Goal: Task Accomplishment & Management: Use online tool/utility

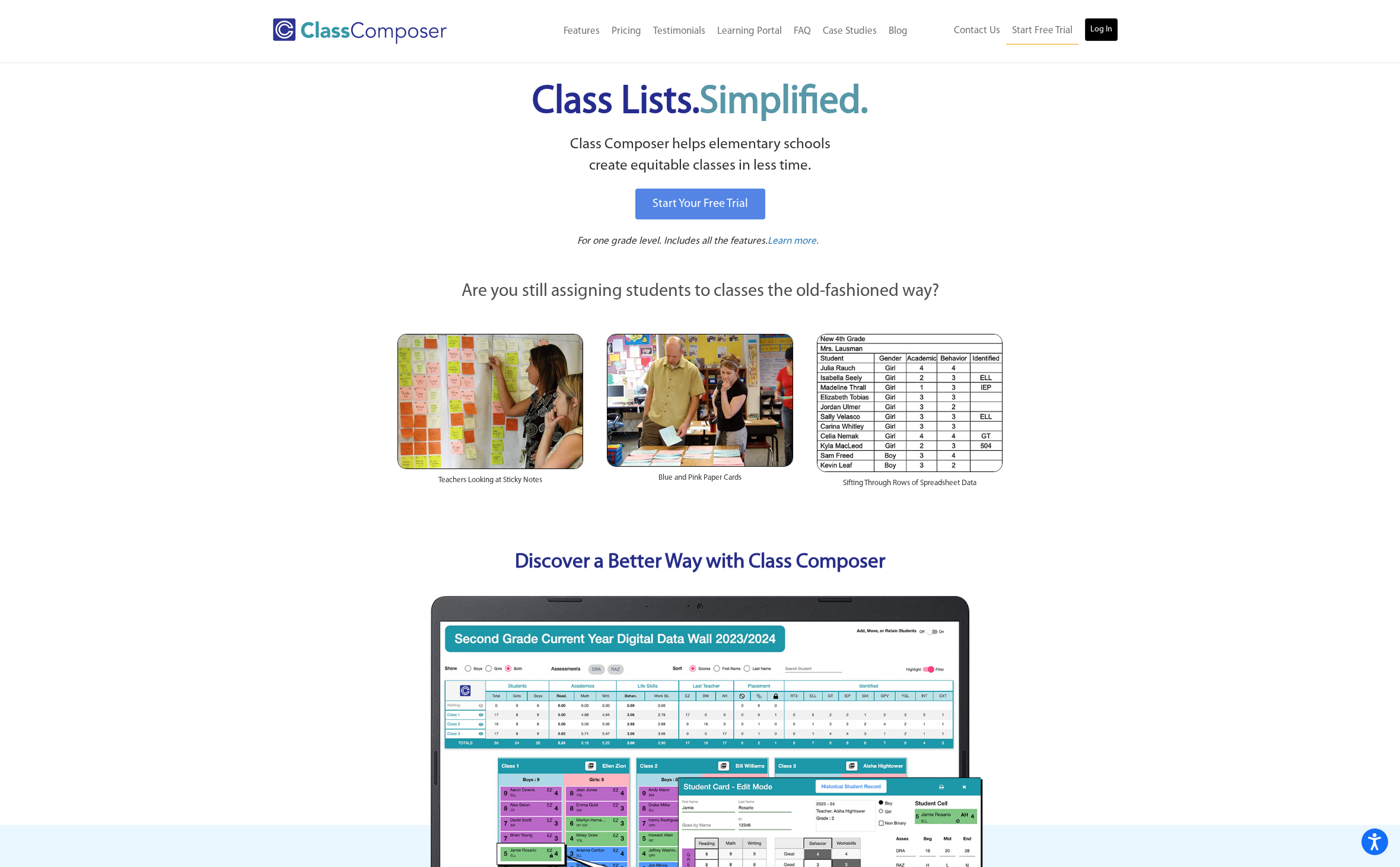
click at [1098, 32] on link "Log In" at bounding box center [1101, 29] width 33 height 24
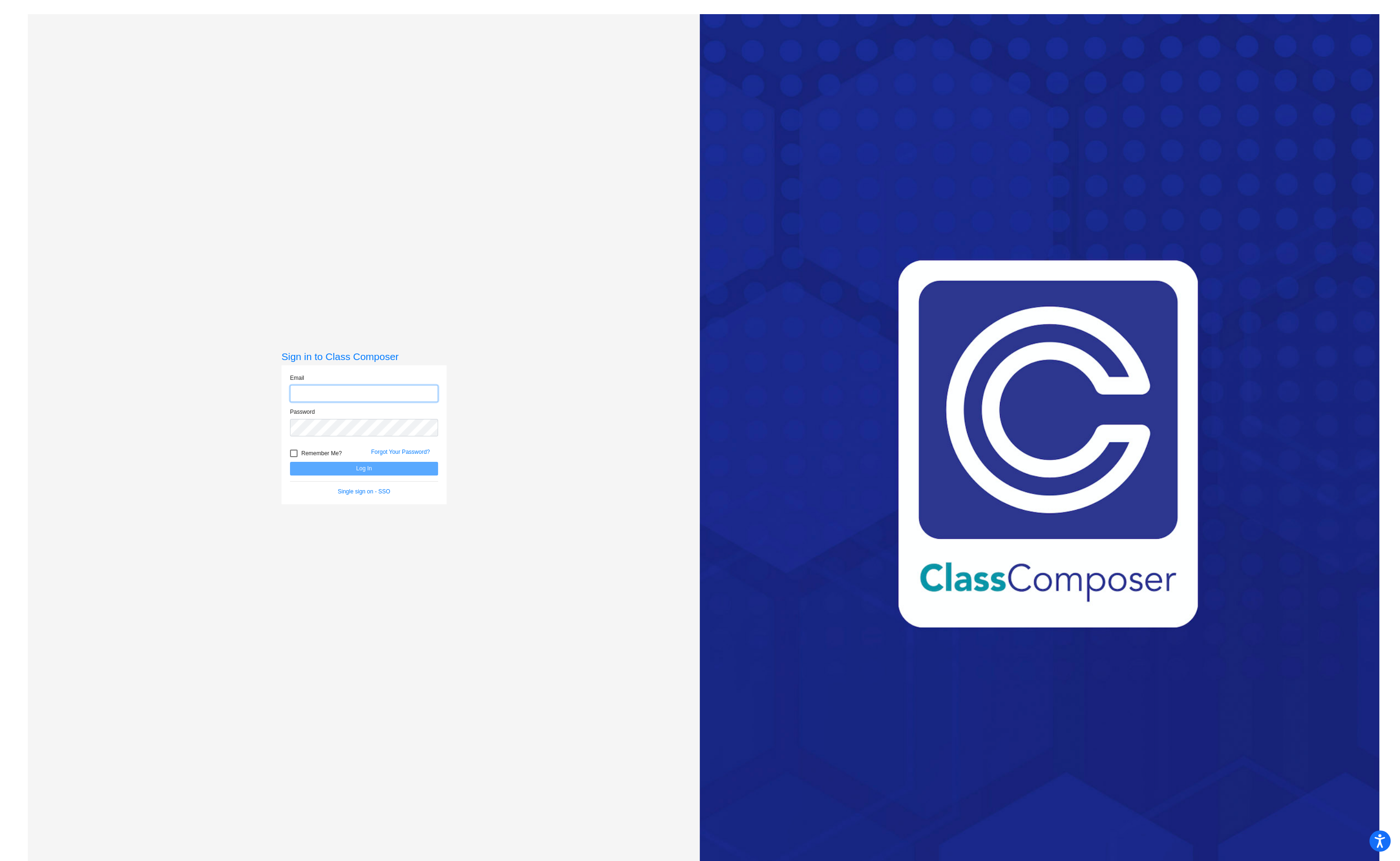
type input "[PERSON_NAME][EMAIL_ADDRESS][PERSON_NAME][DOMAIN_NAME]"
click at [369, 469] on button "Log In" at bounding box center [364, 468] width 148 height 14
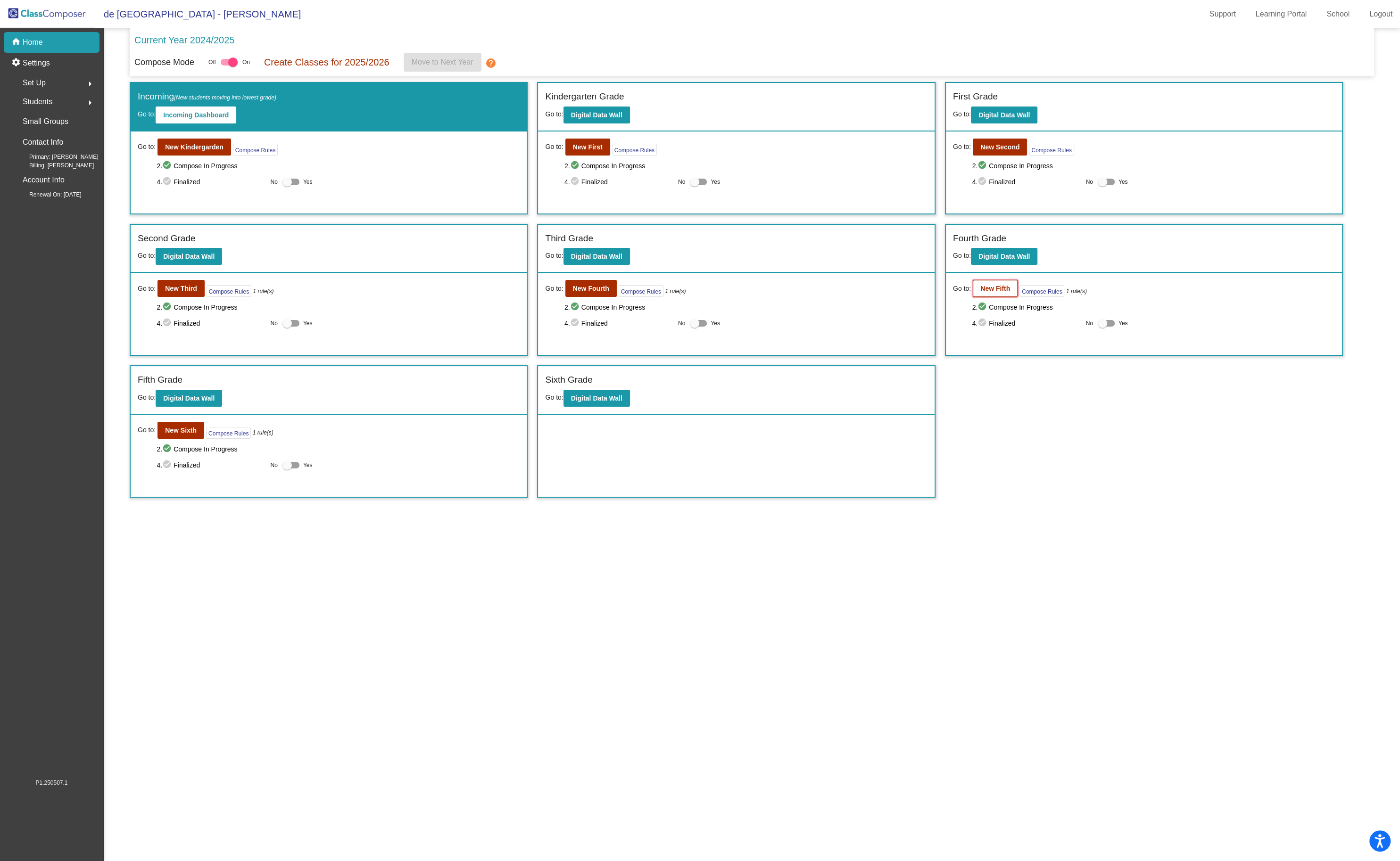
click at [998, 289] on b "New Fifth" at bounding box center [995, 288] width 30 height 8
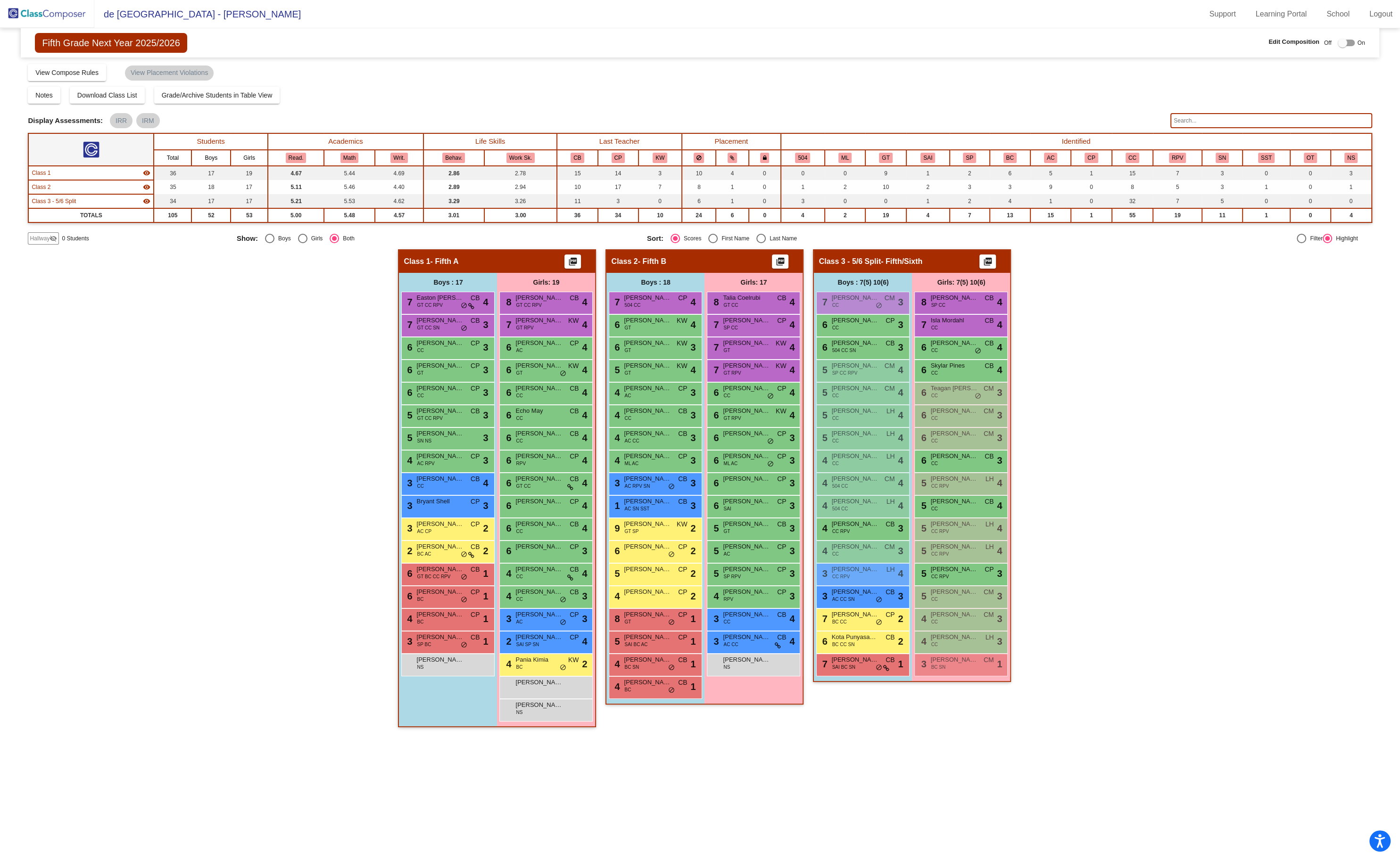
click at [55, 8] on img at bounding box center [47, 14] width 95 height 28
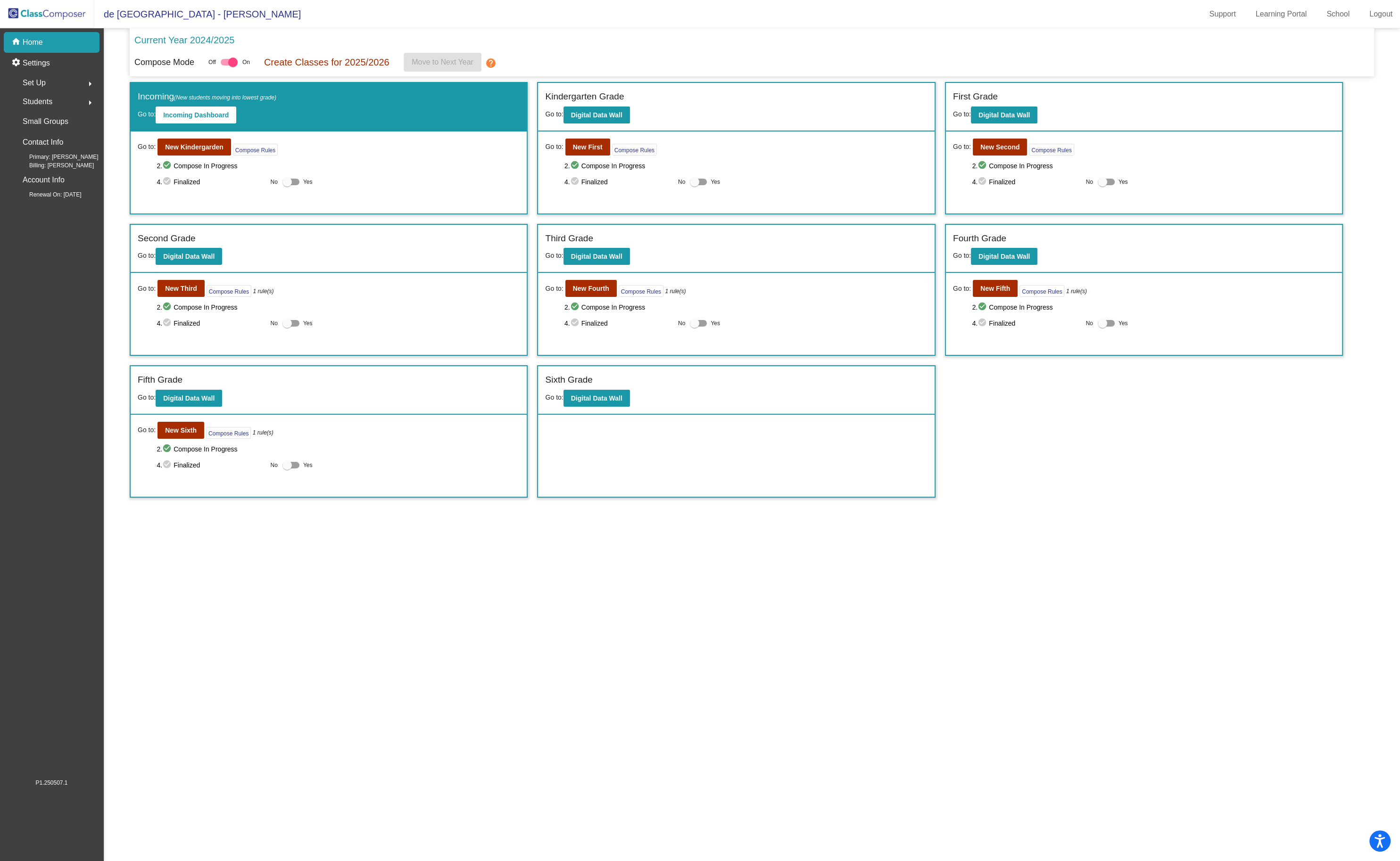
click at [54, 83] on div "Set Up arrow_right" at bounding box center [54, 83] width 90 height 19
click at [54, 162] on div "Classes" at bounding box center [33, 165] width 47 height 21
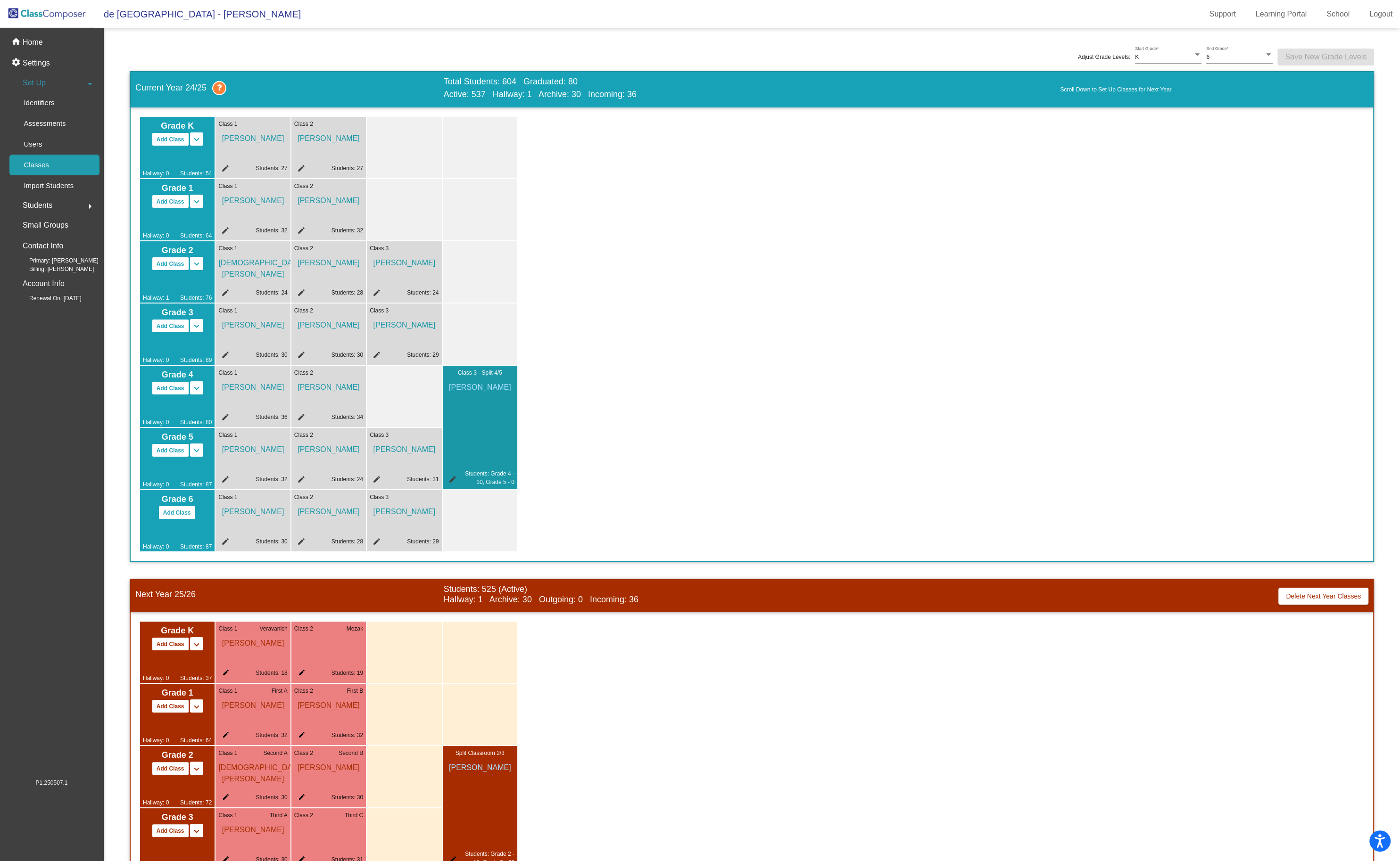
scroll to position [222, 0]
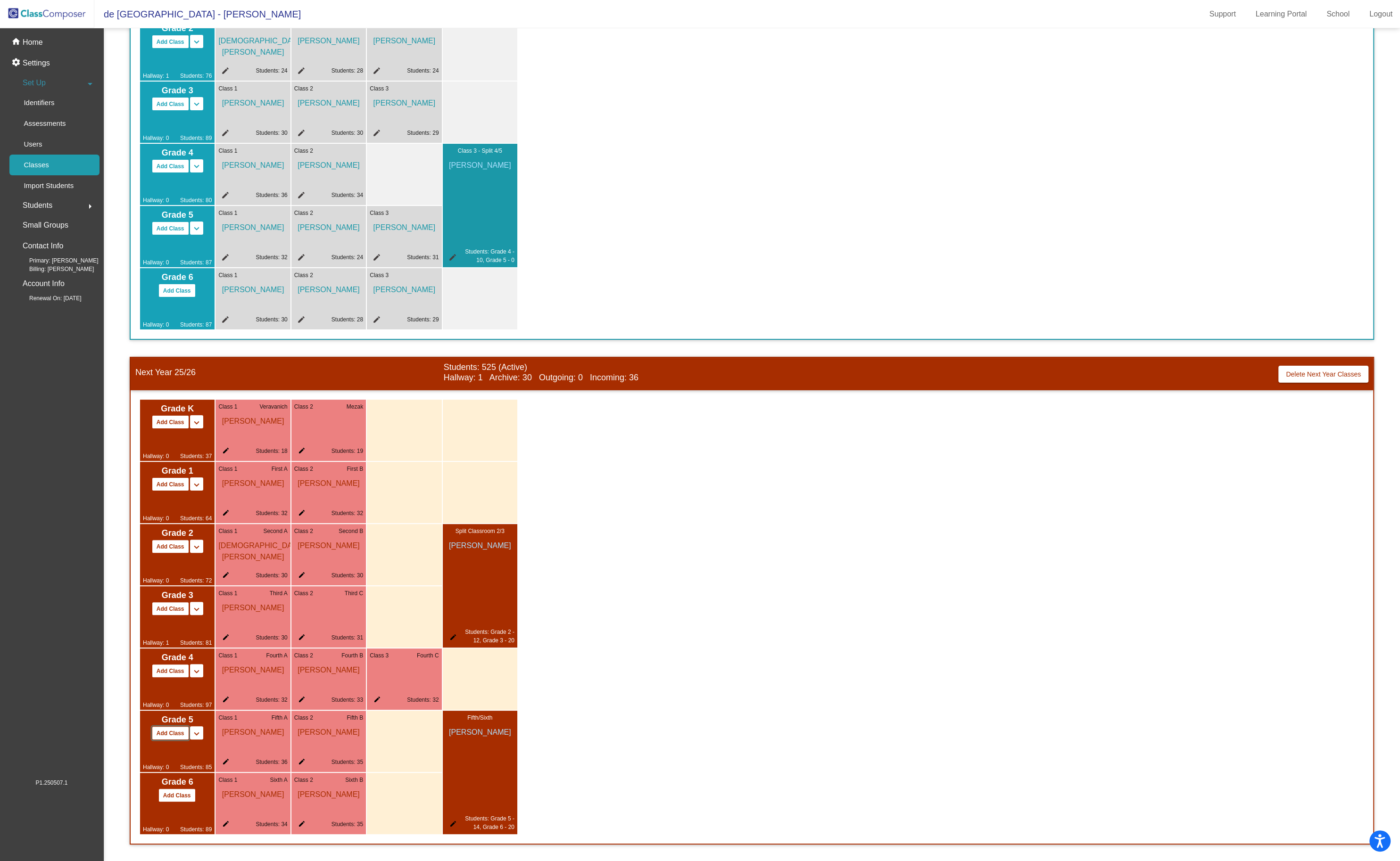
click at [165, 731] on button "Add Class" at bounding box center [170, 733] width 38 height 14
click at [47, 10] on img at bounding box center [47, 14] width 95 height 28
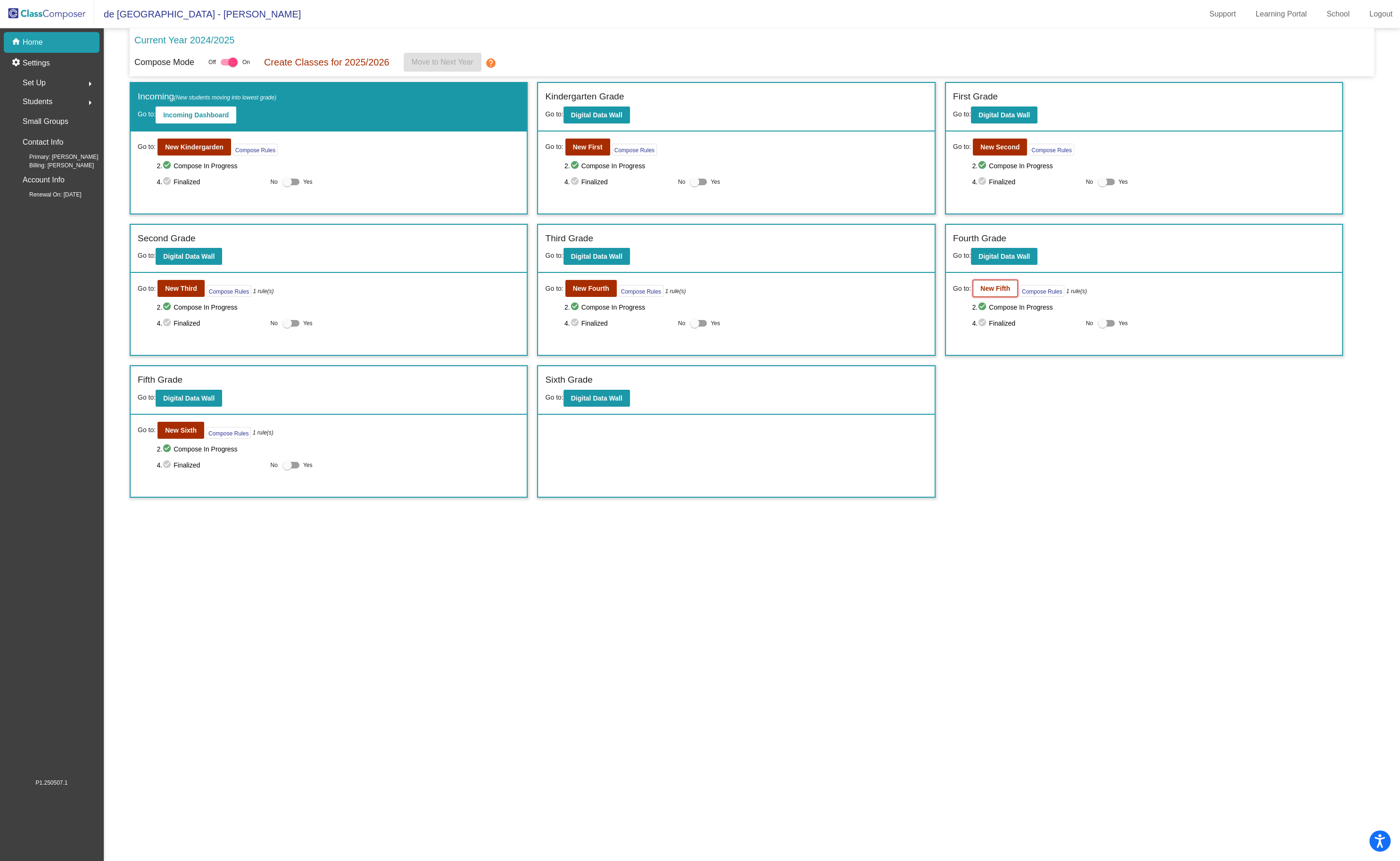
click at [983, 286] on b "New Fifth" at bounding box center [995, 288] width 30 height 8
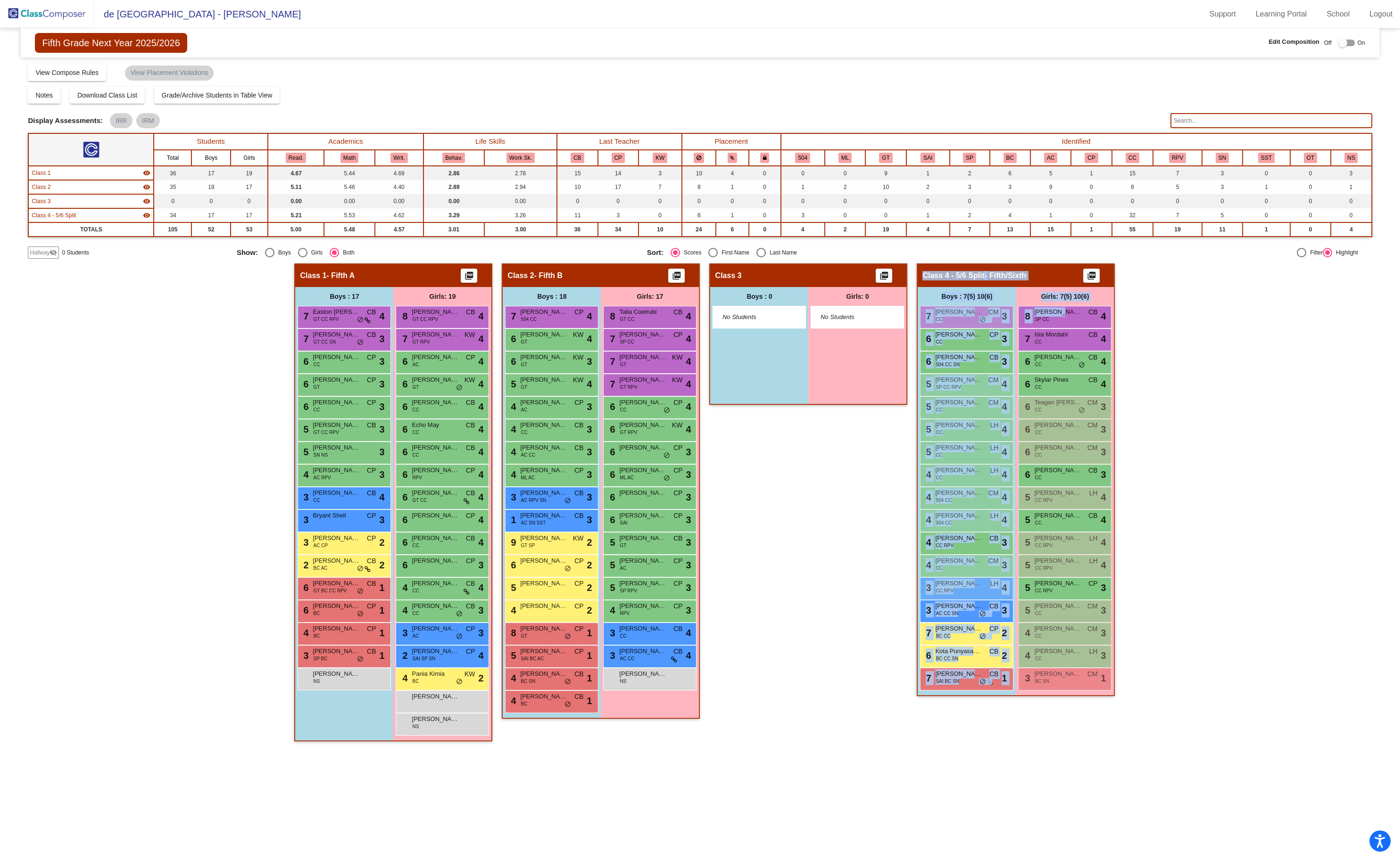
drag, startPoint x: 1060, startPoint y: 313, endPoint x: 857, endPoint y: 313, distance: 203.0
click at [855, 314] on div "Hallway - Hallway Class picture_as_pdf Add Student First Name Last Name Student…" at bounding box center [699, 507] width 1344 height 487
click at [1107, 322] on div "8 [PERSON_NAME] SP CC CB lock do_not_disturb_alt 4" at bounding box center [1065, 316] width 90 height 20
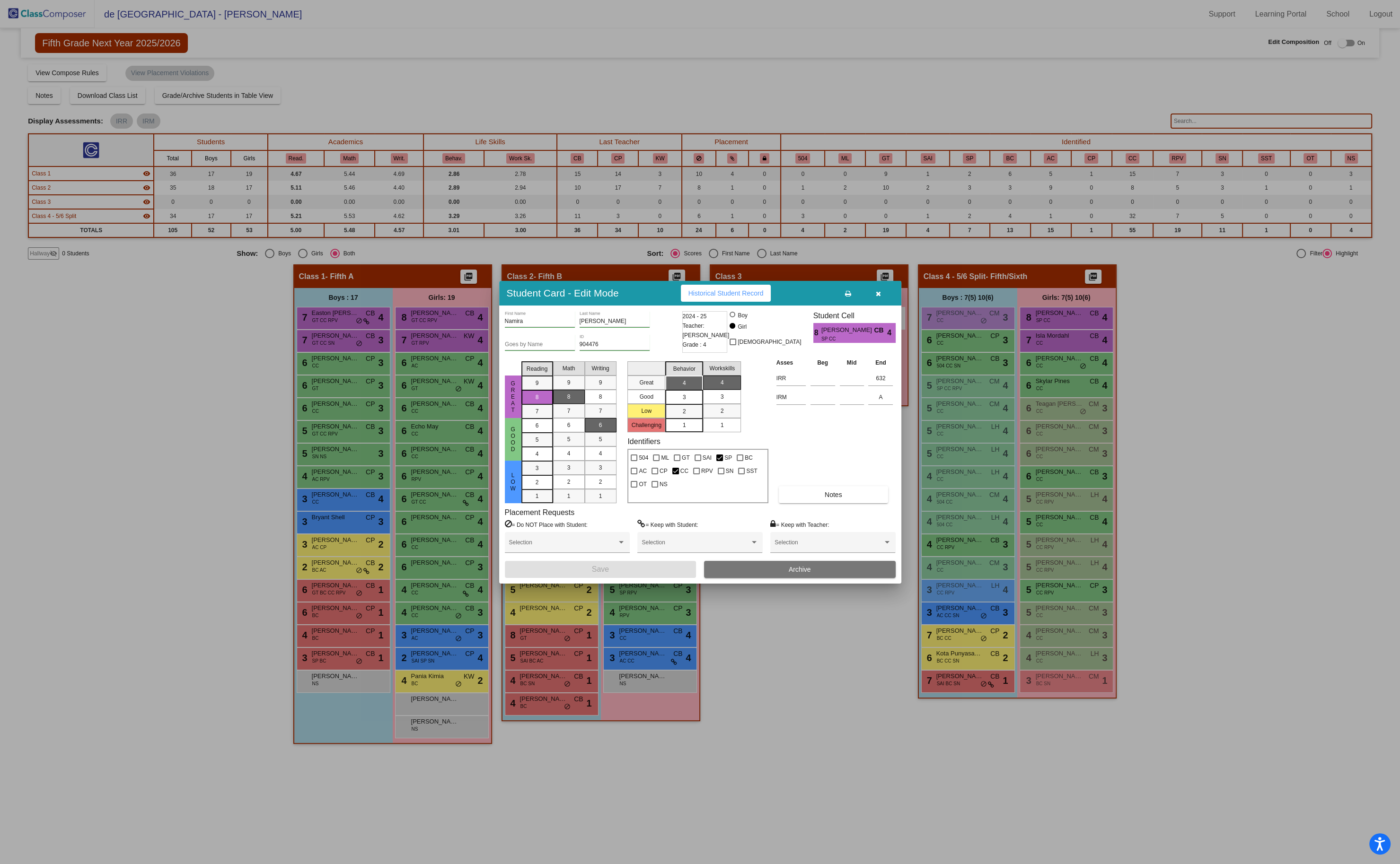
click at [881, 293] on button "button" at bounding box center [879, 293] width 31 height 17
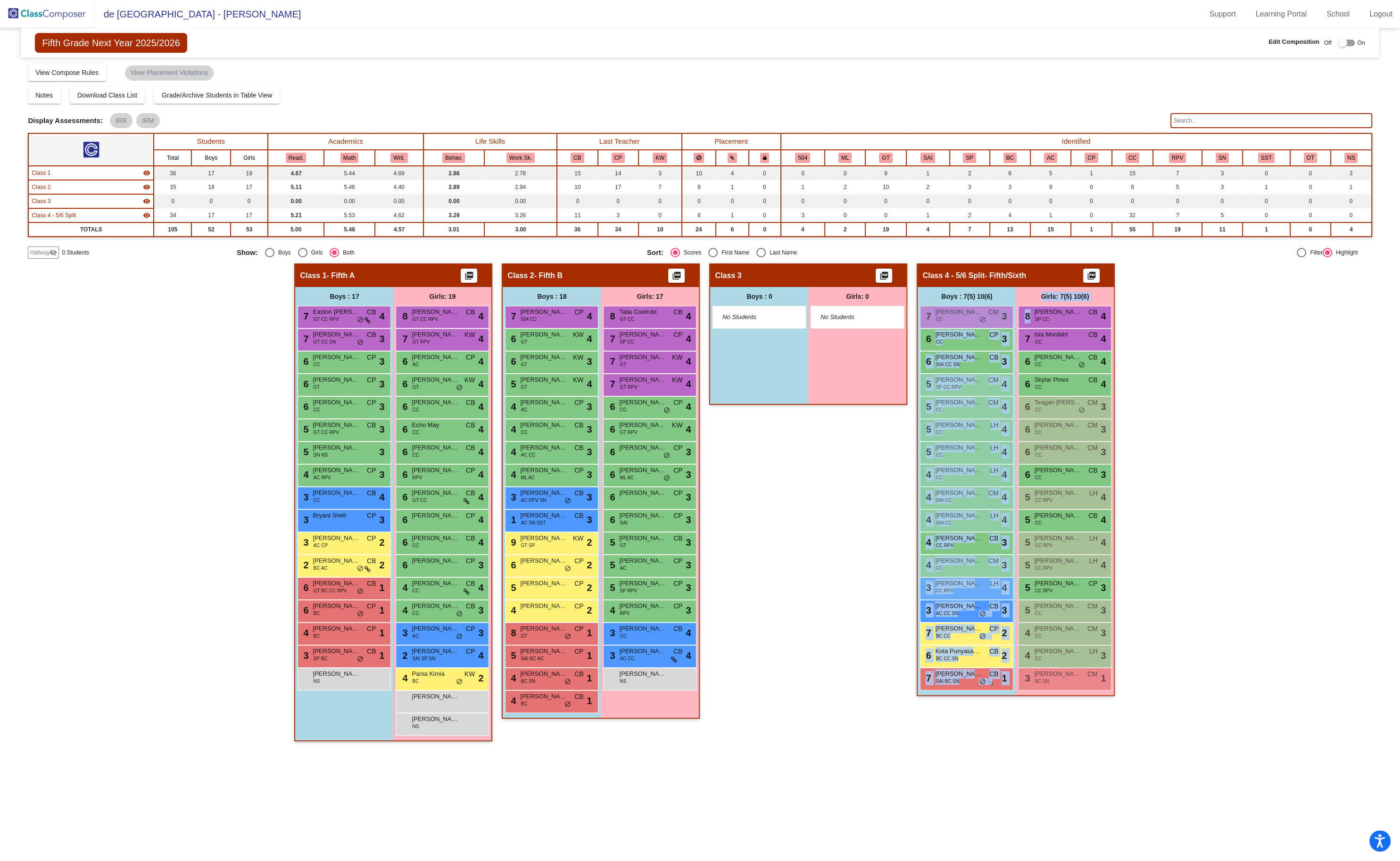
drag, startPoint x: 1064, startPoint y: 317, endPoint x: 1012, endPoint y: 346, distance: 59.5
click at [0, 0] on div "Boys : 7(5) 10(6) 7 [PERSON_NAME] CC CM lock do_not_disturb_alt 3 6 [PERSON_NAM…" at bounding box center [0, 0] width 0 height 0
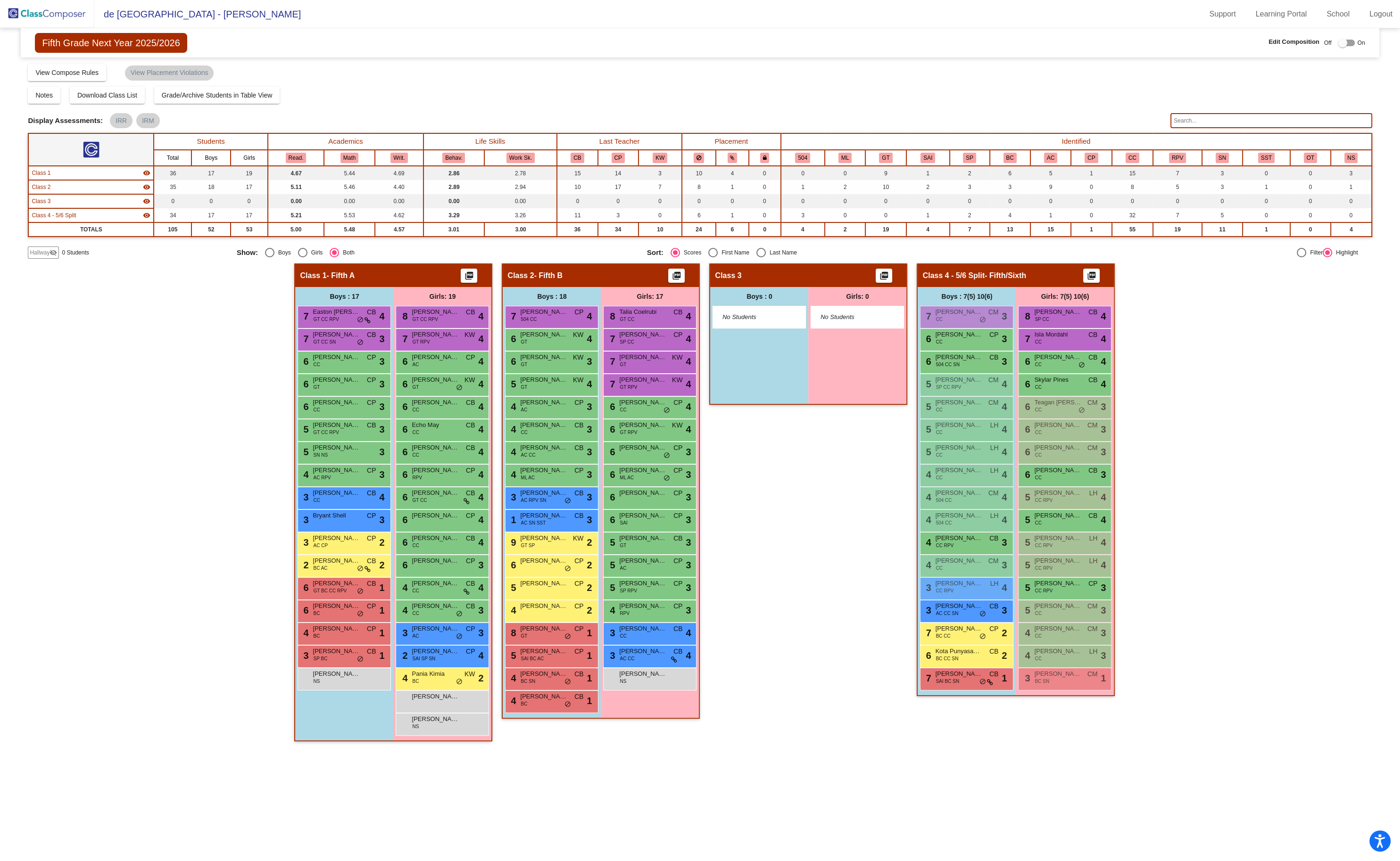
click at [1210, 369] on div "Hallway - Hallway Class picture_as_pdf Add Student First Name Last Name Student…" at bounding box center [699, 507] width 1344 height 487
click at [1283, 358] on div "Hallway - Hallway Class picture_as_pdf Add Student First Name Last Name Student…" at bounding box center [699, 507] width 1344 height 487
drag, startPoint x: 1068, startPoint y: 315, endPoint x: 1071, endPoint y: 351, distance: 36.1
click at [1071, 353] on div "8 [PERSON_NAME] SP CC CB lock do_not_disturb_alt 4 7 Isla Mordahl CC CB lock do…" at bounding box center [1065, 498] width 93 height 385
click at [1193, 369] on div "Hallway - Hallway Class picture_as_pdf Add Student First Name Last Name Student…" at bounding box center [699, 507] width 1344 height 487
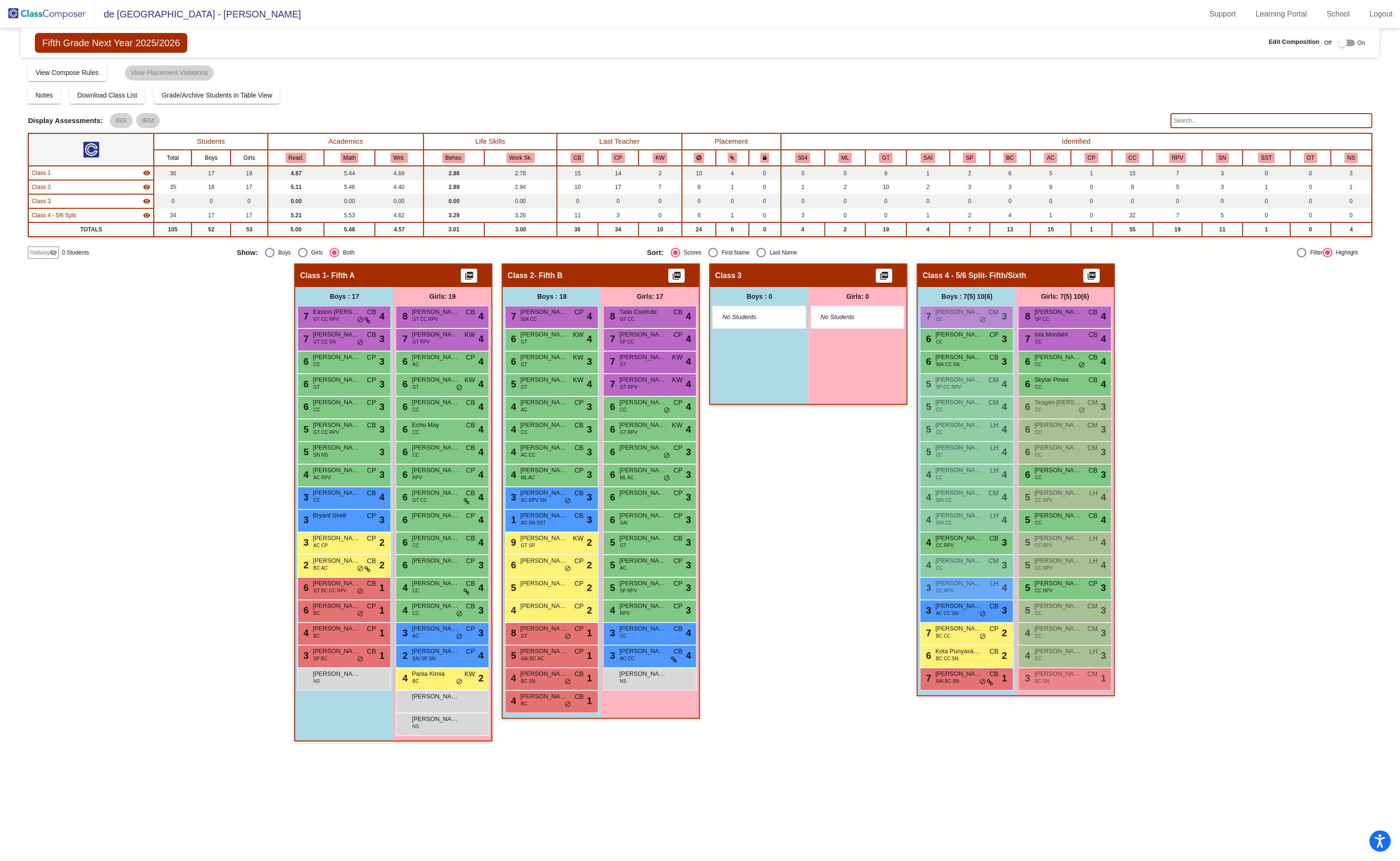
click at [1340, 42] on div at bounding box center [1342, 42] width 9 height 9
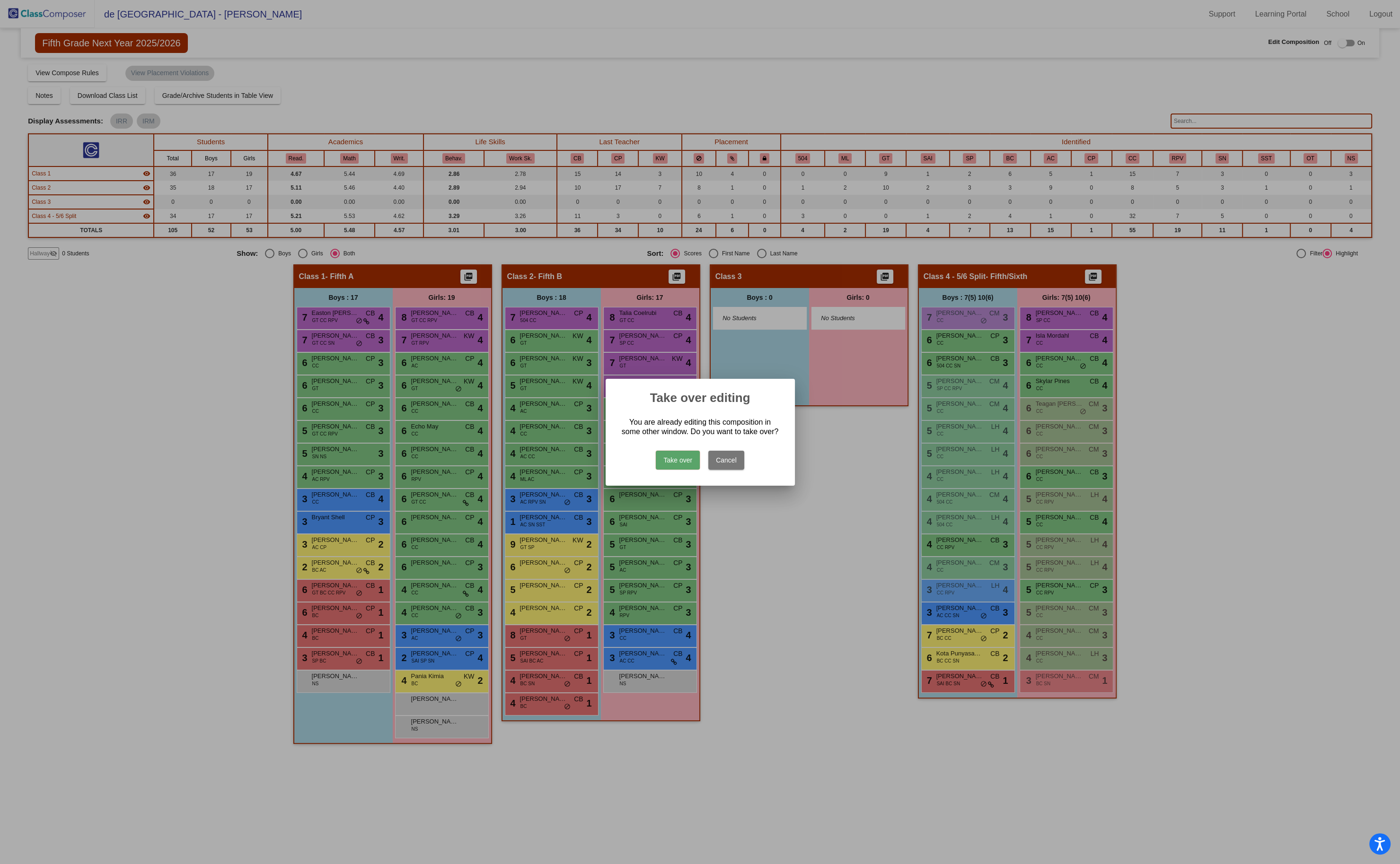
click at [682, 463] on button "Take over" at bounding box center [678, 460] width 44 height 19
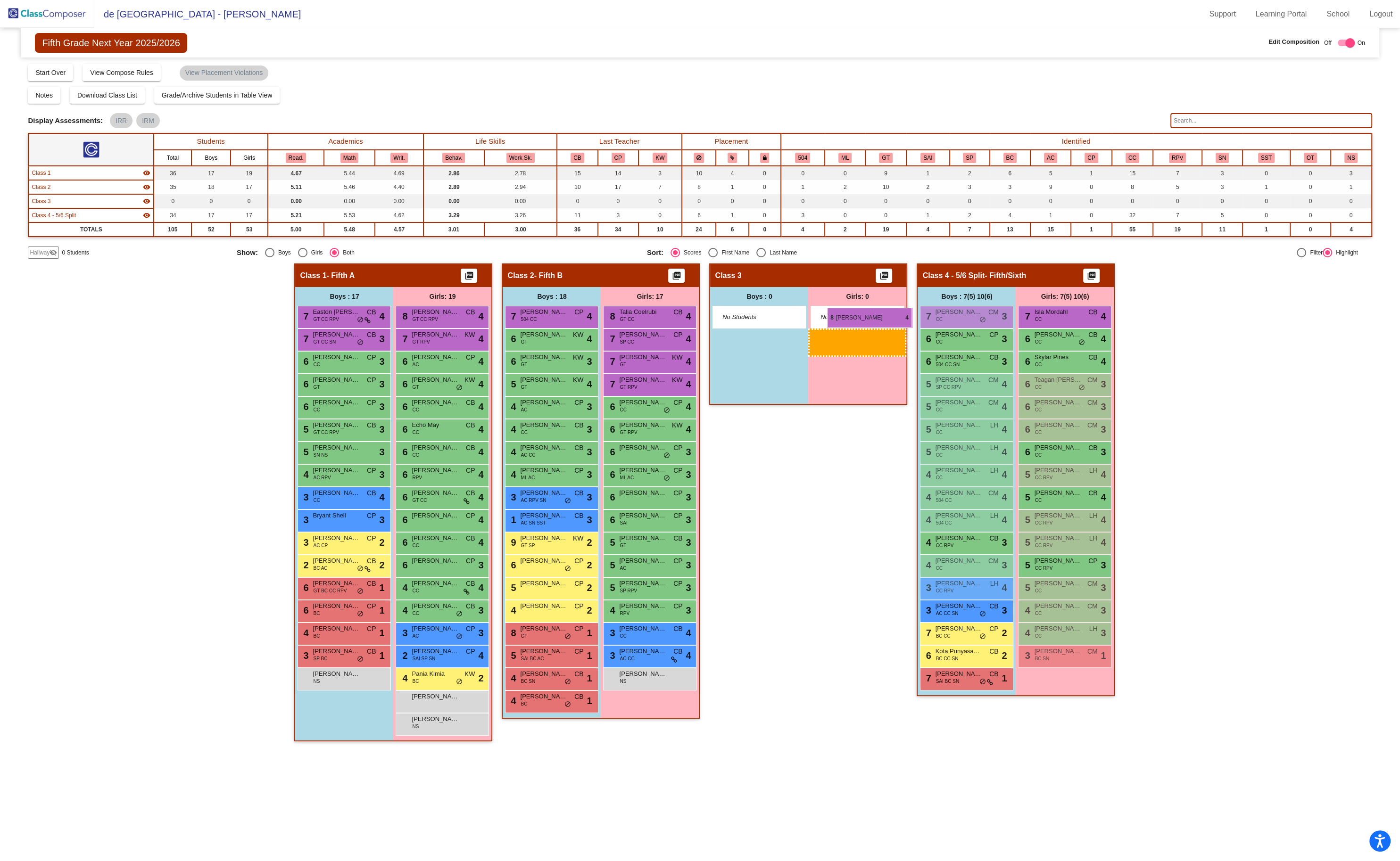
drag, startPoint x: 1071, startPoint y: 312, endPoint x: 827, endPoint y: 308, distance: 244.0
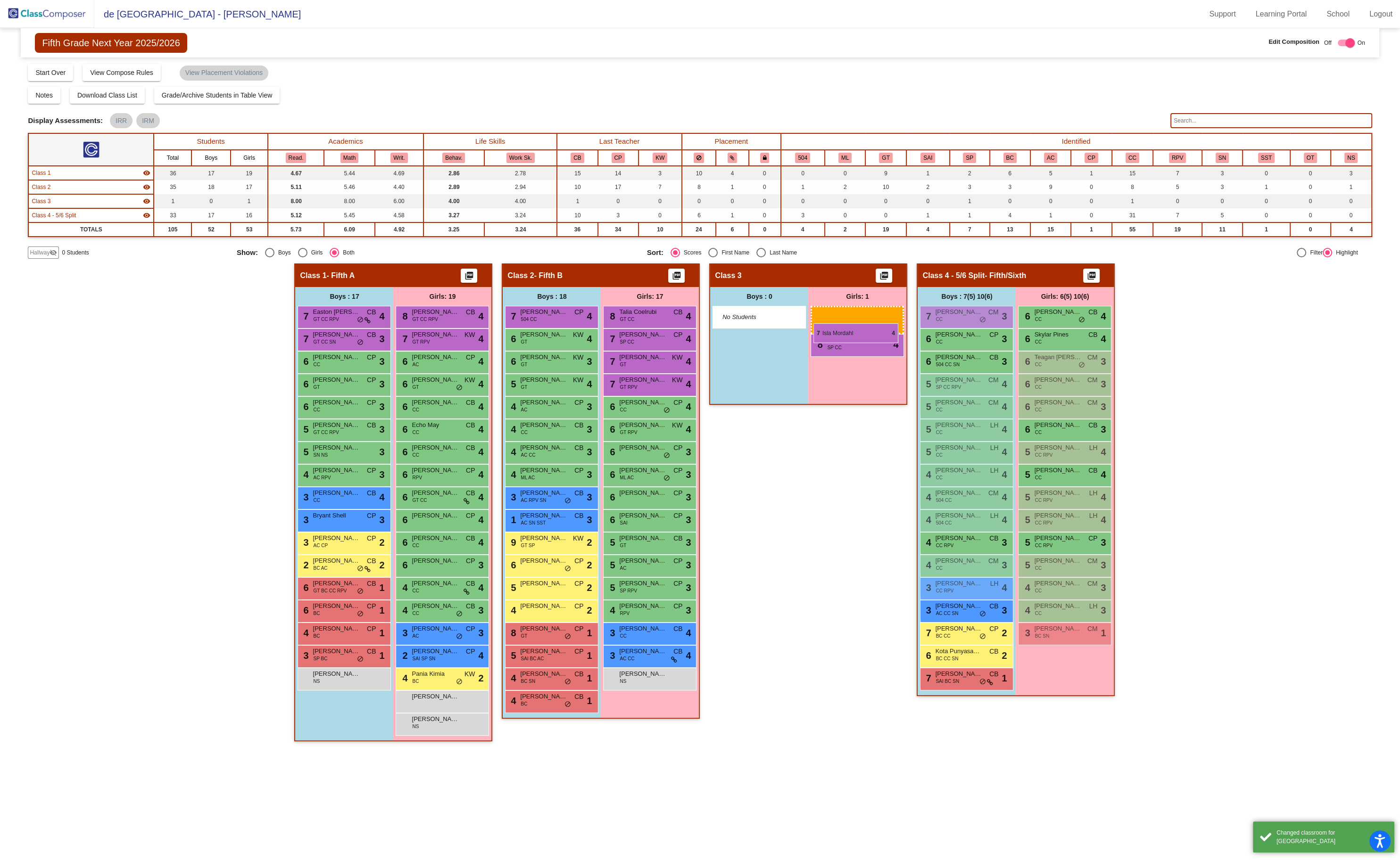
drag, startPoint x: 1059, startPoint y: 309, endPoint x: 814, endPoint y: 323, distance: 245.4
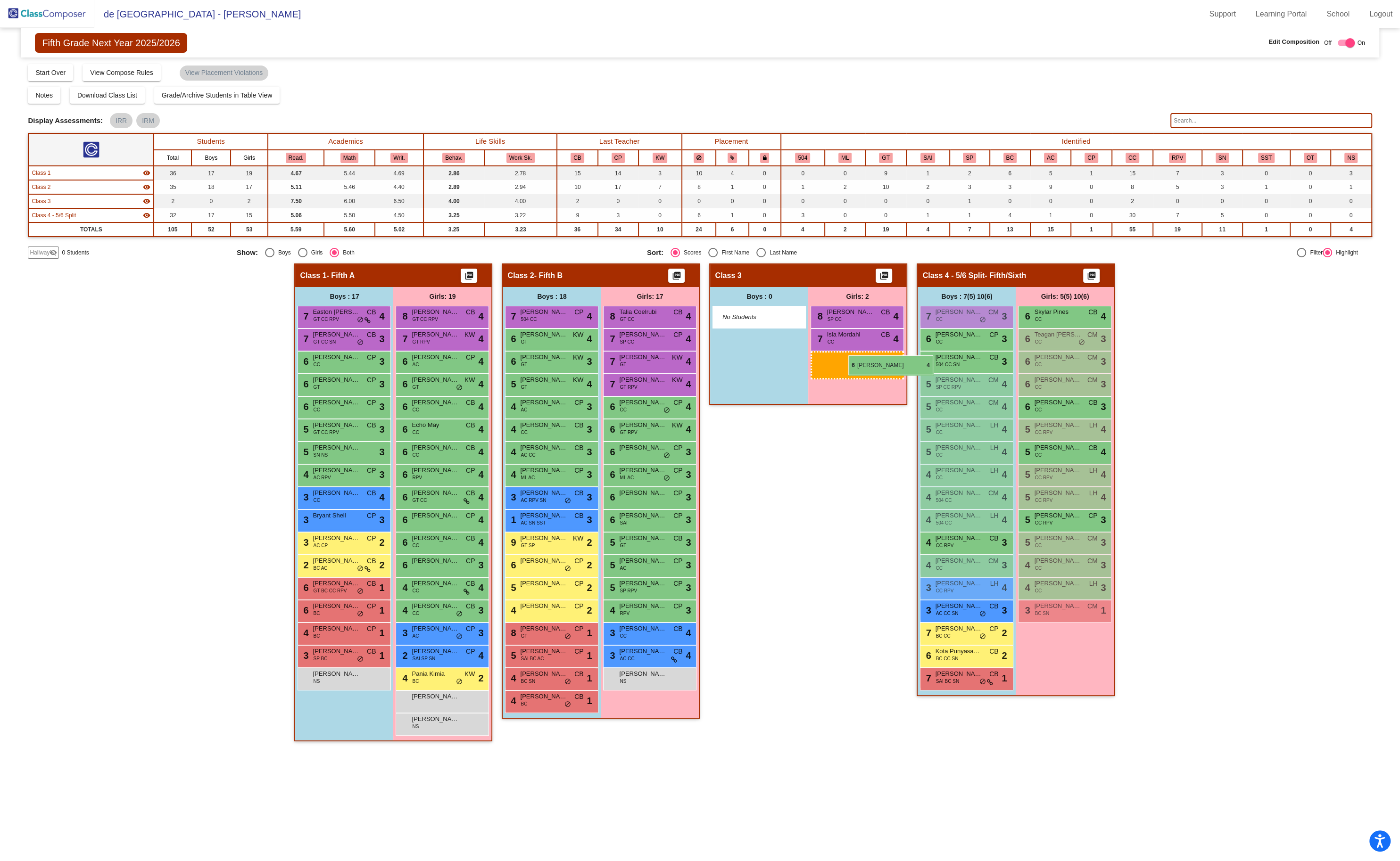
drag, startPoint x: 1064, startPoint y: 313, endPoint x: 848, endPoint y: 355, distance: 220.0
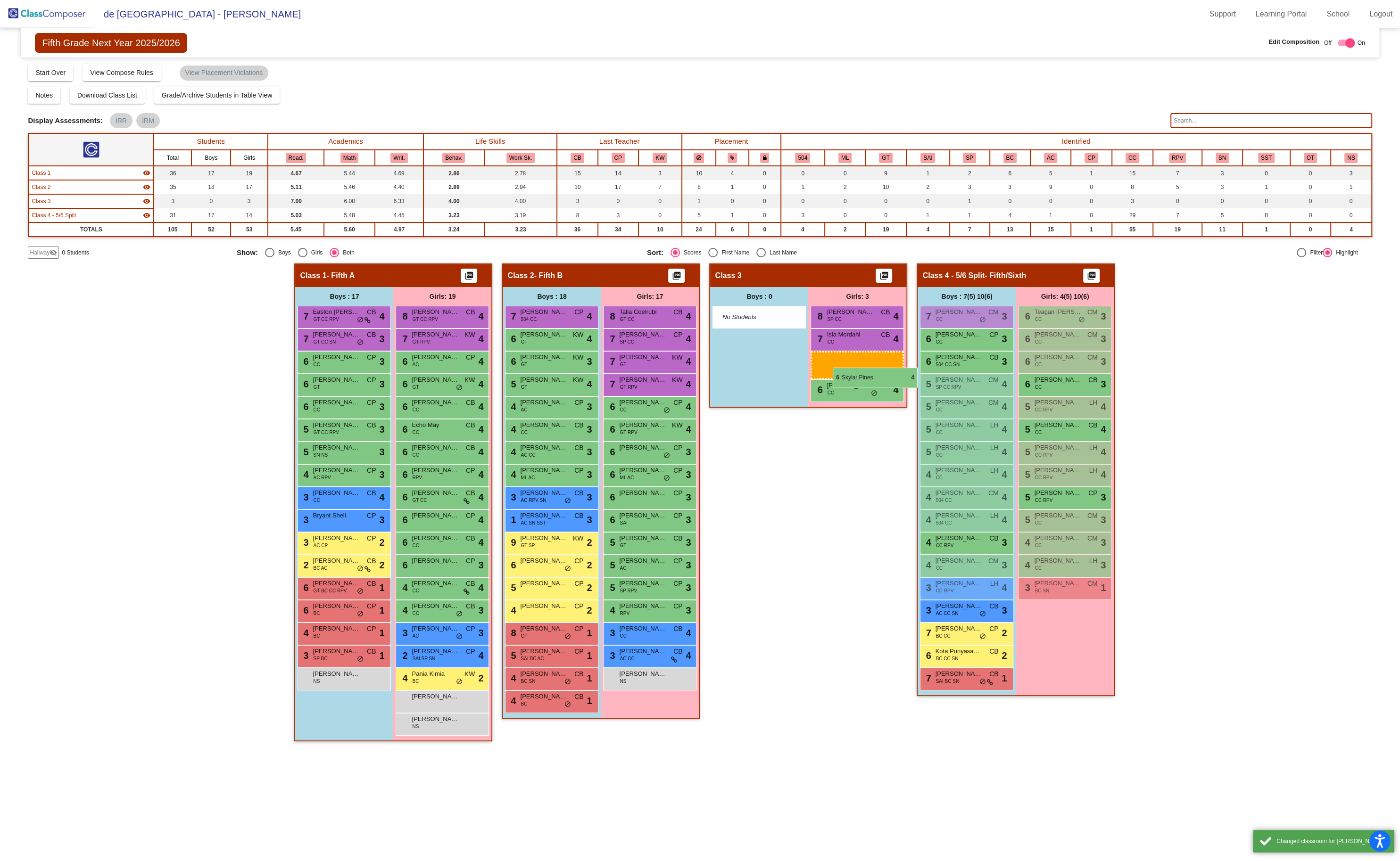
drag, startPoint x: 1047, startPoint y: 307, endPoint x: 833, endPoint y: 368, distance: 222.5
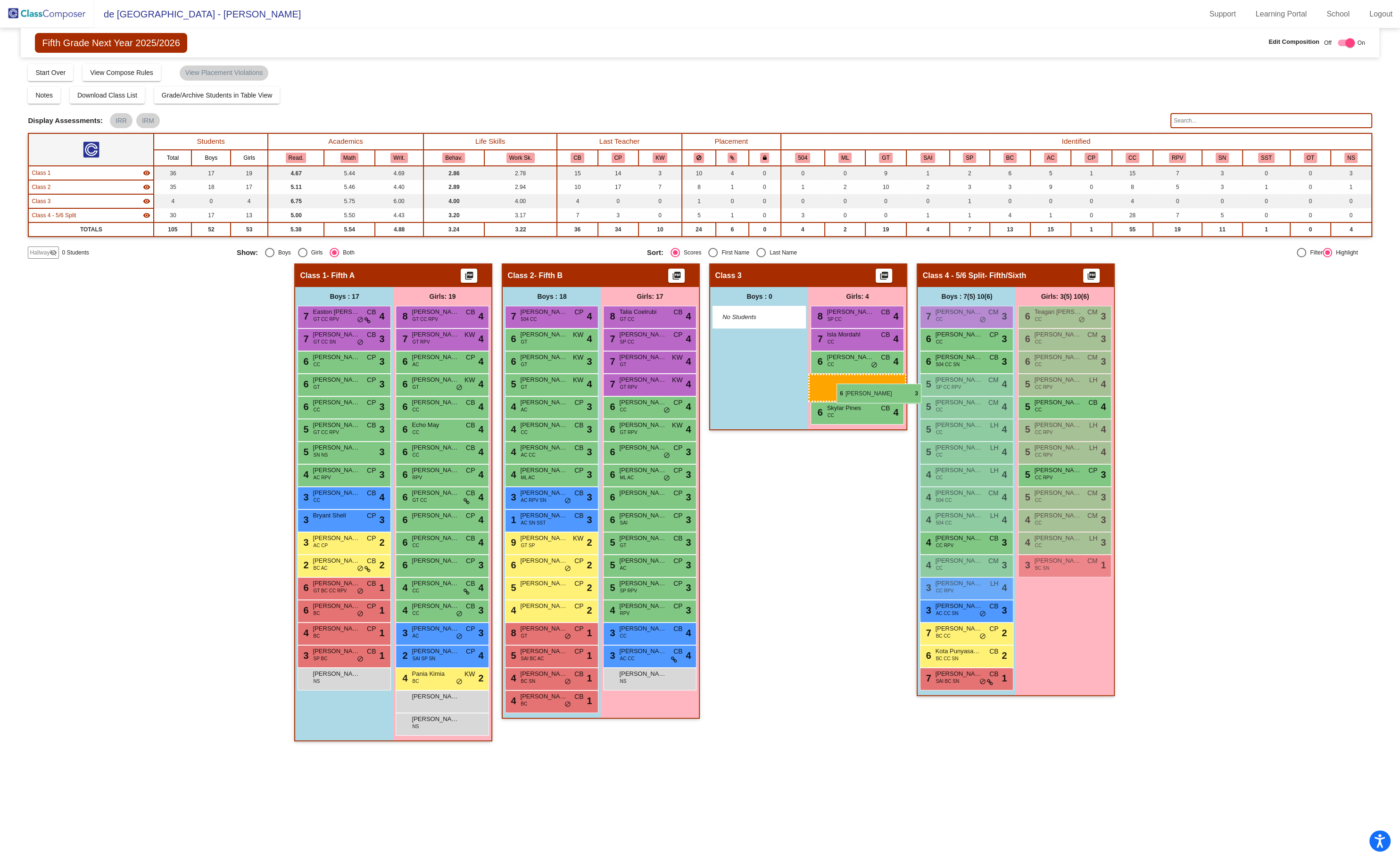
drag, startPoint x: 1057, startPoint y: 382, endPoint x: 834, endPoint y: 383, distance: 223.0
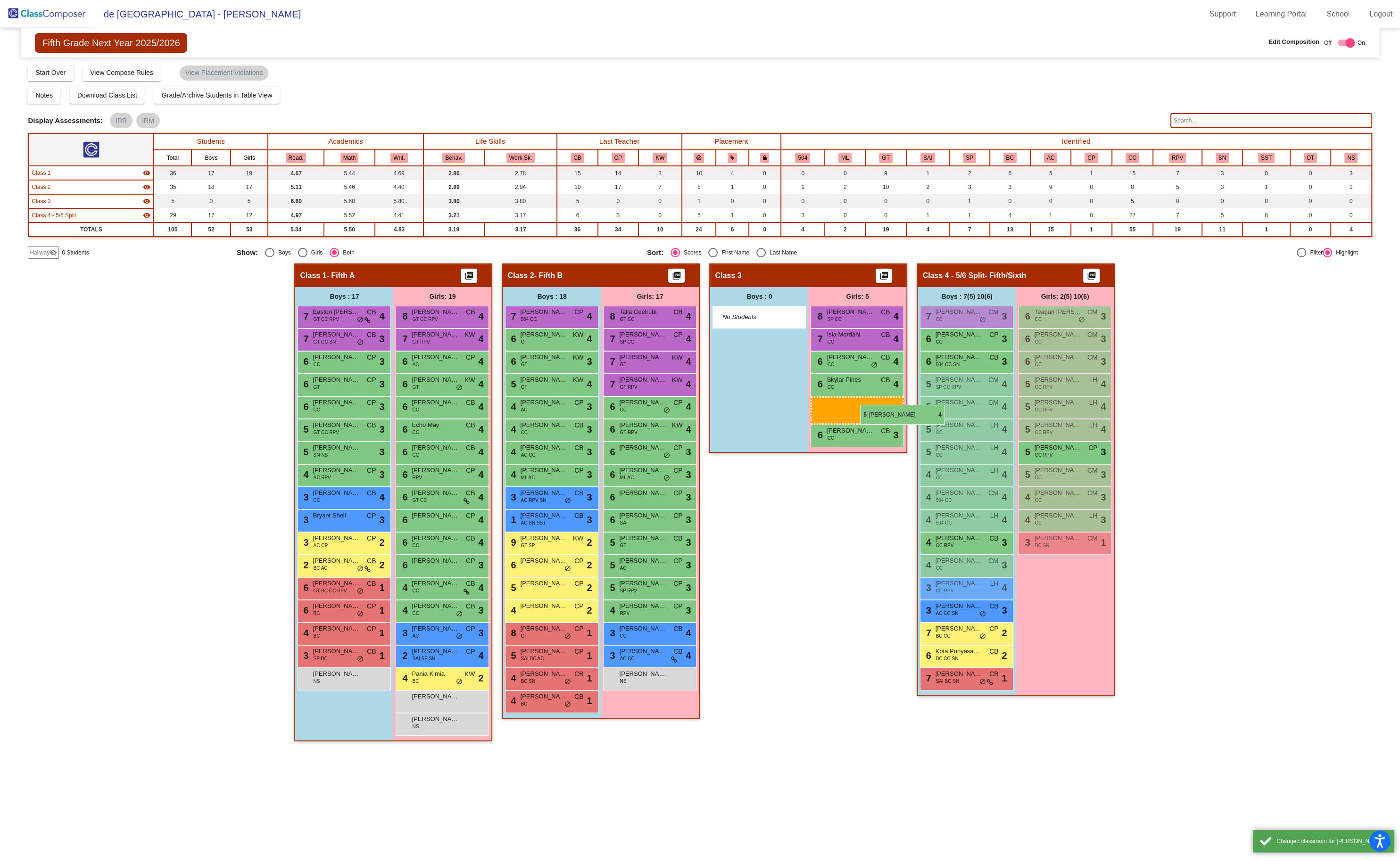
drag, startPoint x: 1052, startPoint y: 405, endPoint x: 860, endPoint y: 405, distance: 192.0
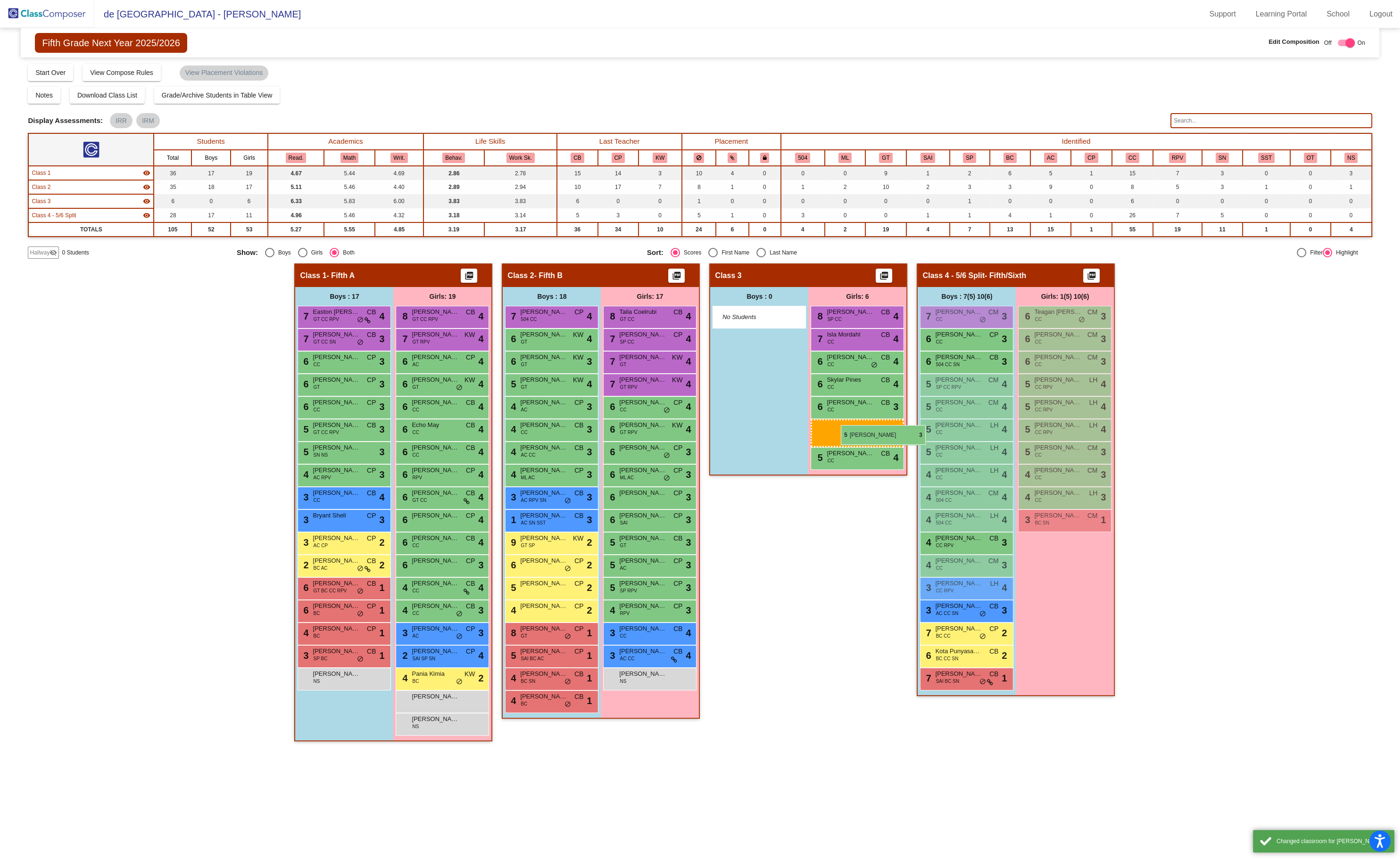
drag, startPoint x: 1039, startPoint y: 448, endPoint x: 841, endPoint y: 425, distance: 199.3
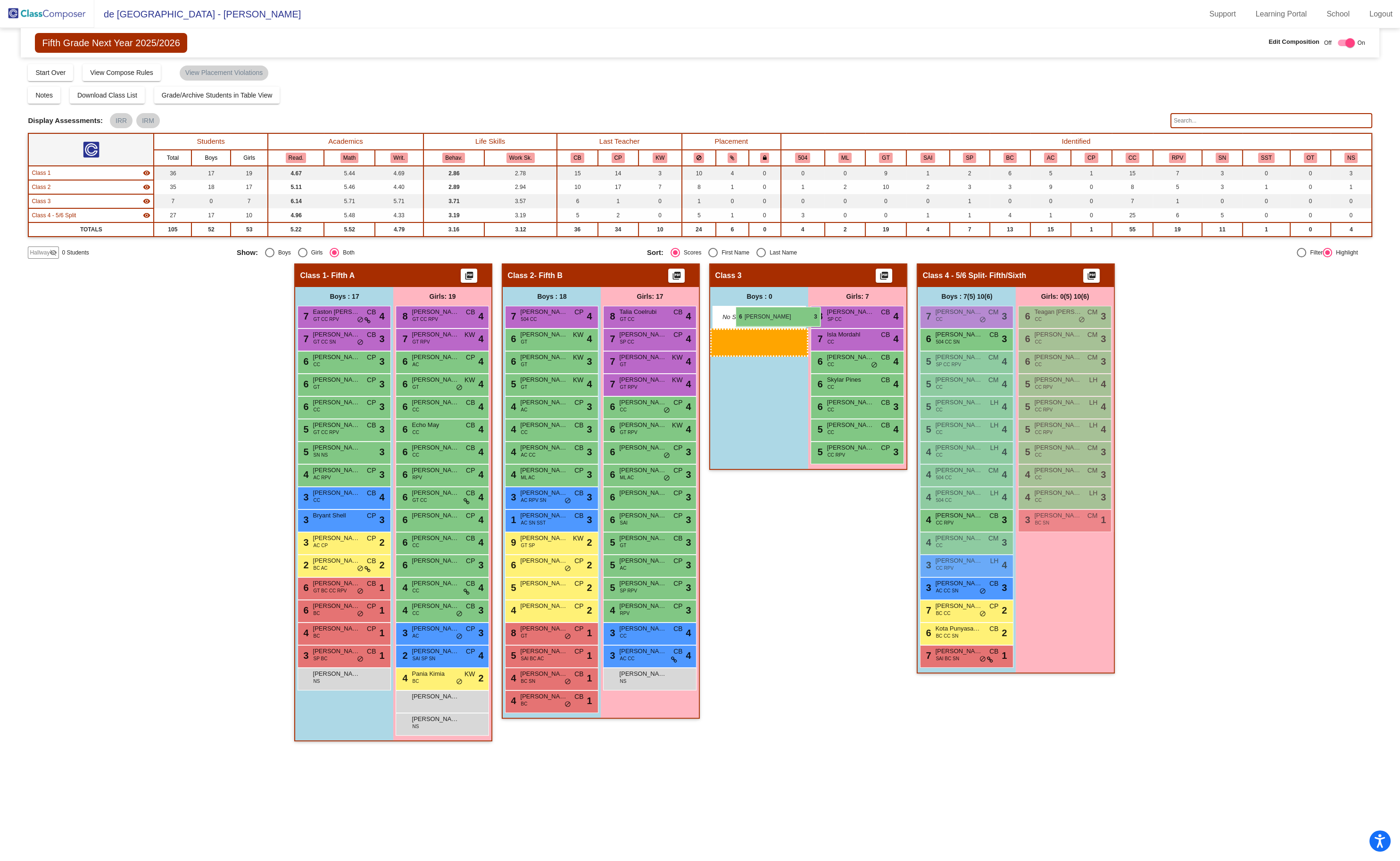
drag, startPoint x: 958, startPoint y: 337, endPoint x: 736, endPoint y: 307, distance: 224.0
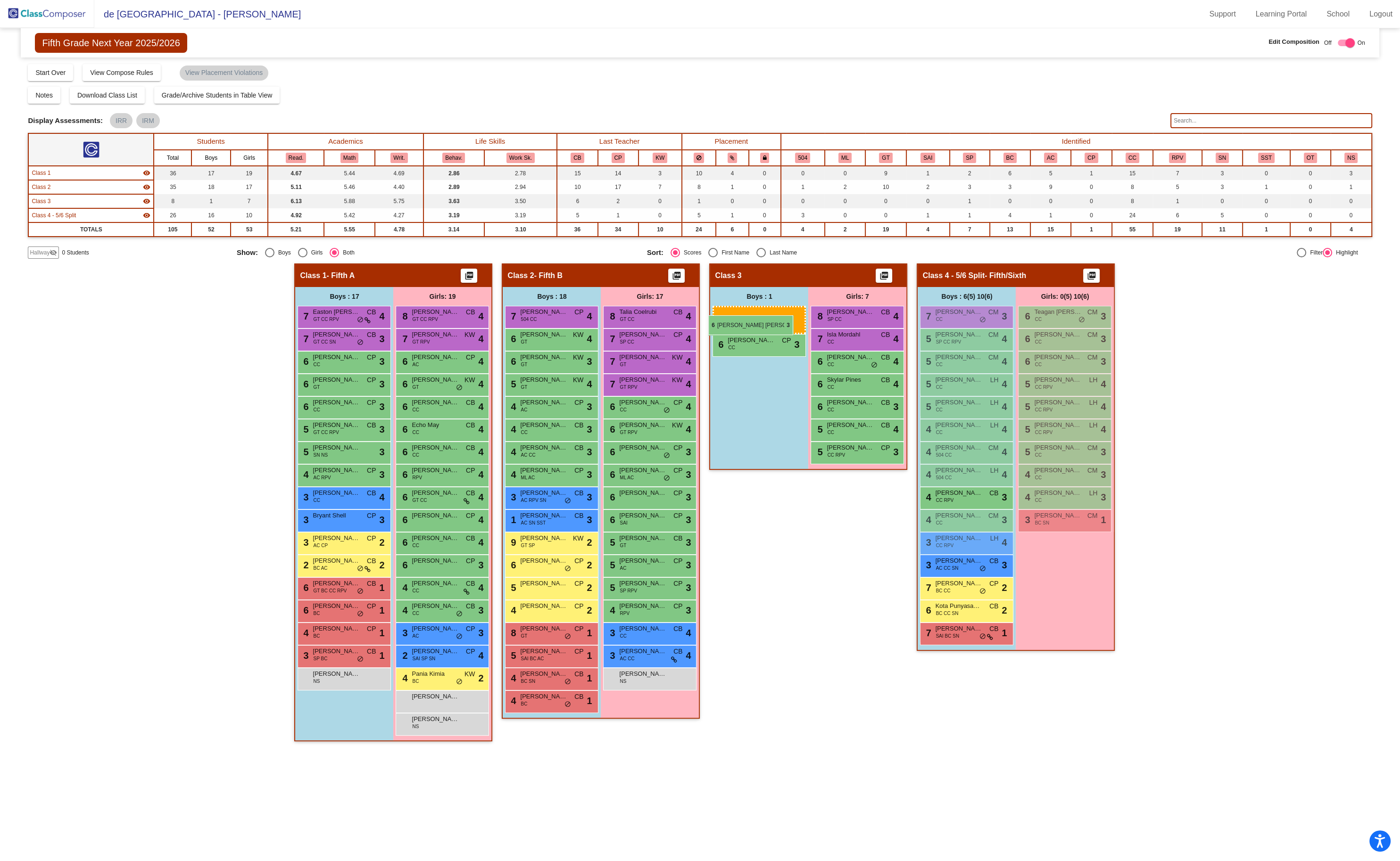
drag, startPoint x: 939, startPoint y: 336, endPoint x: 709, endPoint y: 315, distance: 231.0
drag, startPoint x: 955, startPoint y: 331, endPoint x: 734, endPoint y: 300, distance: 223.2
drag, startPoint x: 985, startPoint y: 336, endPoint x: 771, endPoint y: 322, distance: 214.5
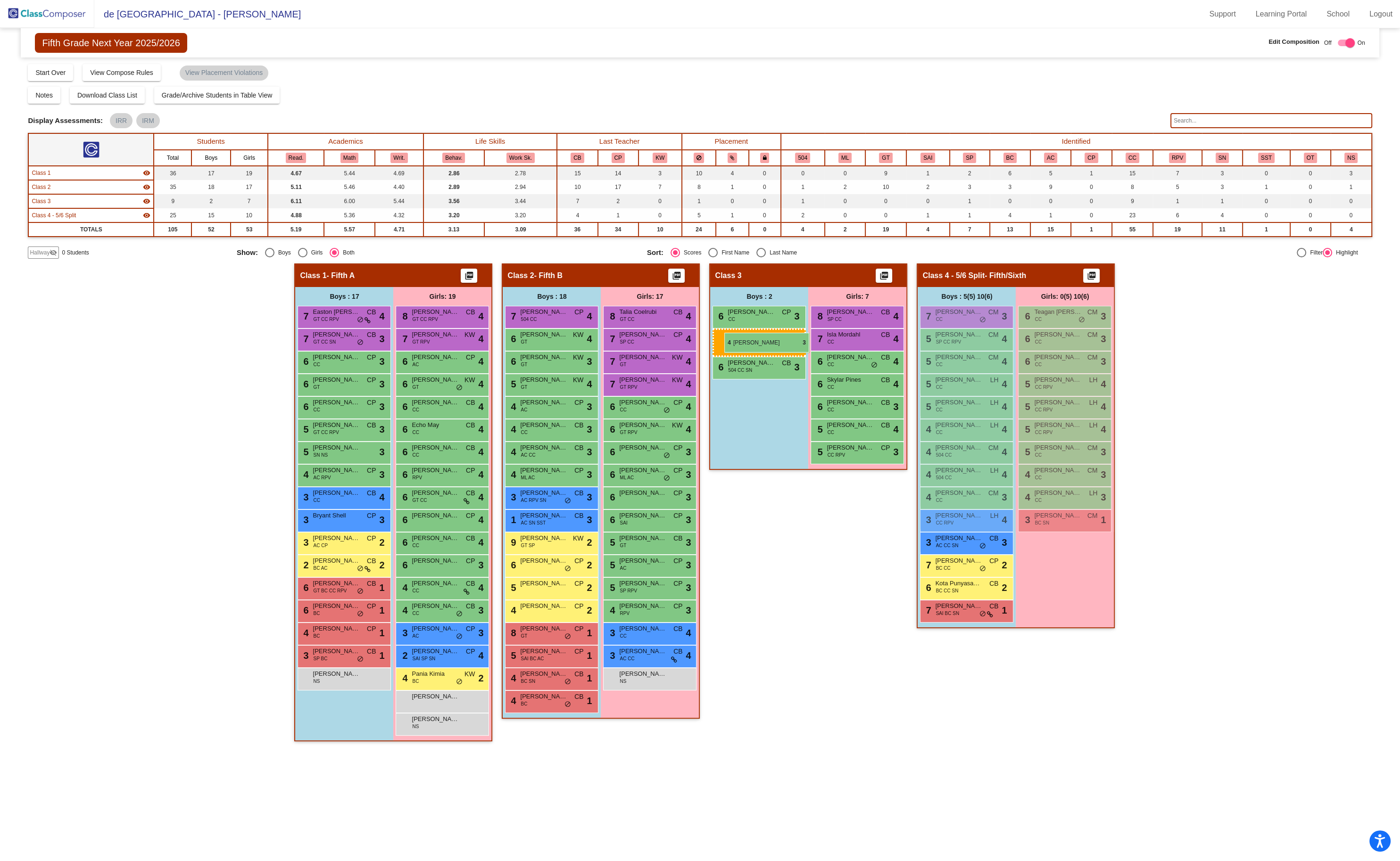
drag, startPoint x: 958, startPoint y: 491, endPoint x: 724, endPoint y: 332, distance: 282.9
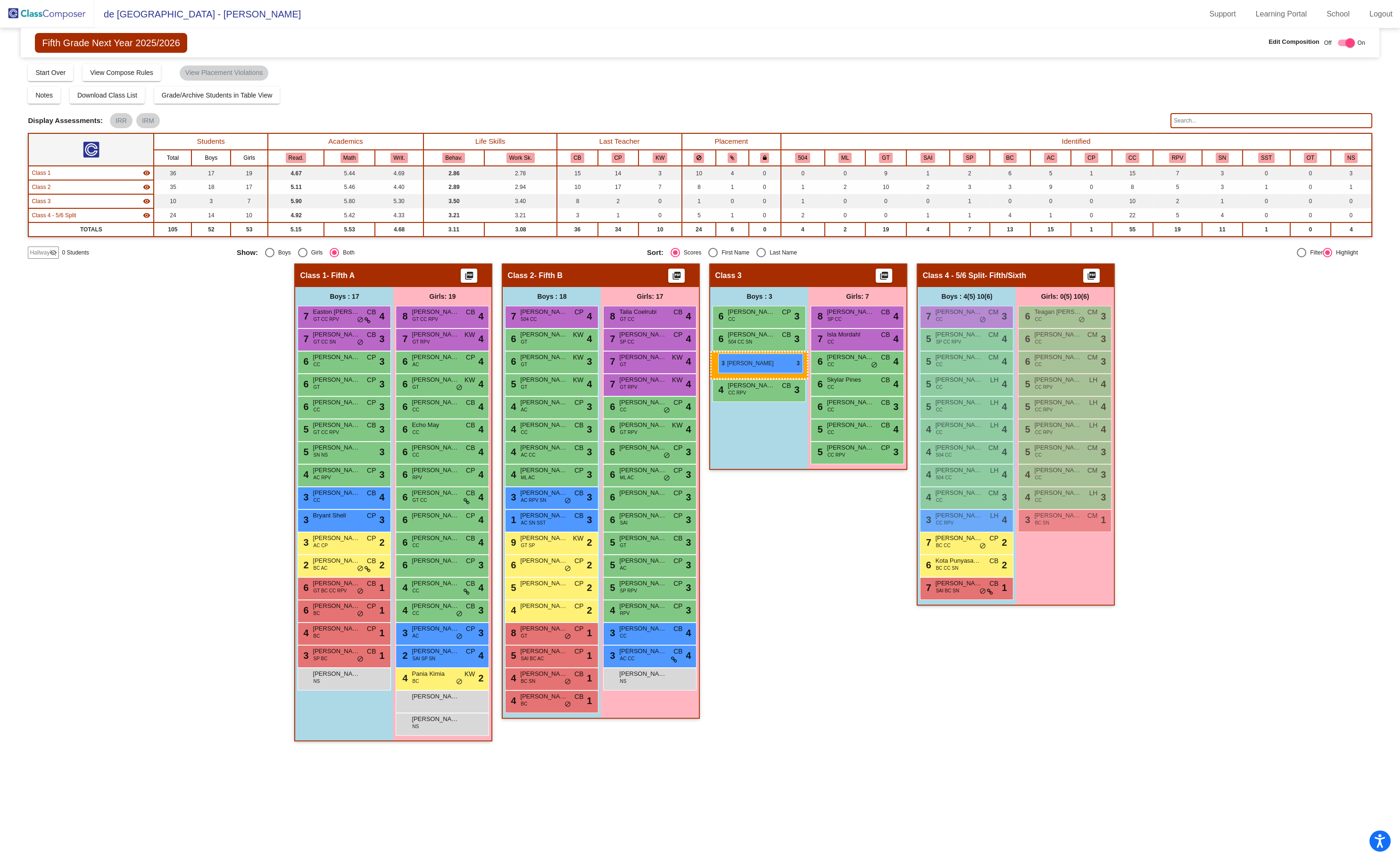
drag, startPoint x: 961, startPoint y: 541, endPoint x: 718, endPoint y: 354, distance: 306.6
drag, startPoint x: 982, startPoint y: 511, endPoint x: 955, endPoint y: 515, distance: 27.3
click at [955, 515] on div "3 Branson [PERSON_NAME] RPV LH lock do_not_disturb_alt 4" at bounding box center [966, 520] width 90 height 20
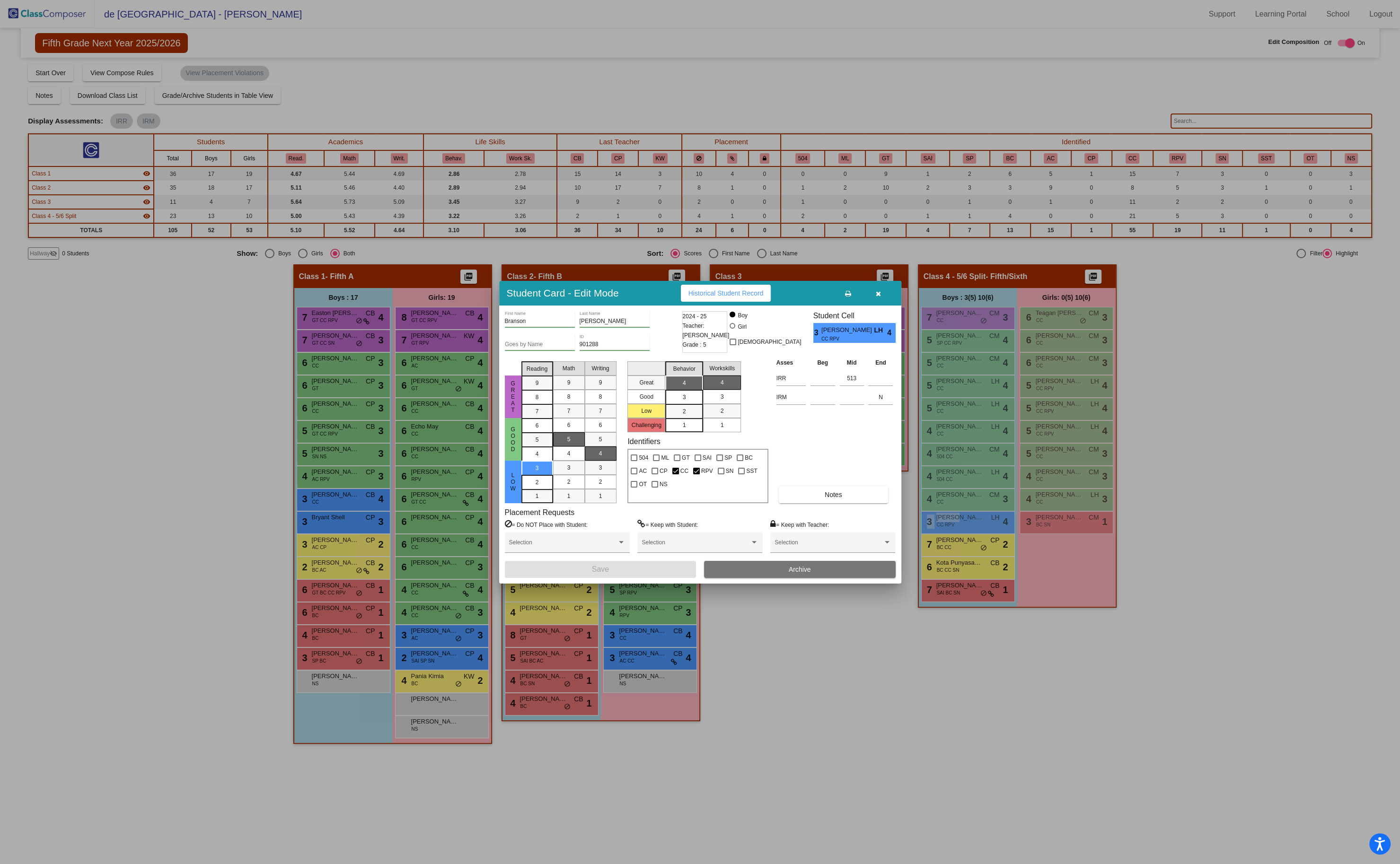
click at [878, 295] on icon "button" at bounding box center [879, 294] width 5 height 7
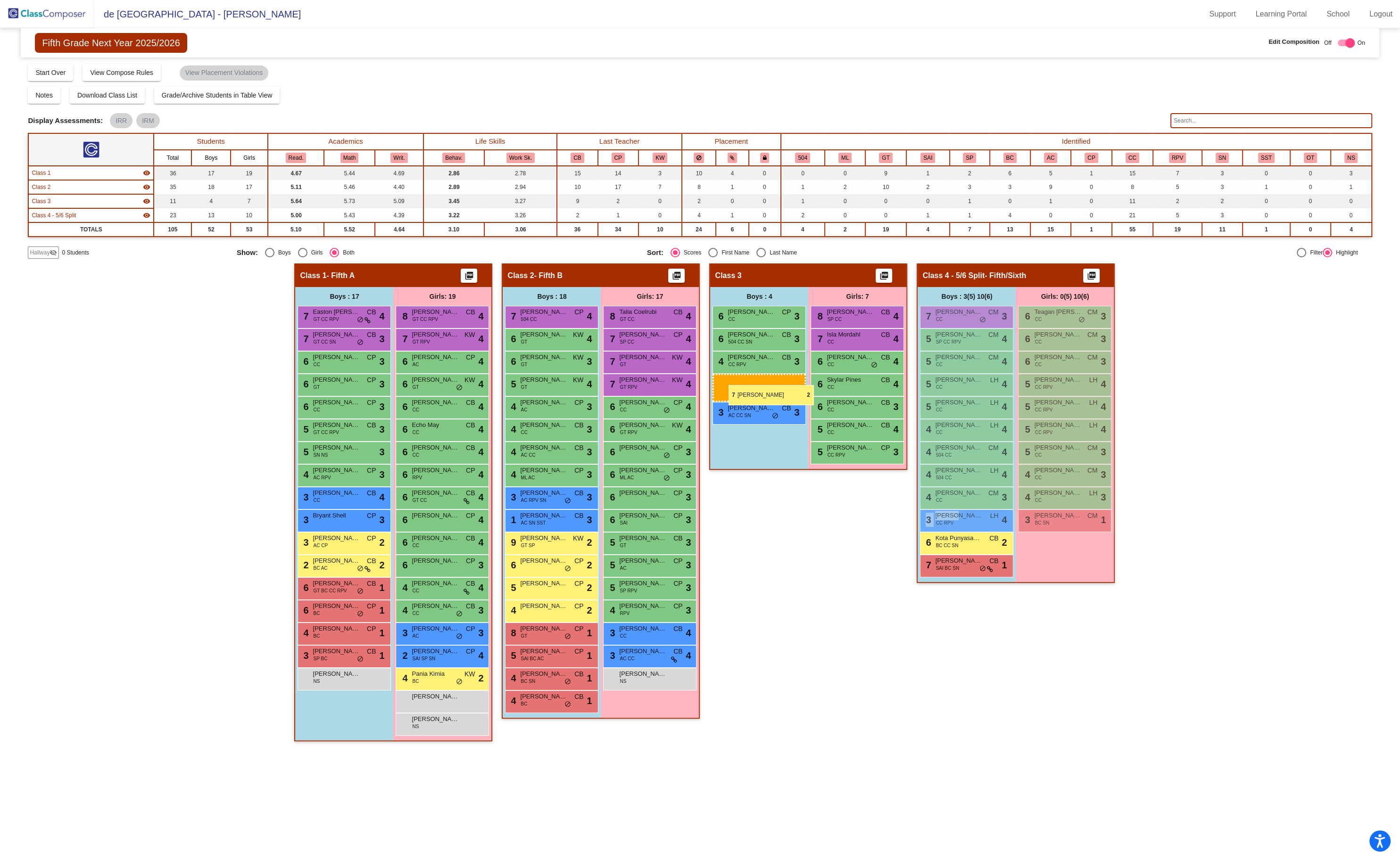
drag, startPoint x: 966, startPoint y: 542, endPoint x: 728, endPoint y: 385, distance: 285.1
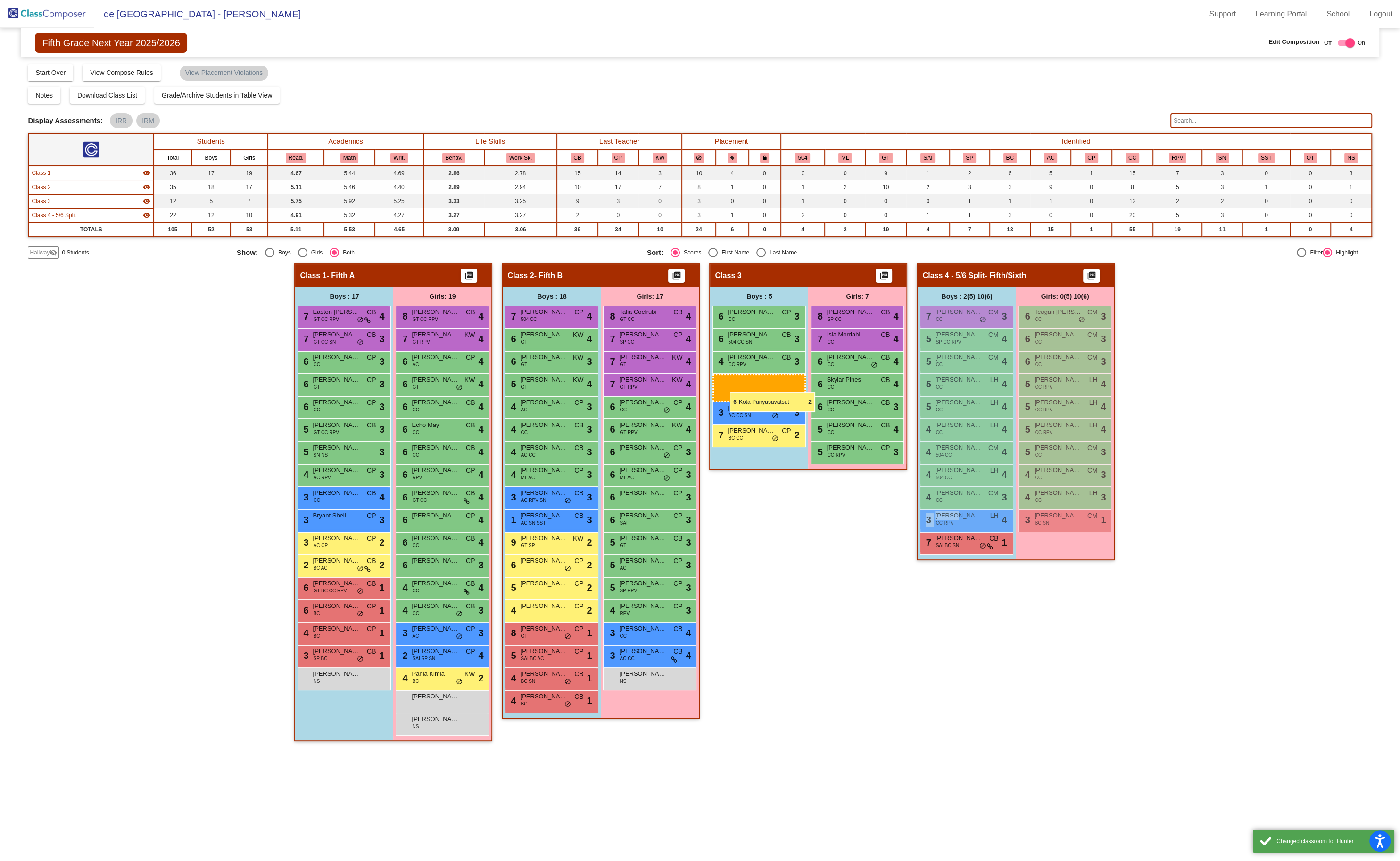
drag, startPoint x: 946, startPoint y: 538, endPoint x: 730, endPoint y: 392, distance: 260.7
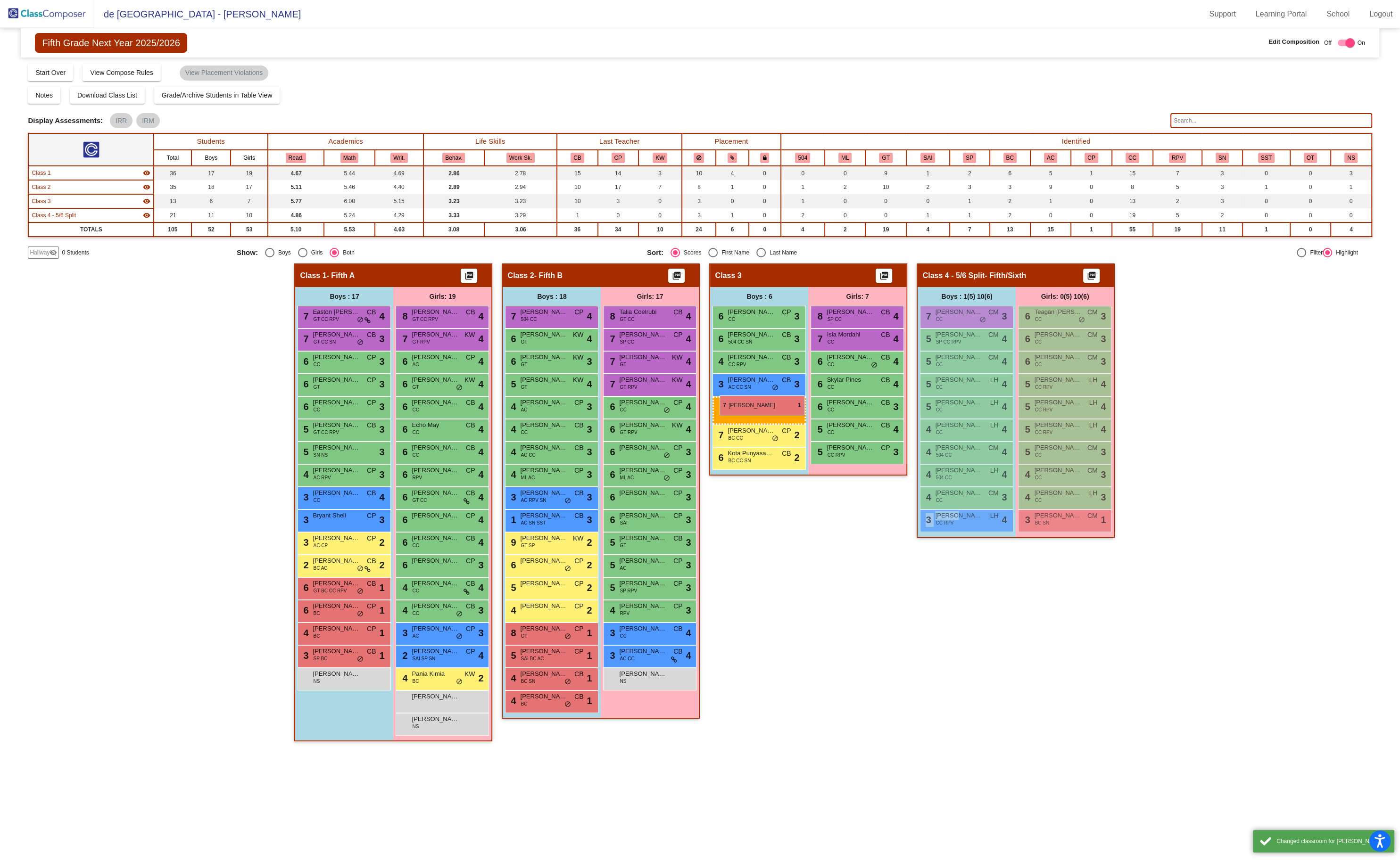
drag, startPoint x: 953, startPoint y: 538, endPoint x: 720, endPoint y: 395, distance: 273.4
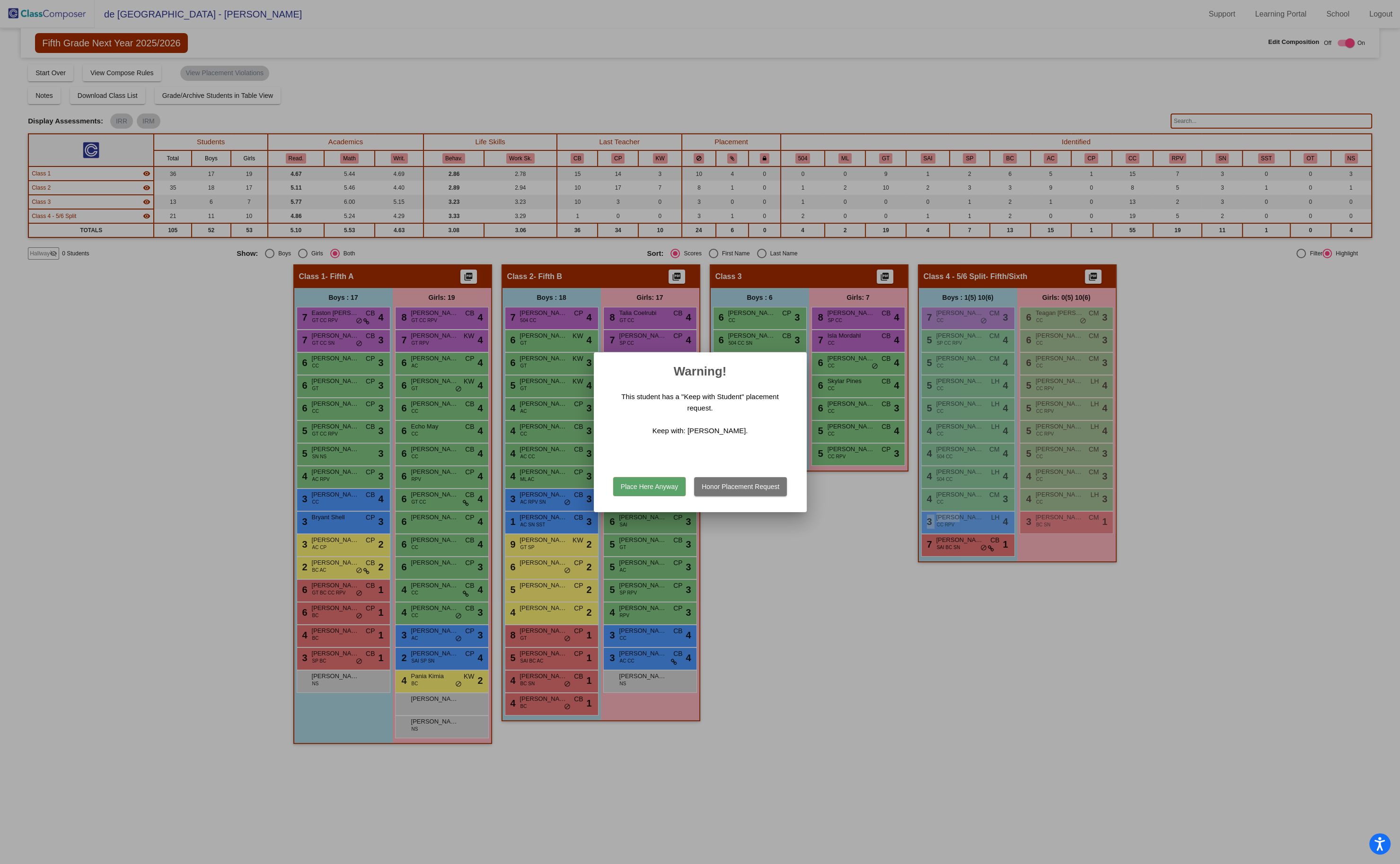
click at [709, 488] on button "Honor Placement Request" at bounding box center [741, 486] width 93 height 19
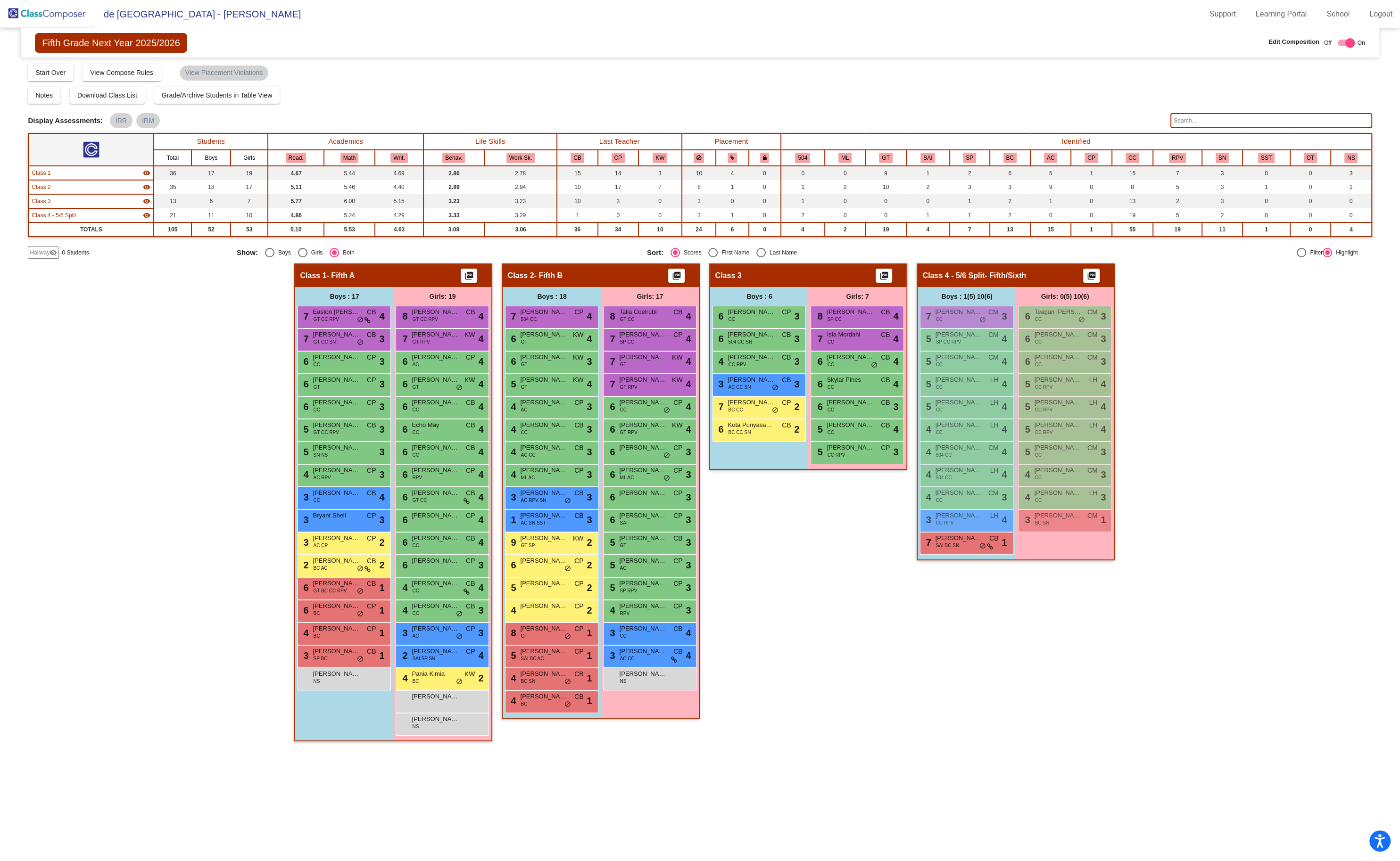
click at [1022, 639] on div "Class 4 - 5/6 Split - Fifth/Sixth picture_as_pdf Add Student First Name Last Na…" at bounding box center [1016, 507] width 198 height 487
click at [949, 542] on span "SAI BC SN" at bounding box center [947, 545] width 23 height 7
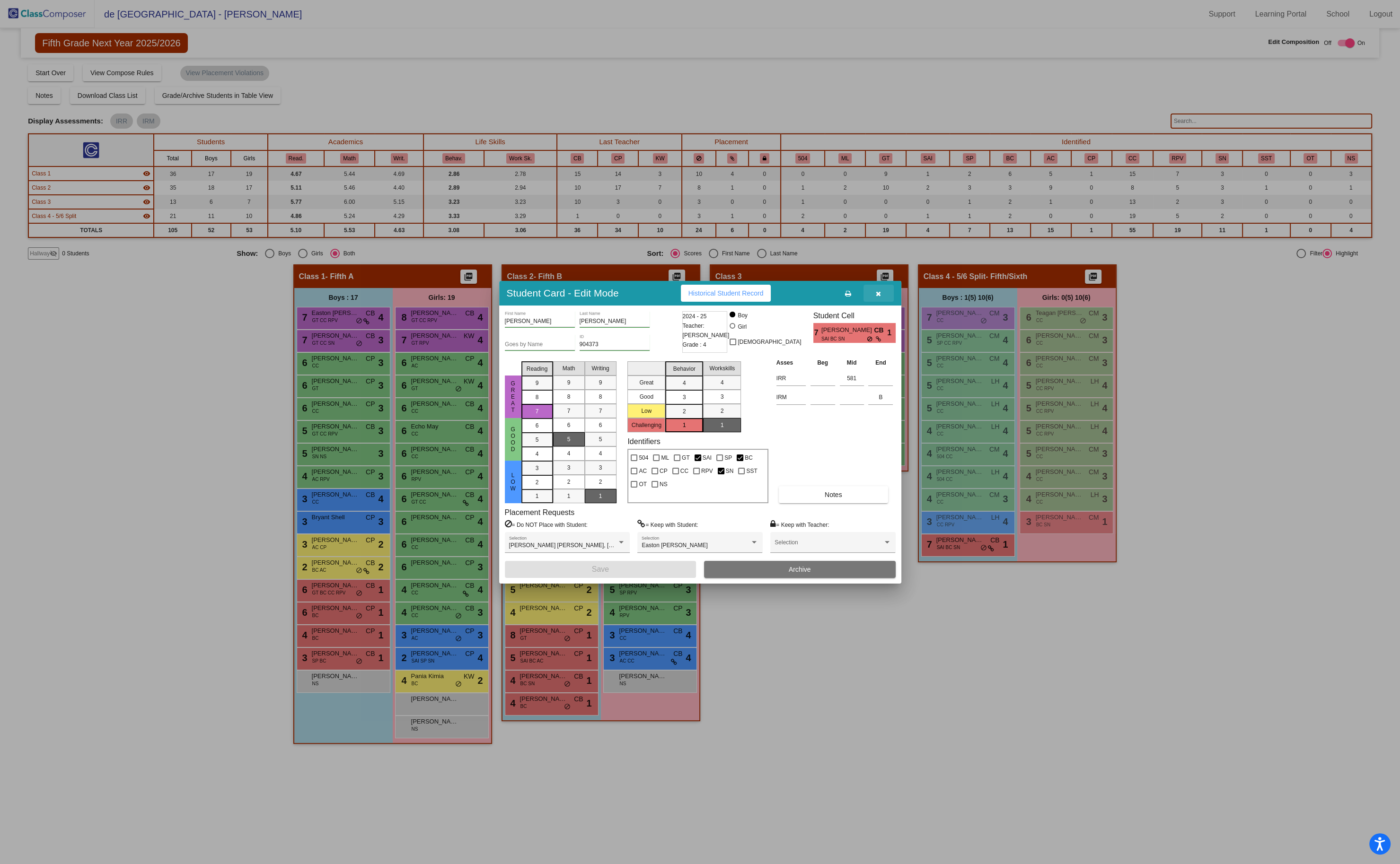
click at [879, 292] on icon "button" at bounding box center [879, 294] width 5 height 7
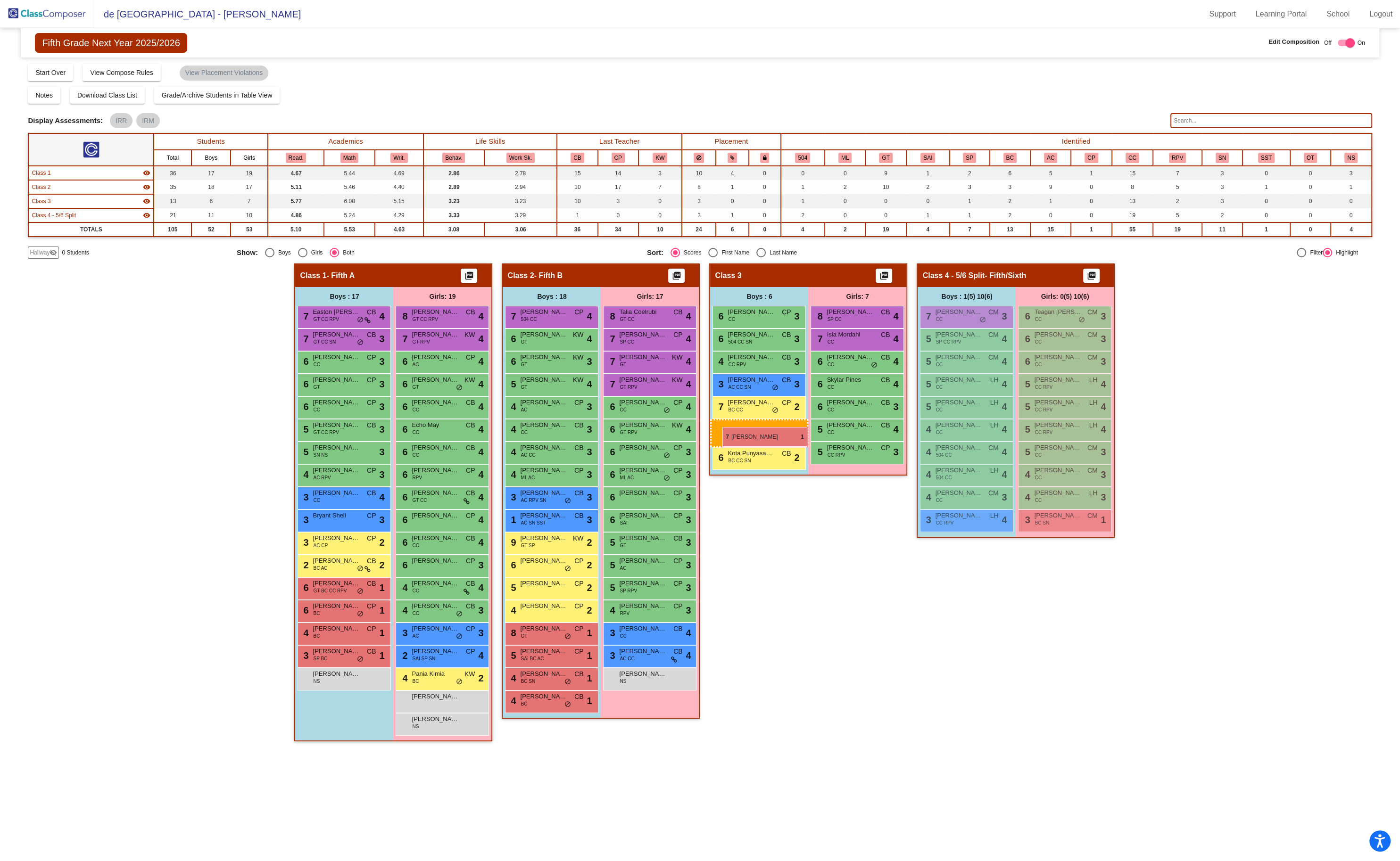
drag, startPoint x: 962, startPoint y: 540, endPoint x: 722, endPoint y: 427, distance: 265.3
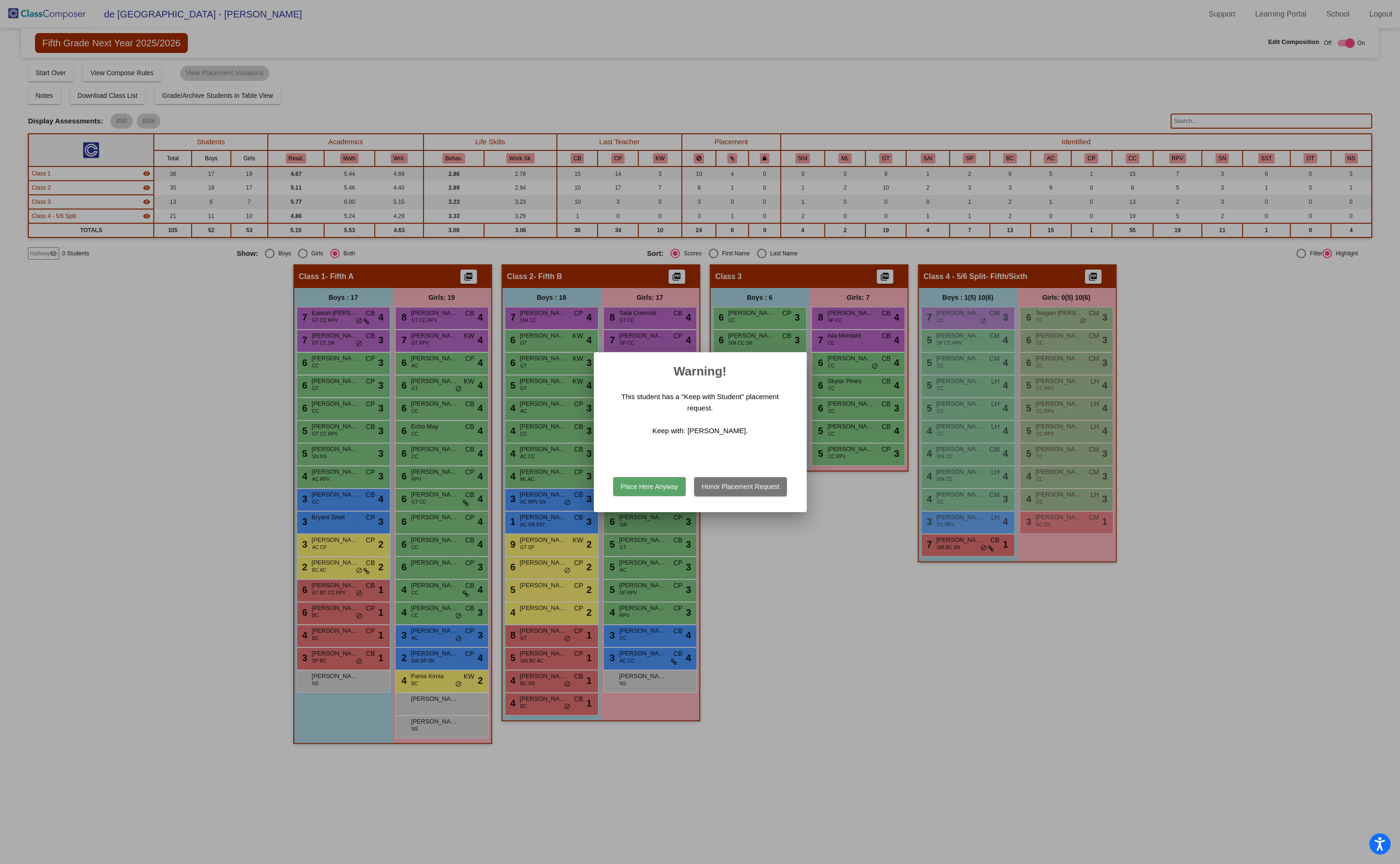
click at [641, 483] on button "Place Here Anyway" at bounding box center [649, 486] width 73 height 19
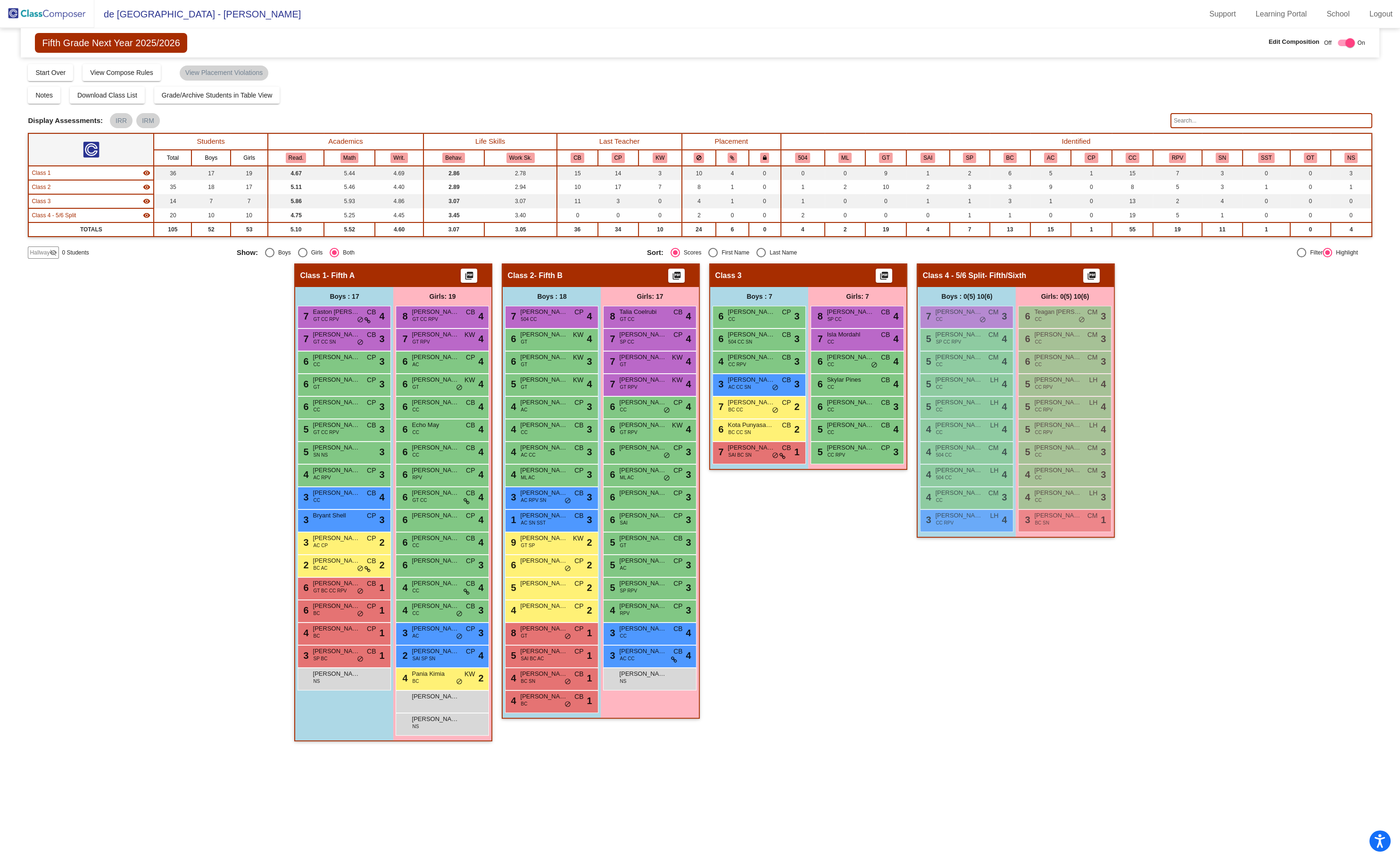
click at [1228, 123] on input "text" at bounding box center [1271, 121] width 202 height 15
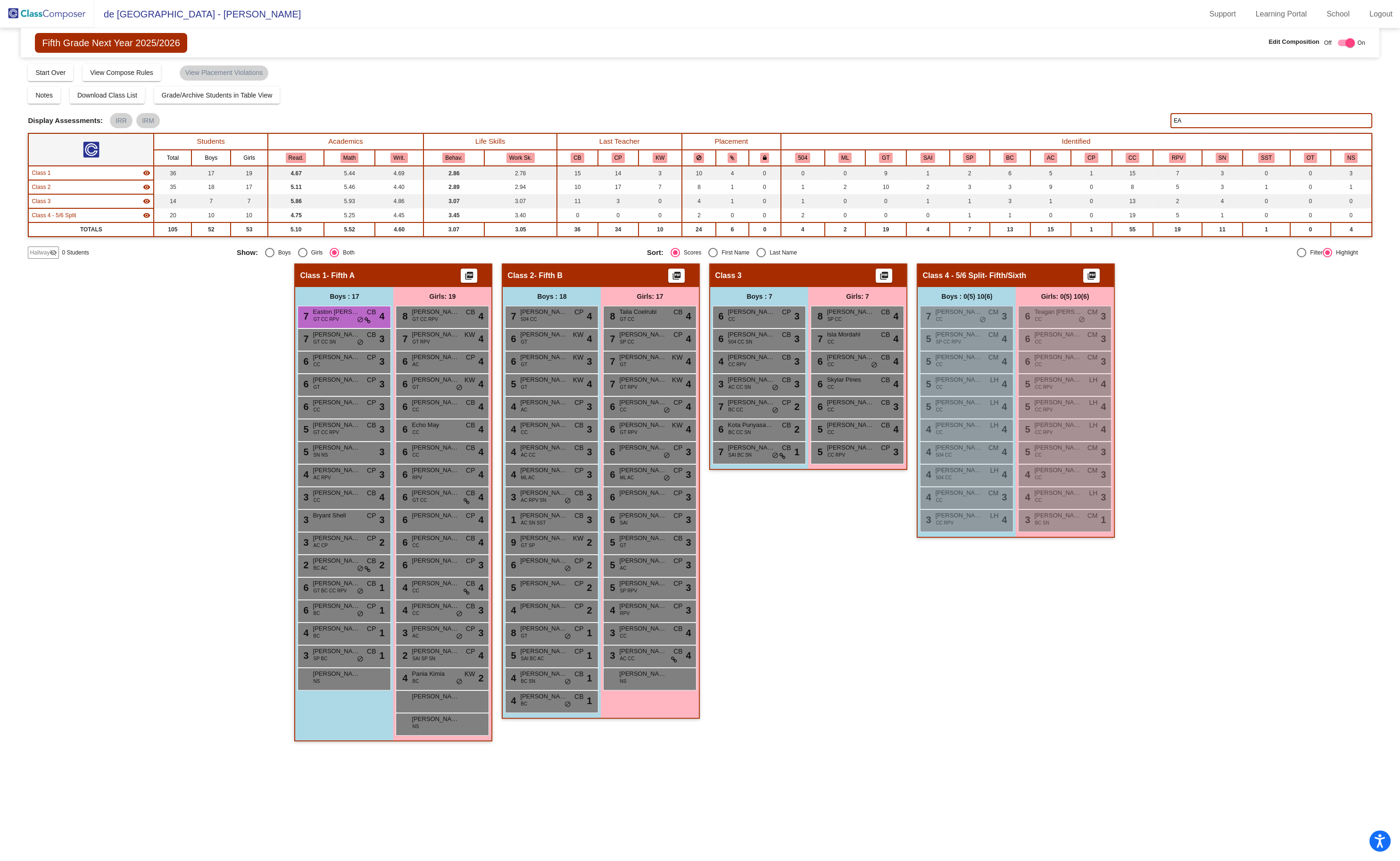
type input "E"
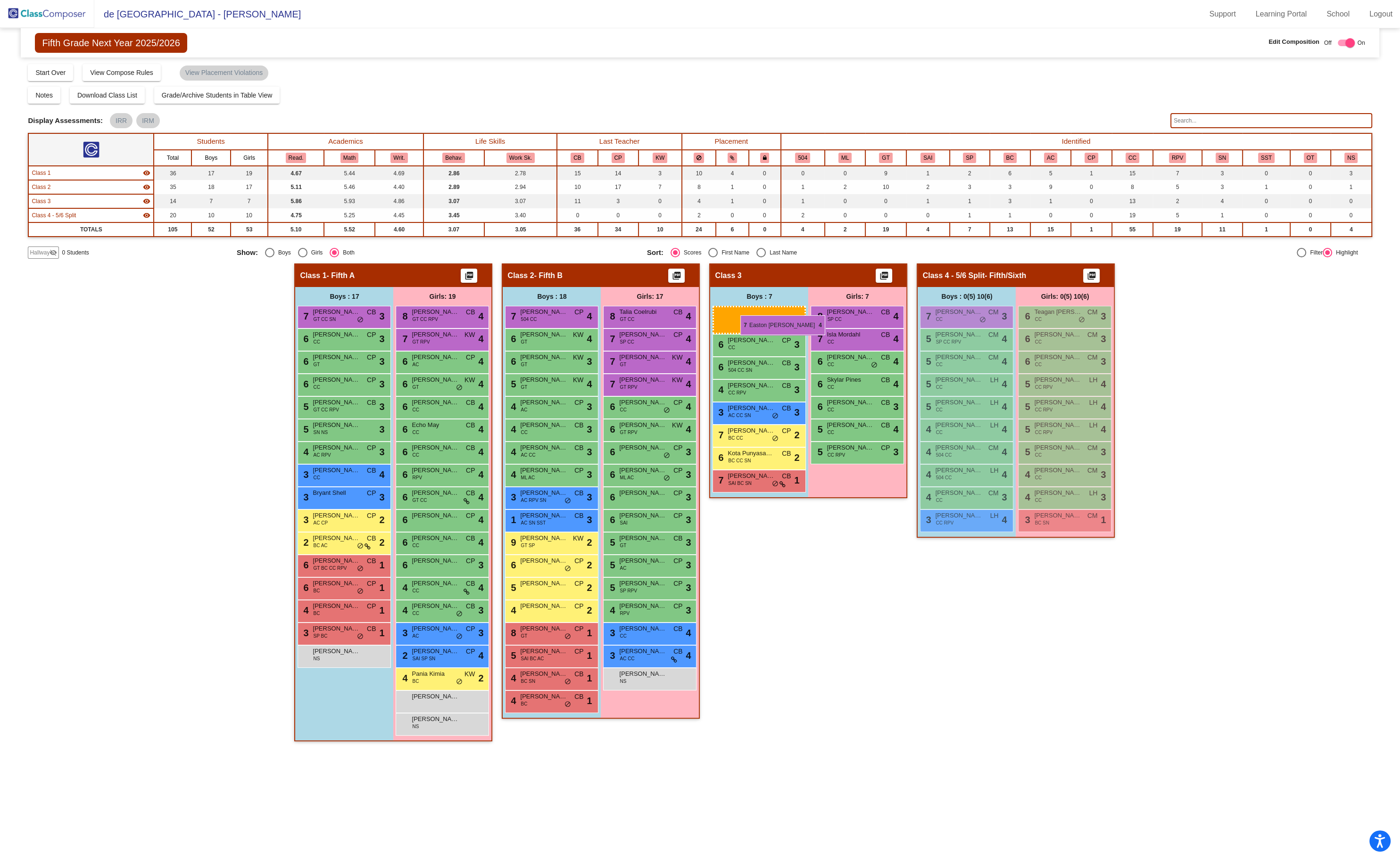
drag, startPoint x: 329, startPoint y: 315, endPoint x: 739, endPoint y: 315, distance: 410.0
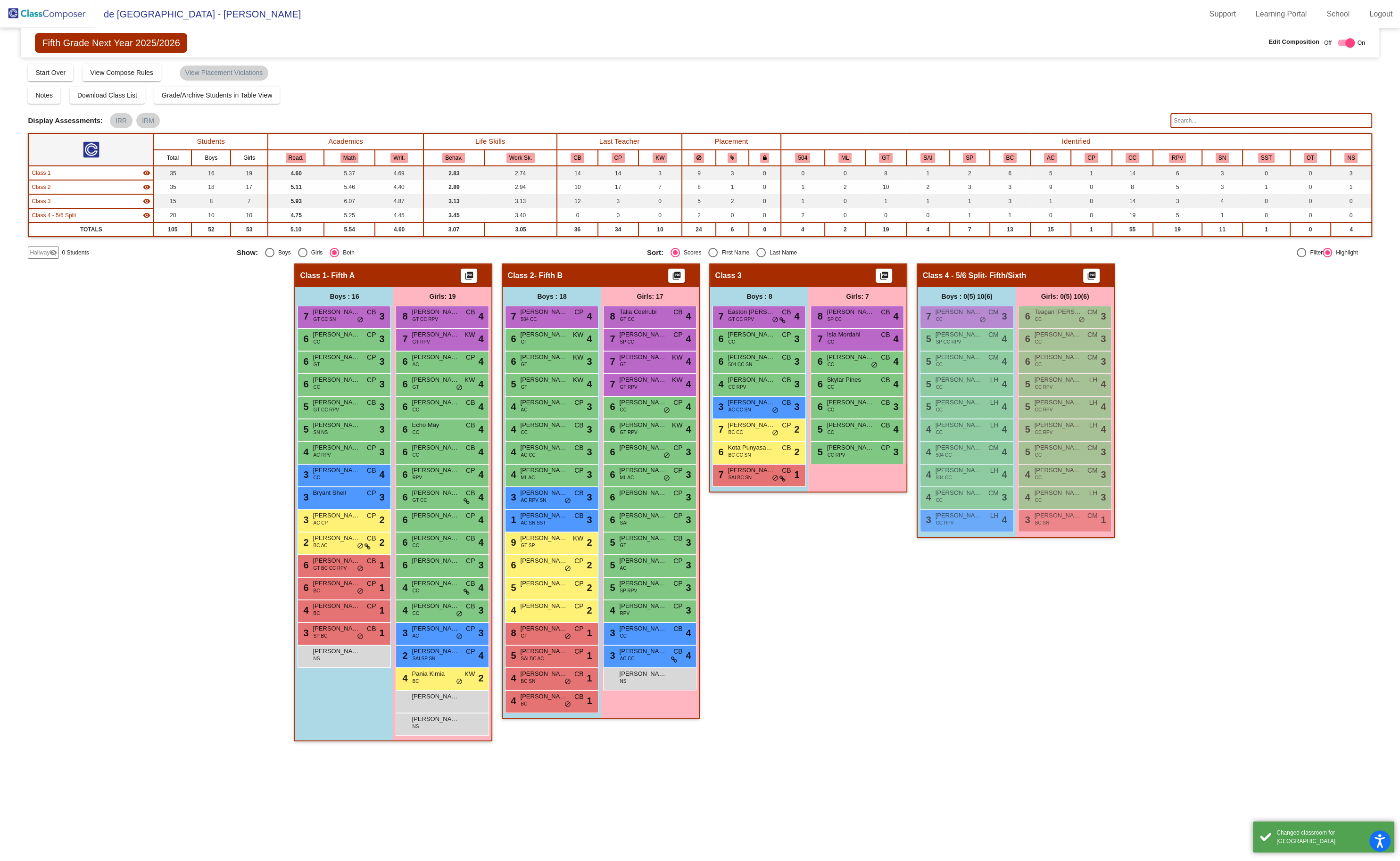
click at [827, 541] on div "Class 3 picture_as_pdf Add Student First Name Last Name Student Id (Recommended…" at bounding box center [808, 507] width 198 height 487
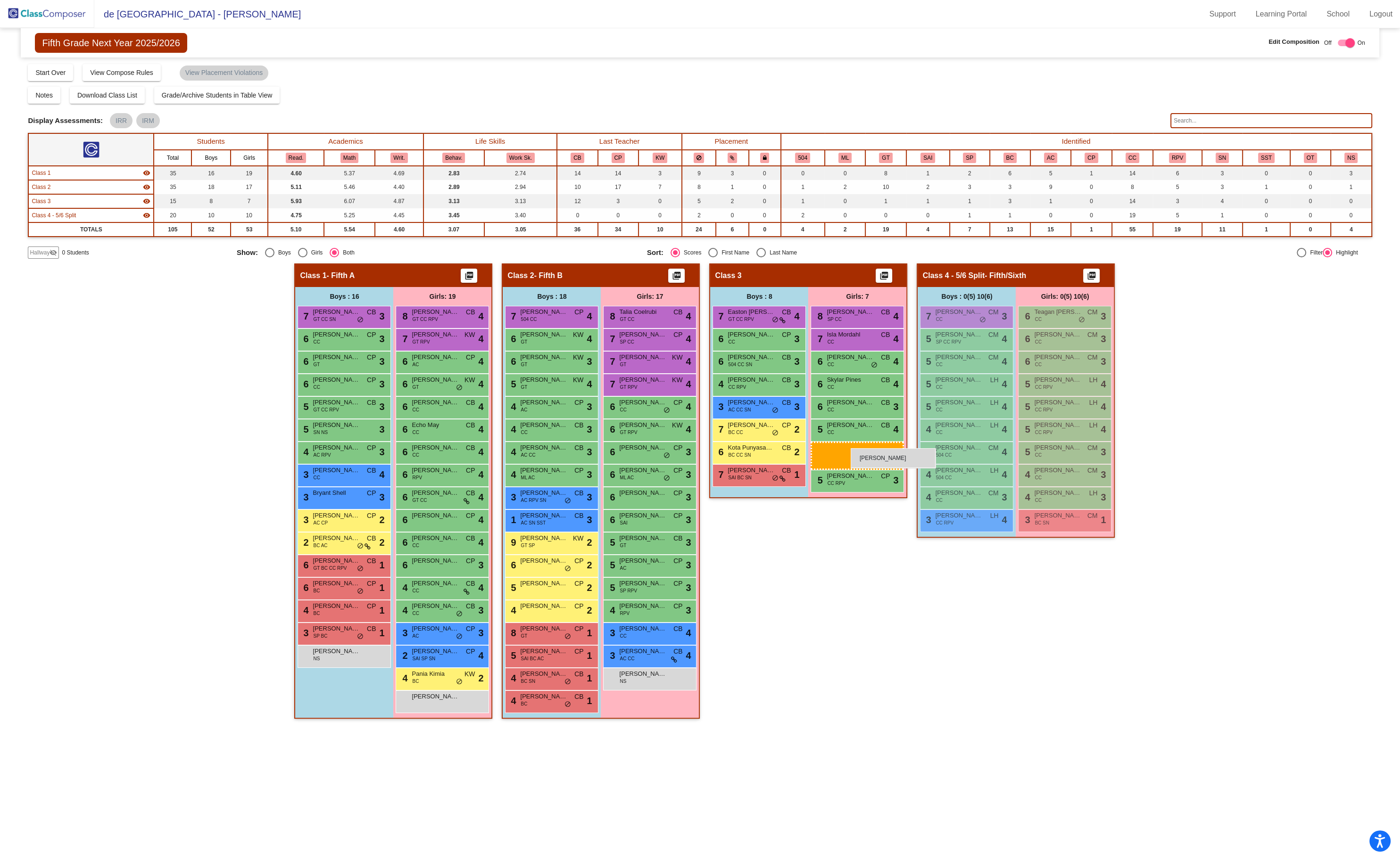
drag, startPoint x: 460, startPoint y: 718, endPoint x: 851, endPoint y: 448, distance: 475.2
drag, startPoint x: 649, startPoint y: 676, endPoint x: 831, endPoint y: 475, distance: 271.2
click at [890, 155] on button "GT" at bounding box center [885, 158] width 13 height 10
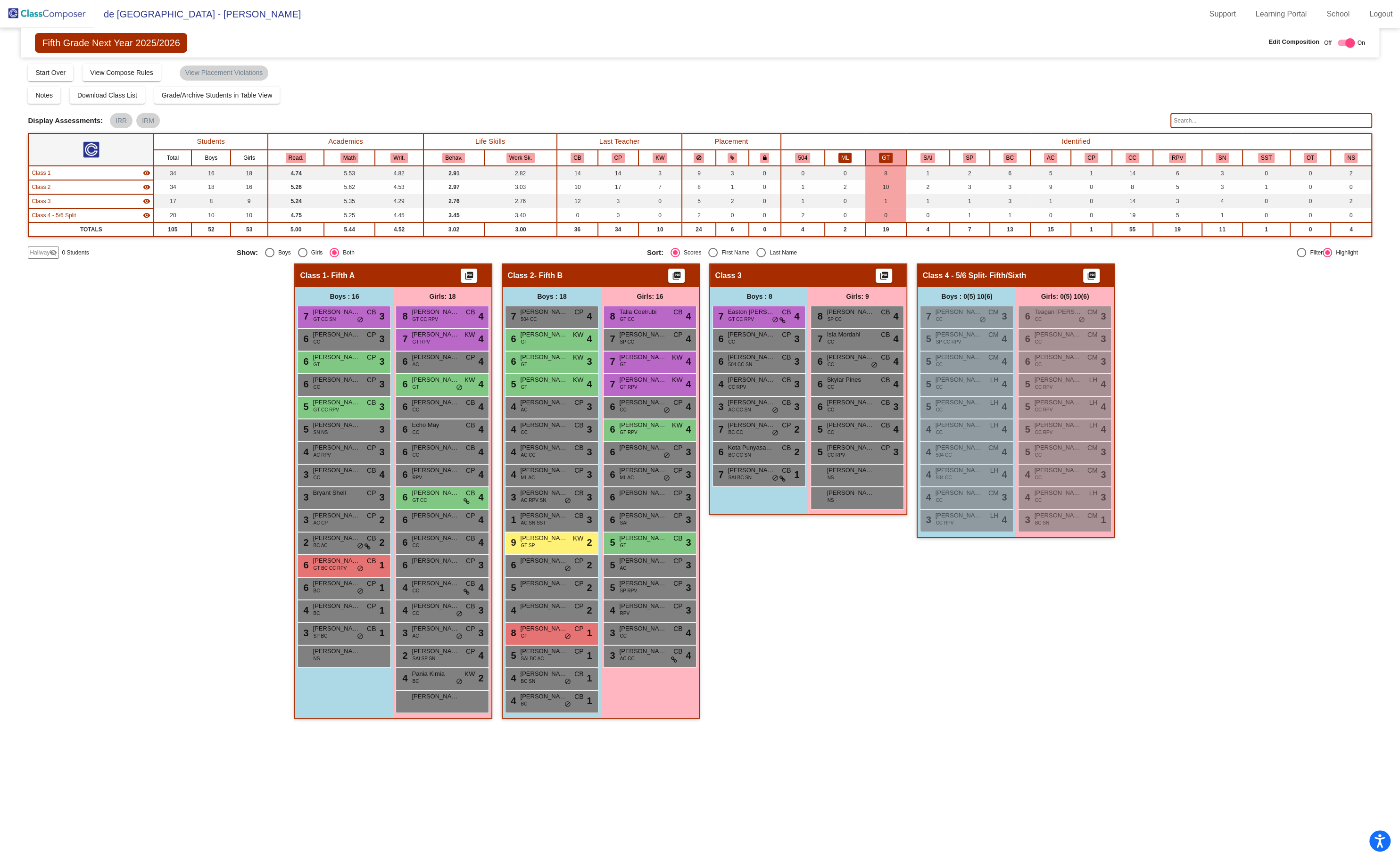
click at [846, 155] on button "ML" at bounding box center [845, 158] width 13 height 10
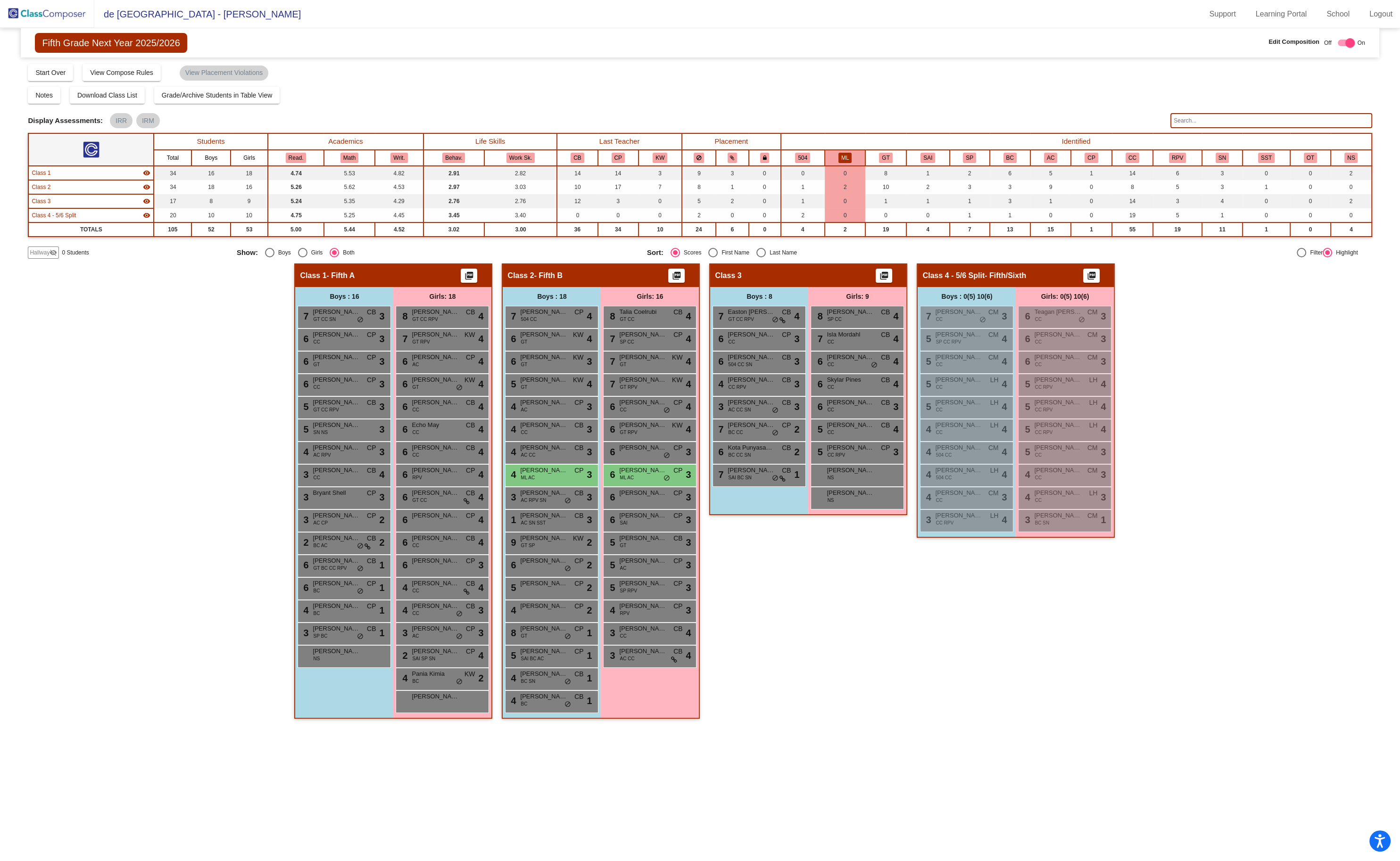
click at [823, 643] on div "Class 3 picture_as_pdf Add Student First Name Last Name Student Id (Recommended…" at bounding box center [808, 495] width 198 height 464
click at [968, 158] on button "SP" at bounding box center [970, 158] width 13 height 10
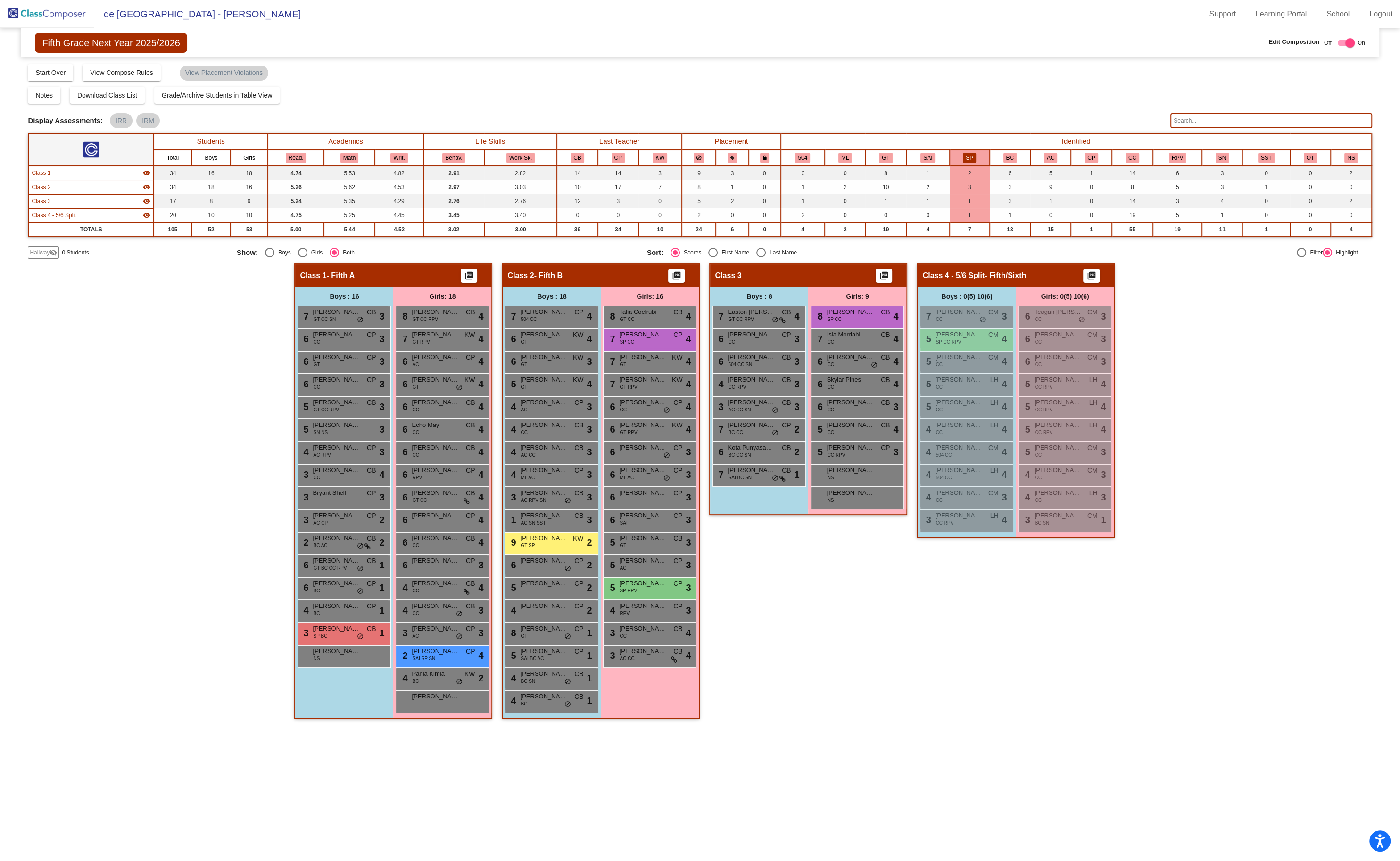
click at [842, 614] on div "Class 3 picture_as_pdf Add Student First Name Last Name Student Id (Recommended…" at bounding box center [808, 495] width 198 height 464
click at [964, 159] on th "SP" at bounding box center [970, 158] width 40 height 16
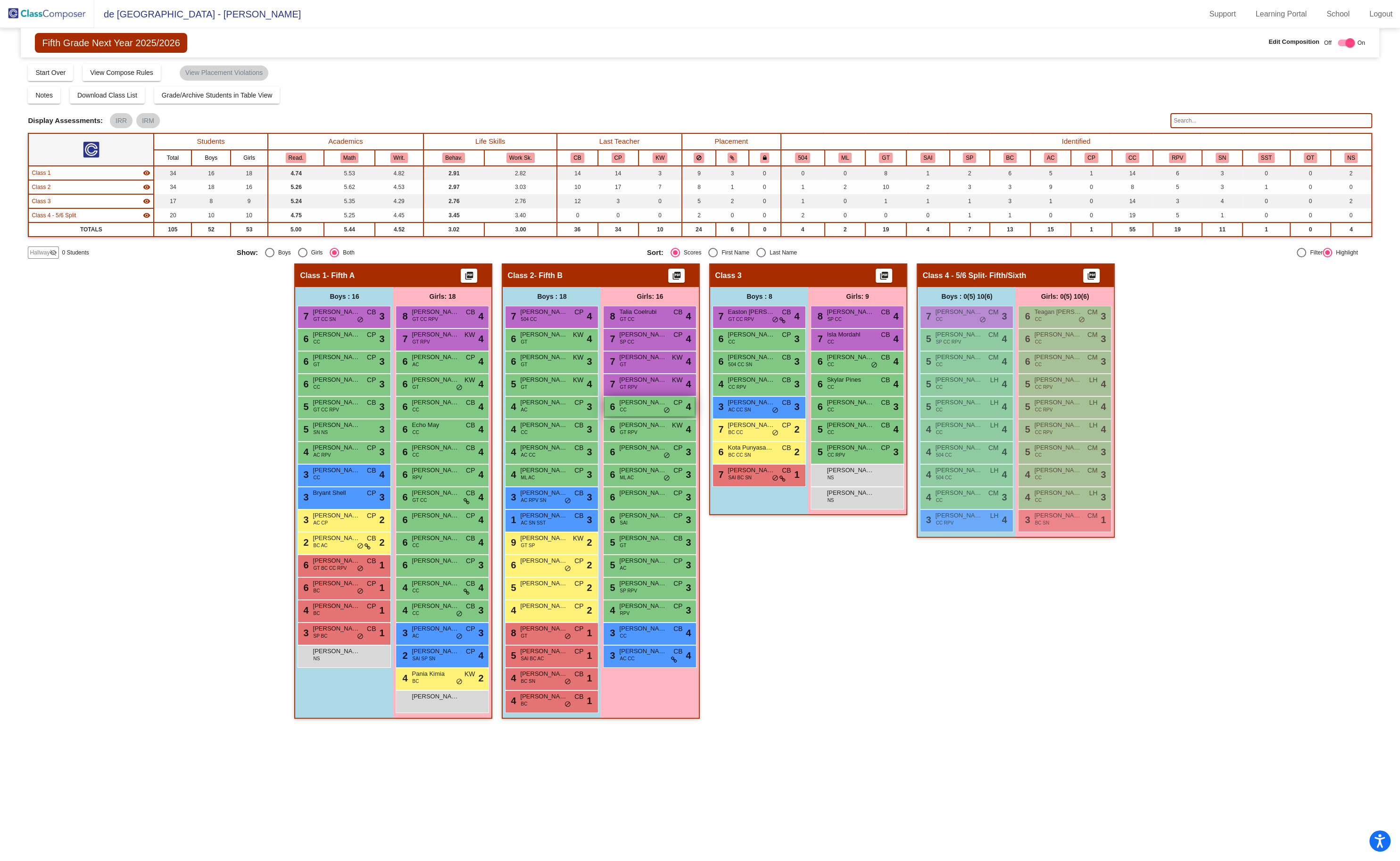
click at [647, 408] on div "6 [PERSON_NAME] CC CP lock do_not_disturb_alt 4" at bounding box center [649, 407] width 90 height 20
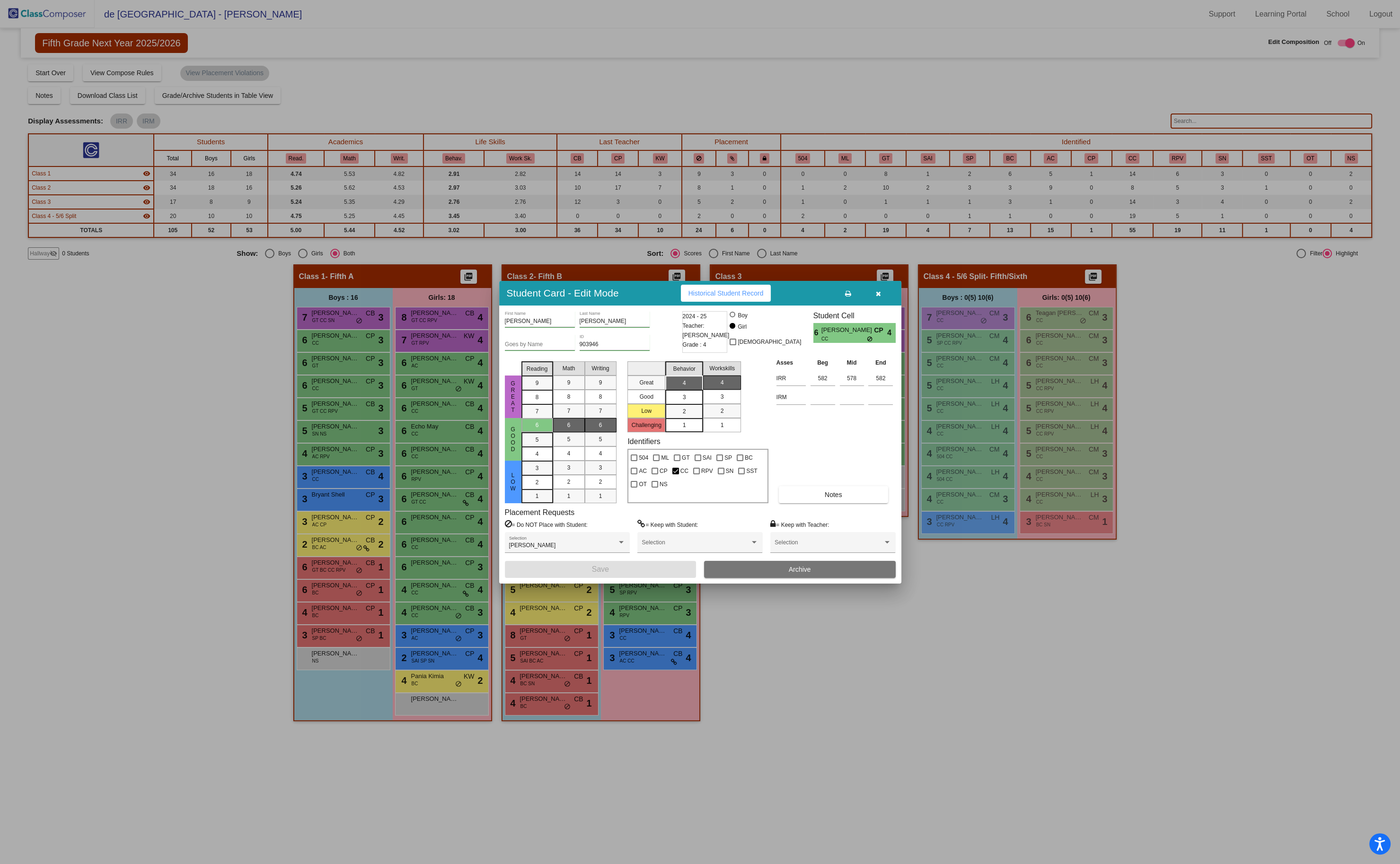
click at [878, 293] on icon "button" at bounding box center [879, 294] width 5 height 7
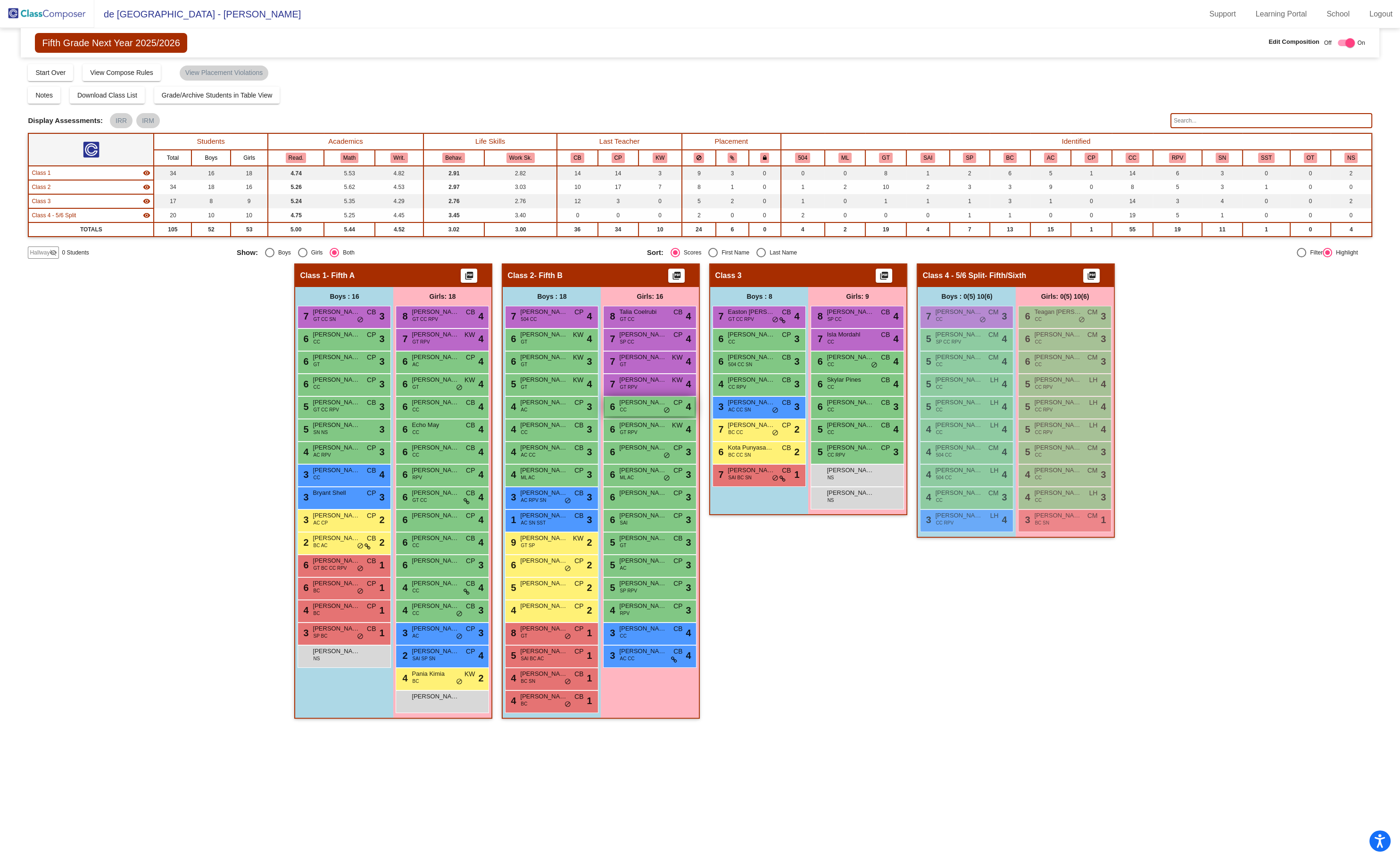
click at [634, 404] on span "[PERSON_NAME]" at bounding box center [642, 402] width 47 height 9
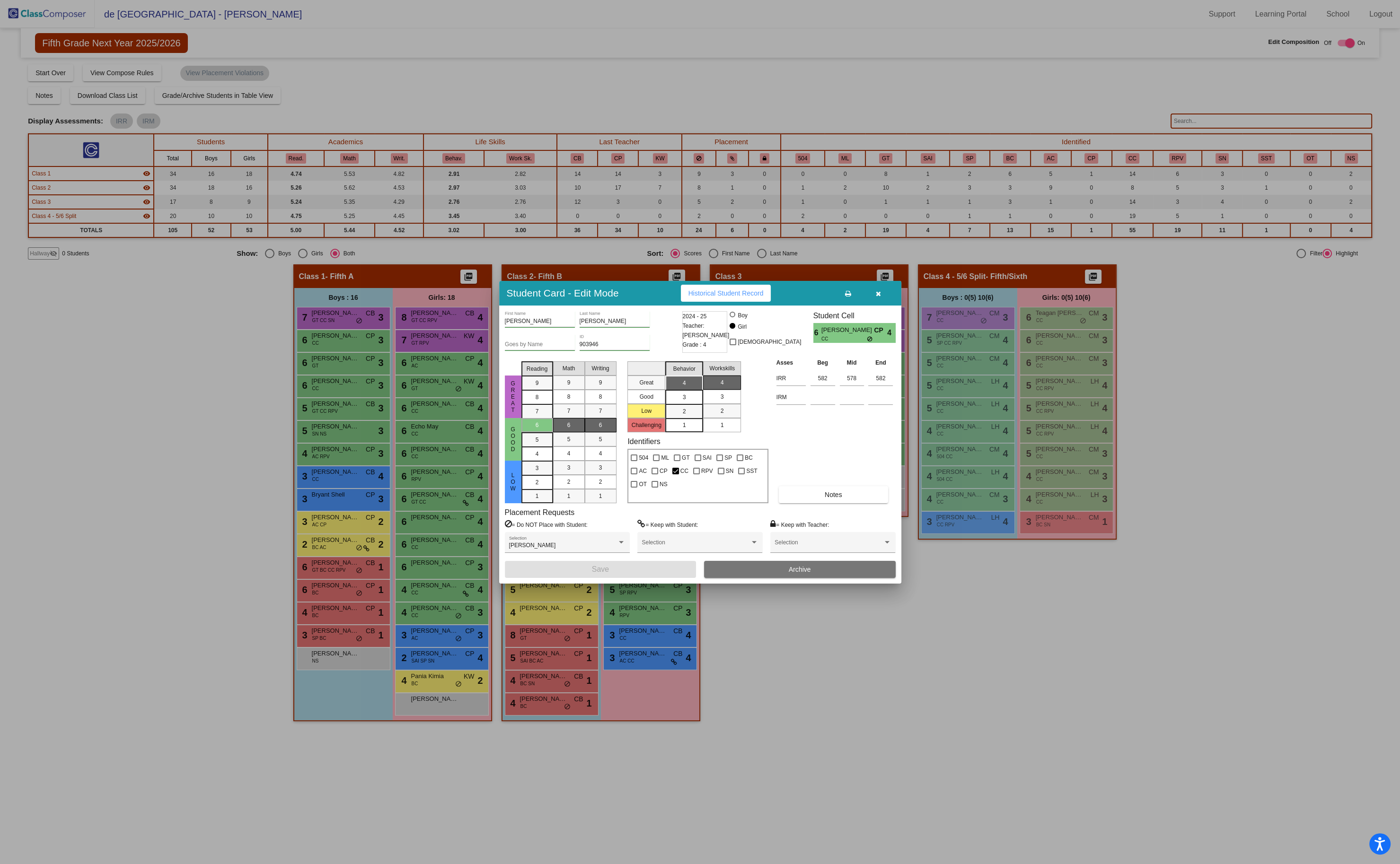
click at [875, 295] on button "button" at bounding box center [879, 293] width 31 height 17
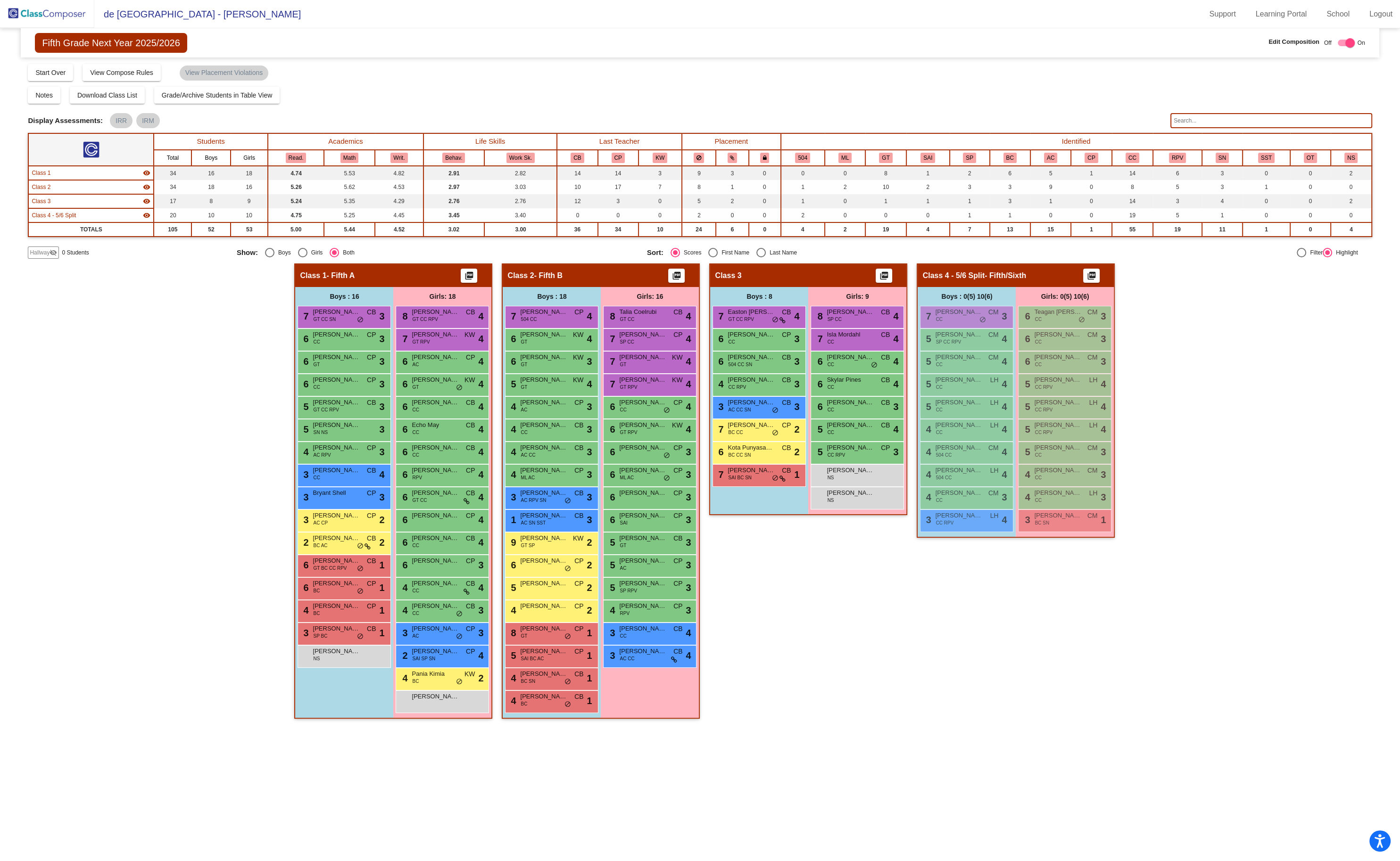
click at [808, 585] on div "Class 3 picture_as_pdf Add Student First Name Last Name Student Id (Recommended…" at bounding box center [808, 495] width 198 height 464
click at [72, 12] on img at bounding box center [47, 14] width 95 height 28
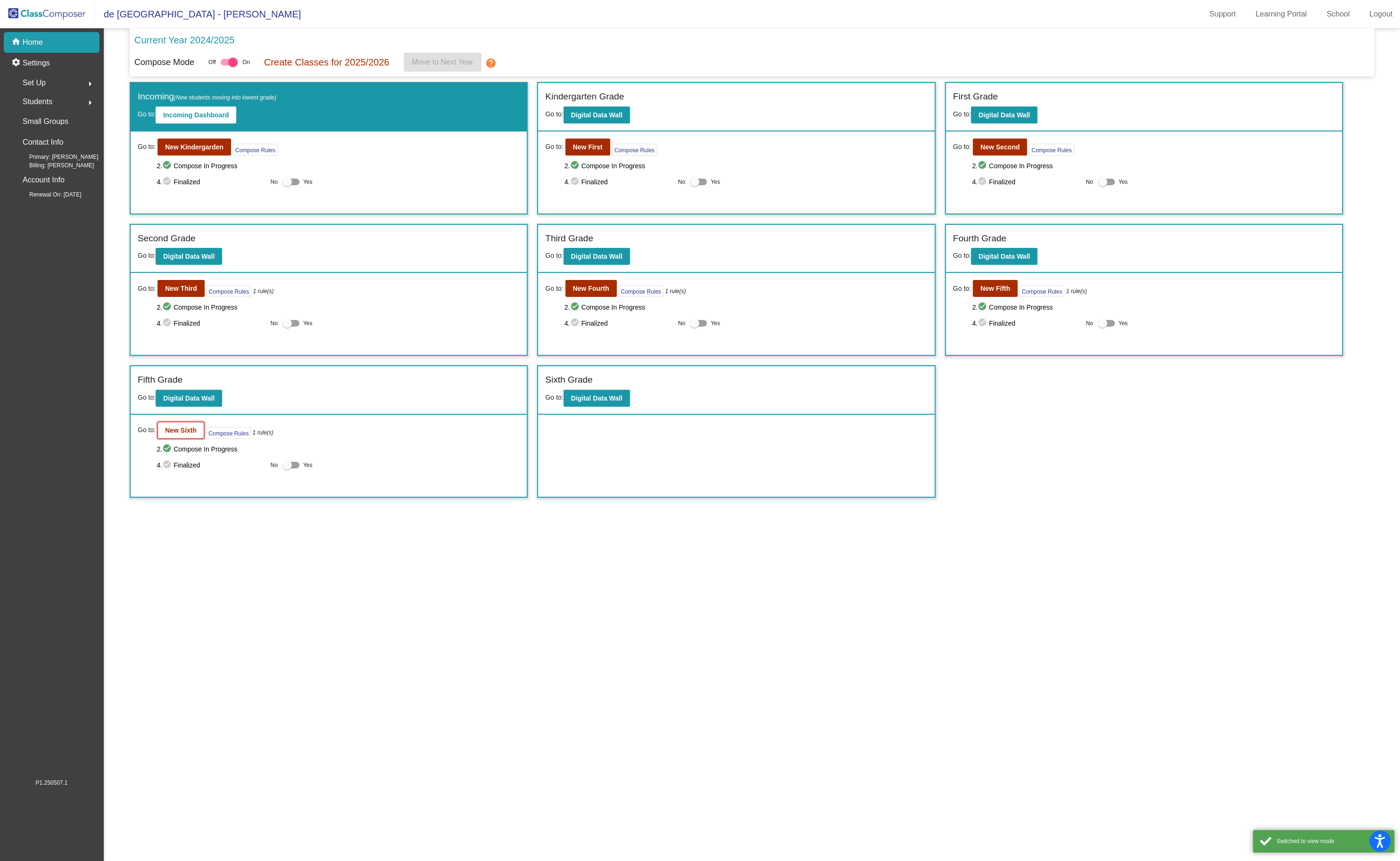
click at [189, 422] on button "New Sixth" at bounding box center [181, 430] width 47 height 17
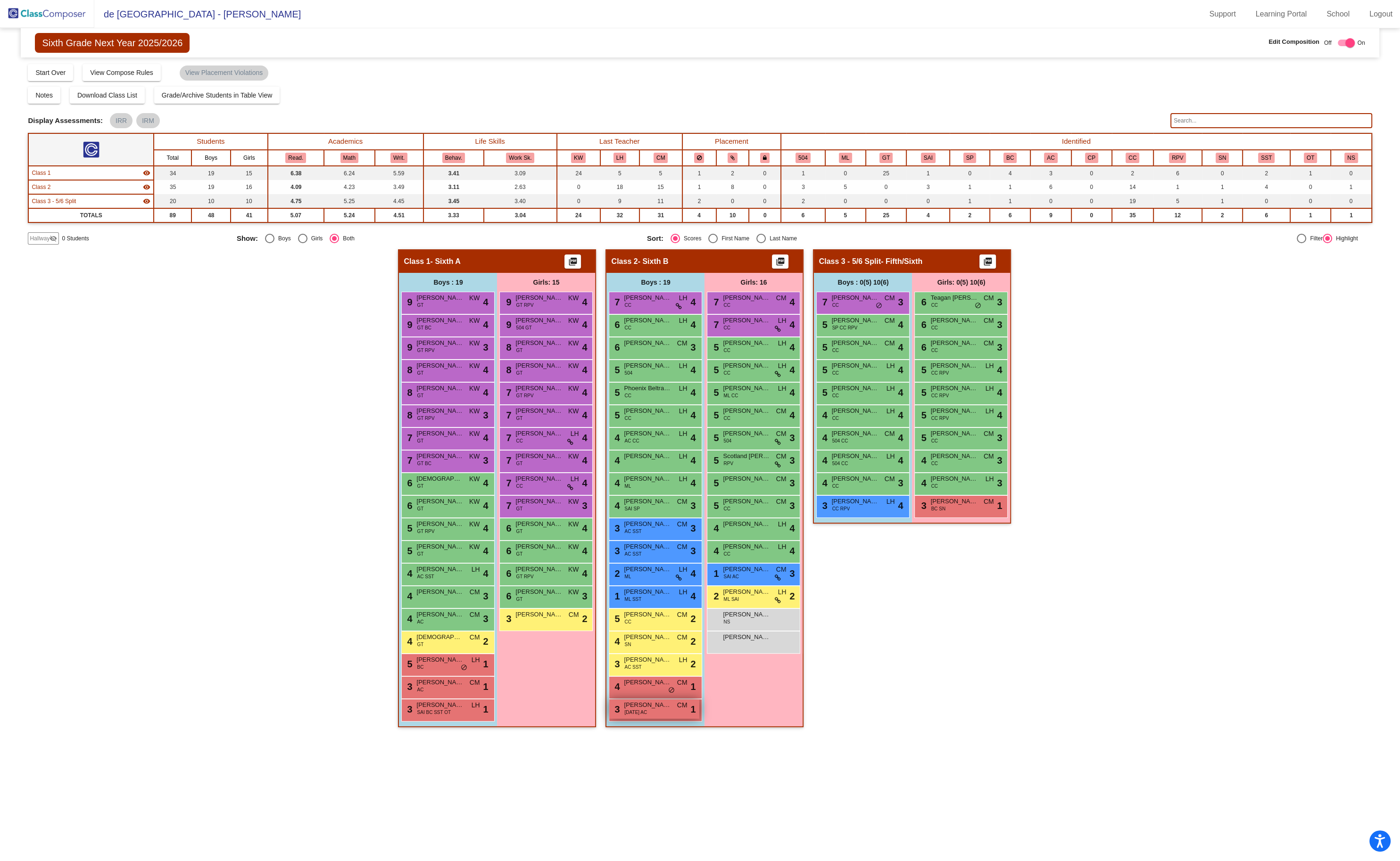
click at [653, 708] on div "3 [PERSON_NAME] [DATE] AC CM lock do_not_disturb_alt 1" at bounding box center [654, 709] width 90 height 20
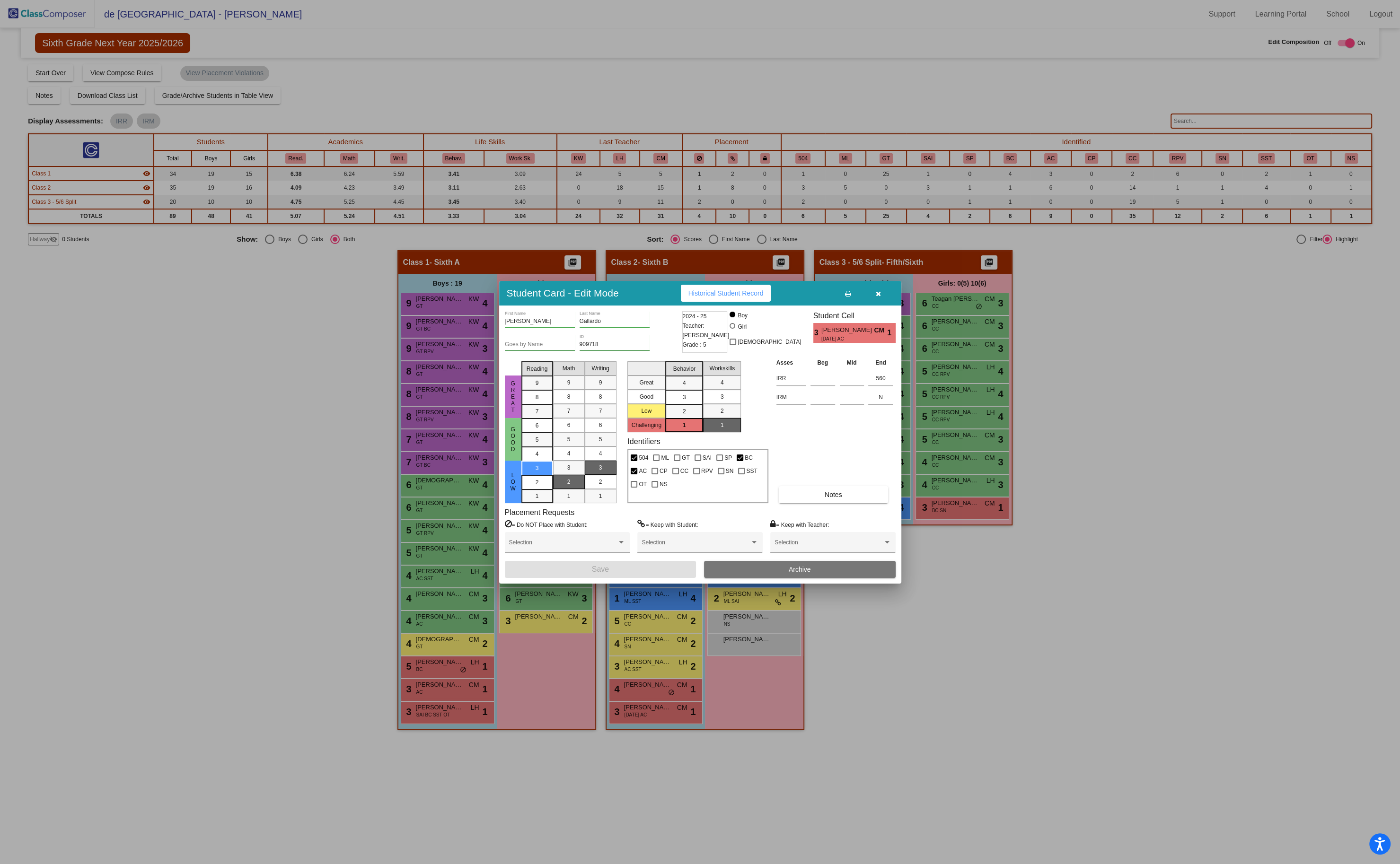
click at [896, 706] on div at bounding box center [700, 432] width 1400 height 864
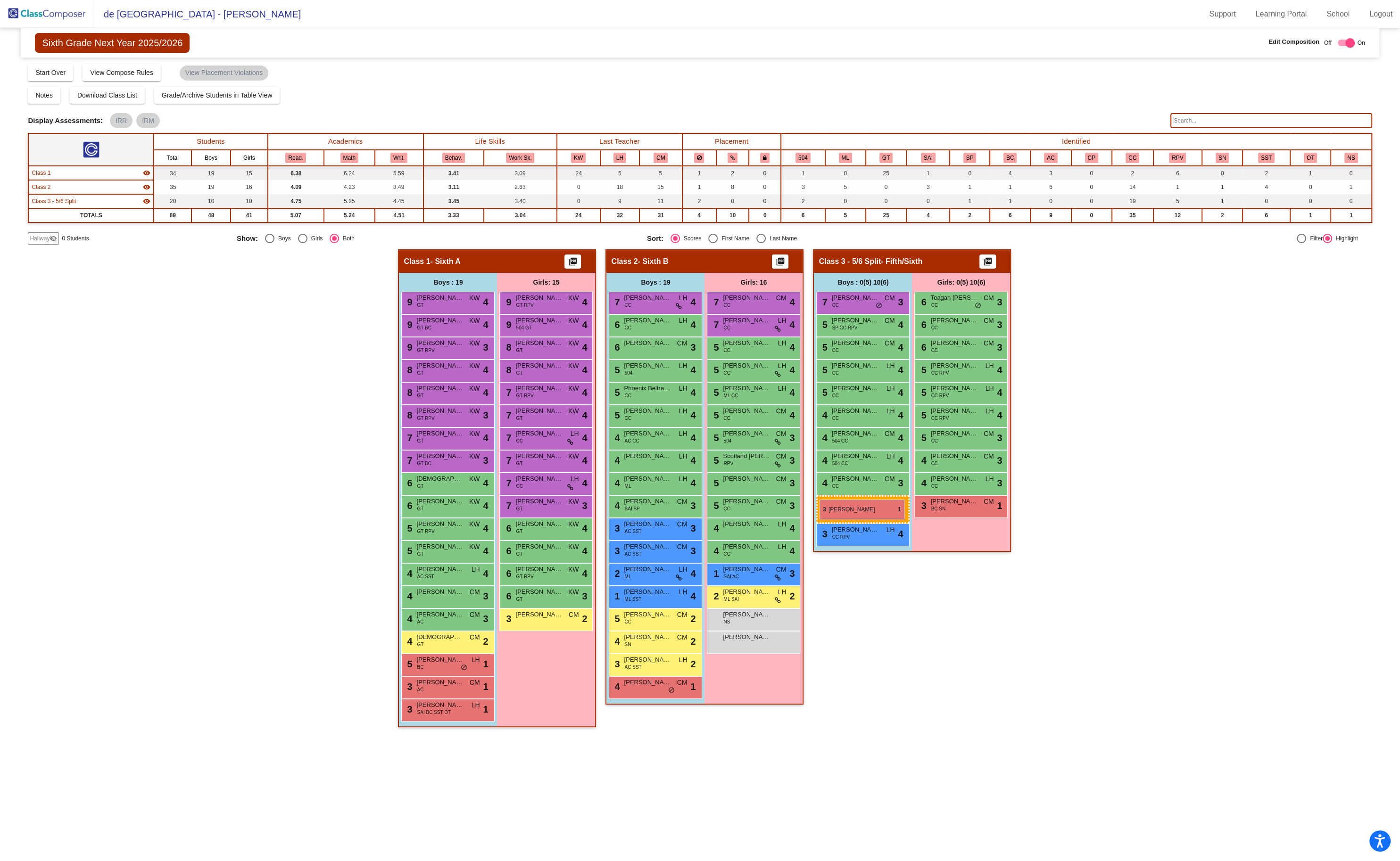
drag, startPoint x: 642, startPoint y: 706, endPoint x: 820, endPoint y: 500, distance: 272.2
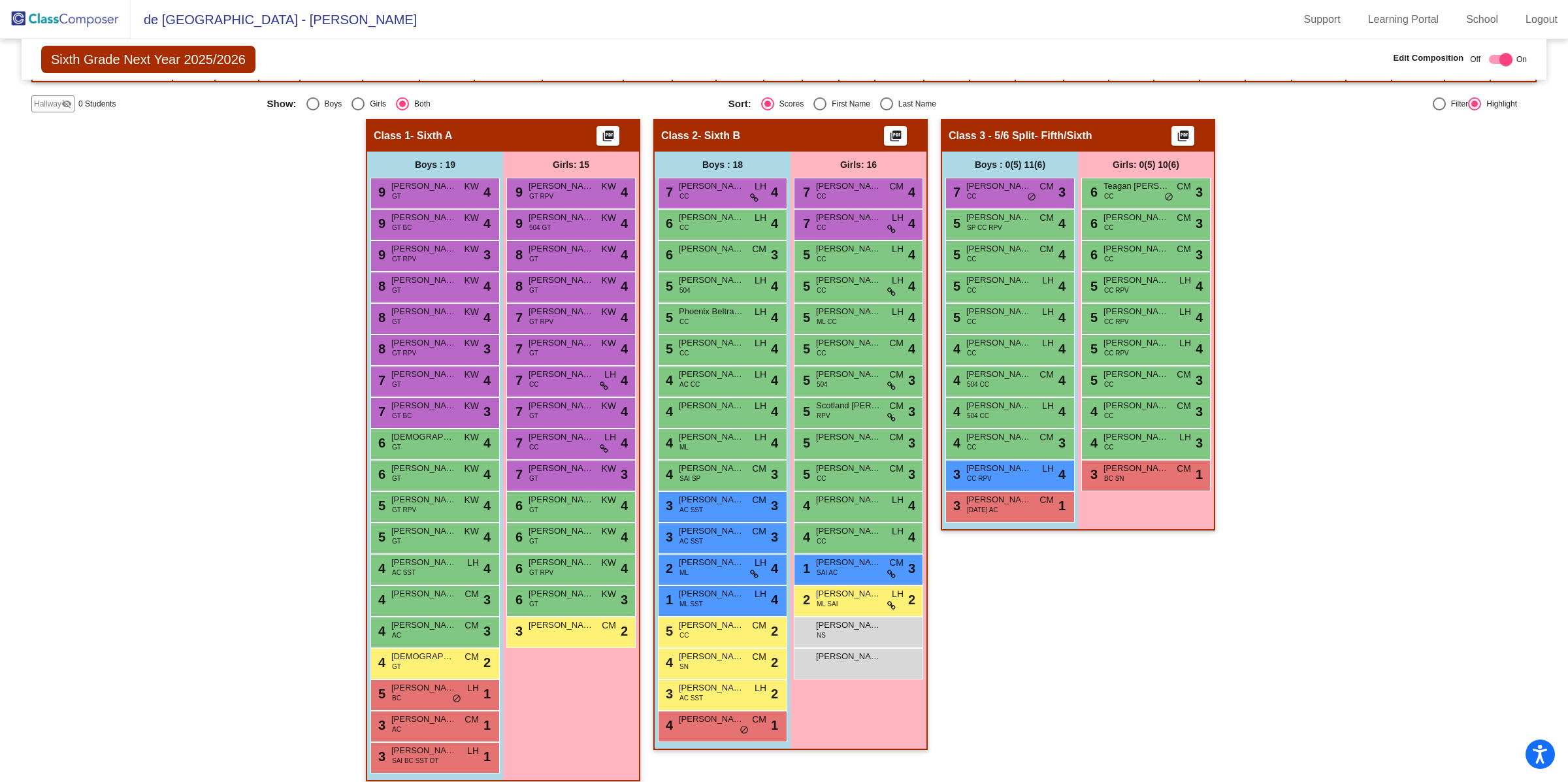
scroll to position [230, 0]
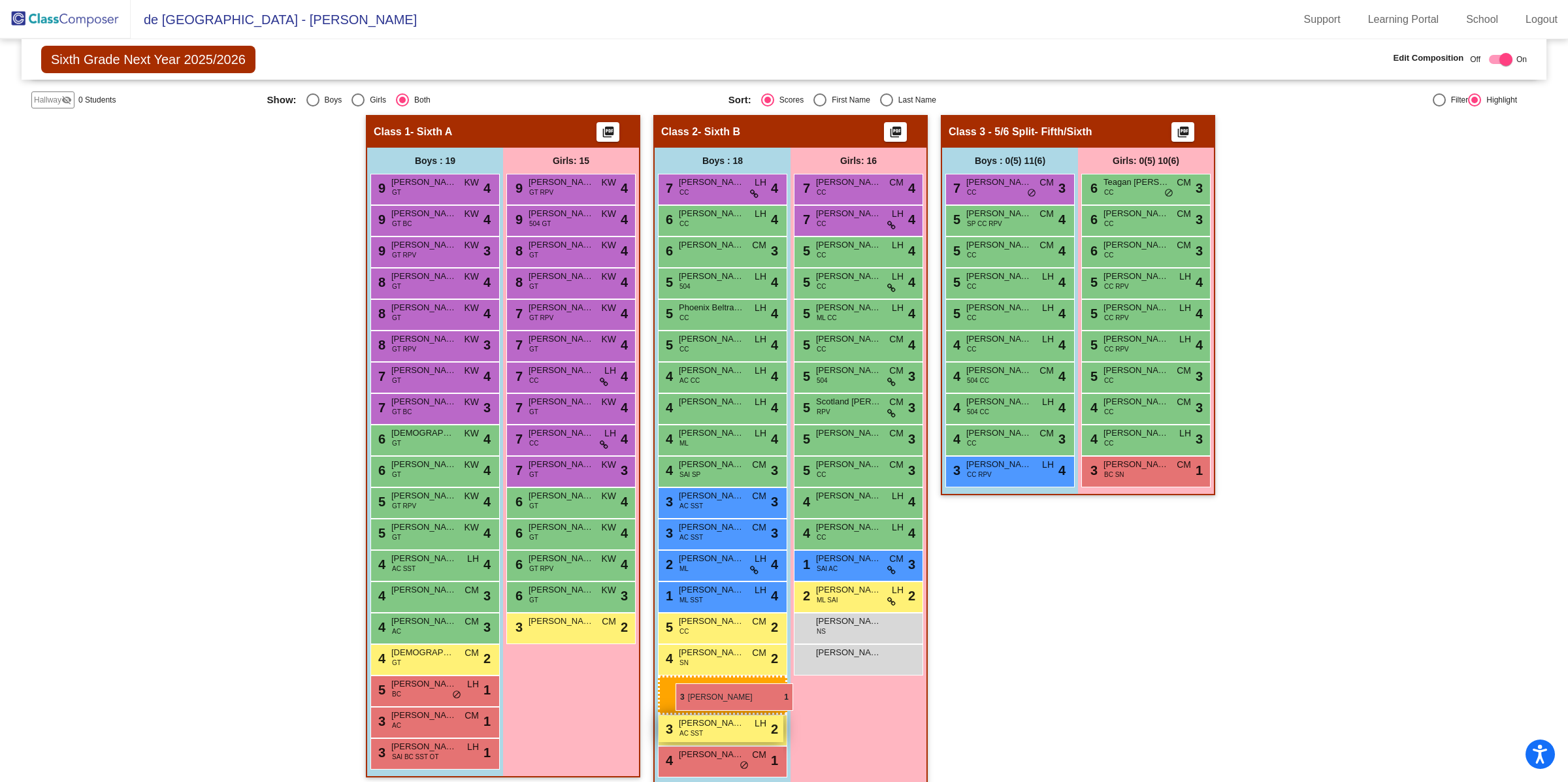
drag, startPoint x: 1011, startPoint y: 499, endPoint x: 675, endPoint y: 683, distance: 383.1
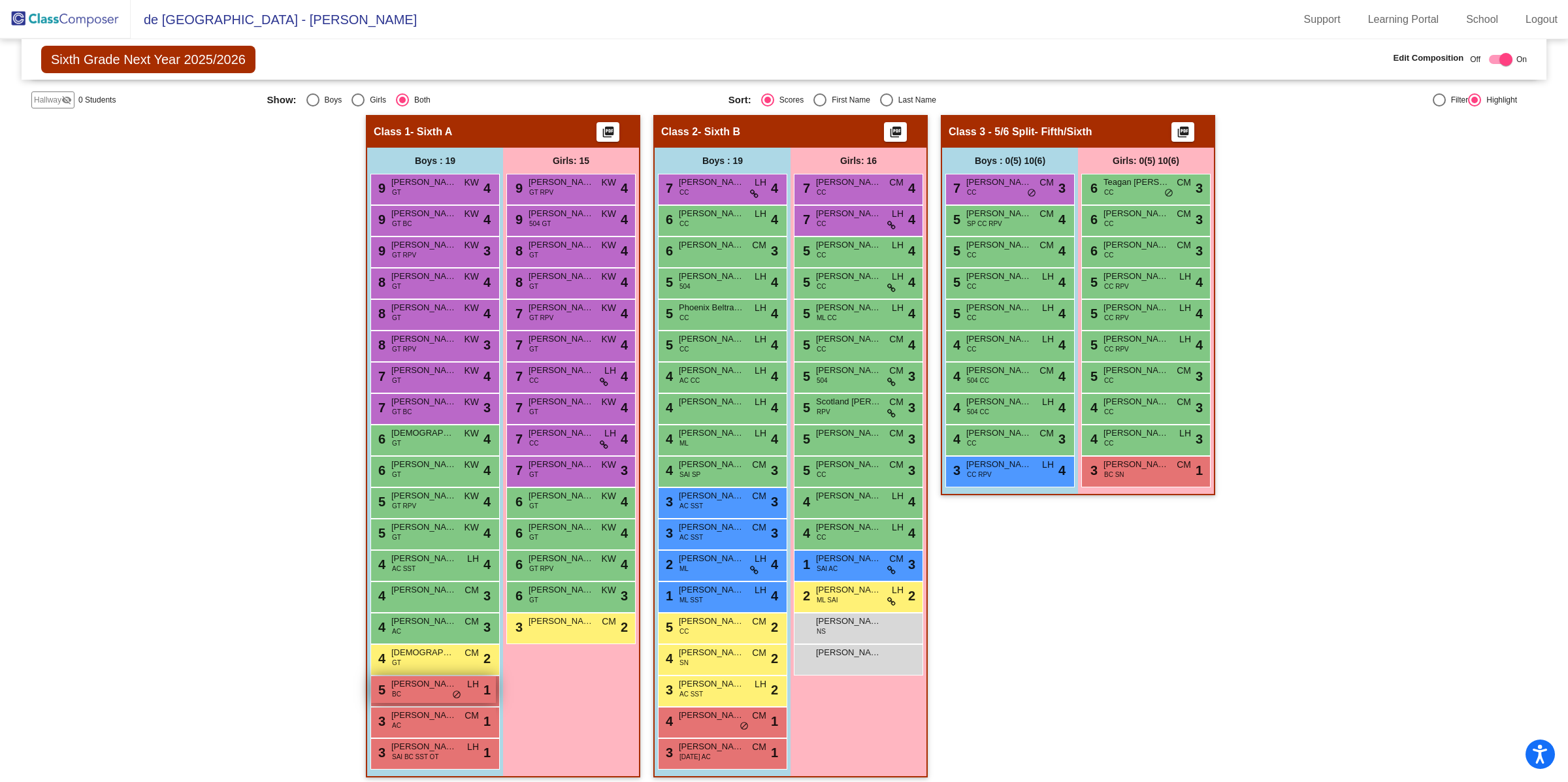
click at [422, 683] on span "[PERSON_NAME]" at bounding box center [424, 683] width 66 height 13
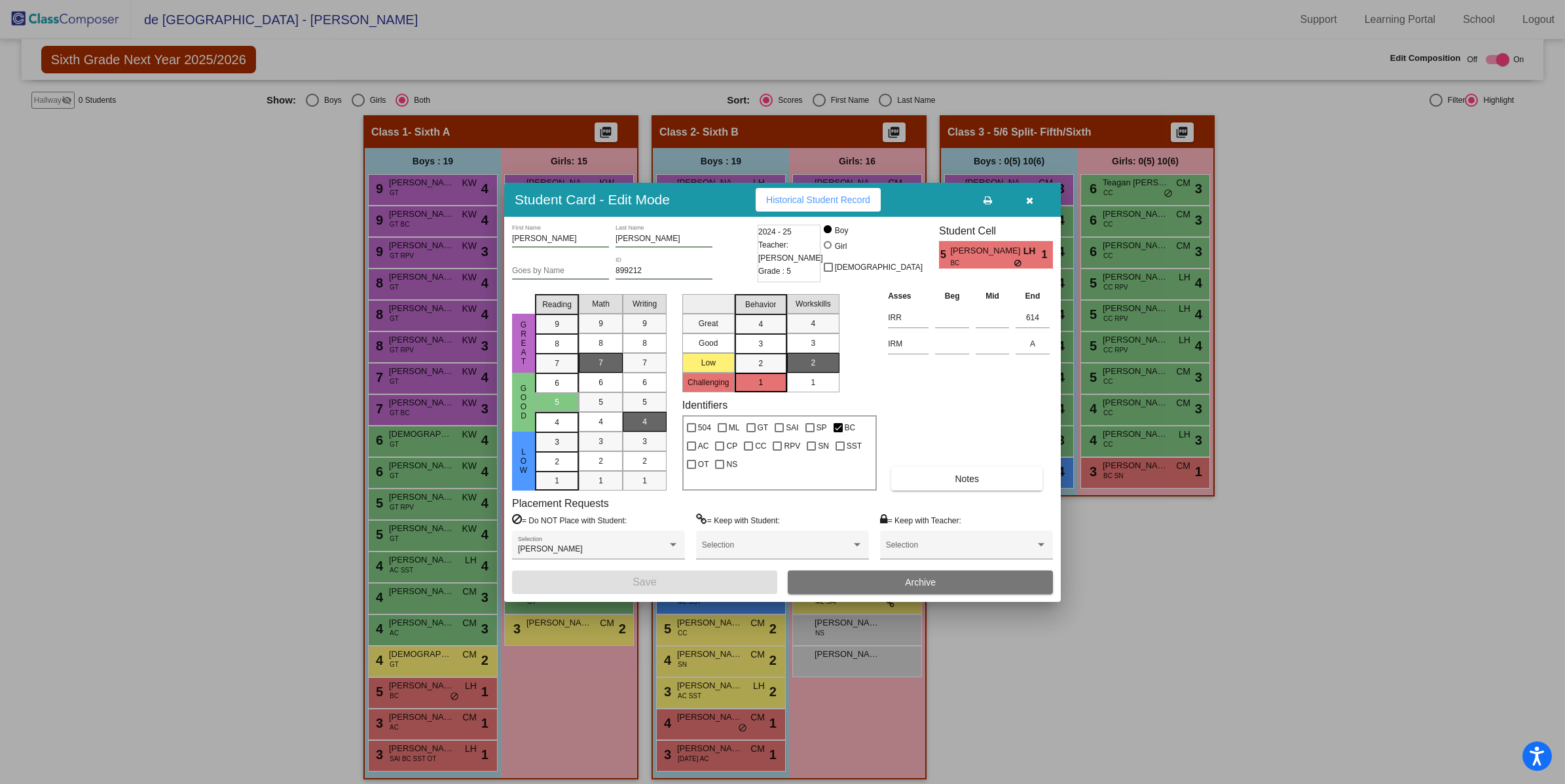
click at [1026, 196] on icon "button" at bounding box center [1030, 200] width 8 height 9
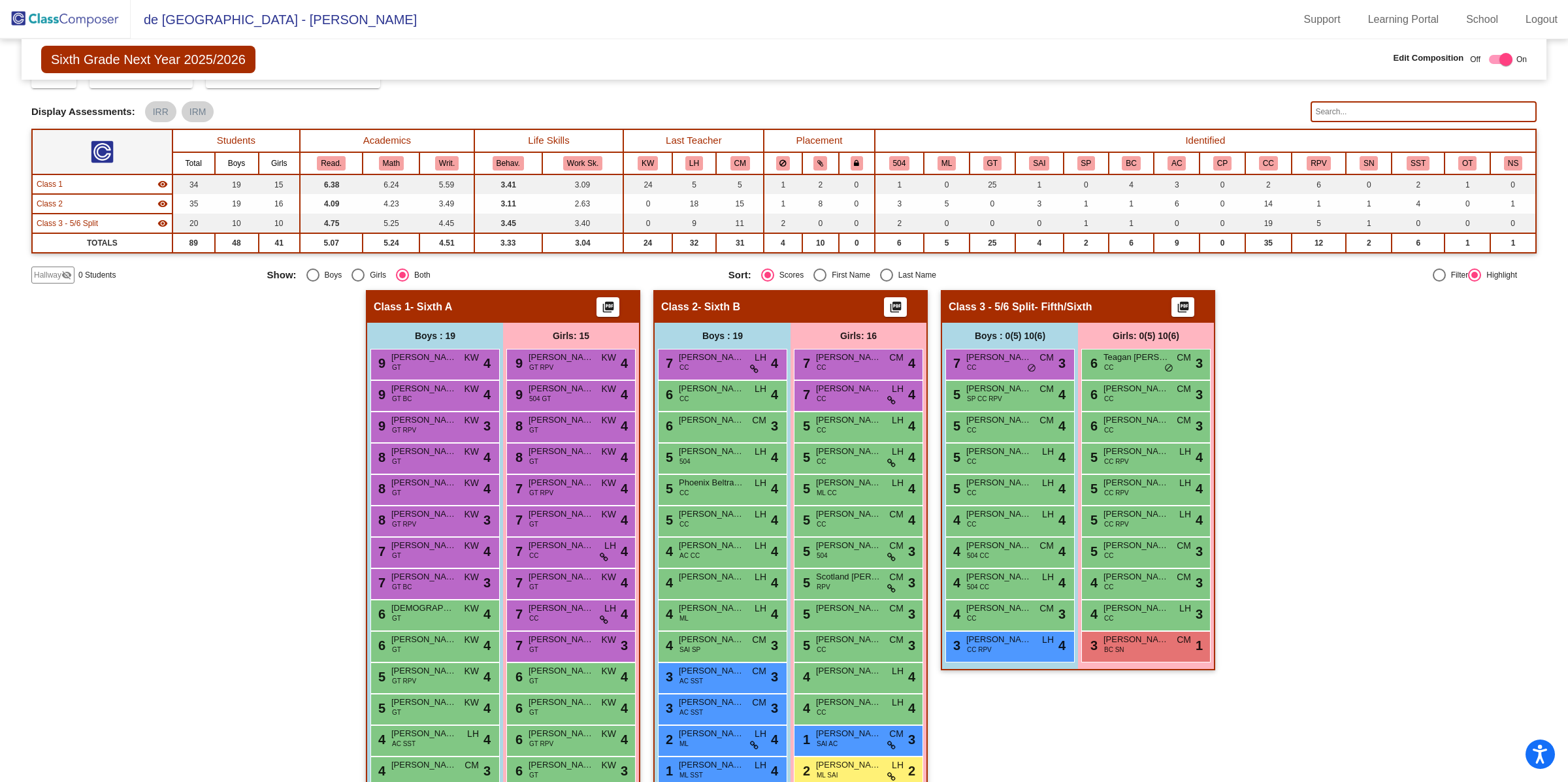
scroll to position [0, 0]
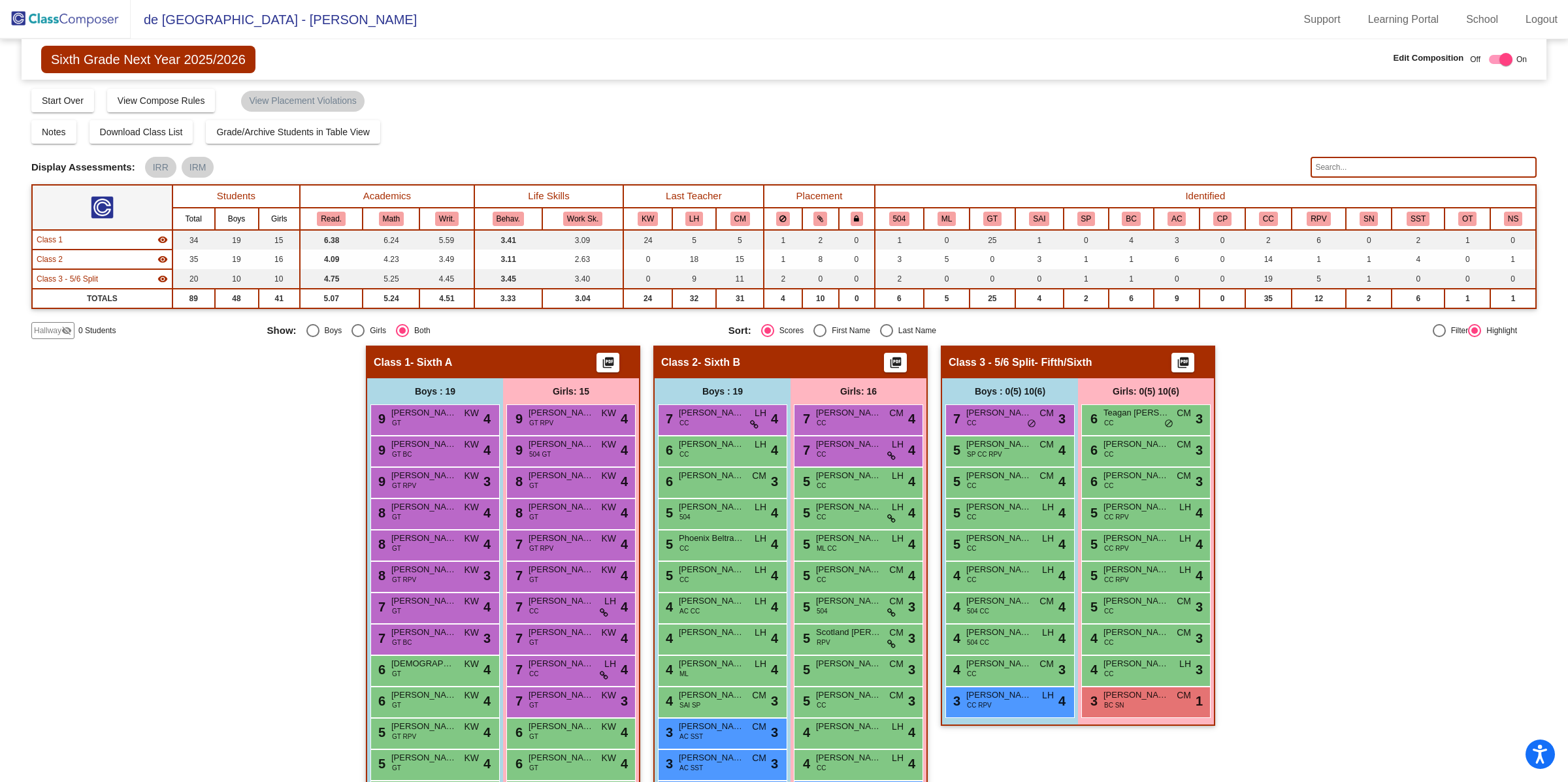
click at [1337, 159] on input "text" at bounding box center [1423, 167] width 226 height 21
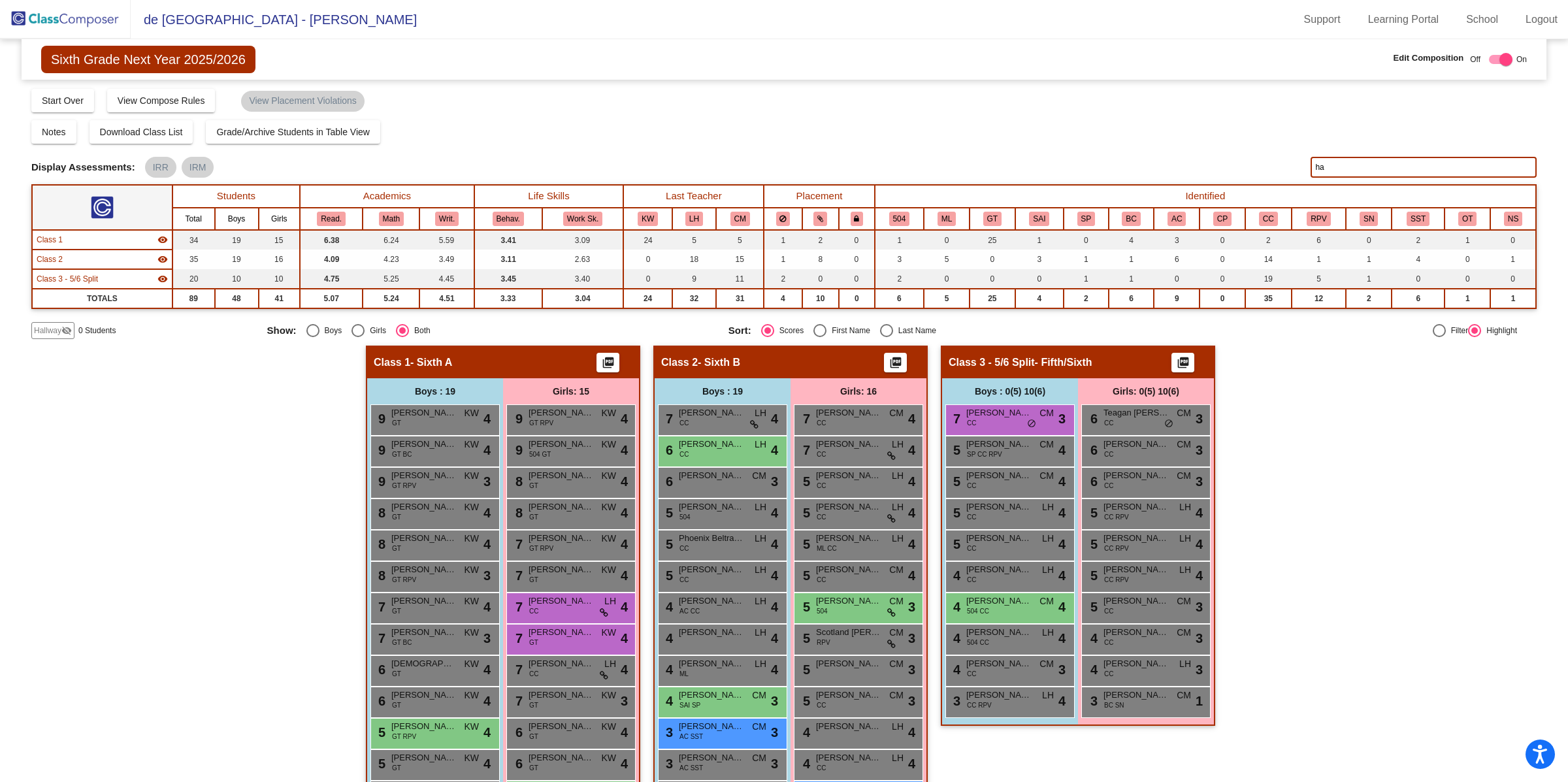
type input "h"
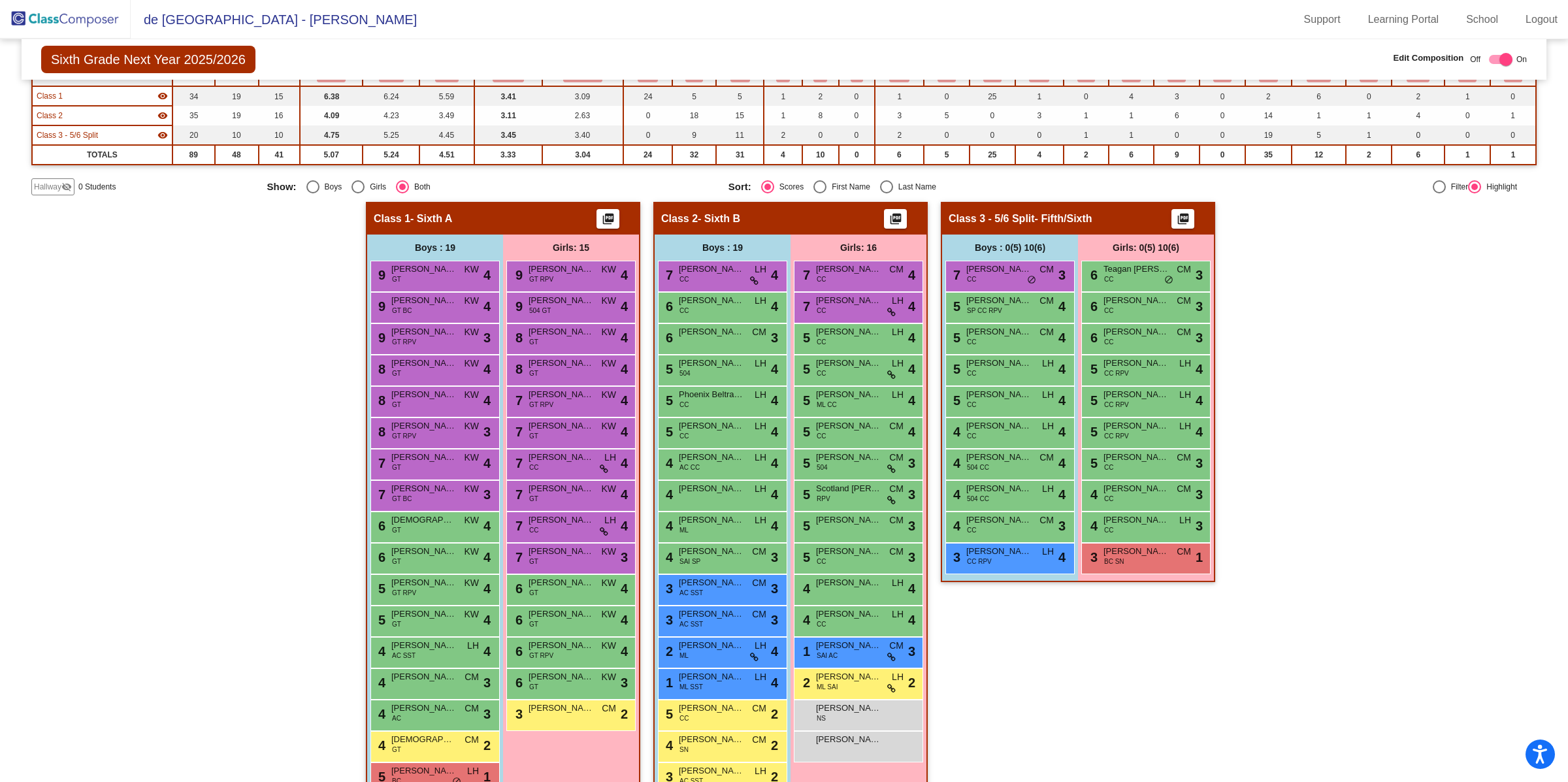
scroll to position [237, 0]
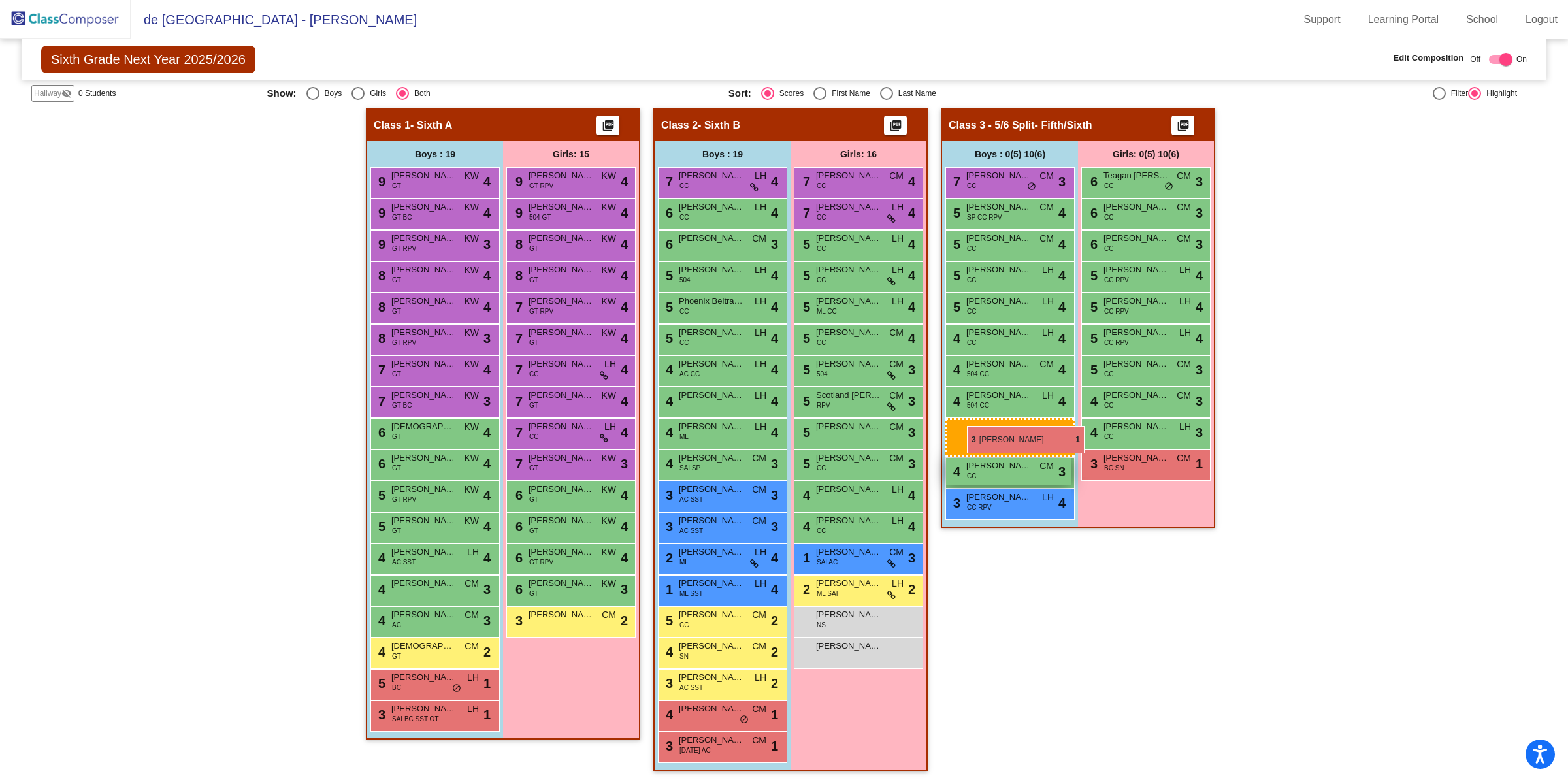
drag, startPoint x: 423, startPoint y: 713, endPoint x: 967, endPoint y: 424, distance: 616.0
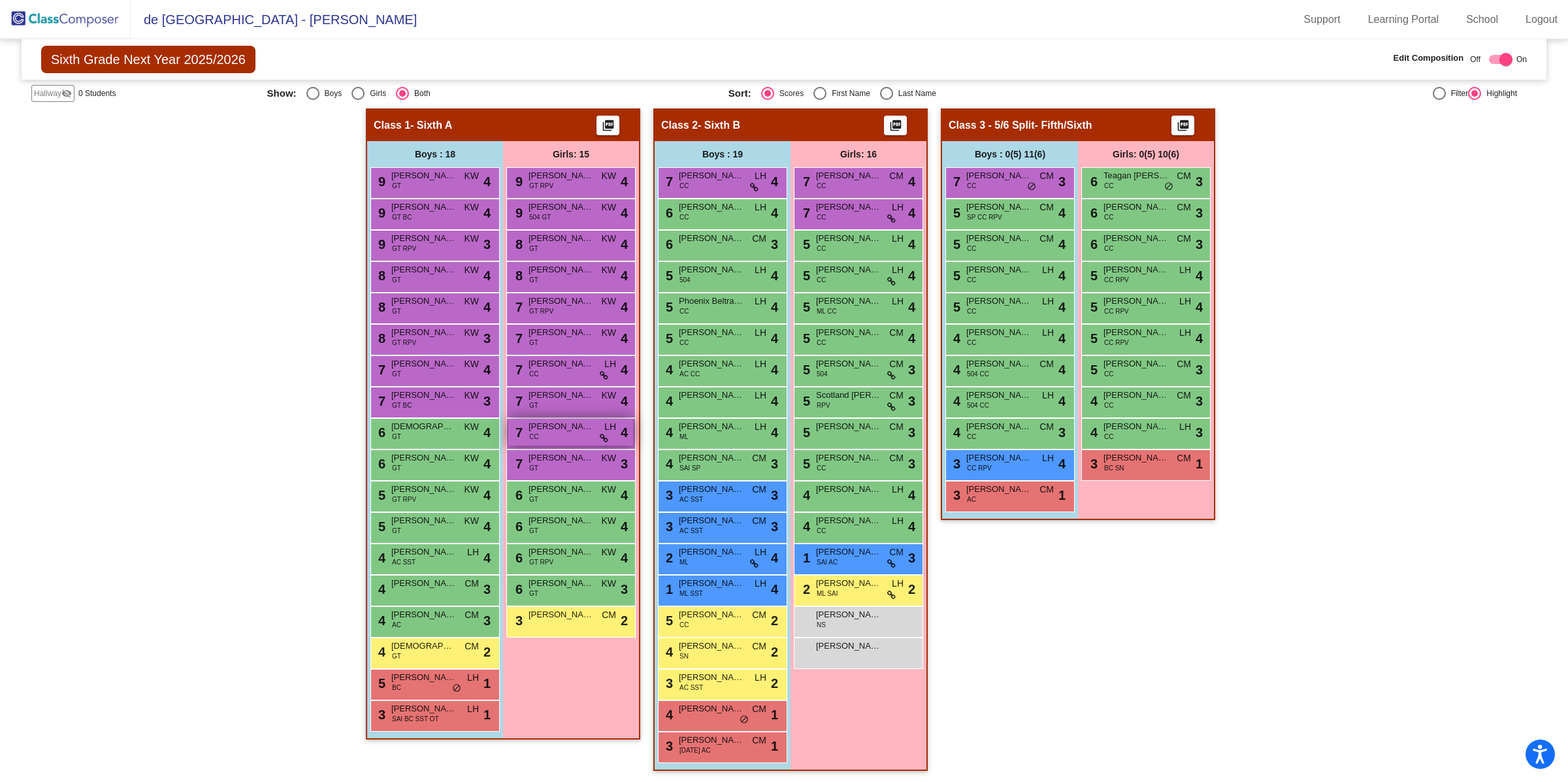
click at [555, 428] on span "[PERSON_NAME]" at bounding box center [561, 426] width 66 height 13
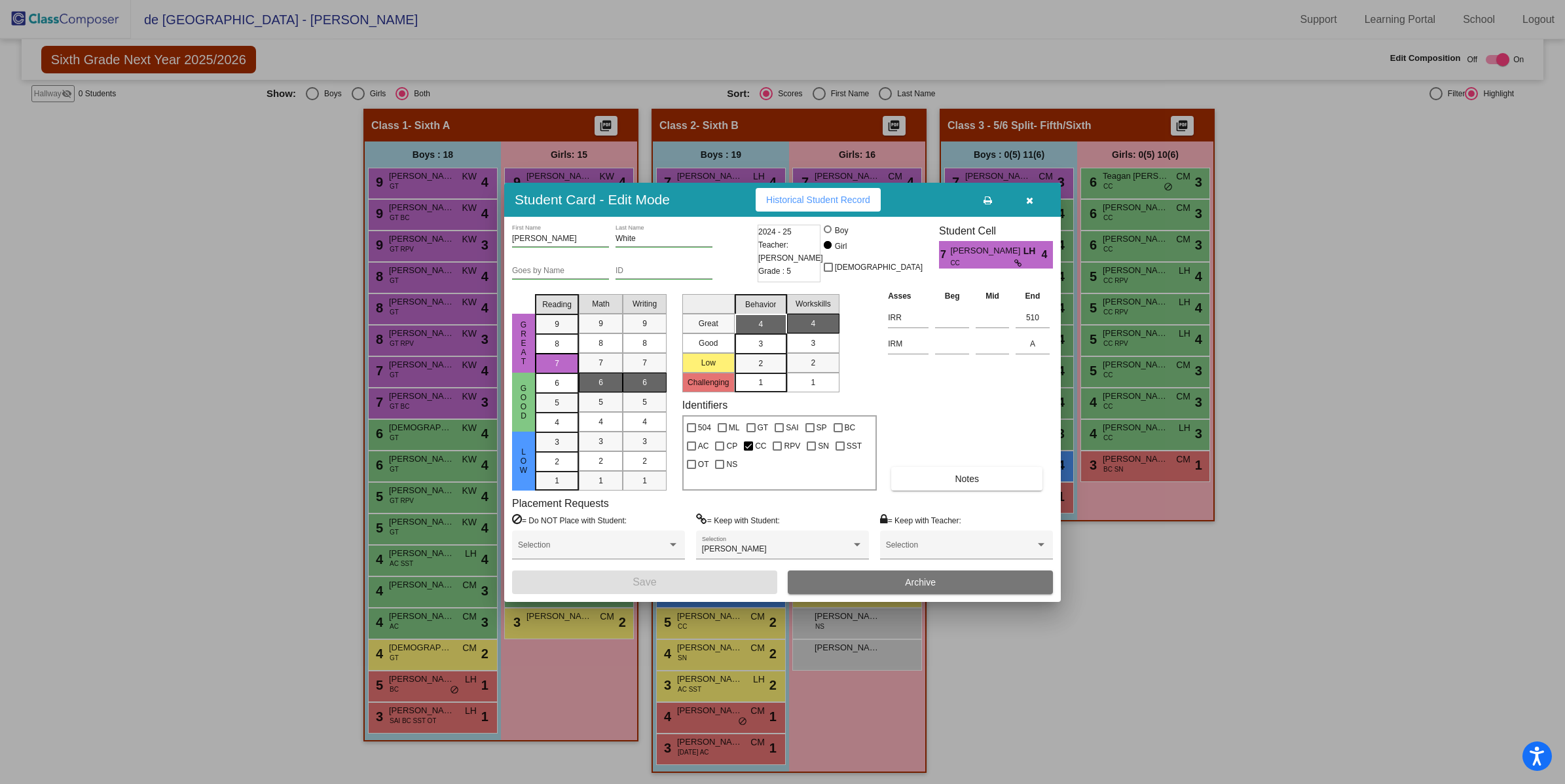
click at [1031, 199] on icon "button" at bounding box center [1030, 200] width 8 height 9
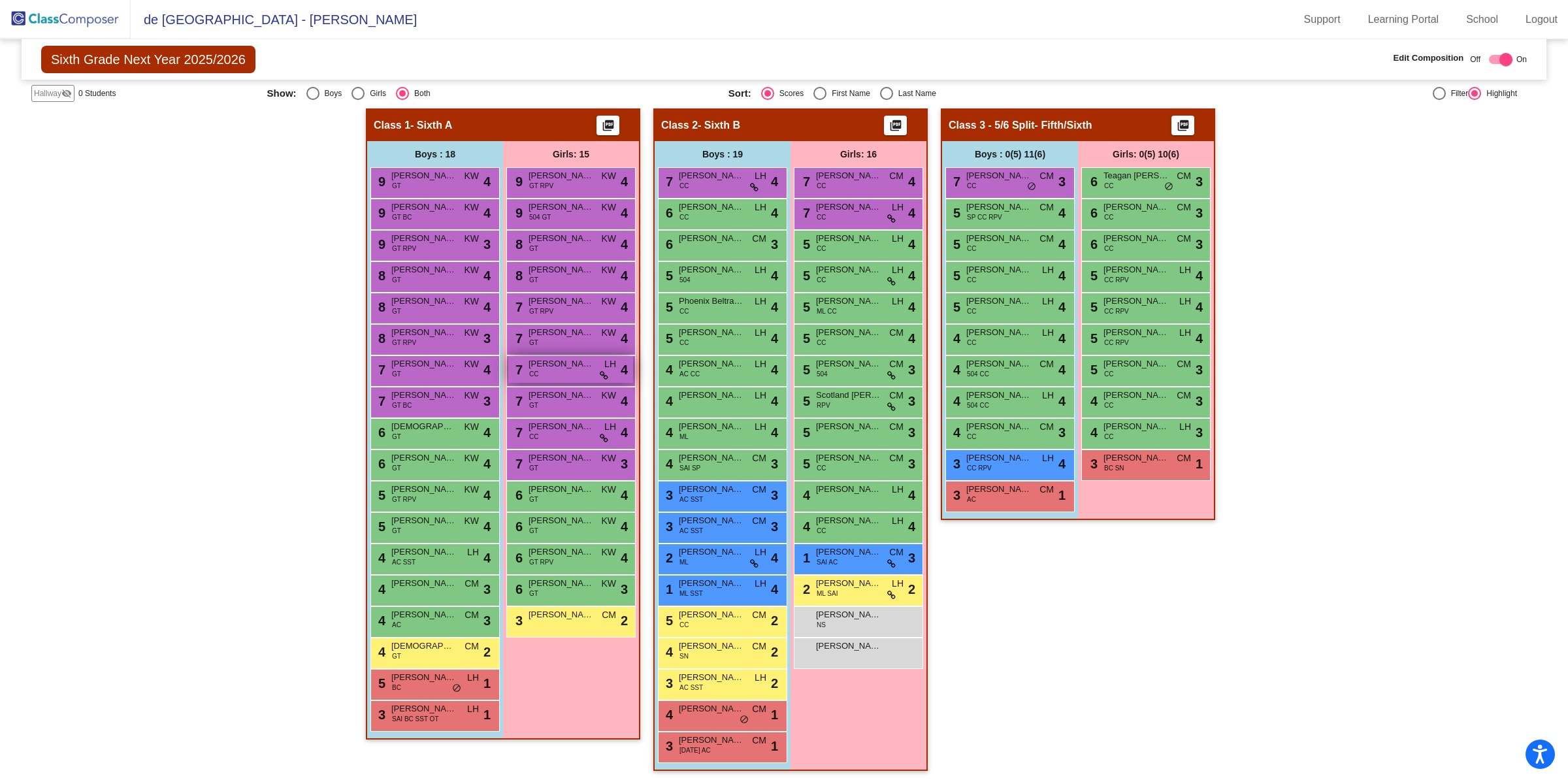
click at [553, 362] on span "[PERSON_NAME]" at bounding box center [561, 364] width 66 height 13
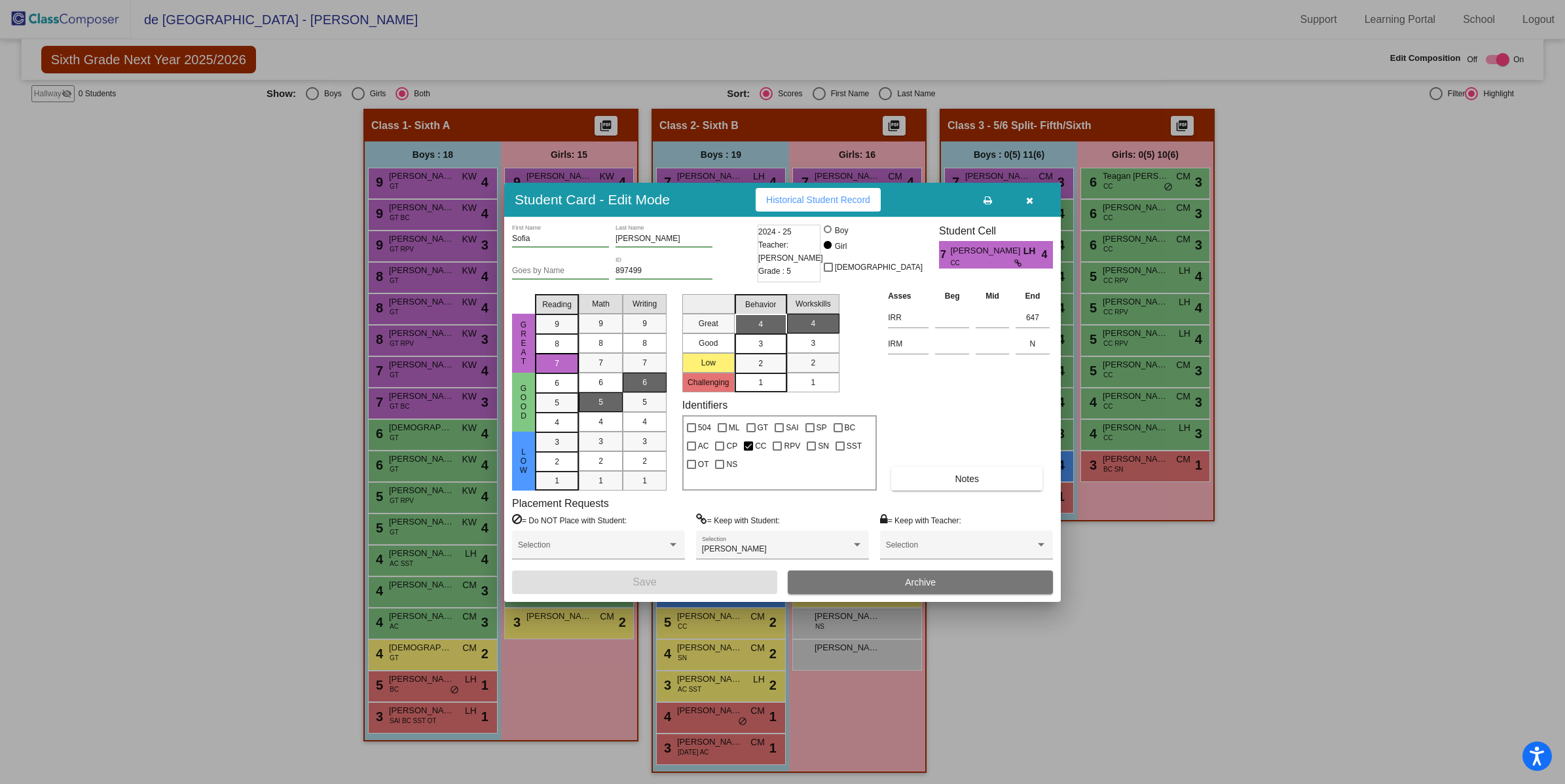
click at [1027, 206] on button "button" at bounding box center [1029, 199] width 42 height 23
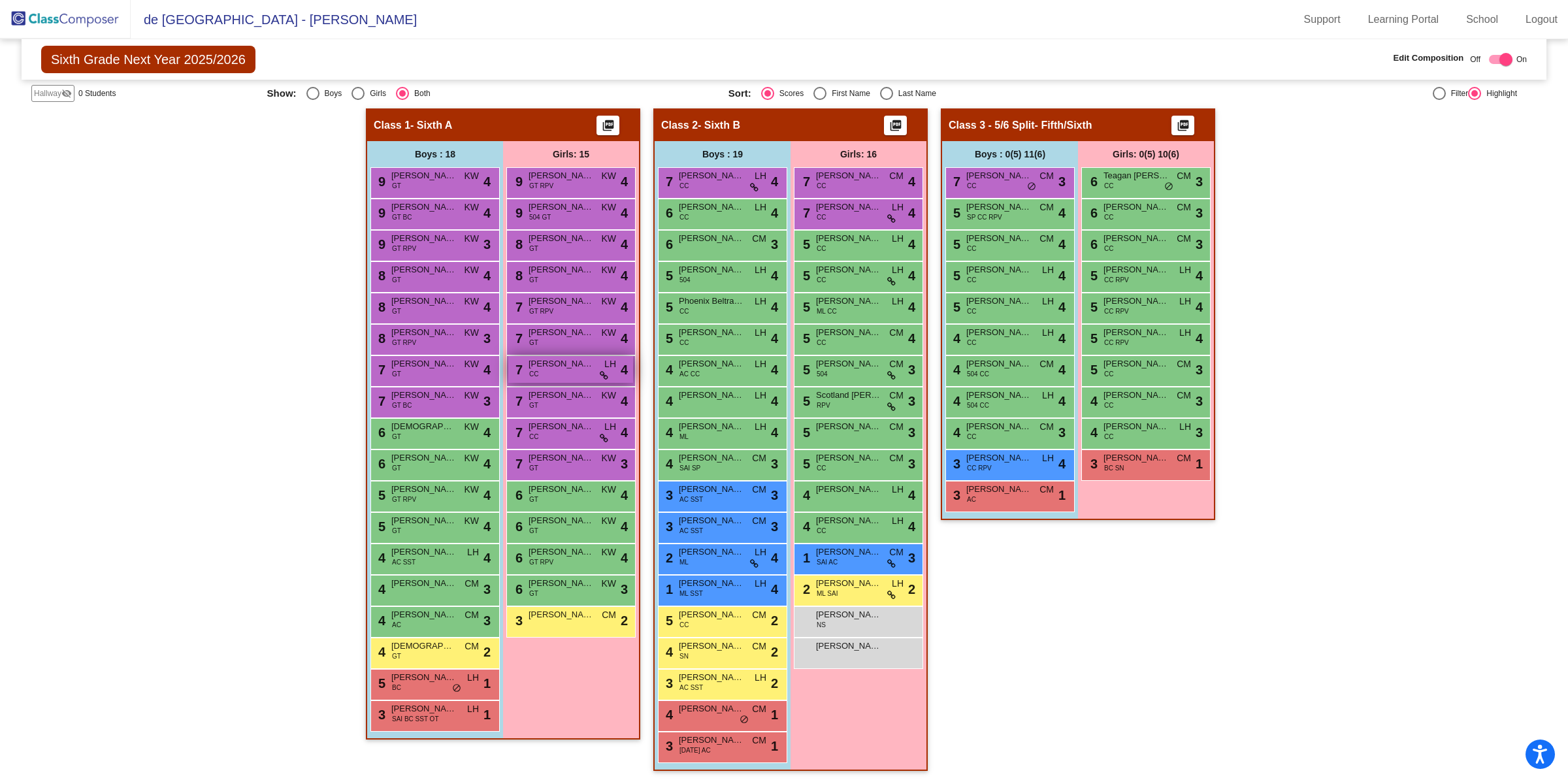
click at [561, 365] on span "[PERSON_NAME]" at bounding box center [561, 364] width 66 height 13
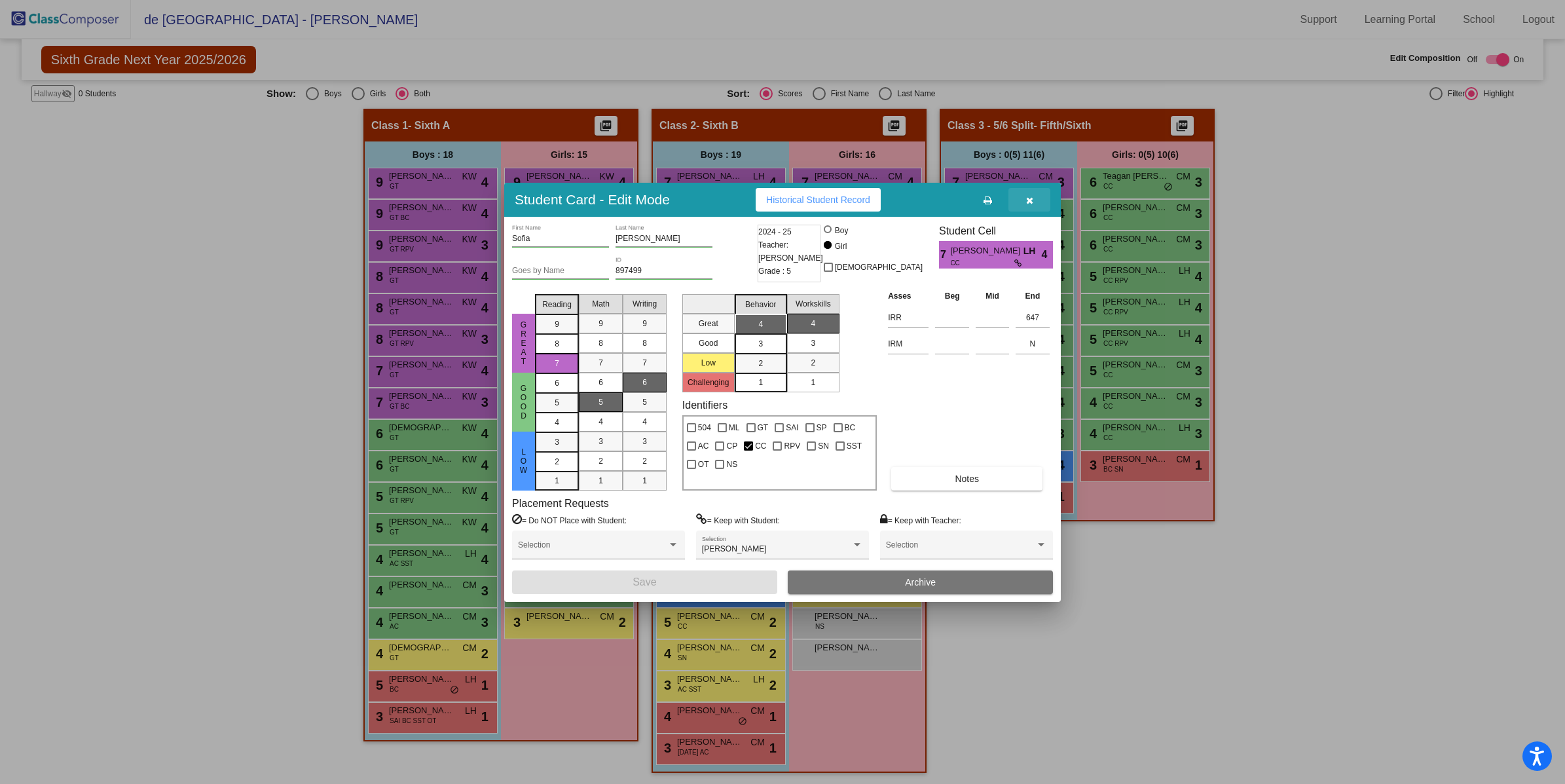
click at [1032, 199] on icon "button" at bounding box center [1030, 200] width 8 height 9
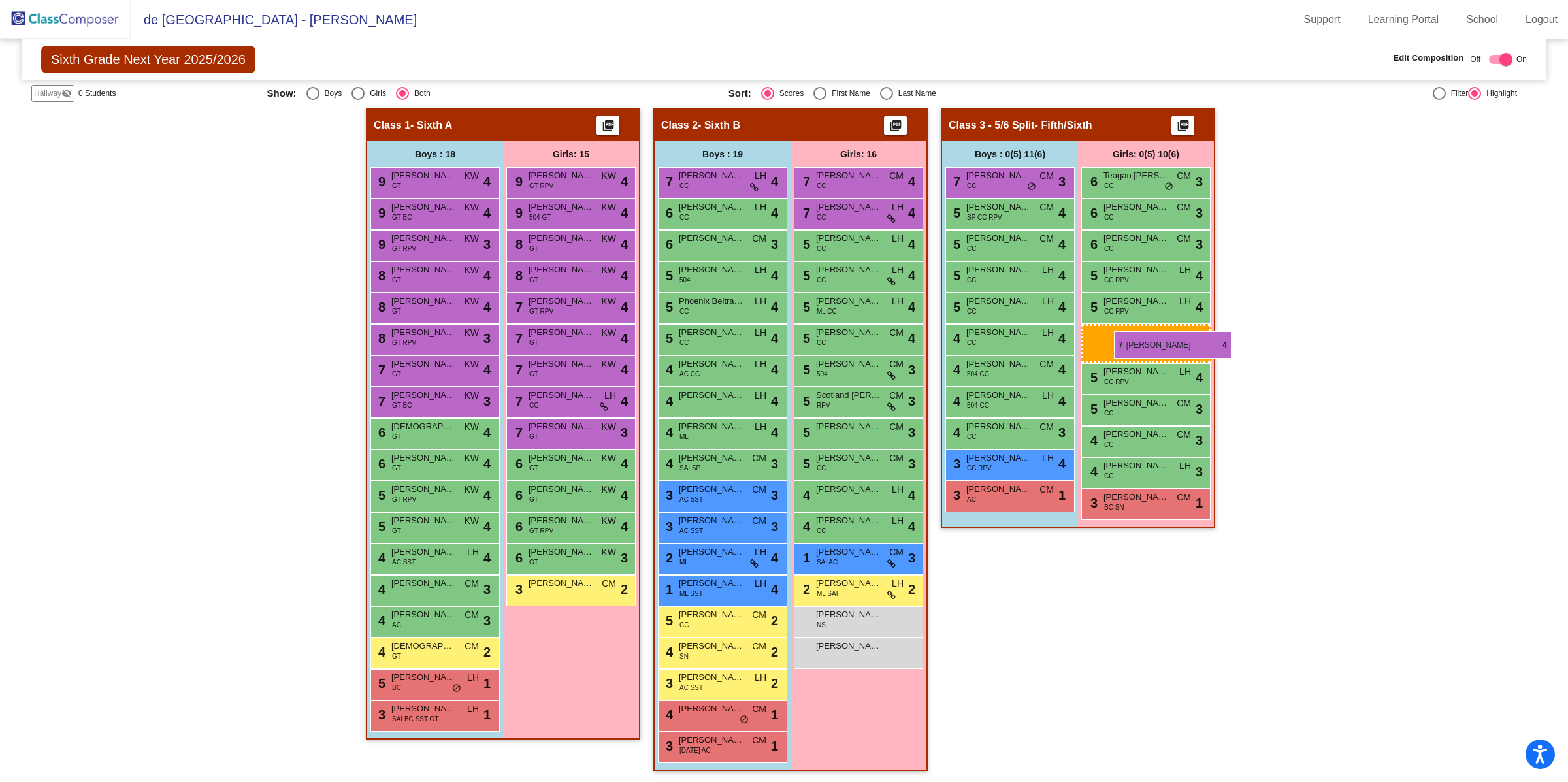
drag, startPoint x: 552, startPoint y: 366, endPoint x: 1113, endPoint y: 328, distance: 562.3
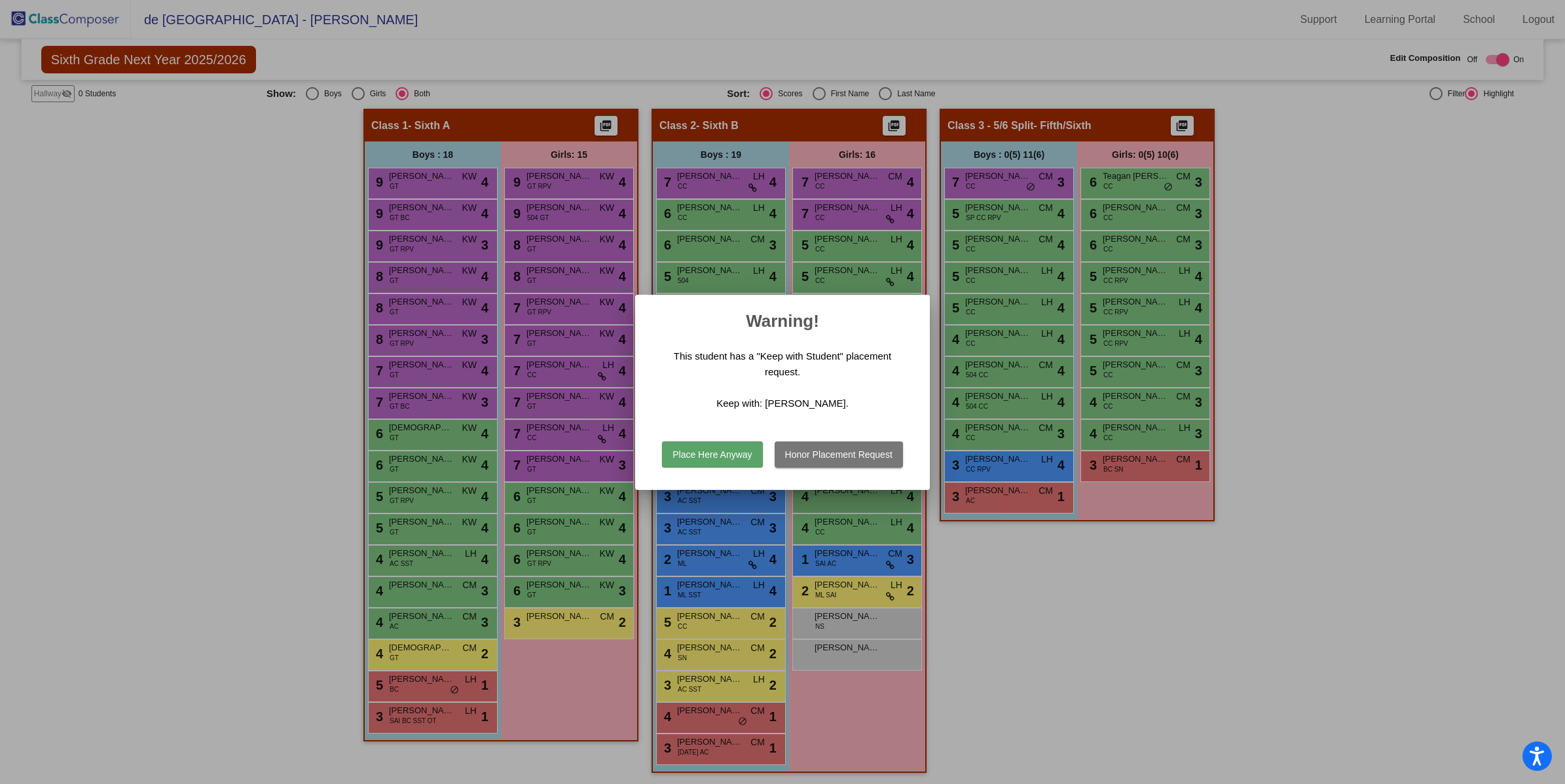
click at [725, 453] on button "Place Here Anyway" at bounding box center [712, 454] width 100 height 26
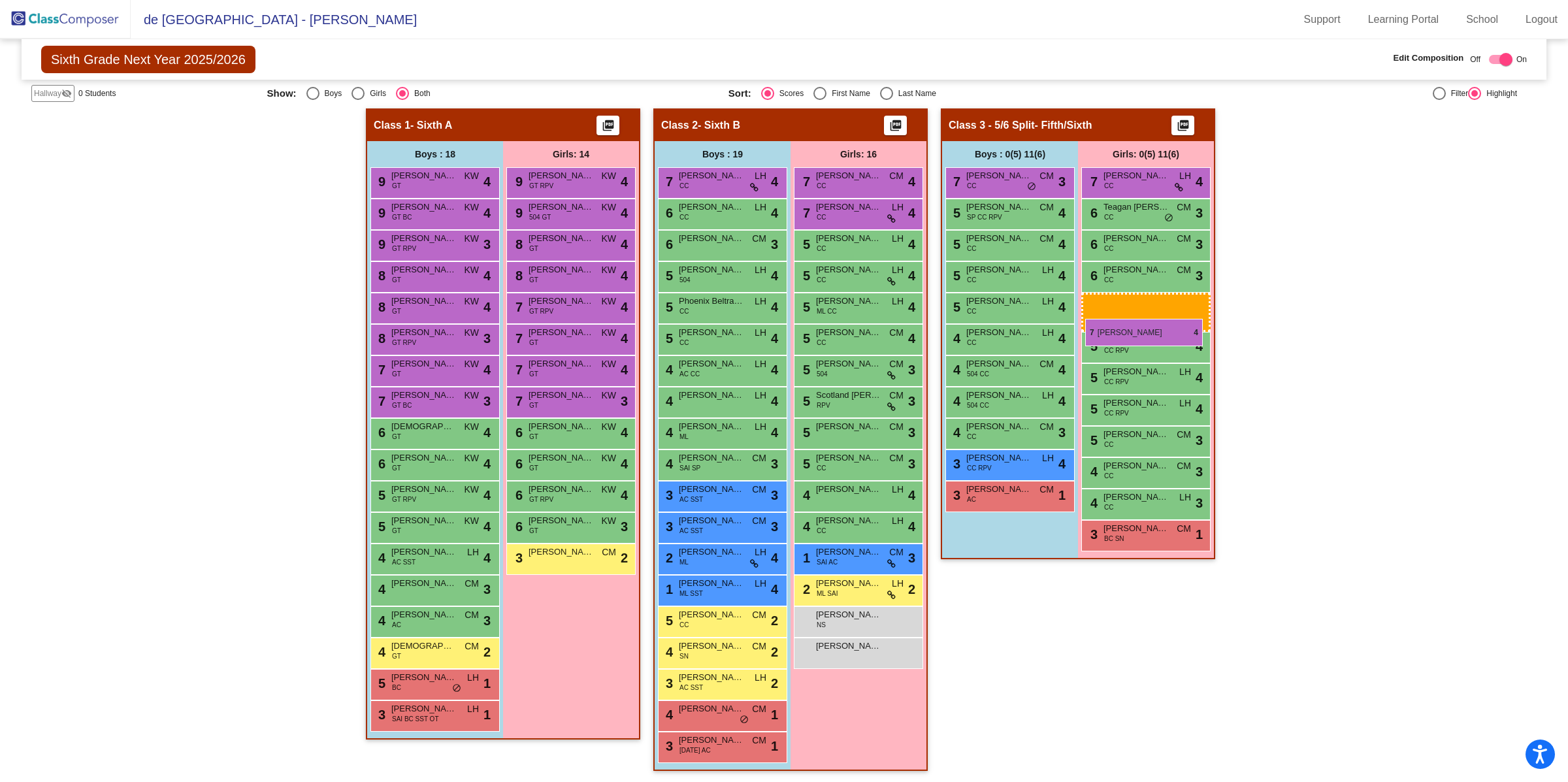
drag, startPoint x: 536, startPoint y: 392, endPoint x: 1085, endPoint y: 318, distance: 554.0
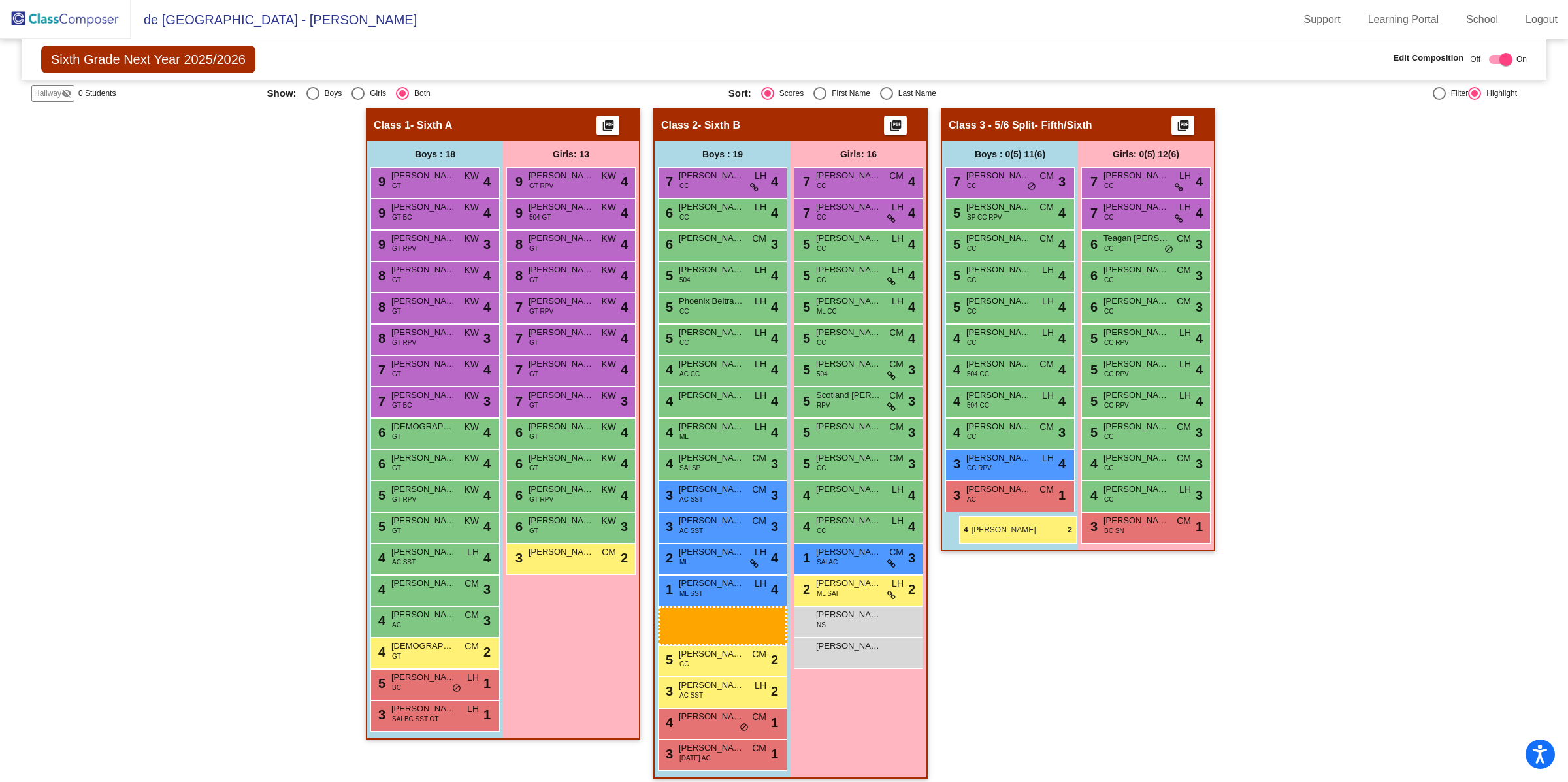
scroll to position [205, 0]
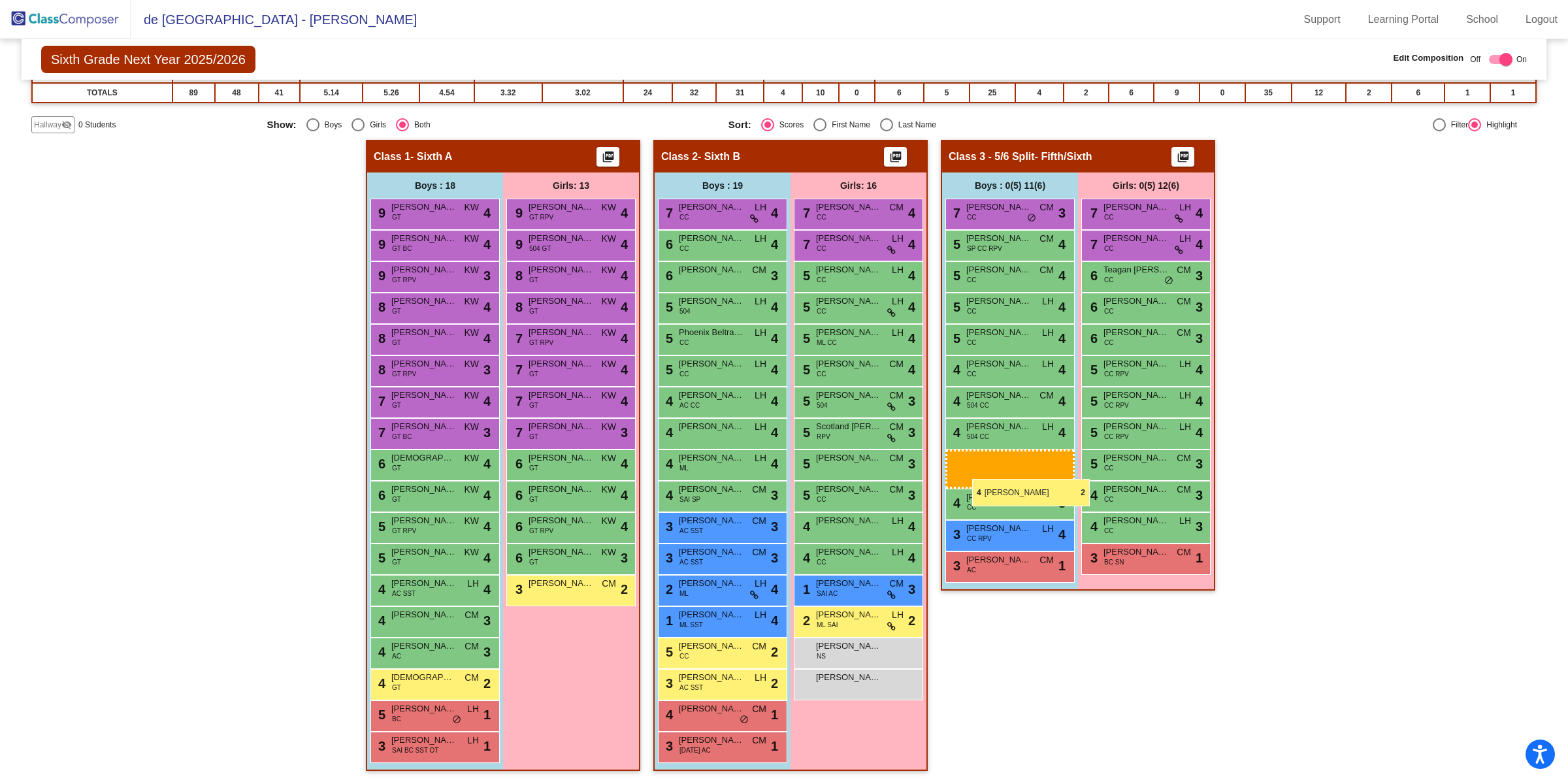
drag, startPoint x: 718, startPoint y: 651, endPoint x: 970, endPoint y: 478, distance: 305.7
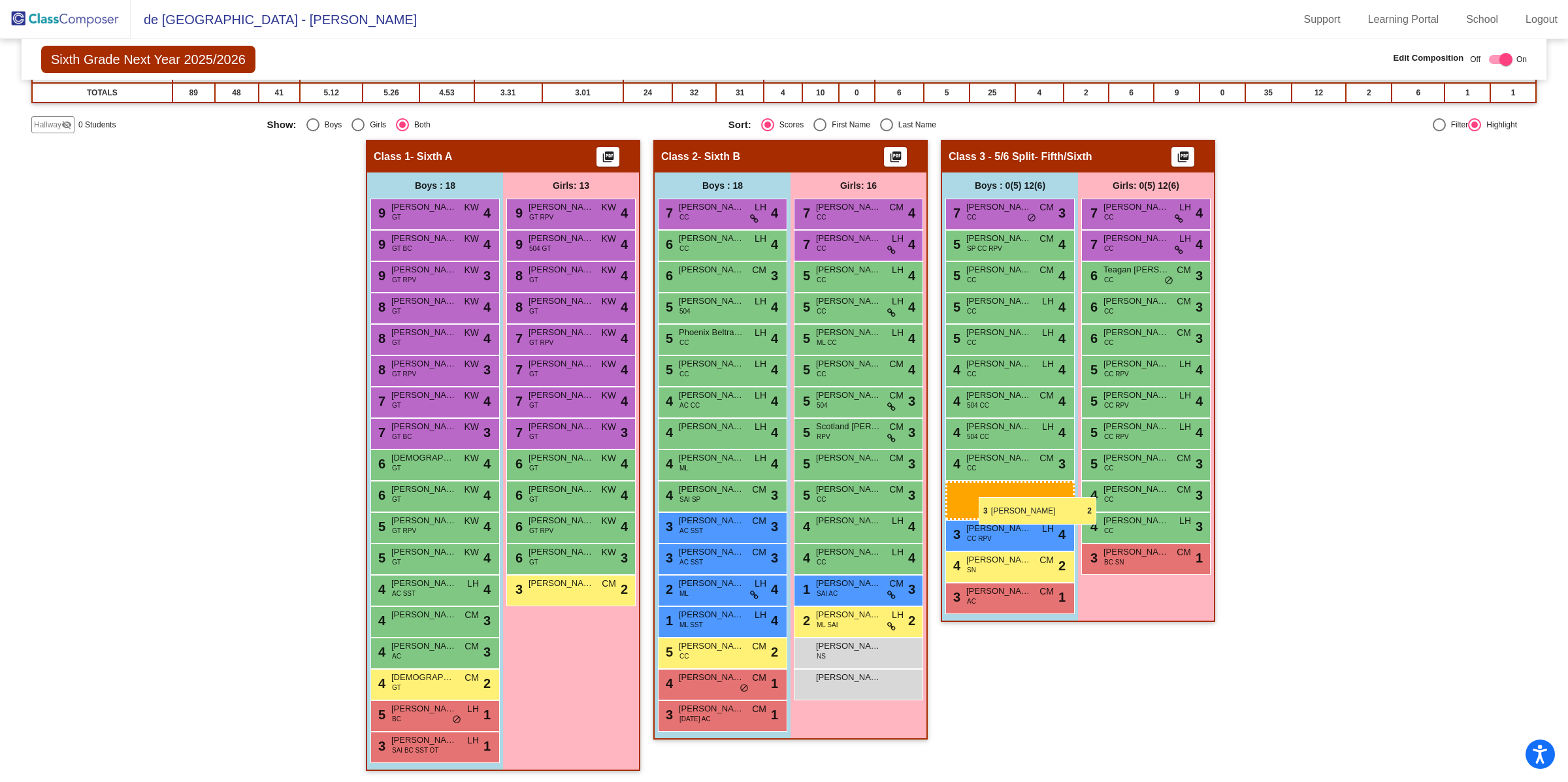
drag, startPoint x: 703, startPoint y: 686, endPoint x: 979, endPoint y: 497, distance: 334.5
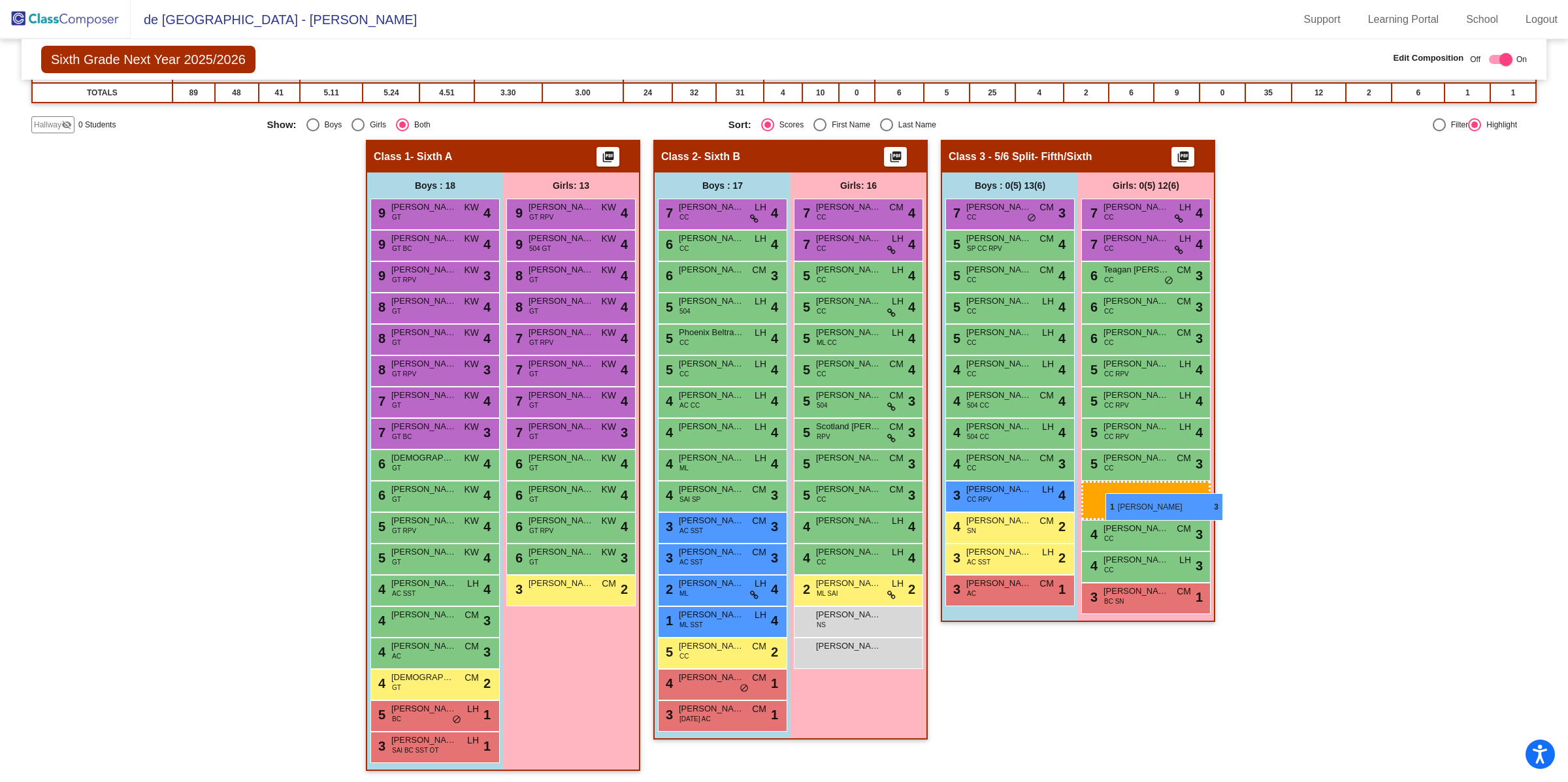
drag, startPoint x: 839, startPoint y: 585, endPoint x: 1103, endPoint y: 492, distance: 279.9
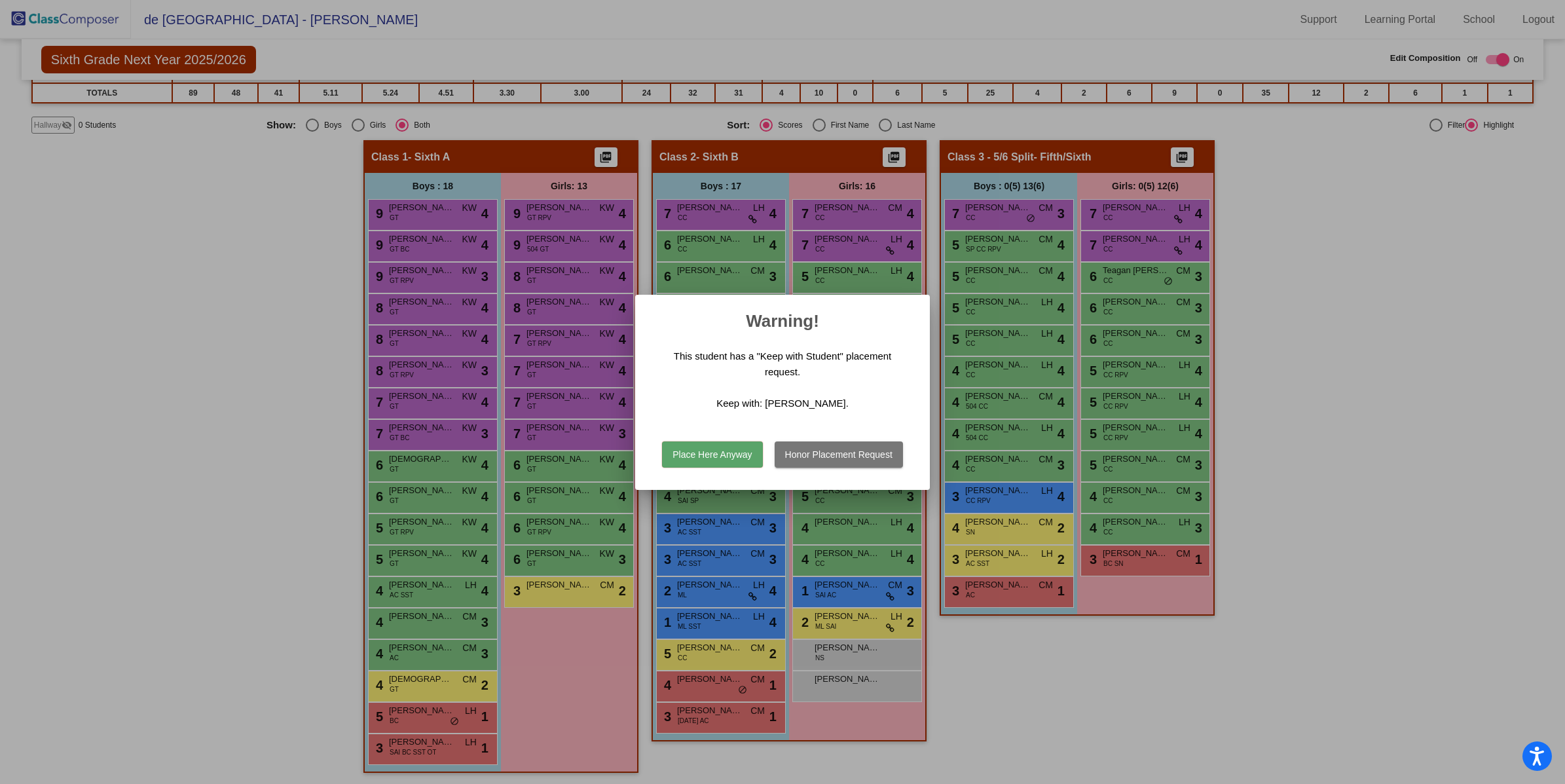
click at [720, 454] on button "Place Here Anyway" at bounding box center [712, 454] width 100 height 26
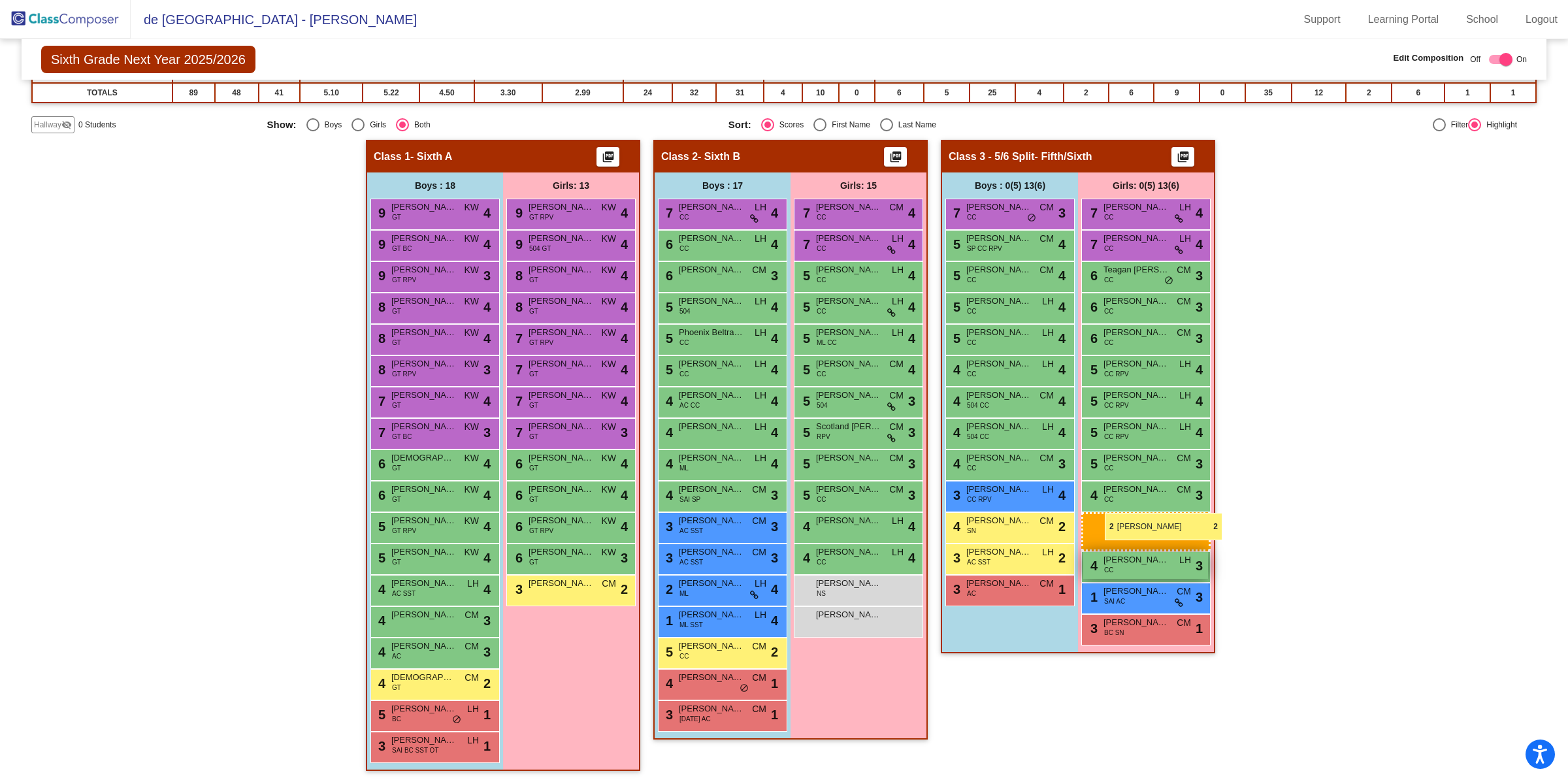
drag, startPoint x: 838, startPoint y: 588, endPoint x: 1103, endPoint y: 510, distance: 276.2
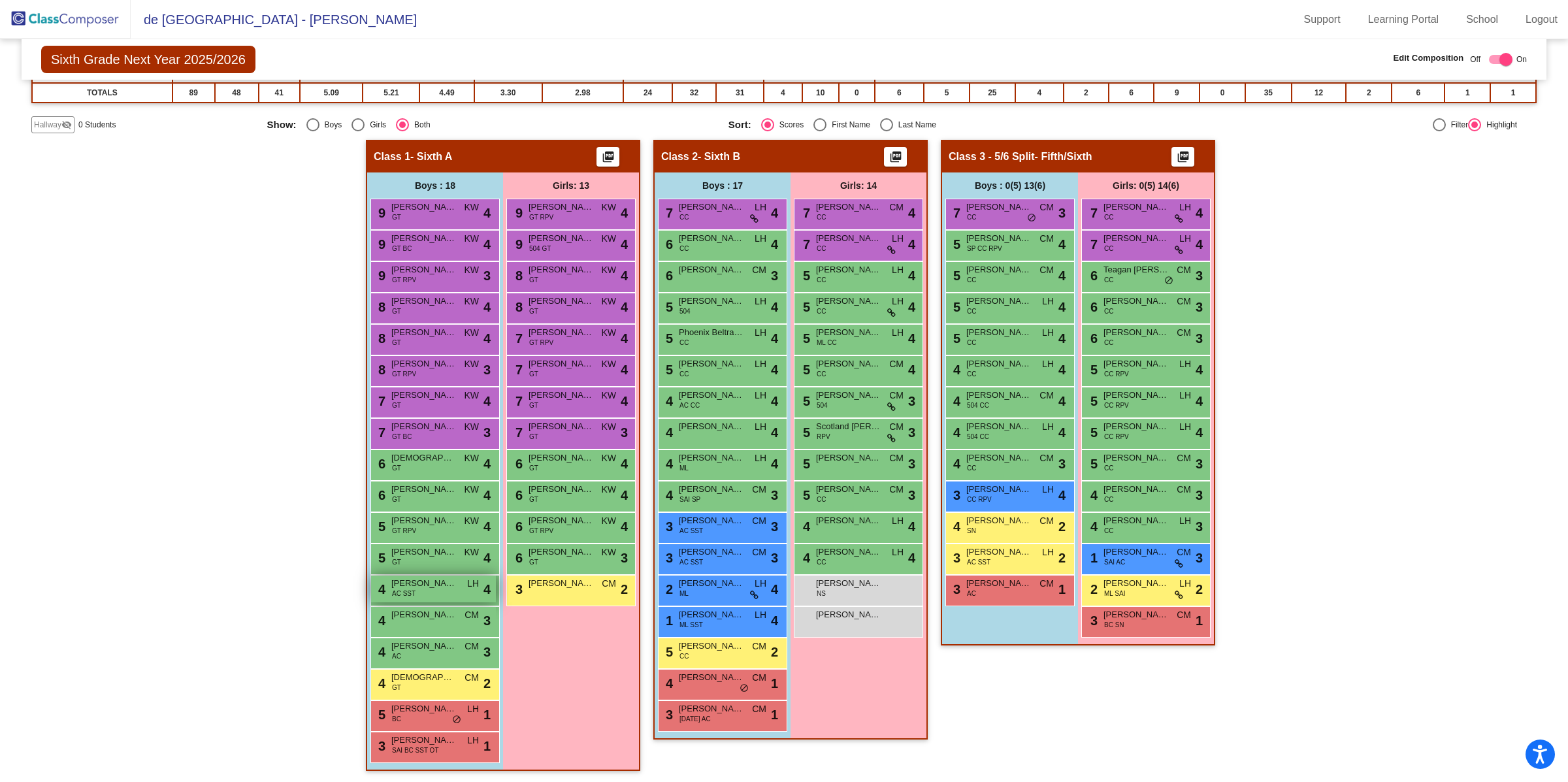
click at [423, 585] on span "[PERSON_NAME]" at bounding box center [424, 583] width 66 height 13
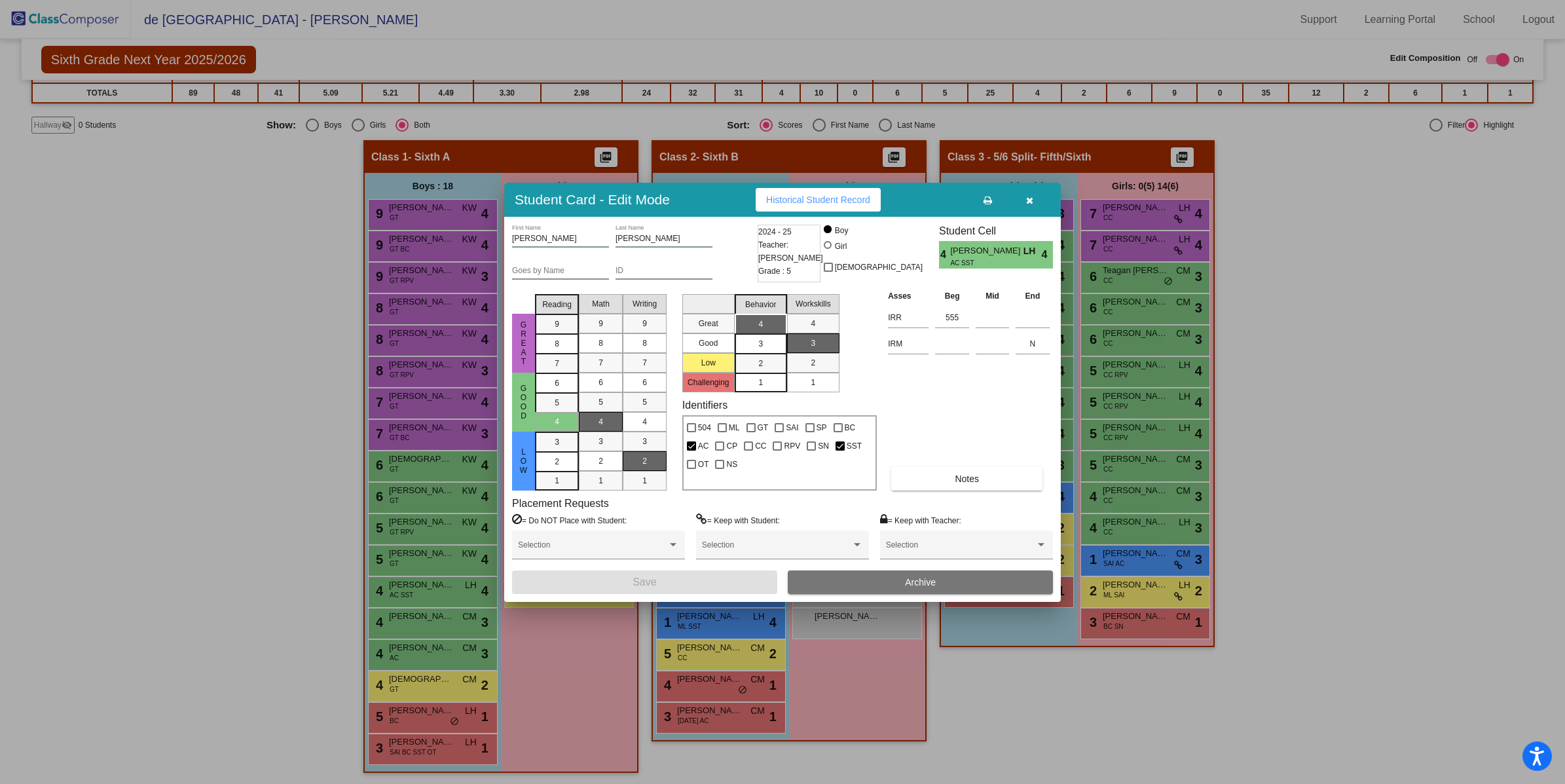
click at [1034, 195] on button "button" at bounding box center [1029, 199] width 42 height 23
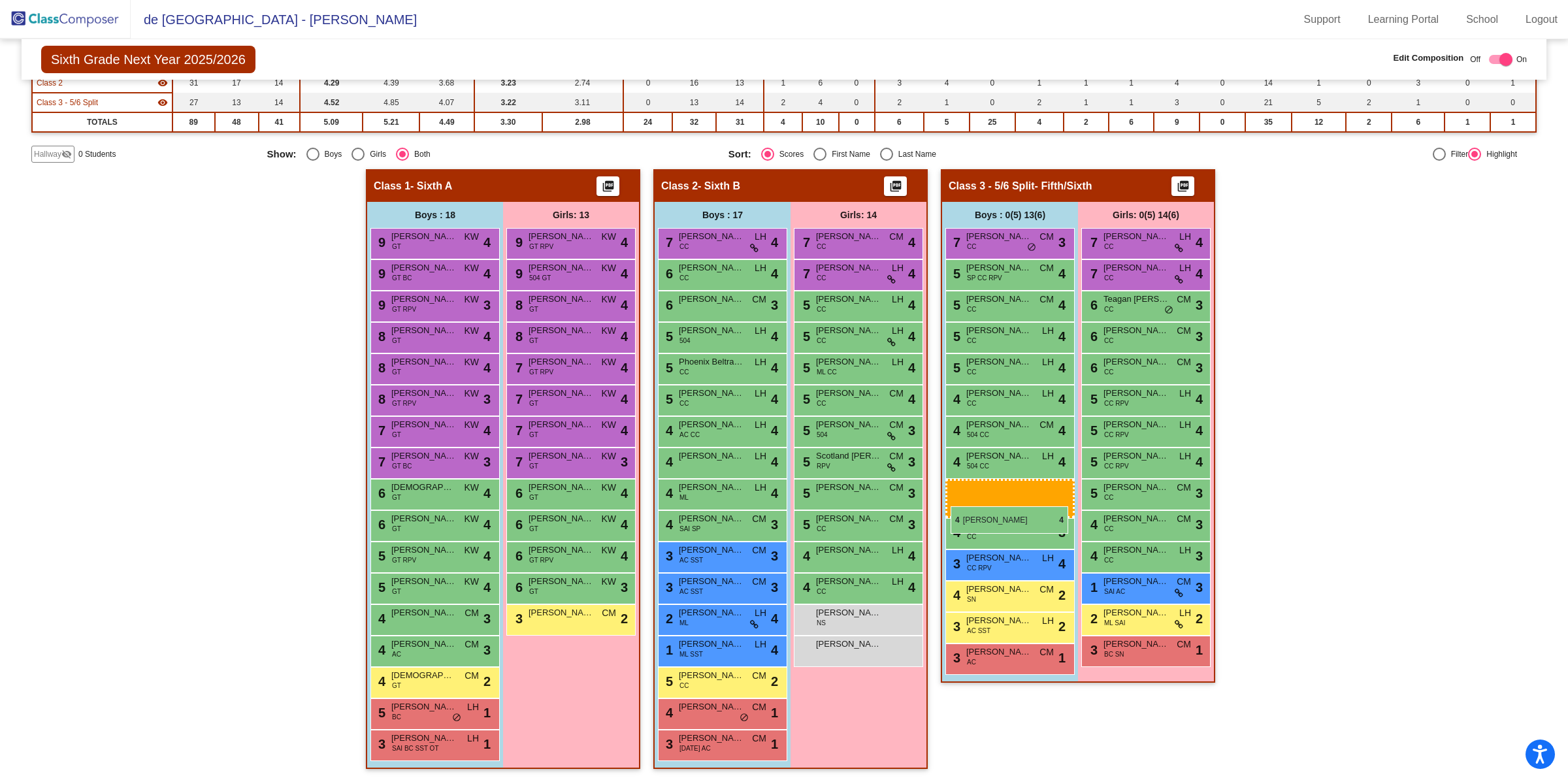
scroll to position [174, 0]
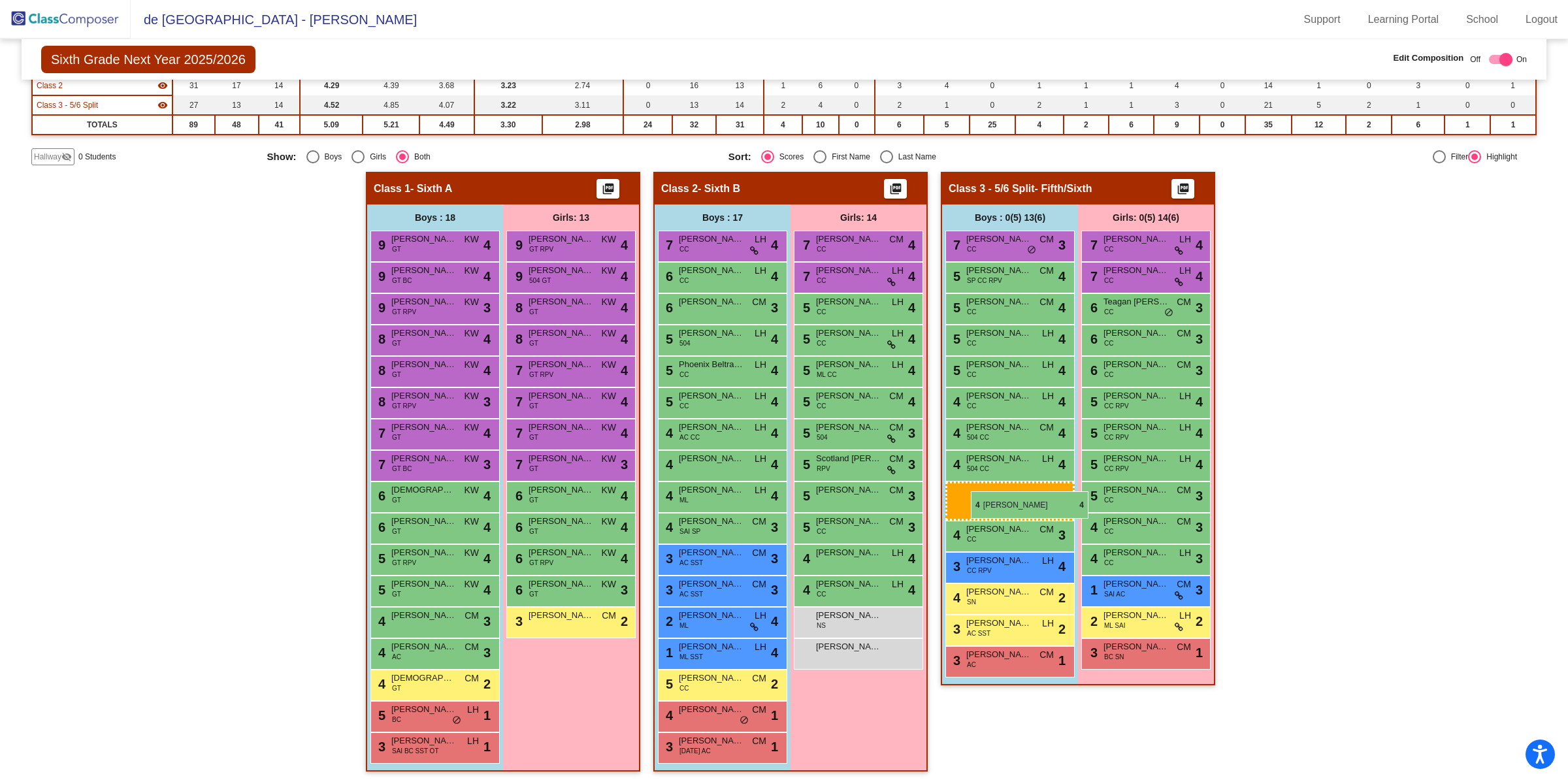
drag, startPoint x: 419, startPoint y: 589, endPoint x: 970, endPoint y: 490, distance: 559.8
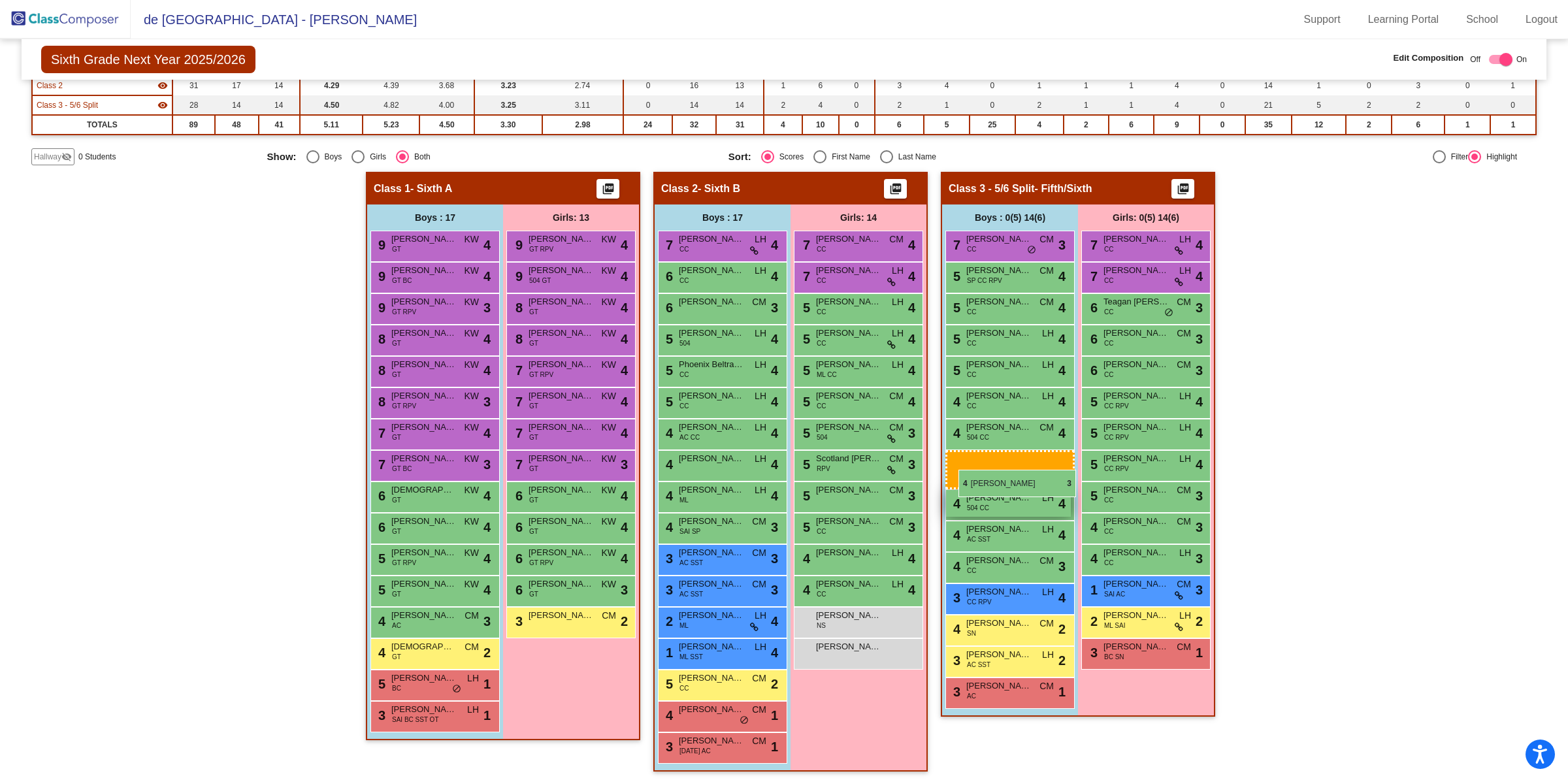
drag, startPoint x: 436, startPoint y: 619, endPoint x: 959, endPoint y: 467, distance: 544.6
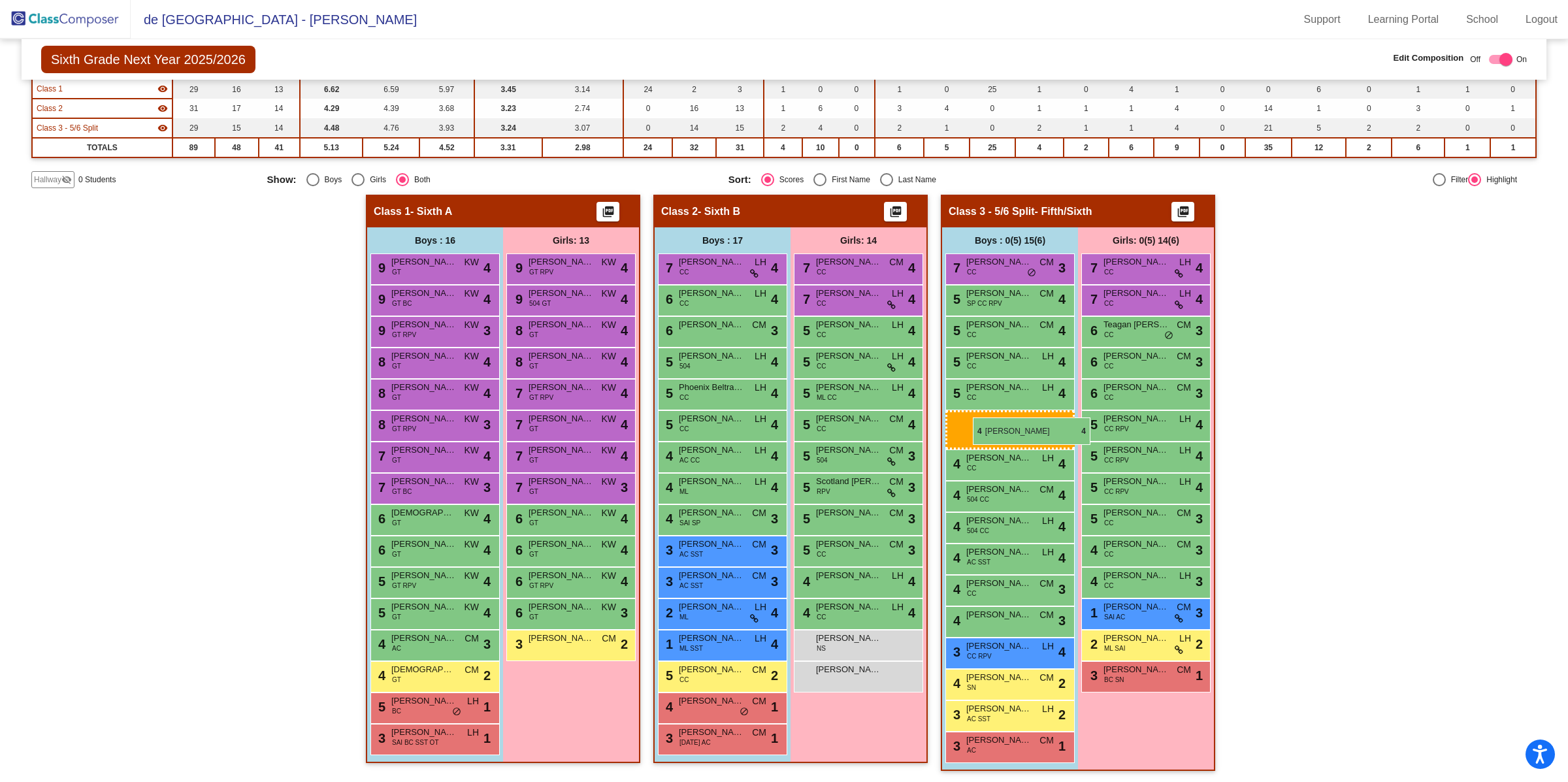
drag, startPoint x: 697, startPoint y: 464, endPoint x: 973, endPoint y: 417, distance: 280.0
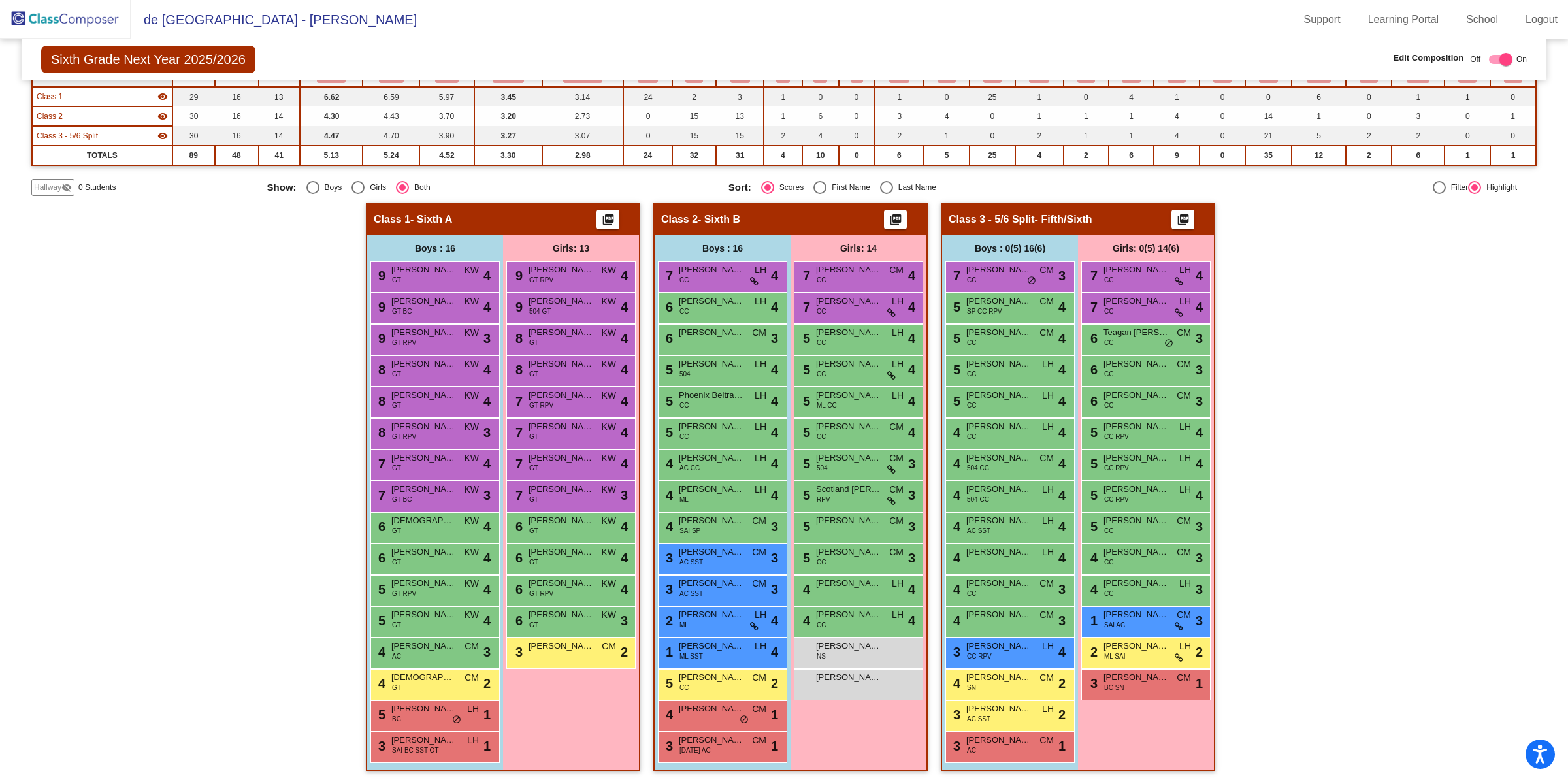
click at [96, 22] on img at bounding box center [66, 19] width 131 height 38
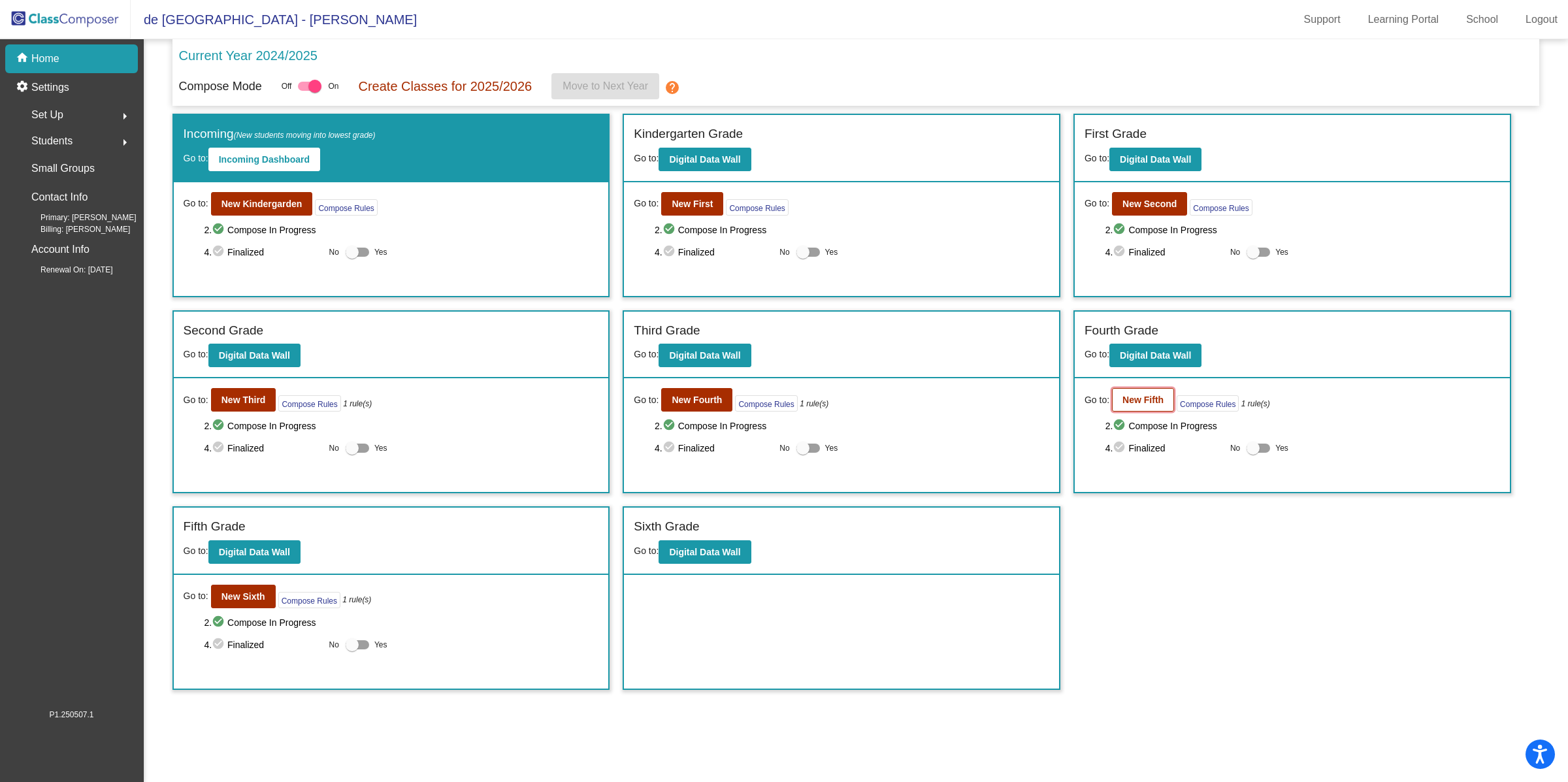
click at [1131, 400] on b "New Fifth" at bounding box center [1143, 400] width 41 height 11
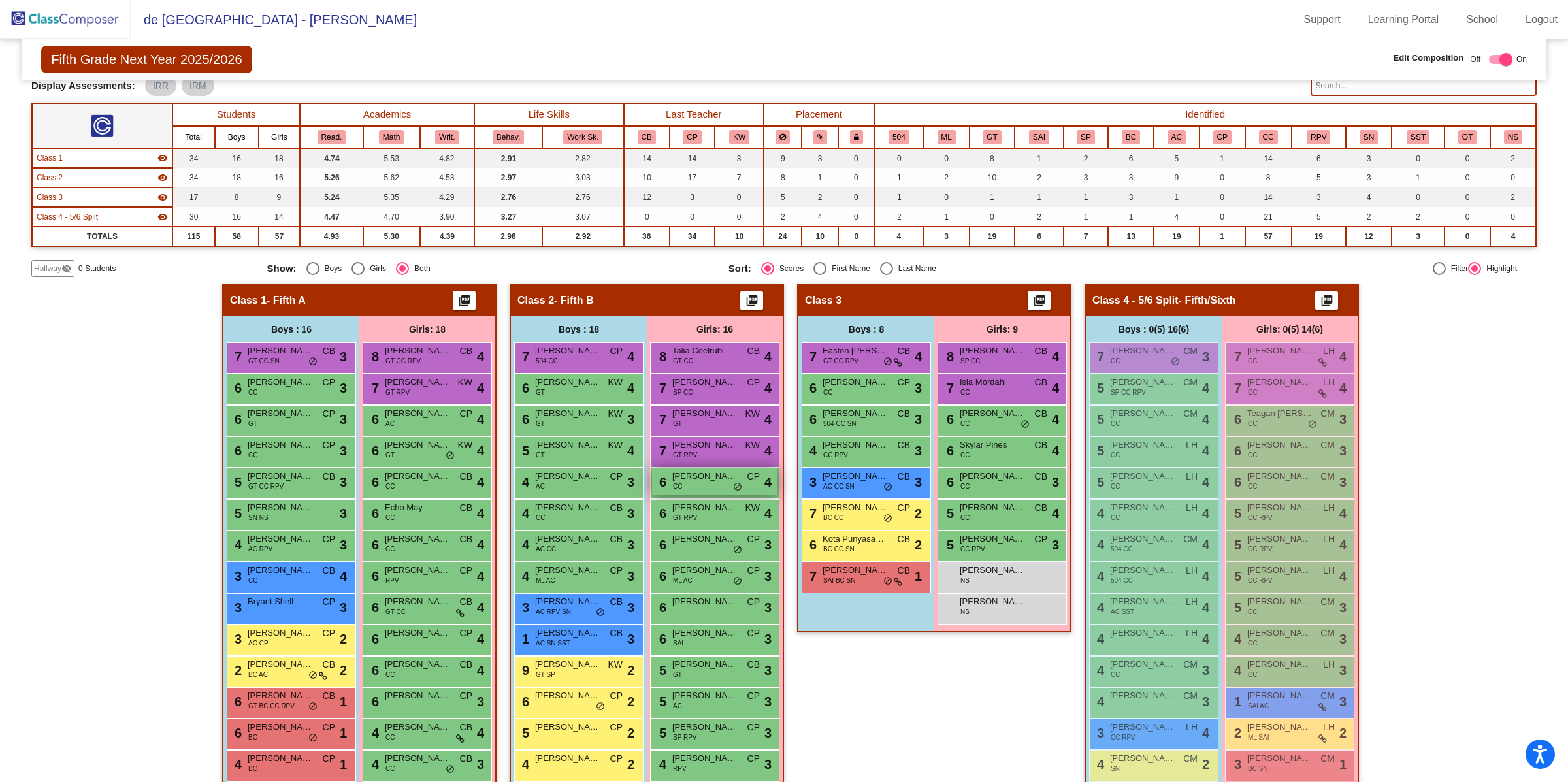
scroll to position [225, 0]
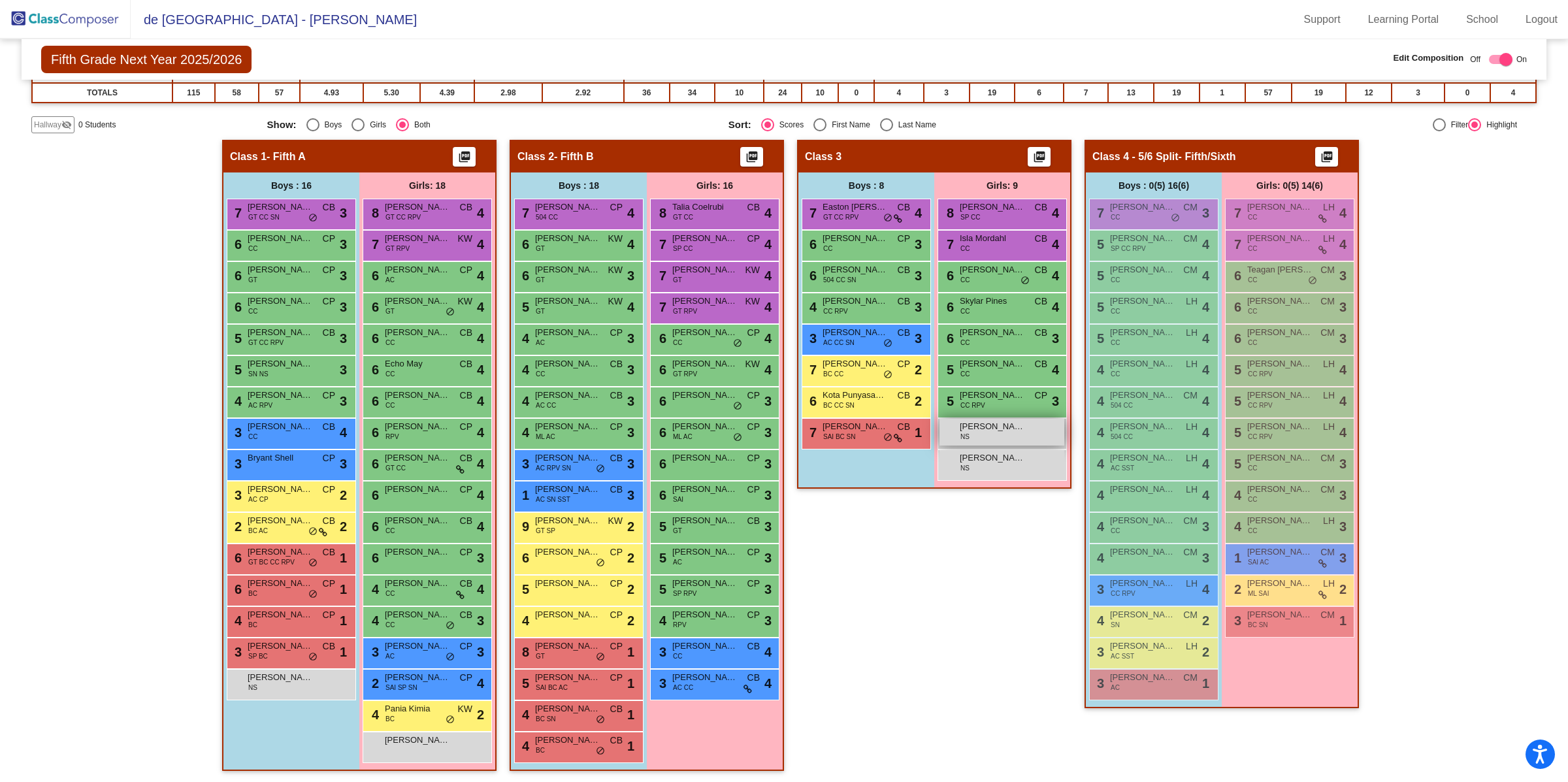
click at [996, 428] on span "[PERSON_NAME]" at bounding box center [993, 426] width 66 height 13
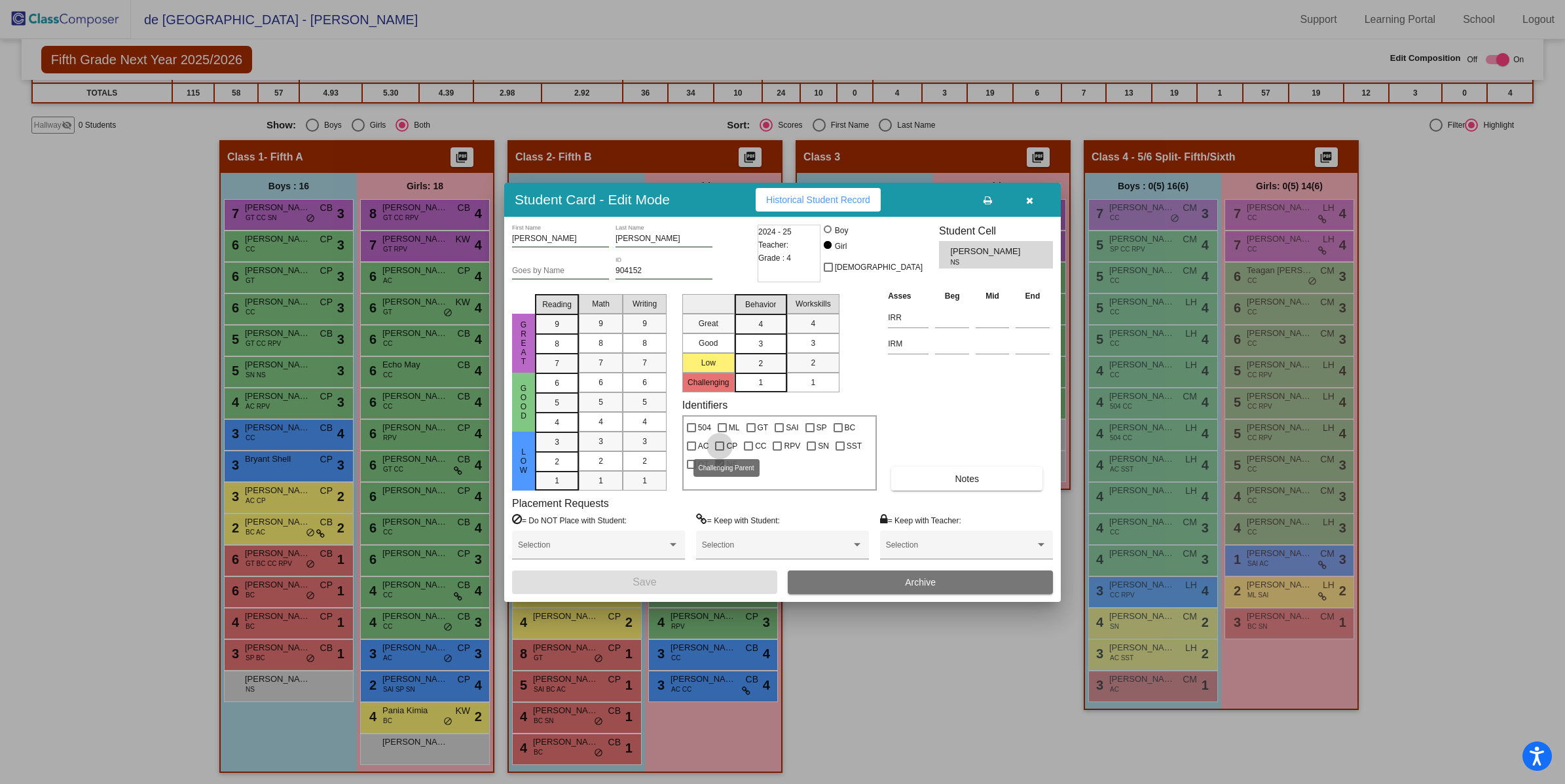
click at [723, 444] on div at bounding box center [719, 446] width 9 height 9
click at [720, 450] on input "CP" at bounding box center [719, 450] width 1 height 1
checkbox input "true"
click at [719, 577] on button "Save" at bounding box center [644, 582] width 265 height 23
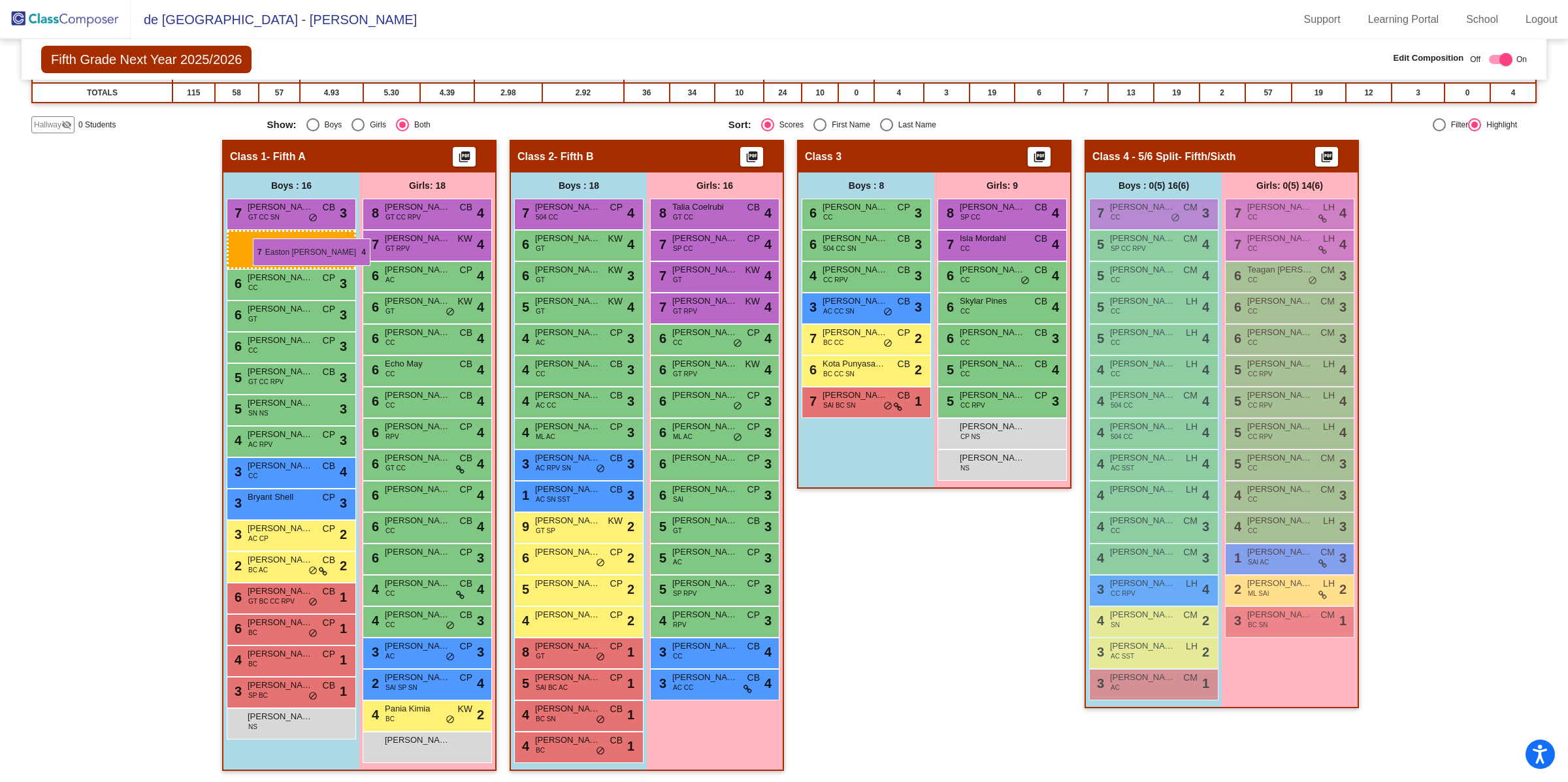
drag, startPoint x: 841, startPoint y: 209, endPoint x: 255, endPoint y: 238, distance: 586.7
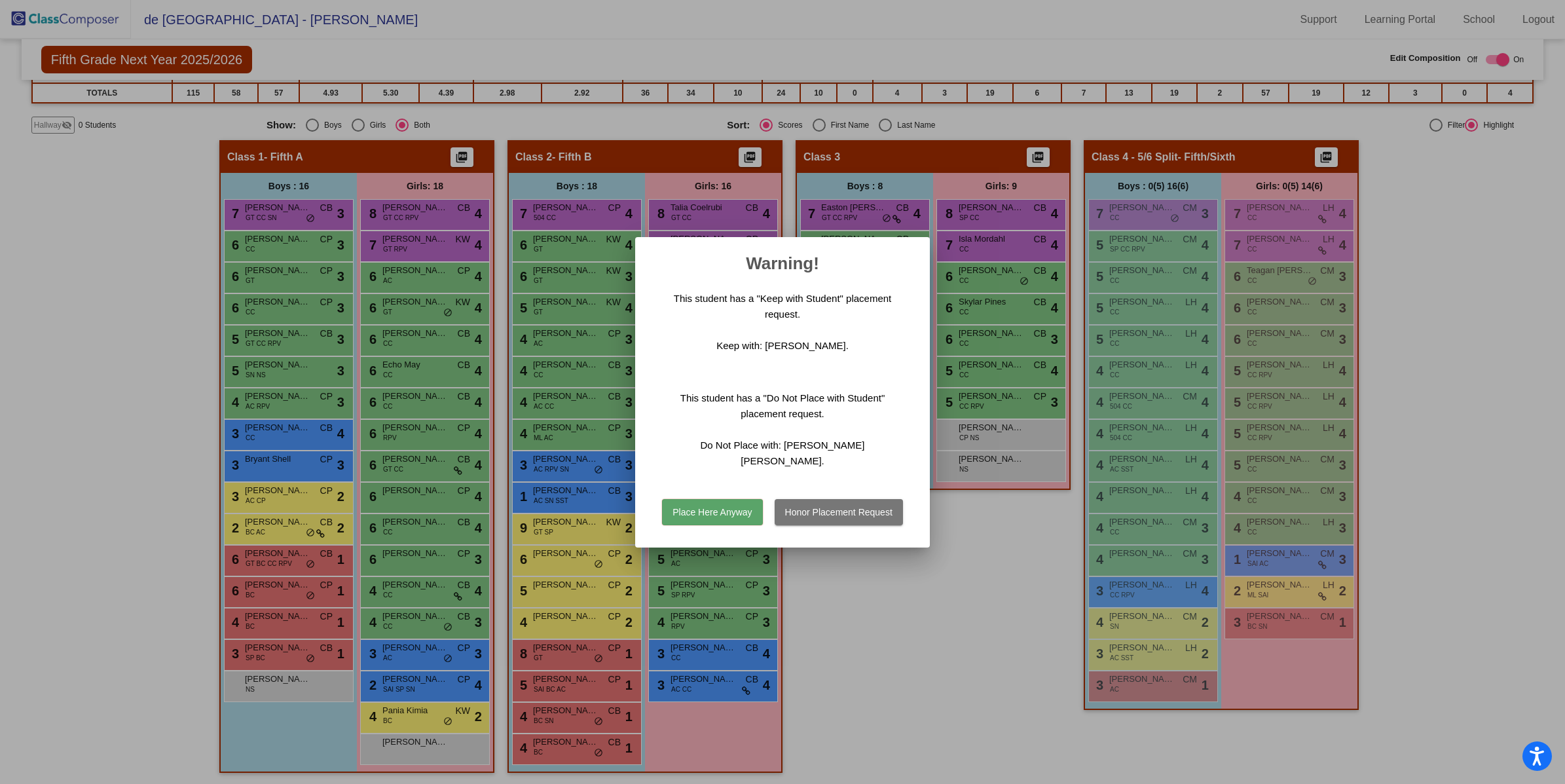
click at [685, 503] on button "Place Here Anyway" at bounding box center [712, 512] width 100 height 26
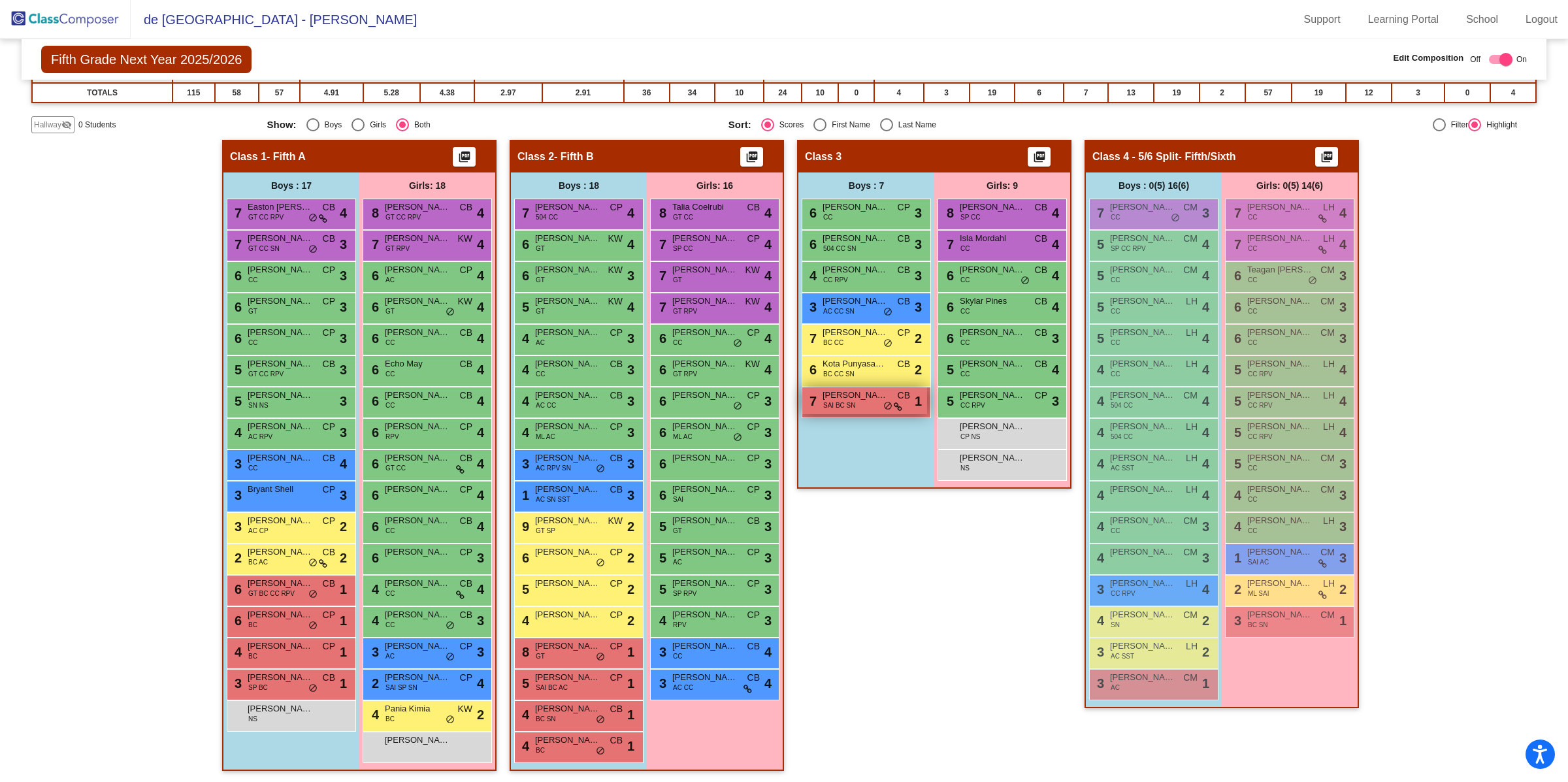
click at [894, 401] on span at bounding box center [898, 406] width 8 height 11
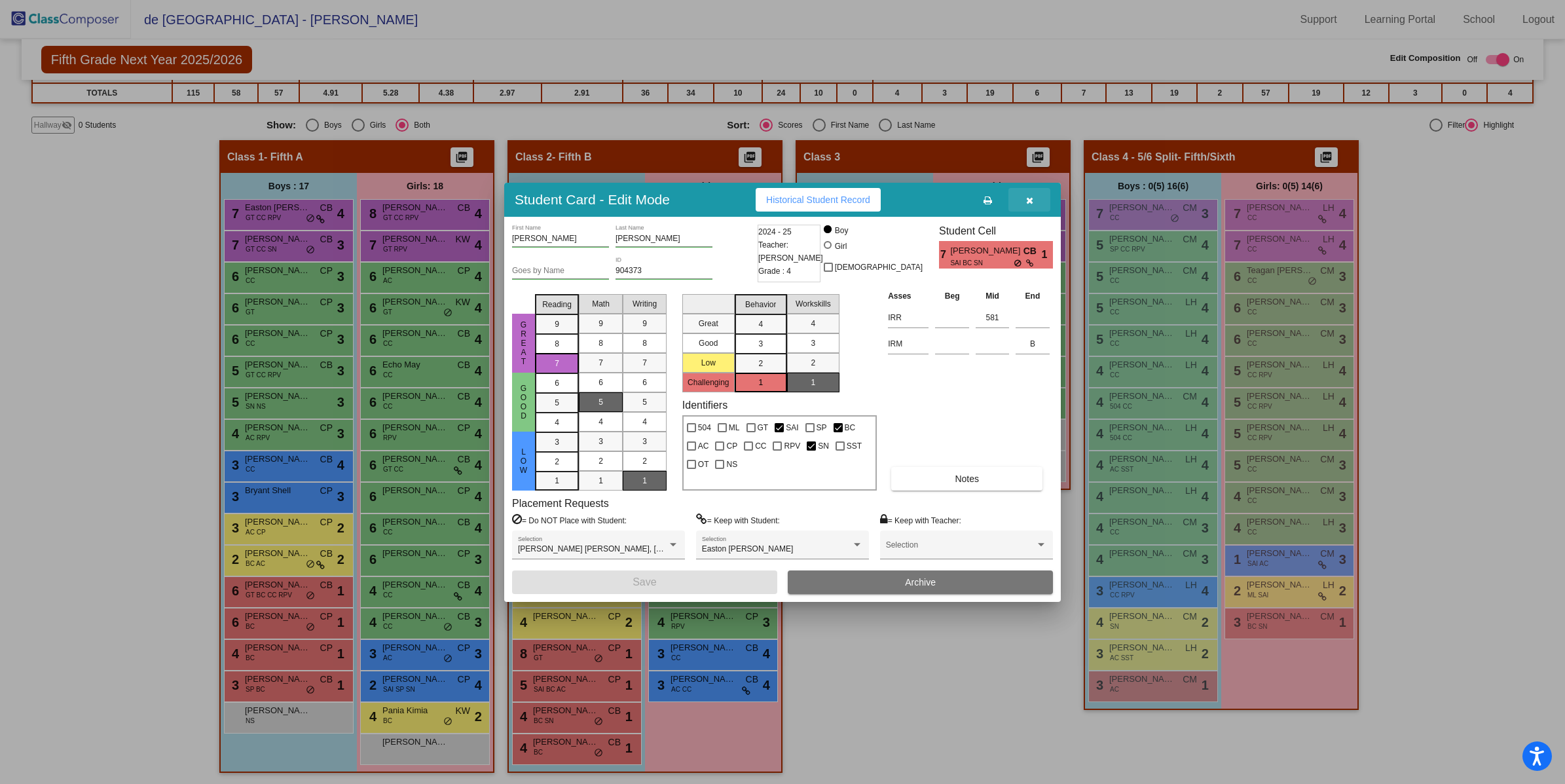
click at [1028, 195] on span "button" at bounding box center [1030, 200] width 8 height 11
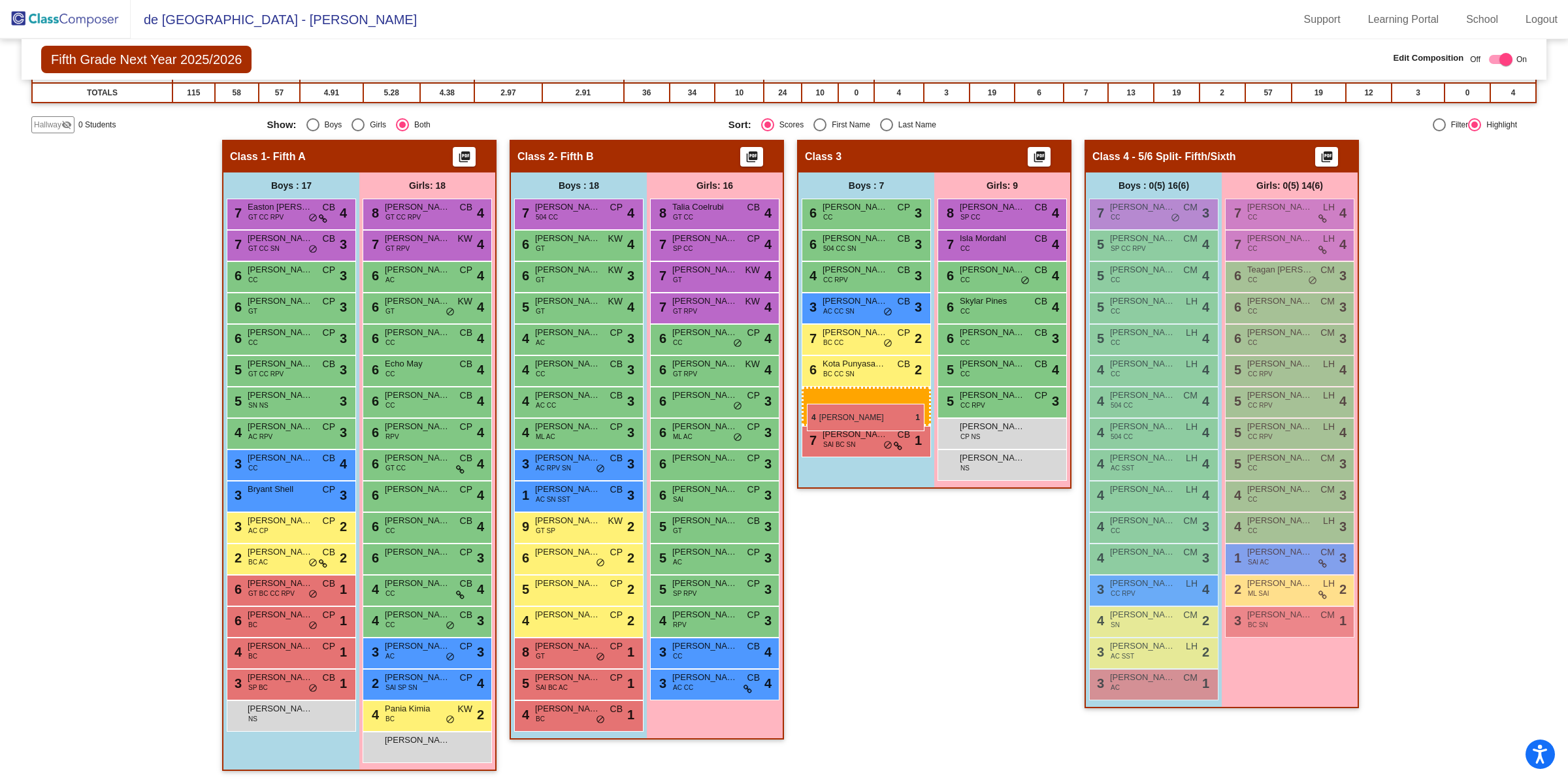
drag, startPoint x: 559, startPoint y: 712, endPoint x: 806, endPoint y: 402, distance: 396.4
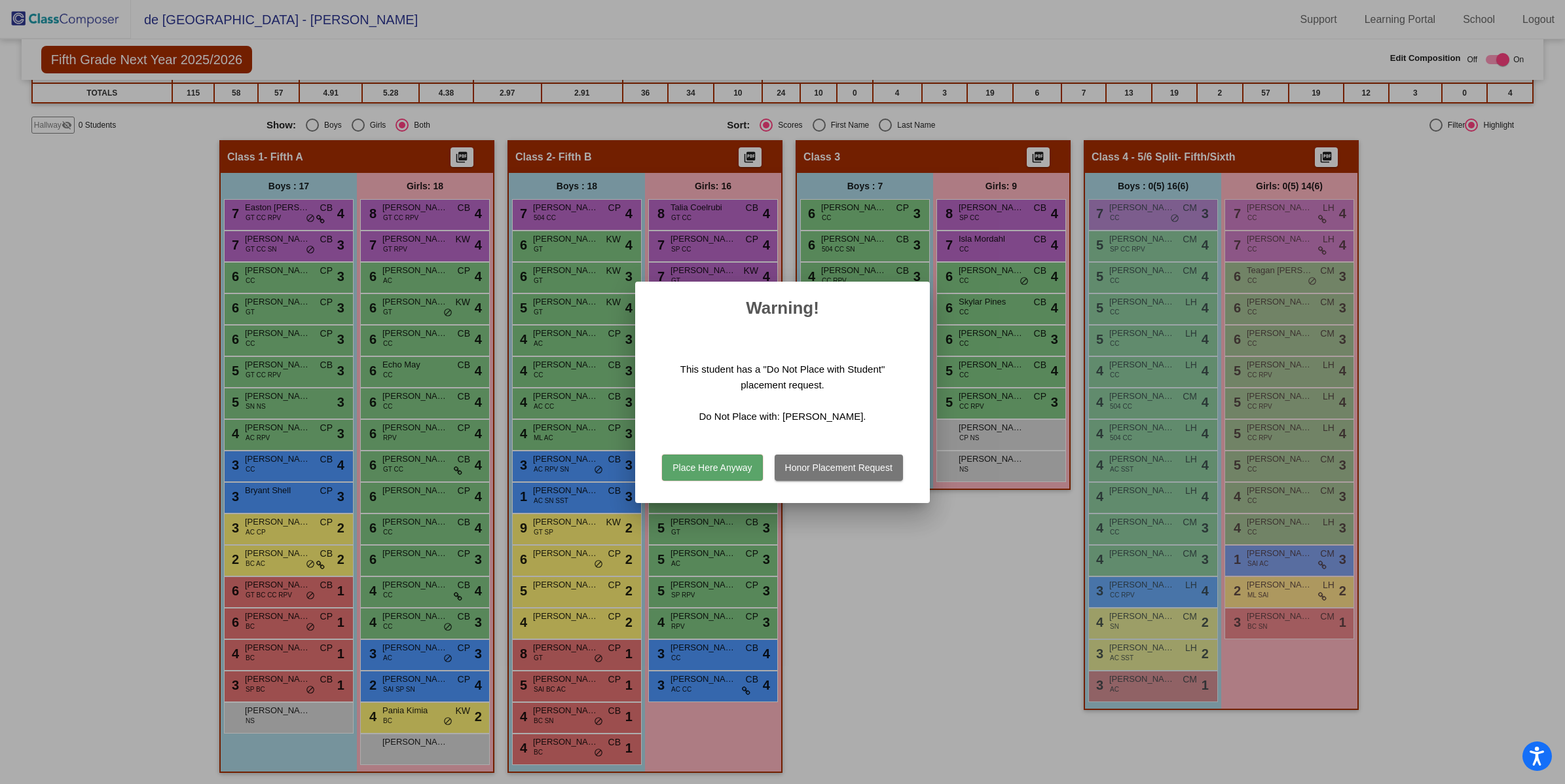
click at [730, 469] on button "Place Here Anyway" at bounding box center [712, 467] width 100 height 26
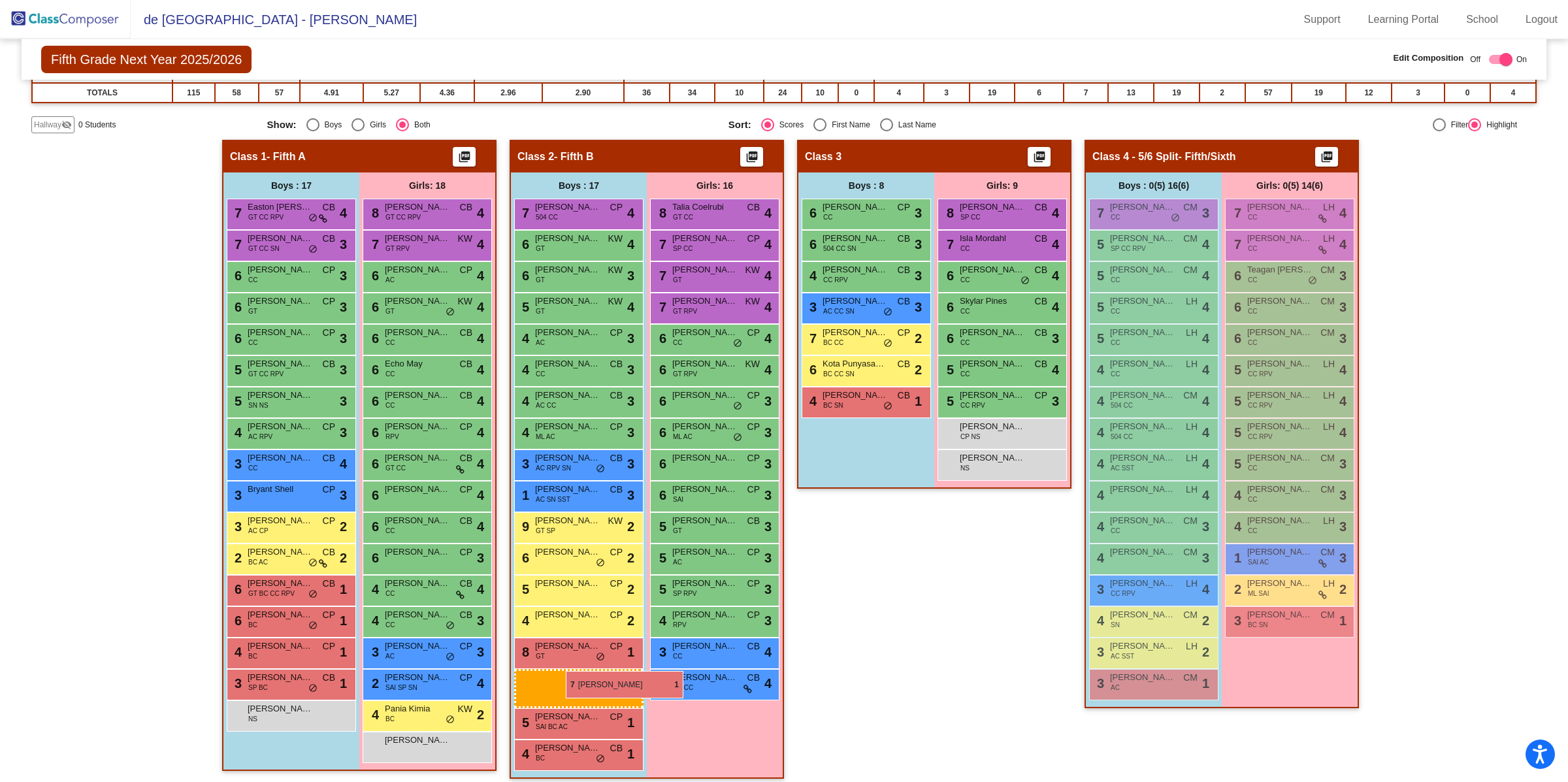
drag, startPoint x: 843, startPoint y: 393, endPoint x: 563, endPoint y: 670, distance: 393.9
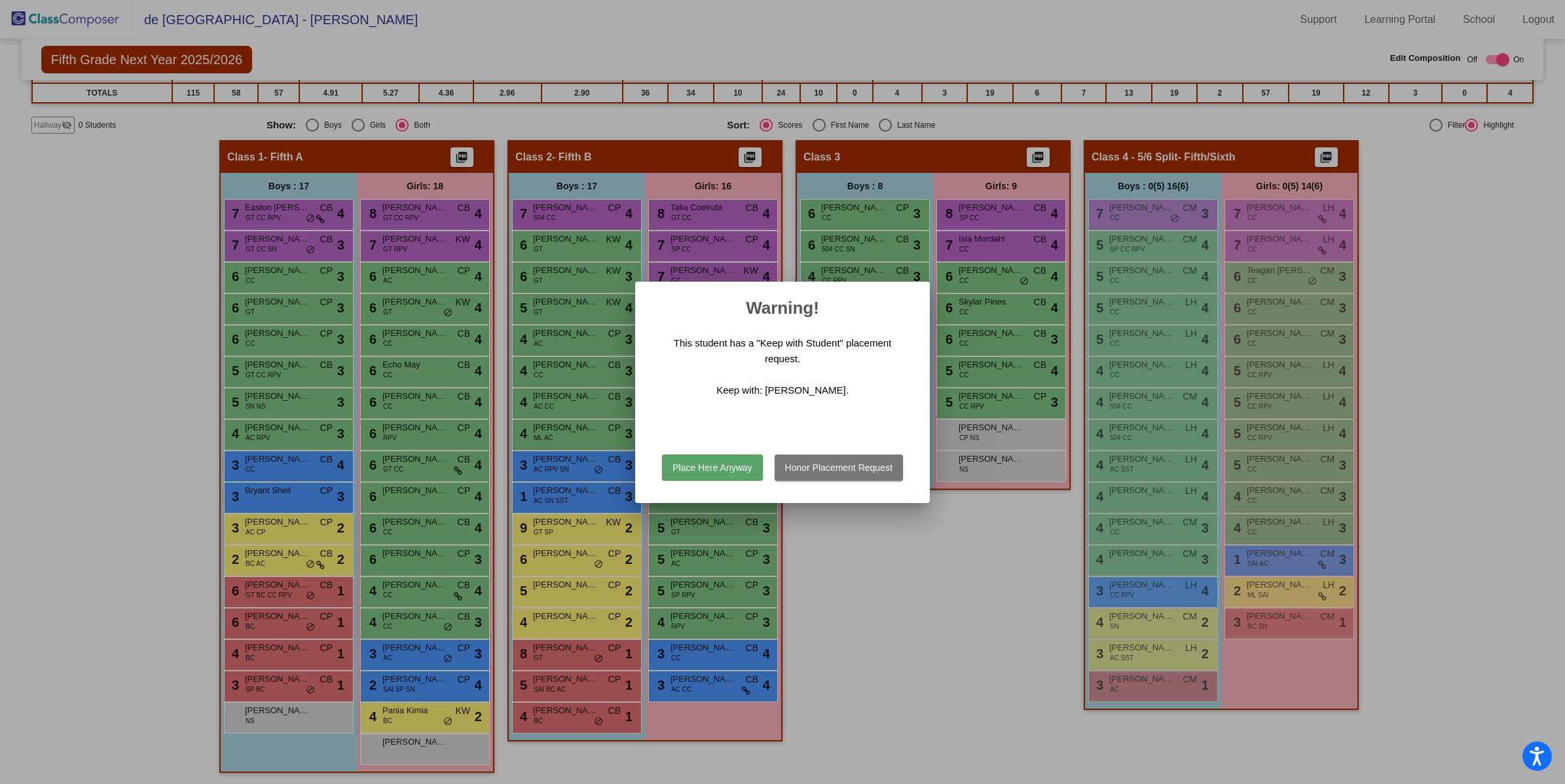
click at [724, 462] on button "Place Here Anyway" at bounding box center [712, 467] width 100 height 26
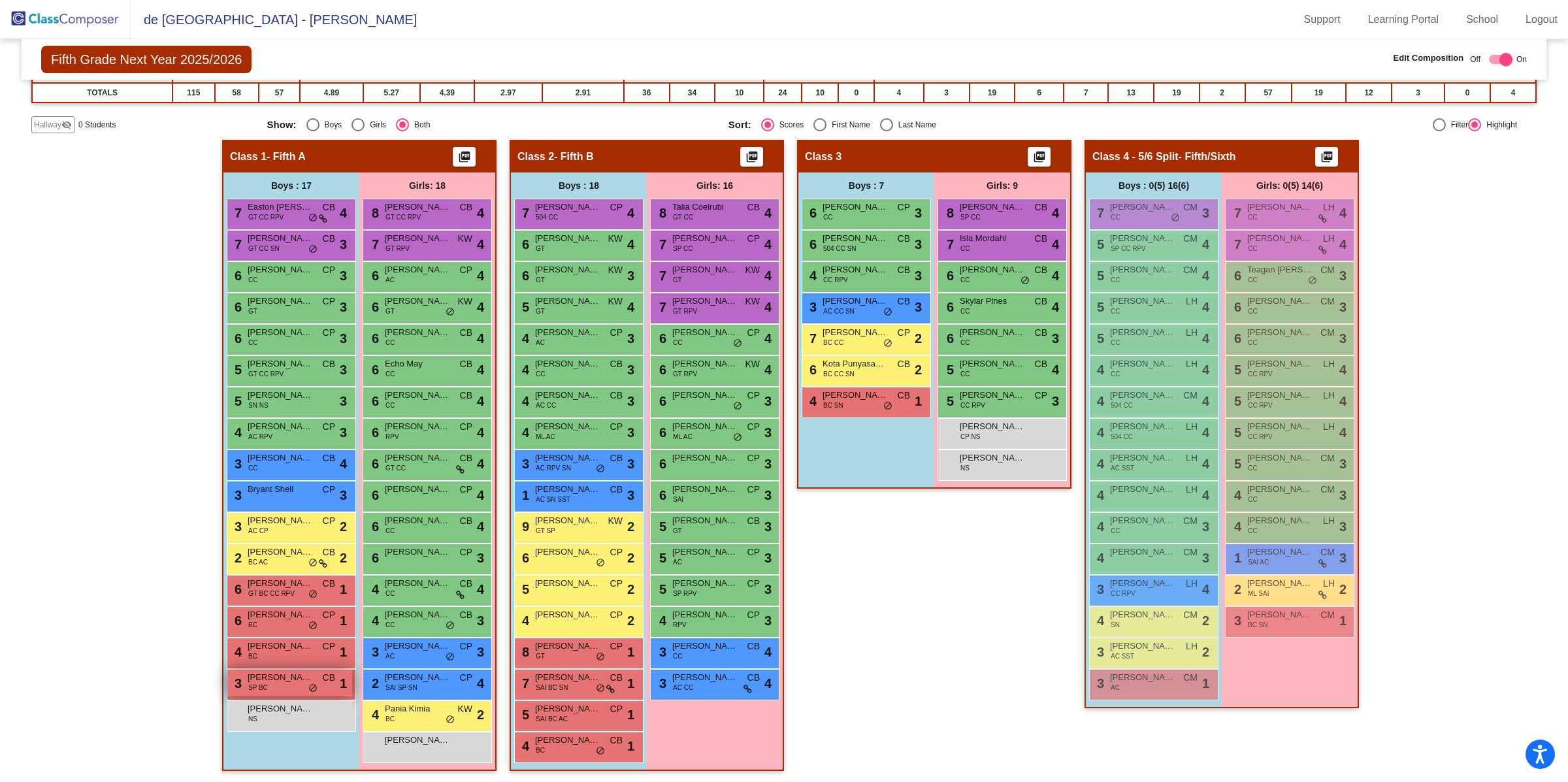
click at [279, 683] on div "3 [PERSON_NAME] SP BC CB lock do_not_disturb_alt 1" at bounding box center [290, 683] width 125 height 27
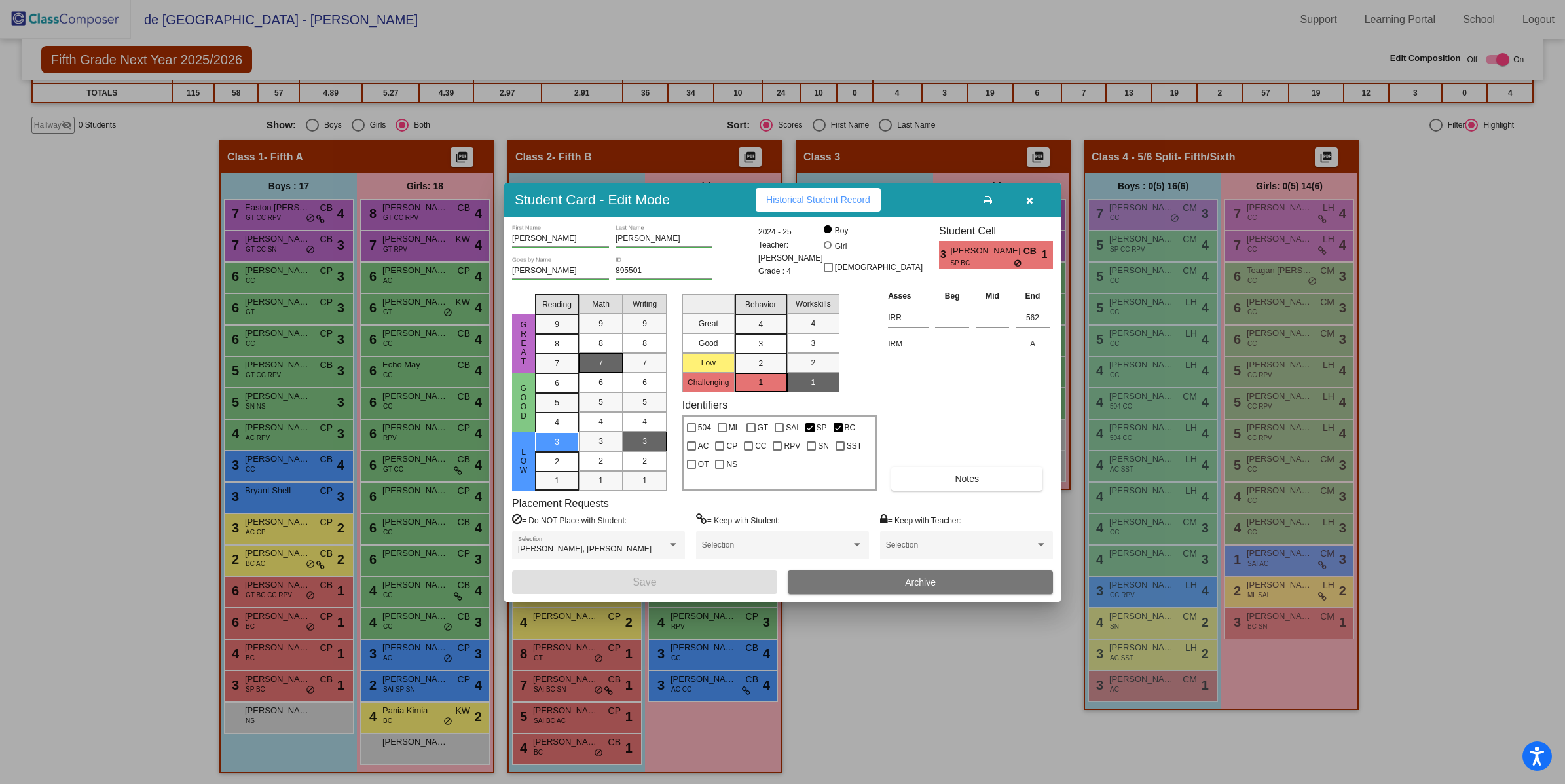
click at [1026, 203] on icon "button" at bounding box center [1030, 200] width 8 height 9
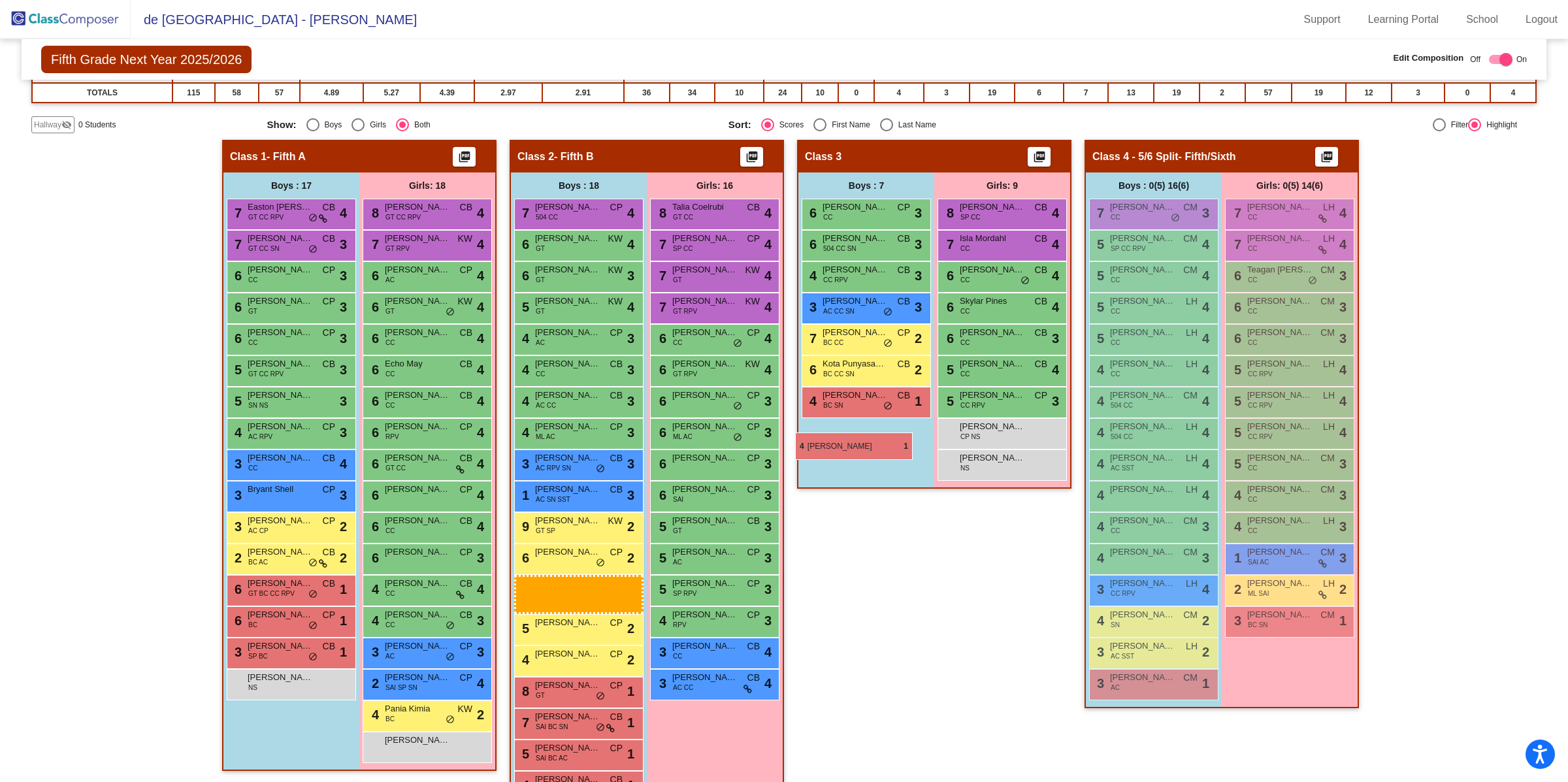
drag, startPoint x: 282, startPoint y: 650, endPoint x: 802, endPoint y: 429, distance: 565.0
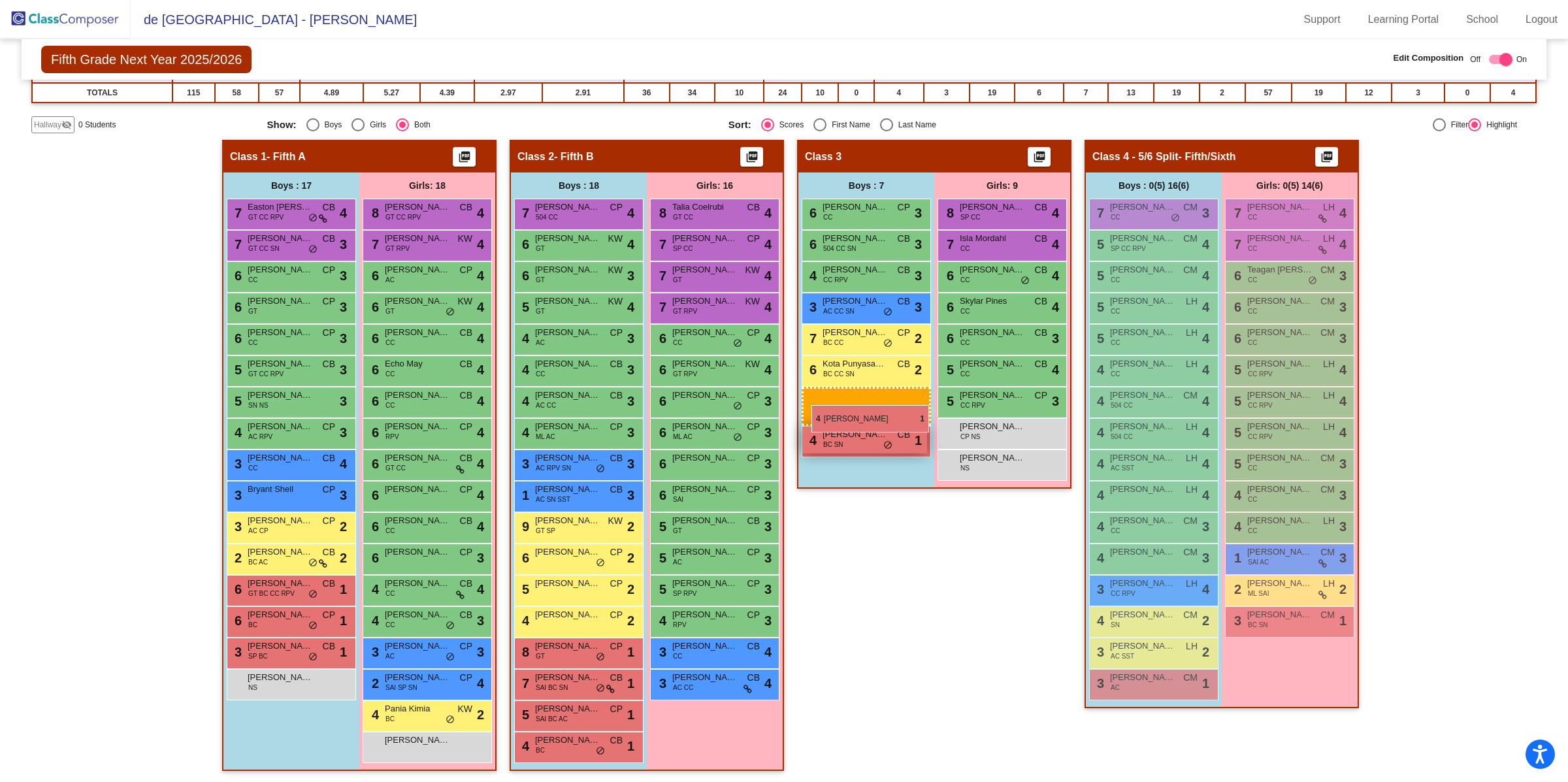
drag, startPoint x: 279, startPoint y: 647, endPoint x: 810, endPoint y: 402, distance: 584.8
click at [545, 742] on span "[PERSON_NAME]" at bounding box center [568, 739] width 66 height 13
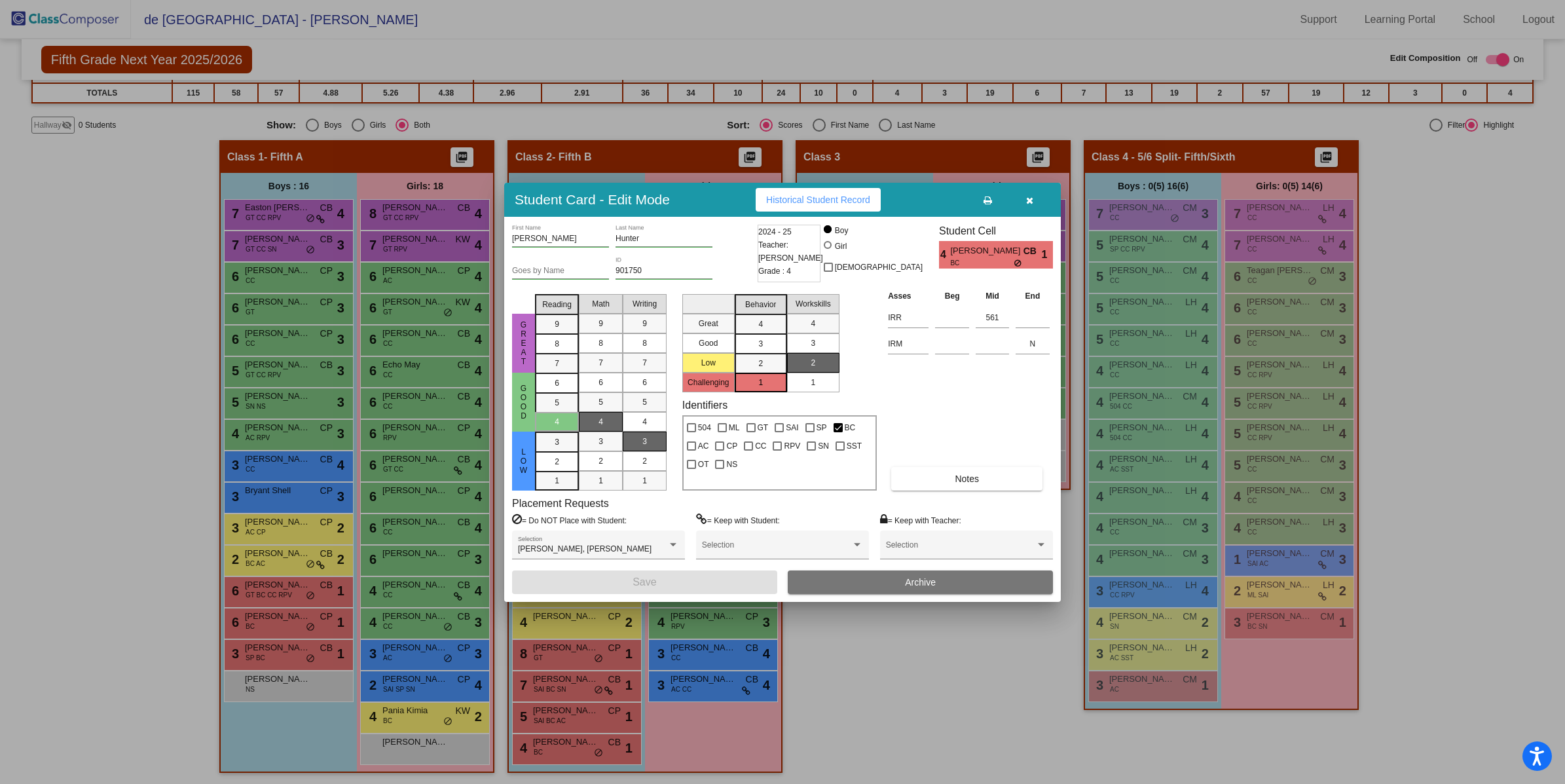
click at [1026, 198] on icon "button" at bounding box center [1030, 200] width 8 height 9
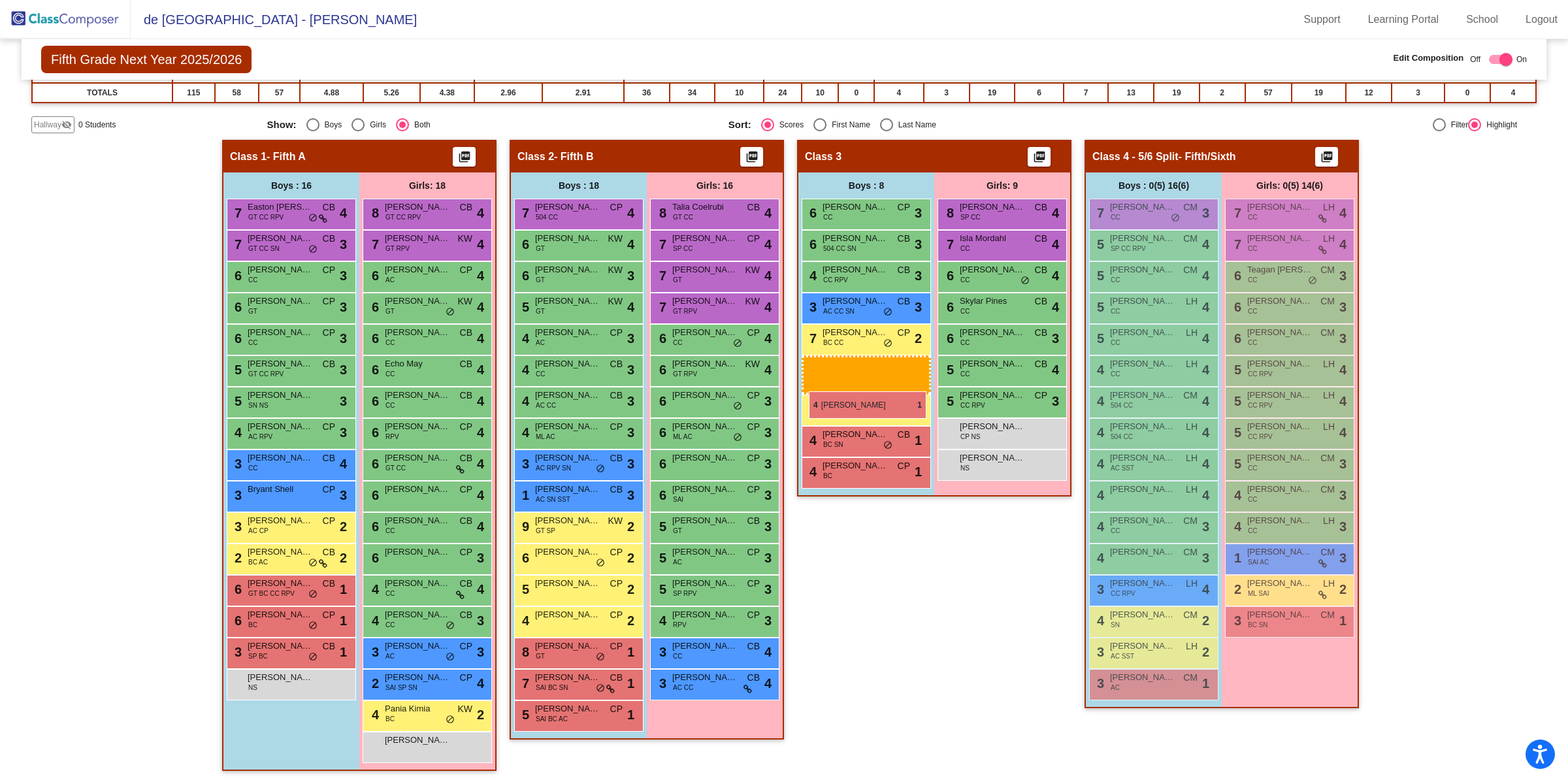
drag, startPoint x: 545, startPoint y: 742, endPoint x: 809, endPoint y: 391, distance: 439.2
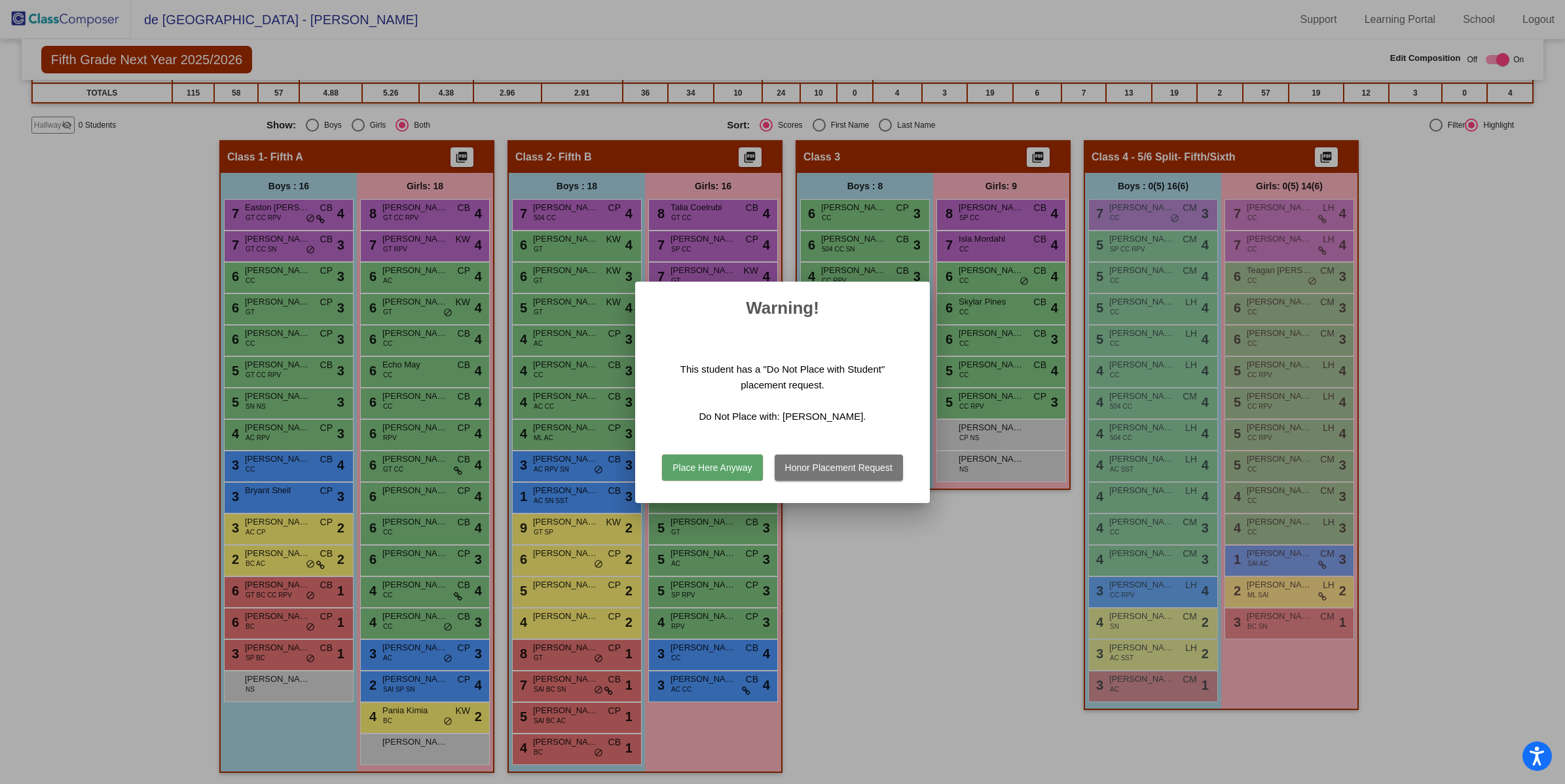
click at [733, 467] on button "Place Here Anyway" at bounding box center [712, 467] width 100 height 26
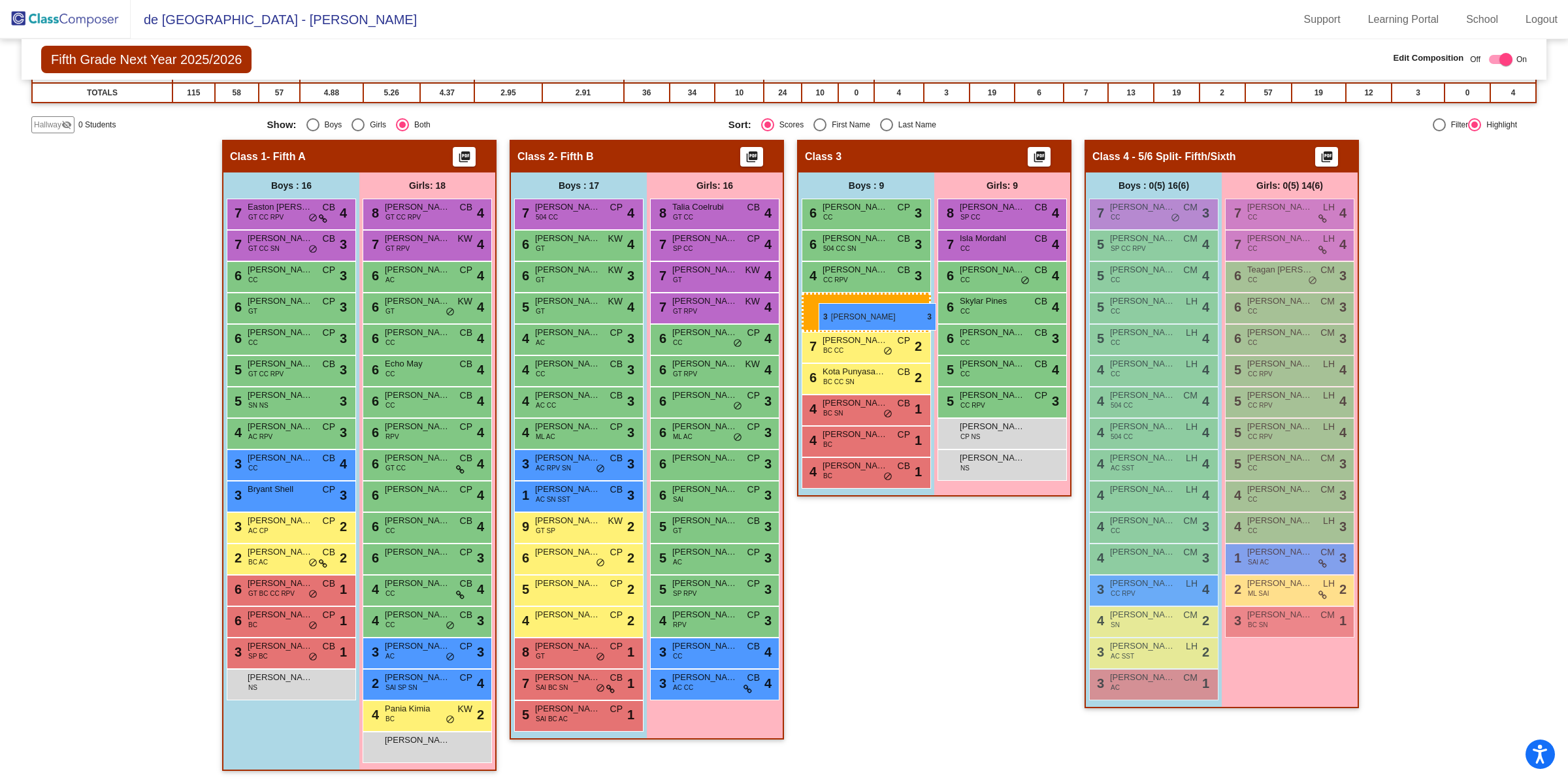
drag, startPoint x: 834, startPoint y: 302, endPoint x: 819, endPoint y: 297, distance: 15.8
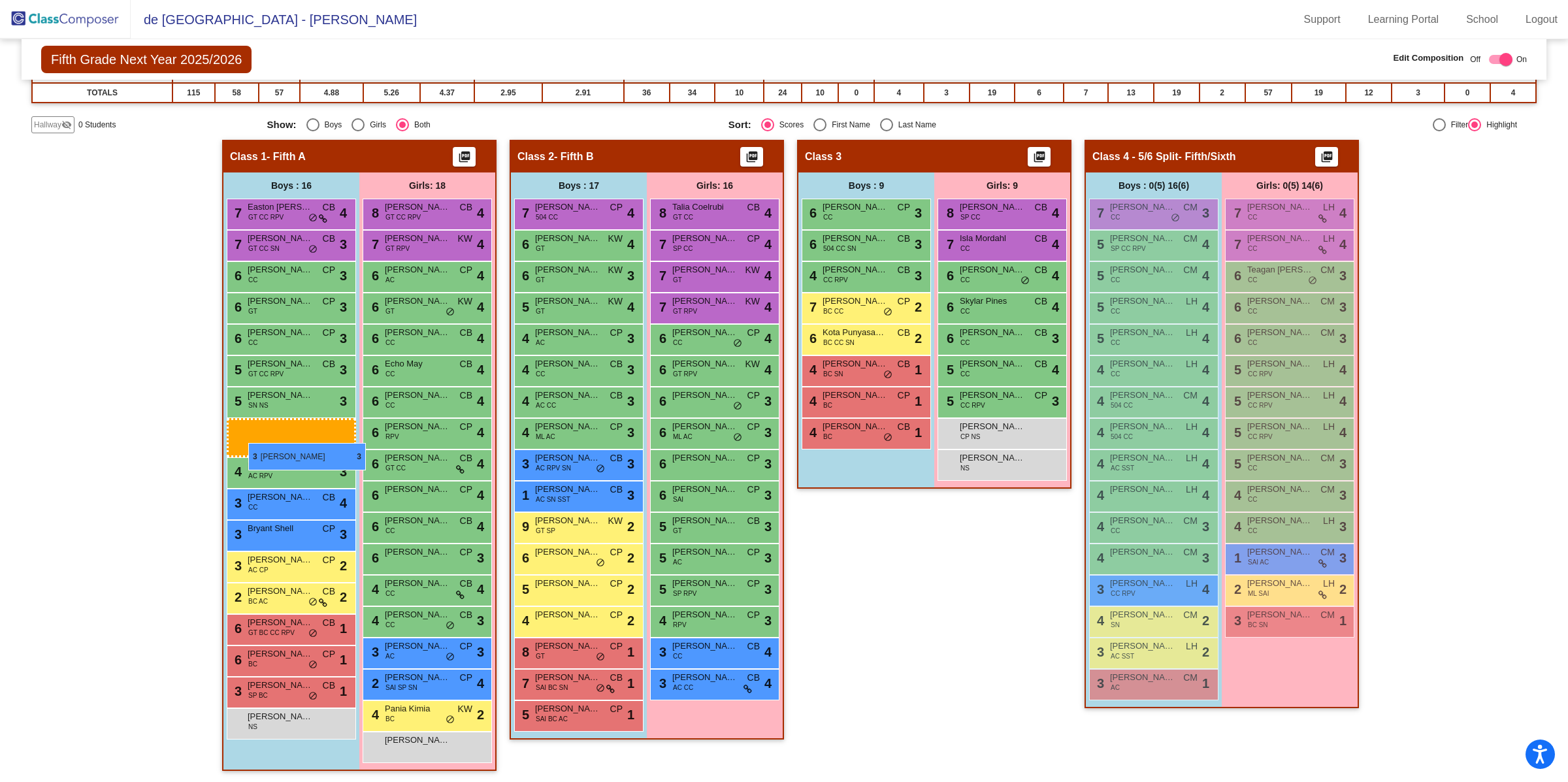
drag, startPoint x: 858, startPoint y: 303, endPoint x: 250, endPoint y: 442, distance: 623.7
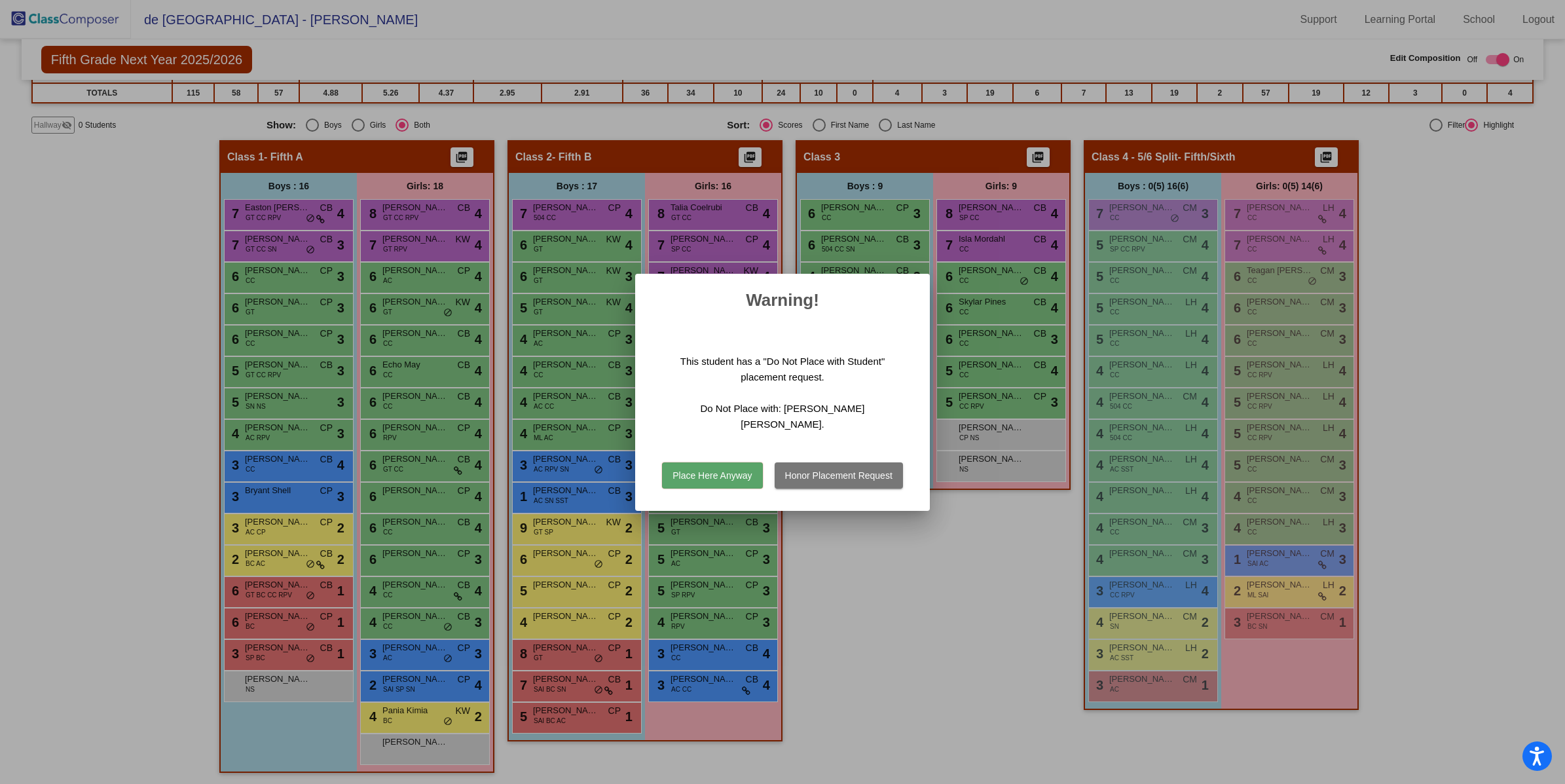
click at [804, 464] on button "Honor Placement Request" at bounding box center [838, 475] width 128 height 26
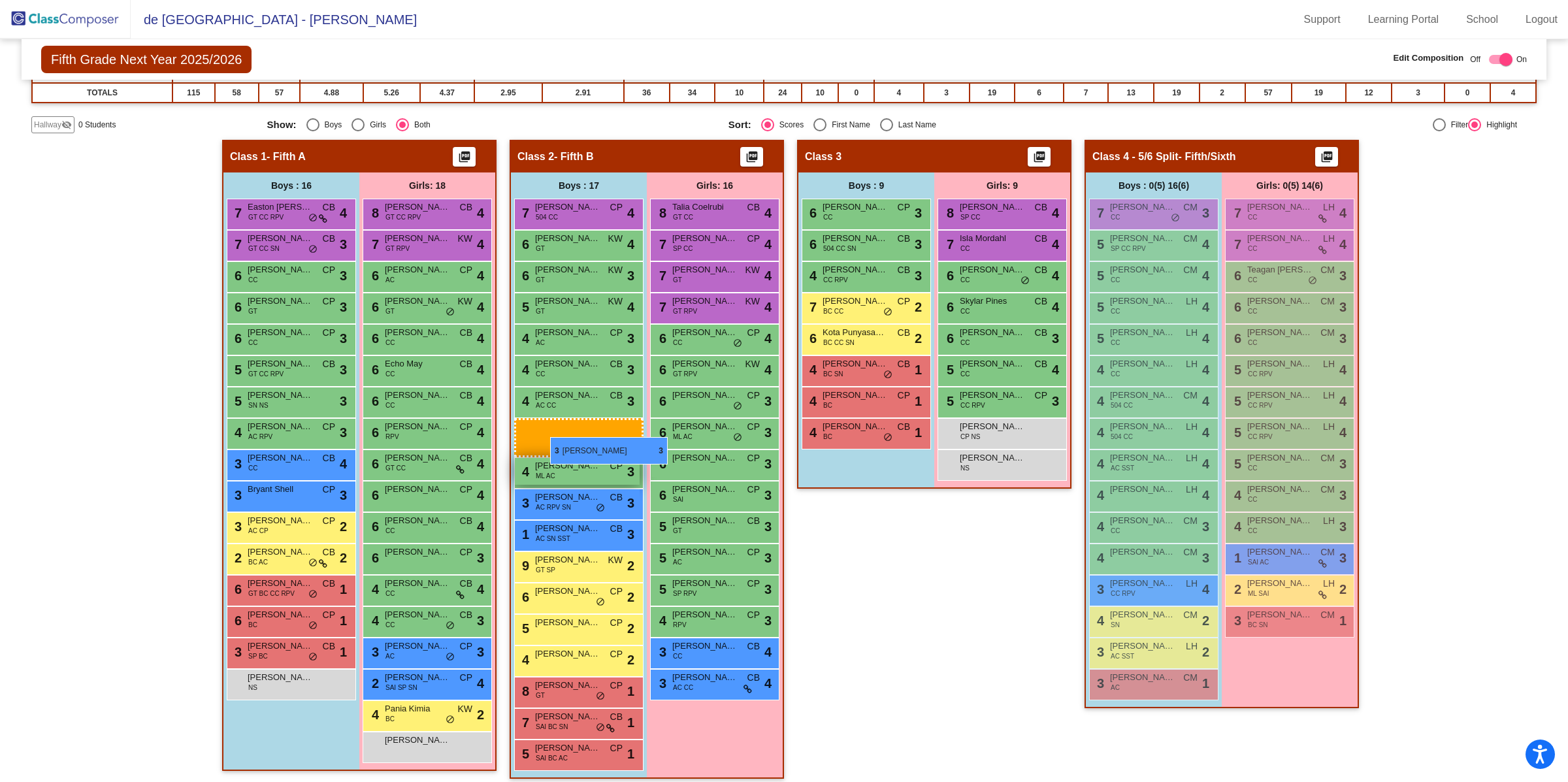
drag, startPoint x: 846, startPoint y: 303, endPoint x: 550, endPoint y: 431, distance: 322.5
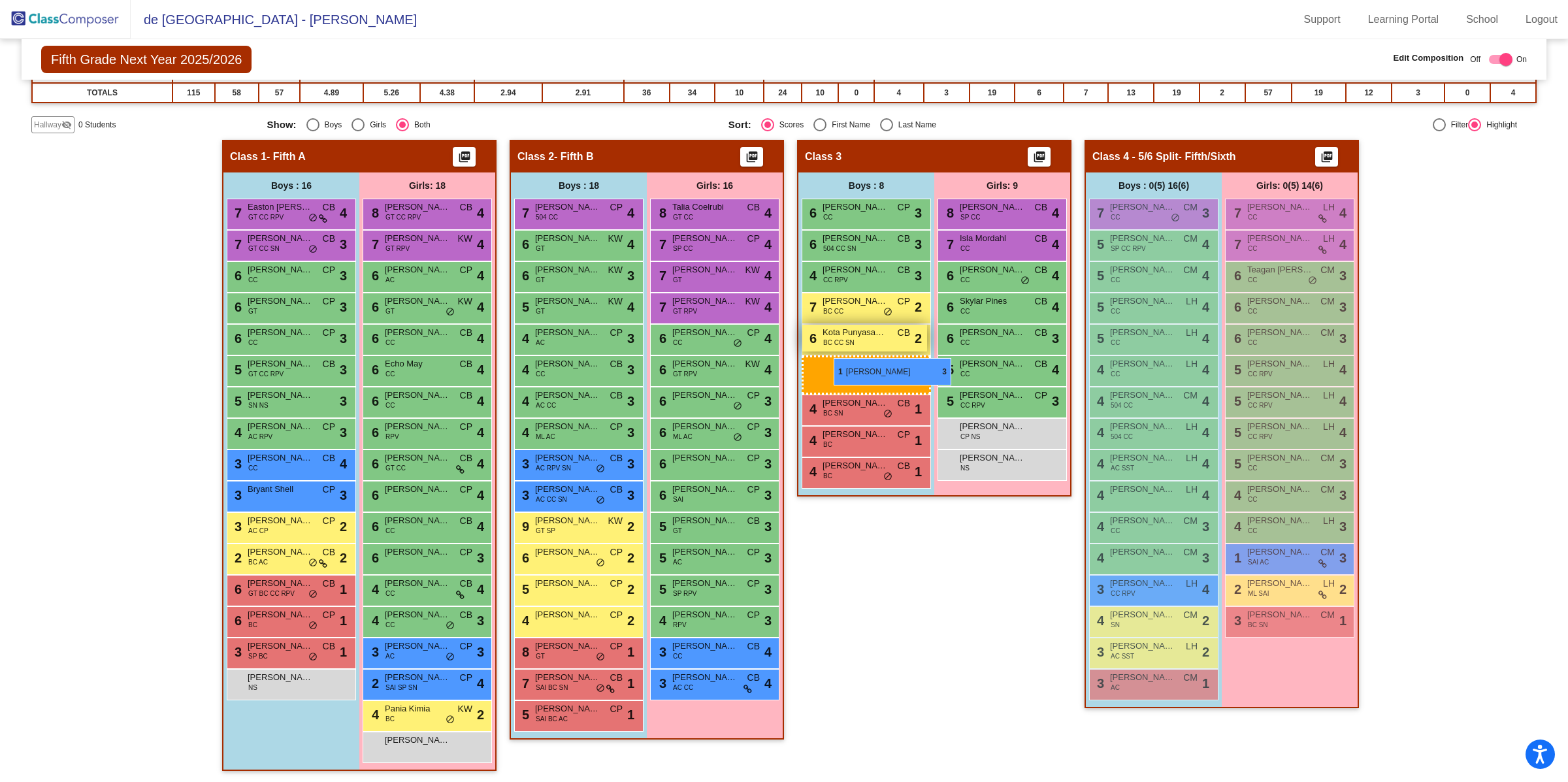
drag, startPoint x: 570, startPoint y: 521, endPoint x: 831, endPoint y: 358, distance: 307.7
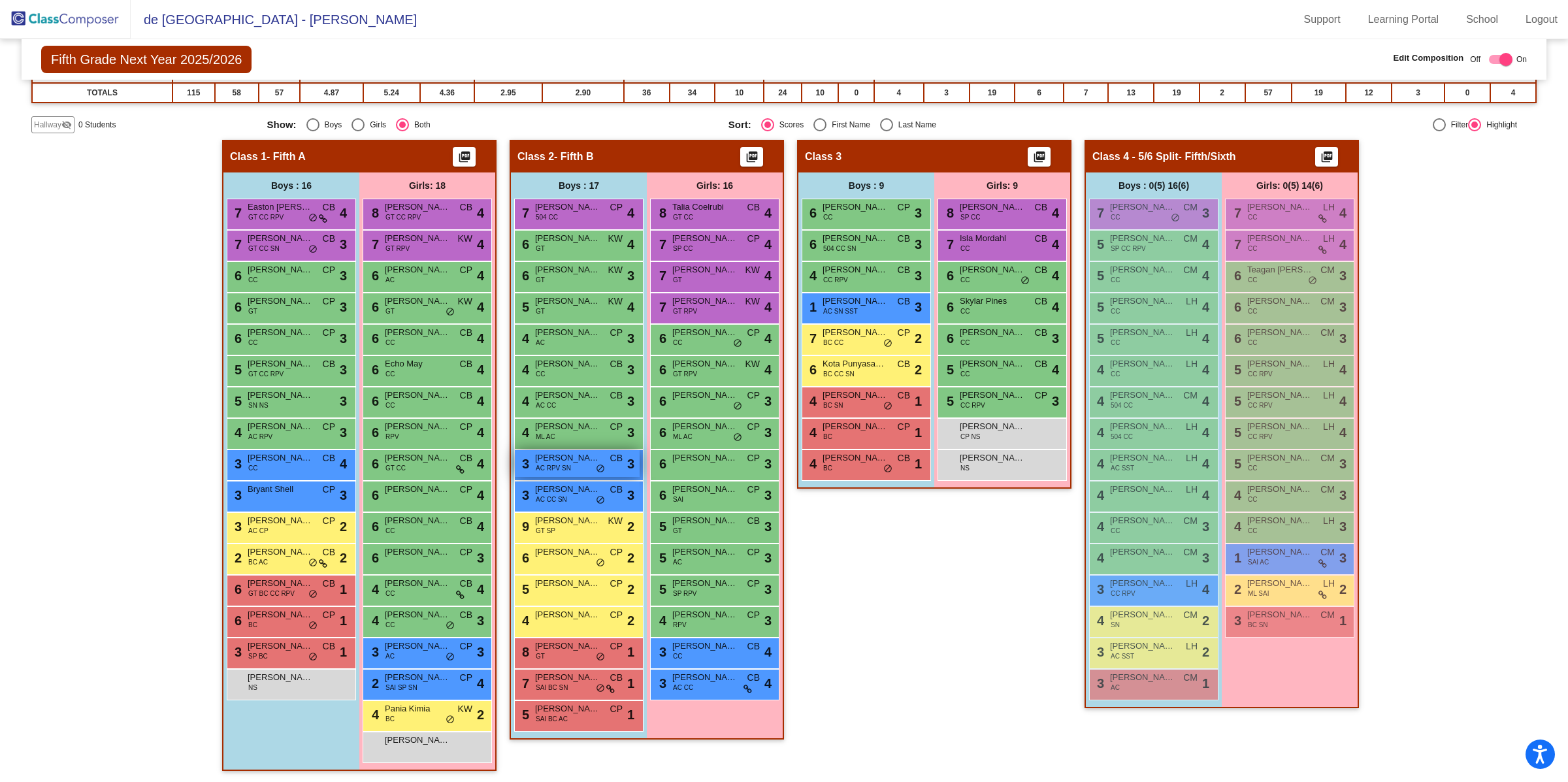
click at [574, 462] on div "3 [PERSON_NAME] AC RPV SN CB lock do_not_disturb_alt 3" at bounding box center [578, 464] width 125 height 27
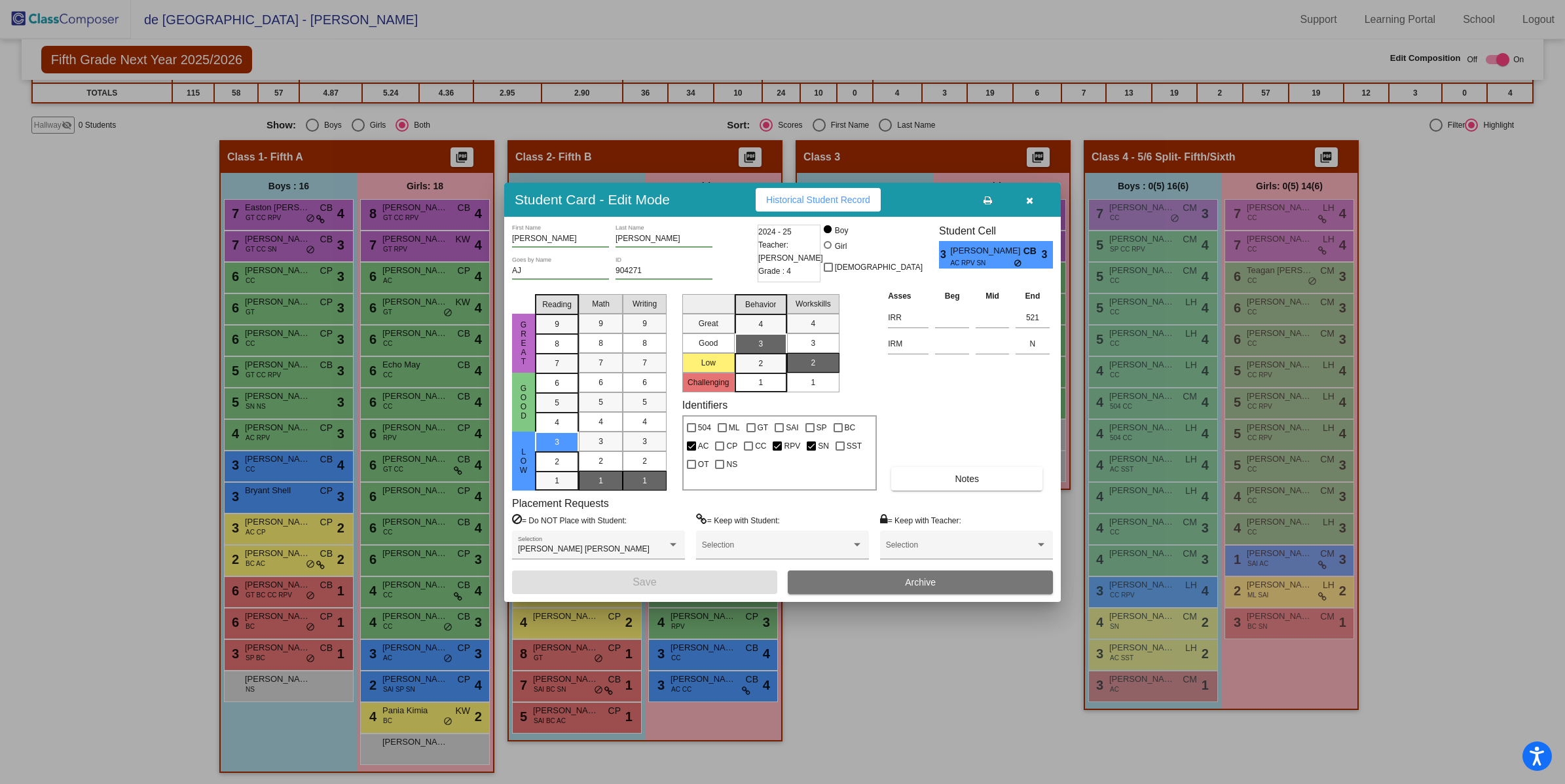
click at [1026, 198] on icon "button" at bounding box center [1030, 200] width 8 height 9
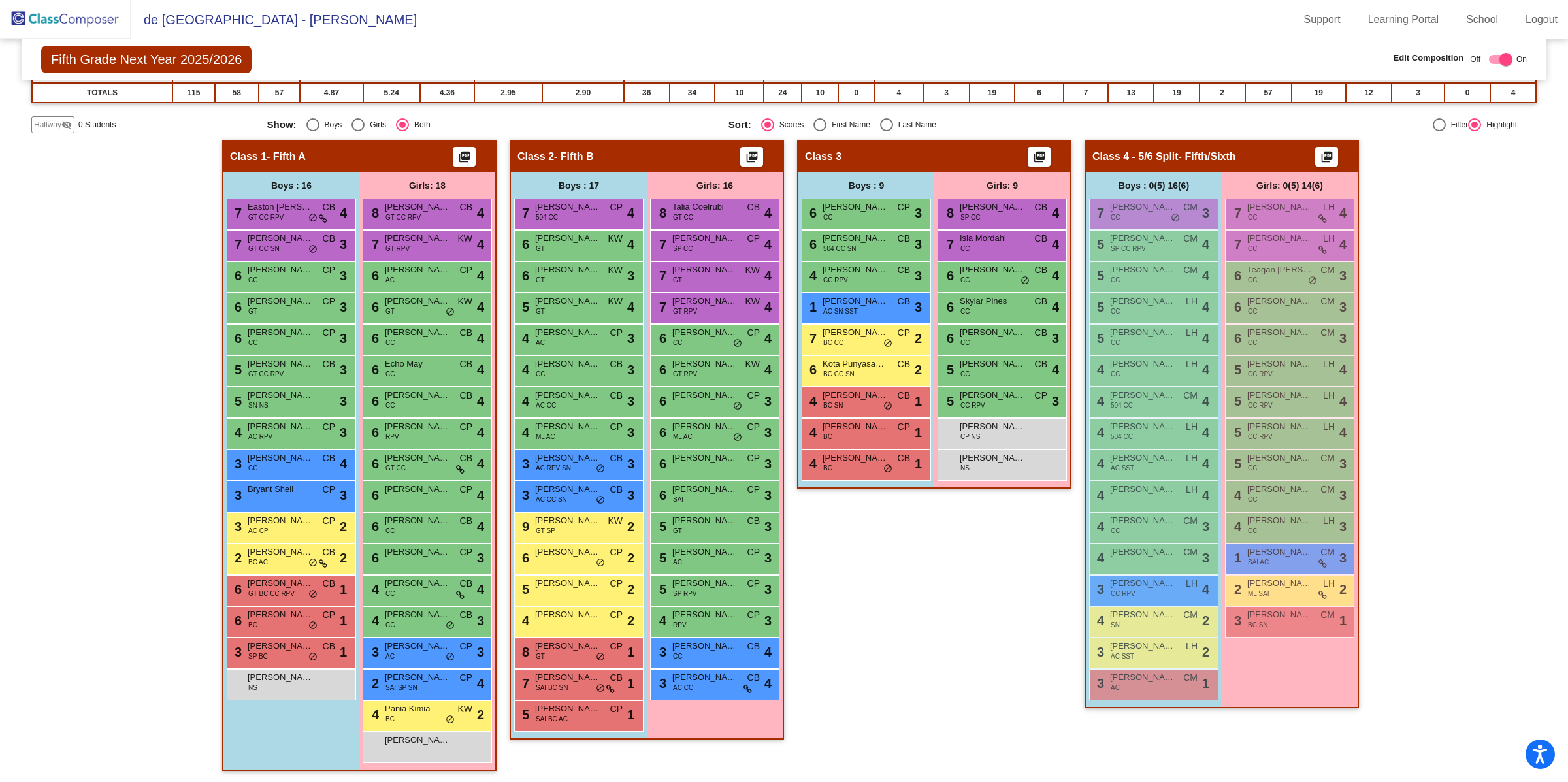
scroll to position [0, 0]
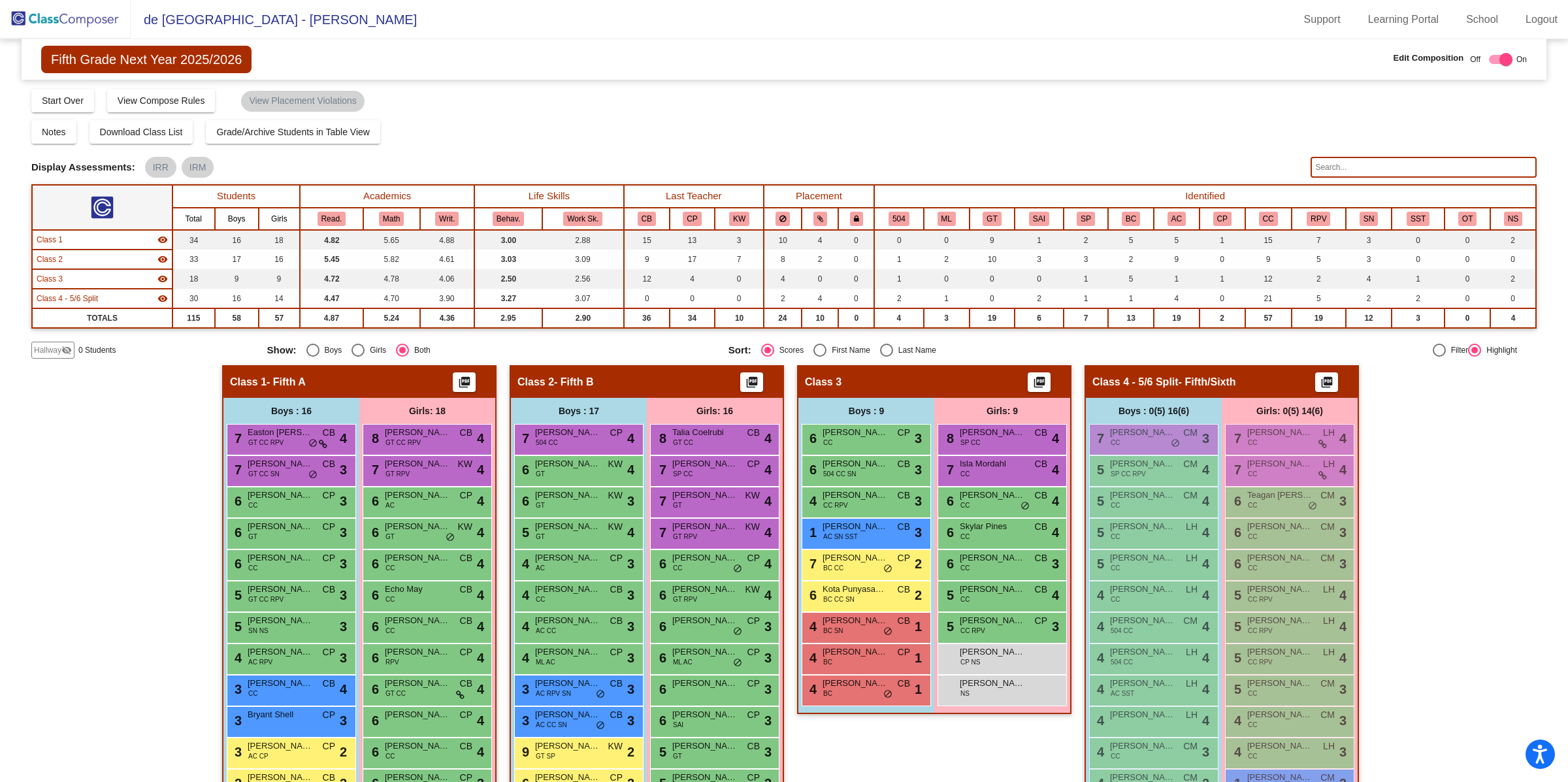
click at [1325, 167] on input "text" at bounding box center [1423, 167] width 226 height 21
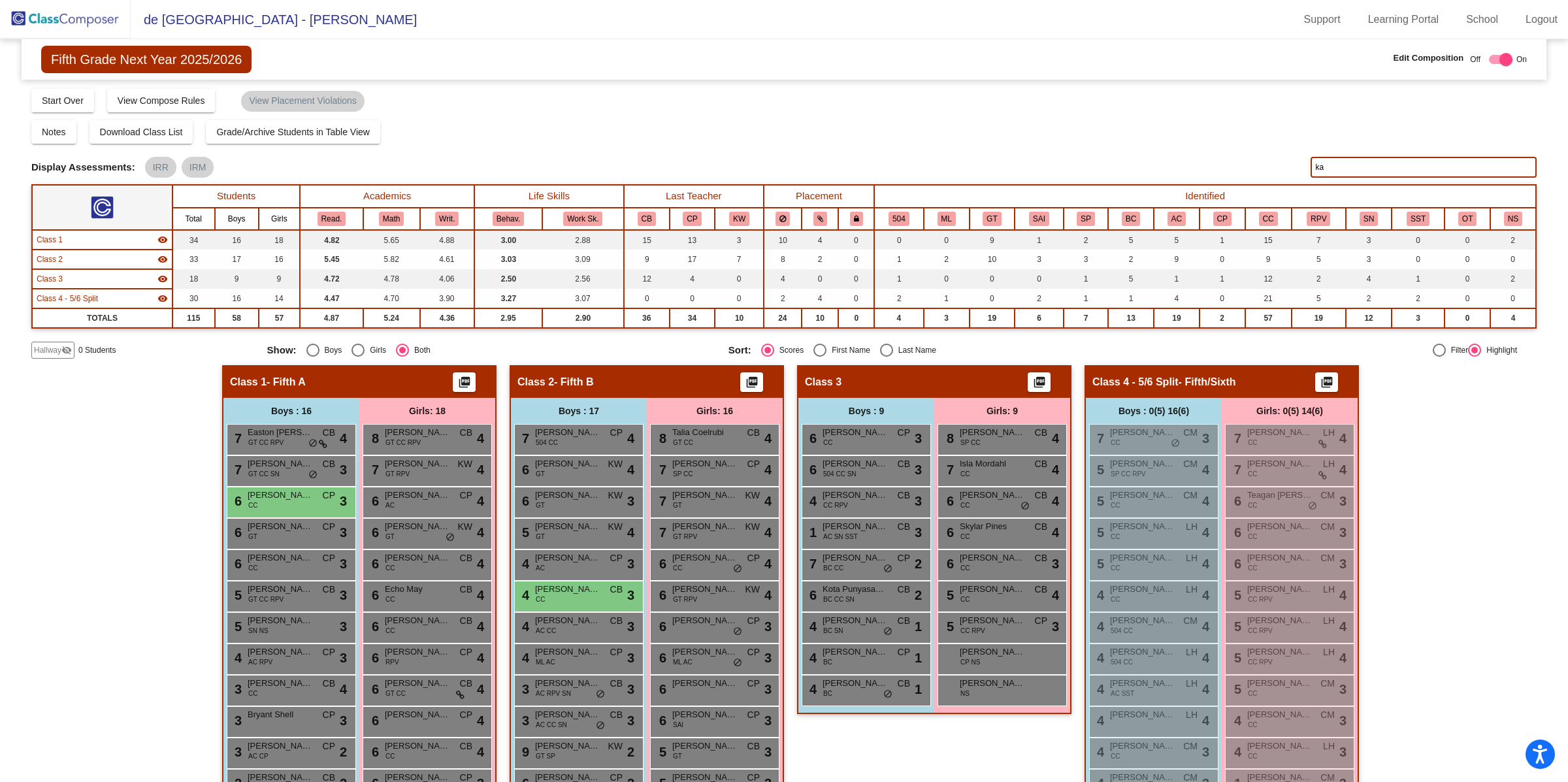
type input "k"
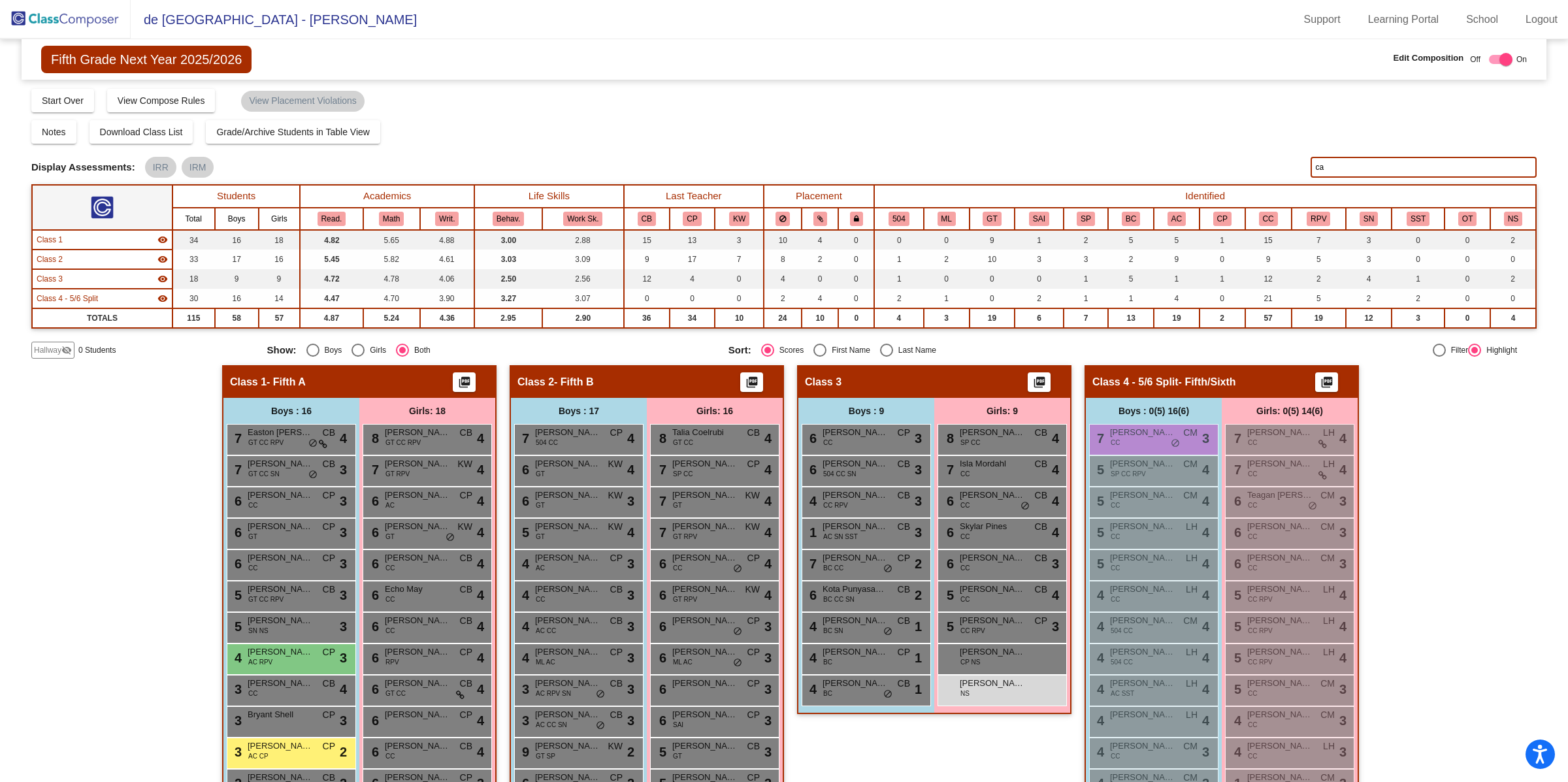
click at [1360, 165] on input "ca" at bounding box center [1423, 167] width 226 height 21
type input "c"
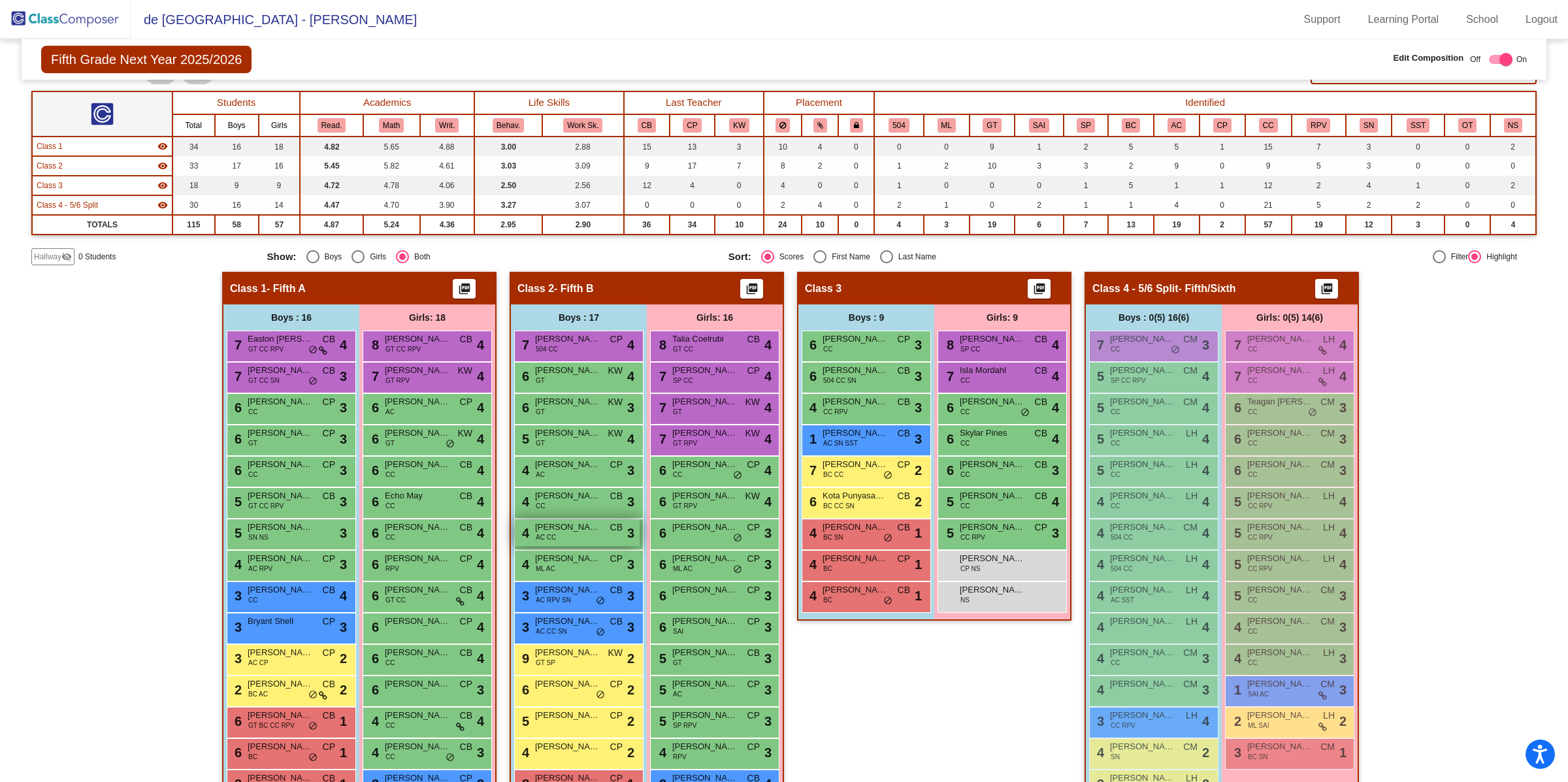
scroll to position [102, 0]
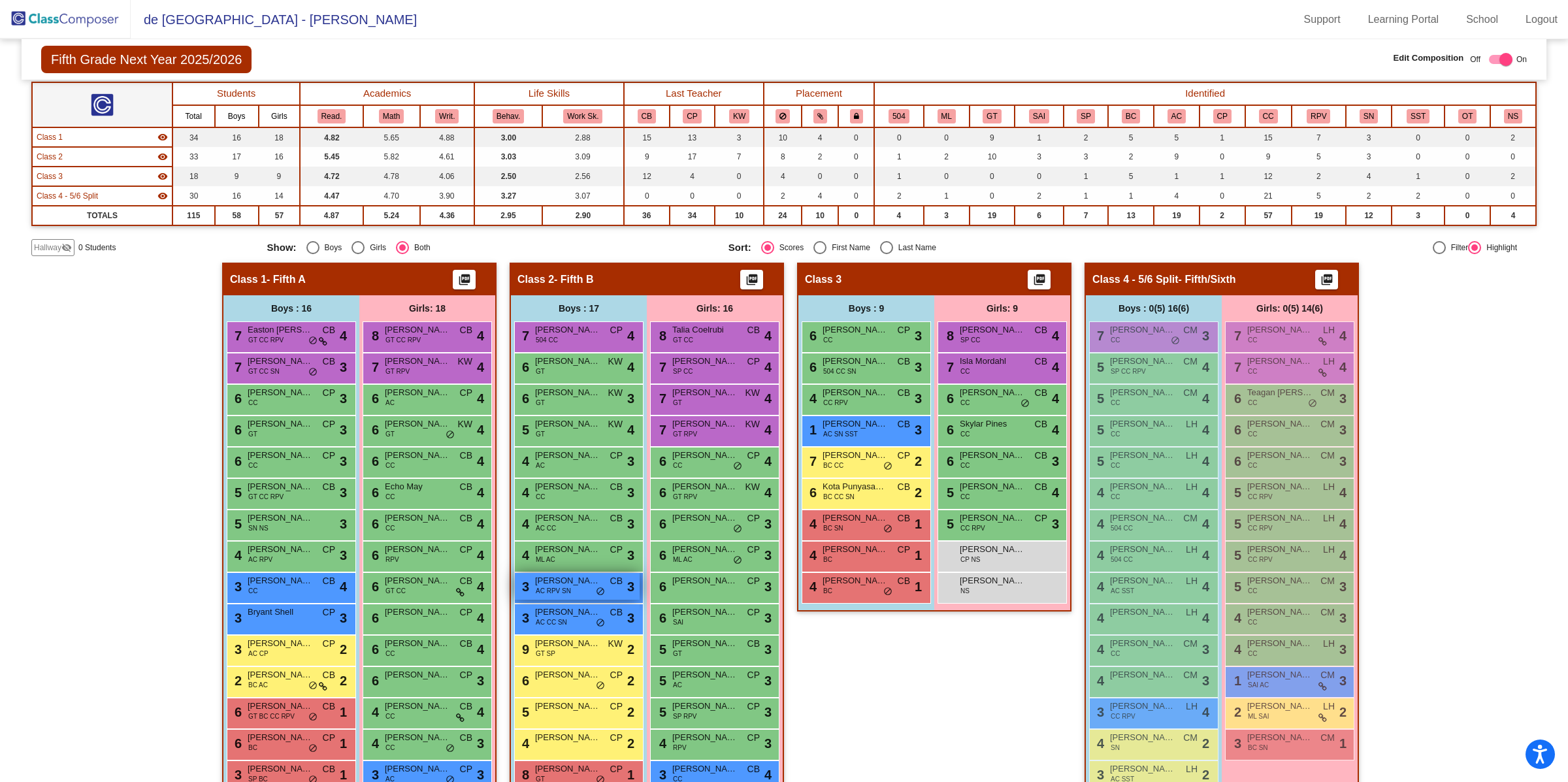
click at [566, 583] on span "[PERSON_NAME]" at bounding box center [568, 580] width 66 height 13
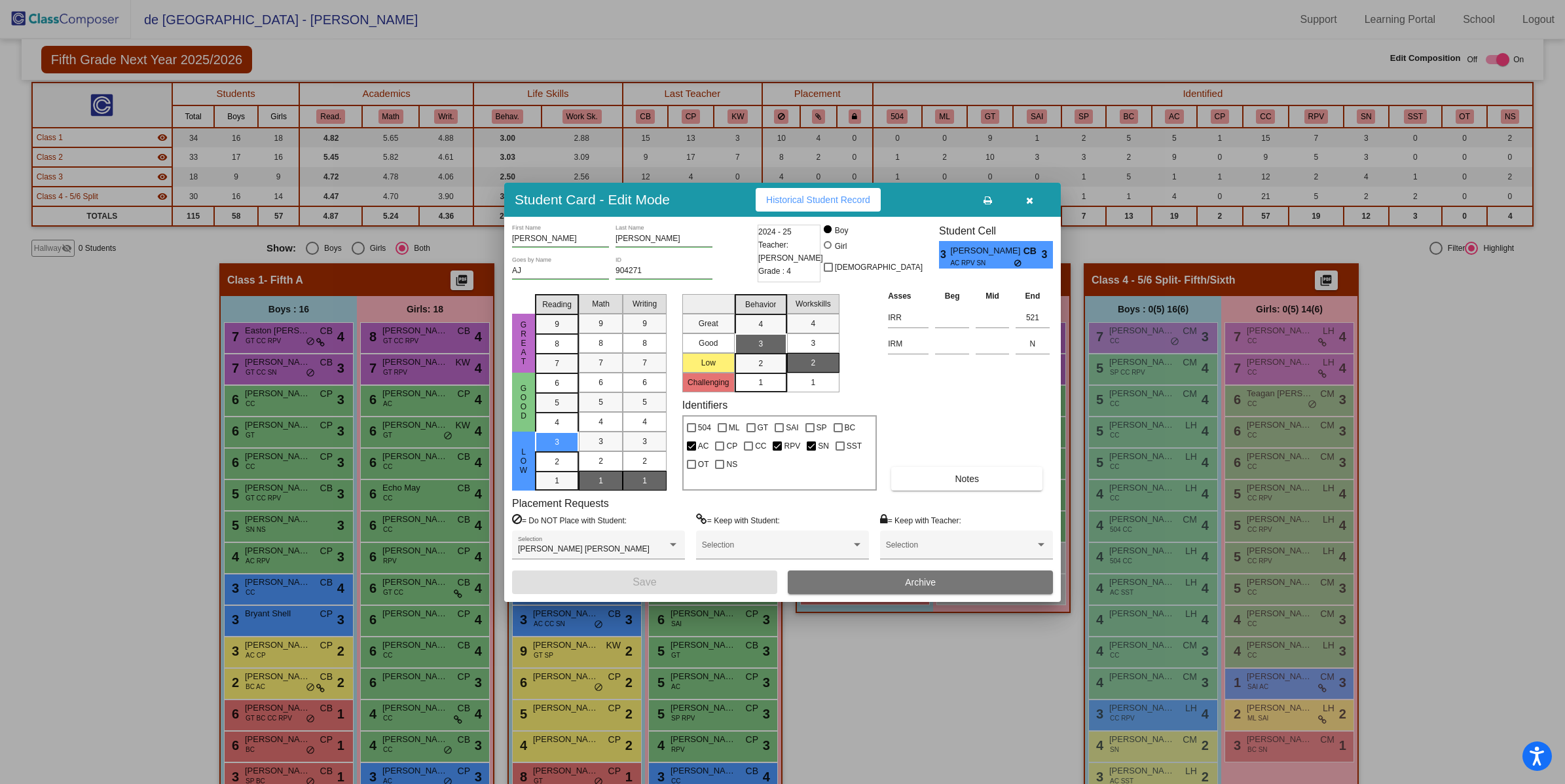
click at [1025, 203] on button "button" at bounding box center [1029, 199] width 42 height 23
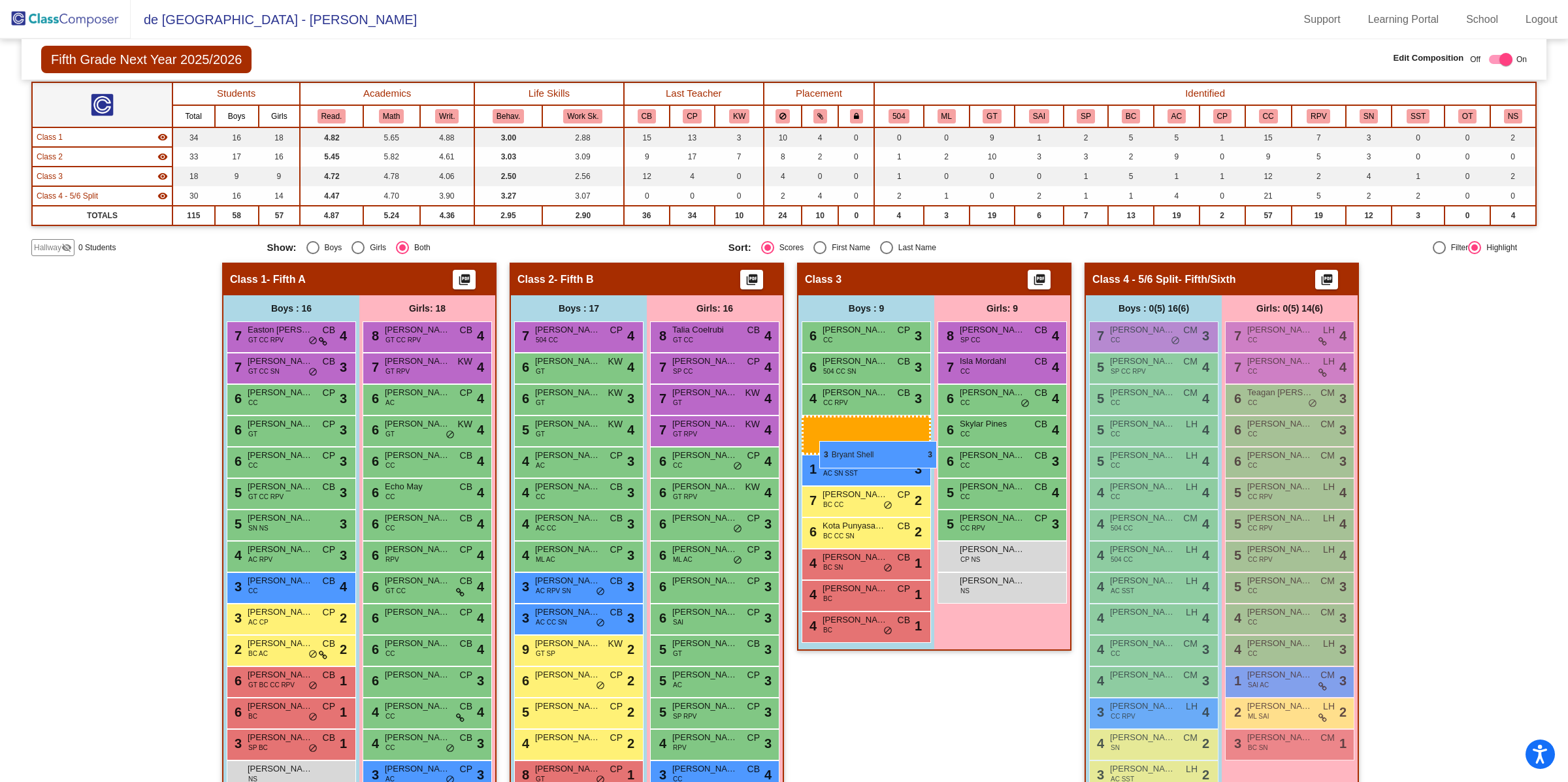
drag, startPoint x: 299, startPoint y: 611, endPoint x: 819, endPoint y: 441, distance: 547.1
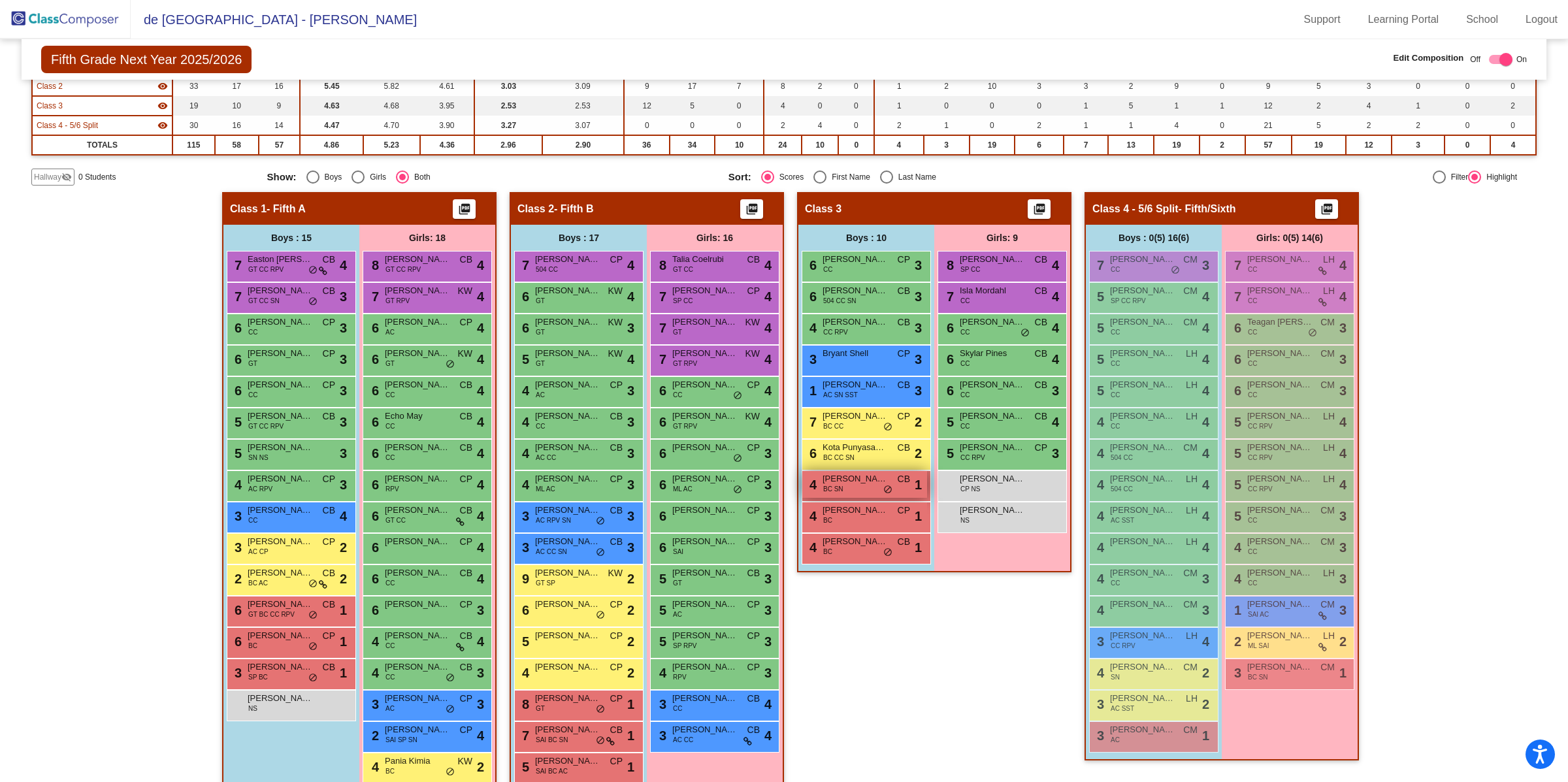
scroll to position [225, 0]
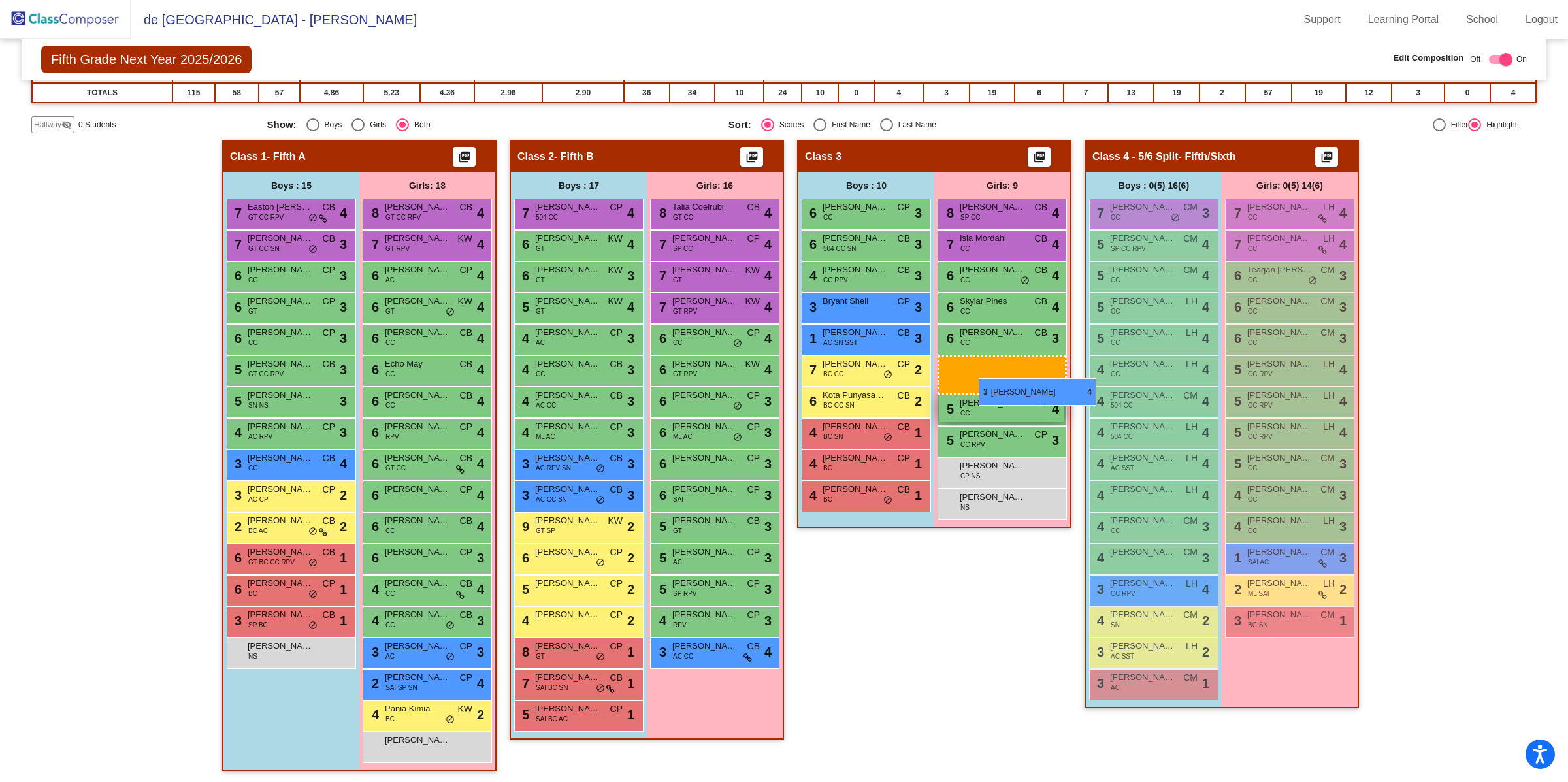
drag, startPoint x: 700, startPoint y: 647, endPoint x: 975, endPoint y: 378, distance: 384.7
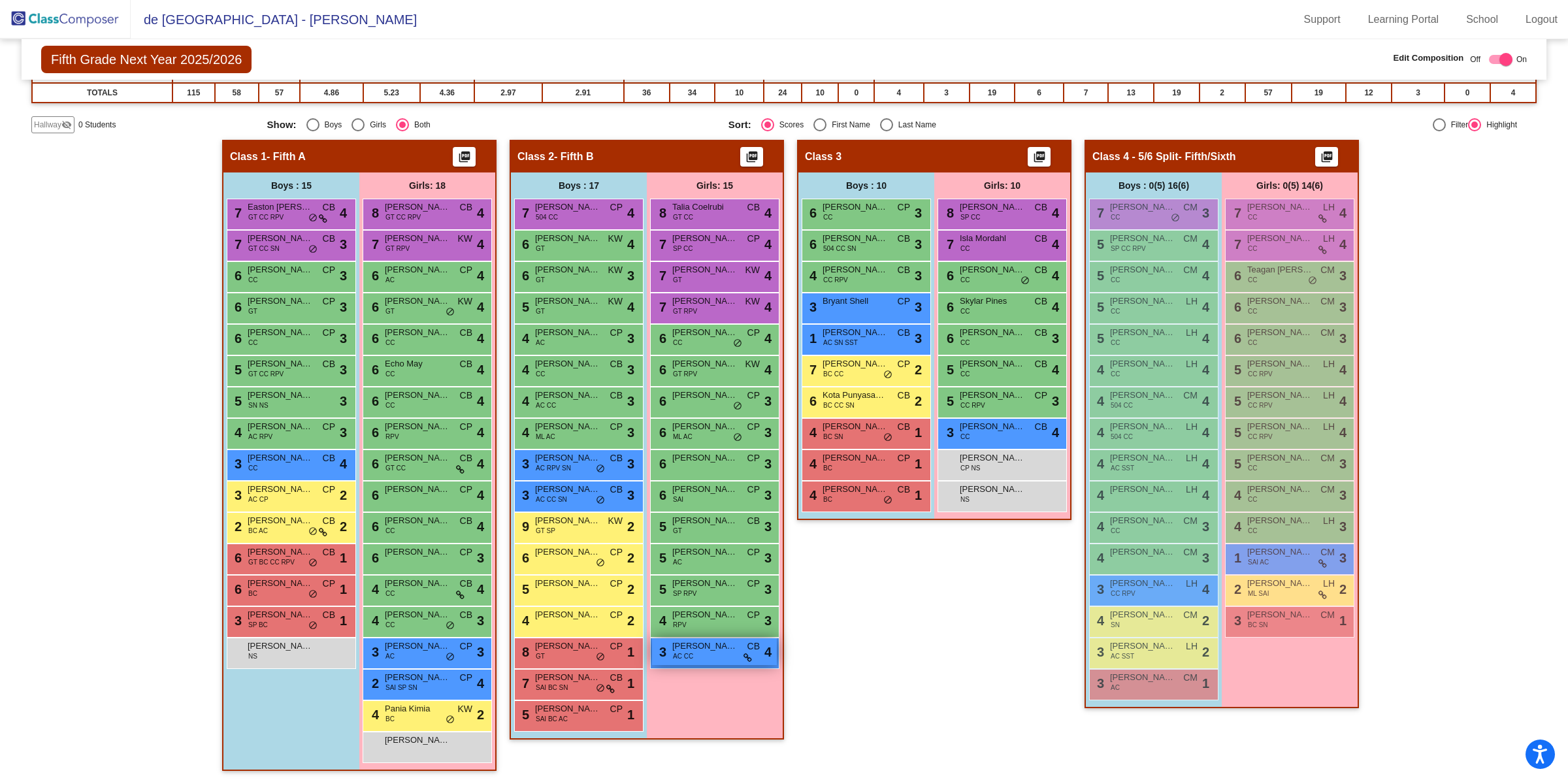
click at [705, 649] on span "[PERSON_NAME]" at bounding box center [705, 645] width 66 height 13
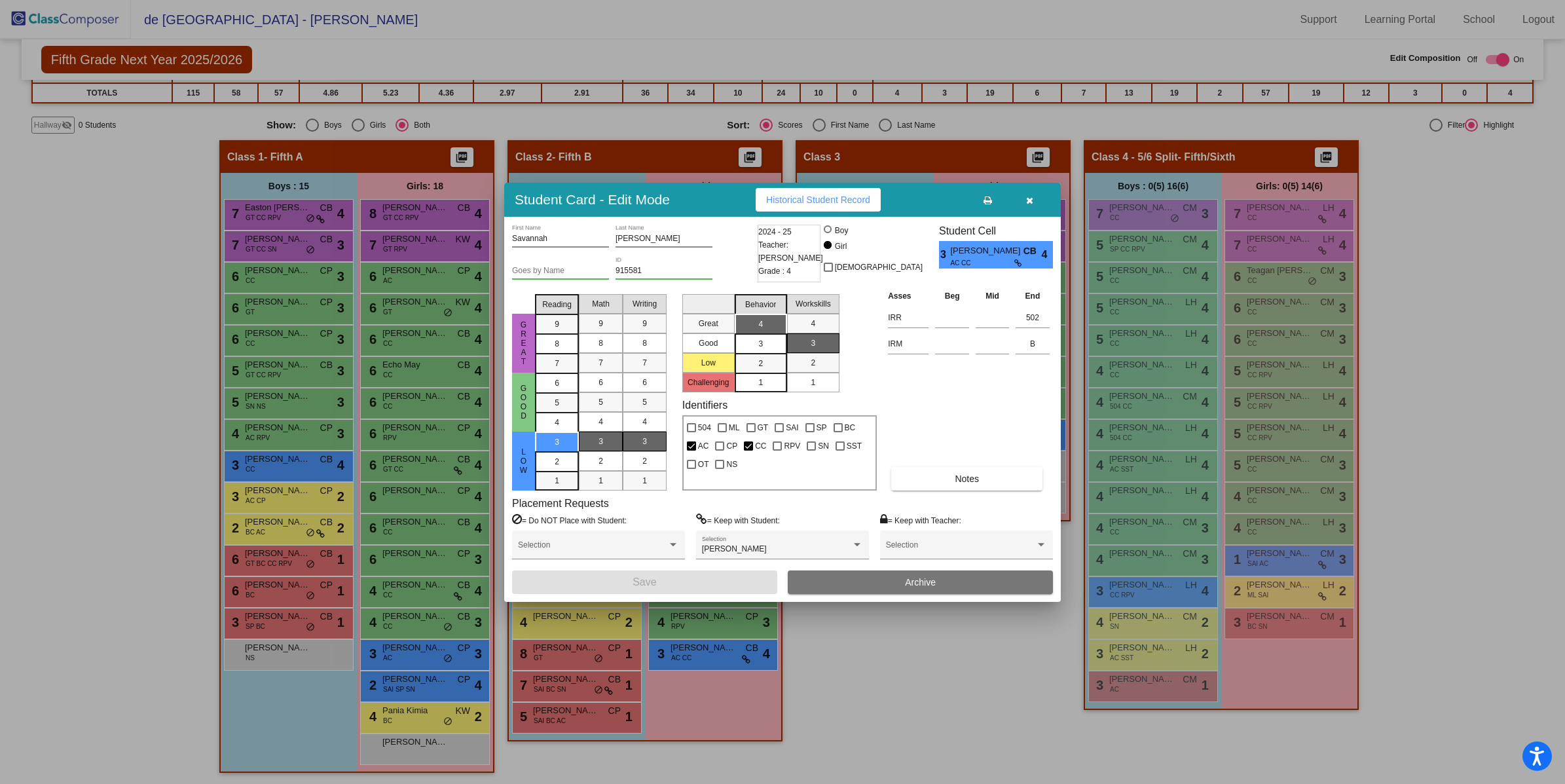
click at [1025, 201] on button "button" at bounding box center [1029, 199] width 42 height 23
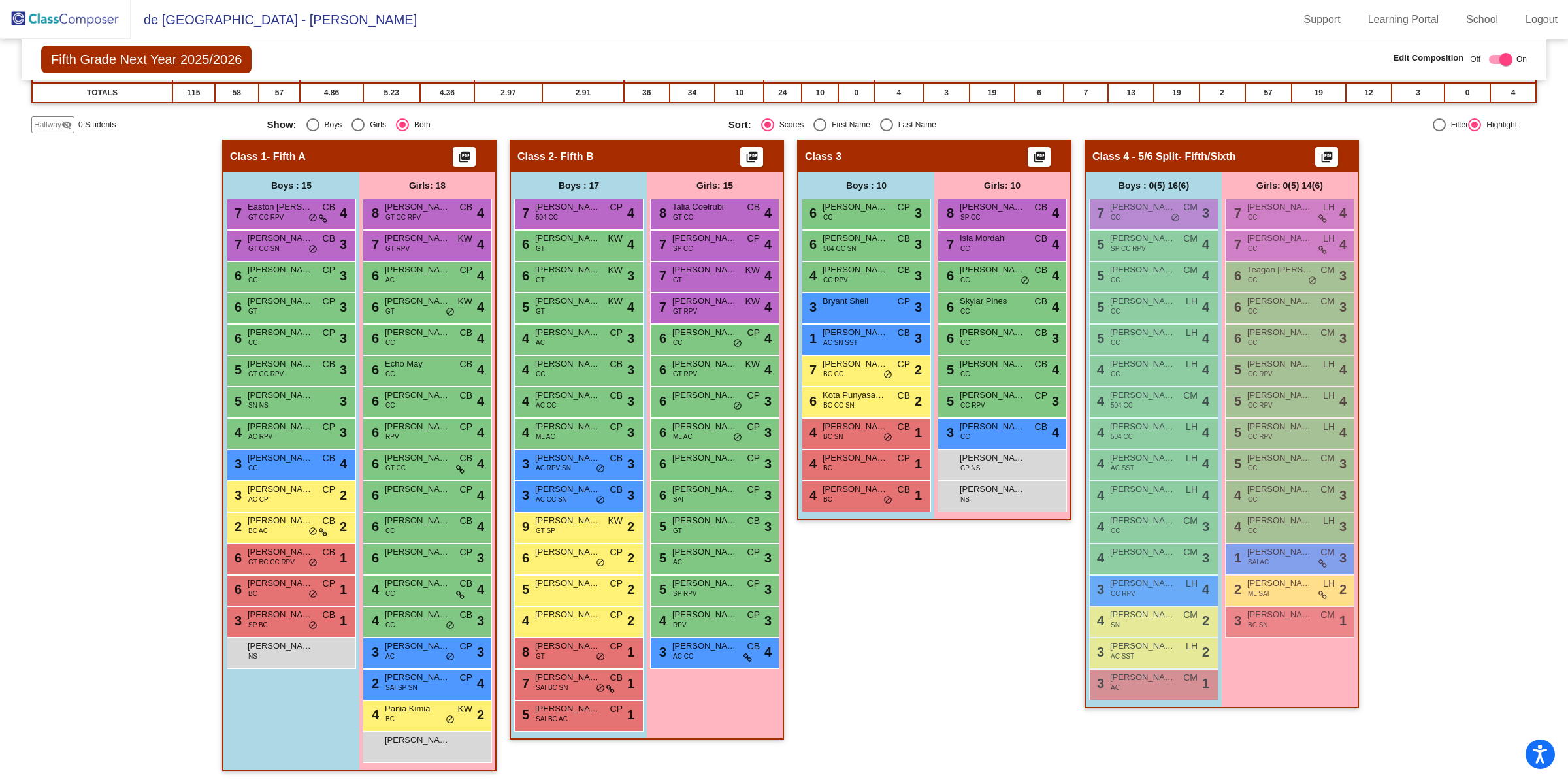
scroll to position [0, 0]
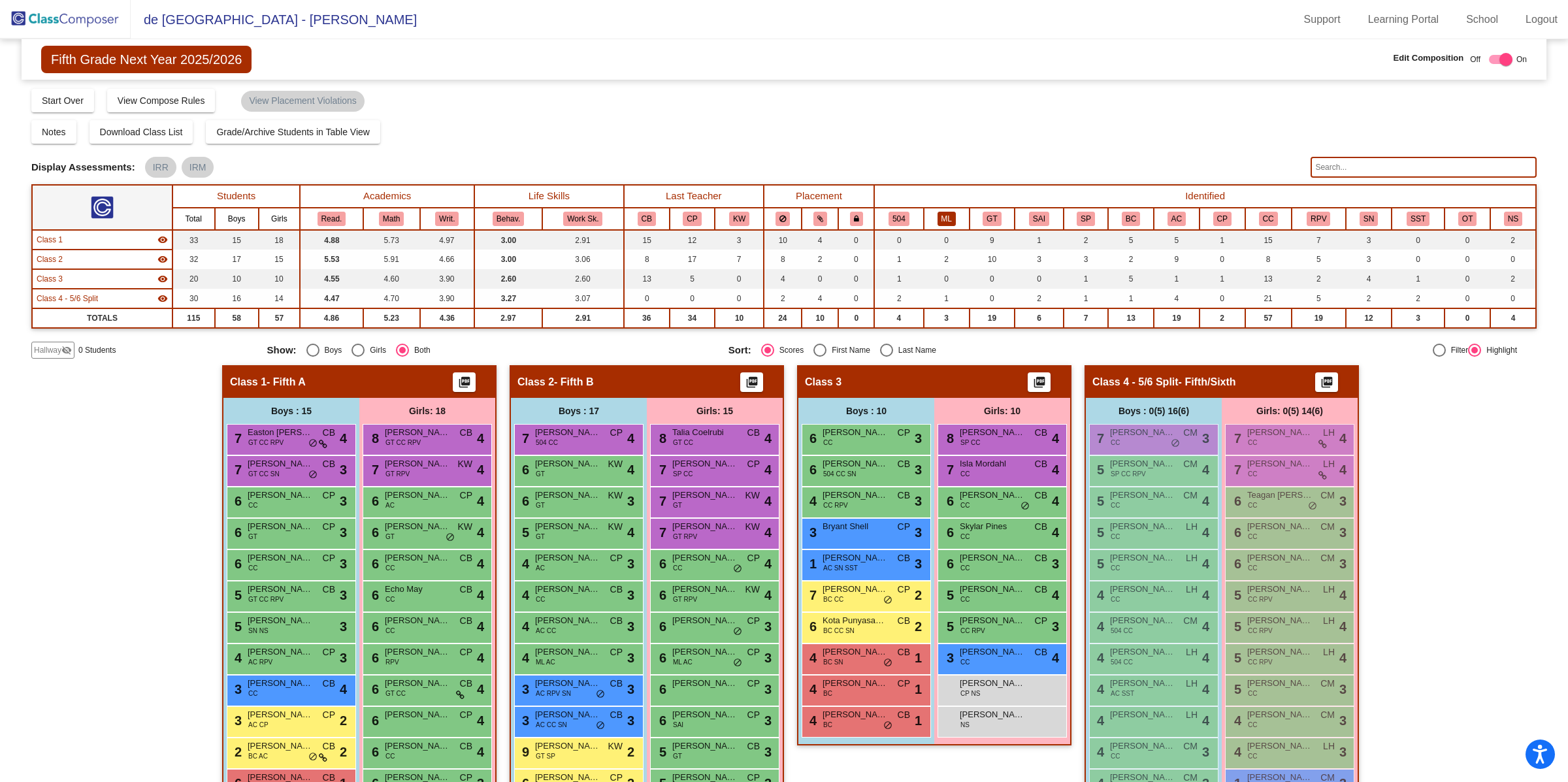
click at [939, 215] on button "ML" at bounding box center [947, 218] width 18 height 14
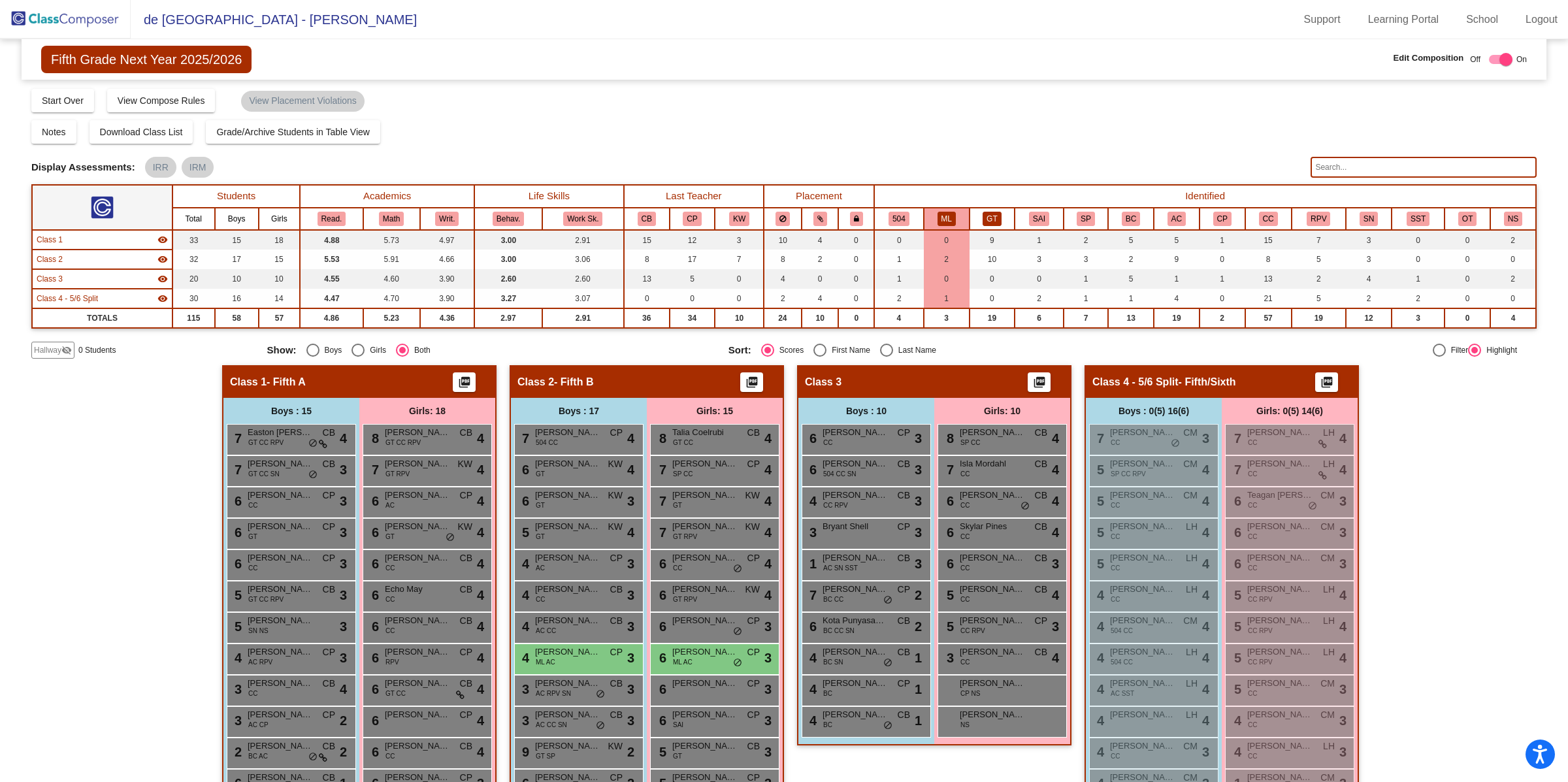
click at [990, 217] on button "GT" at bounding box center [992, 218] width 18 height 14
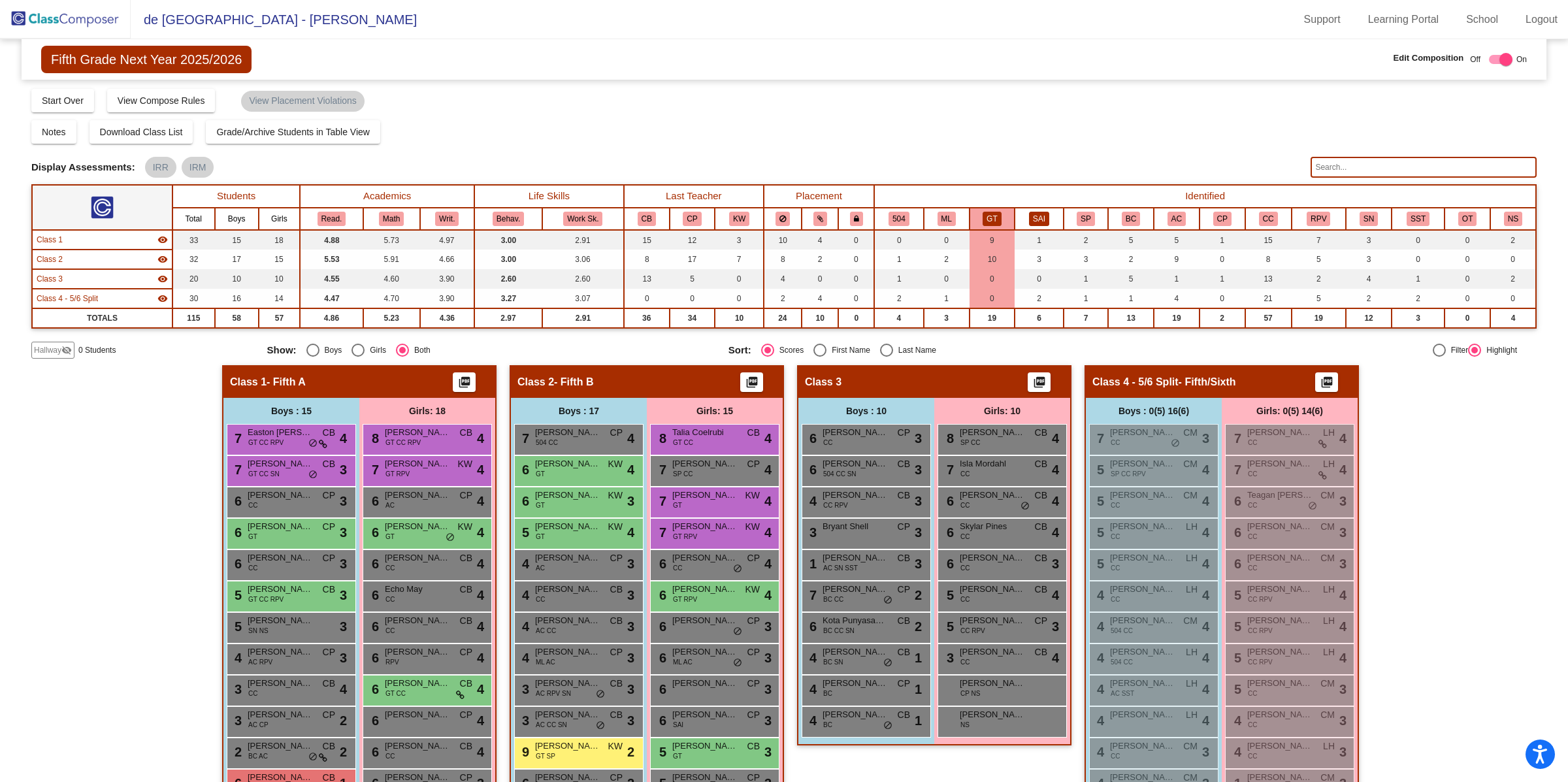
click at [1034, 219] on button "SAI" at bounding box center [1039, 218] width 20 height 14
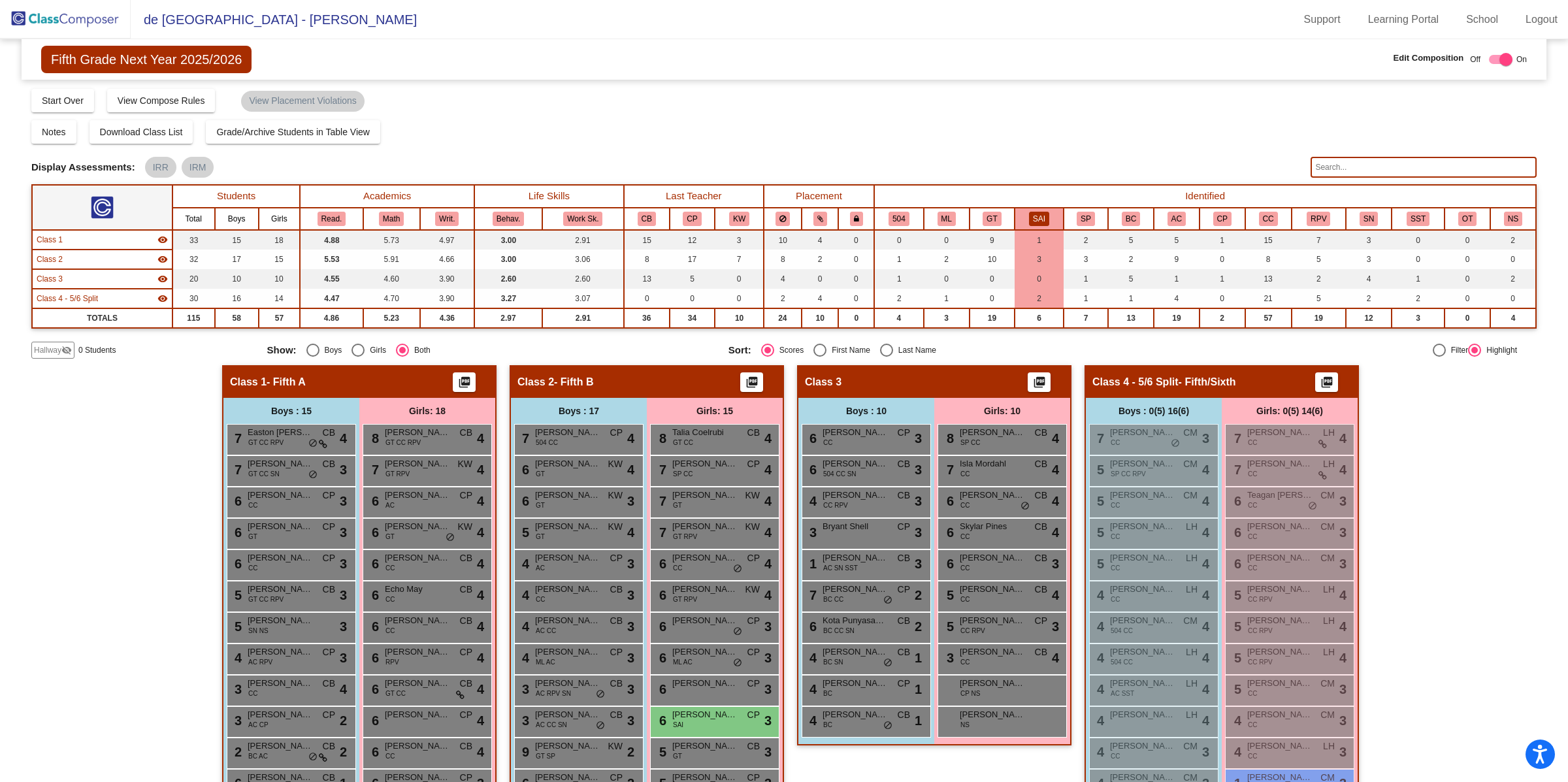
click at [1042, 219] on button "SAI" at bounding box center [1039, 218] width 20 height 14
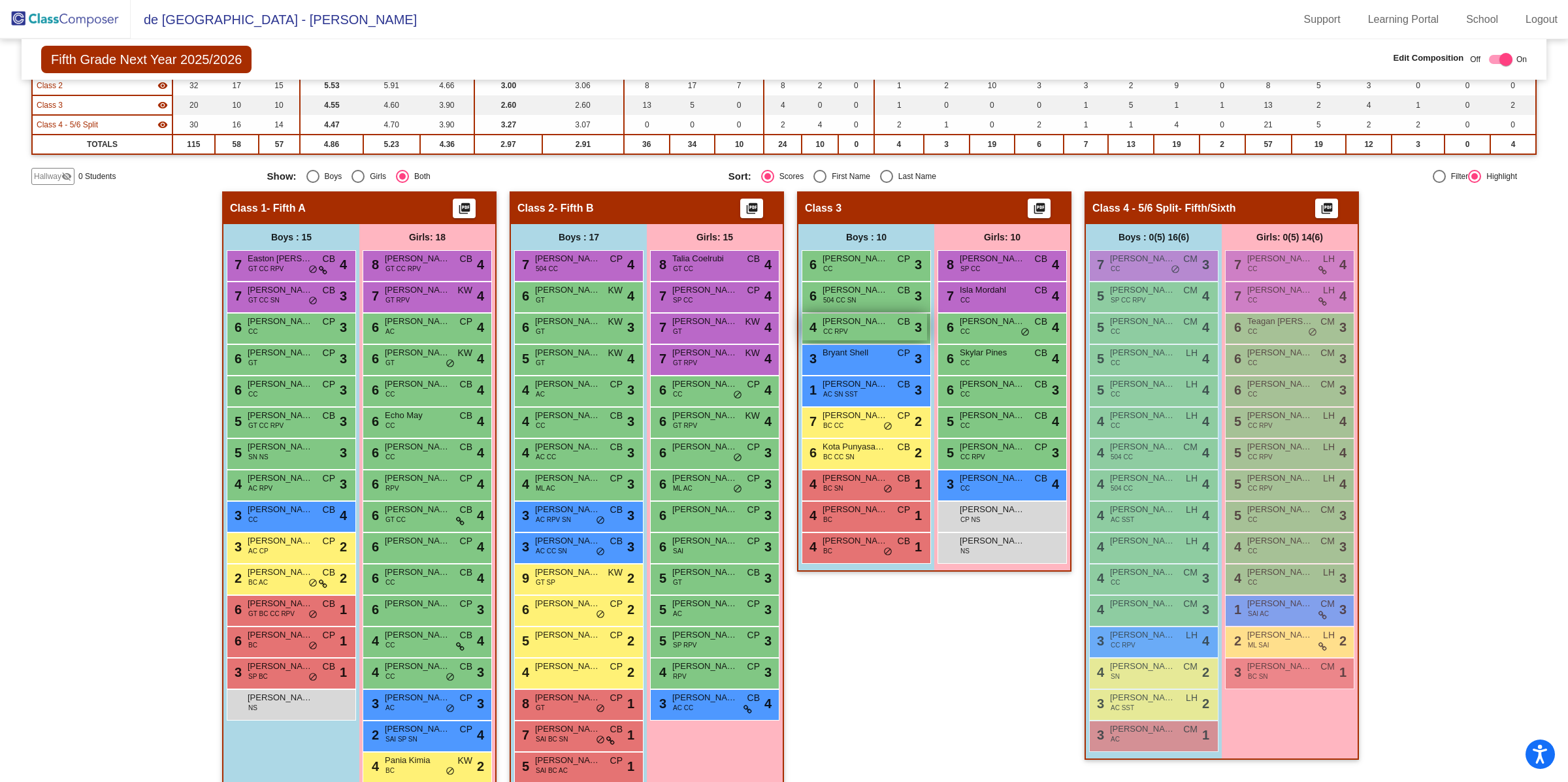
scroll to position [225, 0]
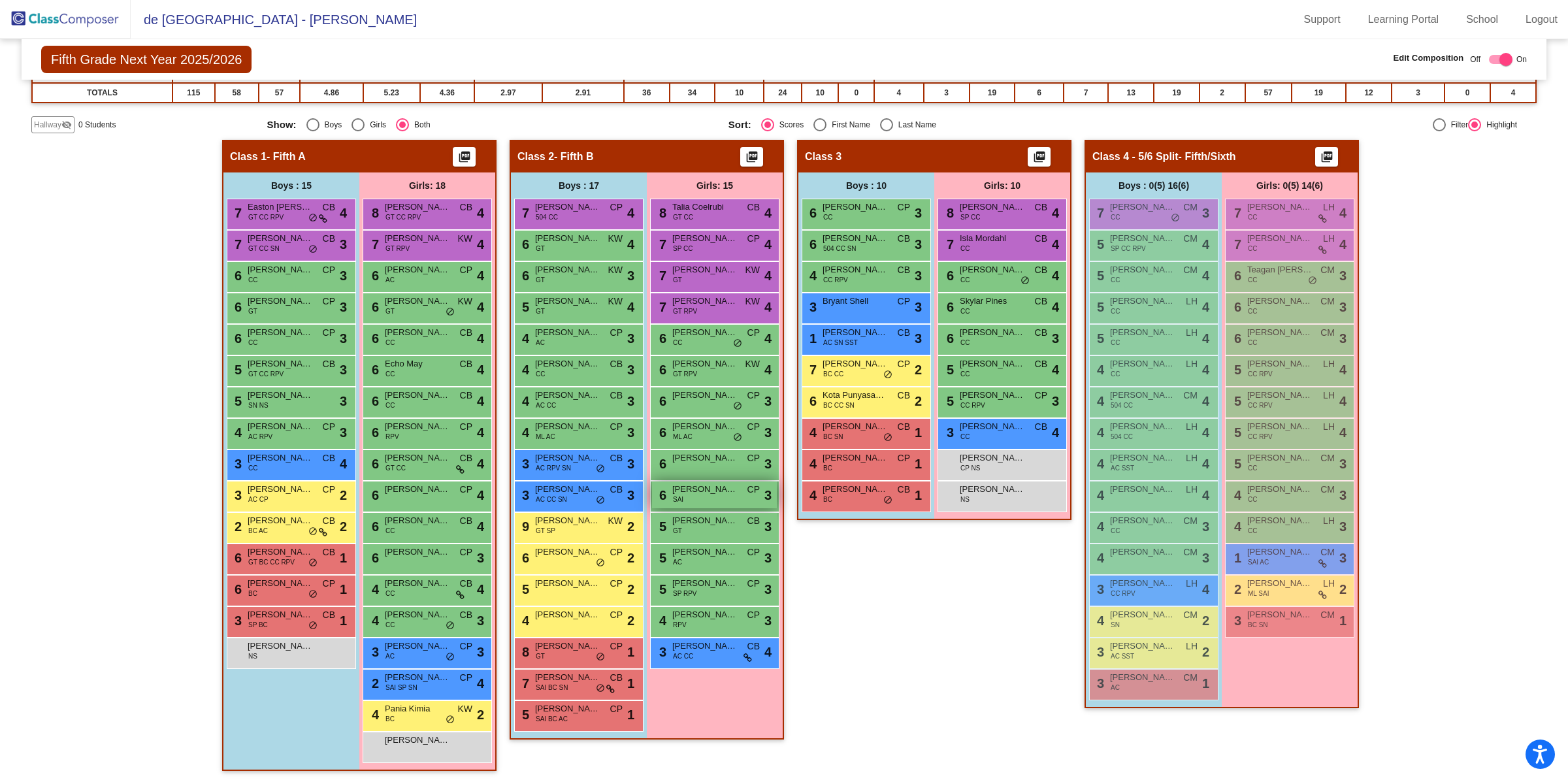
click at [683, 491] on span "[PERSON_NAME]" at bounding box center [705, 488] width 66 height 13
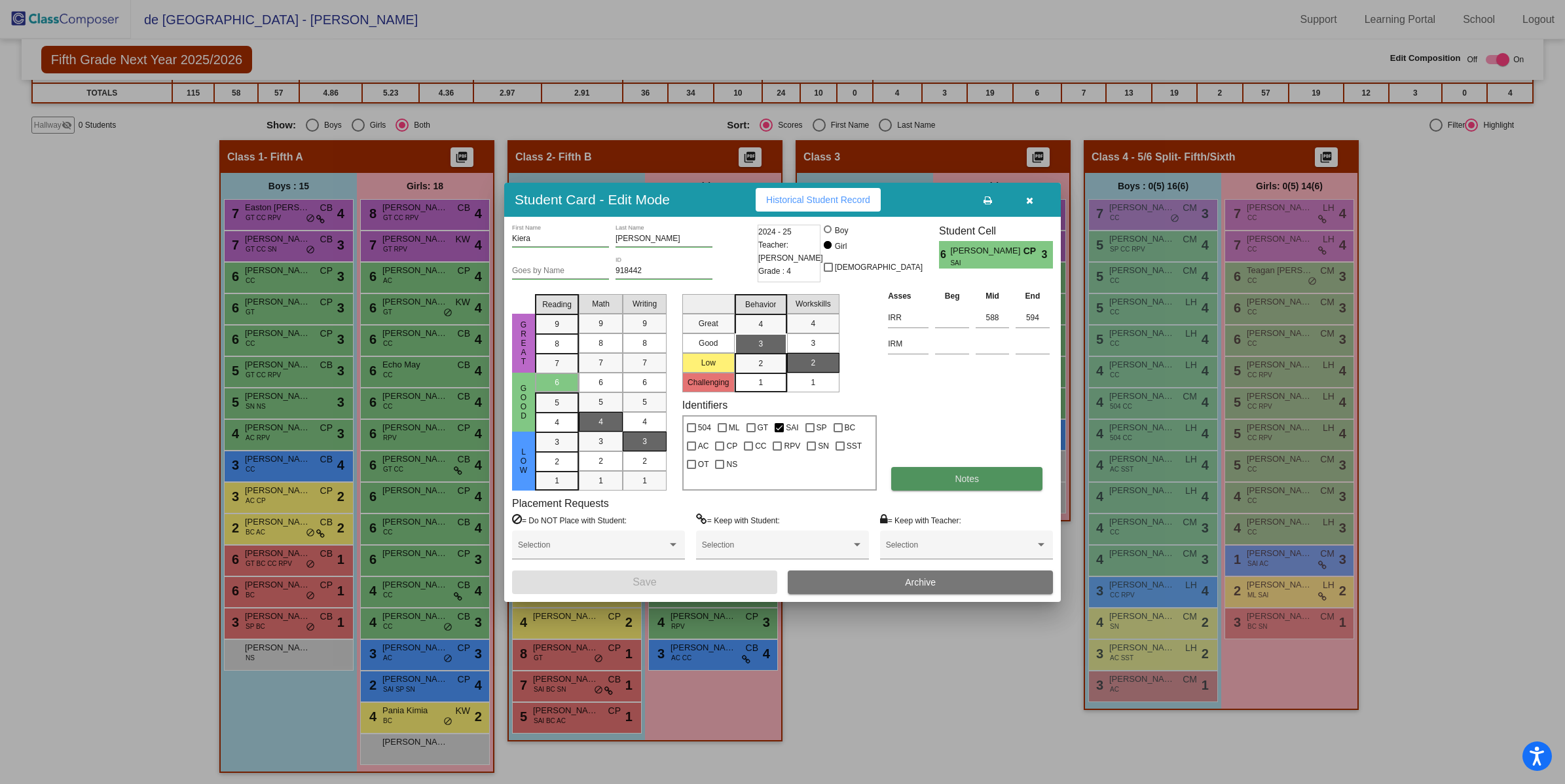
click at [953, 472] on button "Notes" at bounding box center [967, 478] width 151 height 23
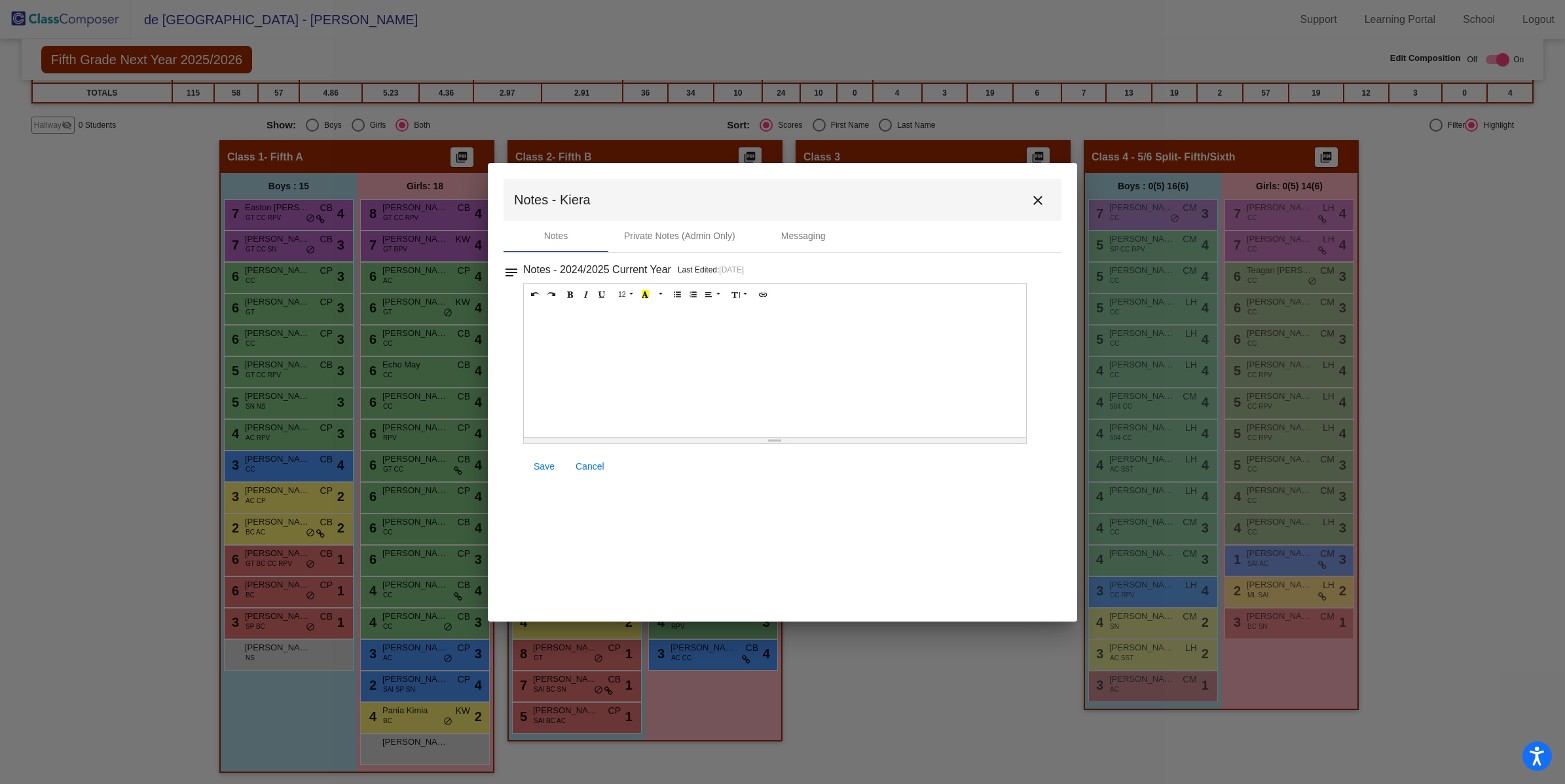
click at [1032, 205] on mat-icon "close" at bounding box center [1038, 200] width 16 height 16
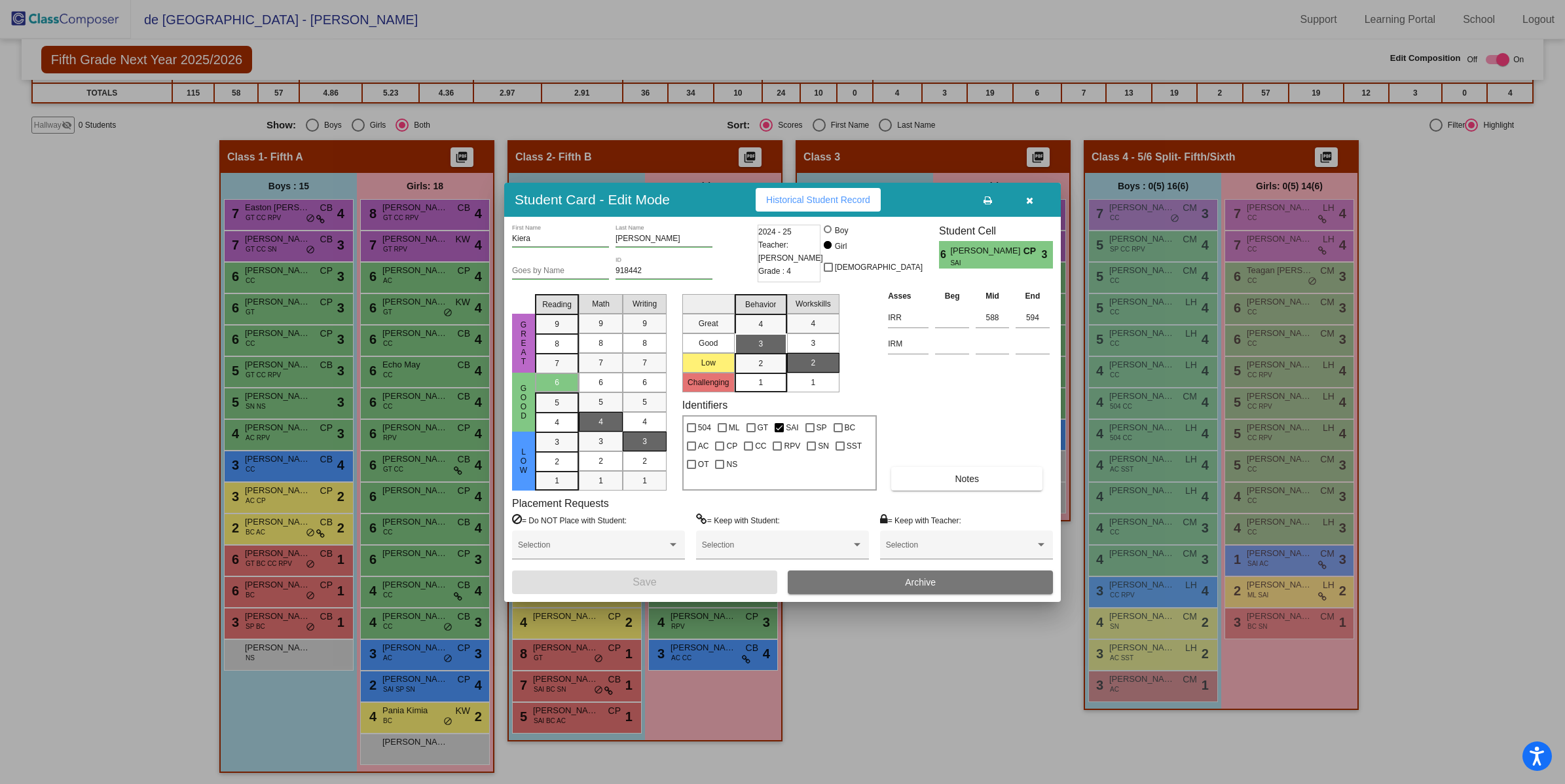
click at [1026, 204] on icon "button" at bounding box center [1030, 200] width 8 height 9
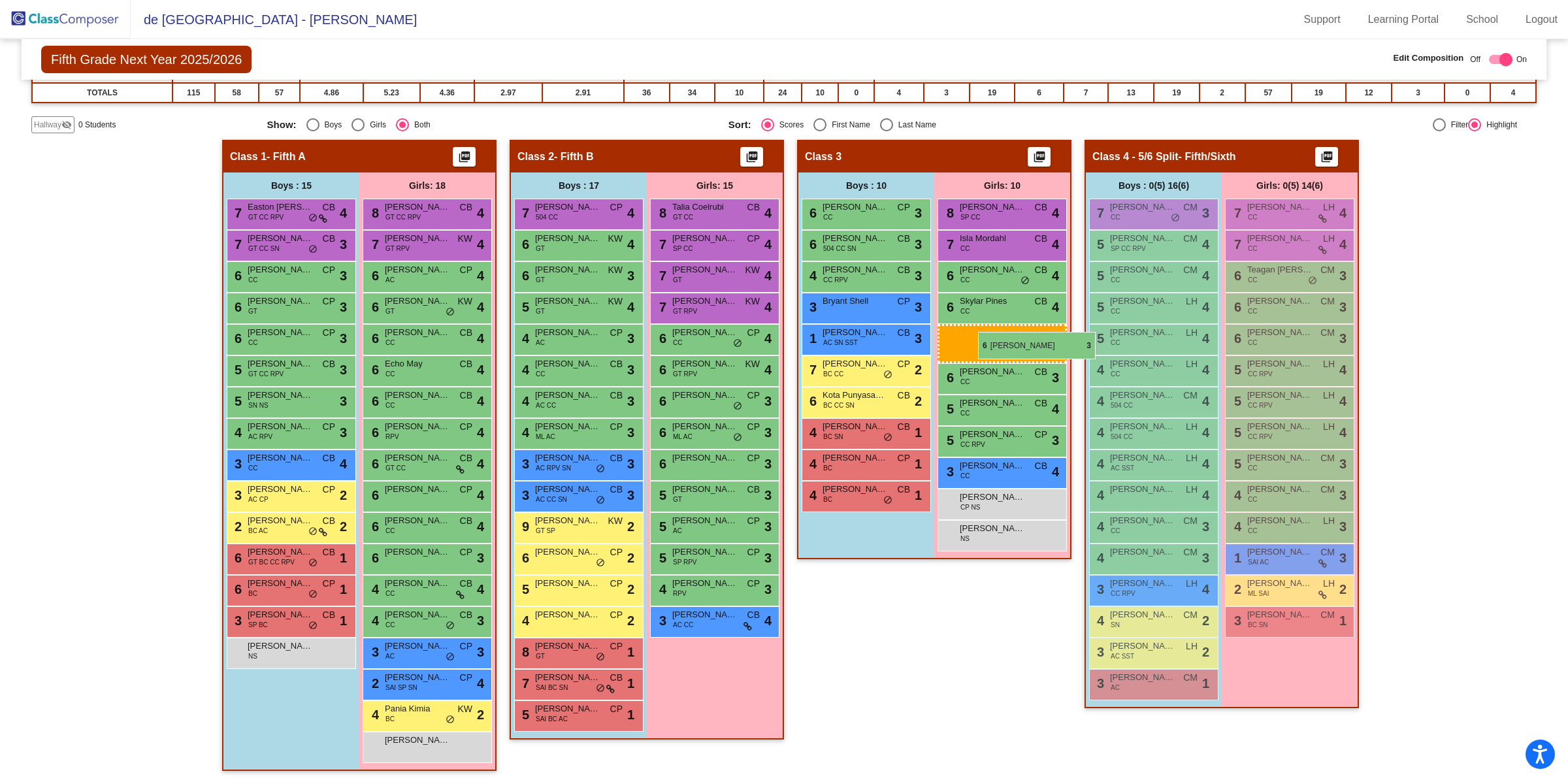
drag, startPoint x: 682, startPoint y: 493, endPoint x: 978, endPoint y: 332, distance: 337.0
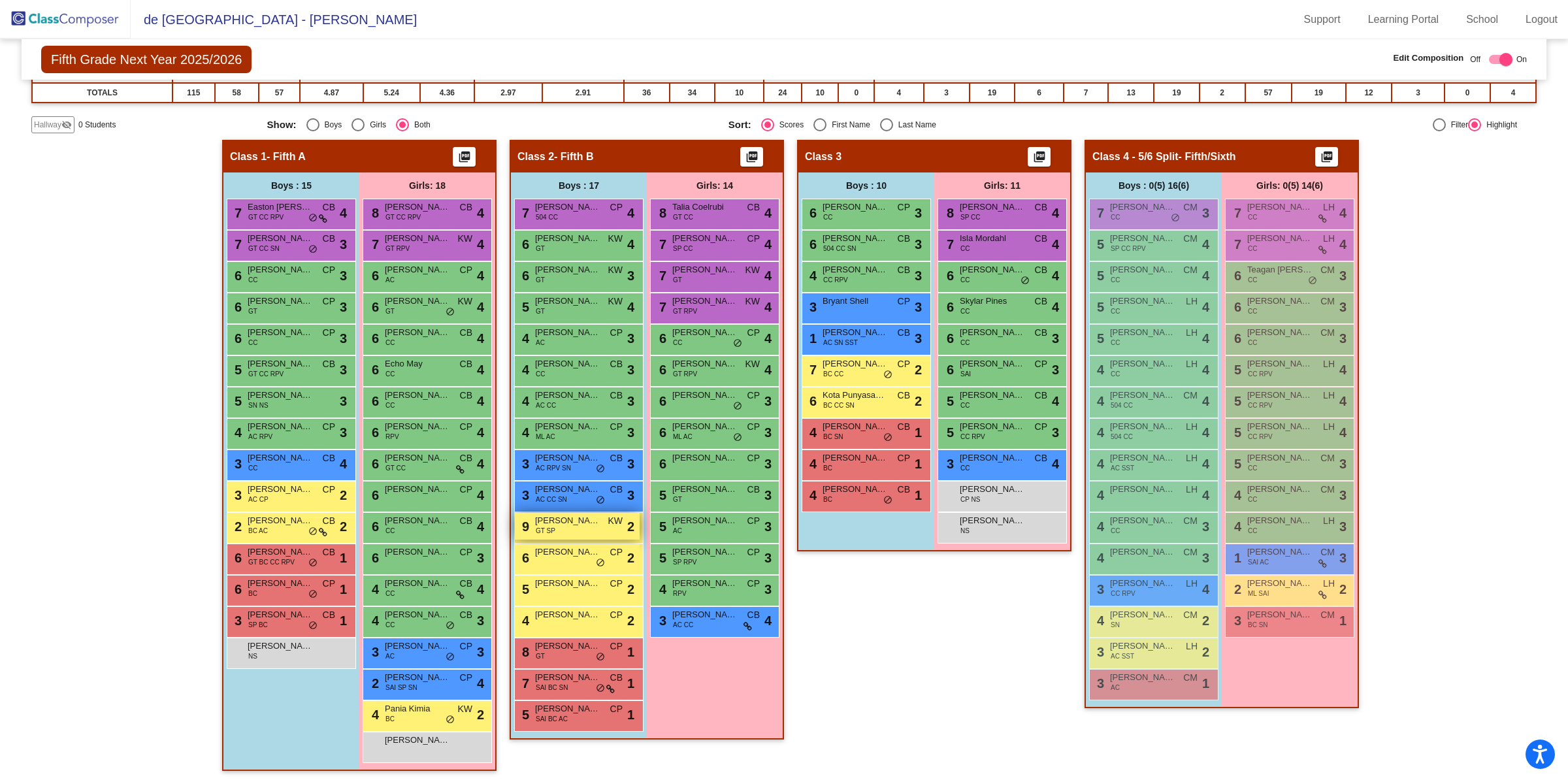
click at [561, 522] on span "[PERSON_NAME]" at bounding box center [568, 520] width 66 height 13
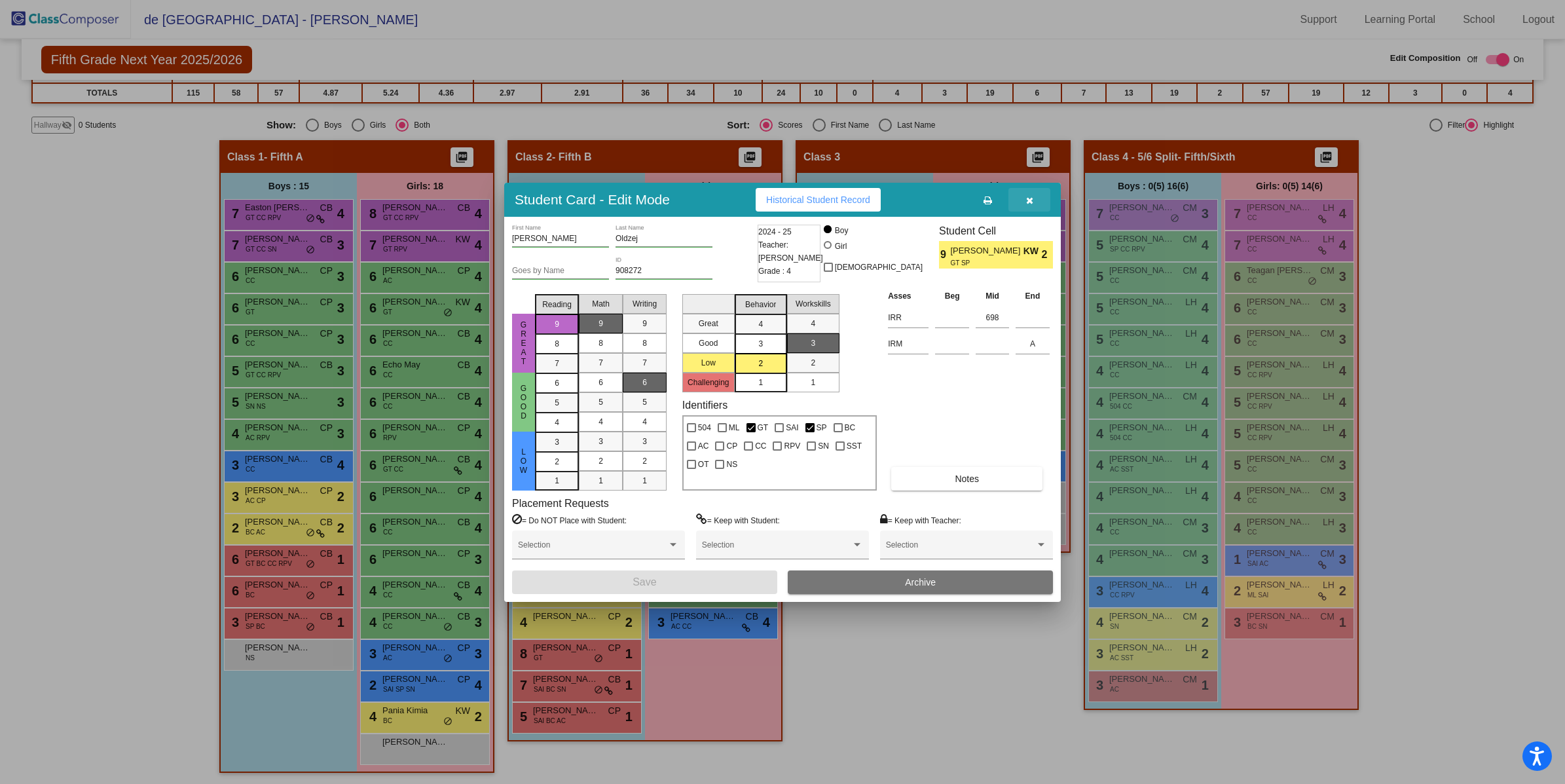
click at [1032, 193] on button "button" at bounding box center [1029, 199] width 42 height 23
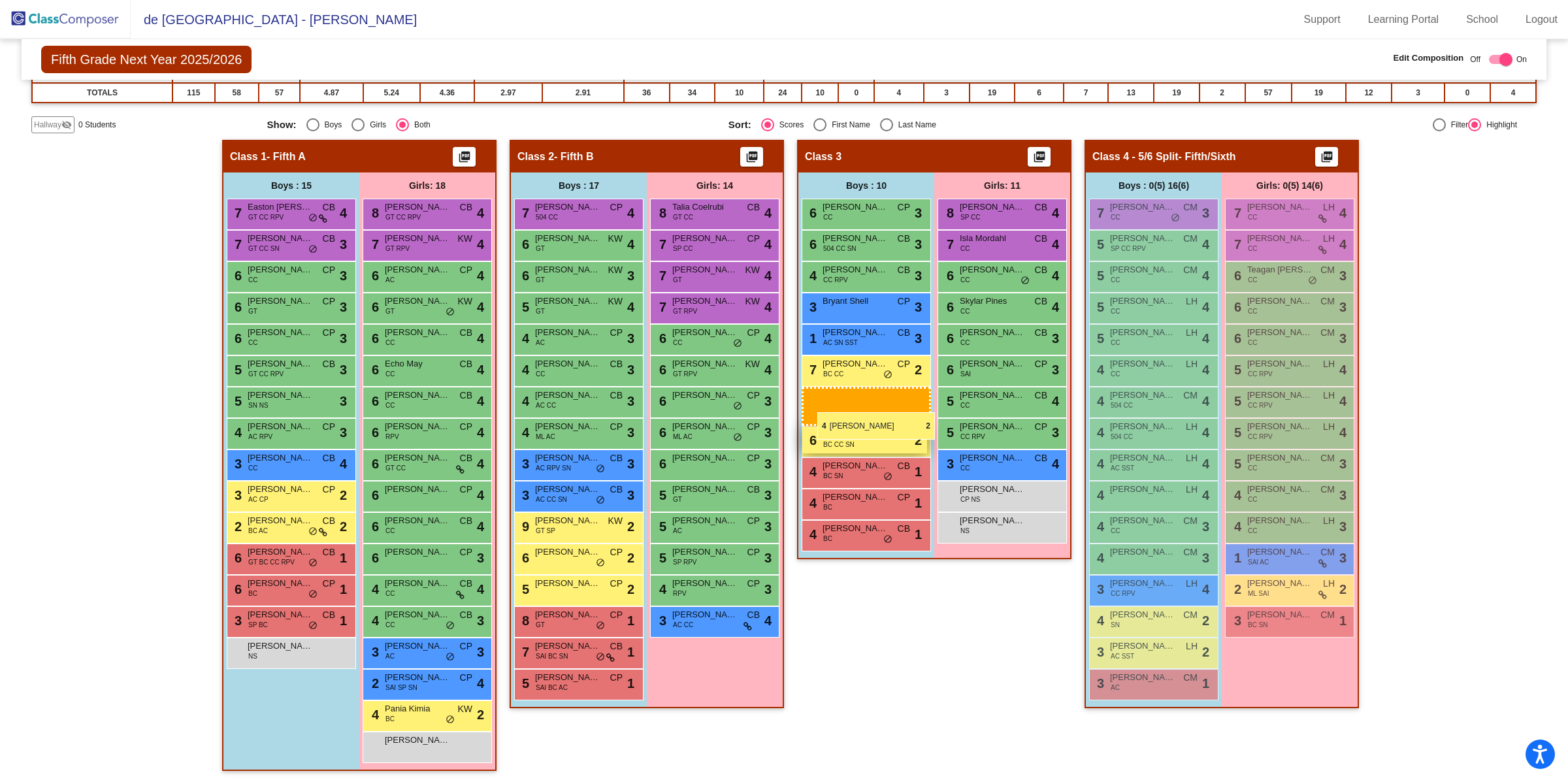
drag, startPoint x: 575, startPoint y: 616, endPoint x: 817, endPoint y: 409, distance: 318.5
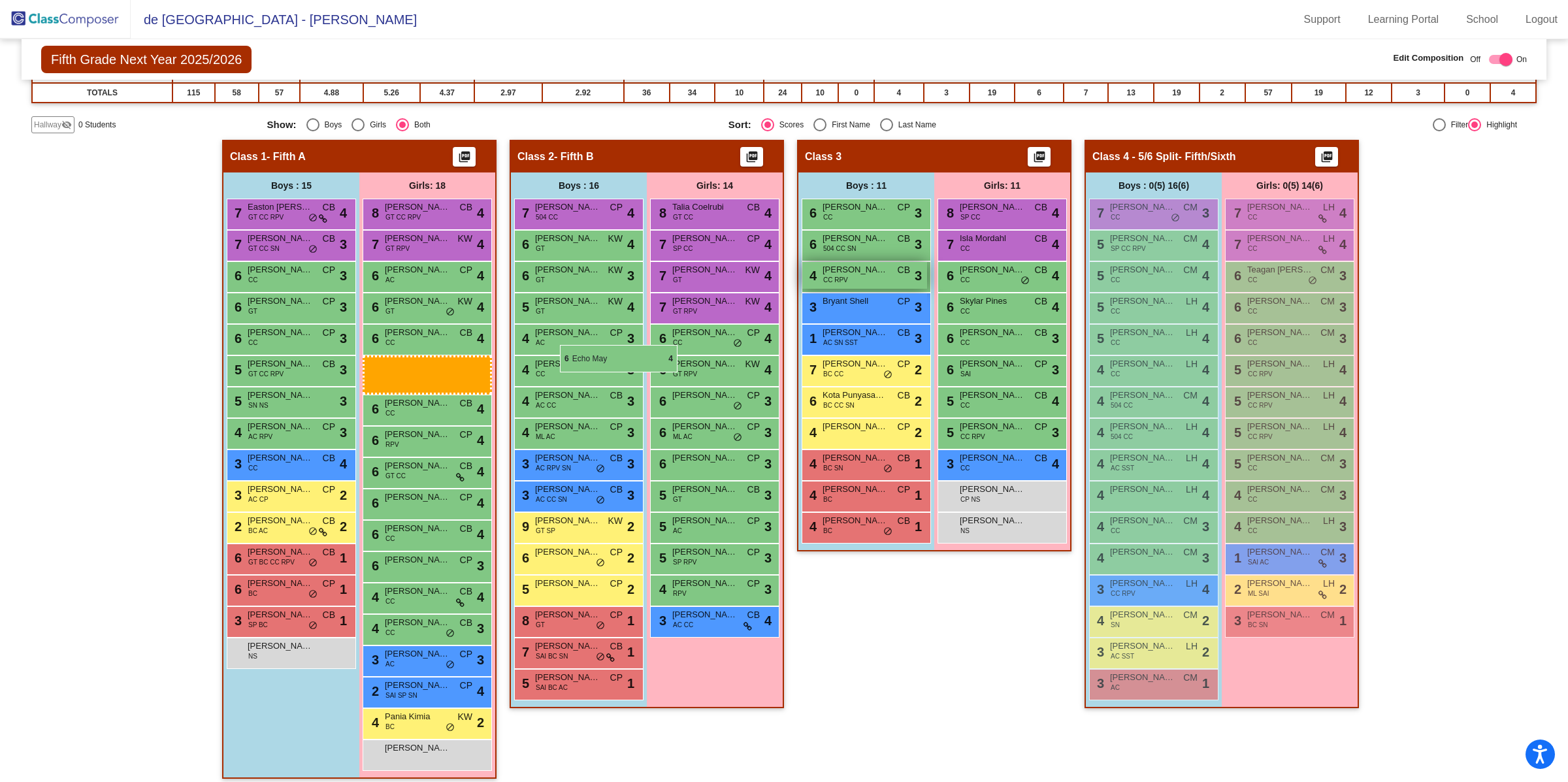
scroll to position [193, 0]
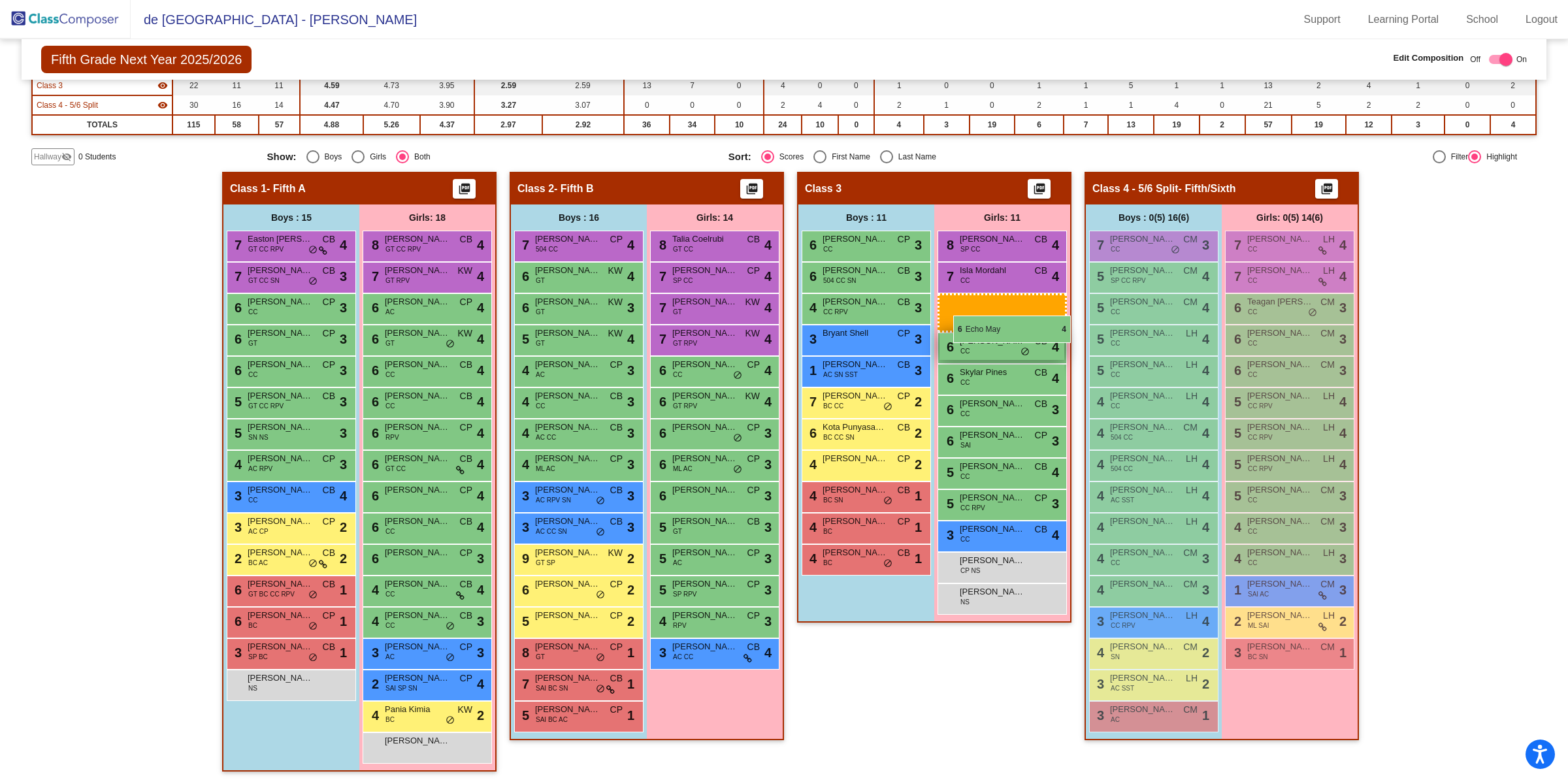
drag, startPoint x: 426, startPoint y: 360, endPoint x: 953, endPoint y: 311, distance: 529.3
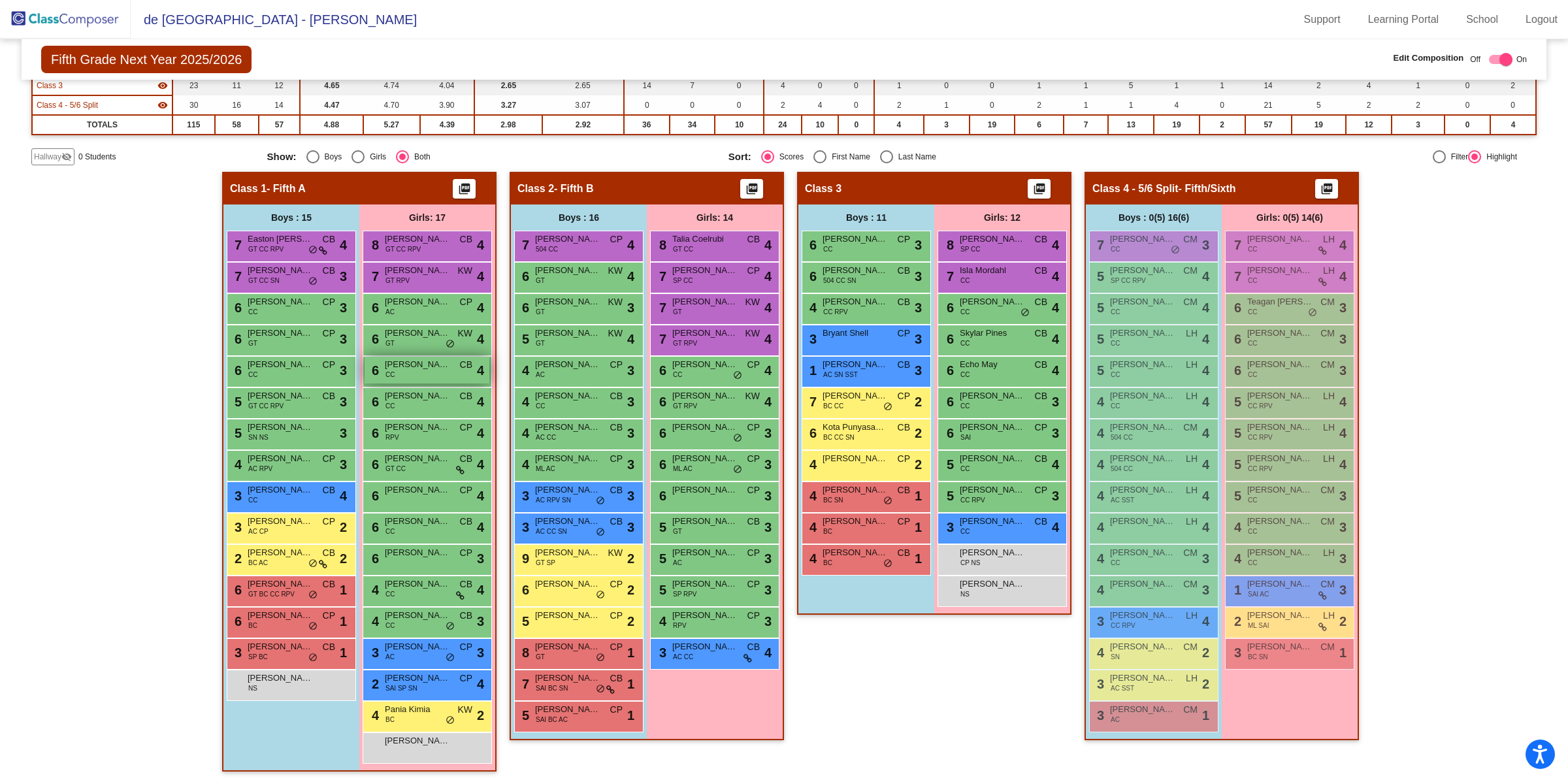
click at [412, 370] on div "6 [PERSON_NAME] CC CB lock do_not_disturb_alt 4" at bounding box center [427, 370] width 125 height 27
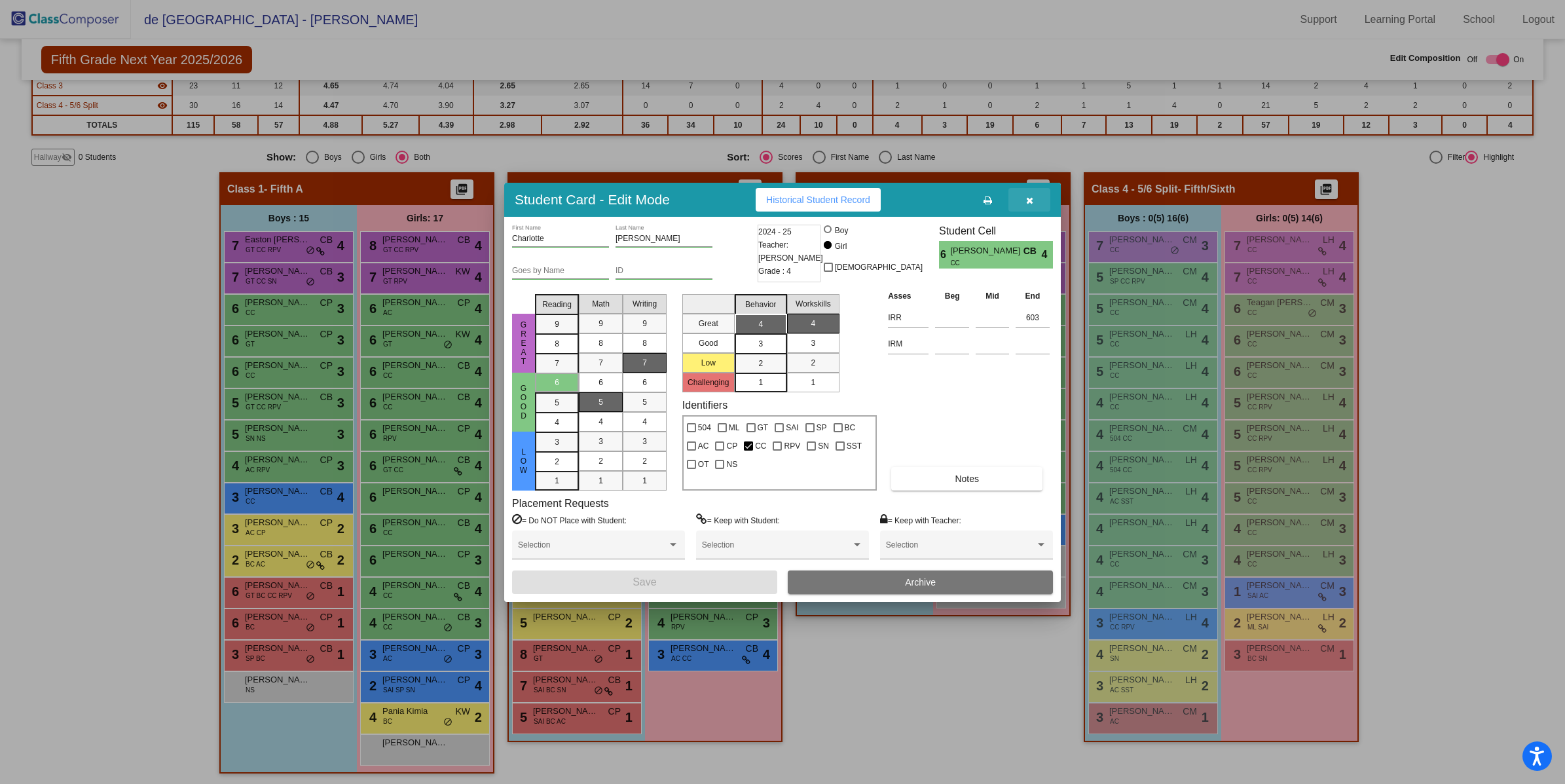
click at [1030, 205] on icon "button" at bounding box center [1030, 200] width 8 height 9
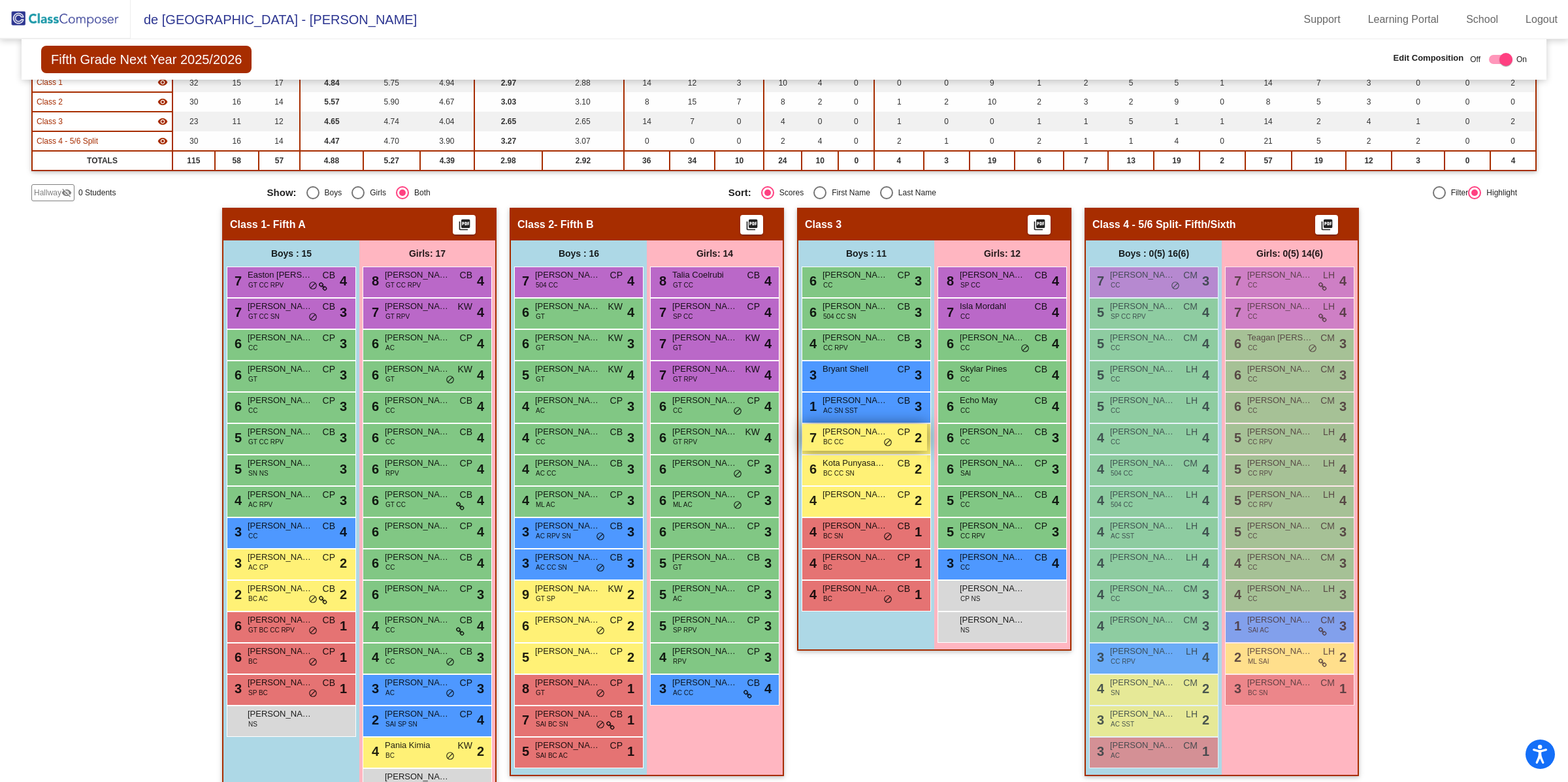
scroll to position [0, 0]
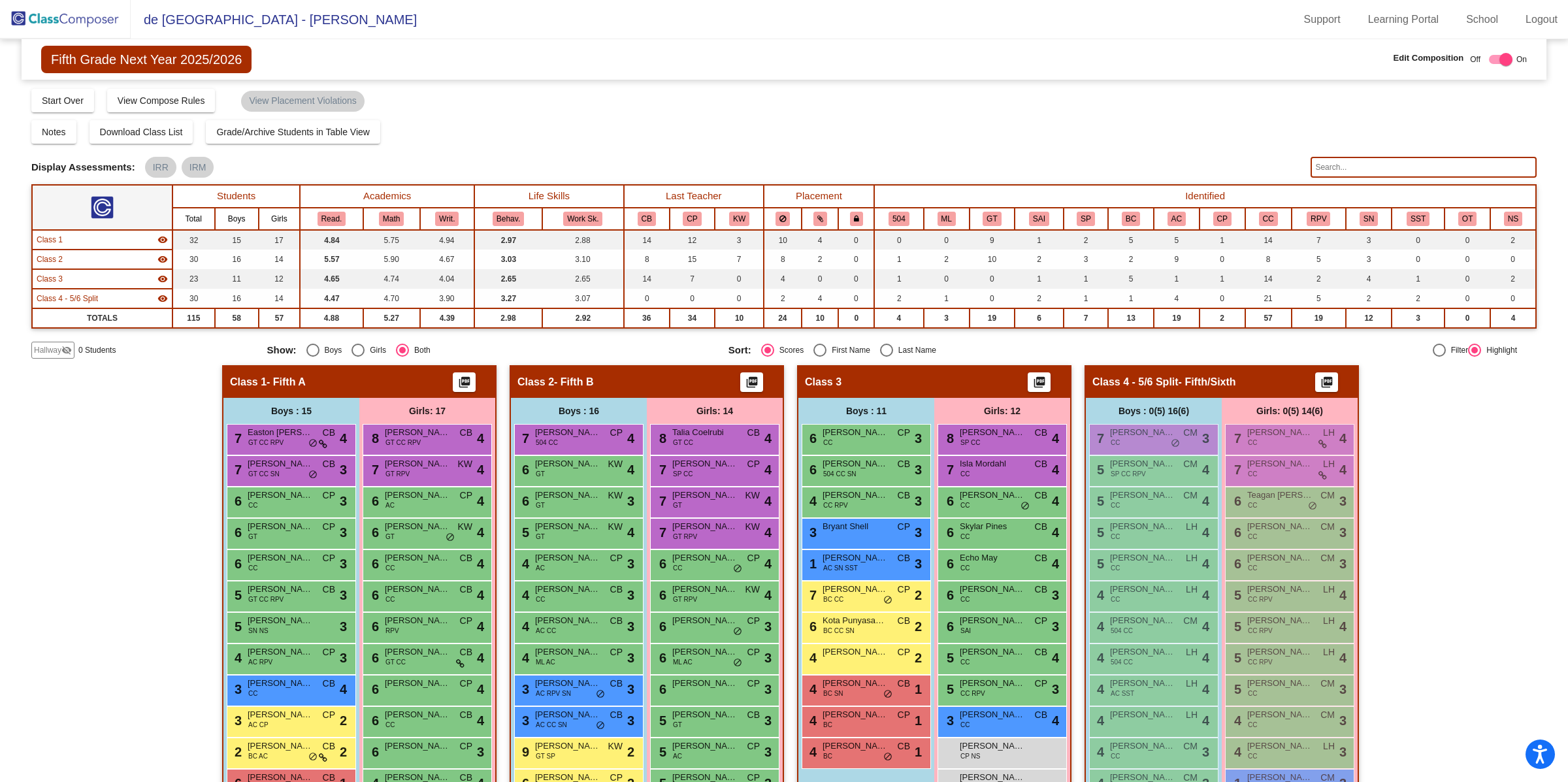
click at [1328, 169] on input "text" at bounding box center [1423, 167] width 226 height 21
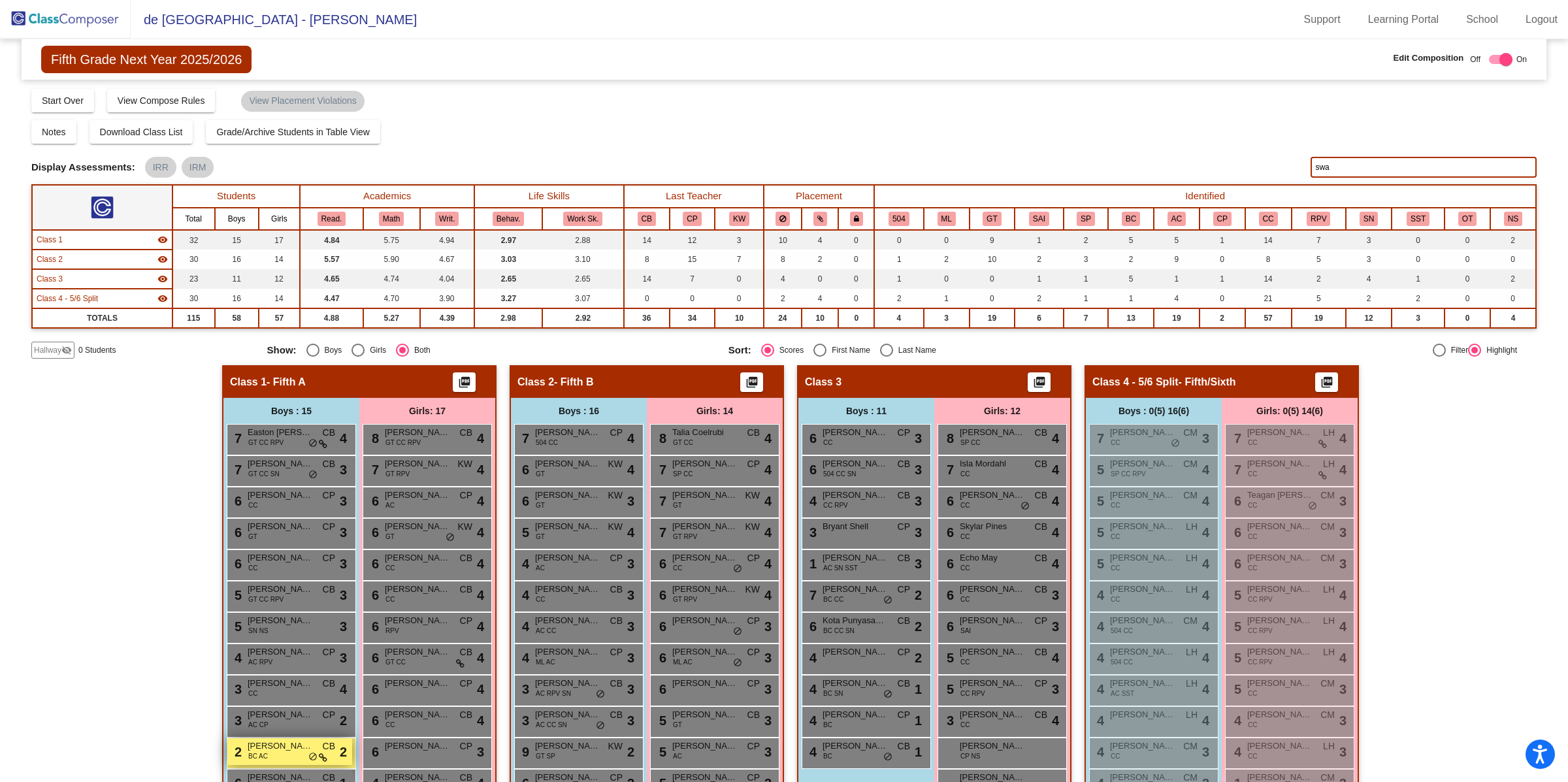
click at [280, 750] on div "2 [PERSON_NAME] BC AC CB lock do_not_disturb_alt 2" at bounding box center [290, 751] width 125 height 27
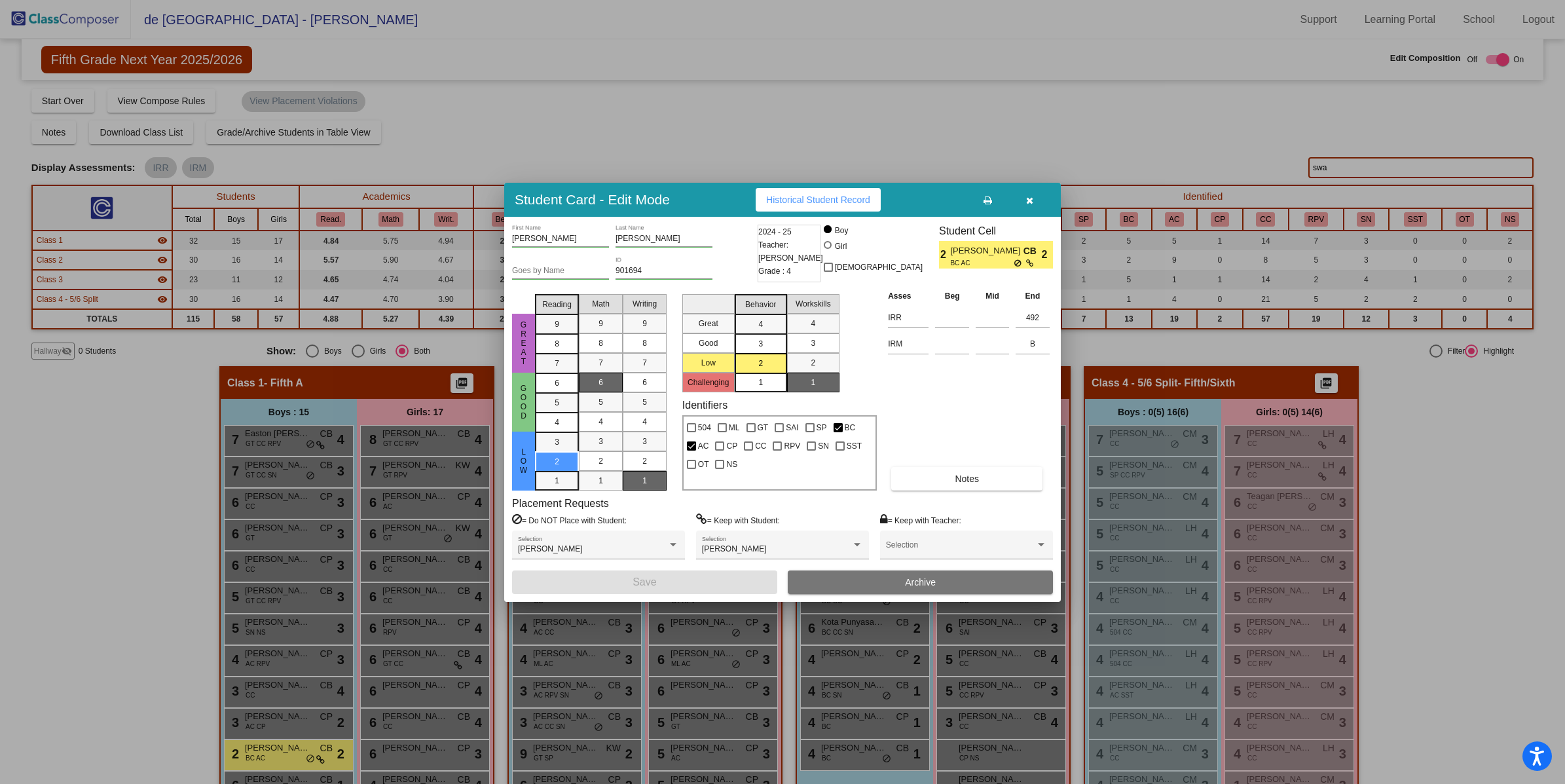
click at [1028, 198] on icon "button" at bounding box center [1030, 200] width 8 height 9
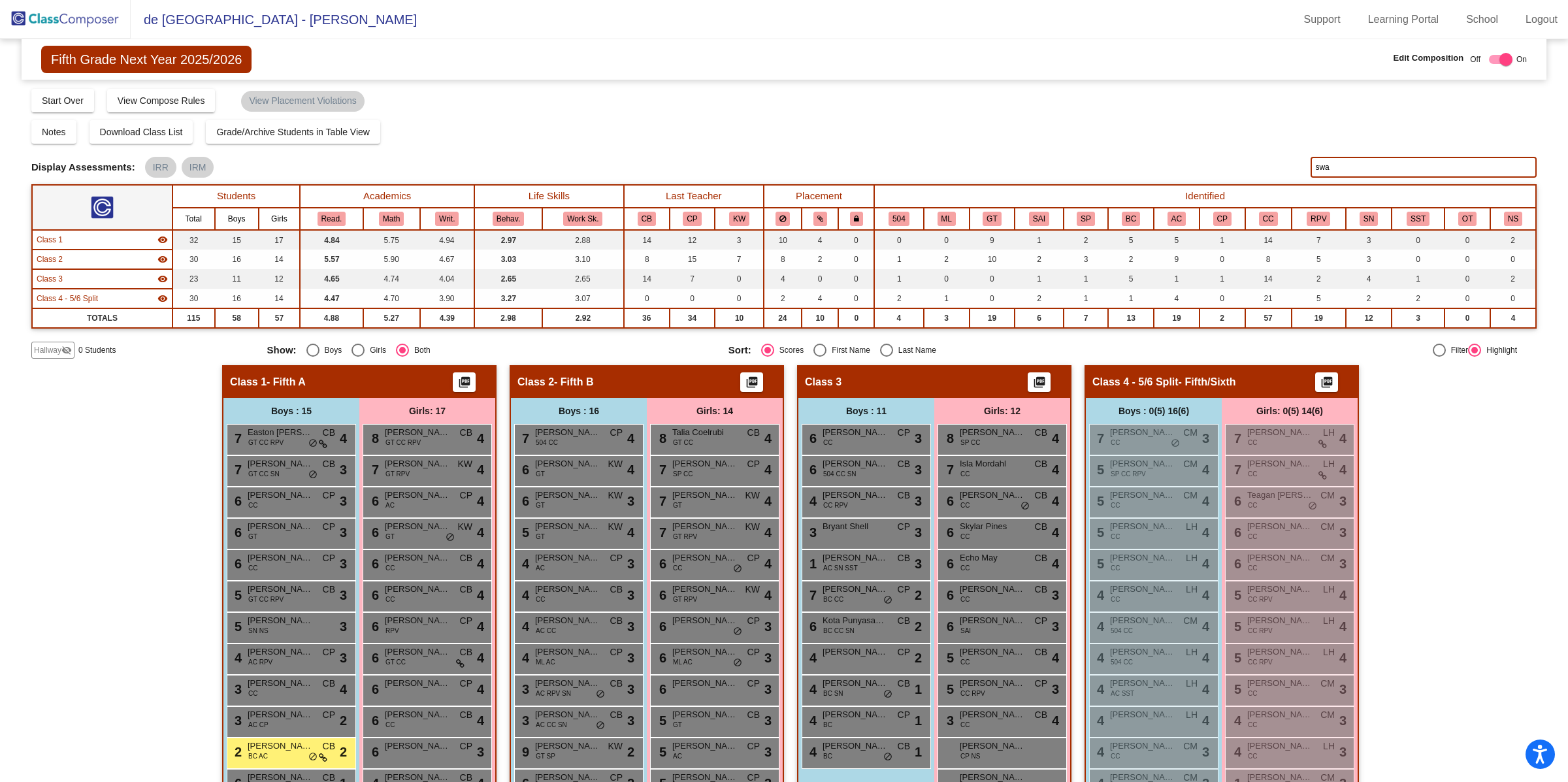
click at [1335, 166] on input "swa" at bounding box center [1423, 167] width 226 height 21
type input "s"
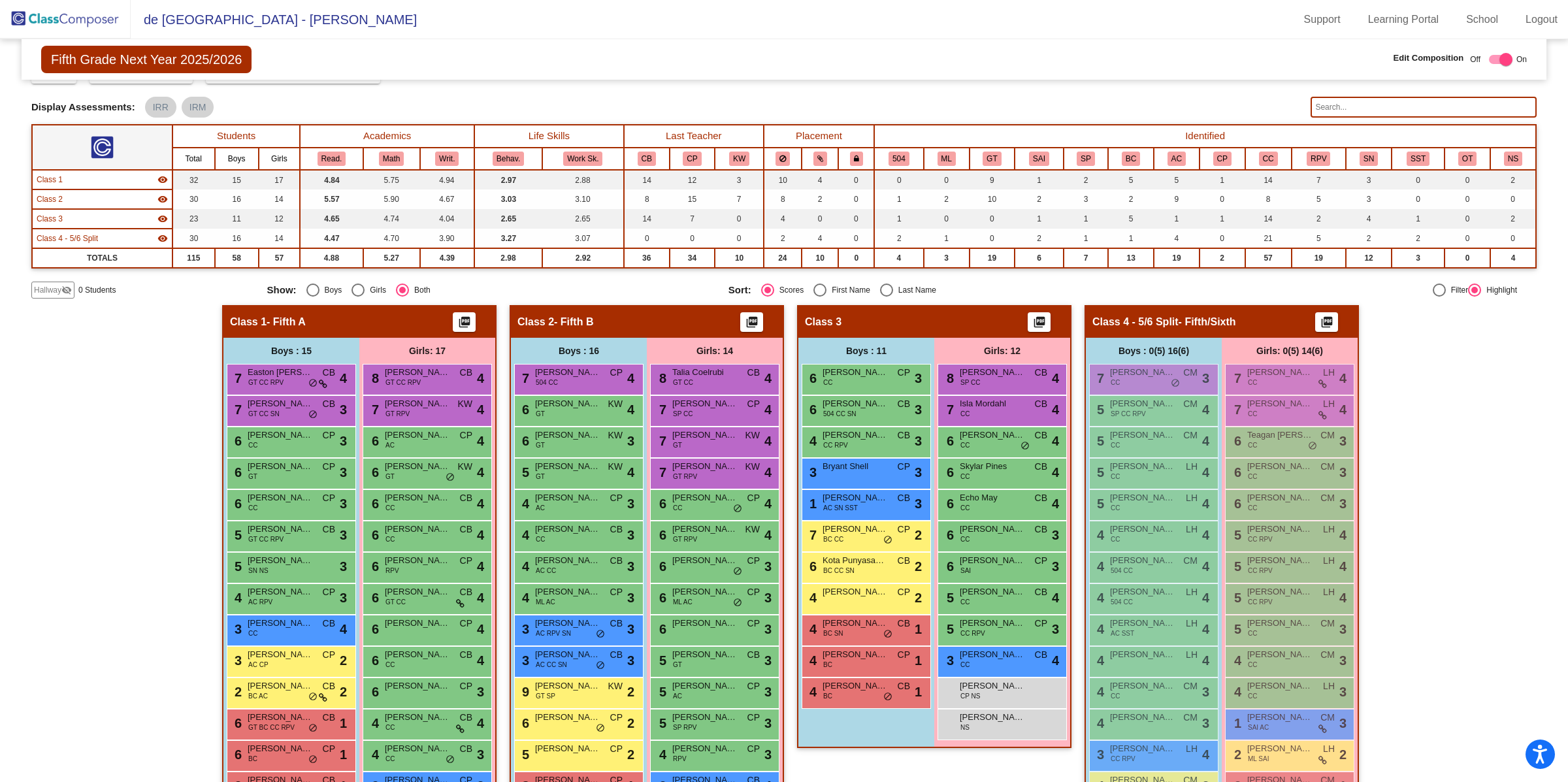
scroll to position [193, 0]
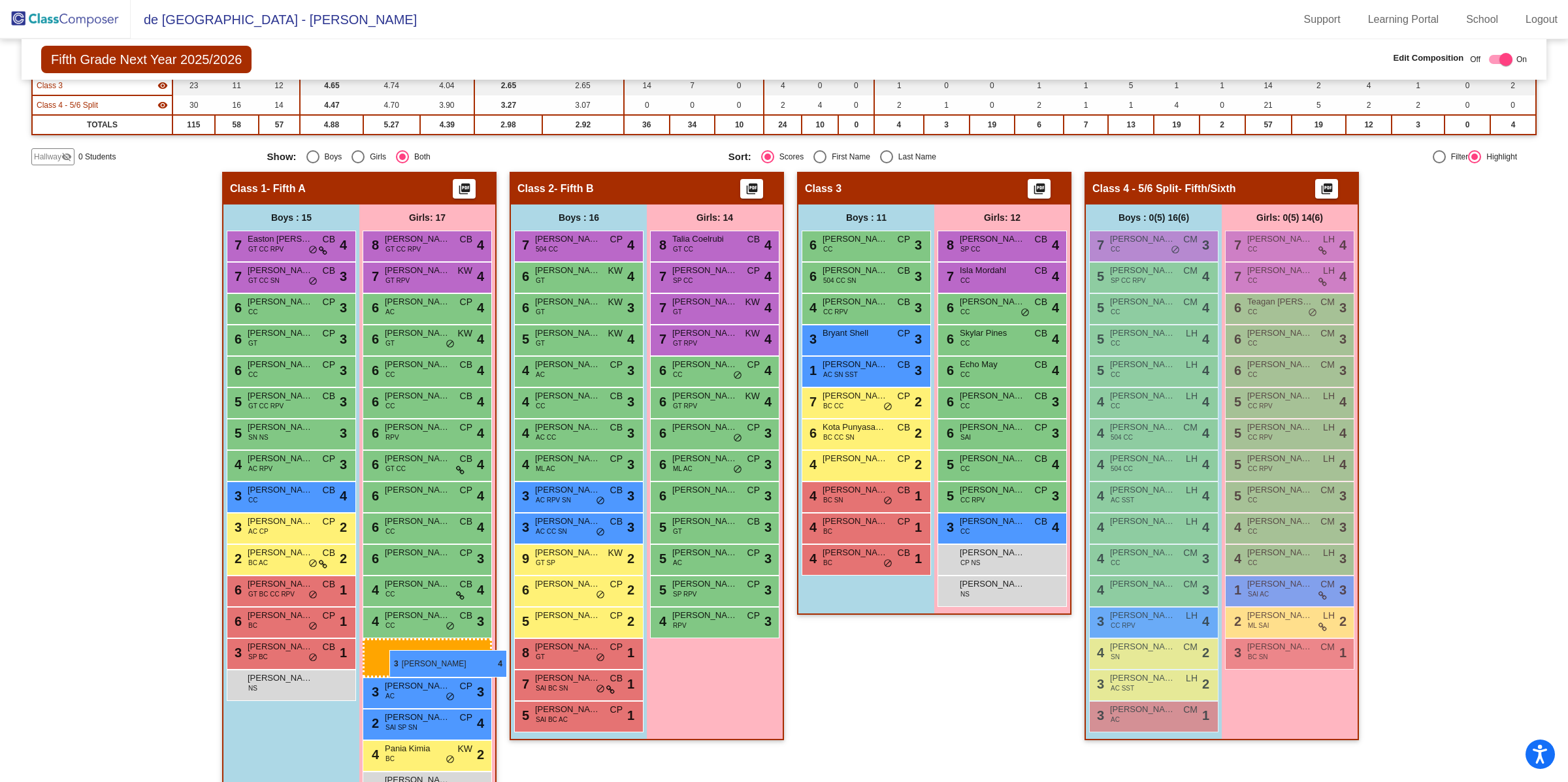
drag, startPoint x: 685, startPoint y: 647, endPoint x: 389, endPoint y: 650, distance: 296.0
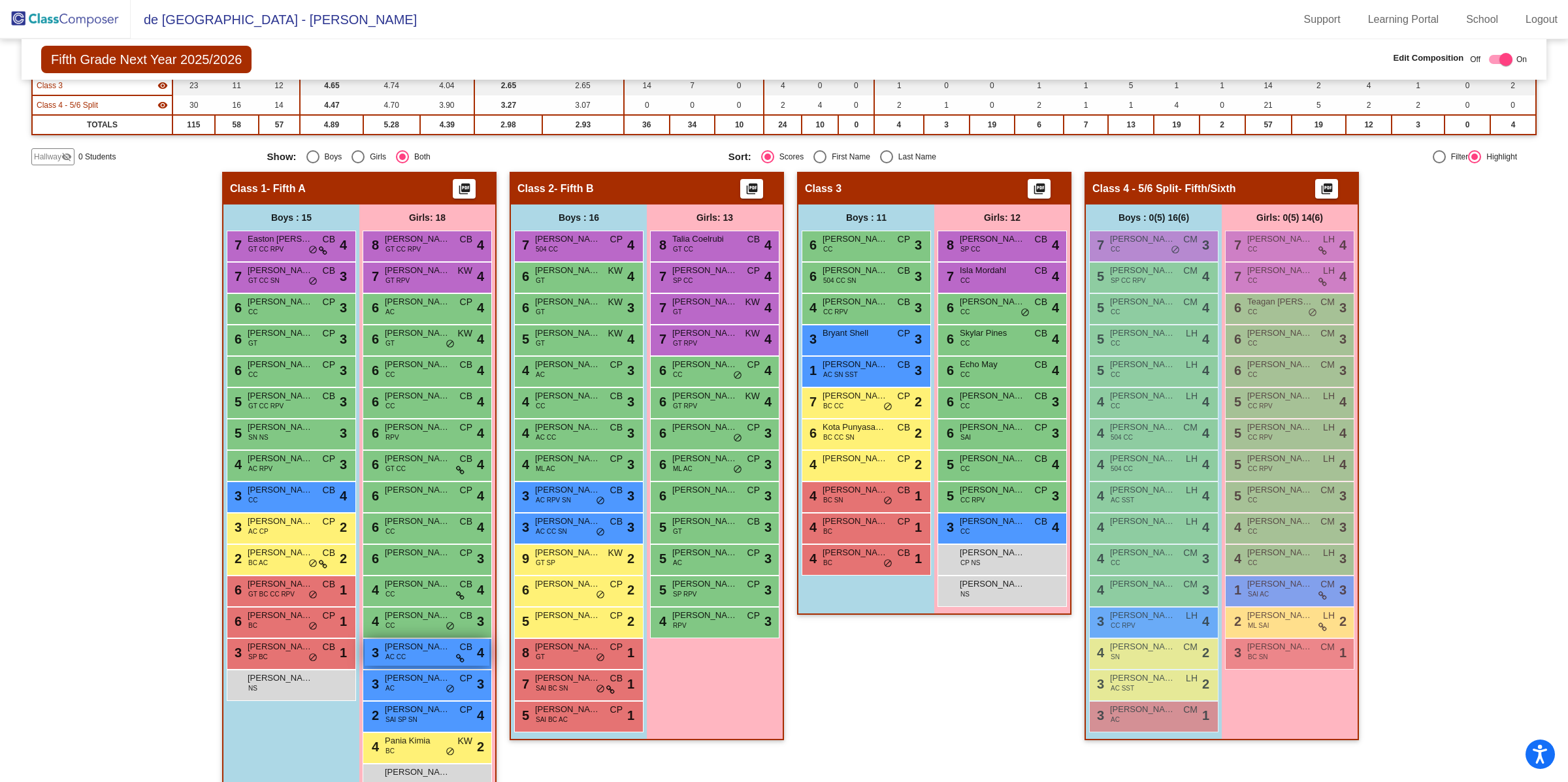
click at [419, 644] on span "[PERSON_NAME]" at bounding box center [417, 646] width 66 height 13
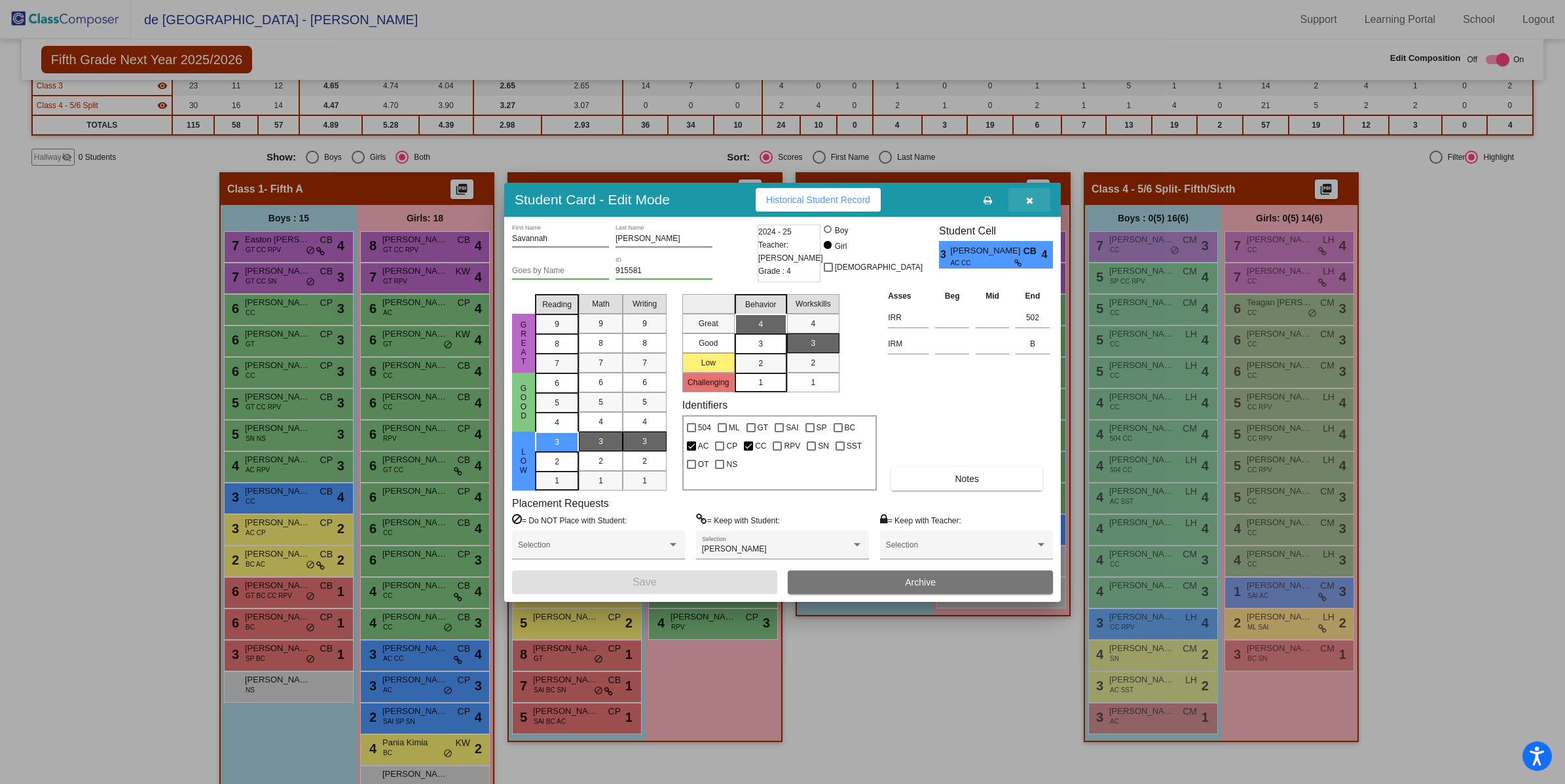
click at [1031, 201] on icon "button" at bounding box center [1030, 200] width 8 height 9
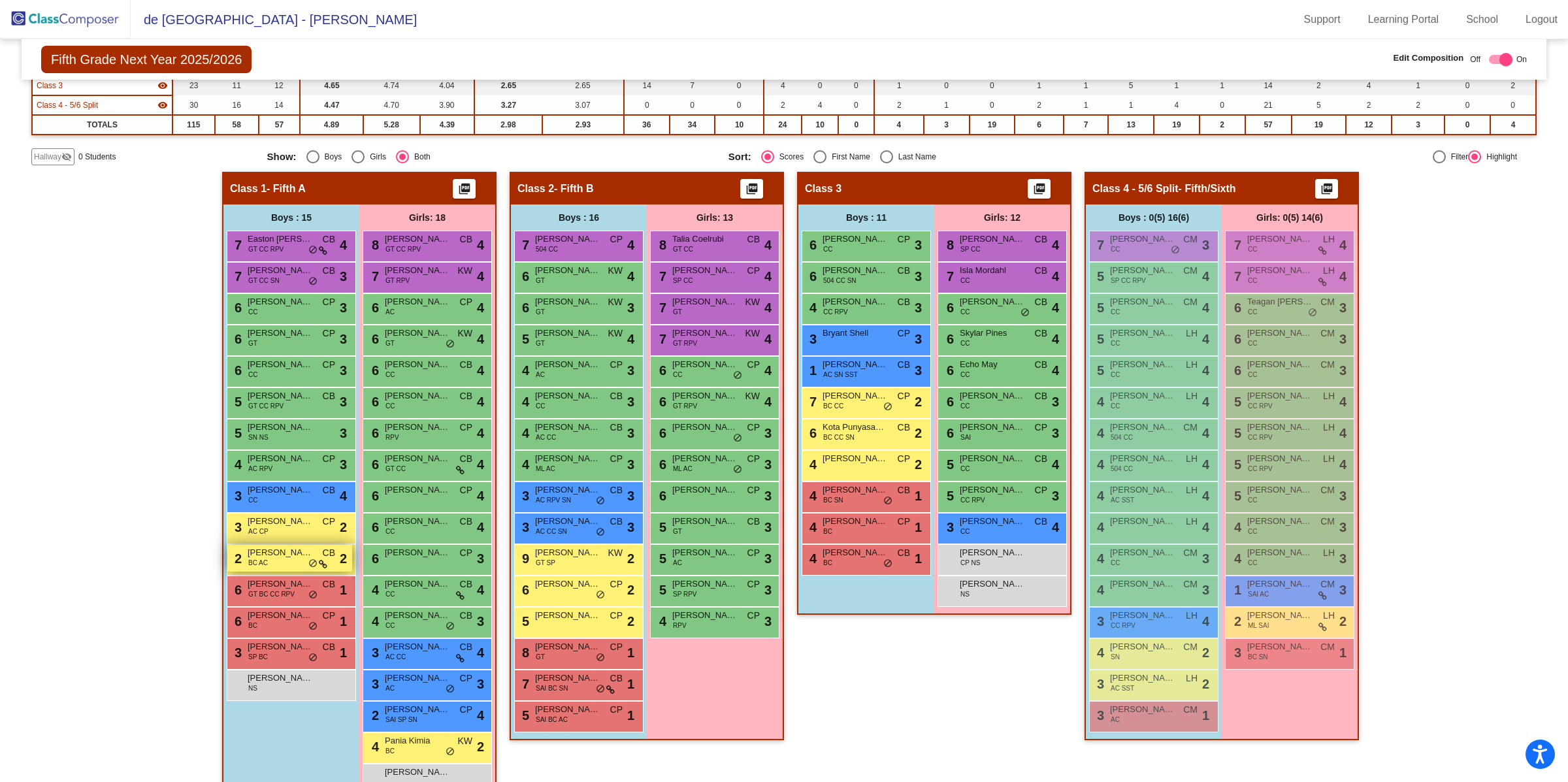
click at [287, 553] on span "[PERSON_NAME]" at bounding box center [280, 552] width 66 height 13
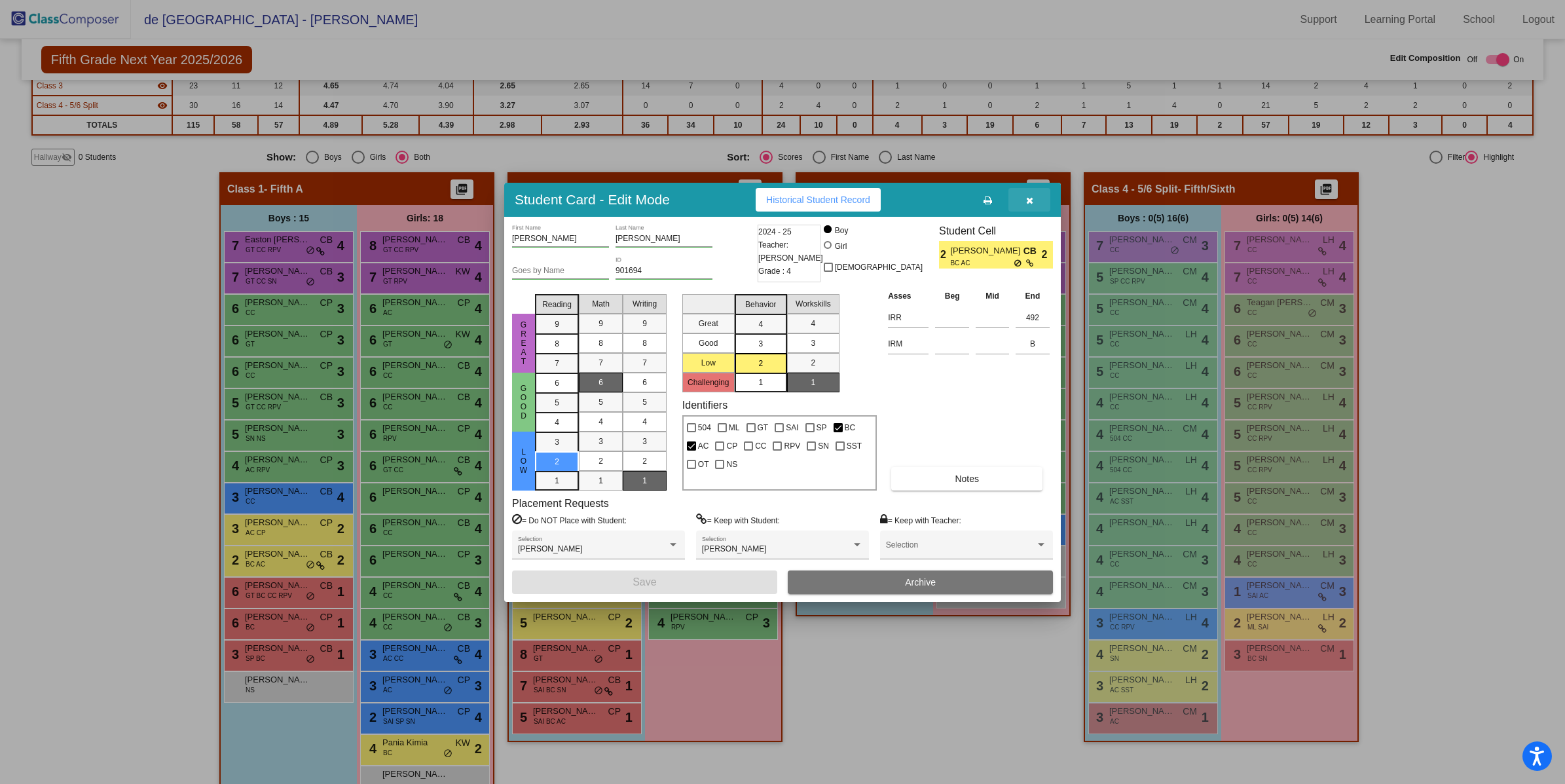
click at [1023, 195] on button "button" at bounding box center [1029, 199] width 42 height 23
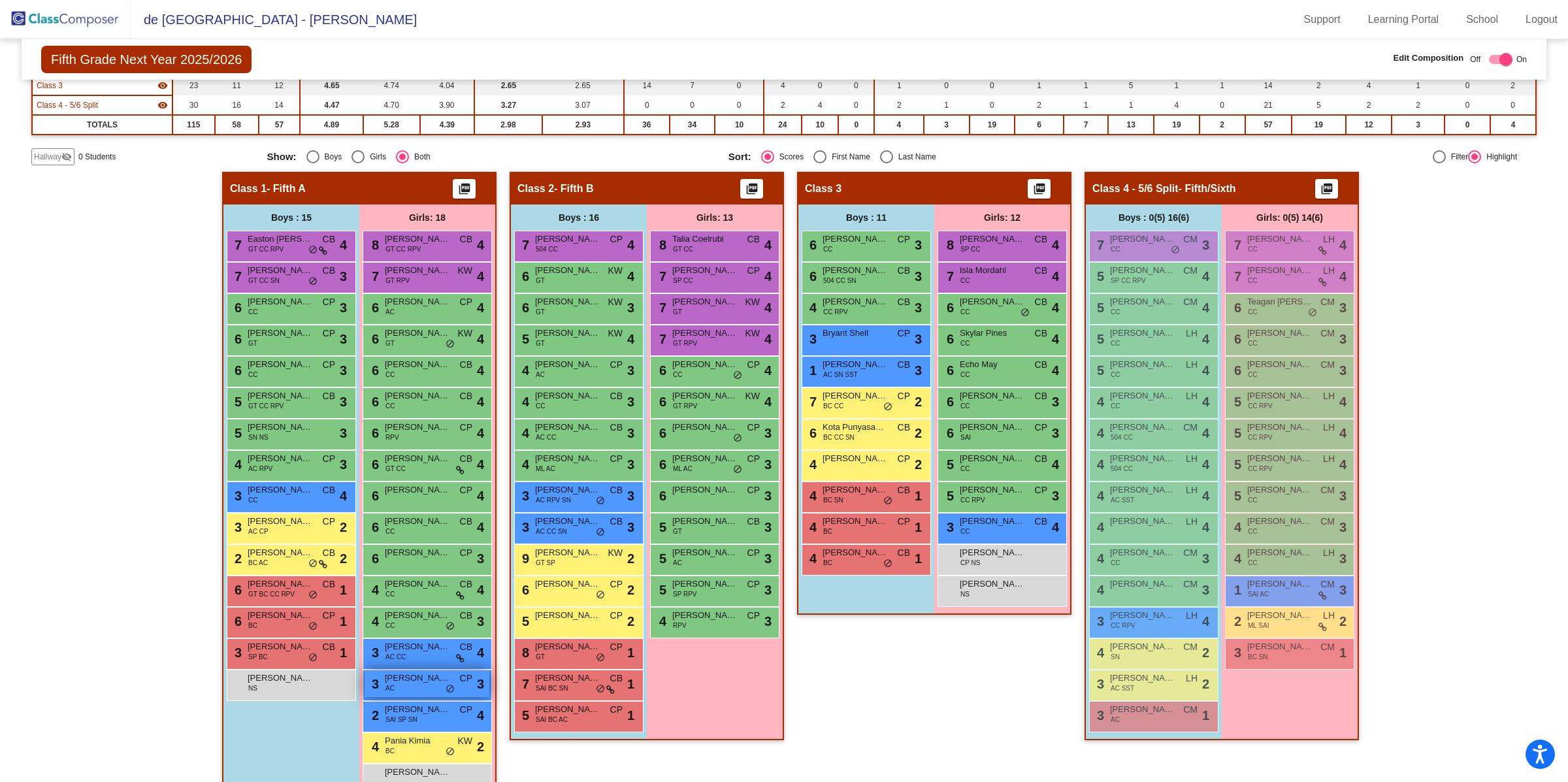
click at [410, 680] on span "[PERSON_NAME]" at bounding box center [417, 677] width 66 height 13
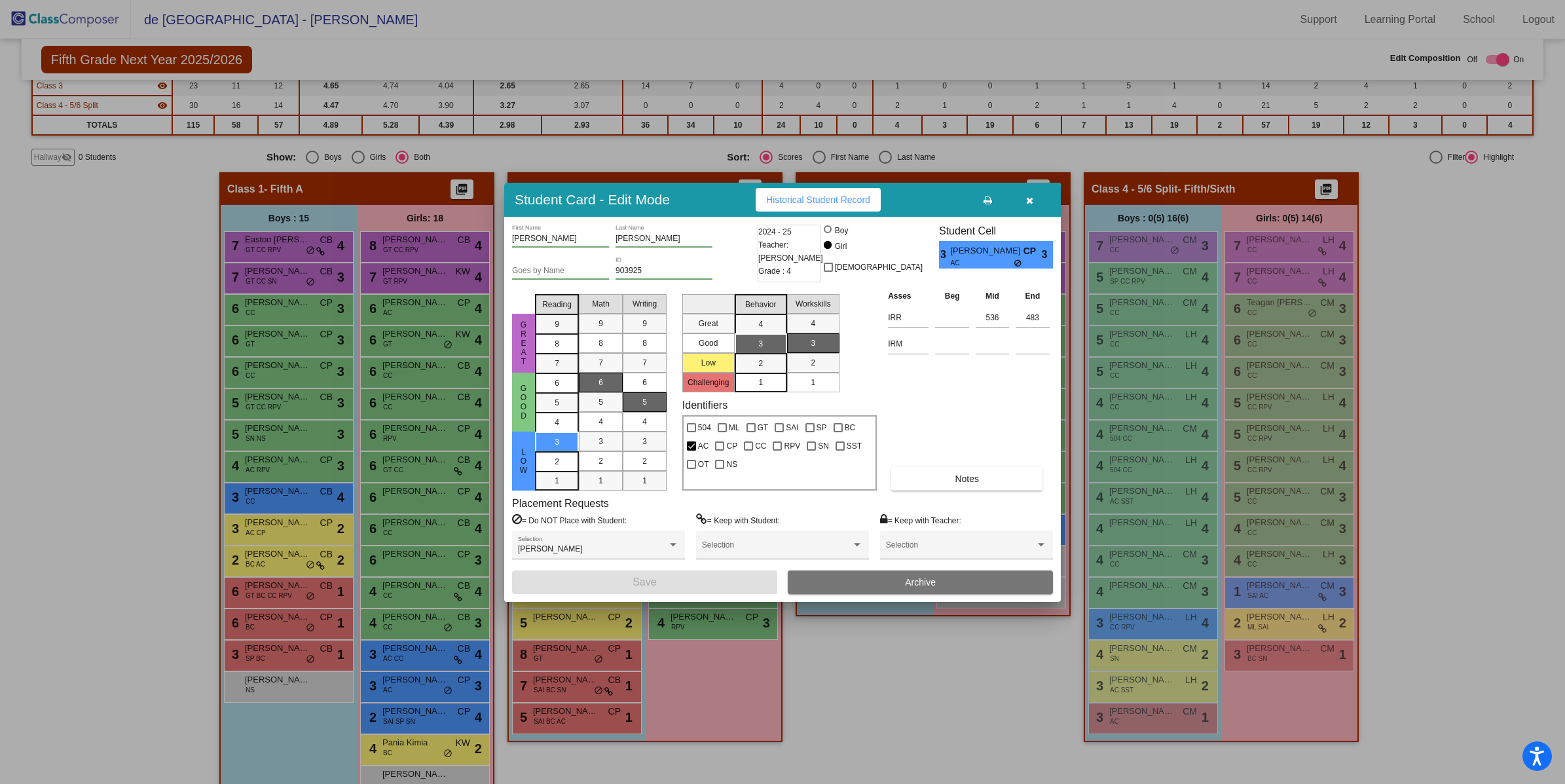
click at [1022, 195] on button "button" at bounding box center [1029, 199] width 42 height 23
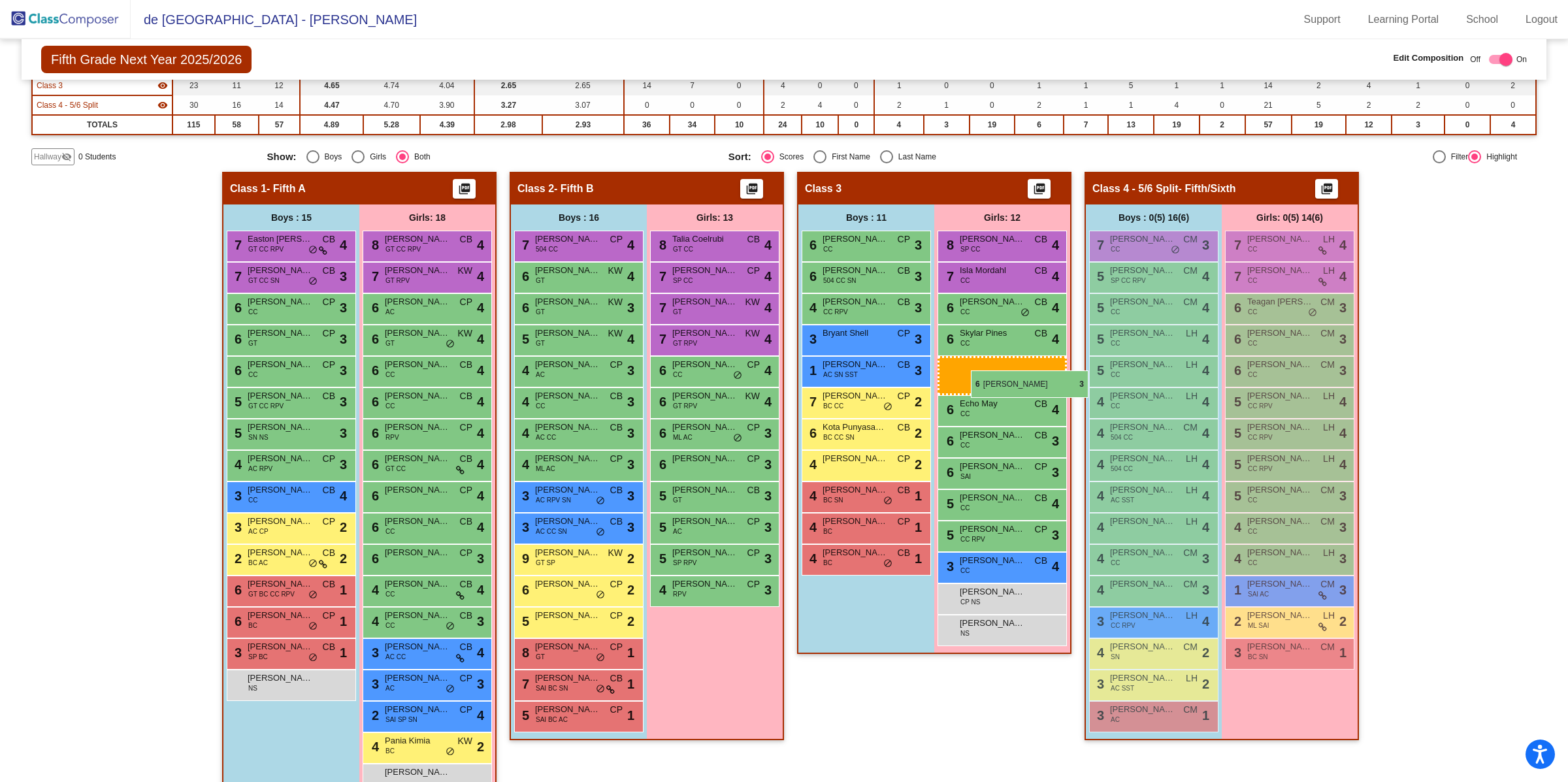
drag, startPoint x: 685, startPoint y: 429, endPoint x: 971, endPoint y: 370, distance: 292.0
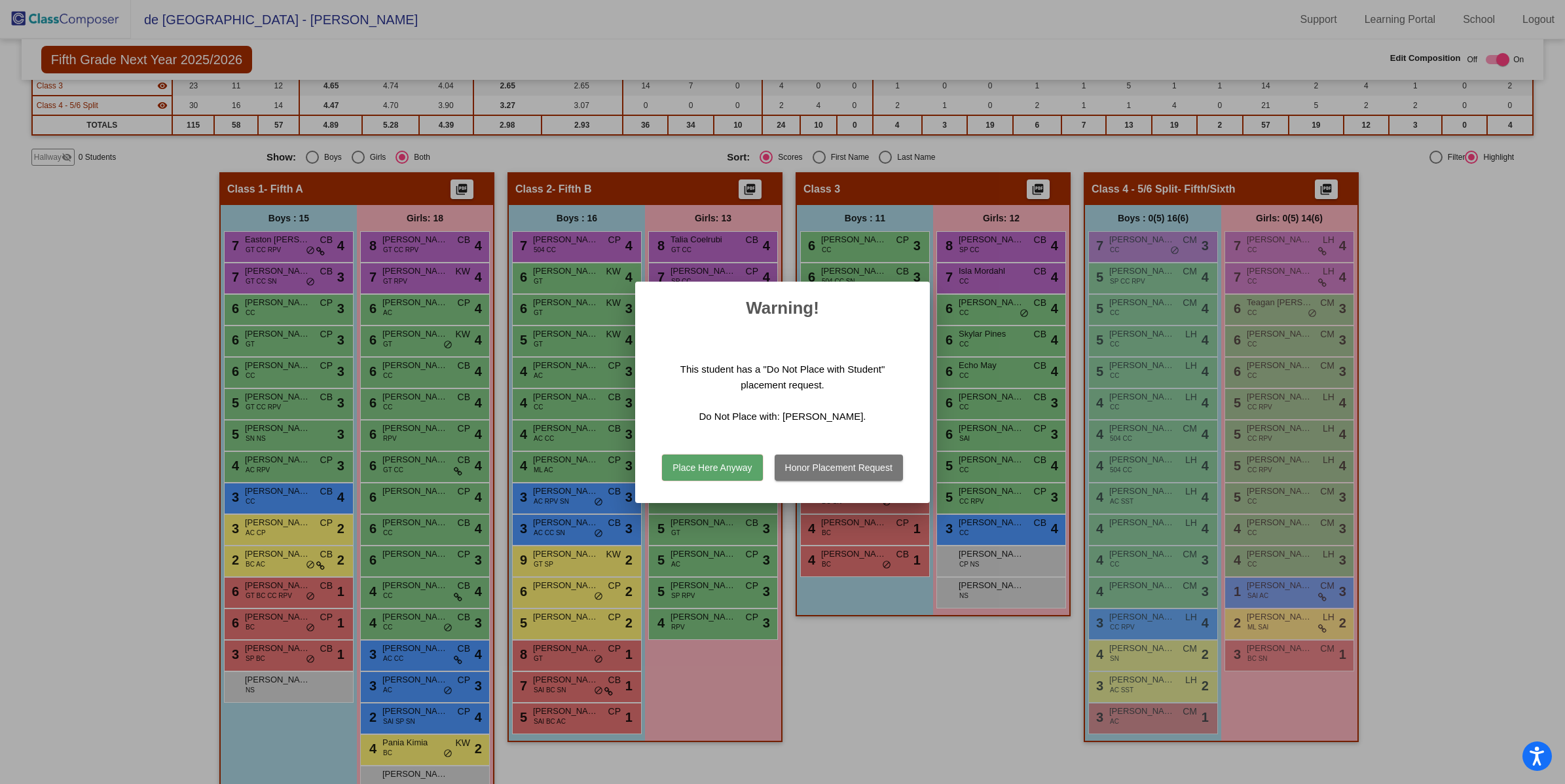
click at [801, 462] on button "Honor Placement Request" at bounding box center [838, 467] width 128 height 26
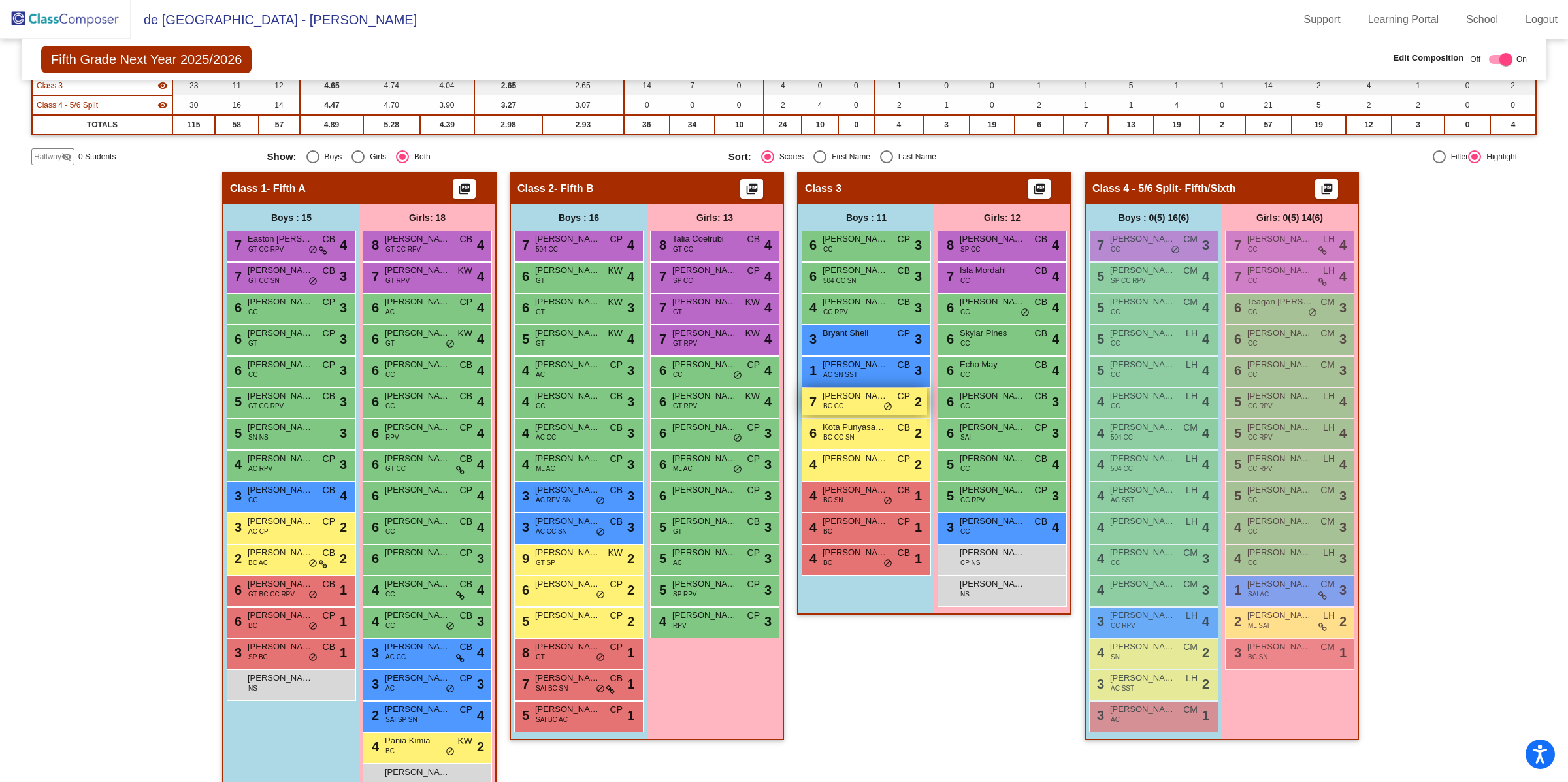
click at [861, 402] on div "7 [PERSON_NAME] BC CC CP lock do_not_disturb_alt 2" at bounding box center [865, 401] width 125 height 27
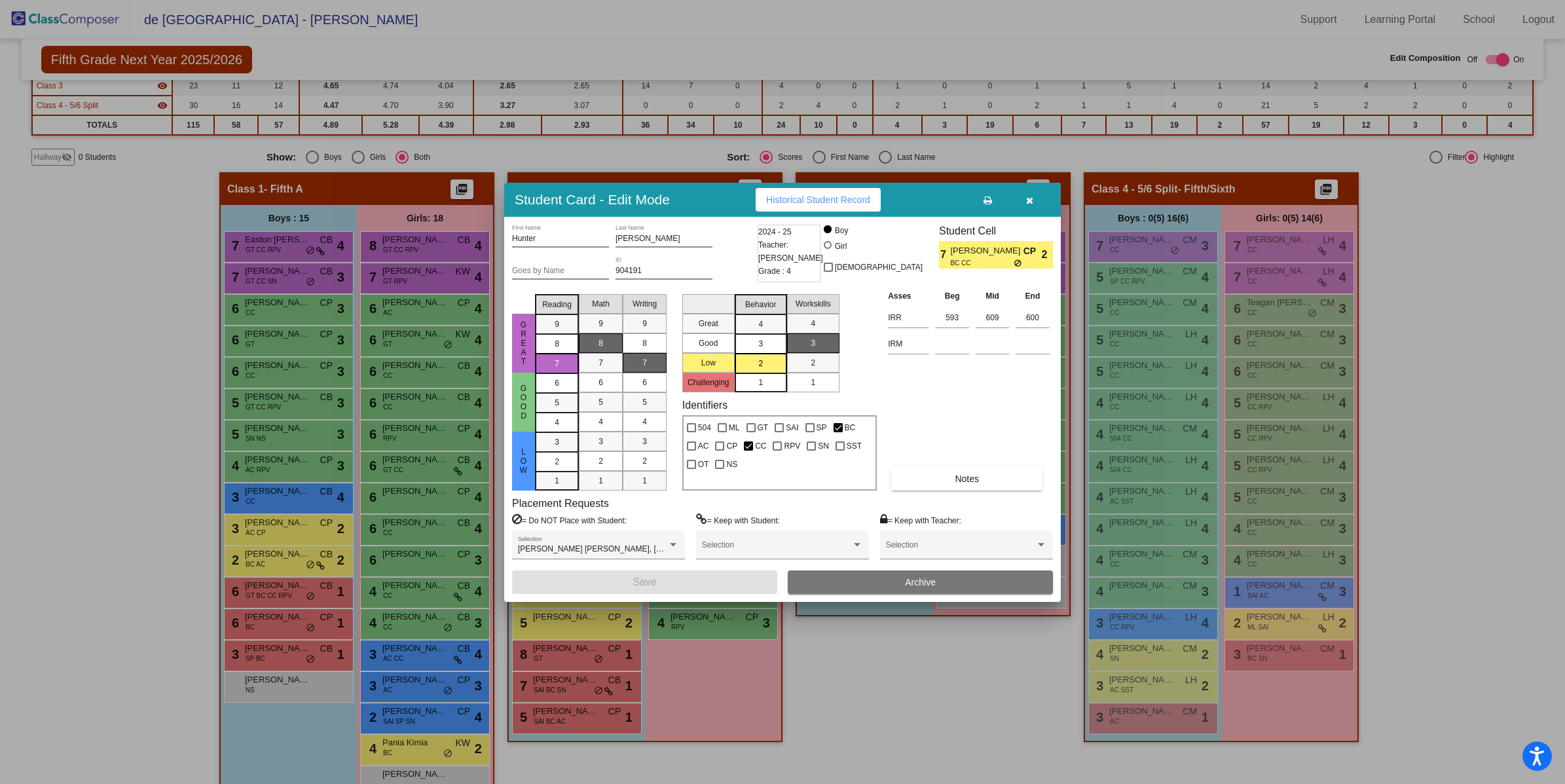
click at [1030, 201] on icon "button" at bounding box center [1030, 200] width 8 height 9
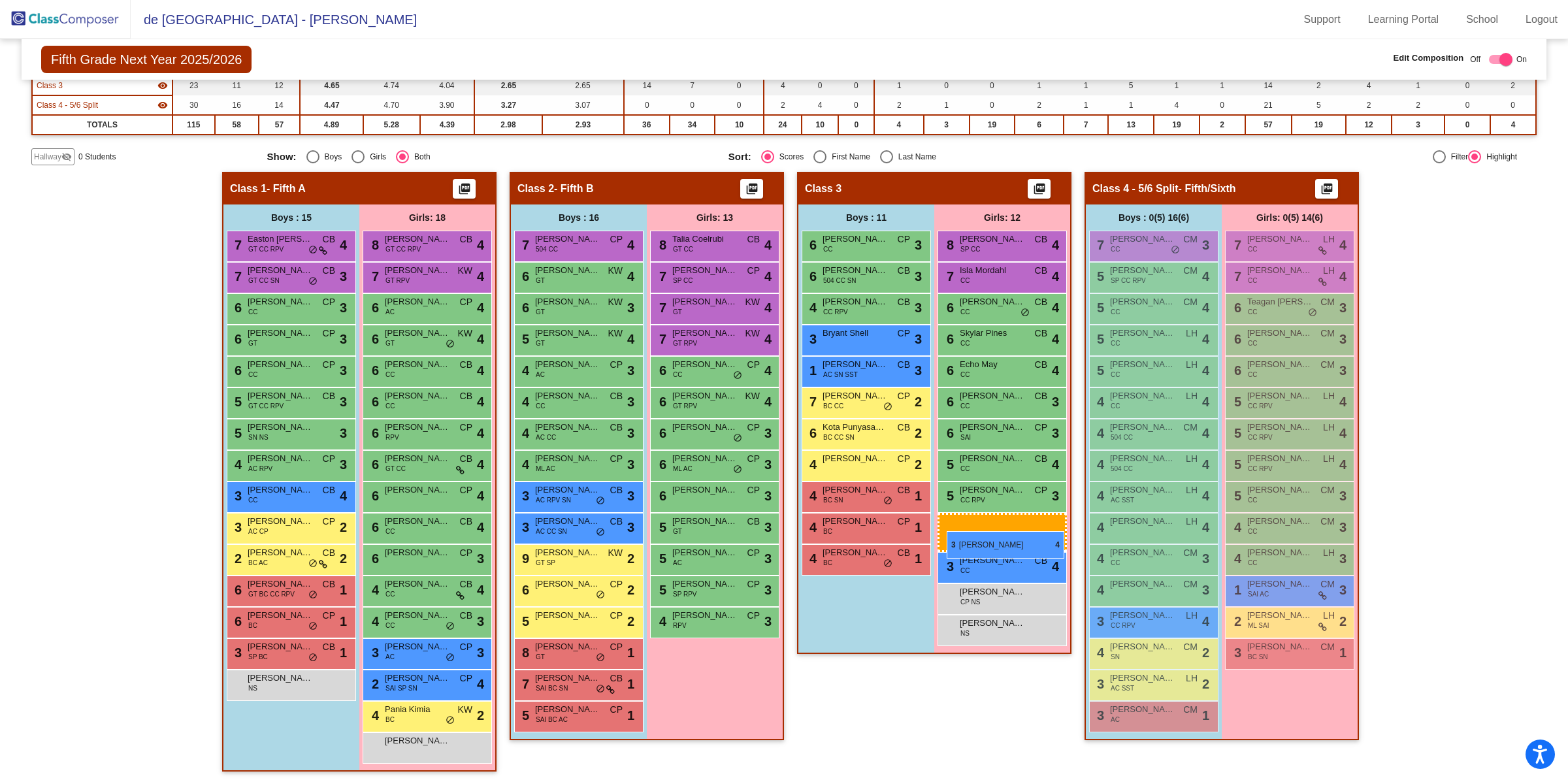
drag, startPoint x: 437, startPoint y: 652, endPoint x: 947, endPoint y: 531, distance: 524.2
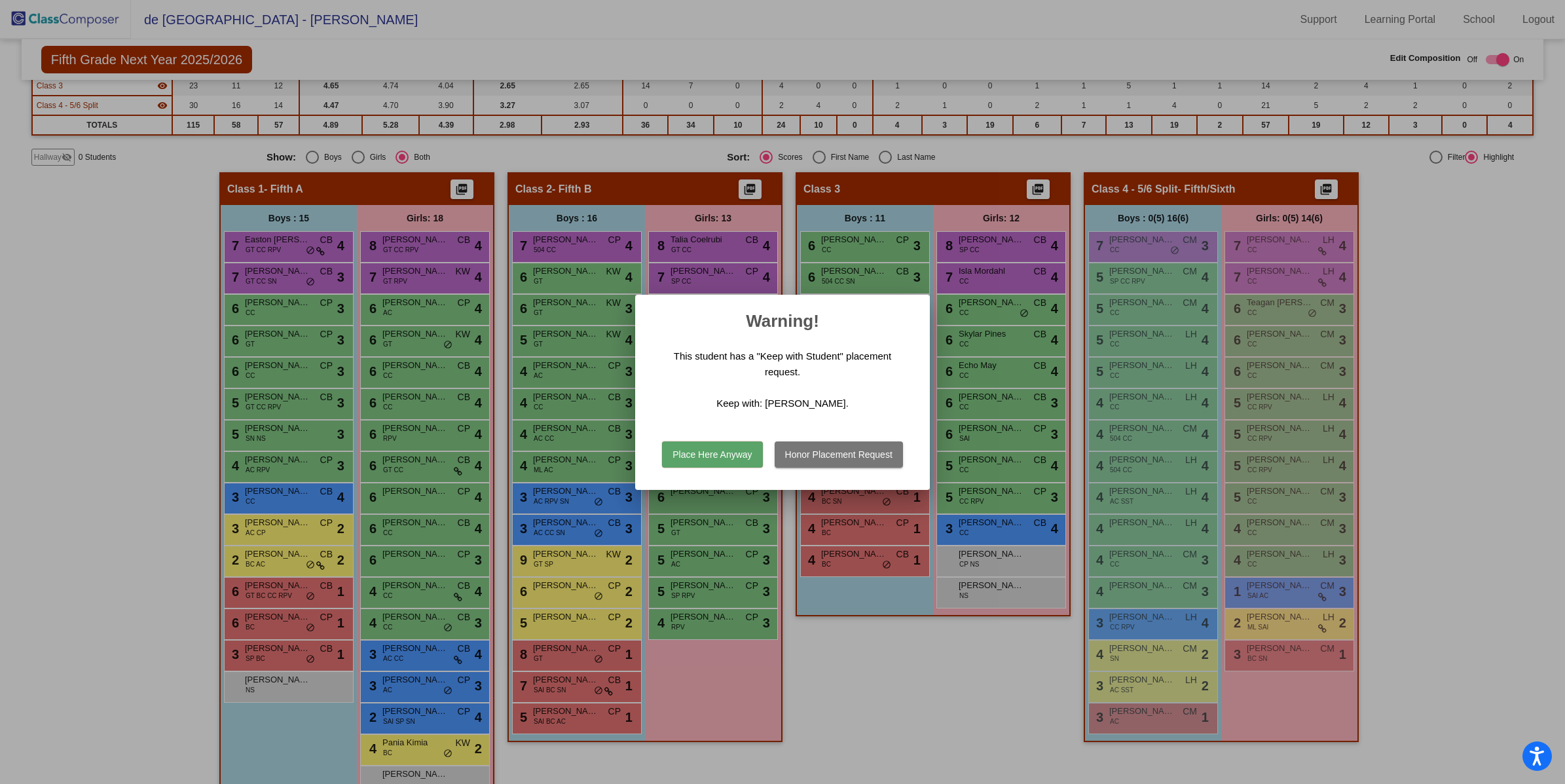
click at [720, 454] on button "Place Here Anyway" at bounding box center [712, 454] width 100 height 26
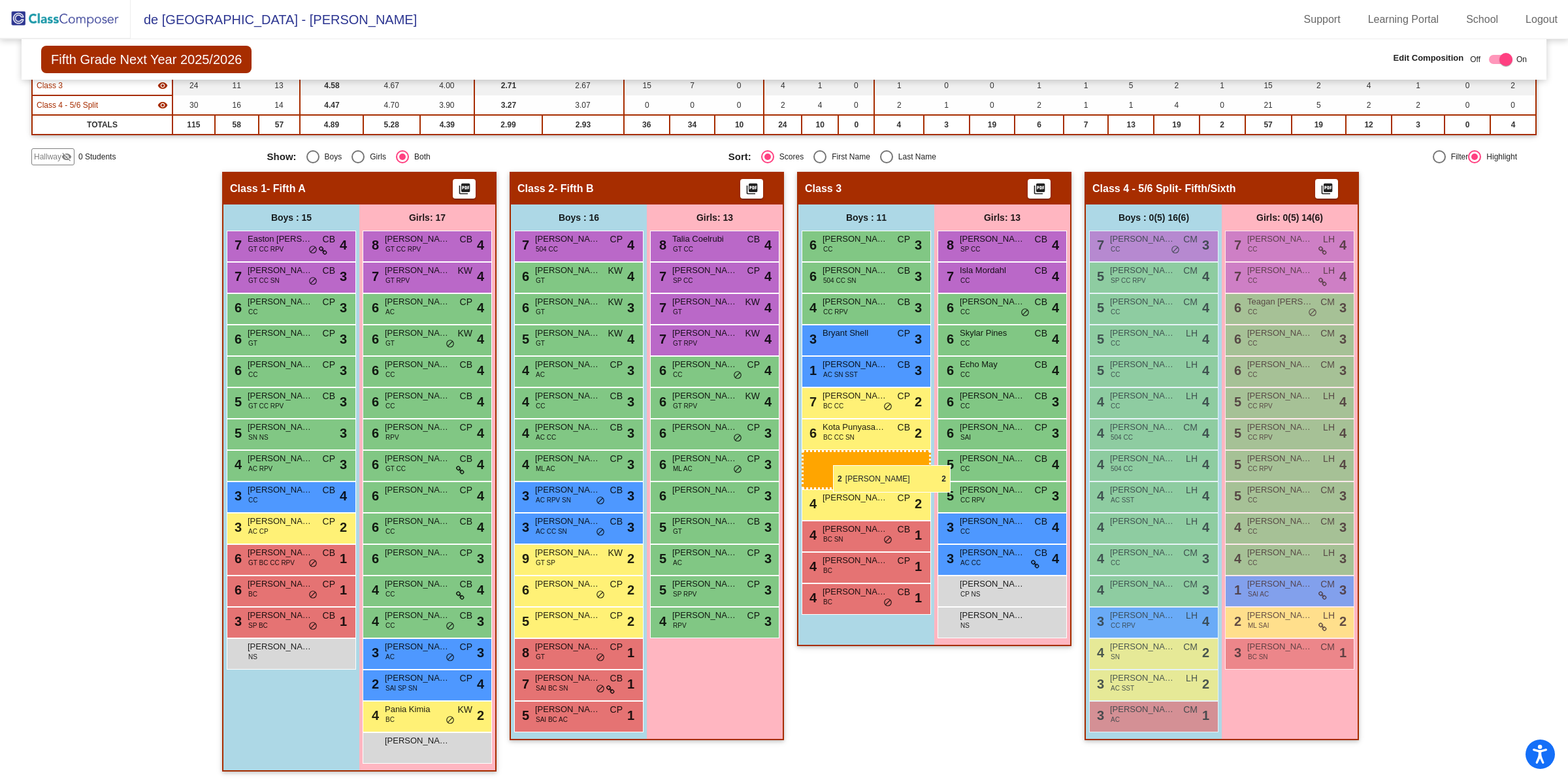
drag, startPoint x: 265, startPoint y: 555, endPoint x: 833, endPoint y: 464, distance: 575.2
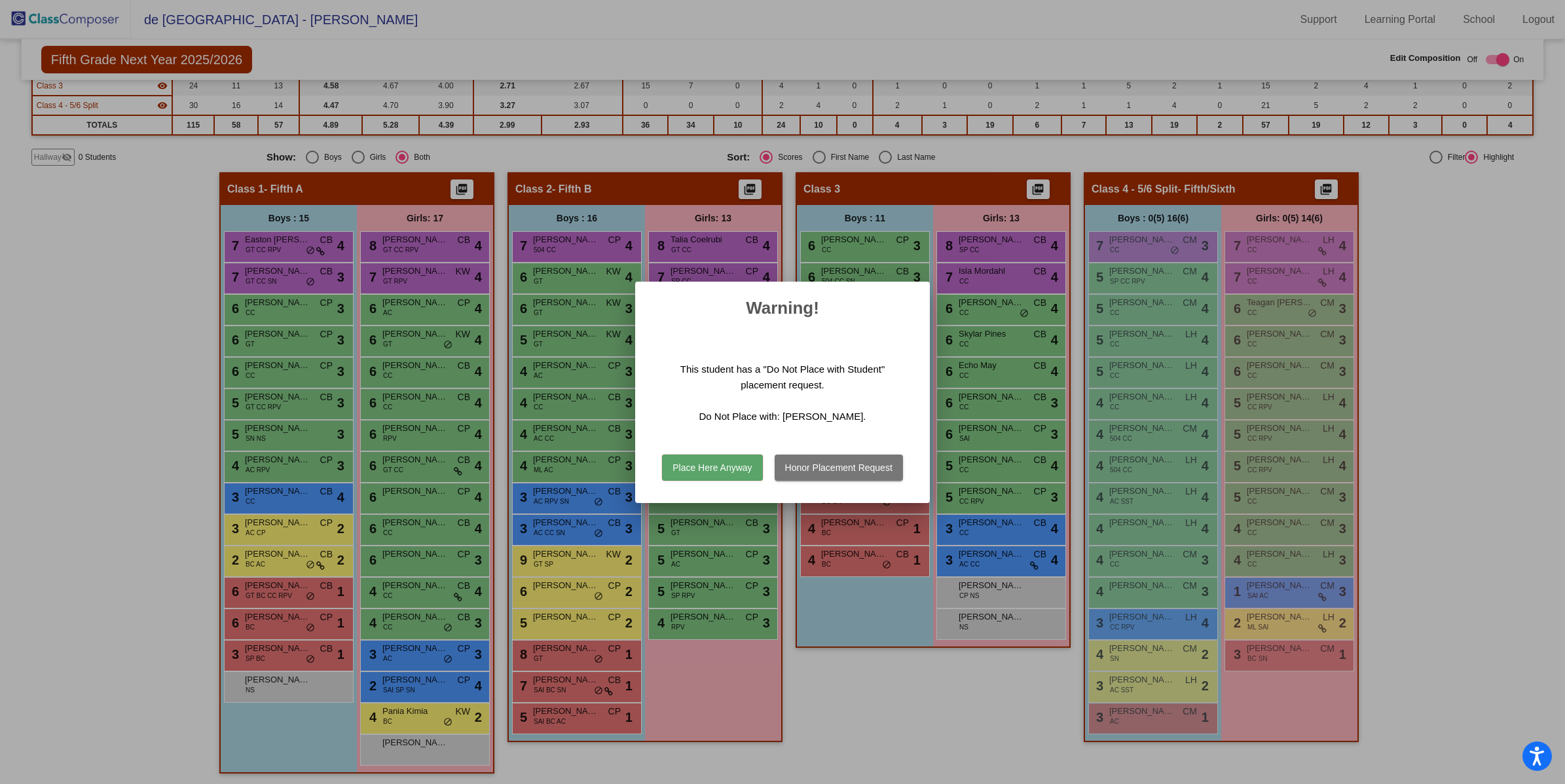
click at [810, 467] on button "Honor Placement Request" at bounding box center [838, 467] width 128 height 26
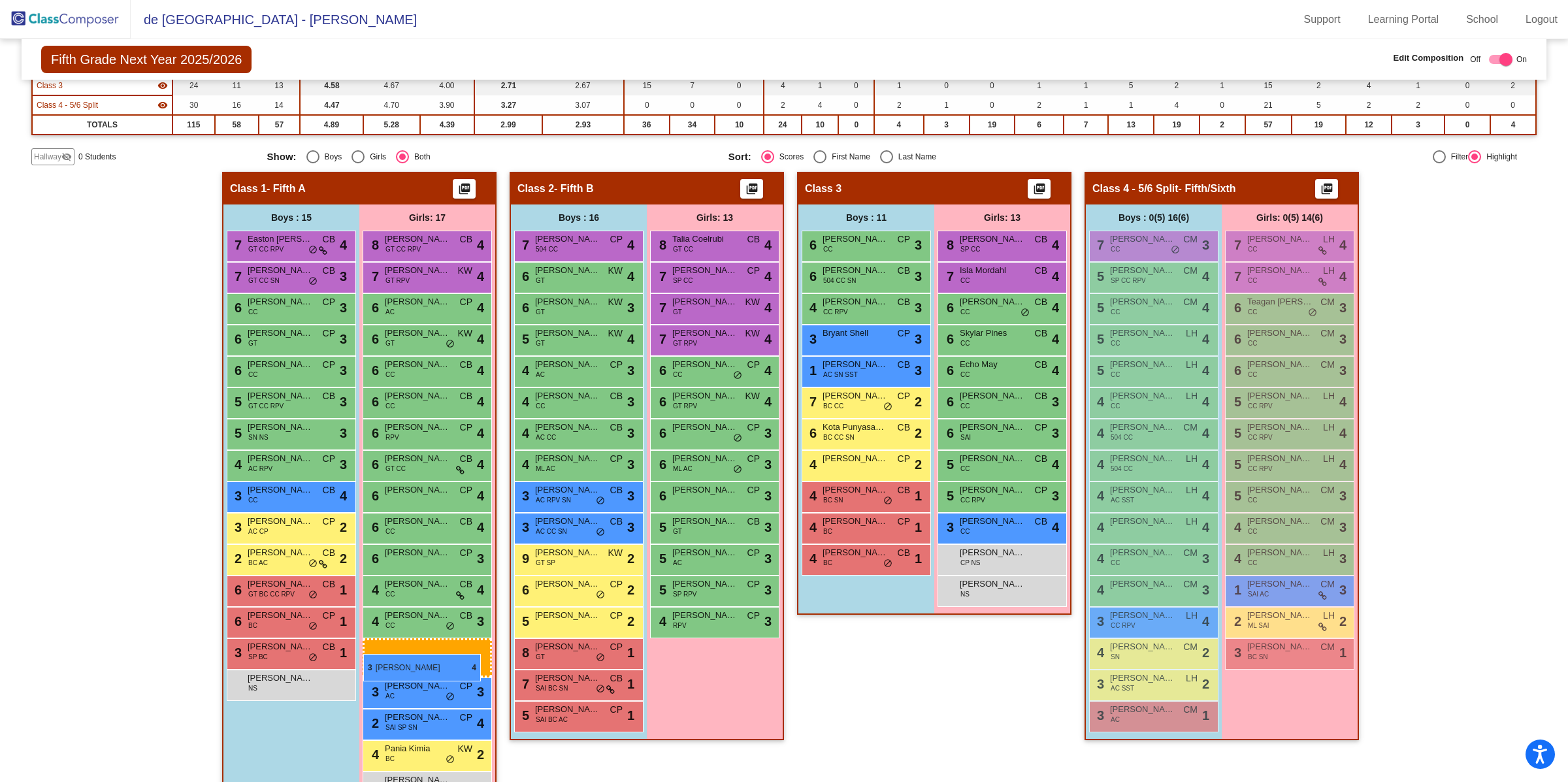
drag, startPoint x: 999, startPoint y: 551, endPoint x: 370, endPoint y: 650, distance: 636.7
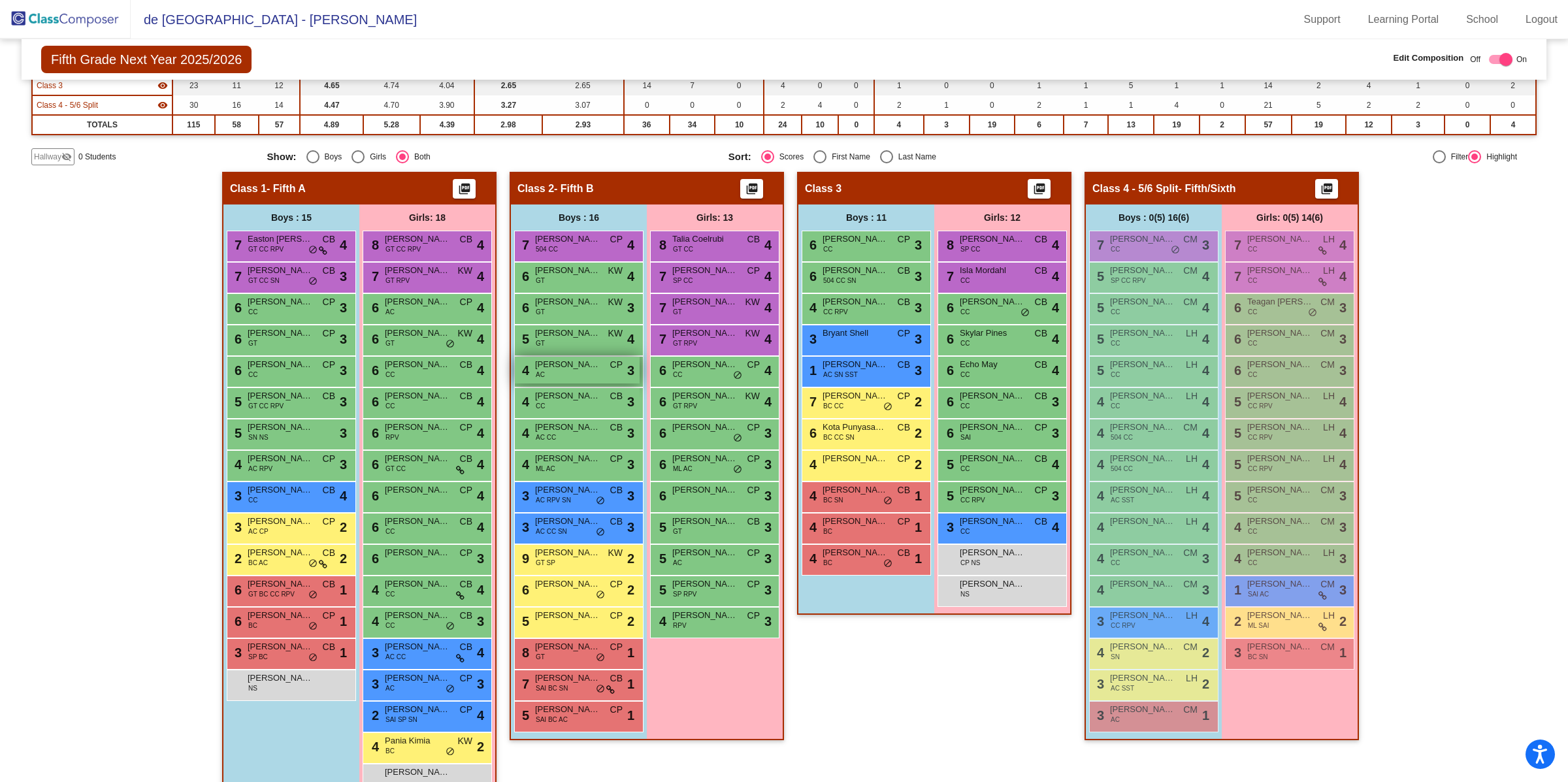
click at [570, 373] on div "4 [PERSON_NAME] CP lock do_not_disturb_alt 3" at bounding box center [578, 370] width 125 height 27
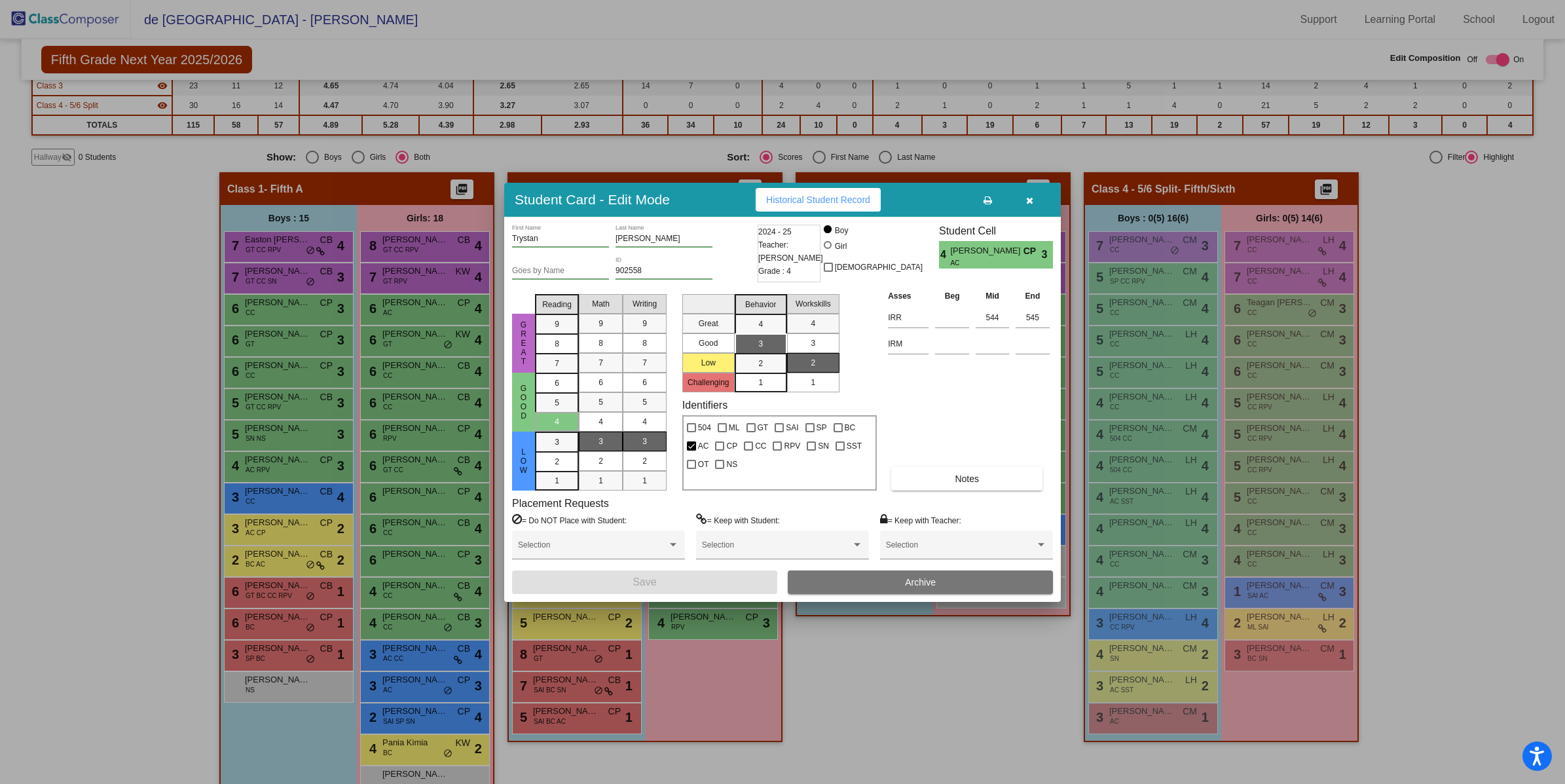
click at [1029, 198] on icon "button" at bounding box center [1030, 200] width 8 height 9
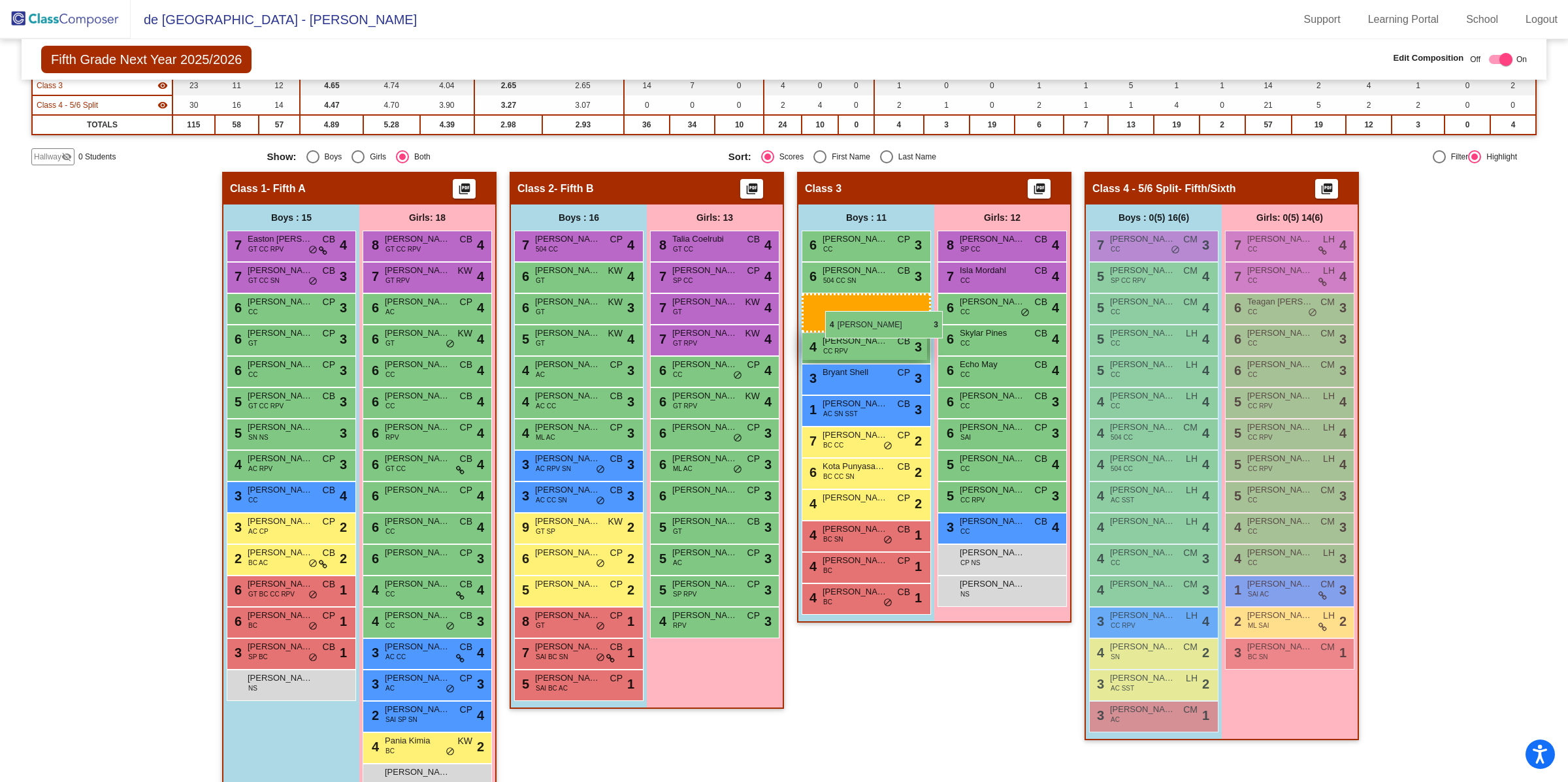
drag, startPoint x: 553, startPoint y: 402, endPoint x: 825, endPoint y: 303, distance: 289.5
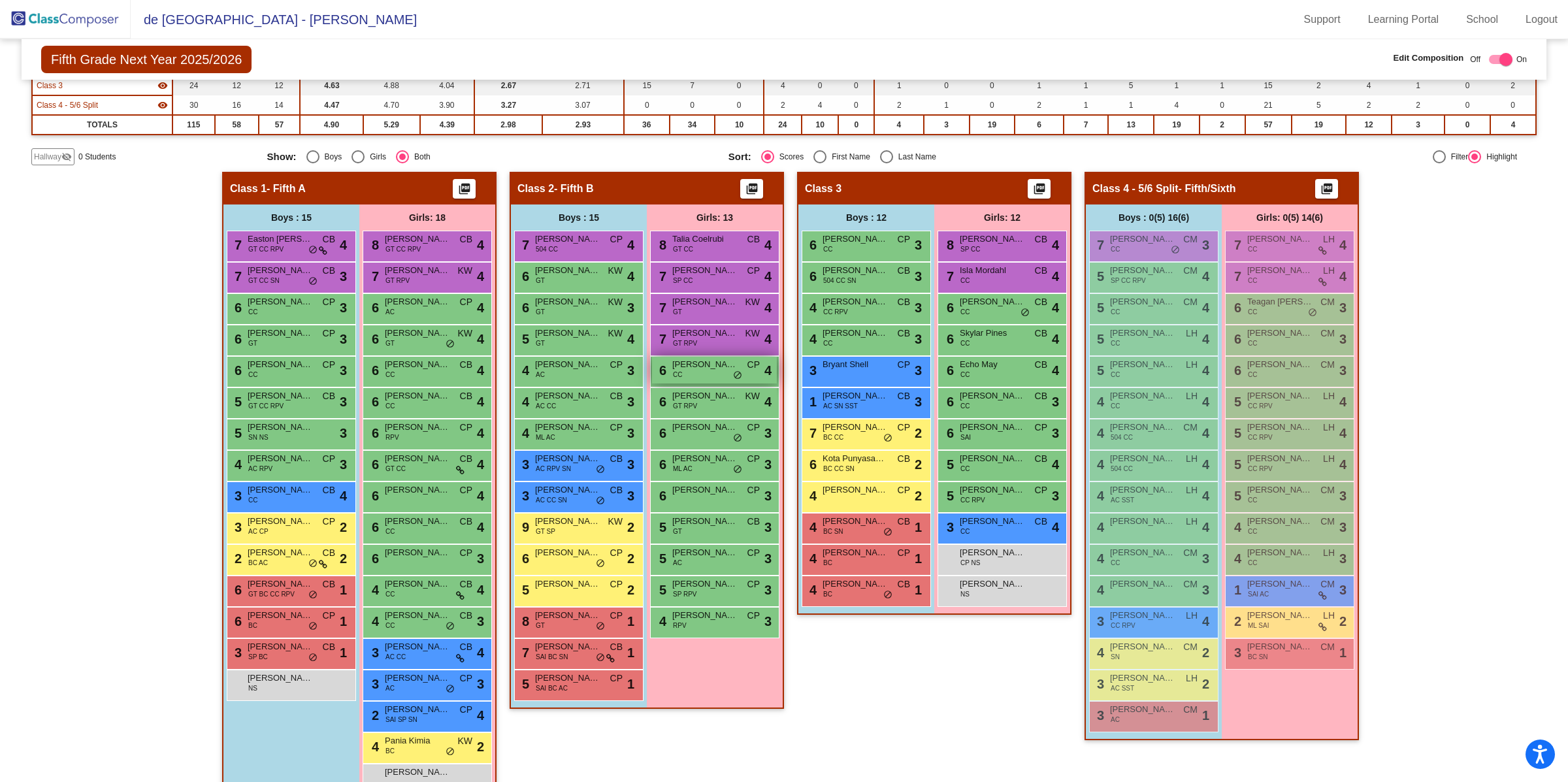
click at [716, 370] on div "6 [PERSON_NAME] CC CP lock do_not_disturb_alt 4" at bounding box center [715, 370] width 125 height 27
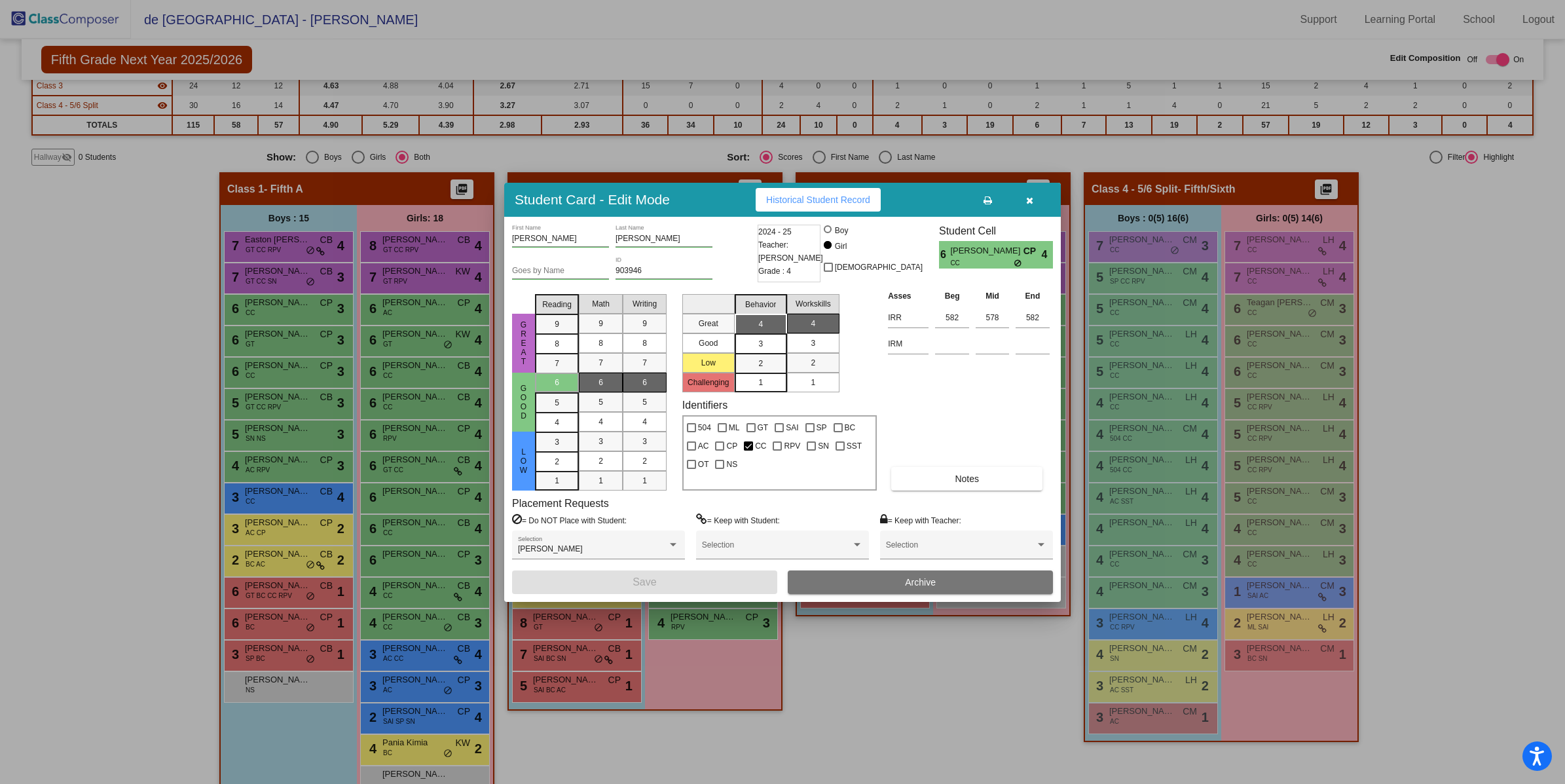
click at [1028, 195] on span "button" at bounding box center [1030, 200] width 8 height 11
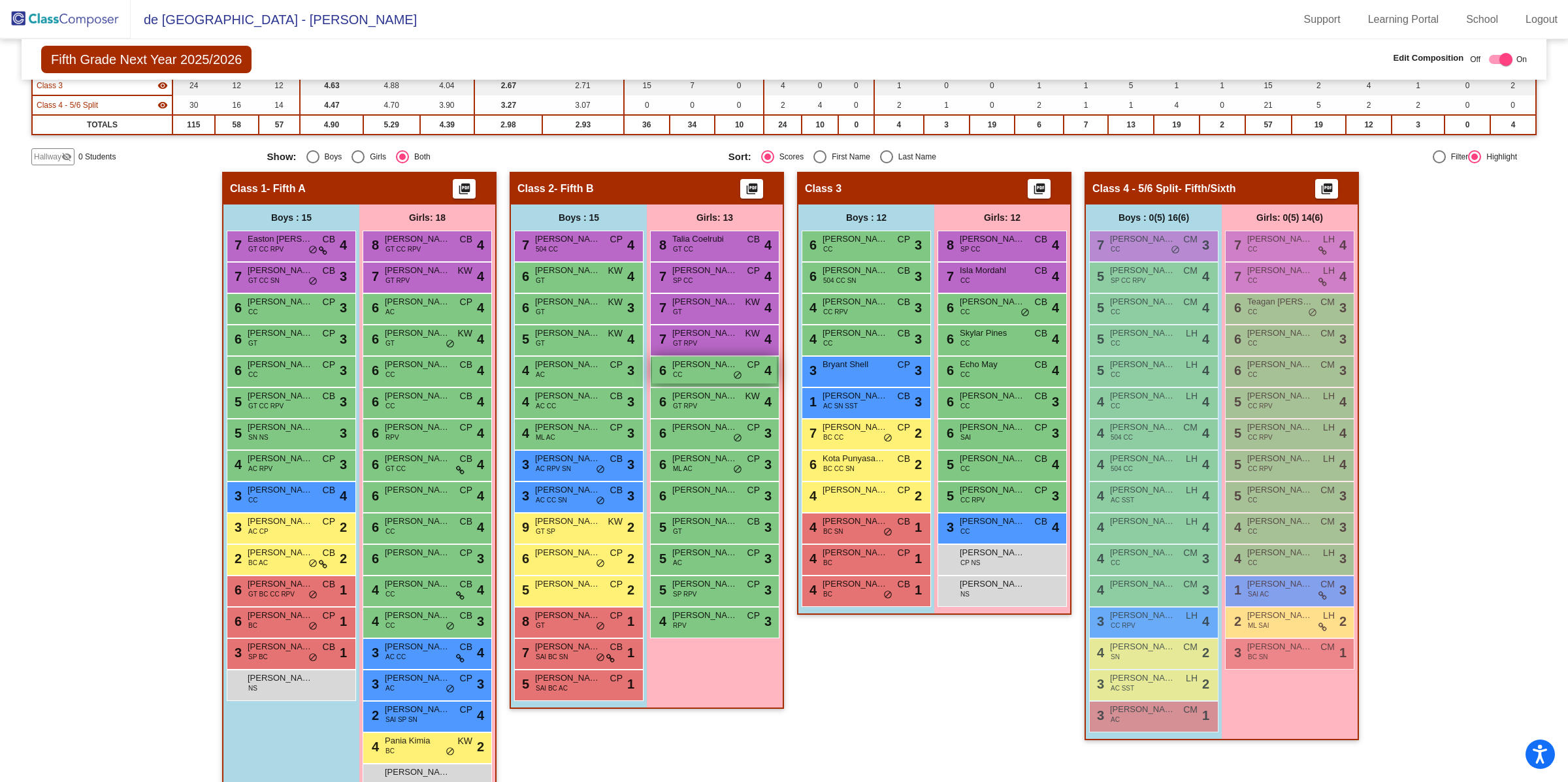
click at [689, 366] on span "[PERSON_NAME]" at bounding box center [705, 364] width 66 height 13
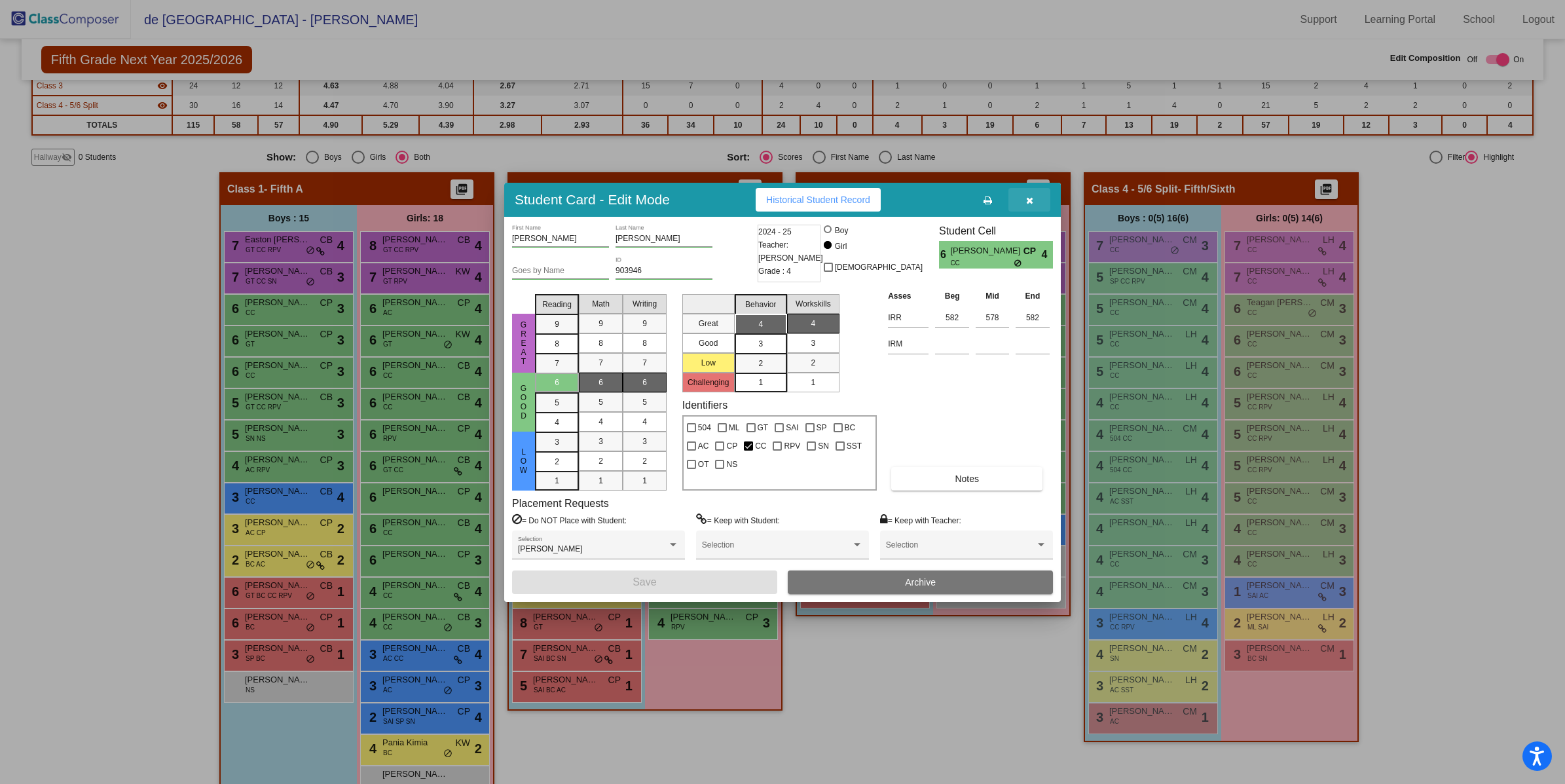
click at [1028, 202] on icon "button" at bounding box center [1030, 200] width 8 height 9
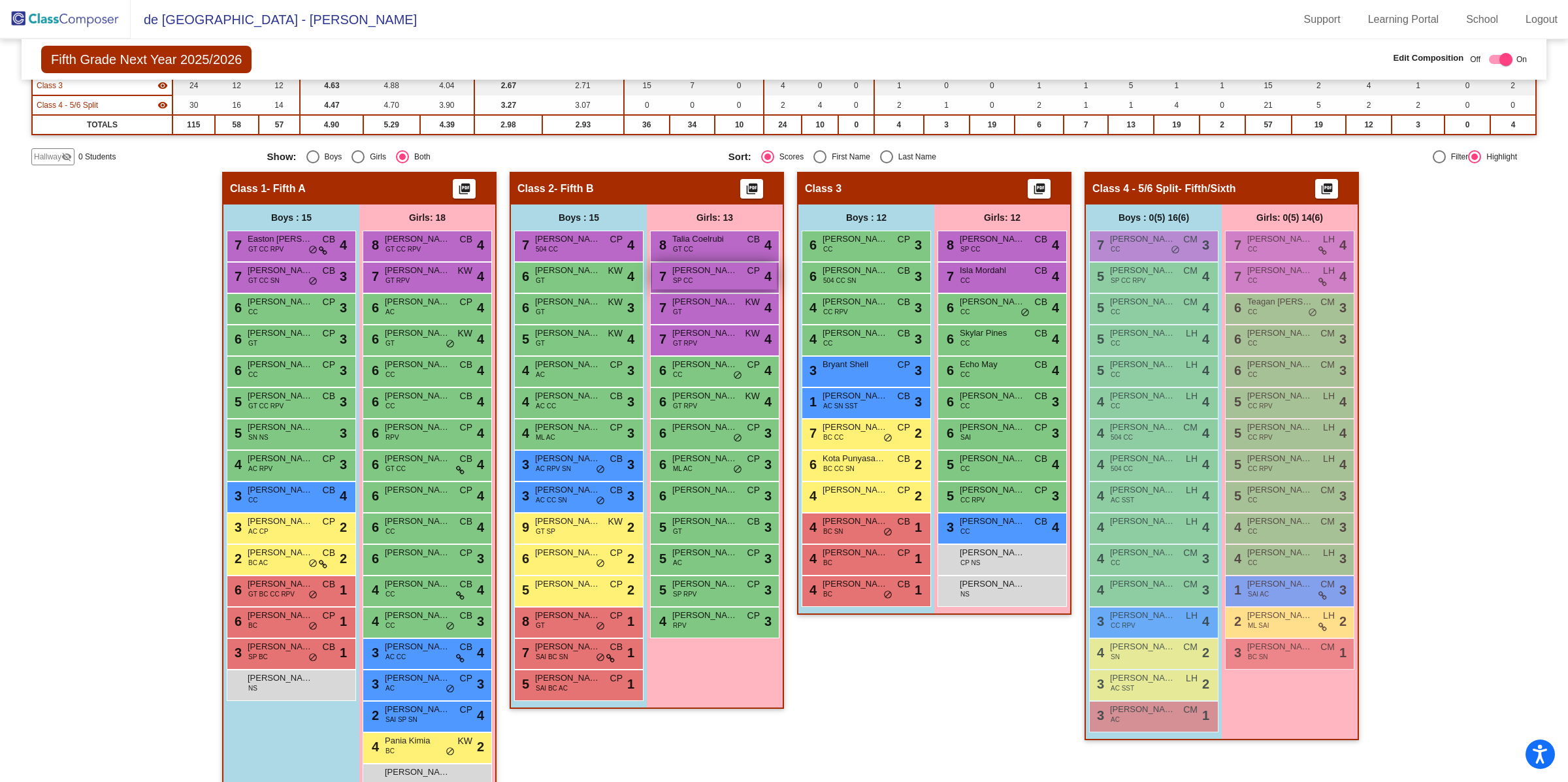
click at [698, 270] on span "[PERSON_NAME]" at bounding box center [705, 270] width 66 height 13
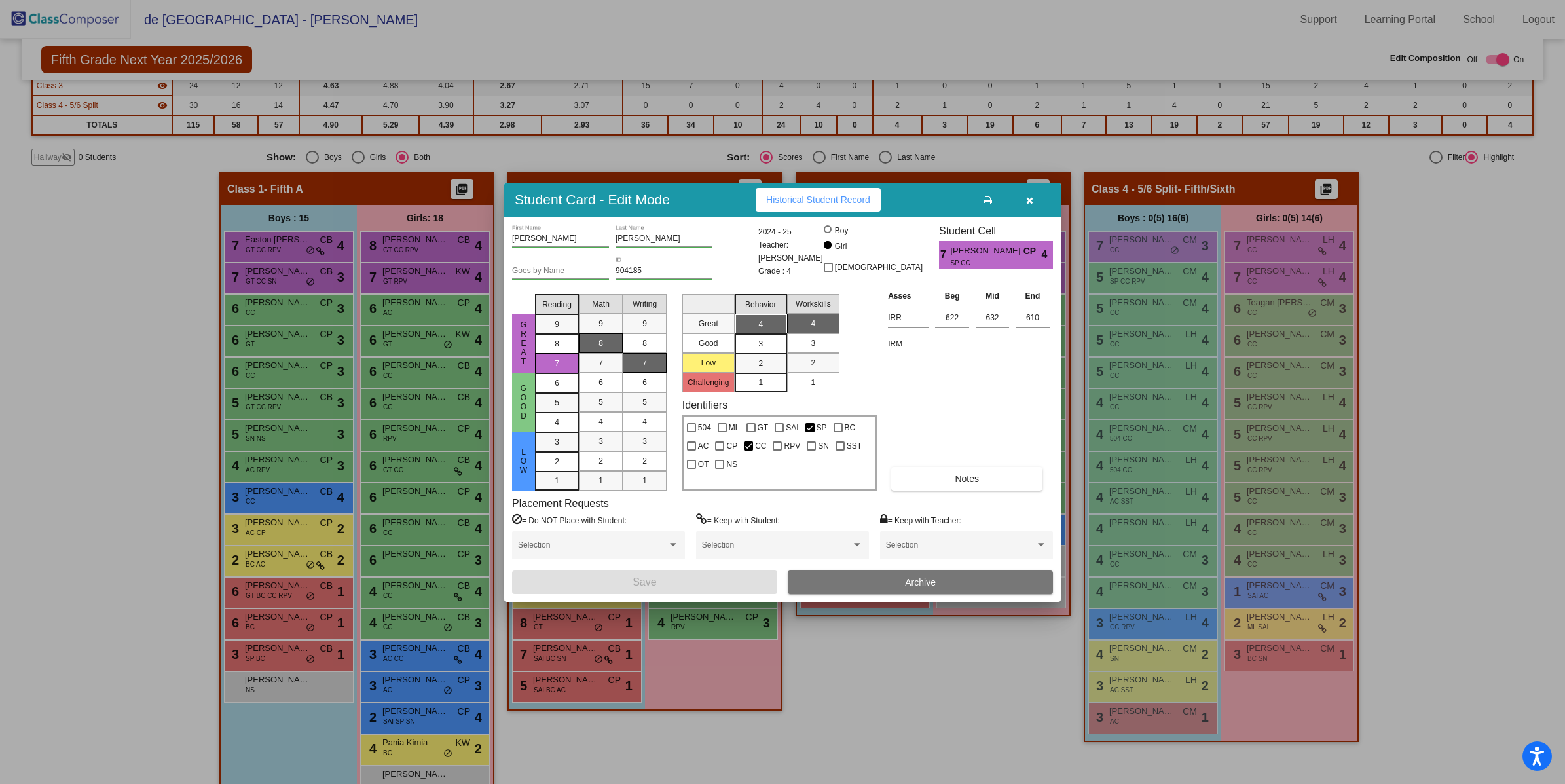
click at [1031, 200] on icon "button" at bounding box center [1030, 200] width 8 height 9
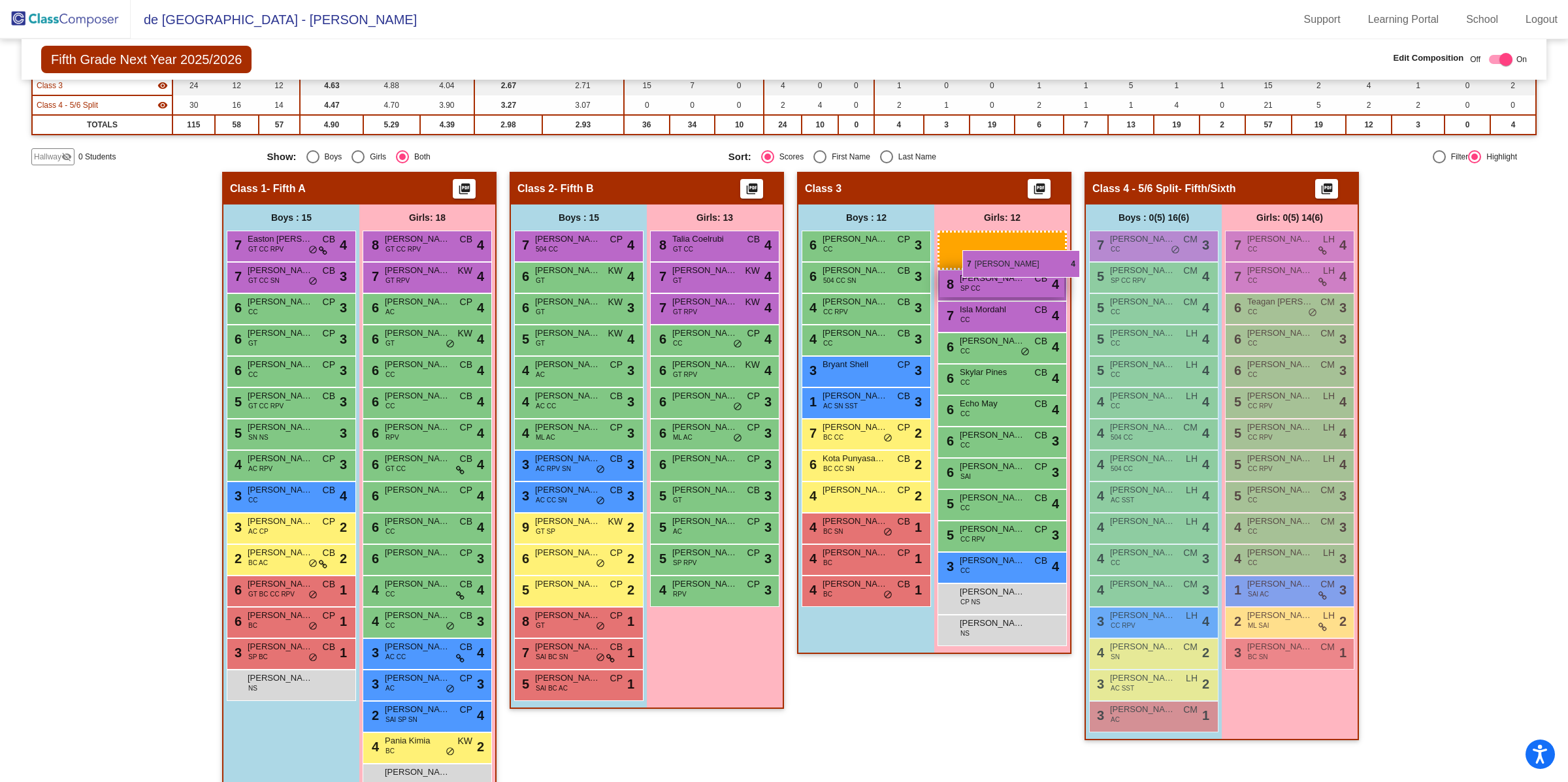
drag, startPoint x: 694, startPoint y: 268, endPoint x: 960, endPoint y: 246, distance: 266.9
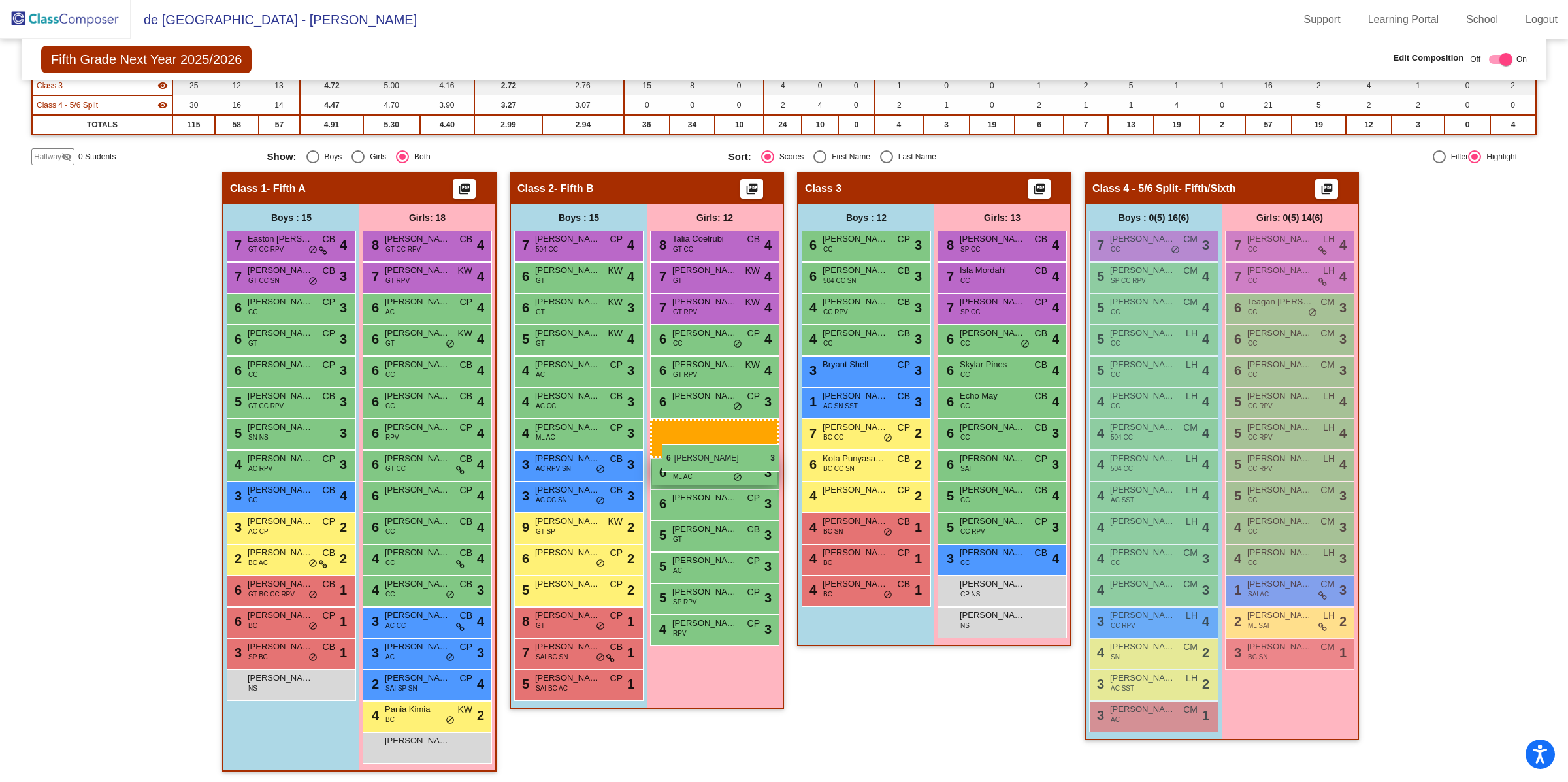
drag, startPoint x: 417, startPoint y: 555, endPoint x: 657, endPoint y: 432, distance: 269.7
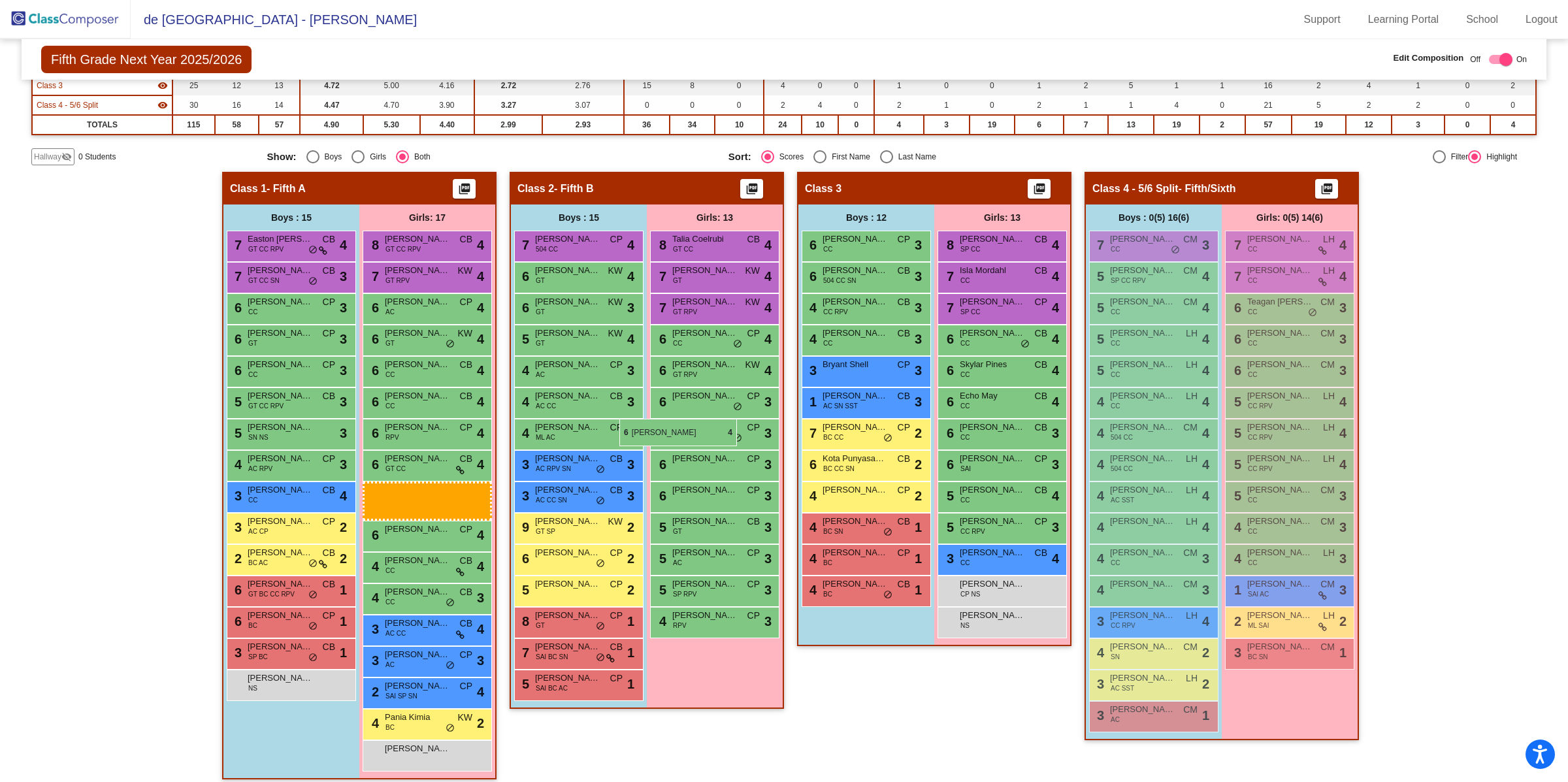
scroll to position [163, 0]
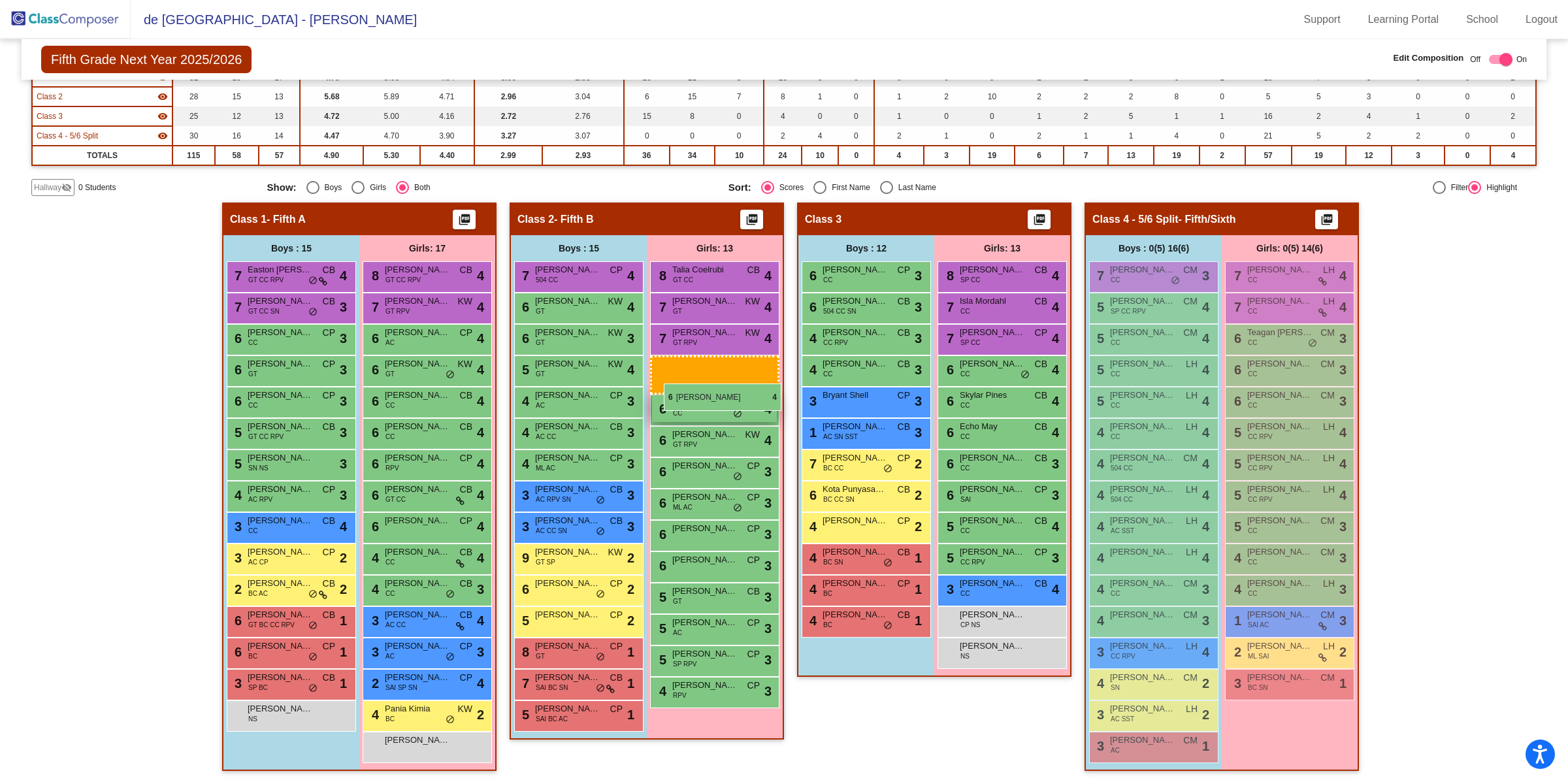
drag, startPoint x: 422, startPoint y: 521, endPoint x: 656, endPoint y: 379, distance: 273.7
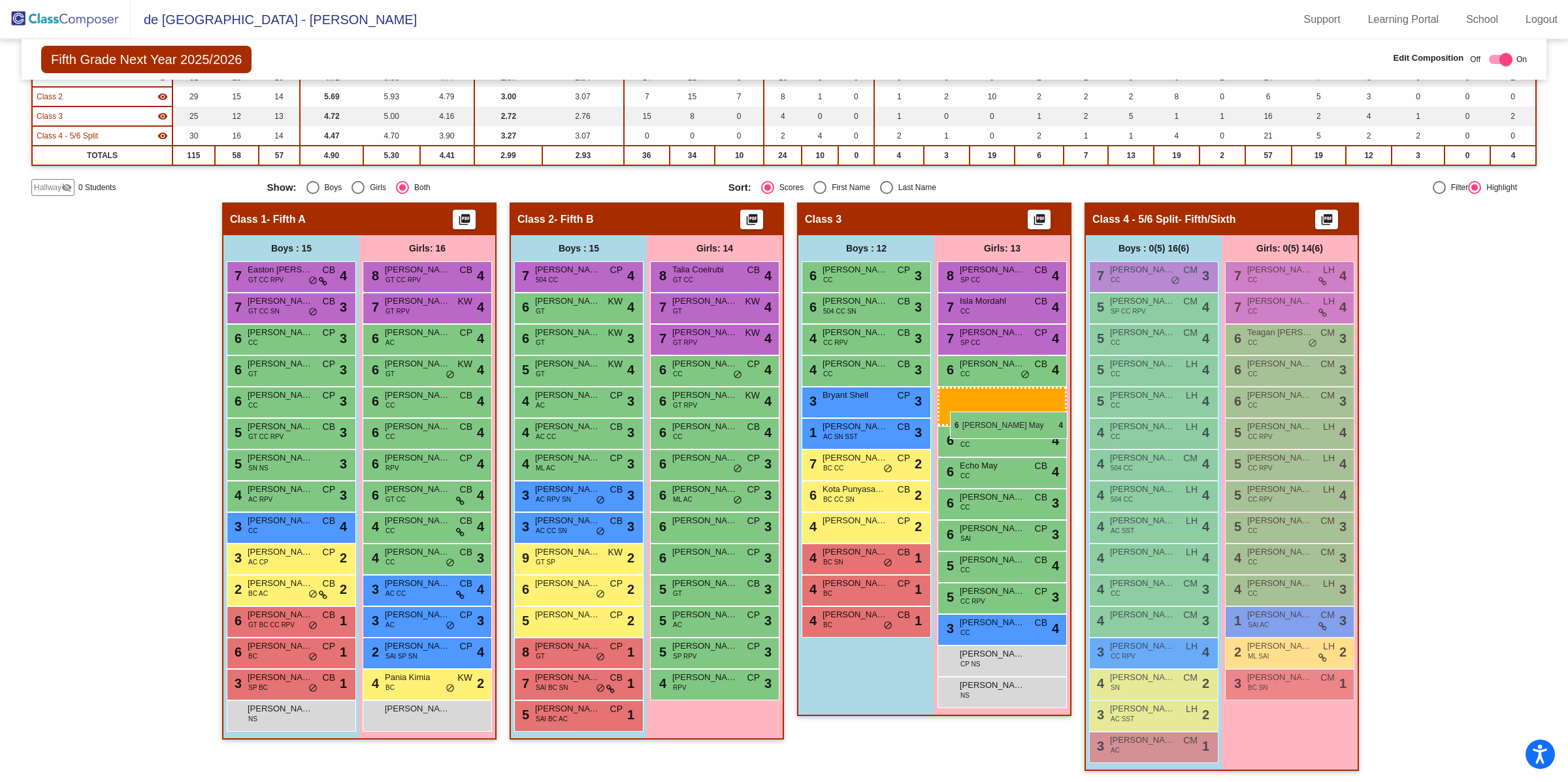
drag, startPoint x: 403, startPoint y: 526, endPoint x: 950, endPoint y: 412, distance: 558.8
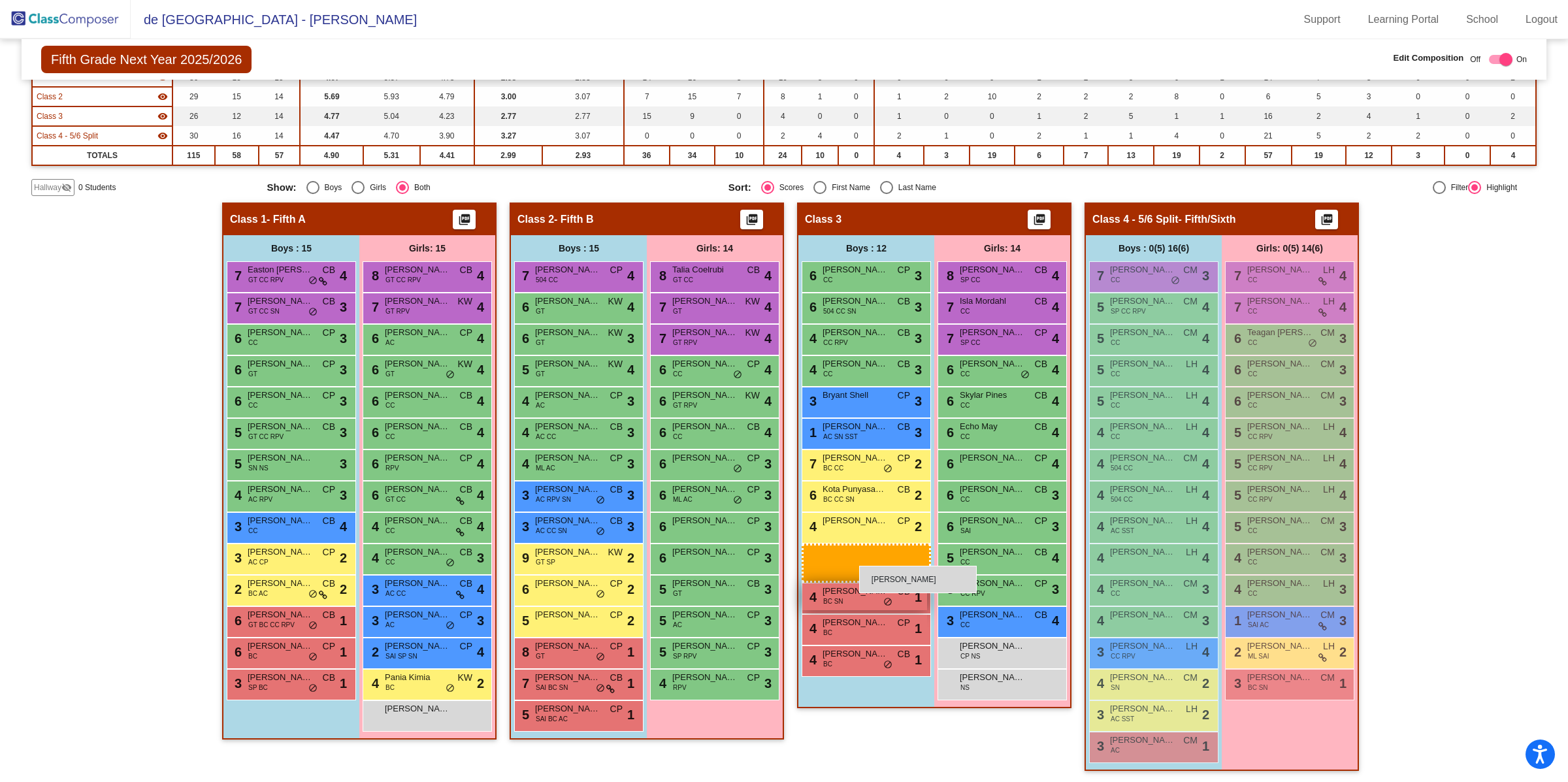
drag, startPoint x: 295, startPoint y: 713, endPoint x: 848, endPoint y: 565, distance: 572.5
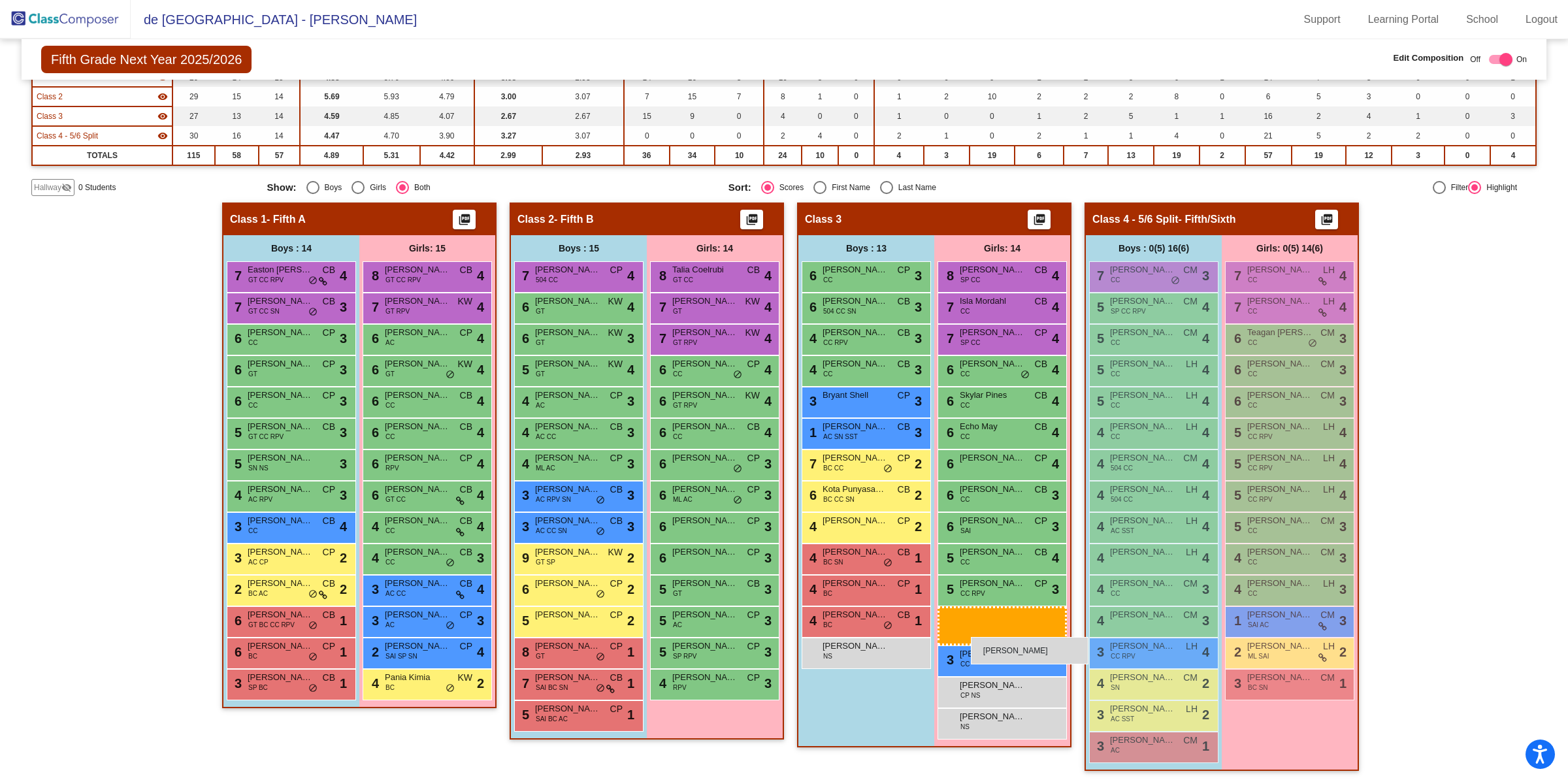
drag, startPoint x: 405, startPoint y: 700, endPoint x: 970, endPoint y: 635, distance: 568.7
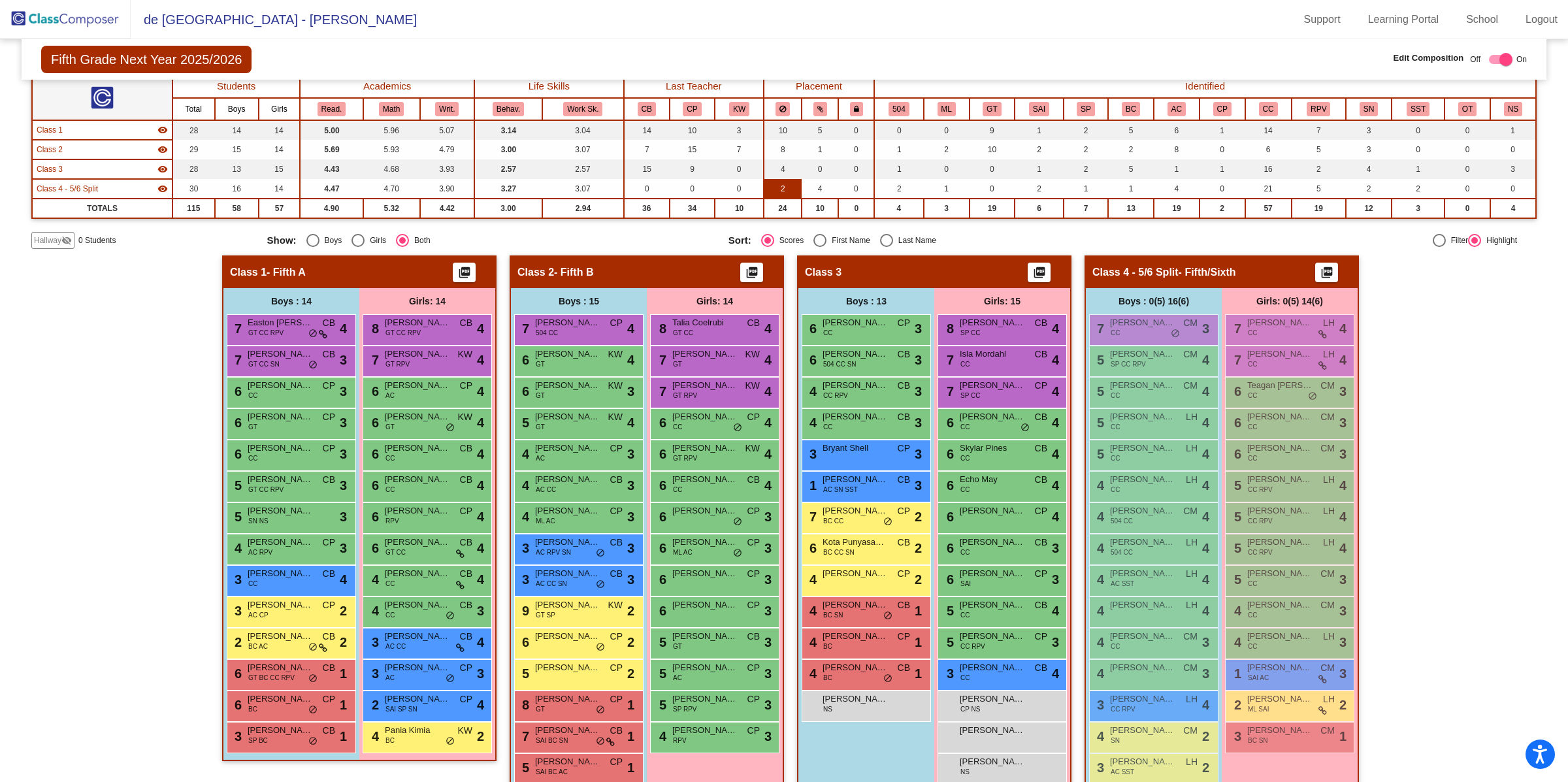
scroll to position [115, 0]
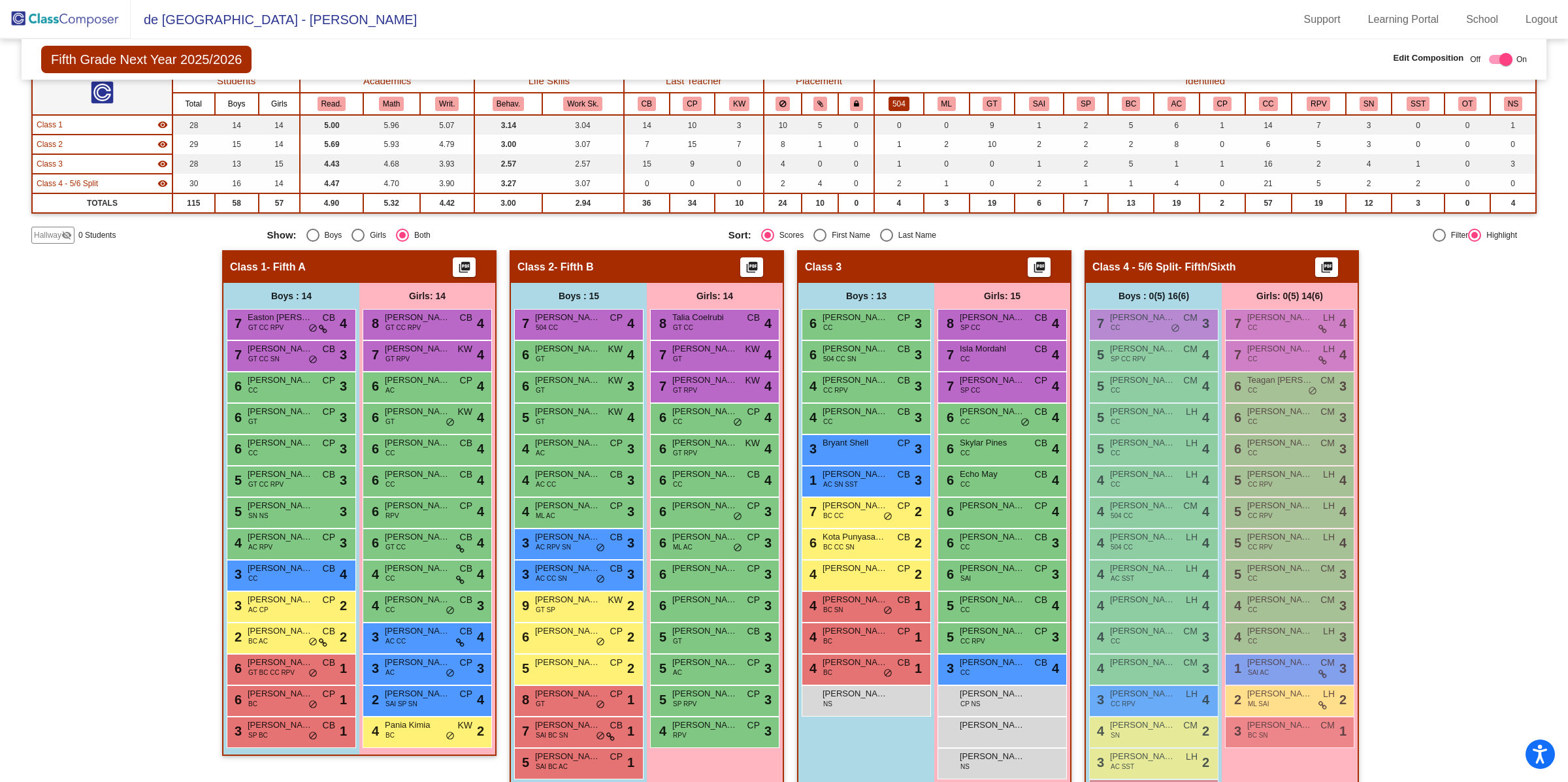
click at [890, 99] on button "504" at bounding box center [899, 103] width 21 height 14
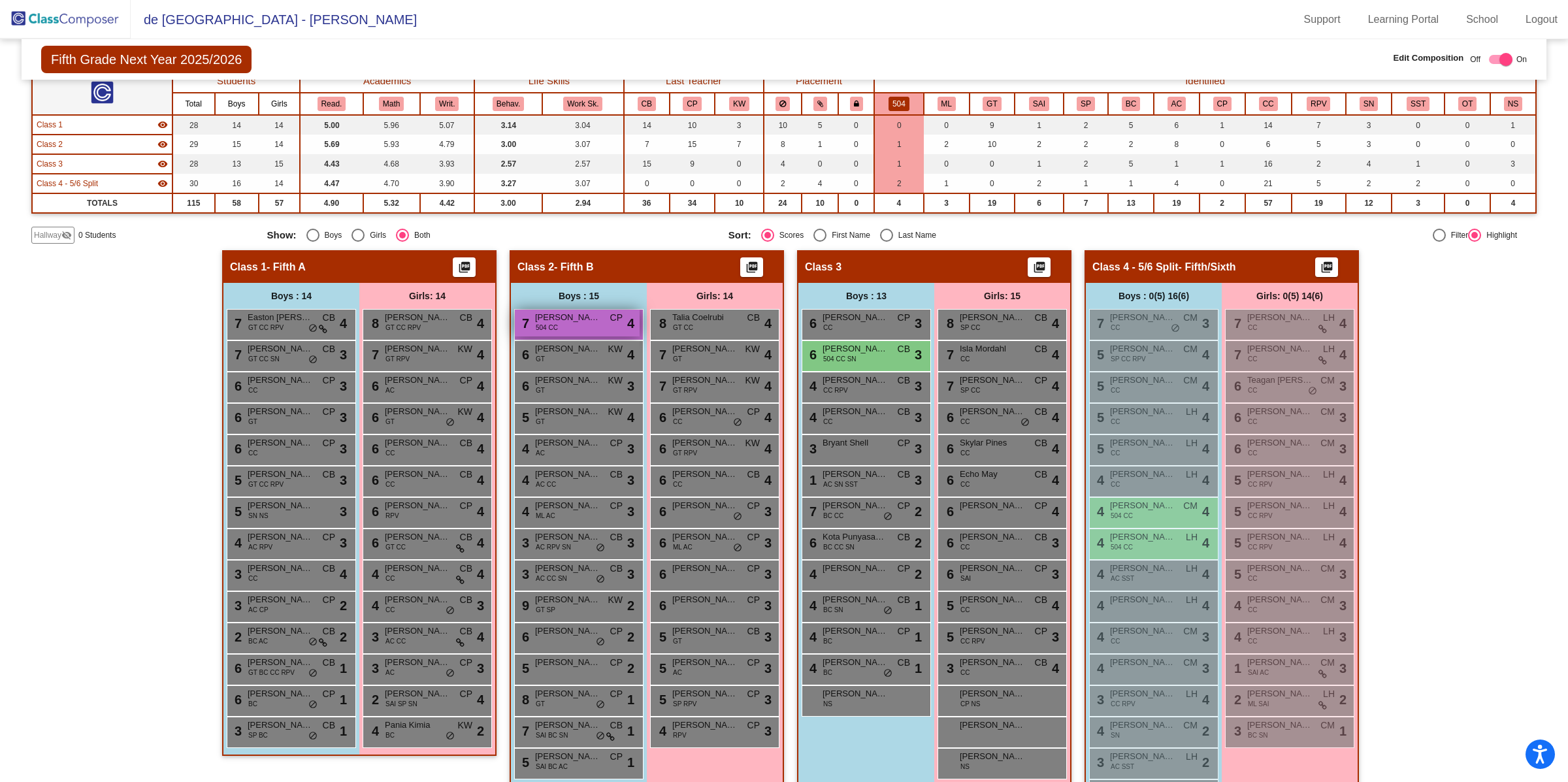
click at [574, 318] on span "[PERSON_NAME]" at bounding box center [568, 317] width 66 height 13
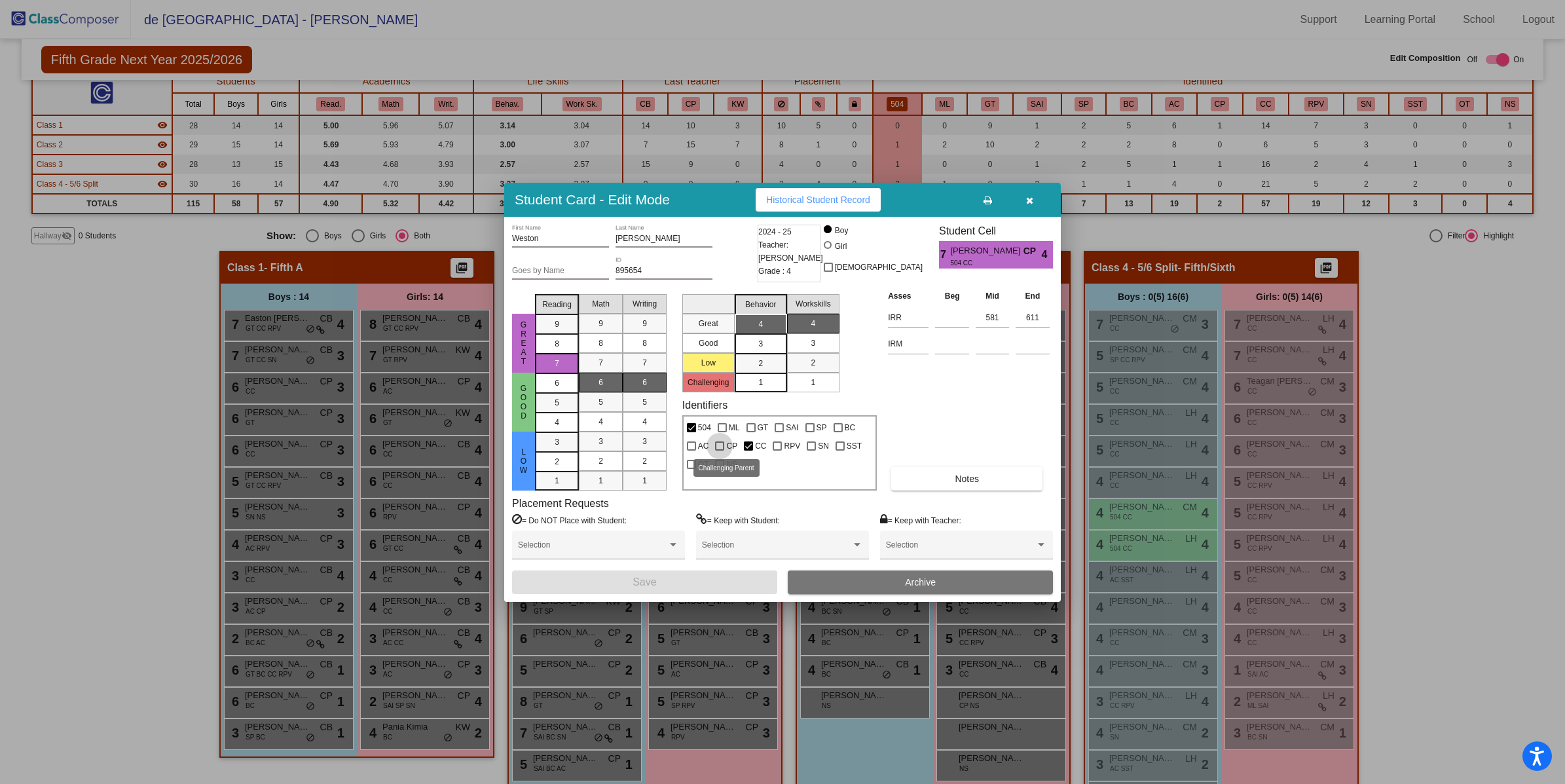
click at [721, 446] on div at bounding box center [719, 446] width 9 height 9
click at [720, 450] on input "CP" at bounding box center [719, 450] width 1 height 1
checkbox input "true"
click at [705, 586] on button "Save" at bounding box center [644, 582] width 265 height 23
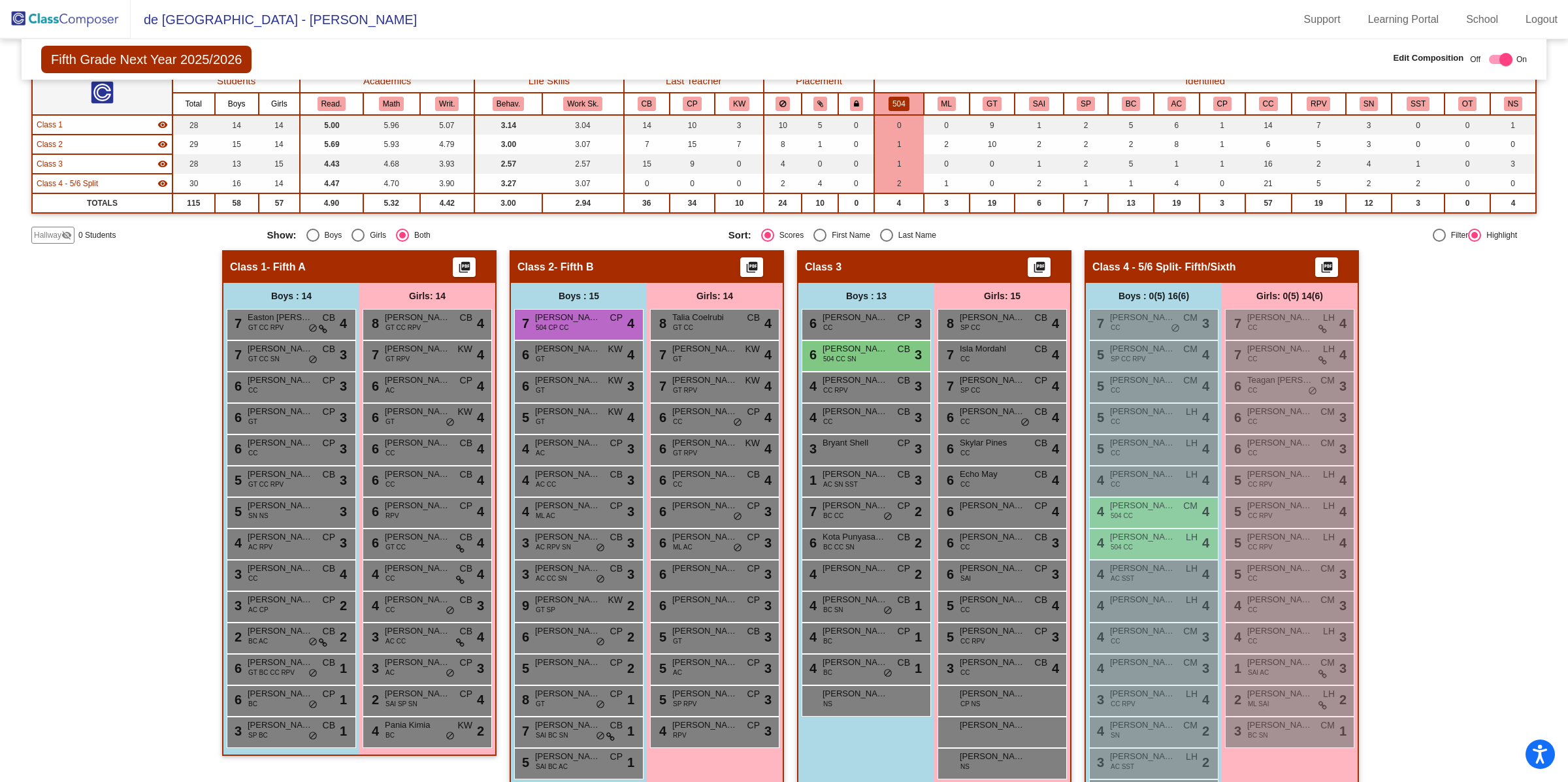
click at [895, 102] on button "504" at bounding box center [899, 103] width 21 height 14
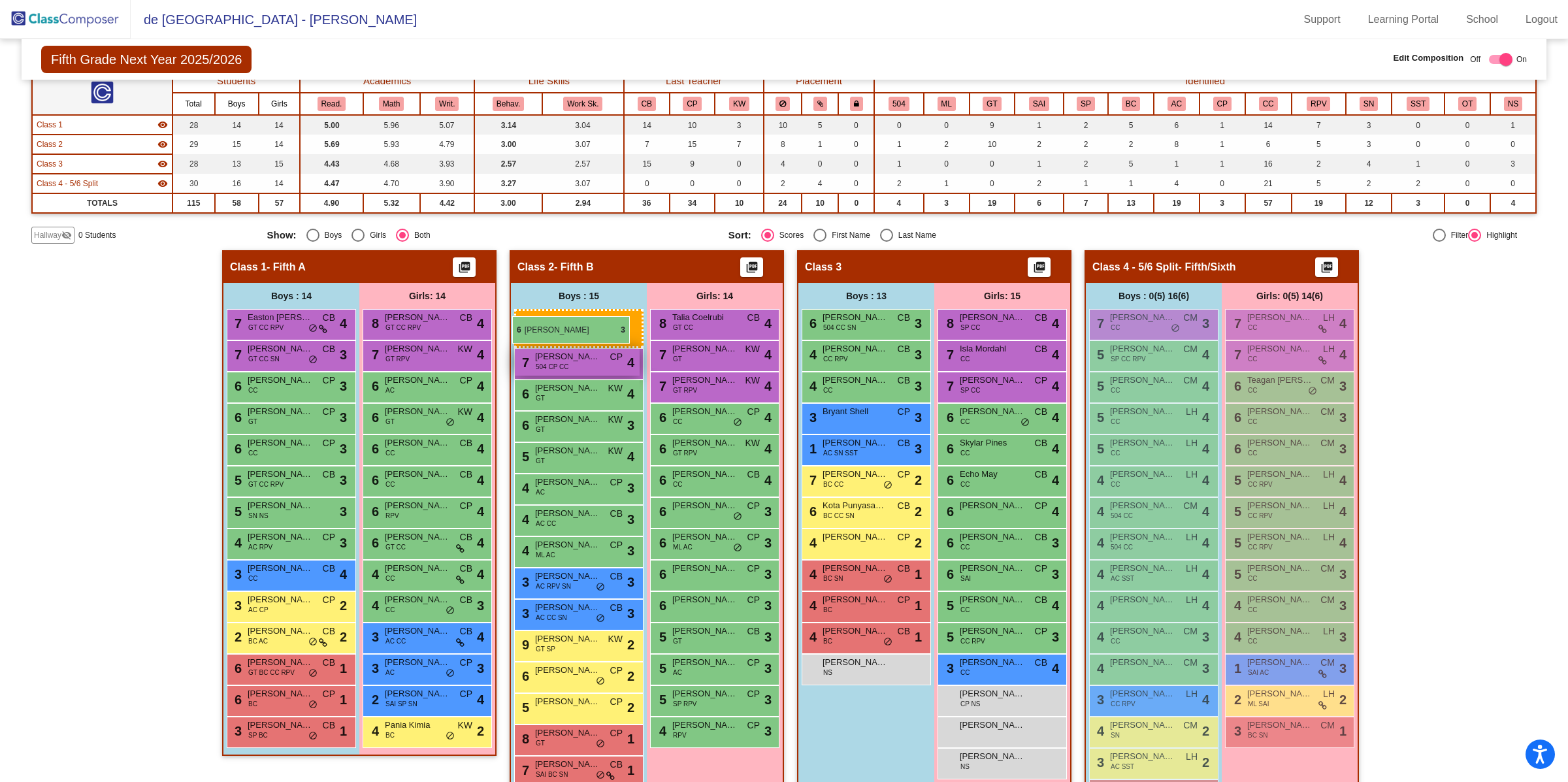
drag, startPoint x: 853, startPoint y: 321, endPoint x: 513, endPoint y: 313, distance: 340.1
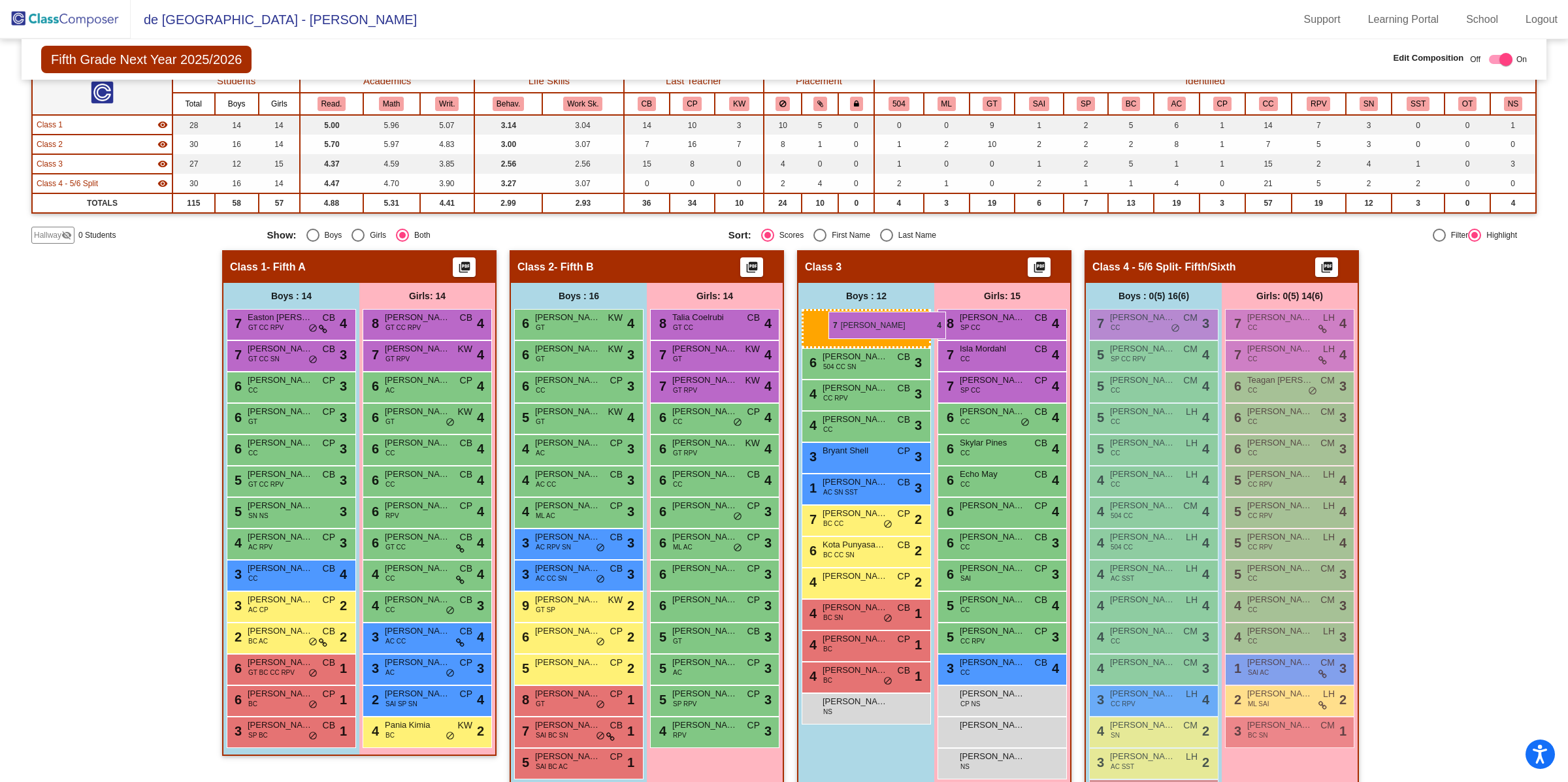
drag, startPoint x: 552, startPoint y: 321, endPoint x: 828, endPoint y: 312, distance: 276.1
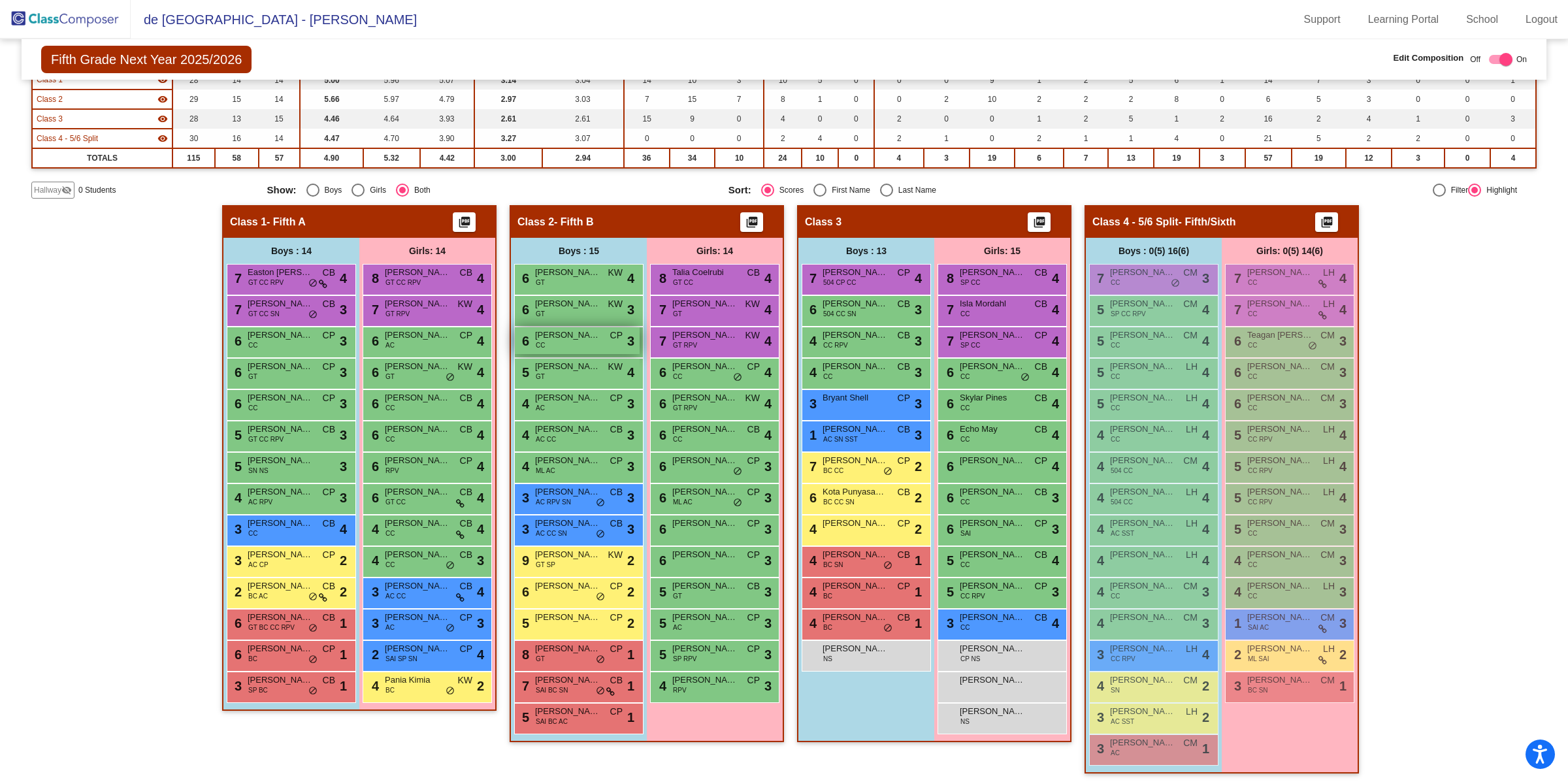
scroll to position [163, 0]
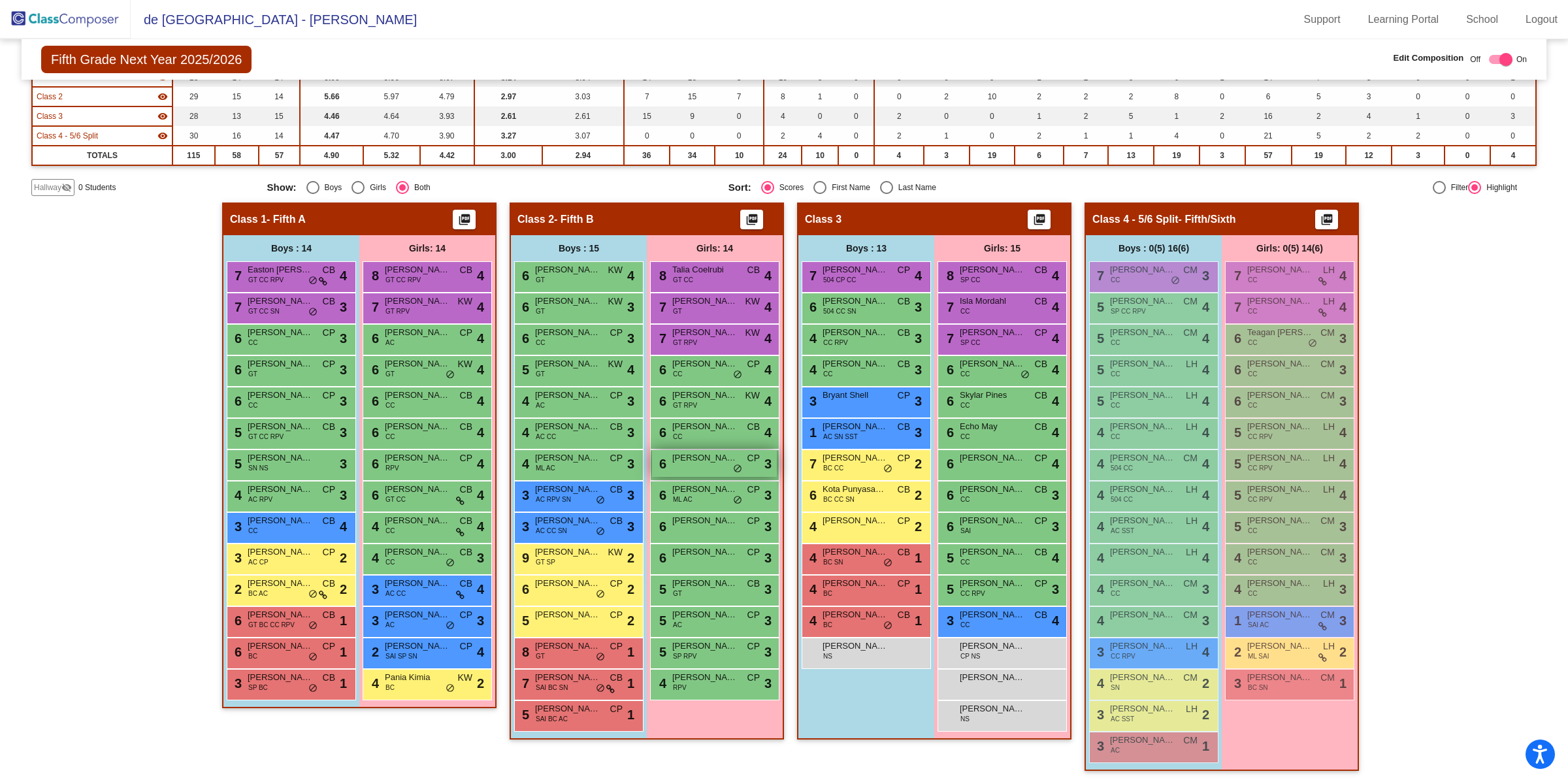
click at [688, 461] on span "[PERSON_NAME]" at bounding box center [705, 458] width 66 height 13
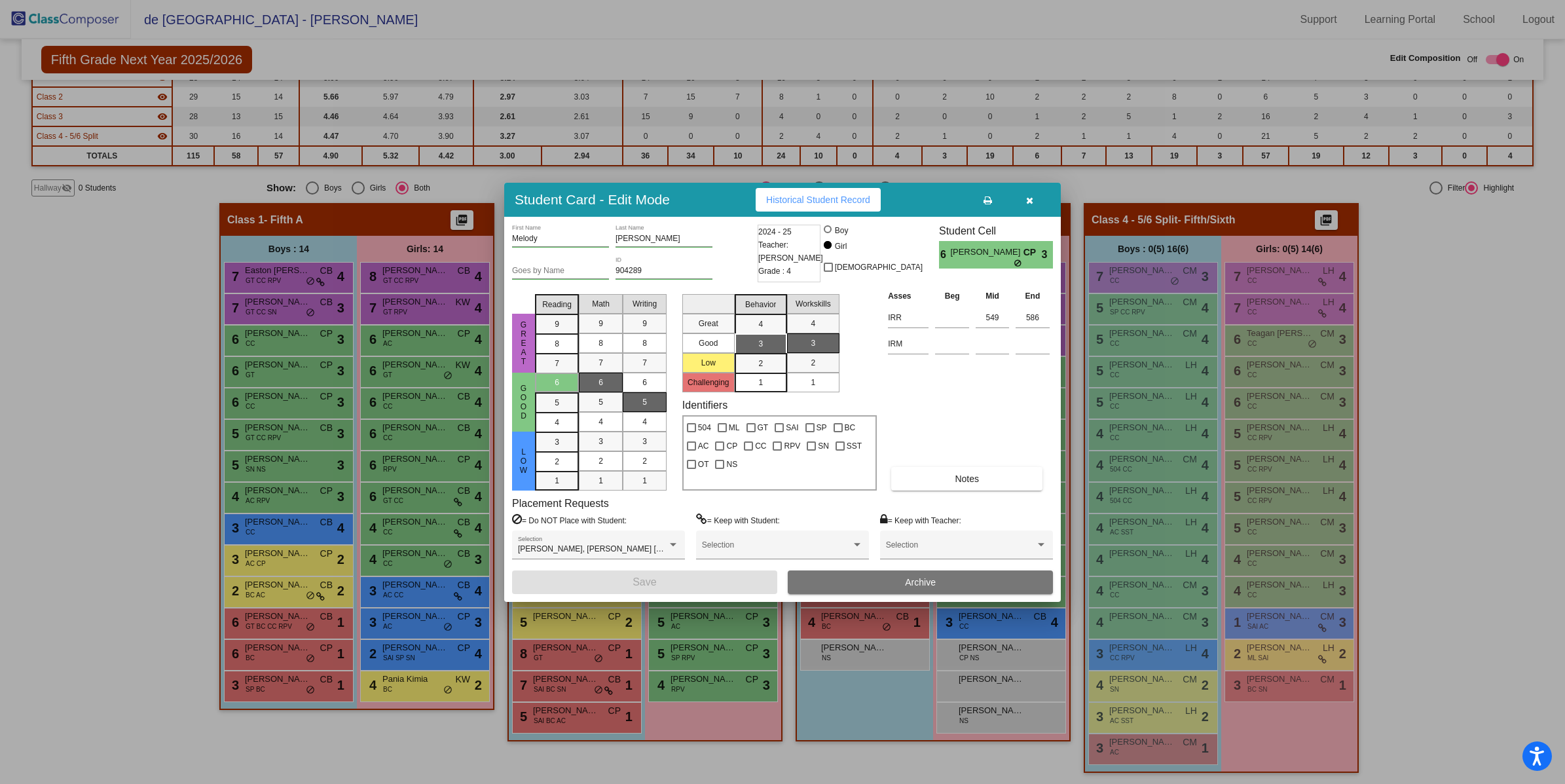
click at [1030, 208] on button "button" at bounding box center [1029, 199] width 42 height 23
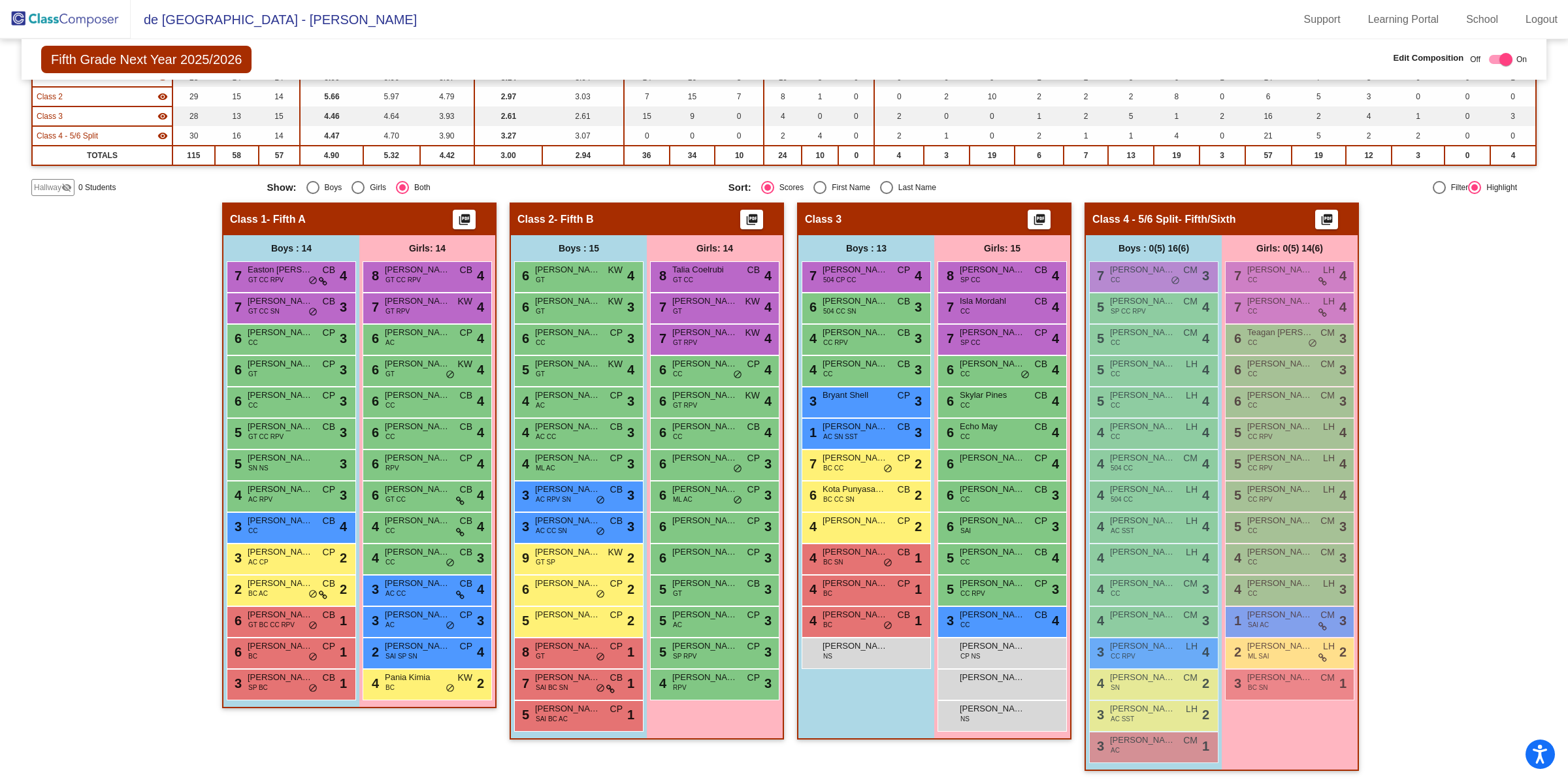
click at [99, 17] on img at bounding box center [66, 19] width 131 height 38
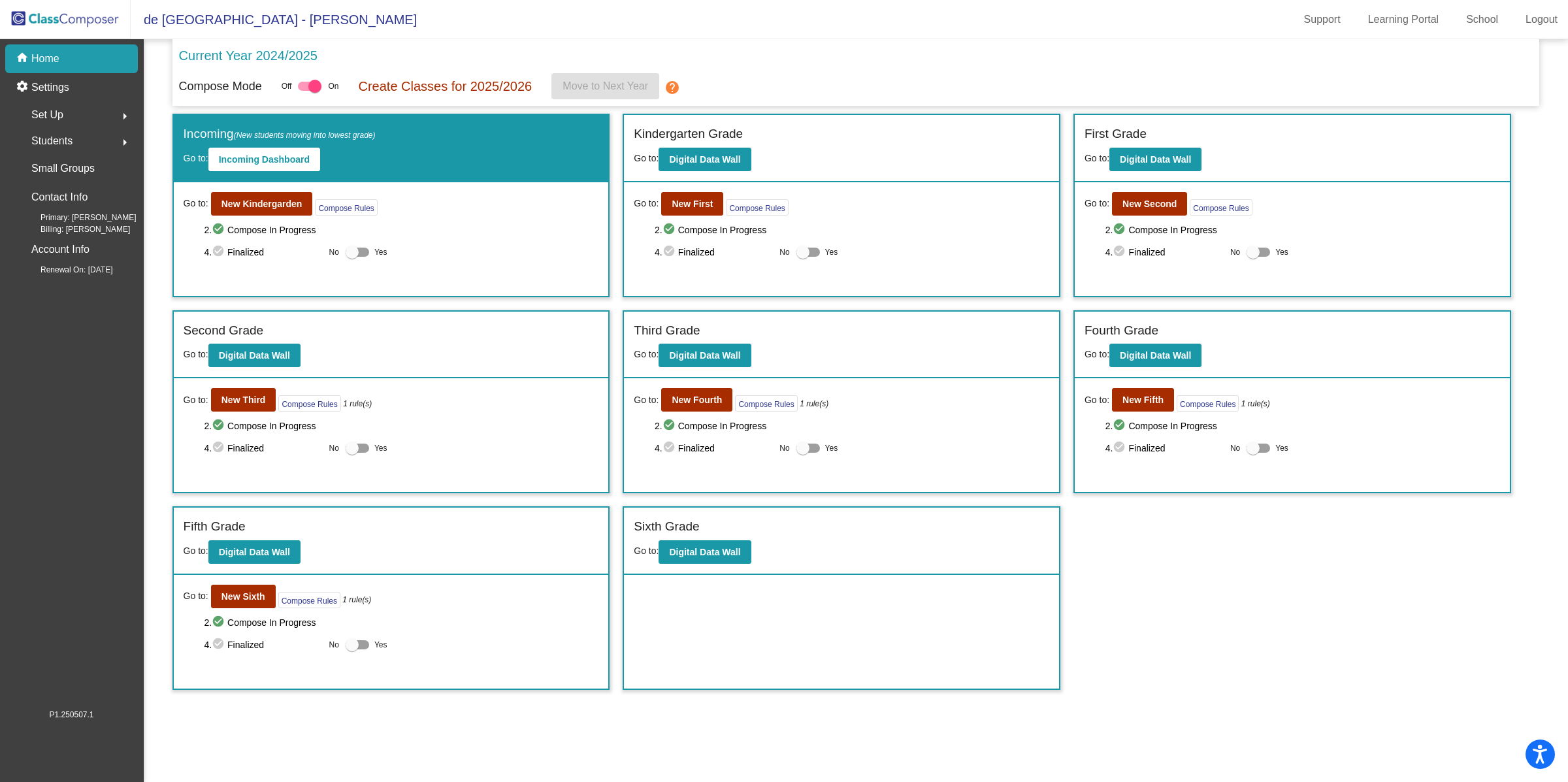
click at [55, 117] on span "Set Up" at bounding box center [47, 115] width 32 height 18
click at [61, 227] on p "Classes" at bounding box center [50, 228] width 35 height 16
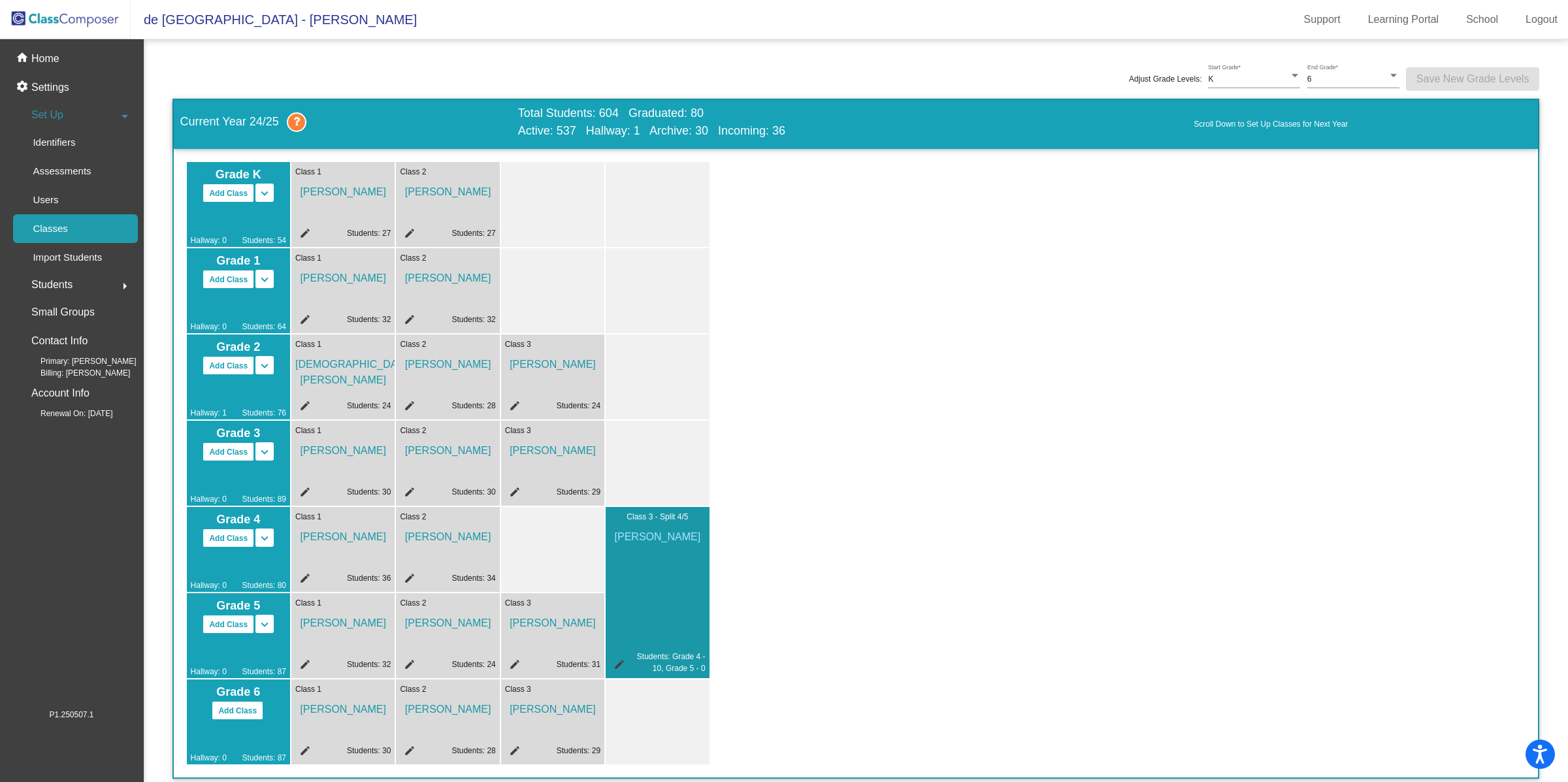
click at [69, 22] on img at bounding box center [66, 19] width 131 height 38
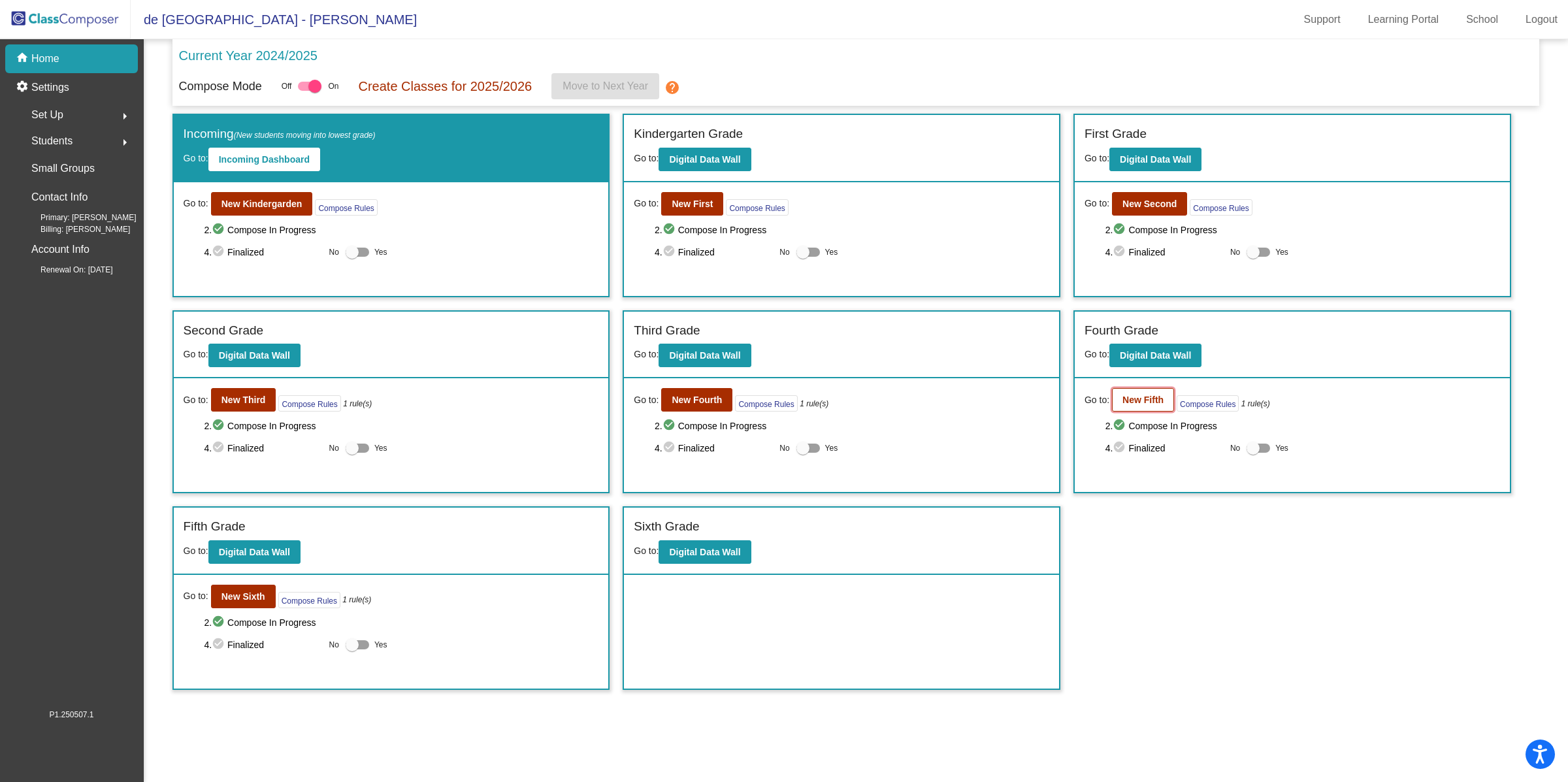
click at [1135, 397] on b "New Fifth" at bounding box center [1143, 400] width 41 height 11
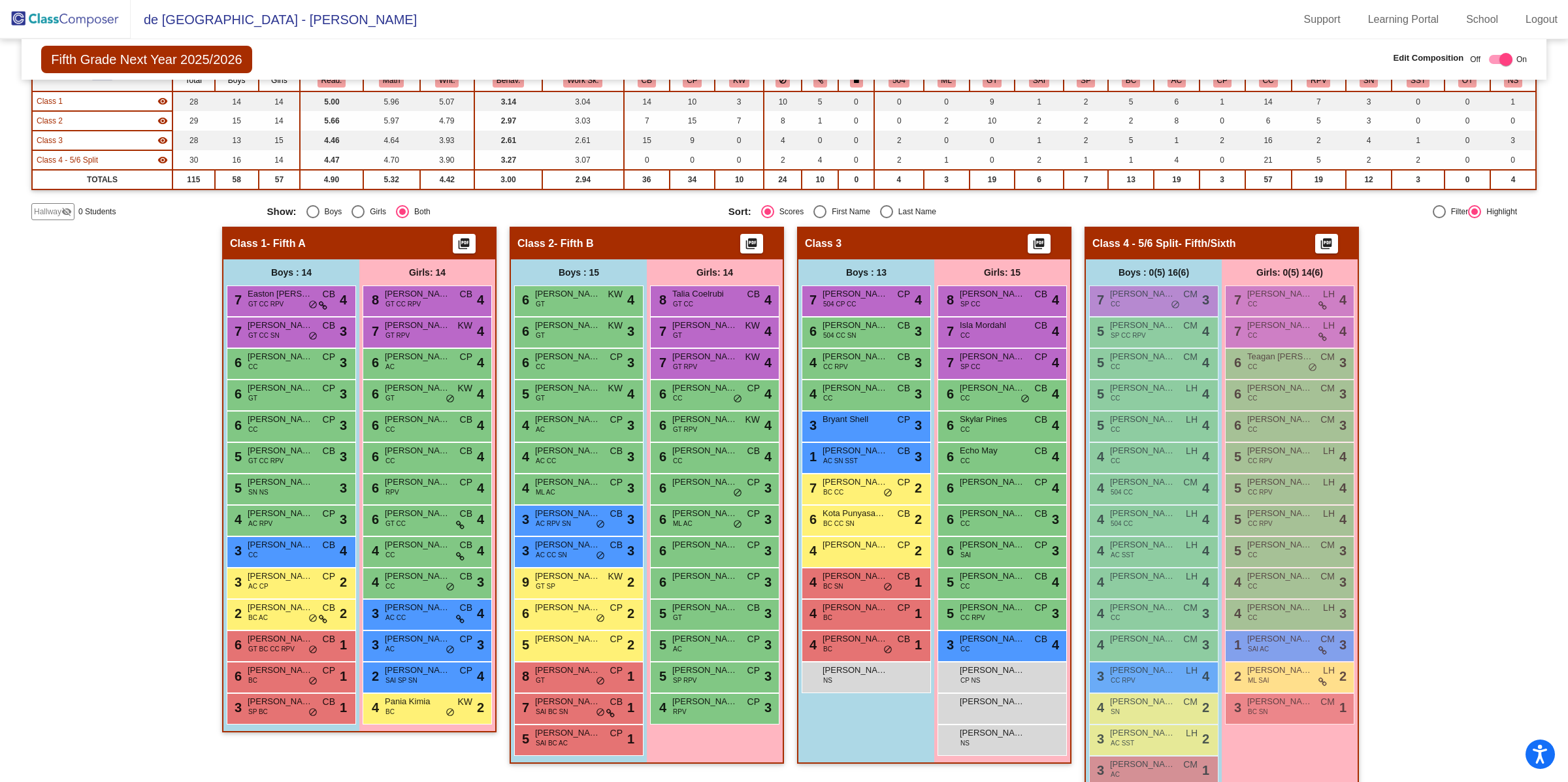
scroll to position [163, 0]
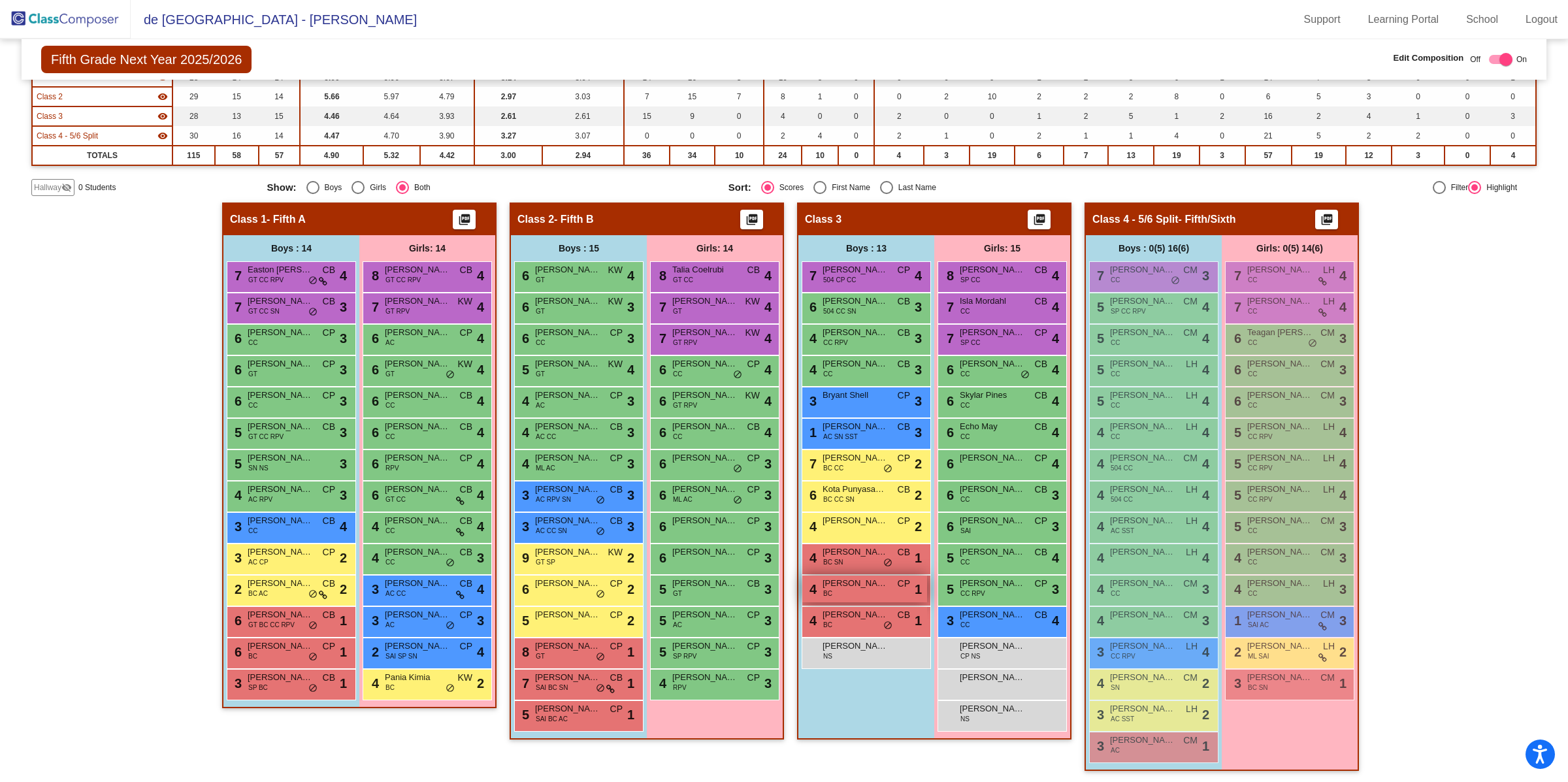
click at [865, 585] on span "[PERSON_NAME]" at bounding box center [855, 583] width 66 height 13
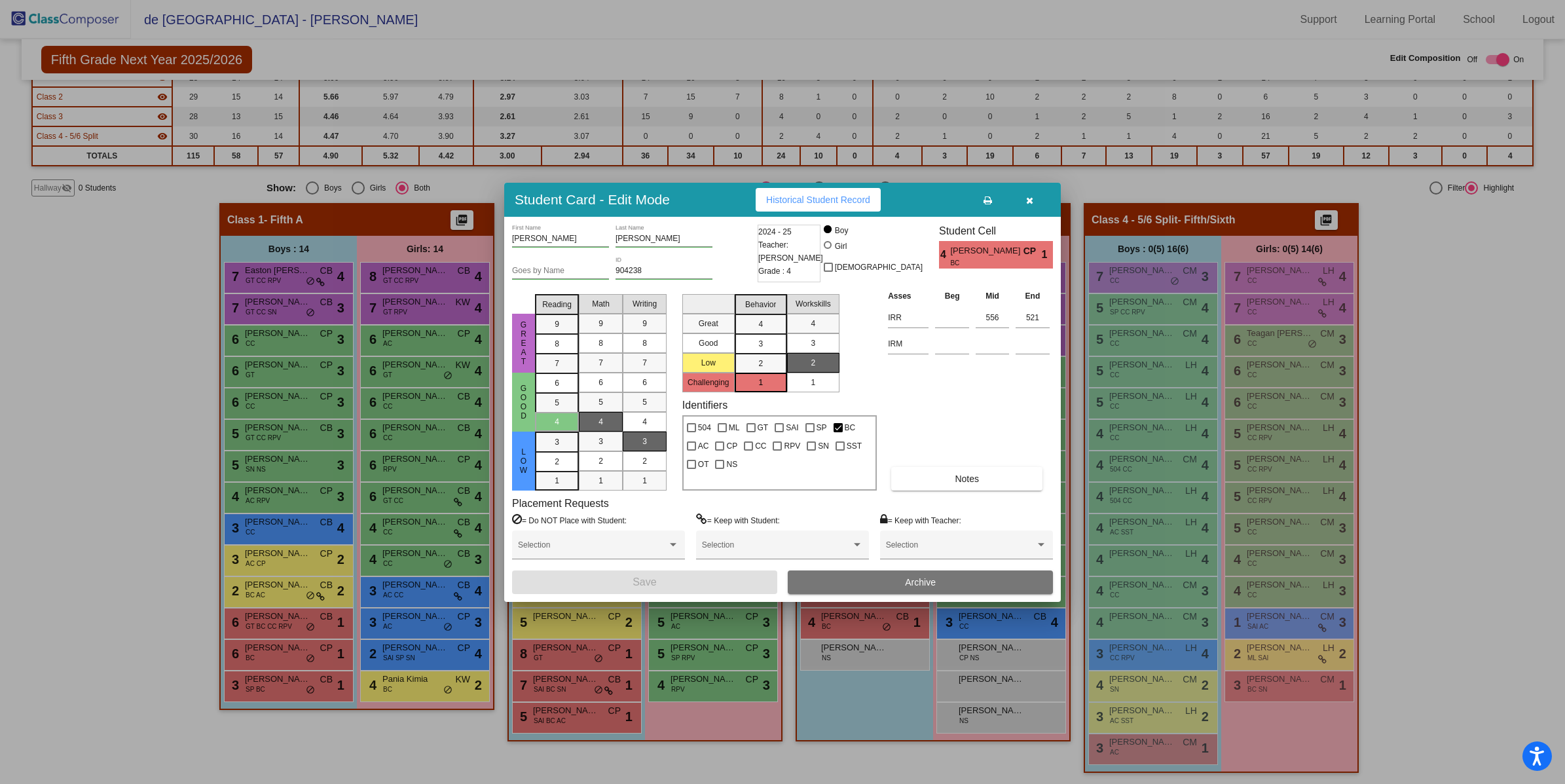
click at [1035, 198] on button "button" at bounding box center [1029, 199] width 42 height 23
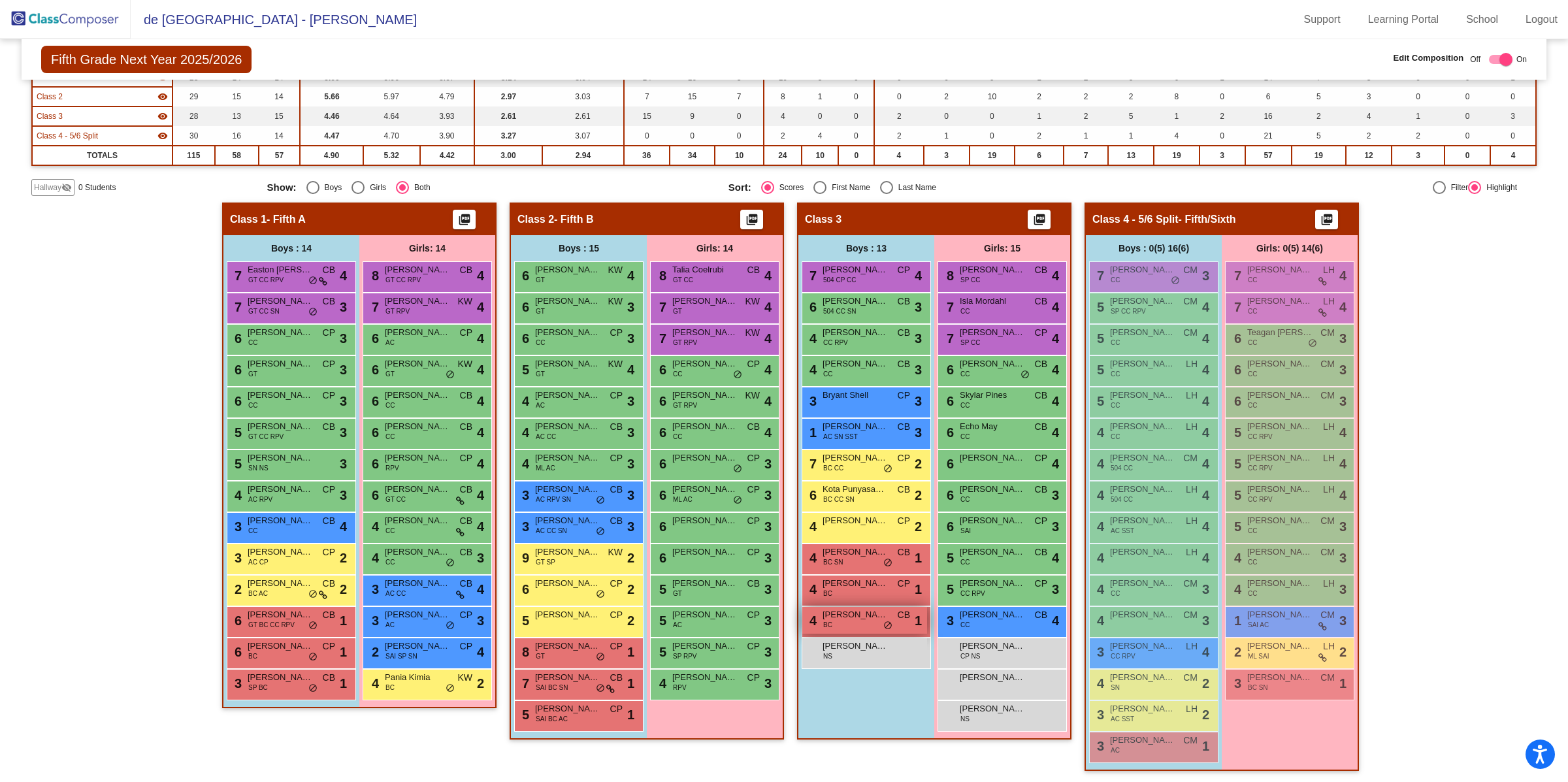
click at [848, 619] on div "4 [PERSON_NAME] BC CB lock do_not_disturb_alt 1" at bounding box center [865, 620] width 125 height 27
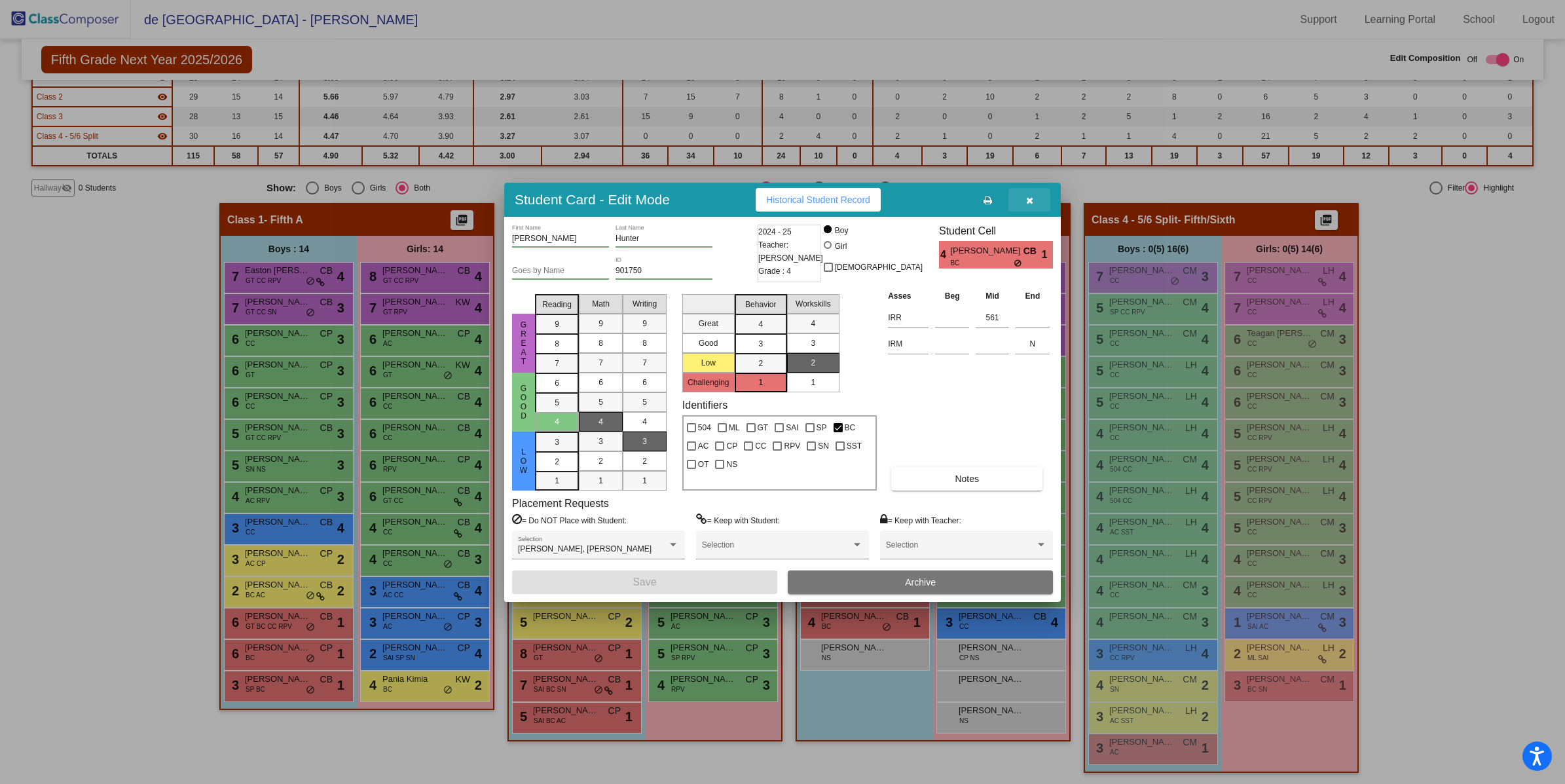
click at [1027, 196] on icon "button" at bounding box center [1030, 200] width 8 height 9
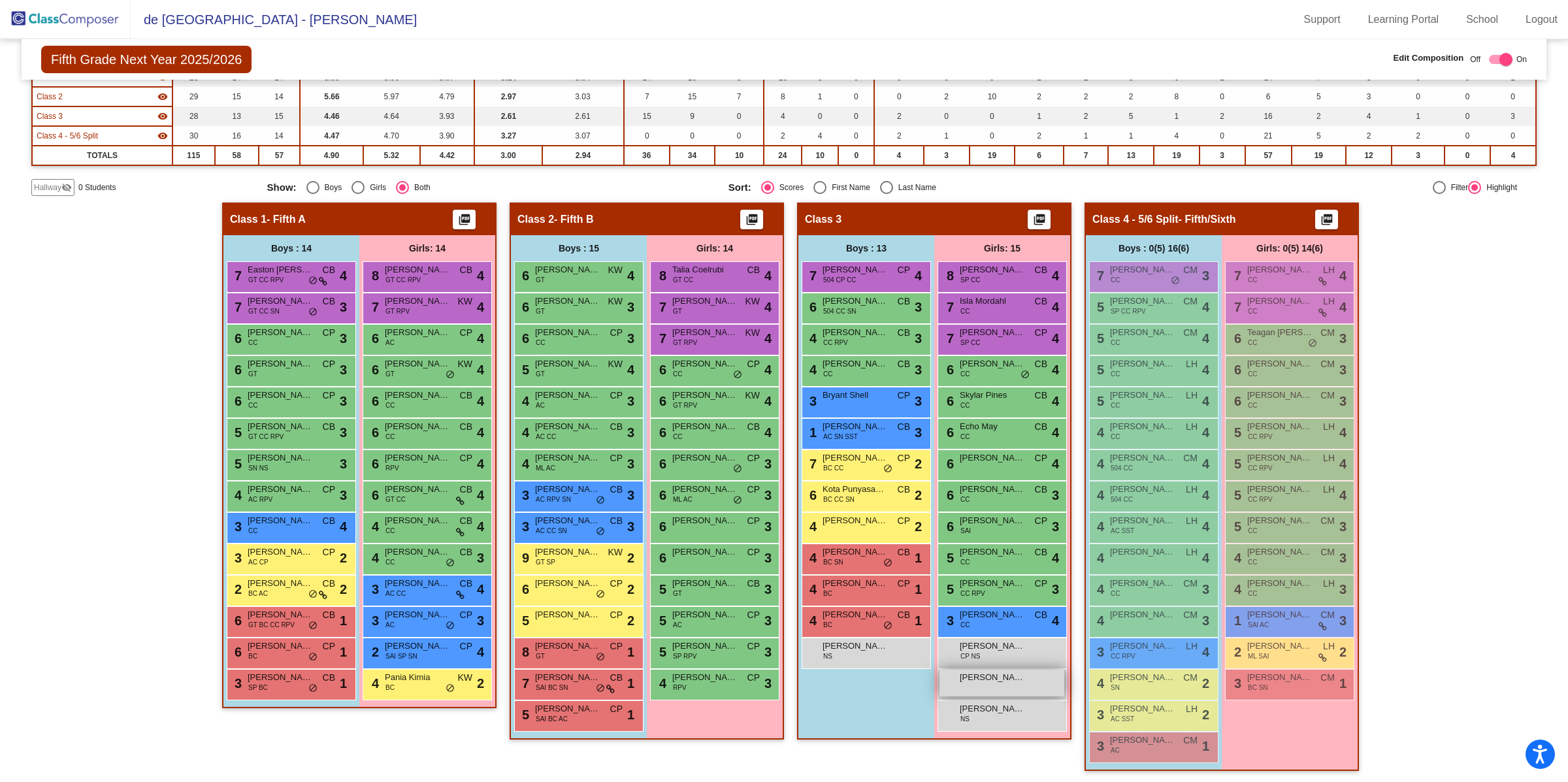
click at [979, 680] on span "[PERSON_NAME]" at bounding box center [993, 677] width 66 height 13
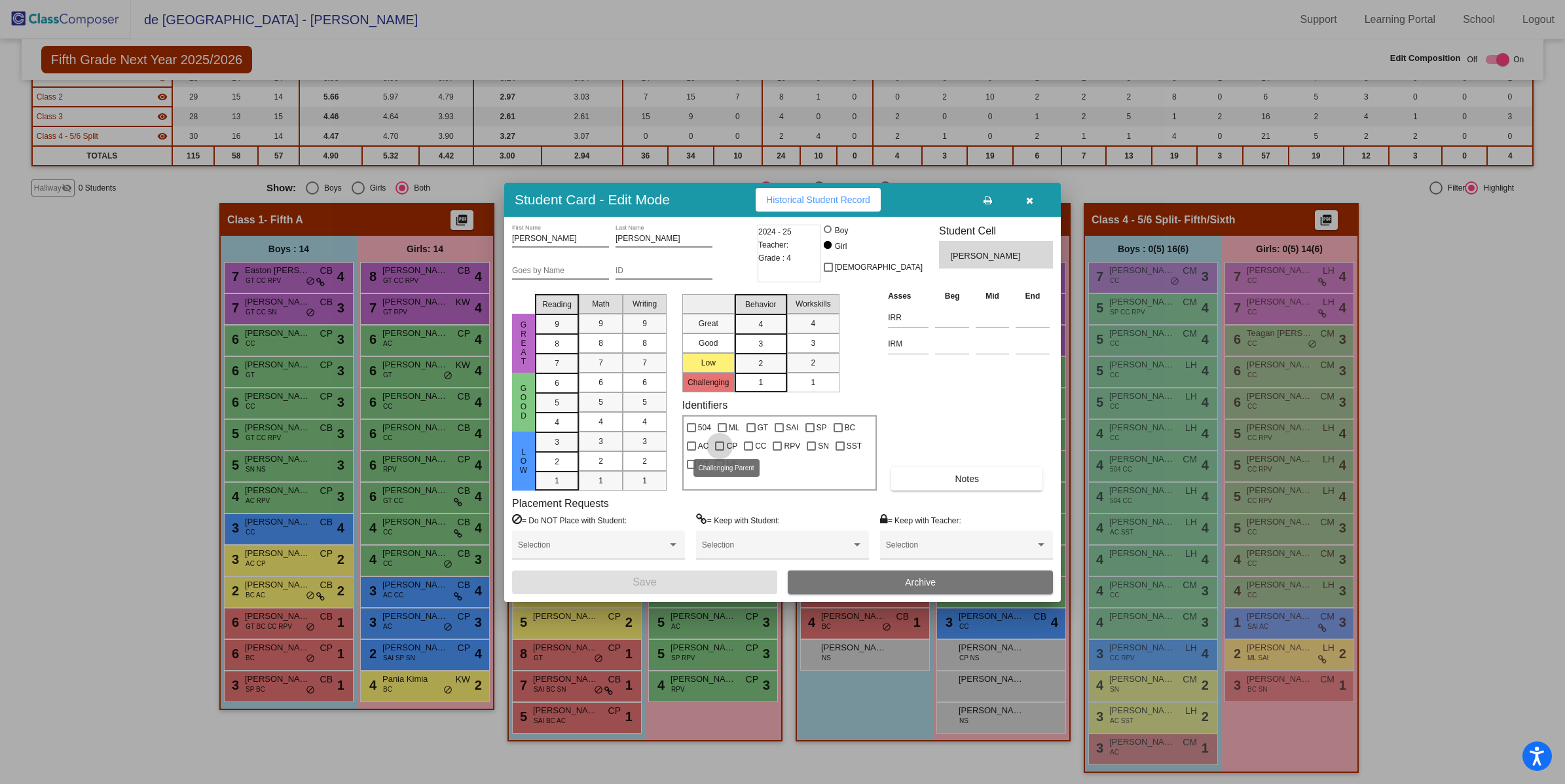
click at [721, 445] on div at bounding box center [719, 446] width 9 height 9
click at [720, 450] on input "CP" at bounding box center [719, 450] width 1 height 1
checkbox input "true"
click at [701, 579] on button "Save" at bounding box center [644, 582] width 265 height 23
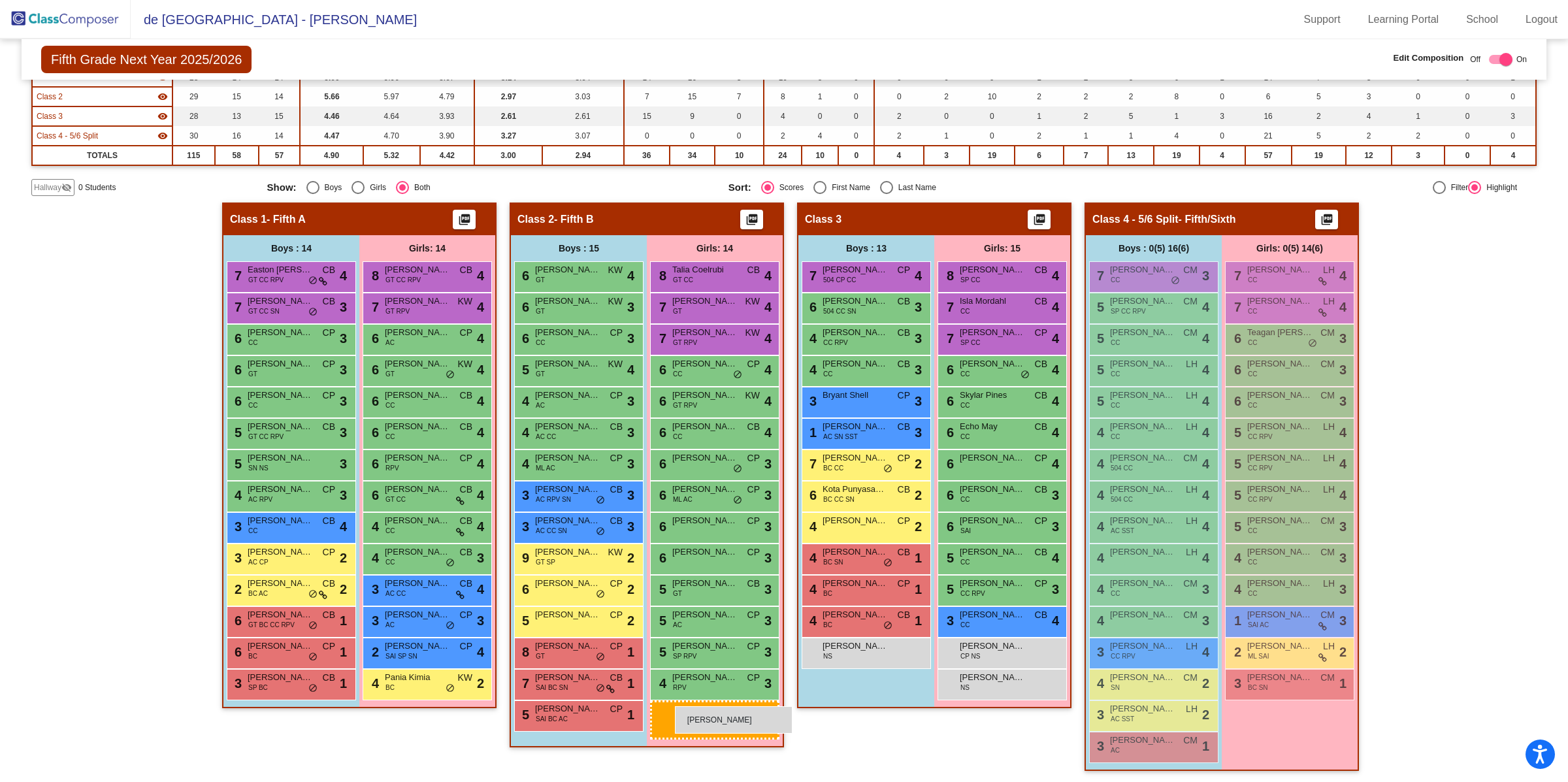
drag, startPoint x: 1008, startPoint y: 678, endPoint x: 676, endPoint y: 707, distance: 333.3
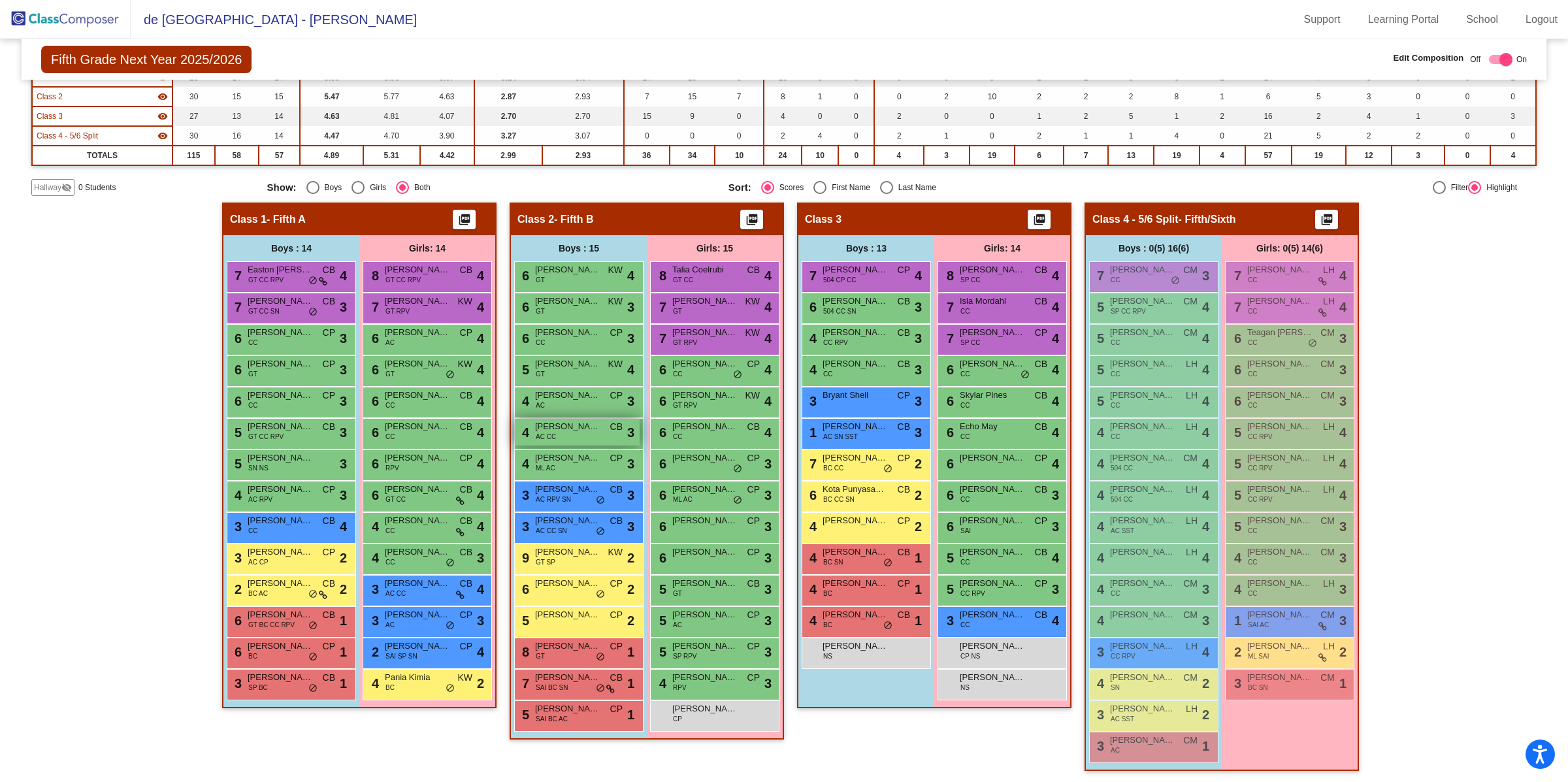
click at [563, 433] on div "4 [PERSON_NAME] AC CC CB lock do_not_disturb_alt 3" at bounding box center [578, 432] width 125 height 27
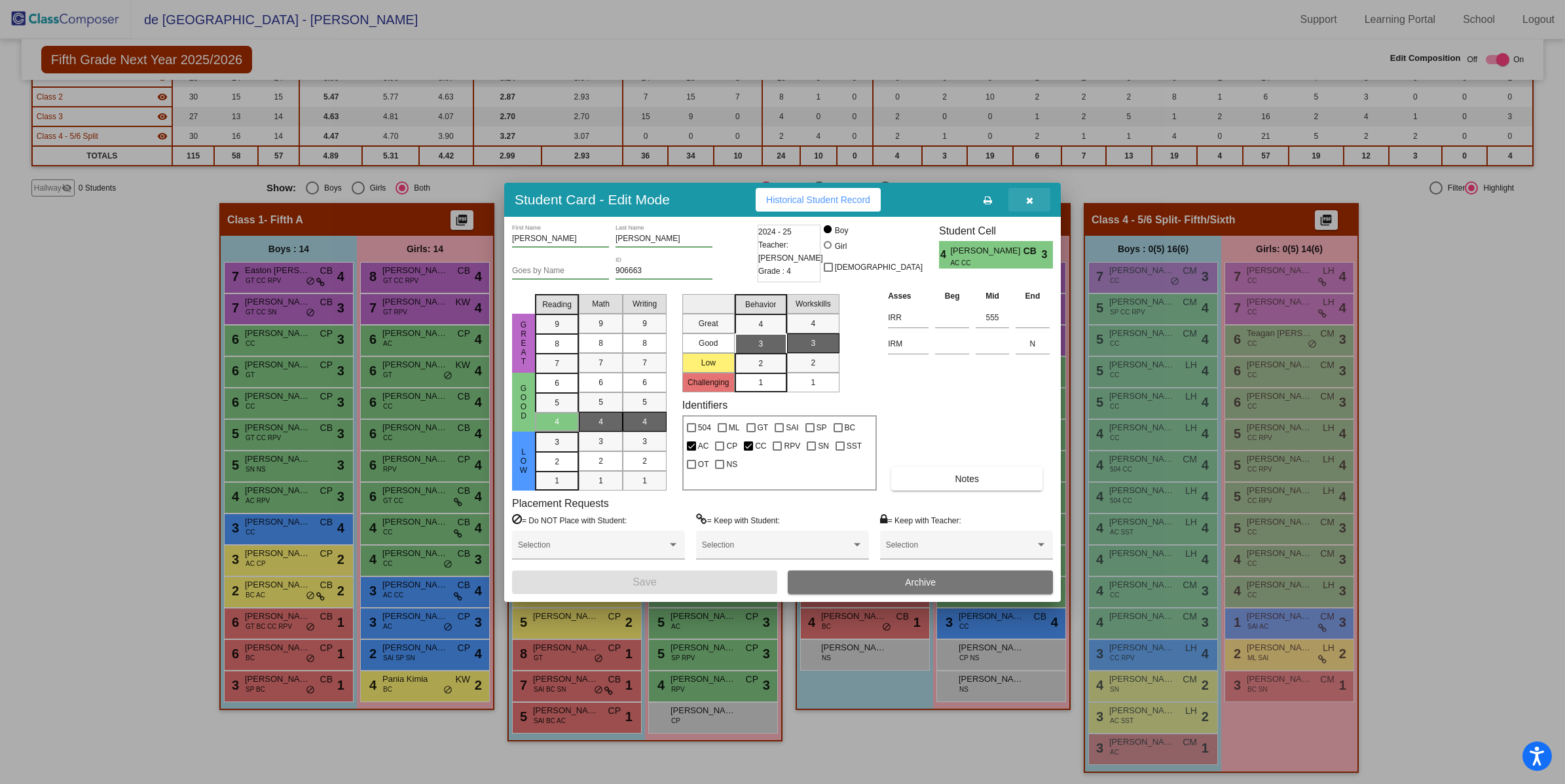
click at [1026, 198] on icon "button" at bounding box center [1030, 200] width 8 height 9
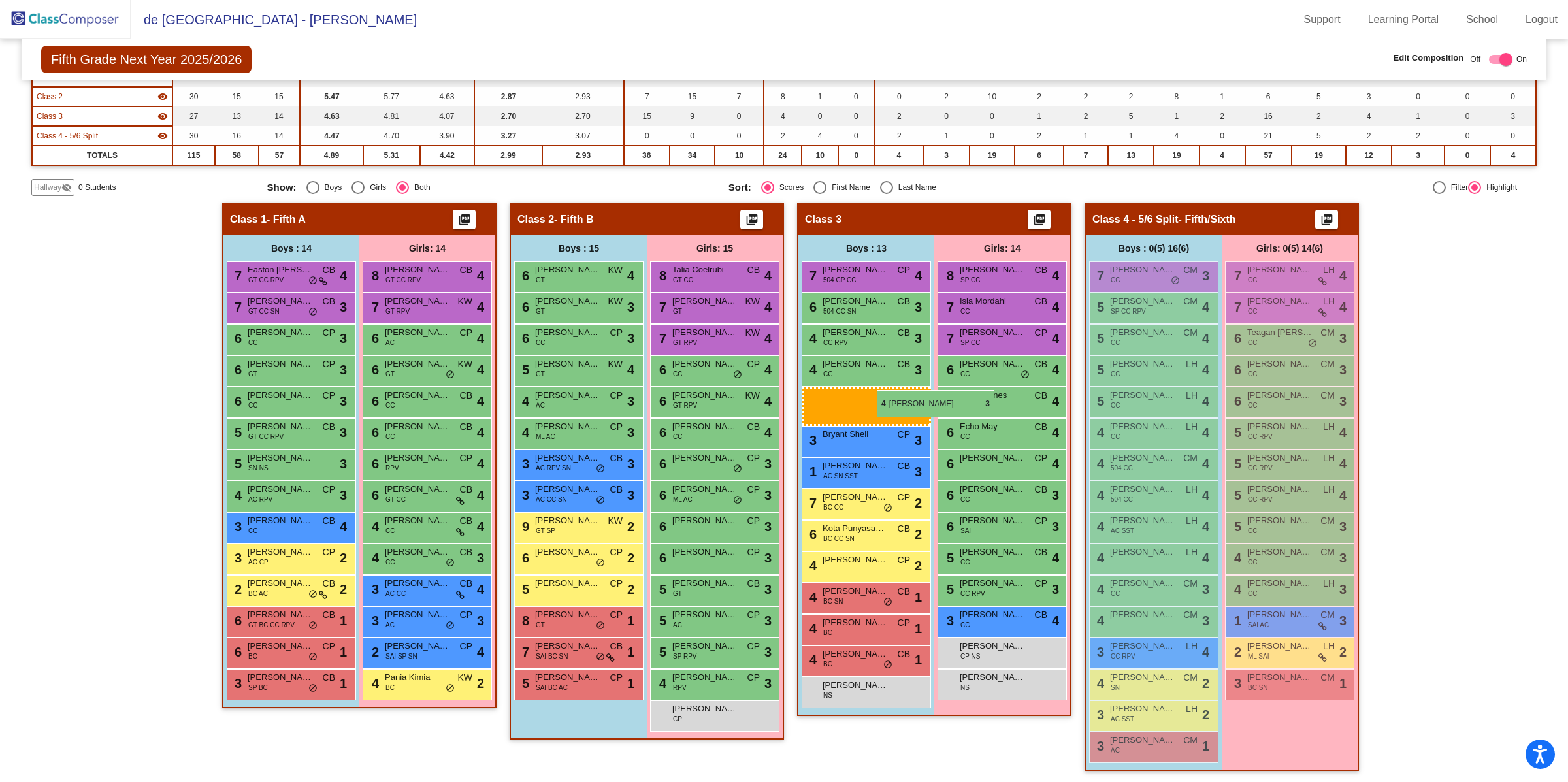
drag, startPoint x: 573, startPoint y: 427, endPoint x: 874, endPoint y: 389, distance: 303.4
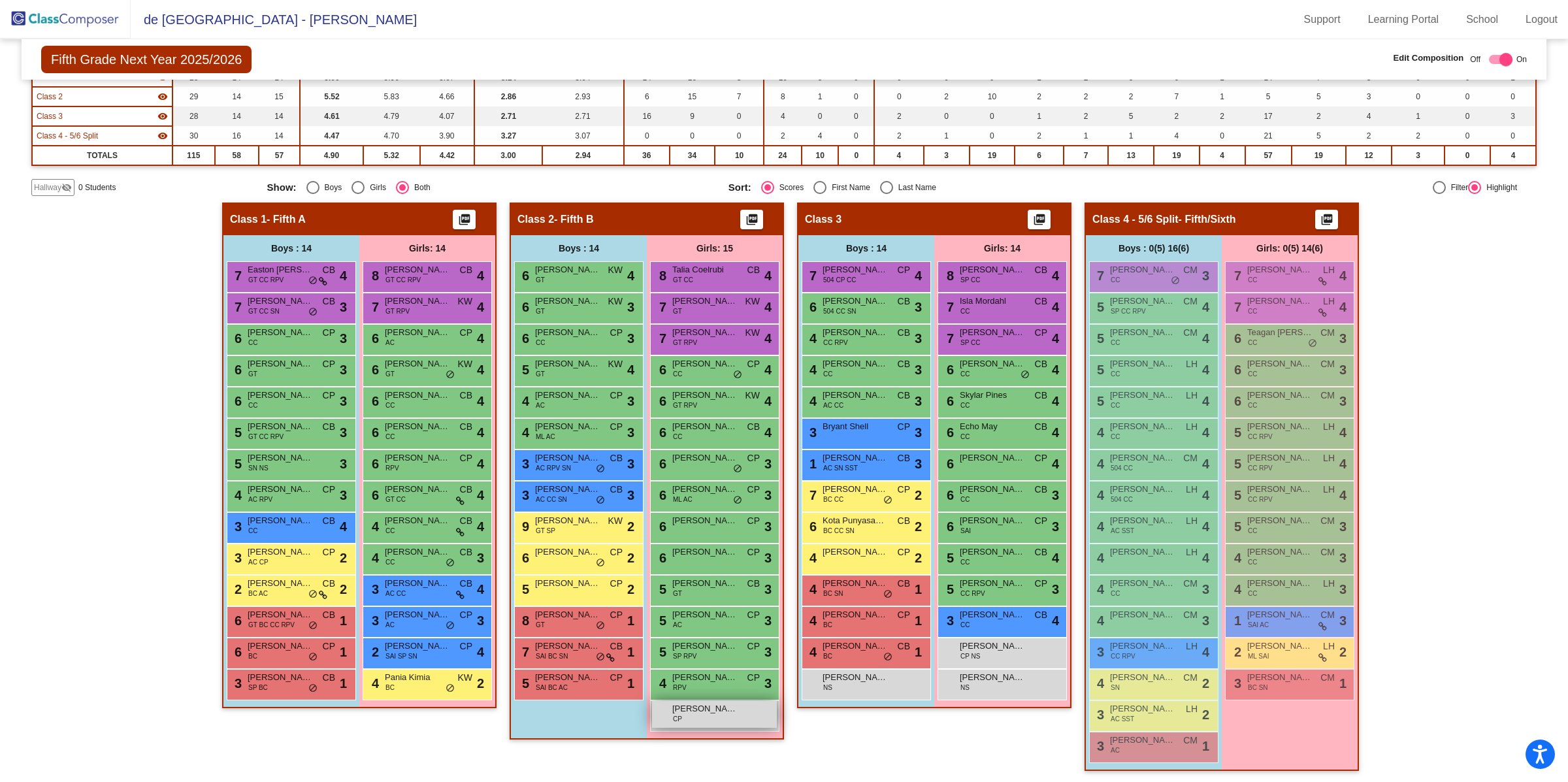
click at [684, 708] on span "[PERSON_NAME]" at bounding box center [705, 708] width 66 height 13
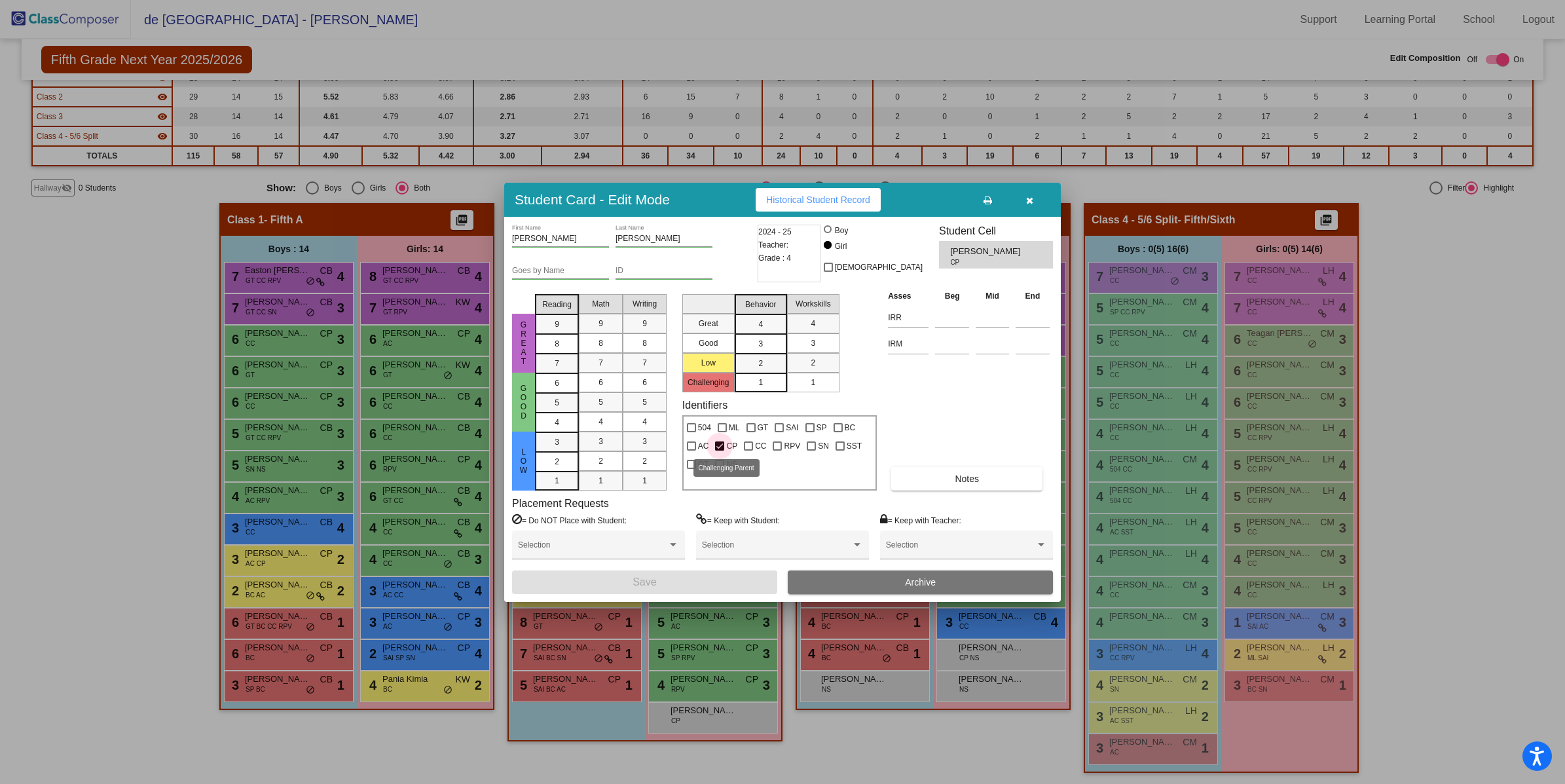
click at [718, 447] on div at bounding box center [719, 446] width 9 height 9
click at [719, 450] on input "CP" at bounding box center [719, 450] width 1 height 1
checkbox input "false"
click at [690, 583] on button "Save" at bounding box center [644, 582] width 265 height 23
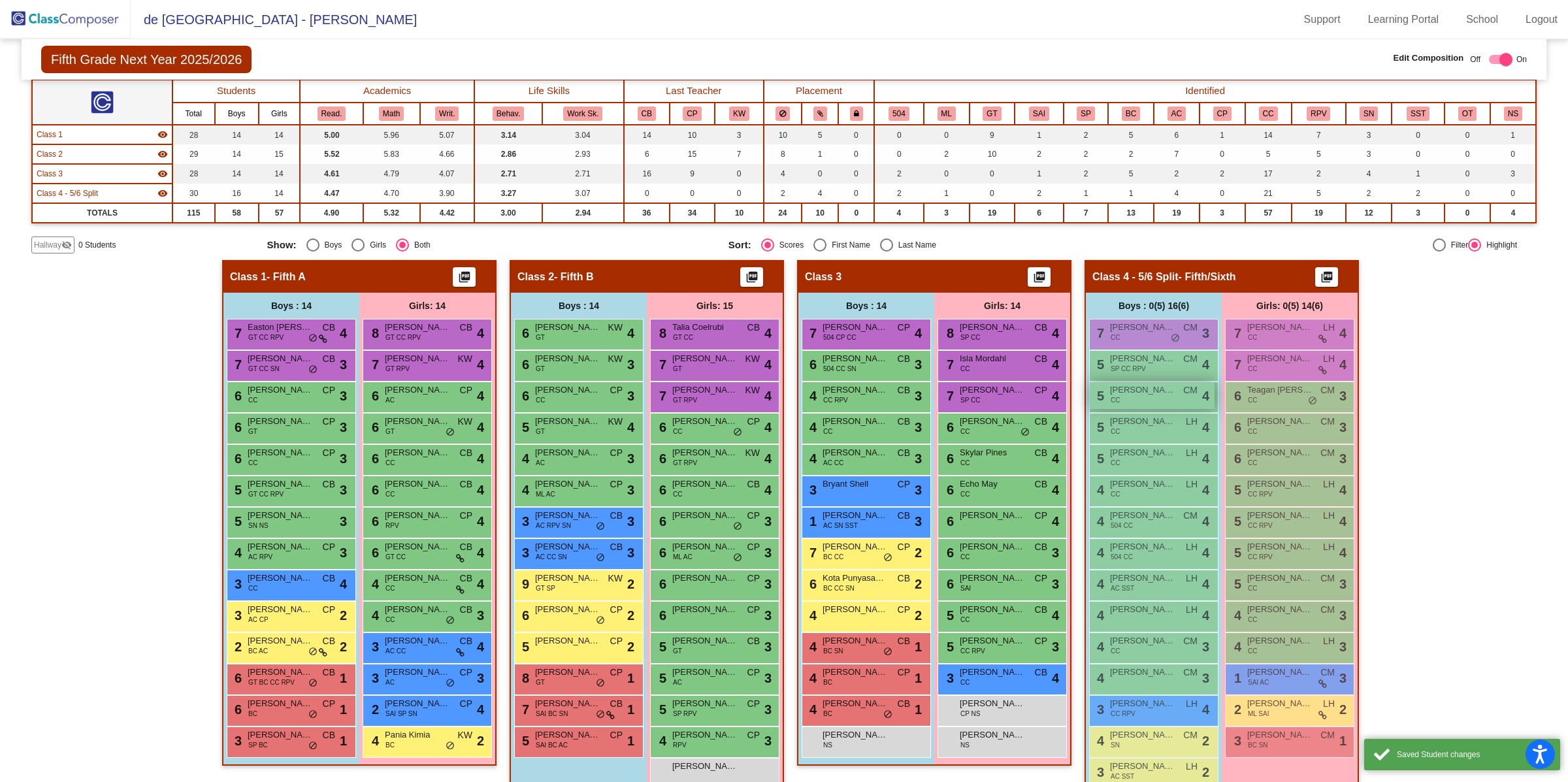
scroll to position [0, 0]
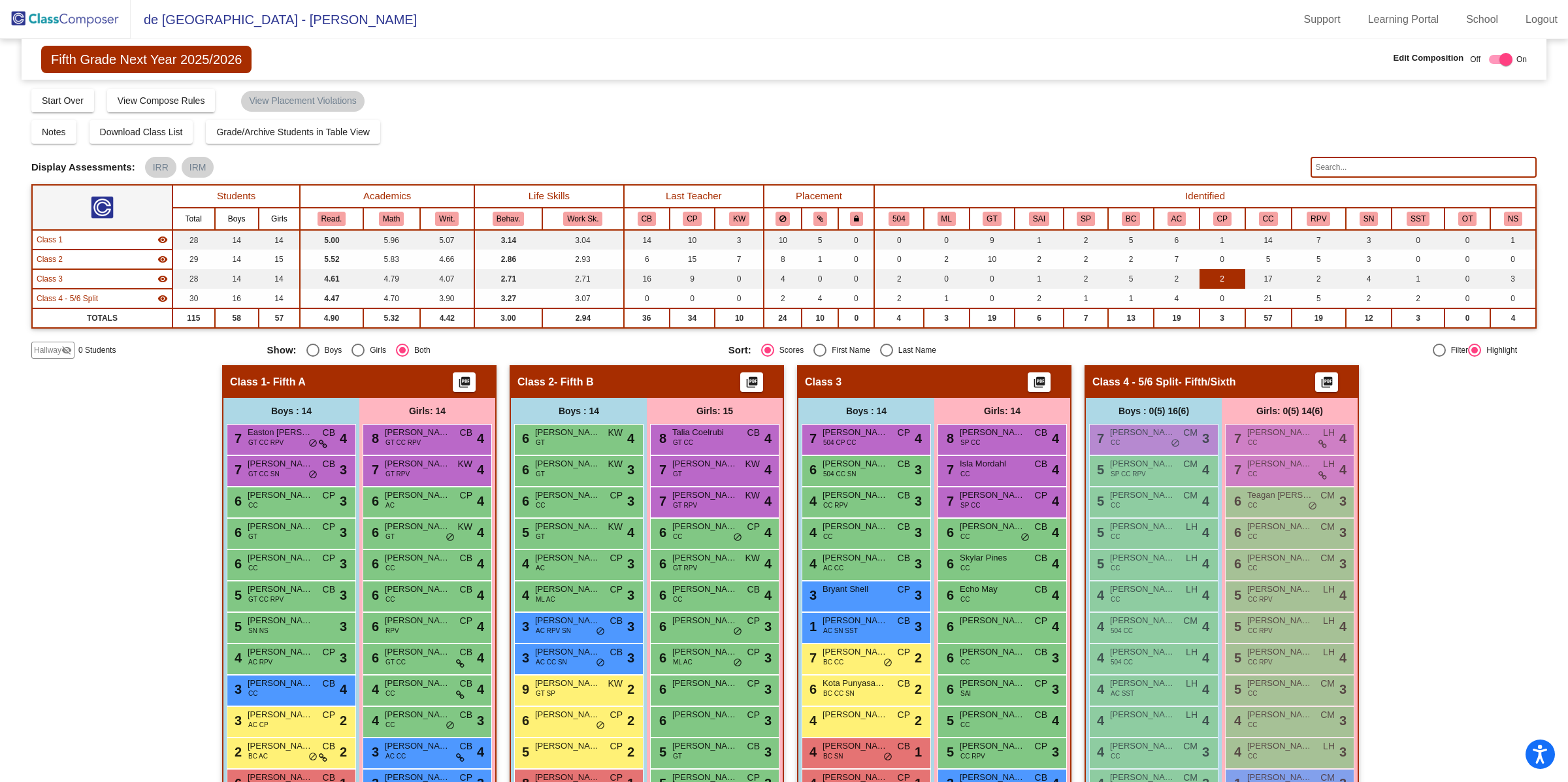
click at [1225, 272] on td "2" at bounding box center [1222, 278] width 46 height 20
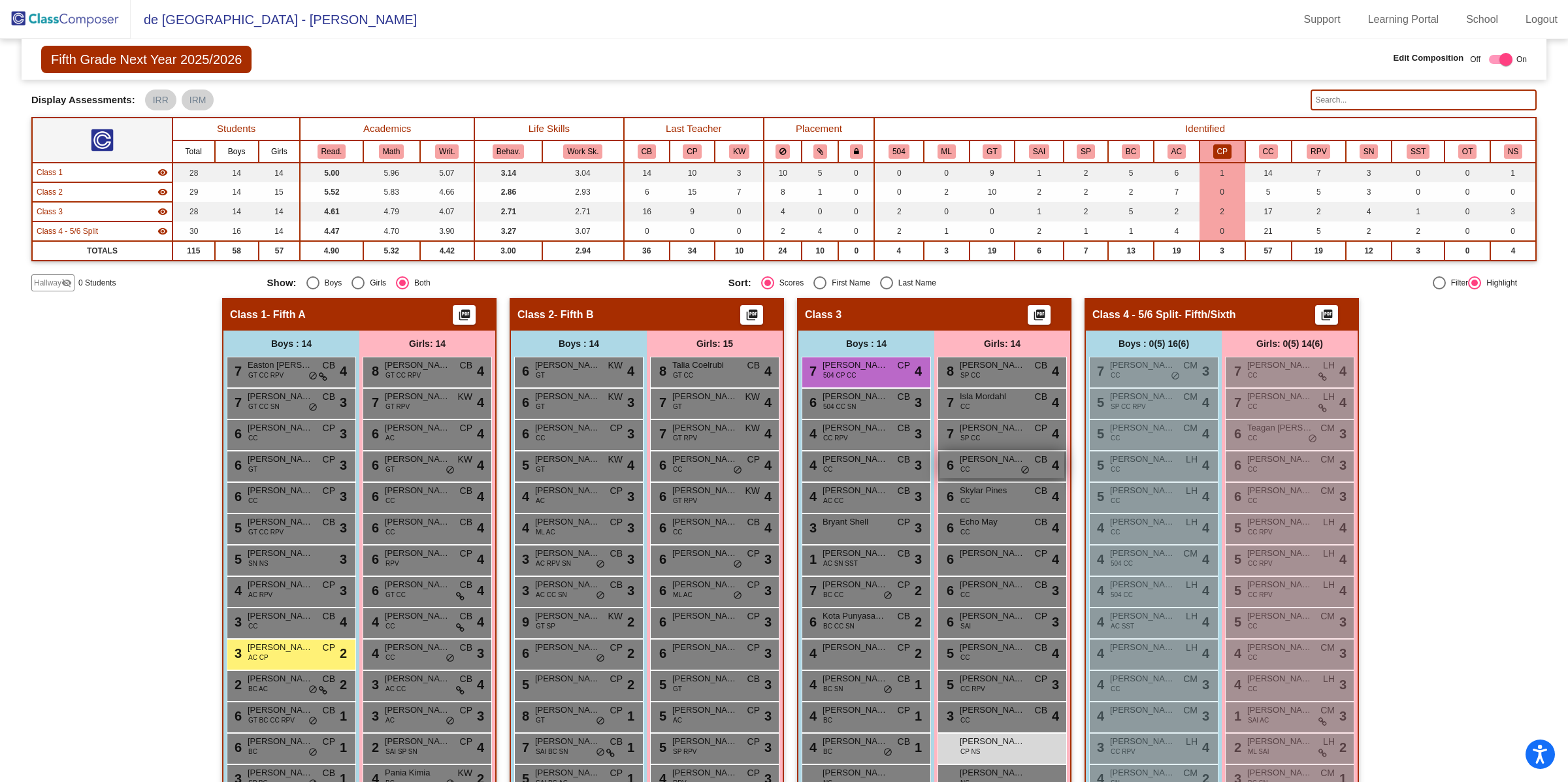
scroll to position [163, 0]
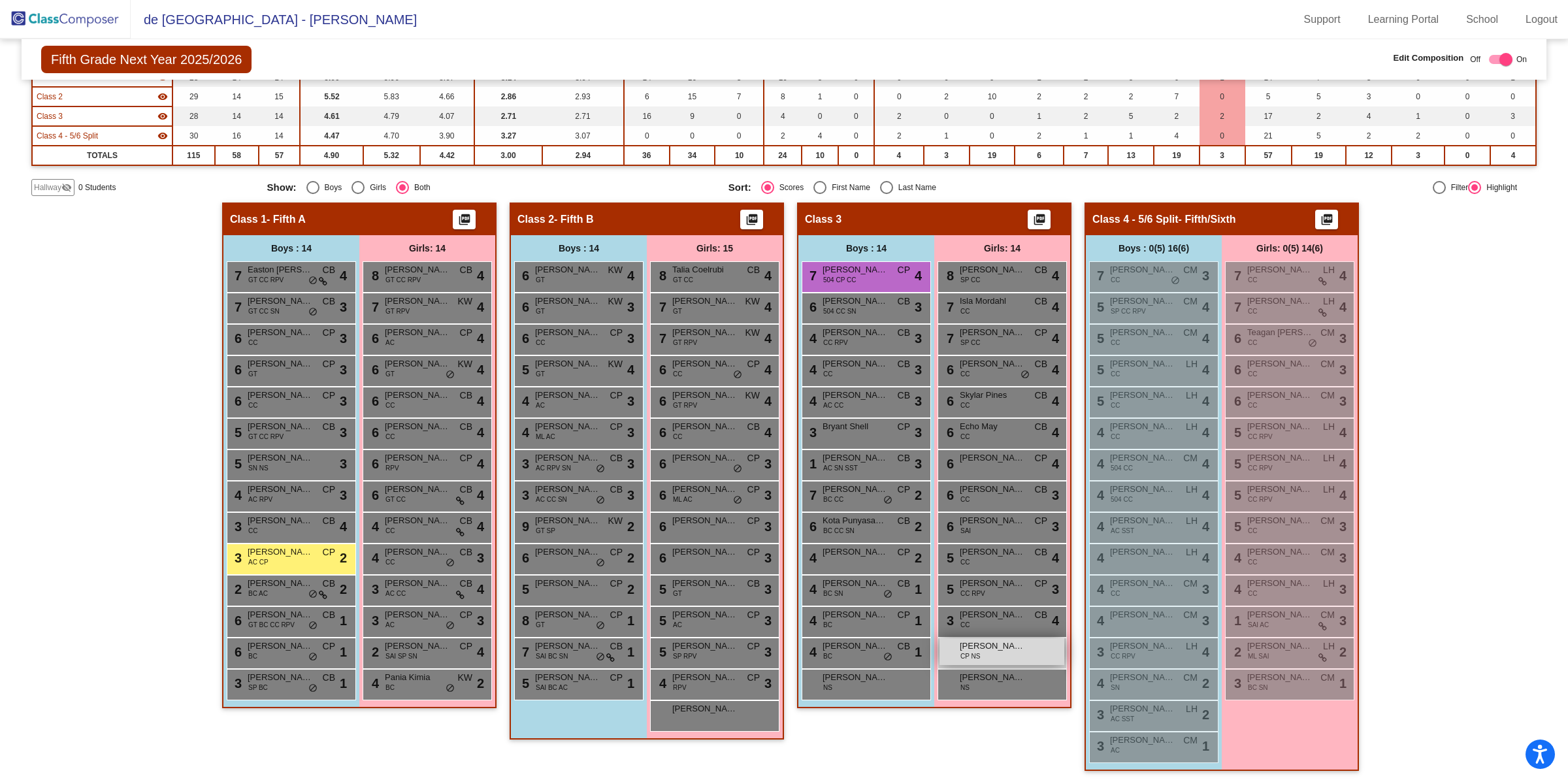
click at [998, 643] on span "[PERSON_NAME]" at bounding box center [993, 645] width 66 height 13
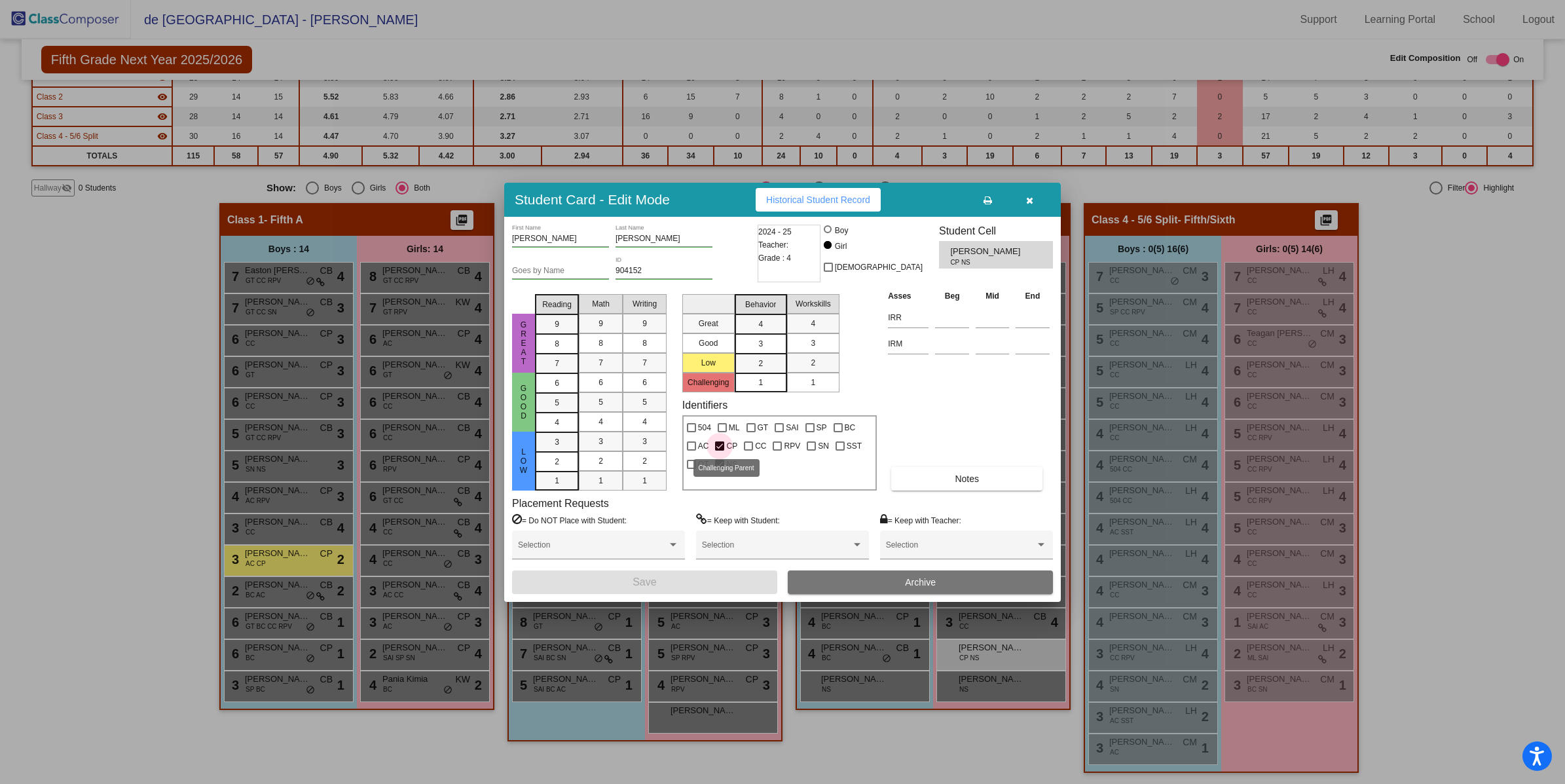
click at [718, 443] on div at bounding box center [719, 446] width 9 height 9
click at [719, 450] on input "CP" at bounding box center [719, 450] width 1 height 1
checkbox input "false"
click at [719, 579] on button "Save" at bounding box center [644, 582] width 265 height 23
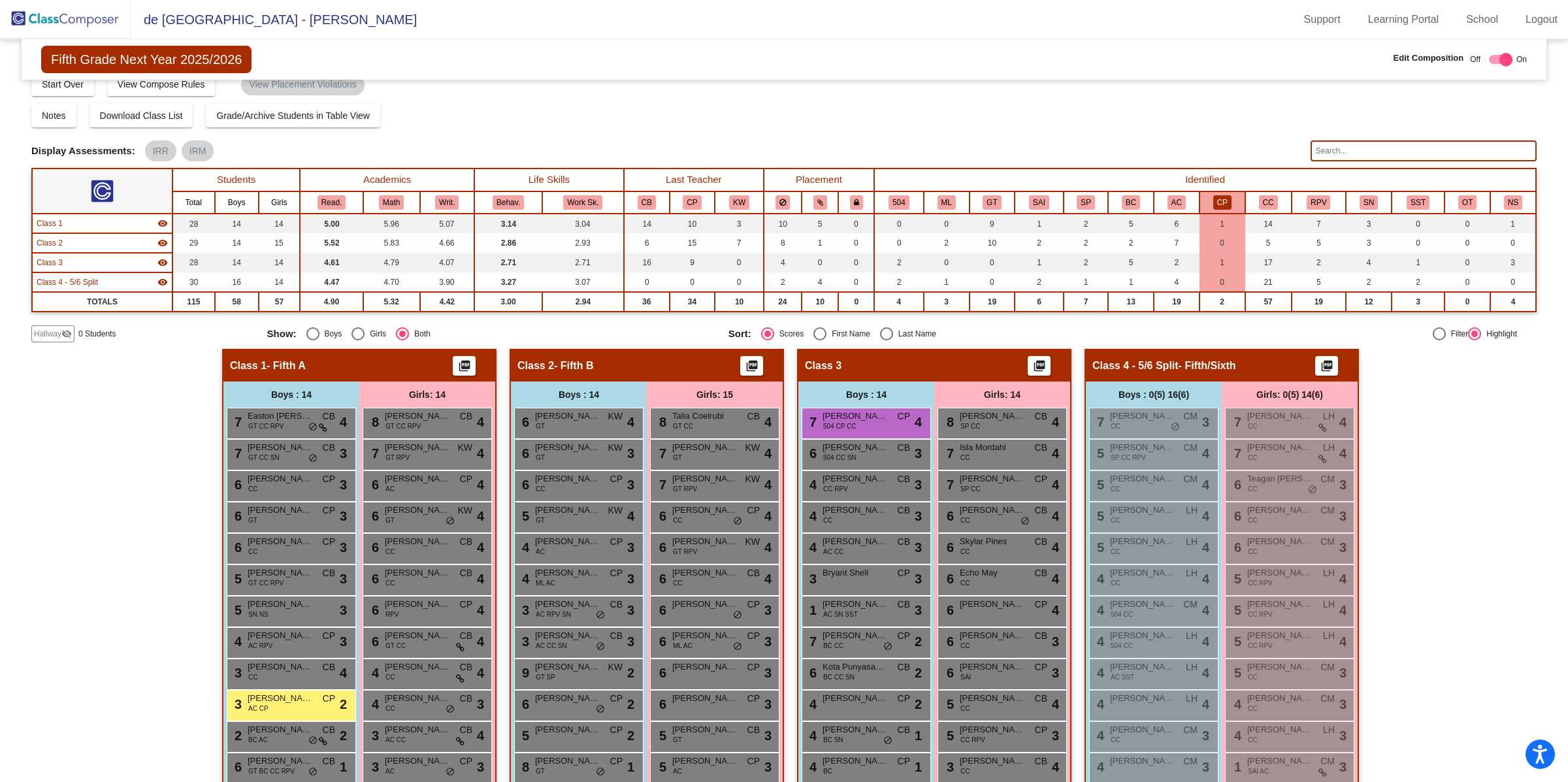
scroll to position [0, 0]
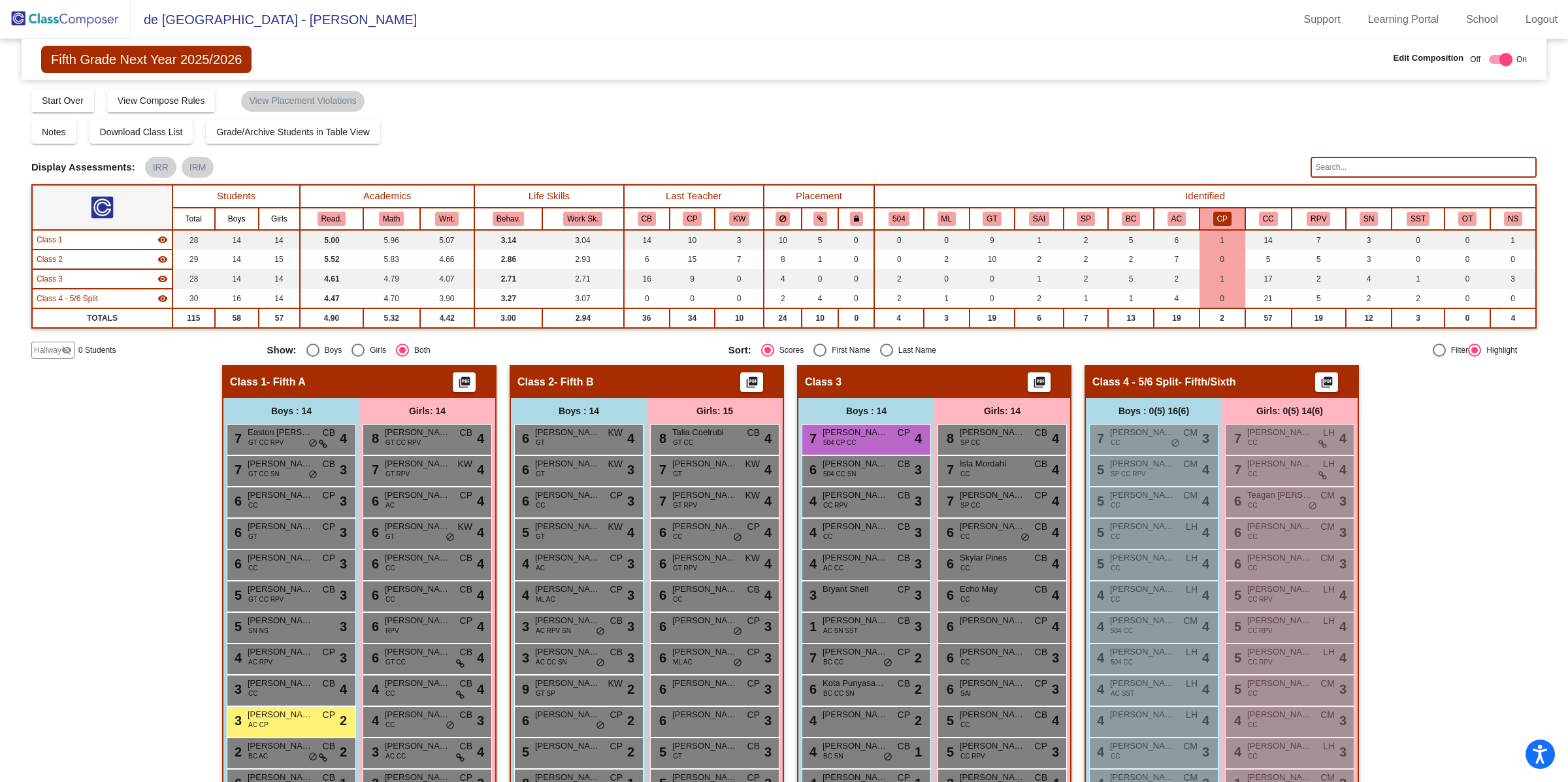
click at [1219, 212] on button "CP" at bounding box center [1222, 218] width 18 height 14
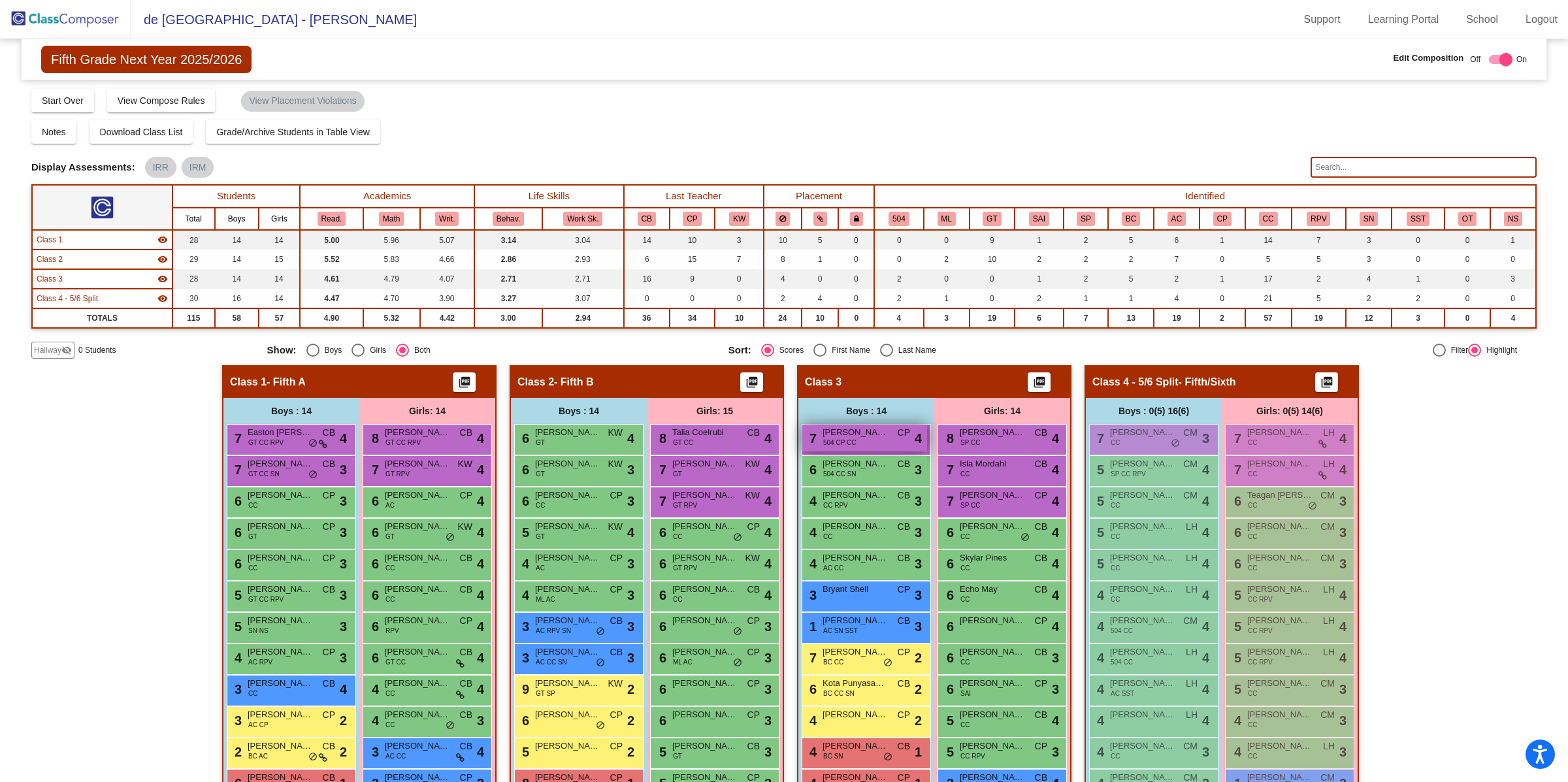
click at [853, 437] on div "7 [PERSON_NAME] 504 CP CC CP lock do_not_disturb_alt 4" at bounding box center [865, 438] width 125 height 27
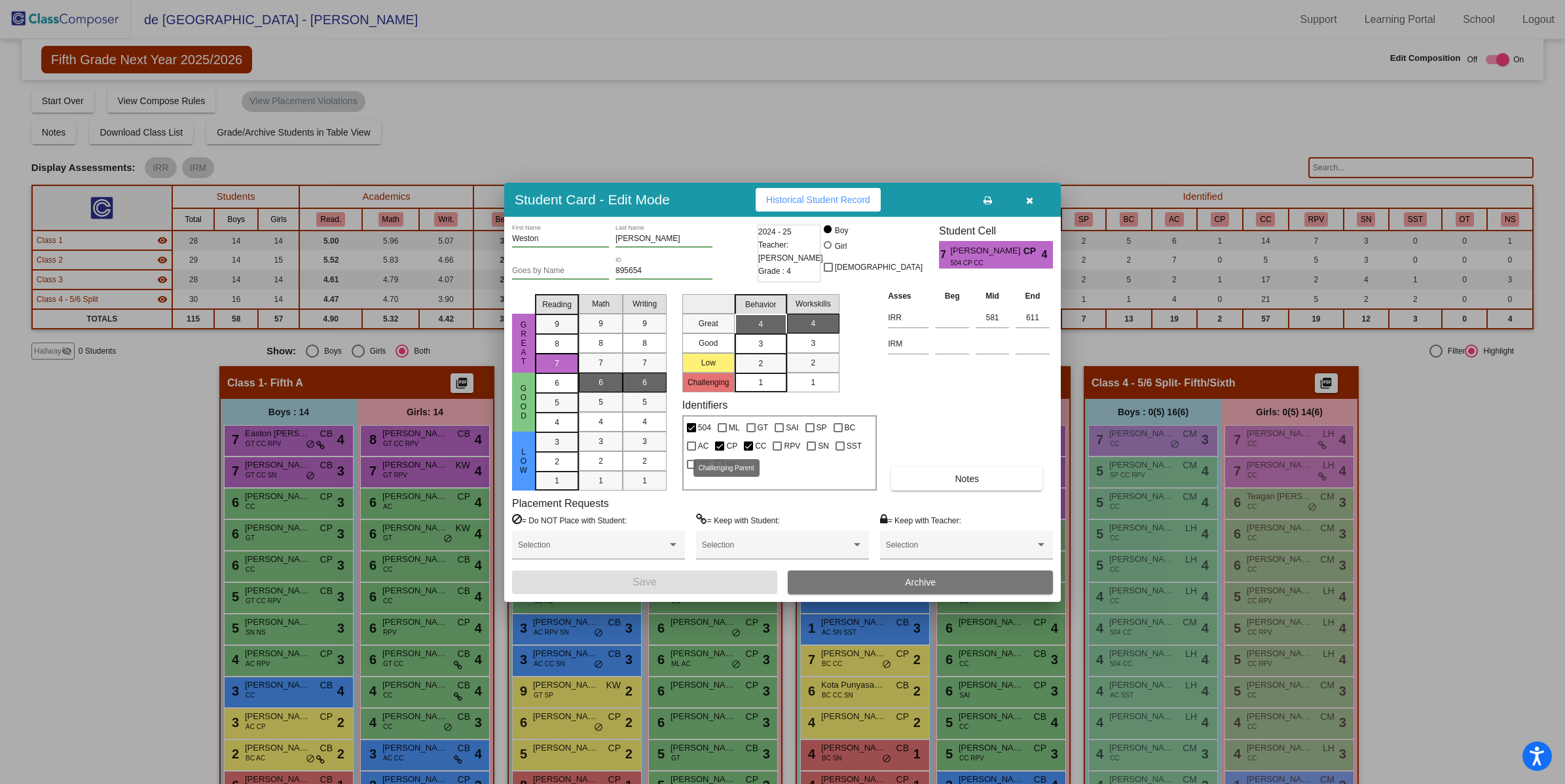
click at [718, 447] on div at bounding box center [719, 446] width 9 height 9
click at [719, 450] on input "CP" at bounding box center [719, 450] width 1 height 1
checkbox input "false"
click at [703, 581] on button "Save" at bounding box center [644, 582] width 265 height 23
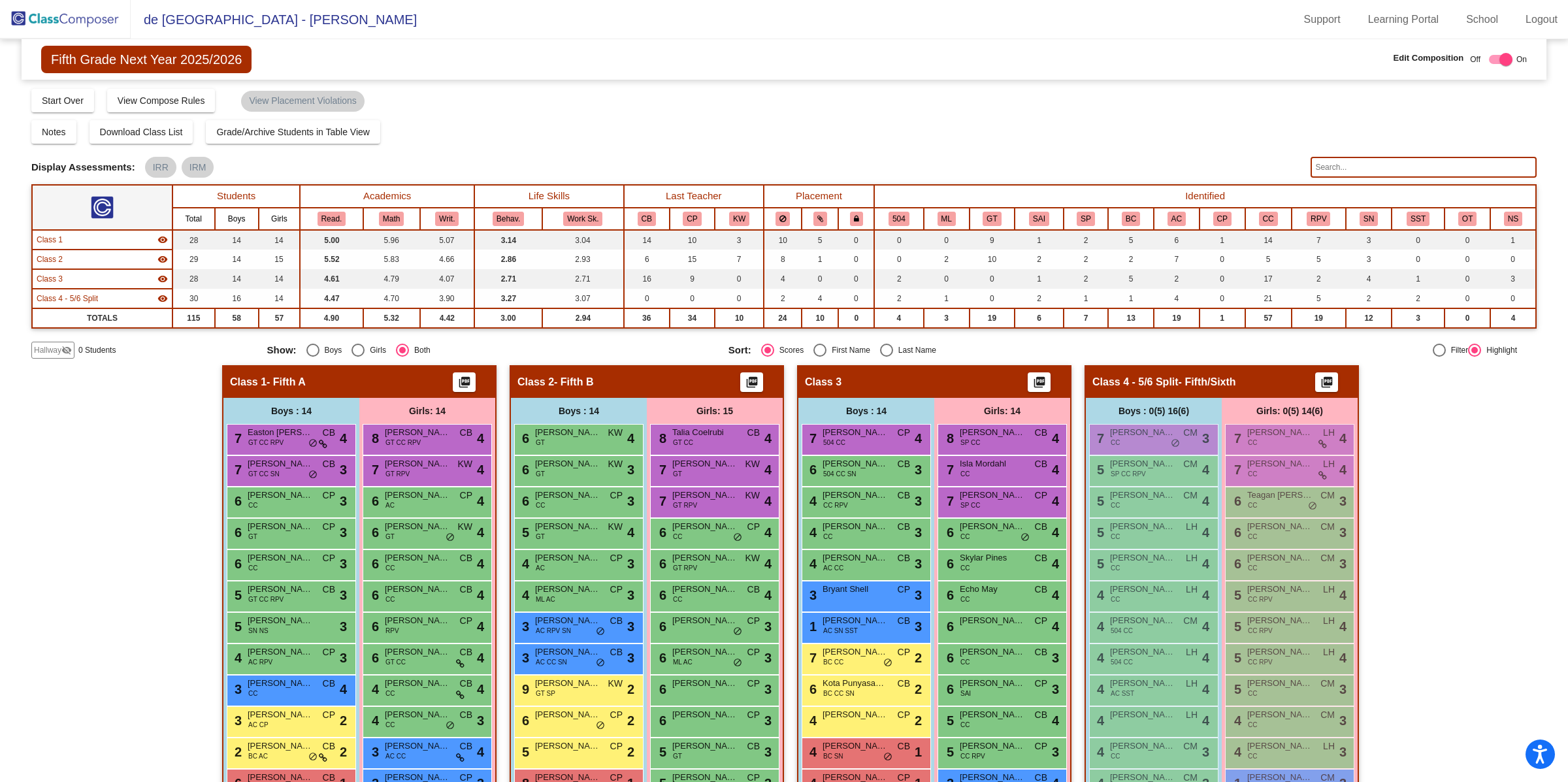
click at [75, 23] on img at bounding box center [66, 19] width 131 height 38
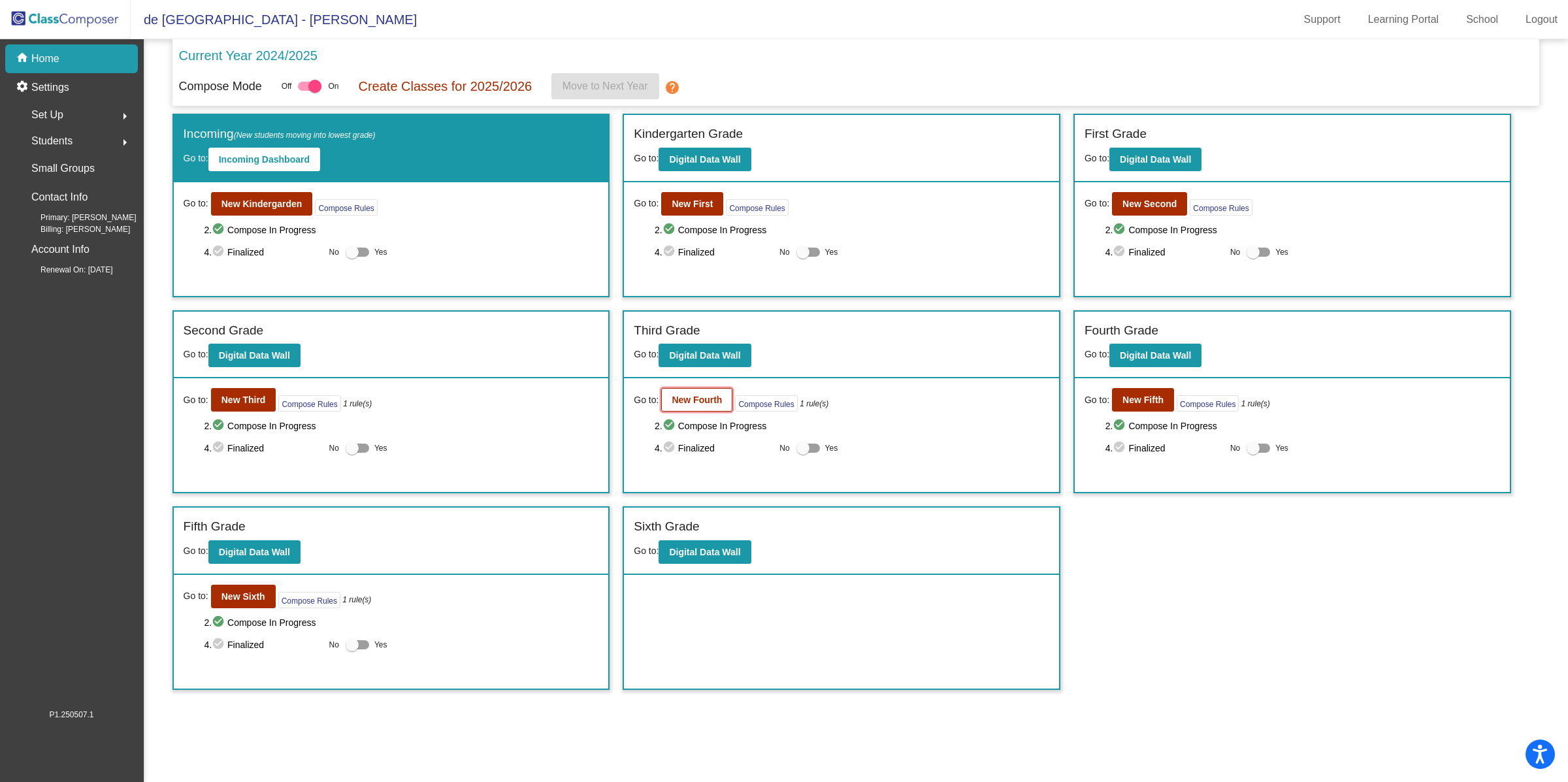
click at [681, 403] on button "New Fourth" at bounding box center [697, 399] width 72 height 23
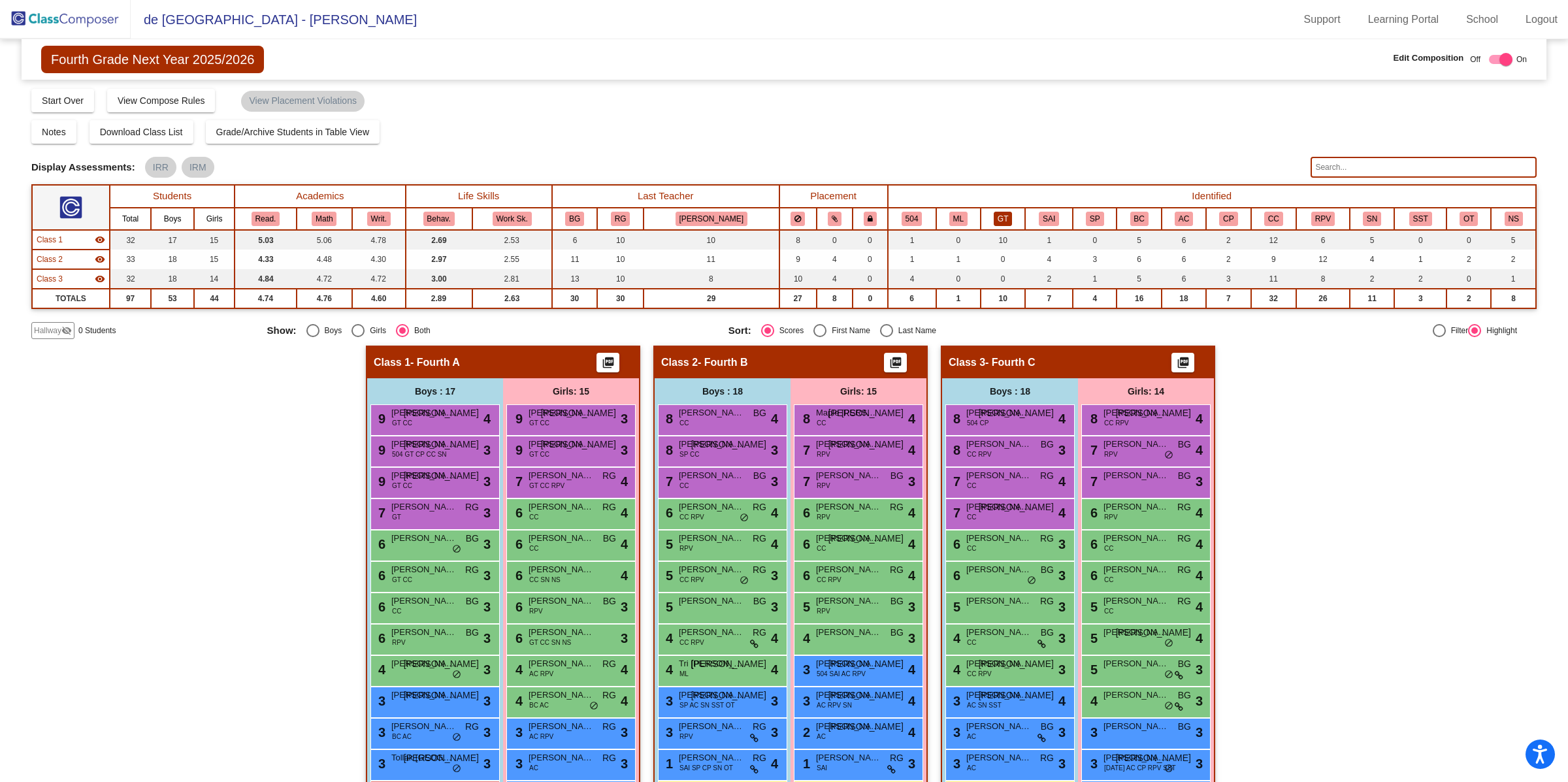
click at [994, 215] on button "GT" at bounding box center [1003, 218] width 18 height 14
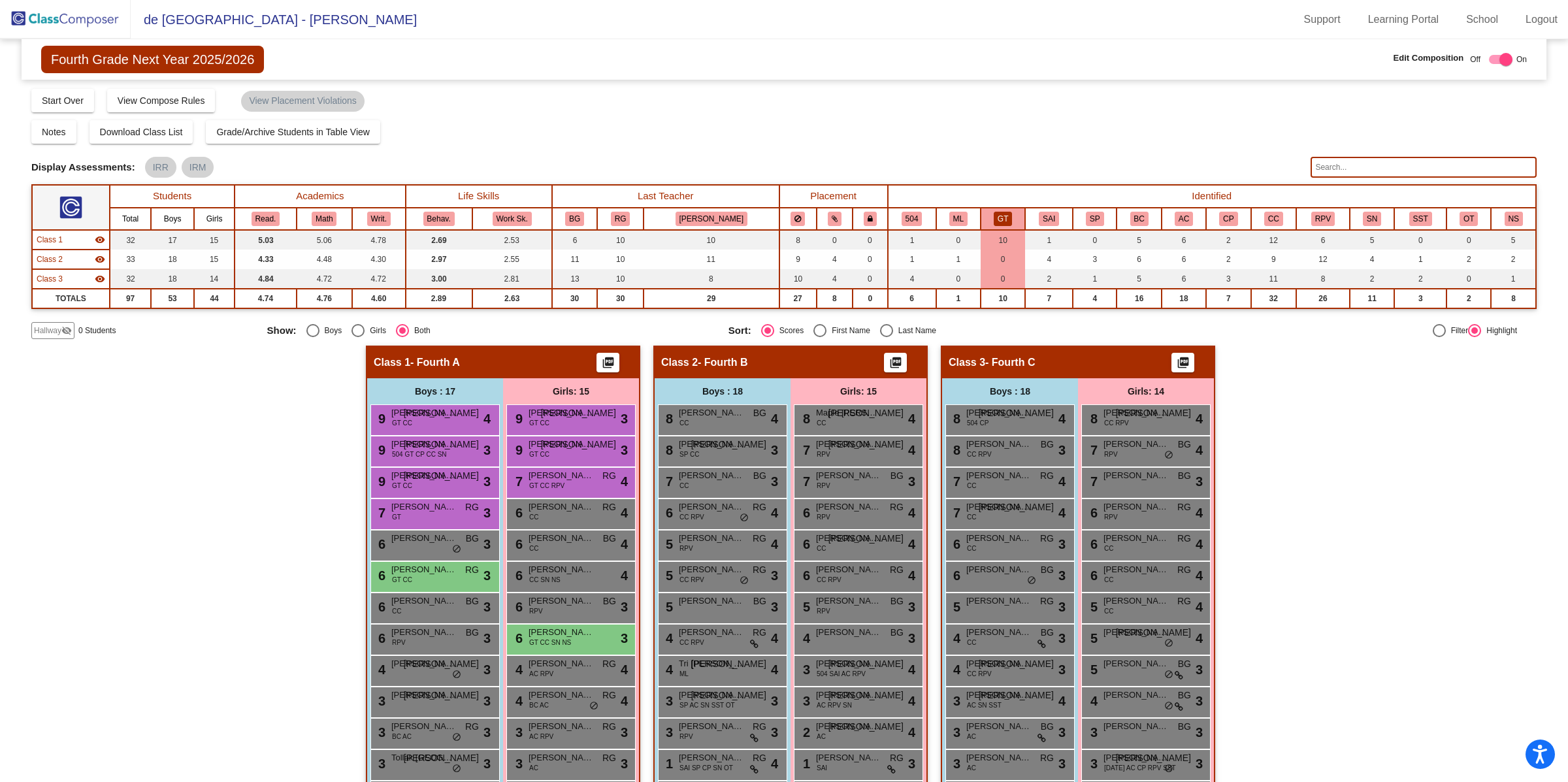
click at [88, 10] on img at bounding box center [66, 19] width 131 height 38
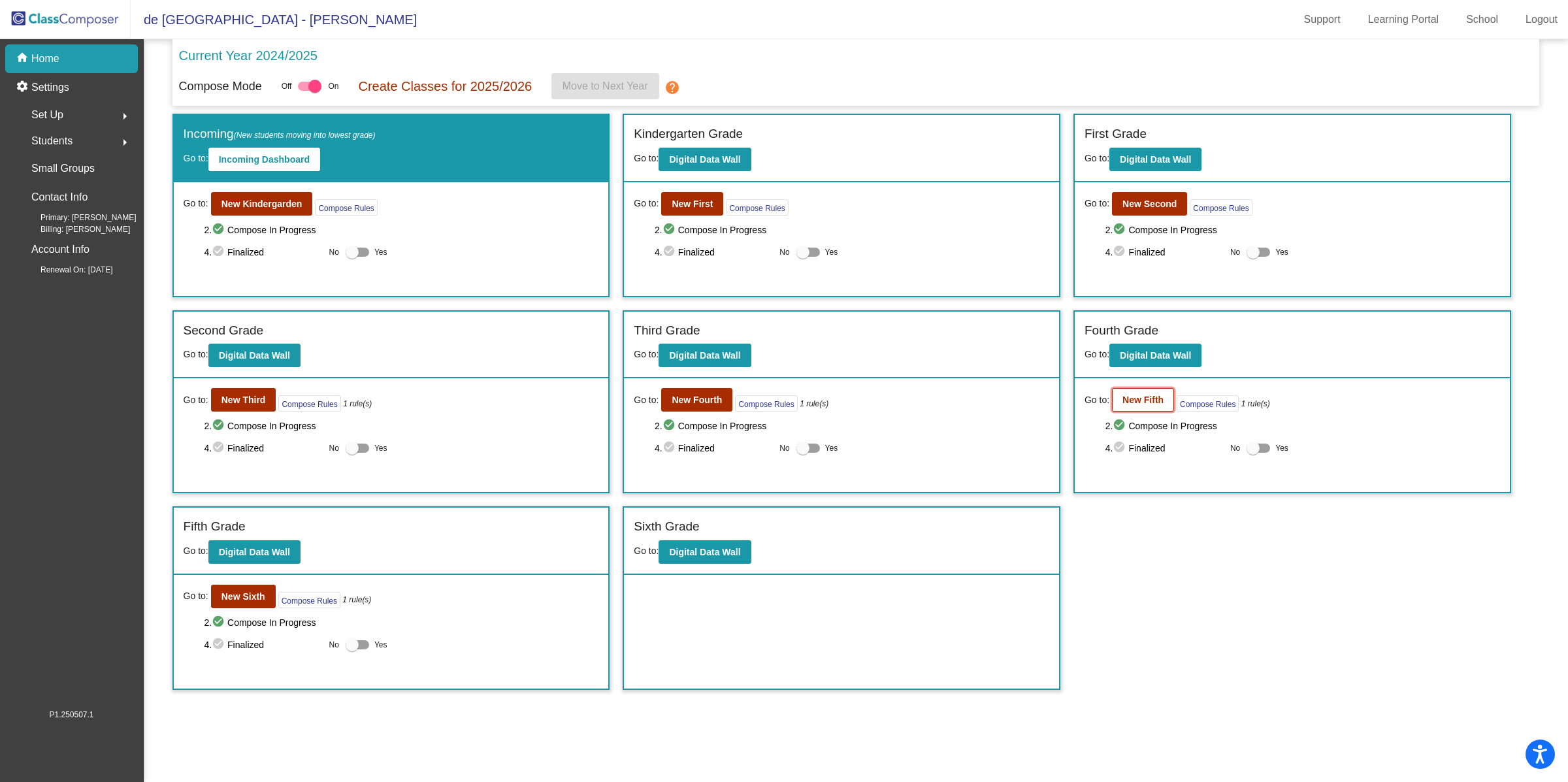
click at [1142, 397] on b "New Fifth" at bounding box center [1143, 400] width 41 height 11
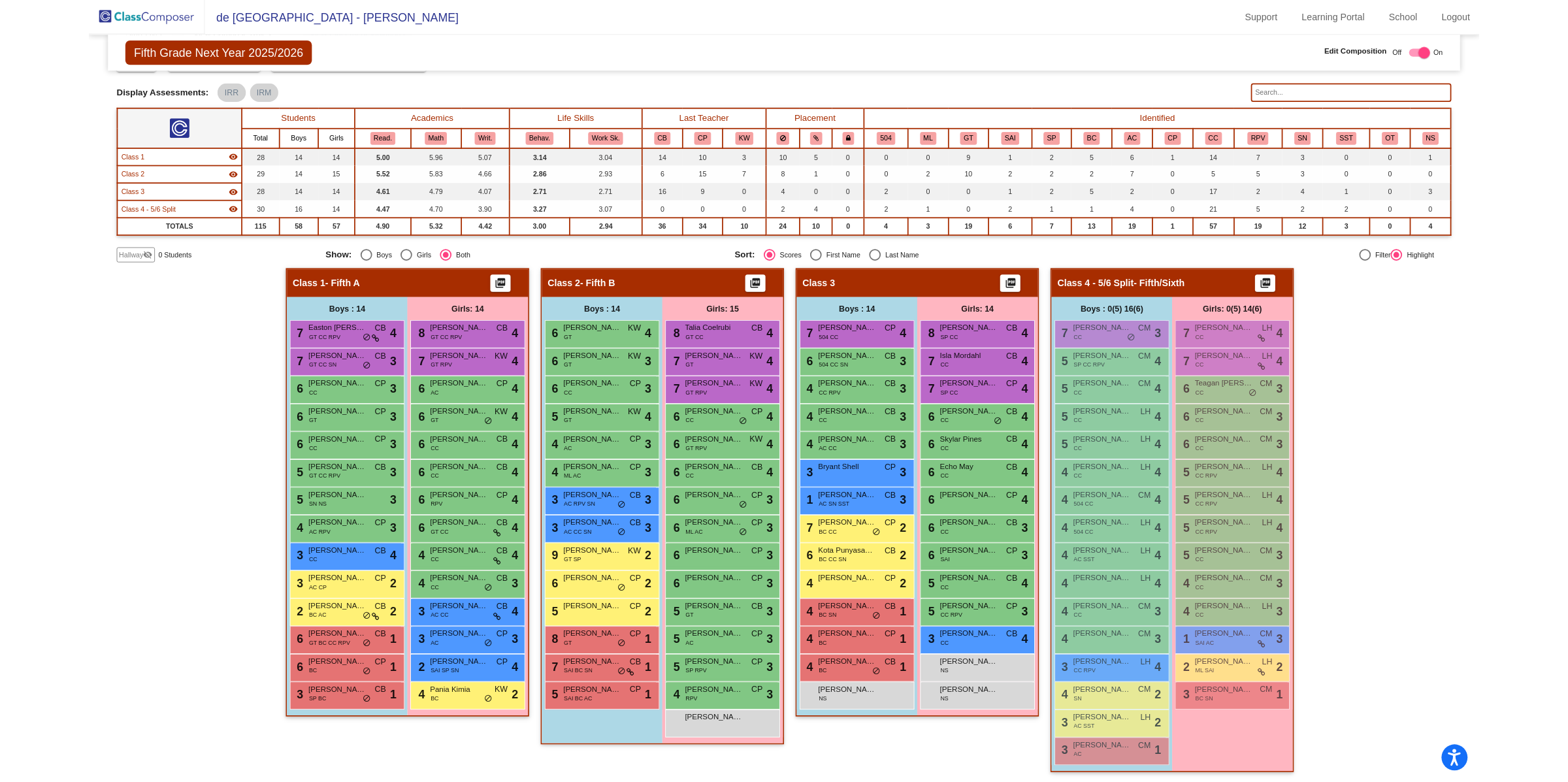
scroll to position [163, 0]
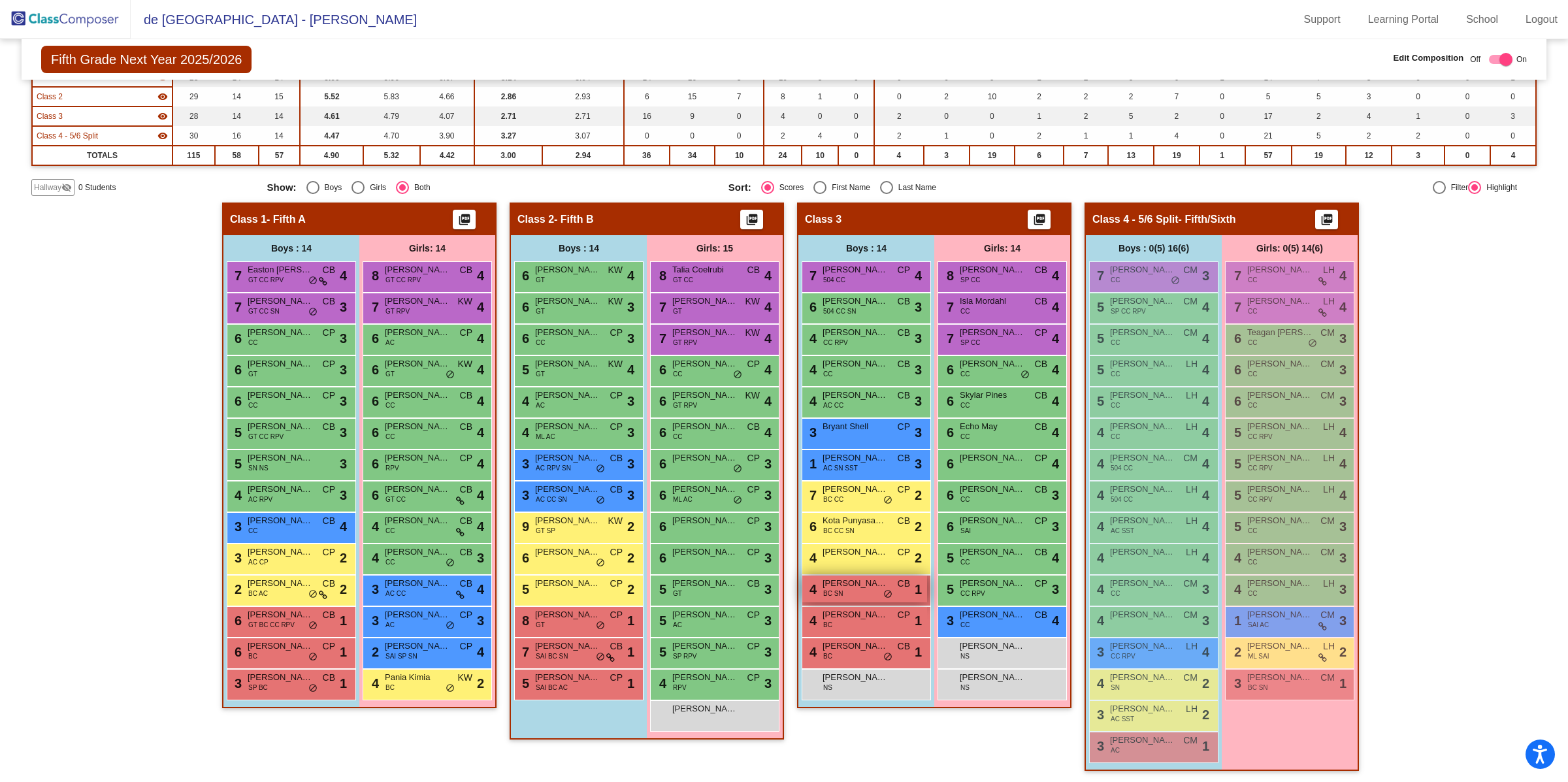
click at [850, 590] on div "4 [PERSON_NAME] BC SN CB lock do_not_disturb_alt 1" at bounding box center [865, 589] width 125 height 27
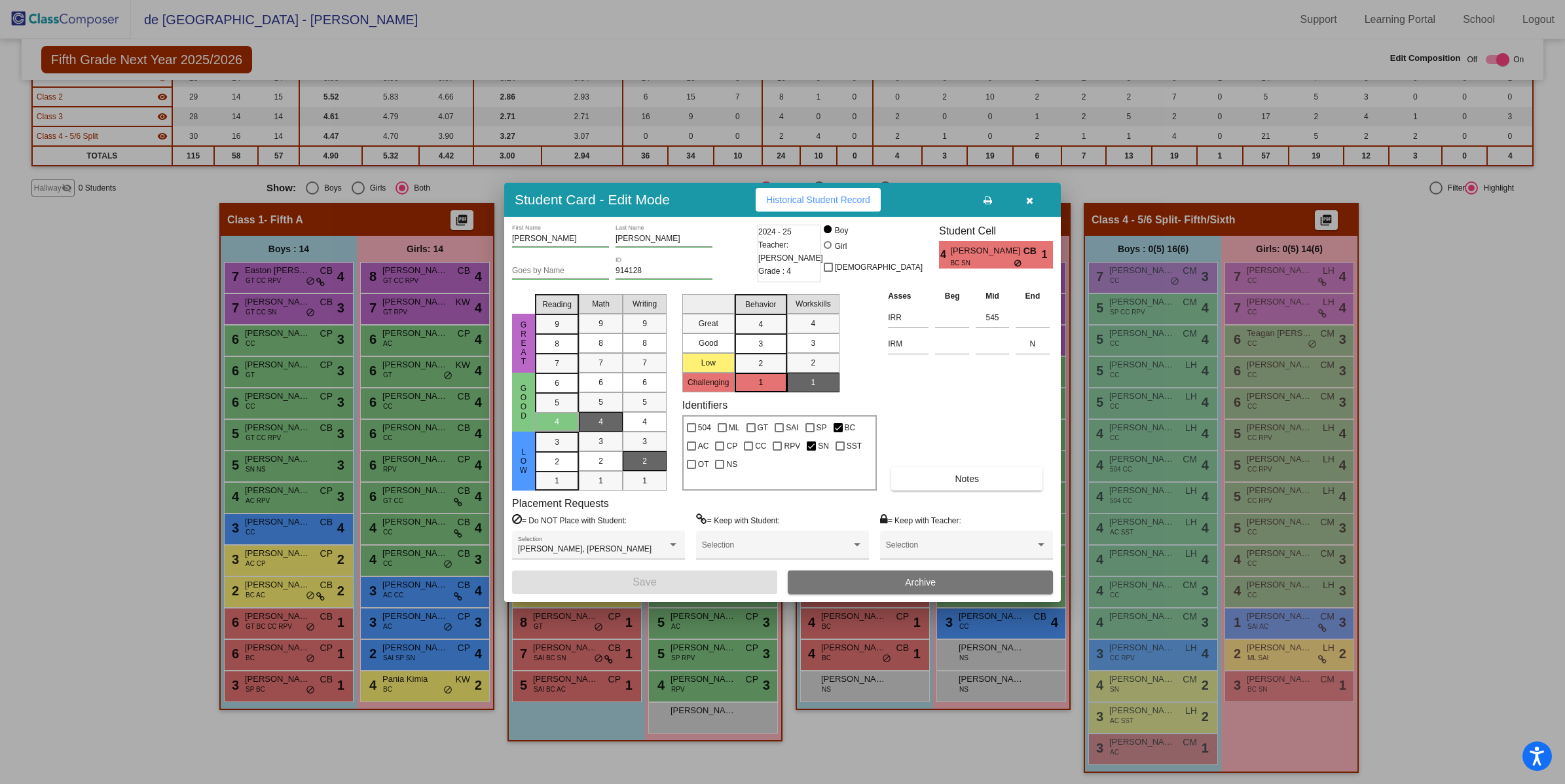
click at [1028, 198] on icon "button" at bounding box center [1030, 200] width 8 height 9
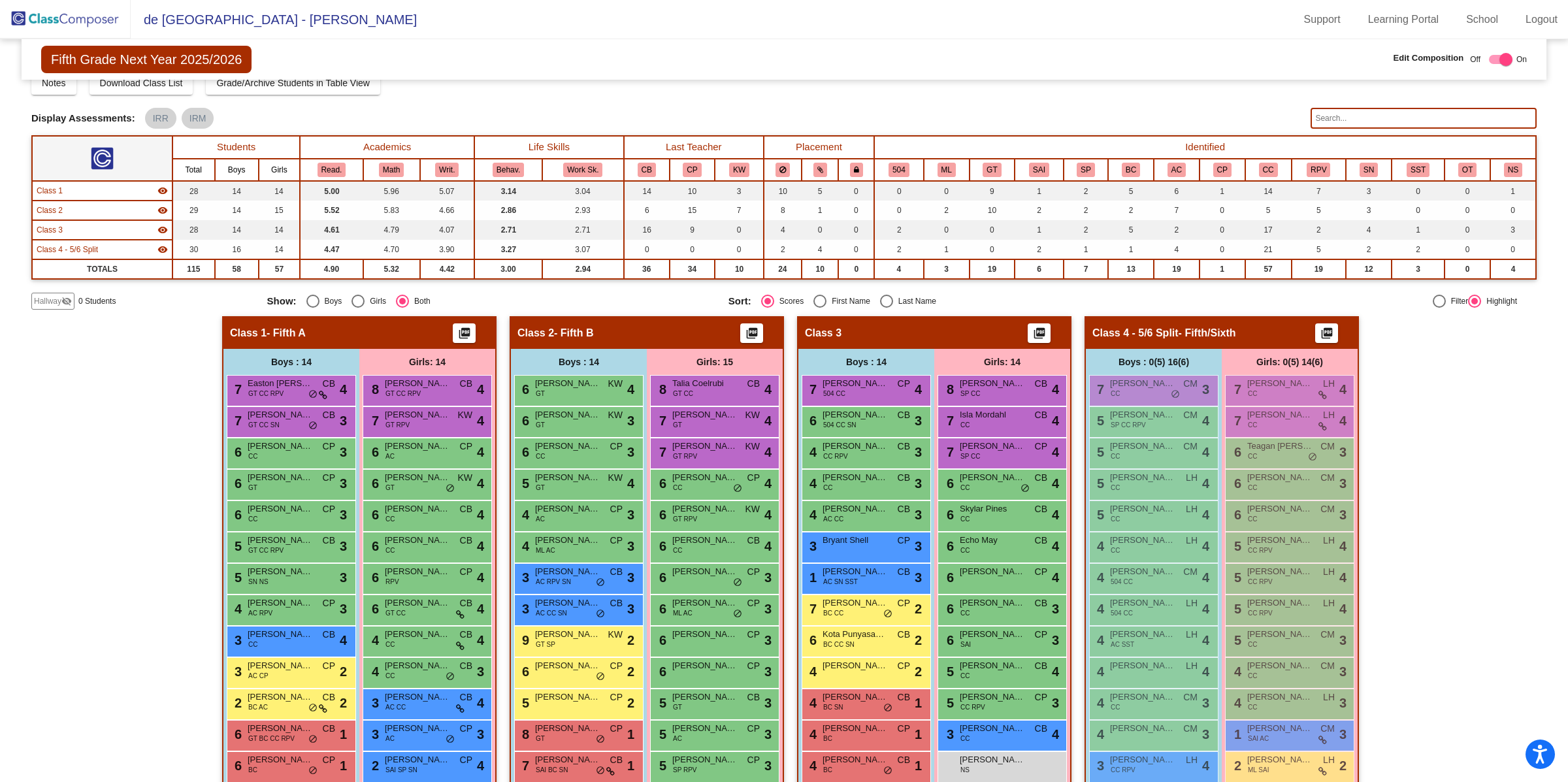
scroll to position [0, 0]
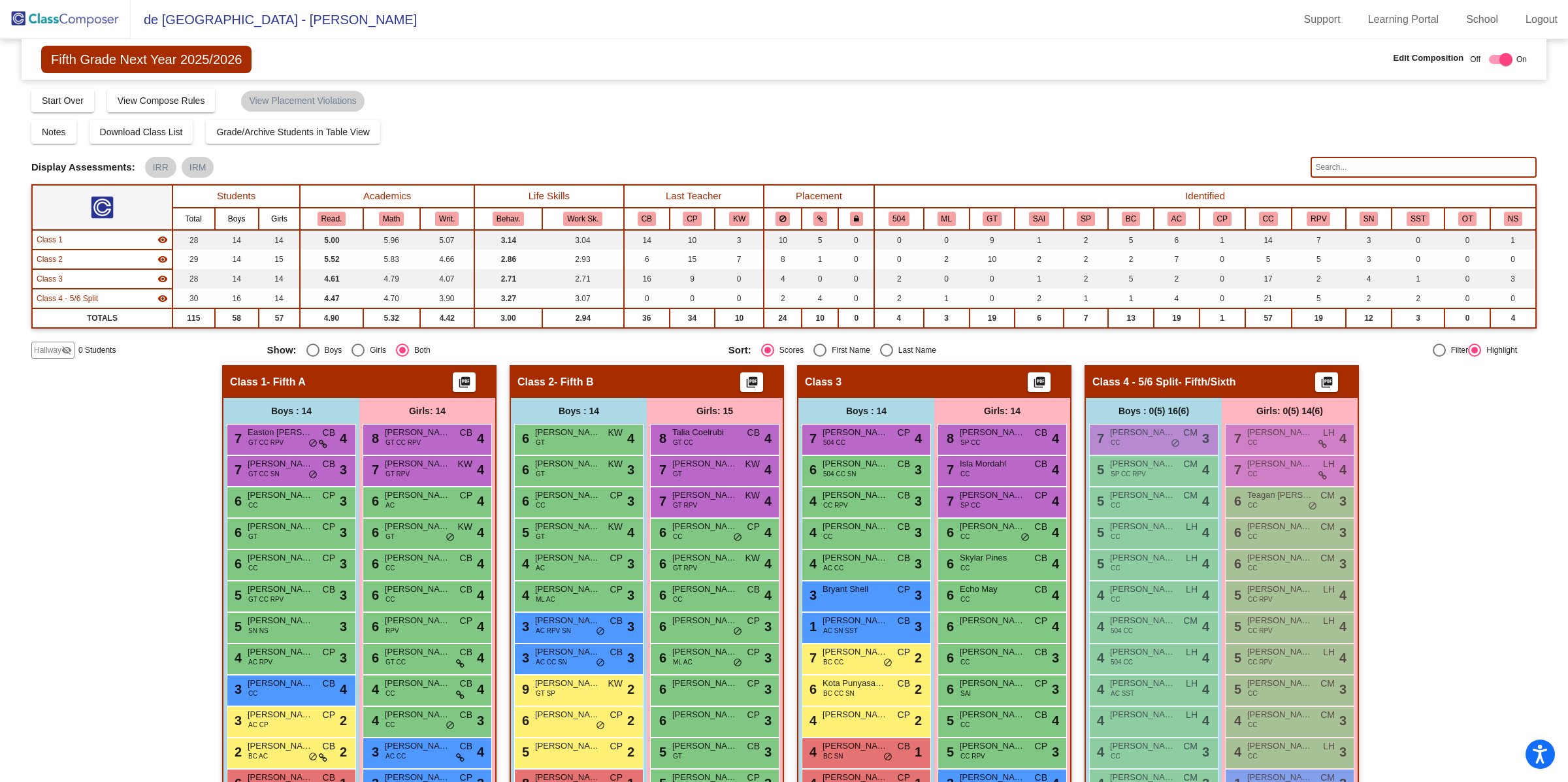
click at [1336, 161] on input "text" at bounding box center [1423, 167] width 226 height 21
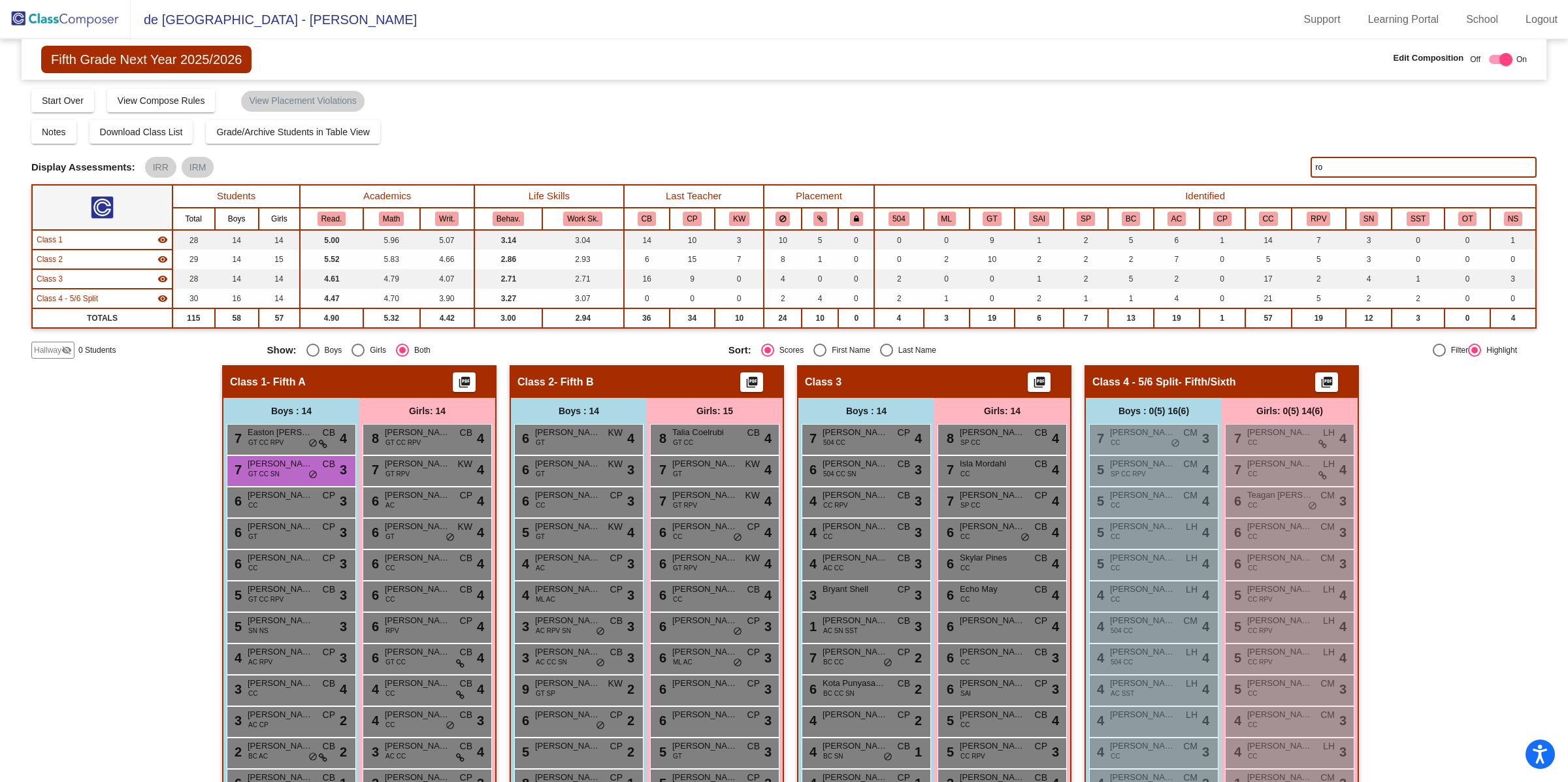
type input "r"
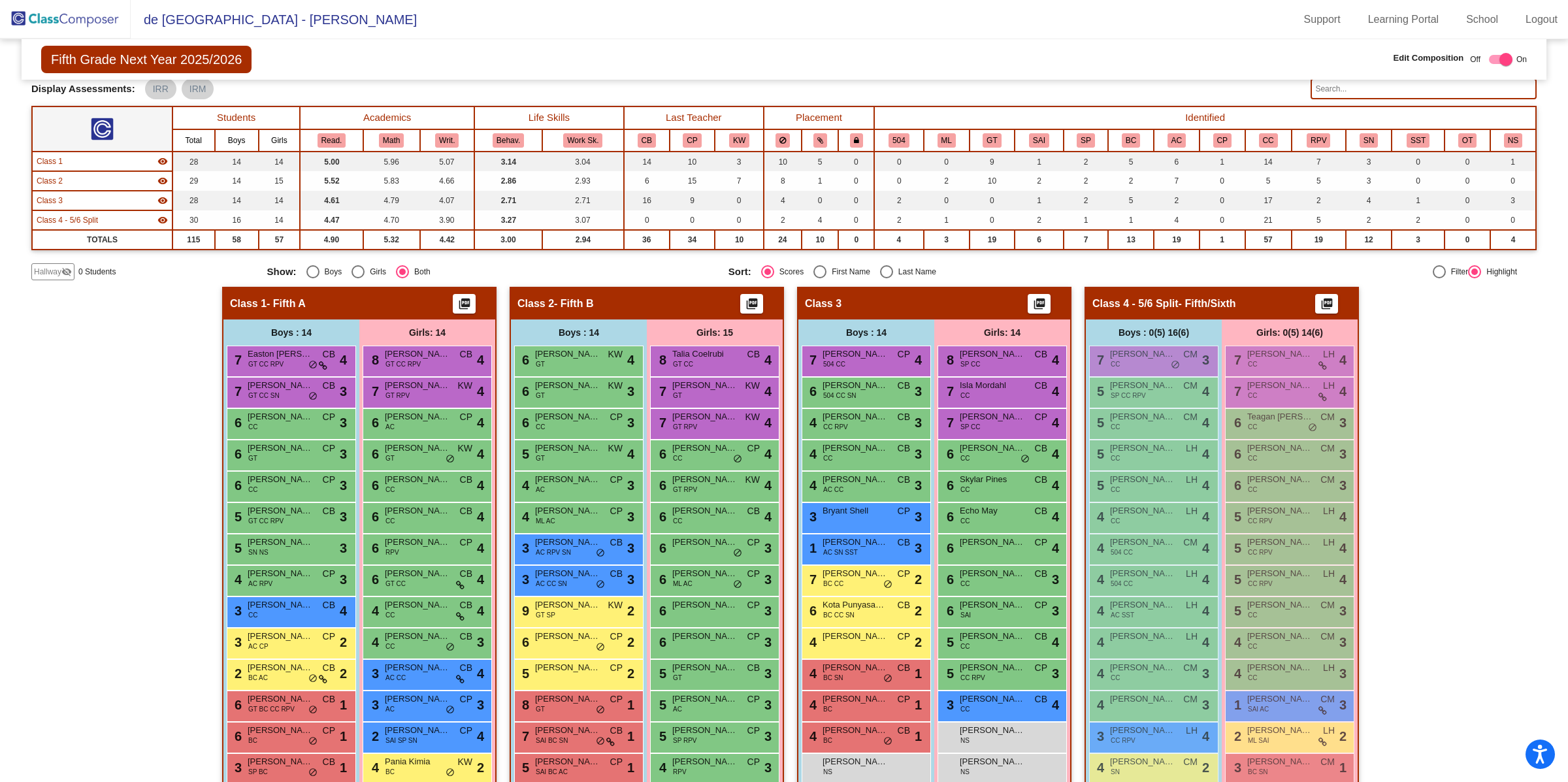
scroll to position [163, 0]
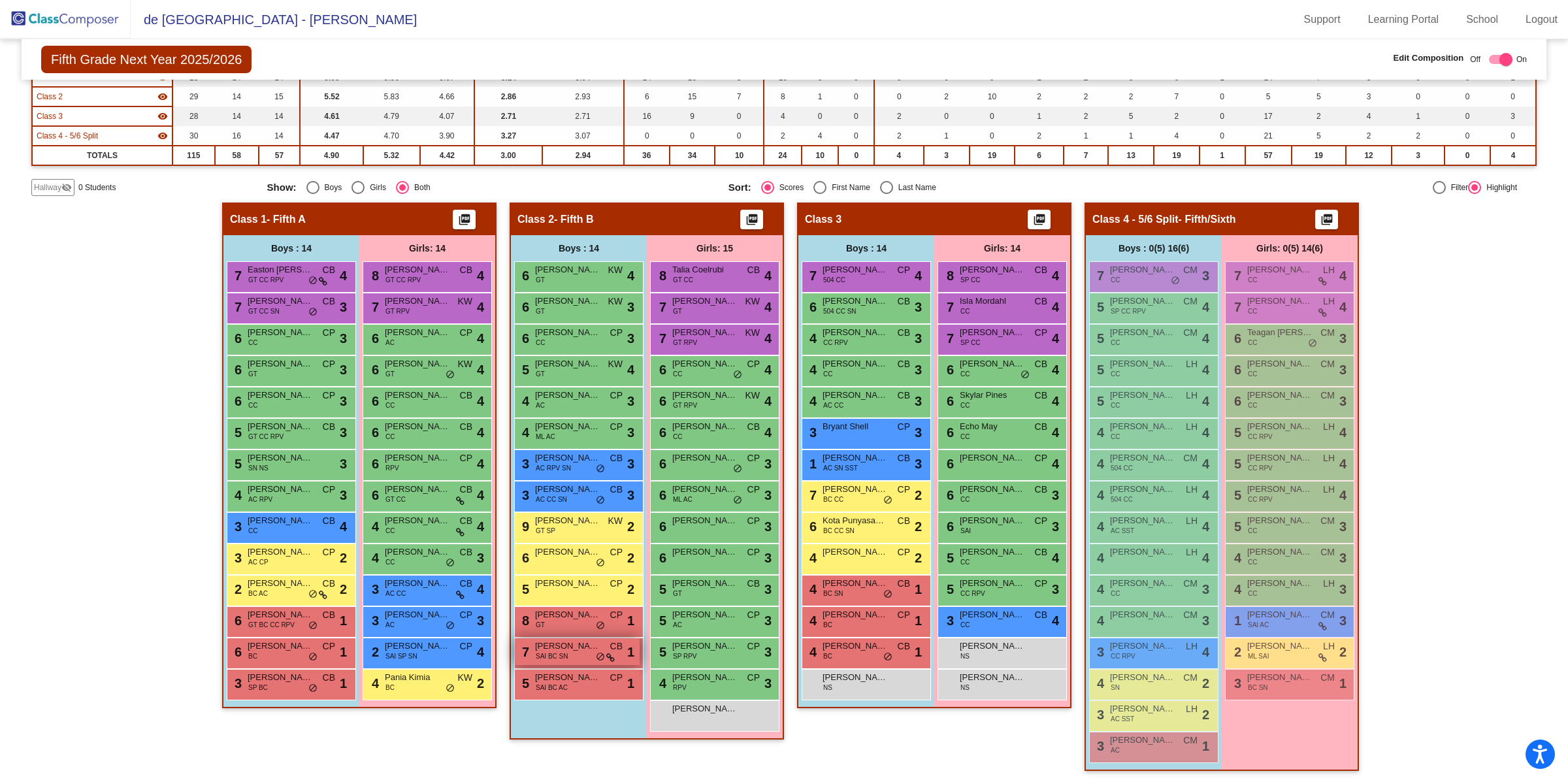
click at [563, 651] on span "SAI BC SN" at bounding box center [551, 656] width 32 height 10
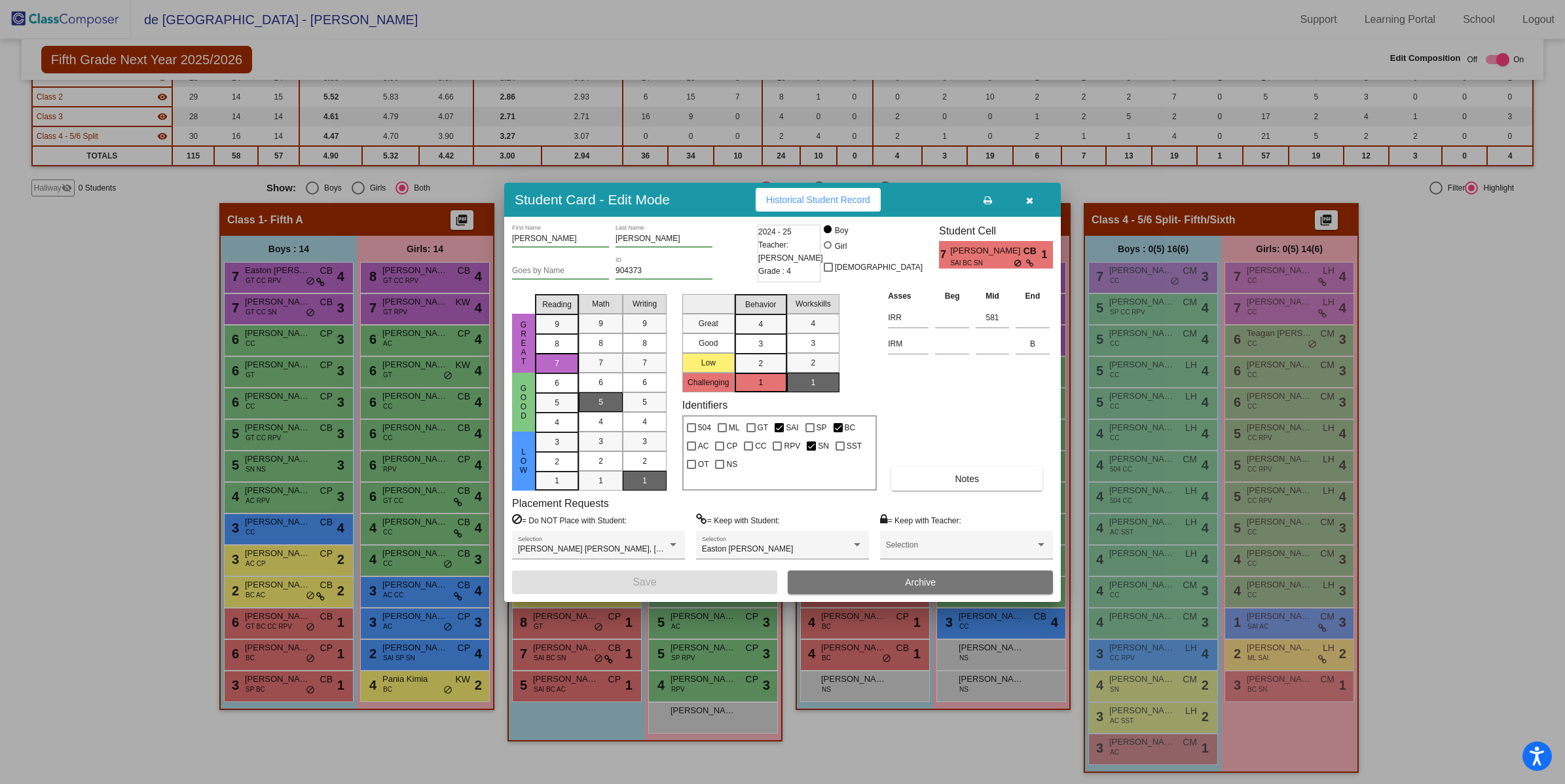
click at [1028, 201] on icon "button" at bounding box center [1030, 200] width 8 height 9
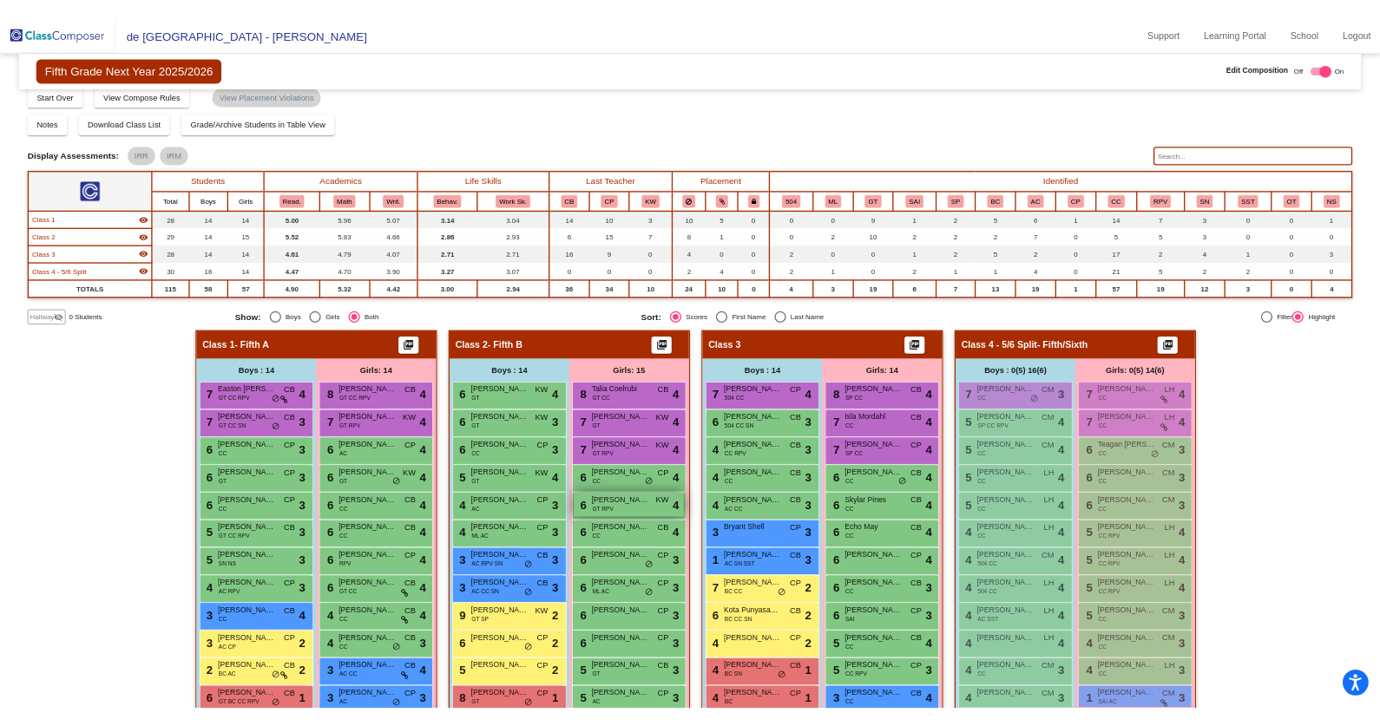
scroll to position [0, 0]
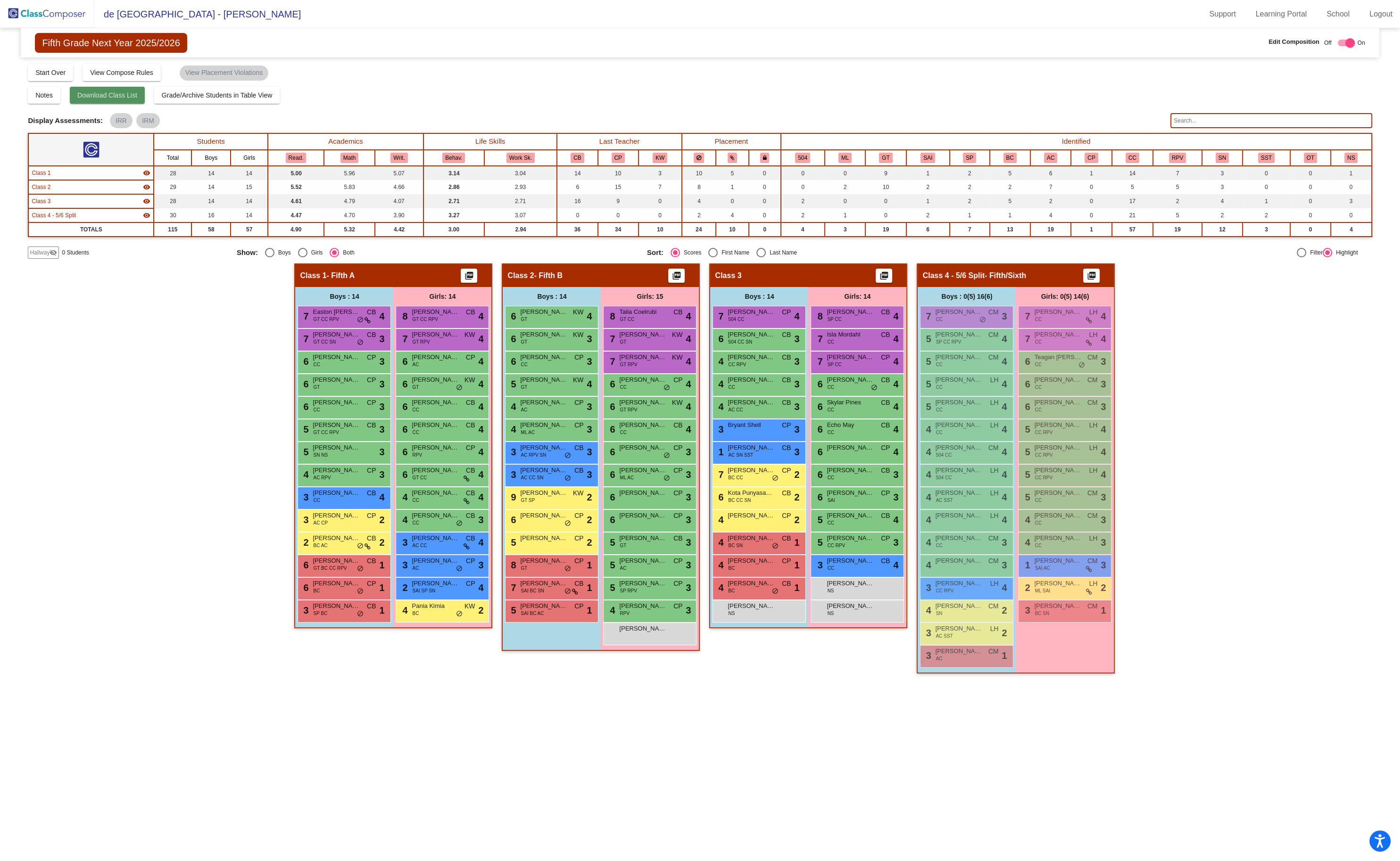
click at [119, 96] on span "Download Class List" at bounding box center [107, 95] width 60 height 8
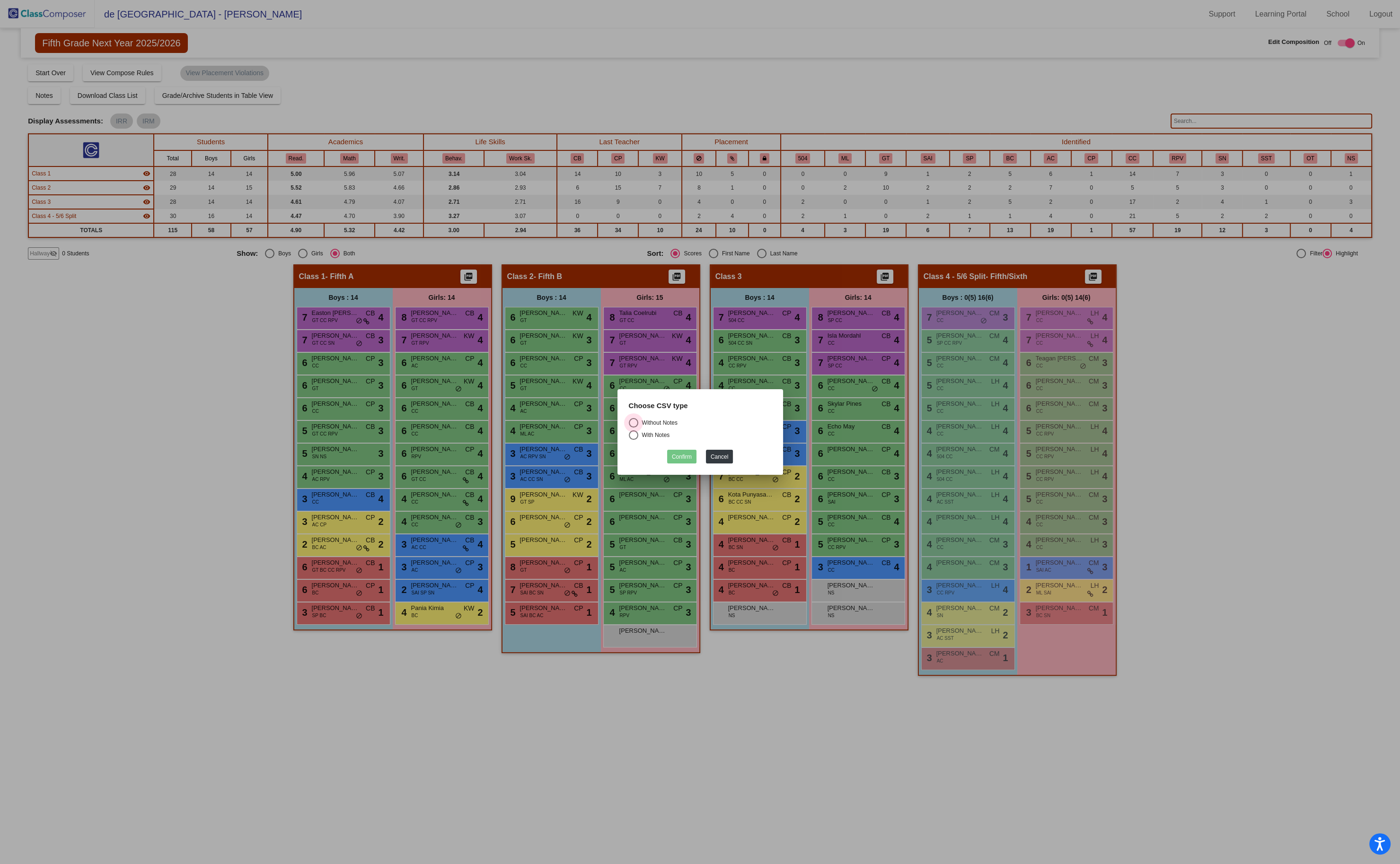
click at [634, 423] on div "Select an option" at bounding box center [633, 422] width 9 height 9
click at [634, 427] on input "Without Notes" at bounding box center [633, 427] width 1 height 1
radio input "true"
click at [680, 453] on button "Confirm" at bounding box center [682, 456] width 29 height 14
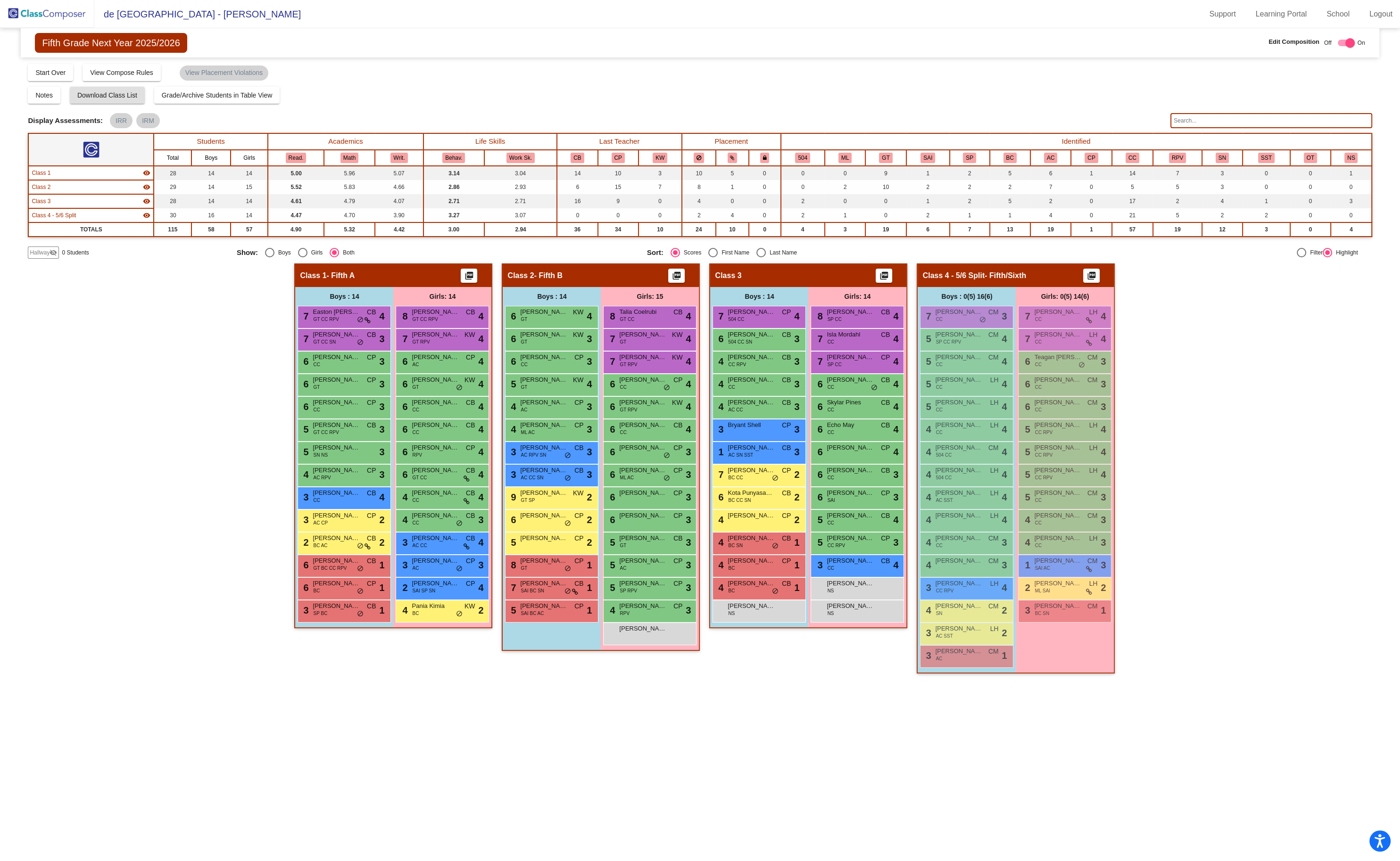
click at [55, 18] on img at bounding box center [47, 14] width 95 height 28
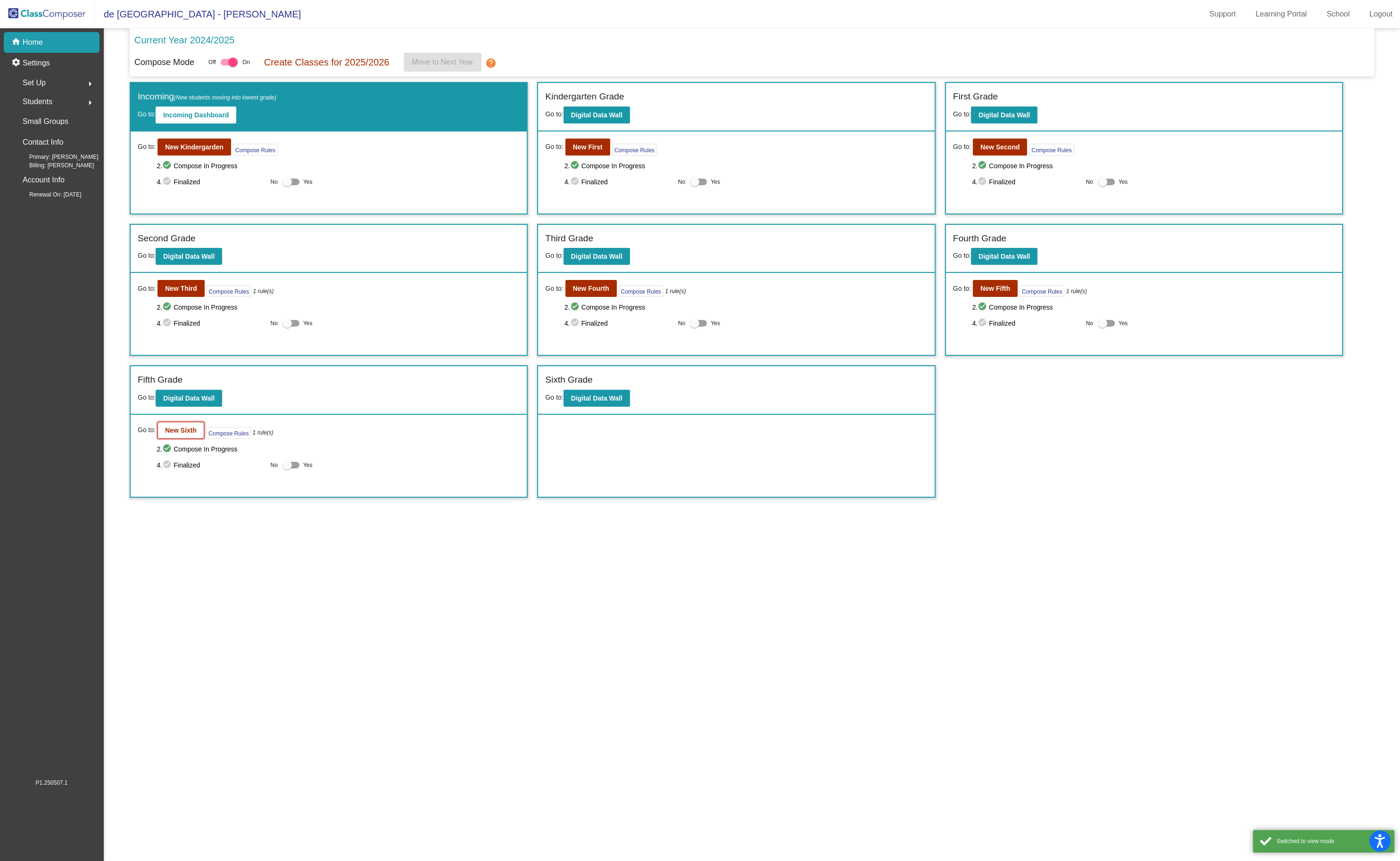
click at [192, 422] on button "New Sixth" at bounding box center [181, 430] width 47 height 17
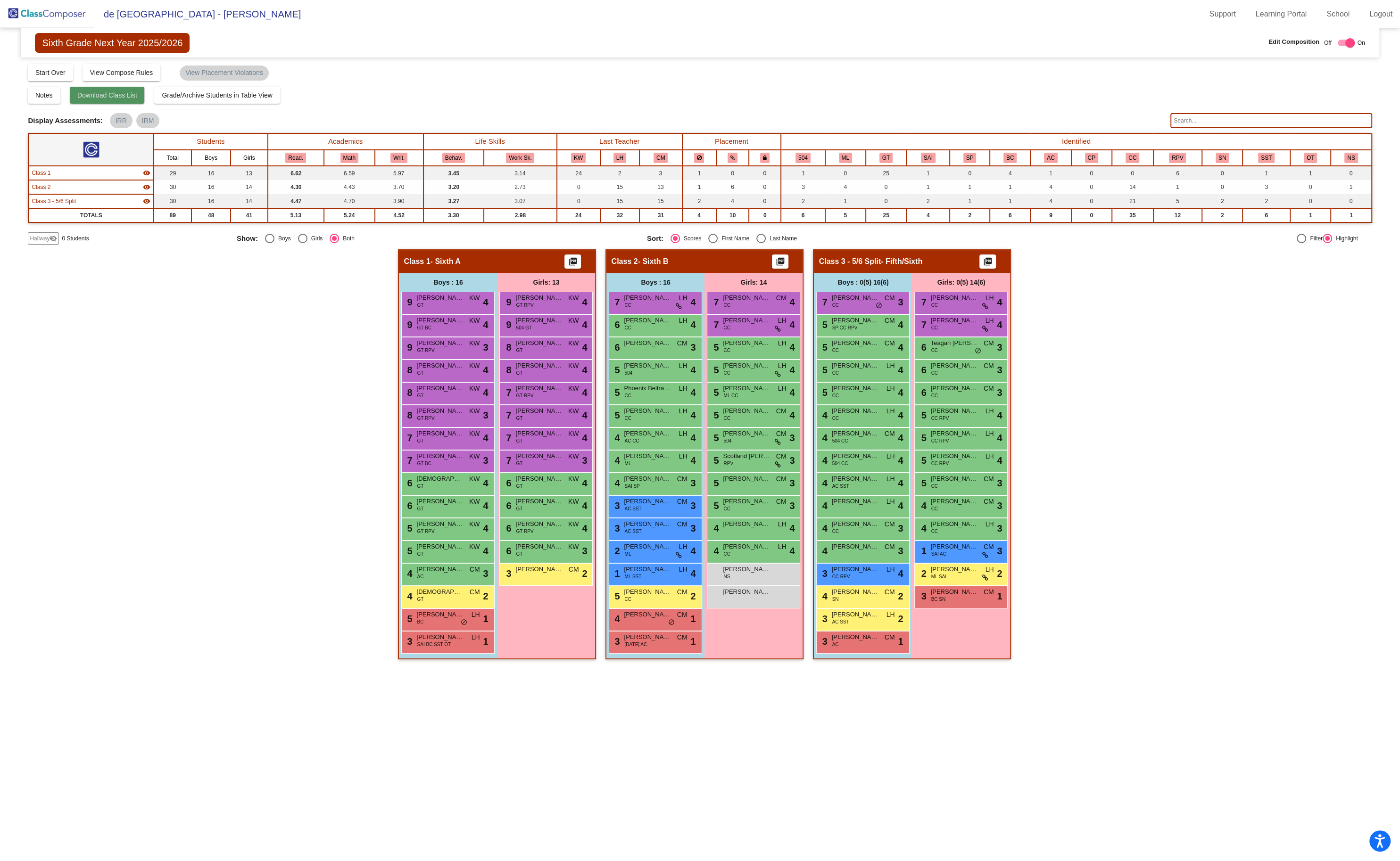
click at [111, 96] on span "Download Class List" at bounding box center [107, 95] width 60 height 8
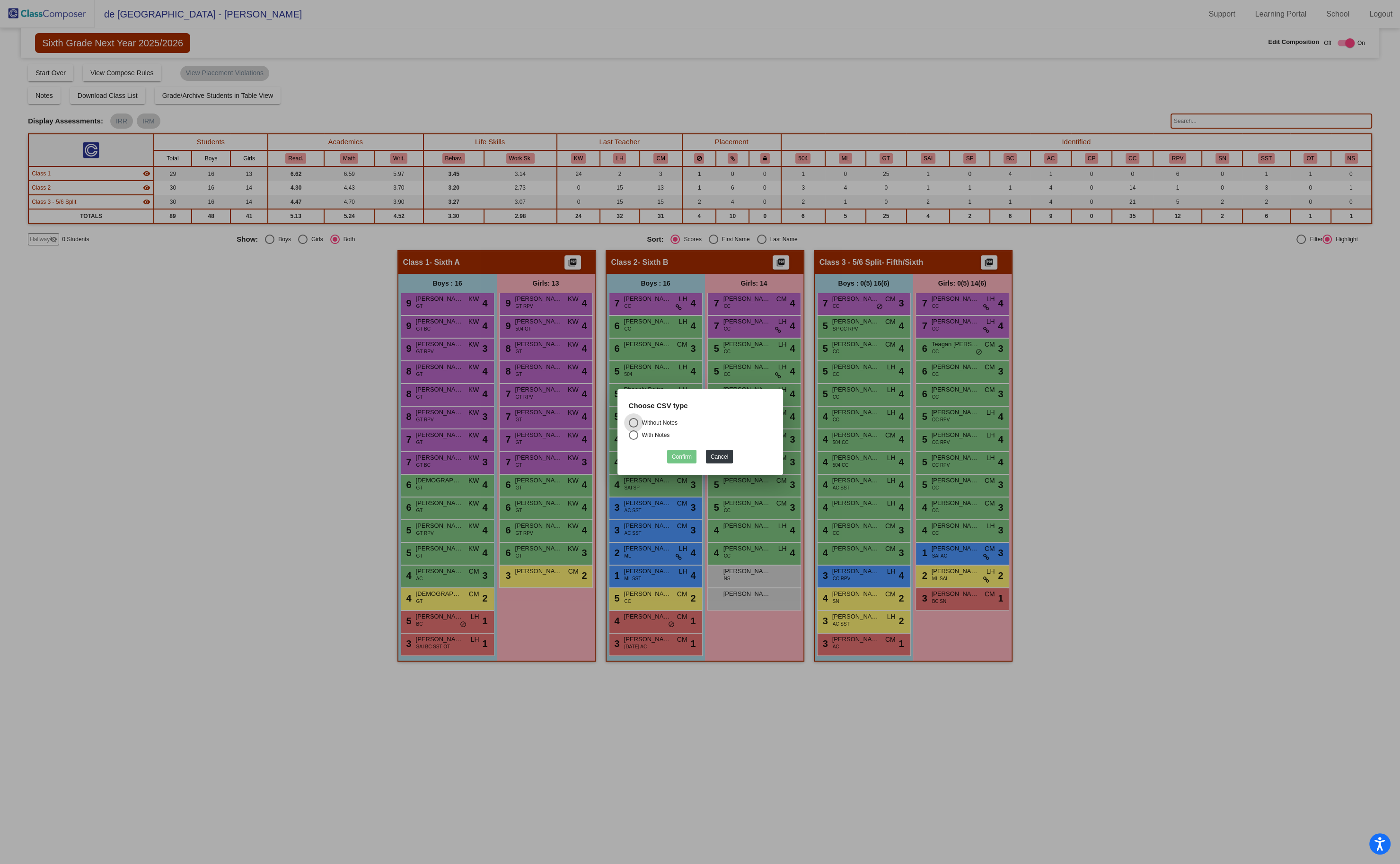
click at [638, 420] on div "Without Notes" at bounding box center [658, 423] width 39 height 9
click at [634, 427] on input "Without Notes" at bounding box center [633, 427] width 1 height 1
radio input "true"
click at [674, 452] on button "Confirm" at bounding box center [682, 456] width 29 height 14
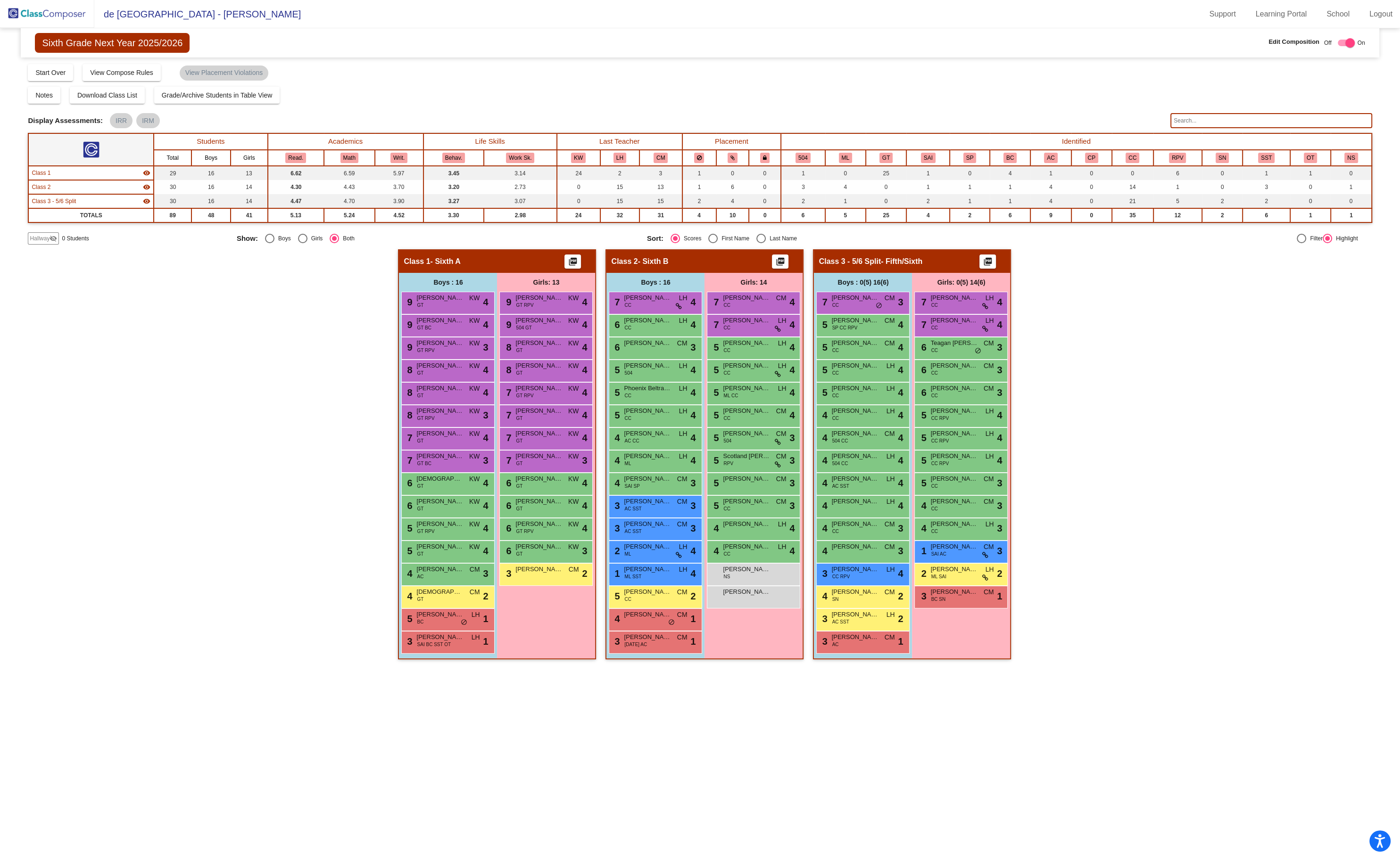
click at [54, 9] on img at bounding box center [47, 14] width 95 height 28
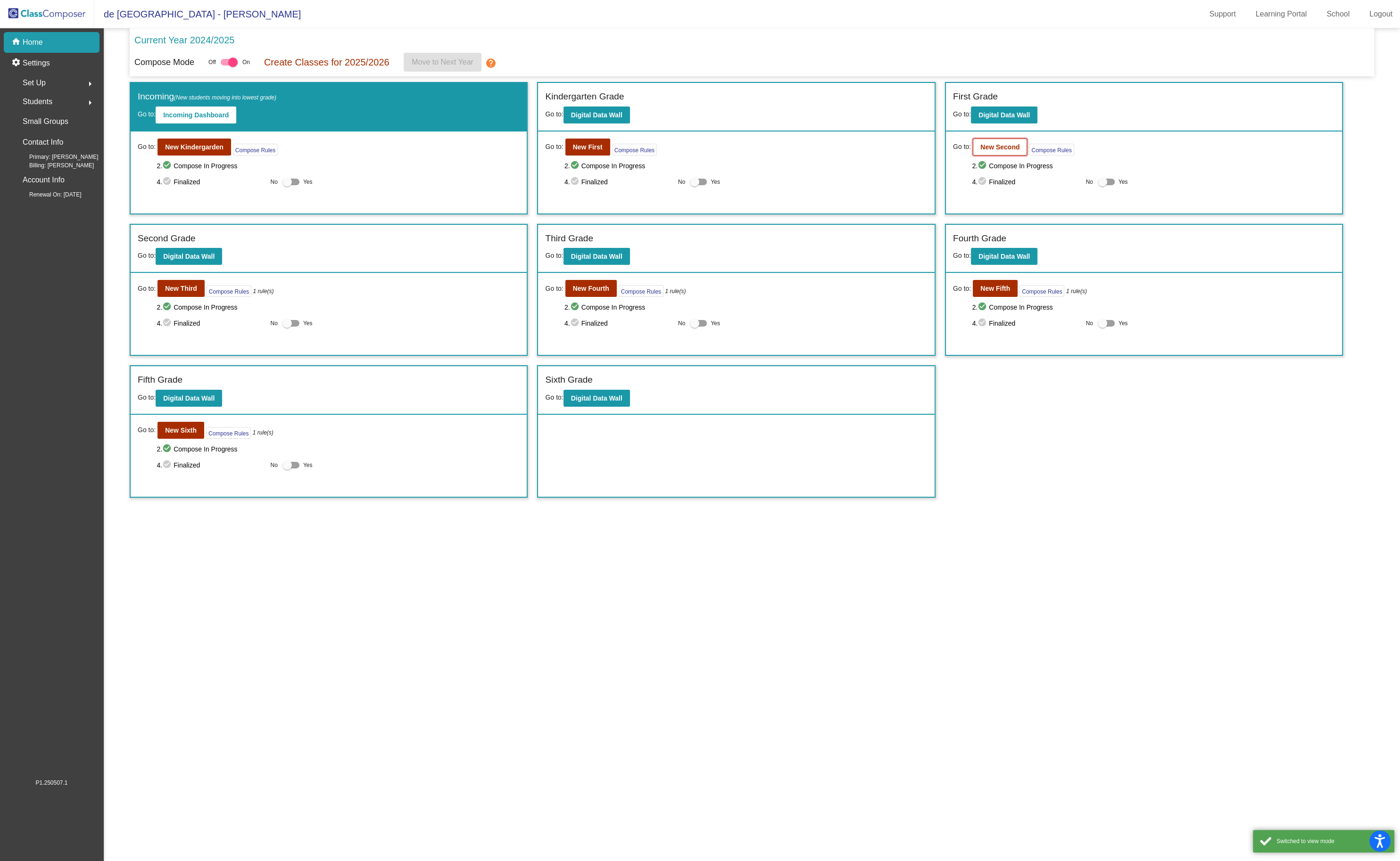
click at [1003, 148] on b "New Second" at bounding box center [1000, 147] width 39 height 8
